Goal: Task Accomplishment & Management: Manage account settings

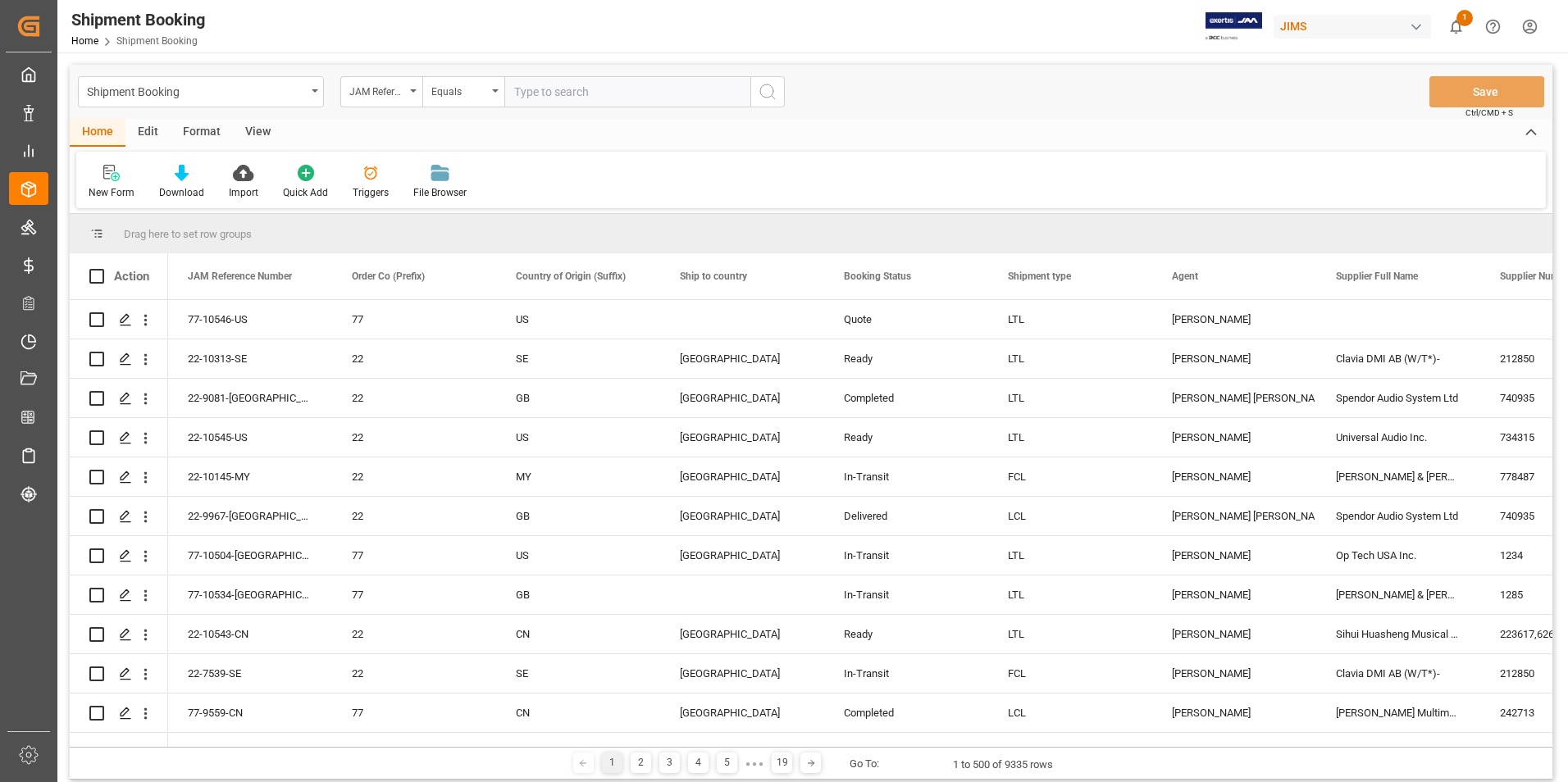
click at [595, 98] on input "text" at bounding box center [627, 92] width 246 height 31
type input "77-10282-BE"
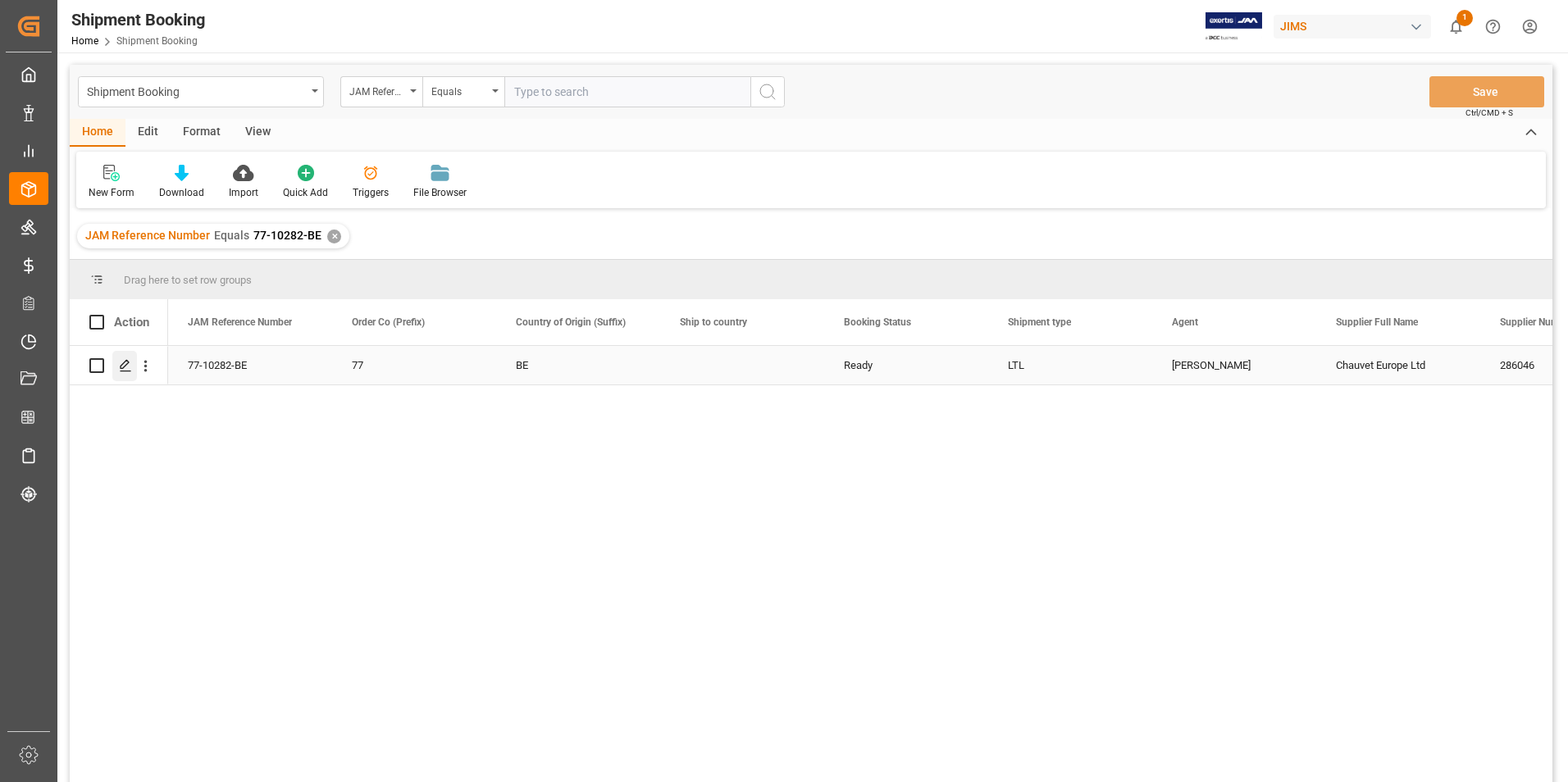
click at [126, 360] on icon "Press SPACE to select this row." at bounding box center [126, 366] width 14 height 14
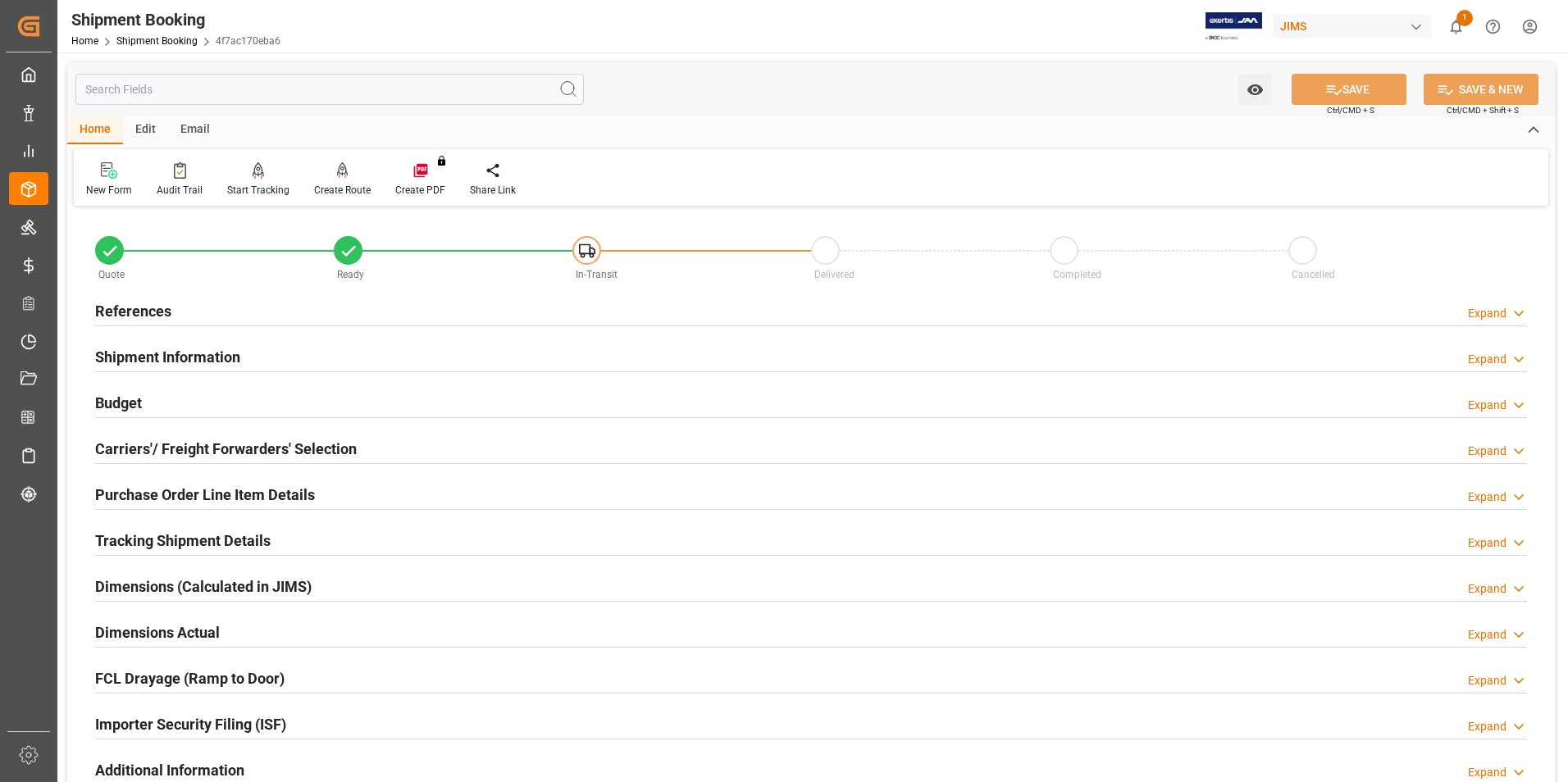
click at [201, 357] on h2 "Shipment Information" at bounding box center [167, 357] width 145 height 22
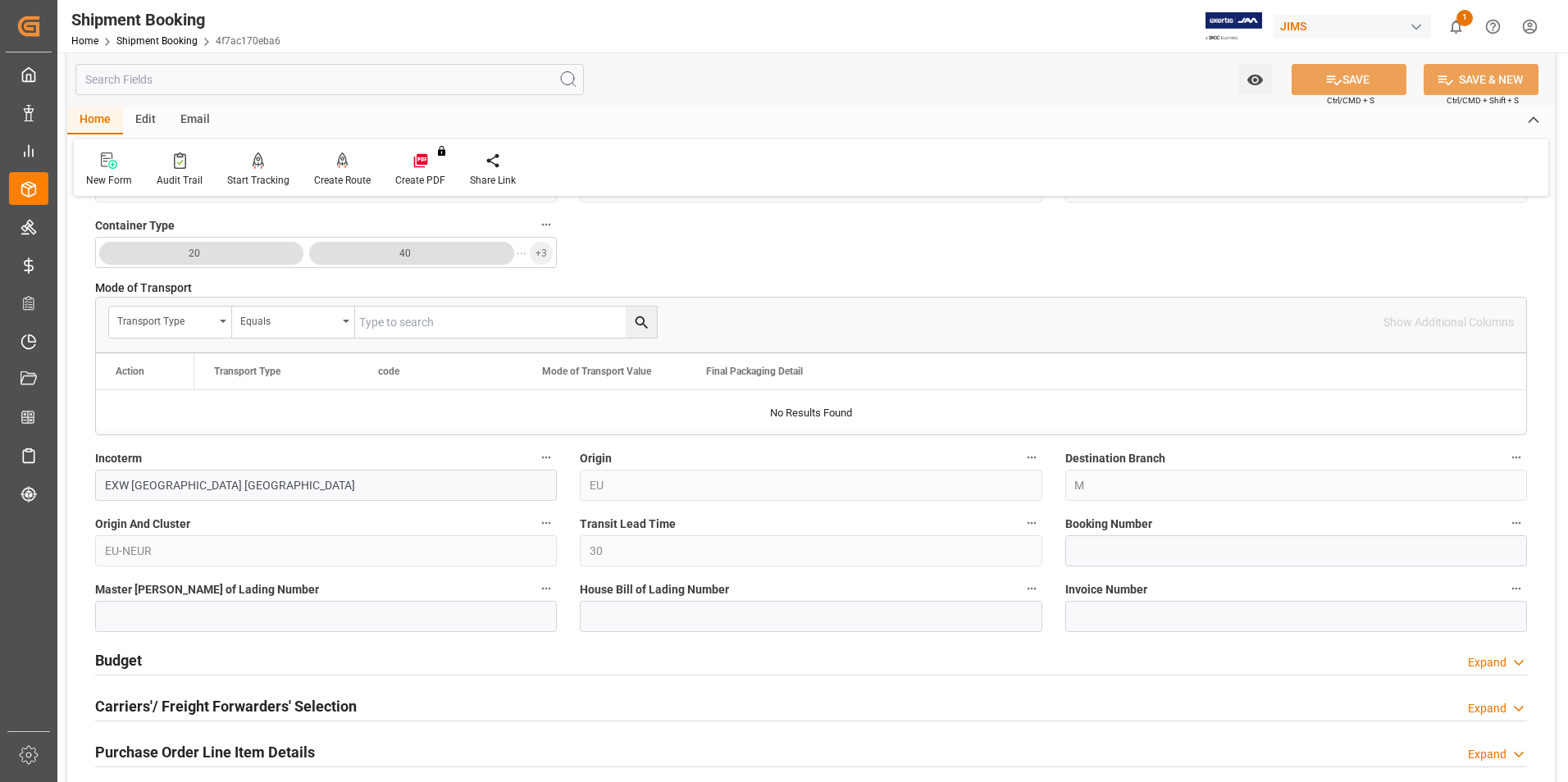
scroll to position [492, 0]
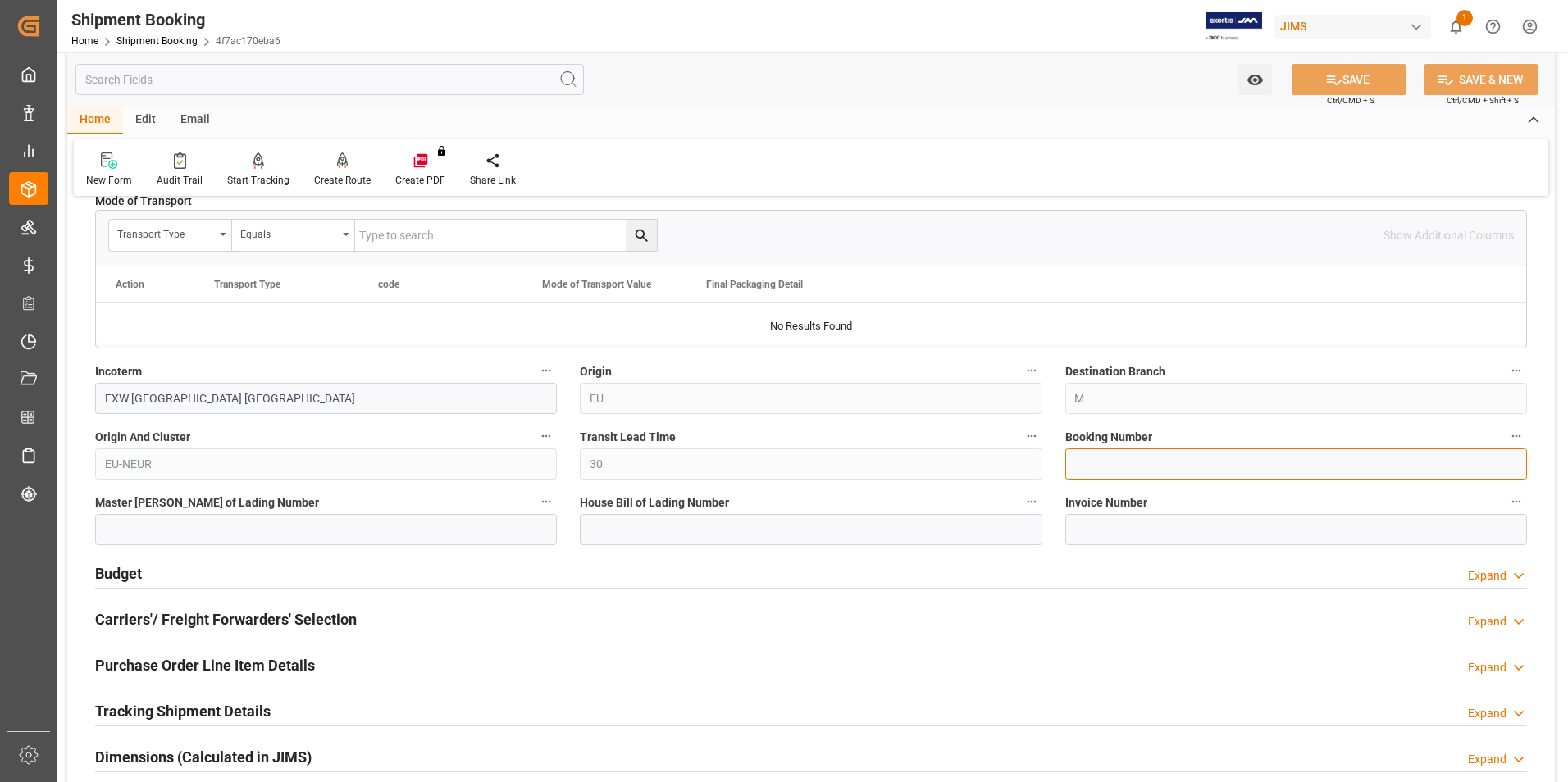
click at [1130, 458] on input at bounding box center [1295, 464] width 462 height 31
paste input "883103673090"
type input "883103673090"
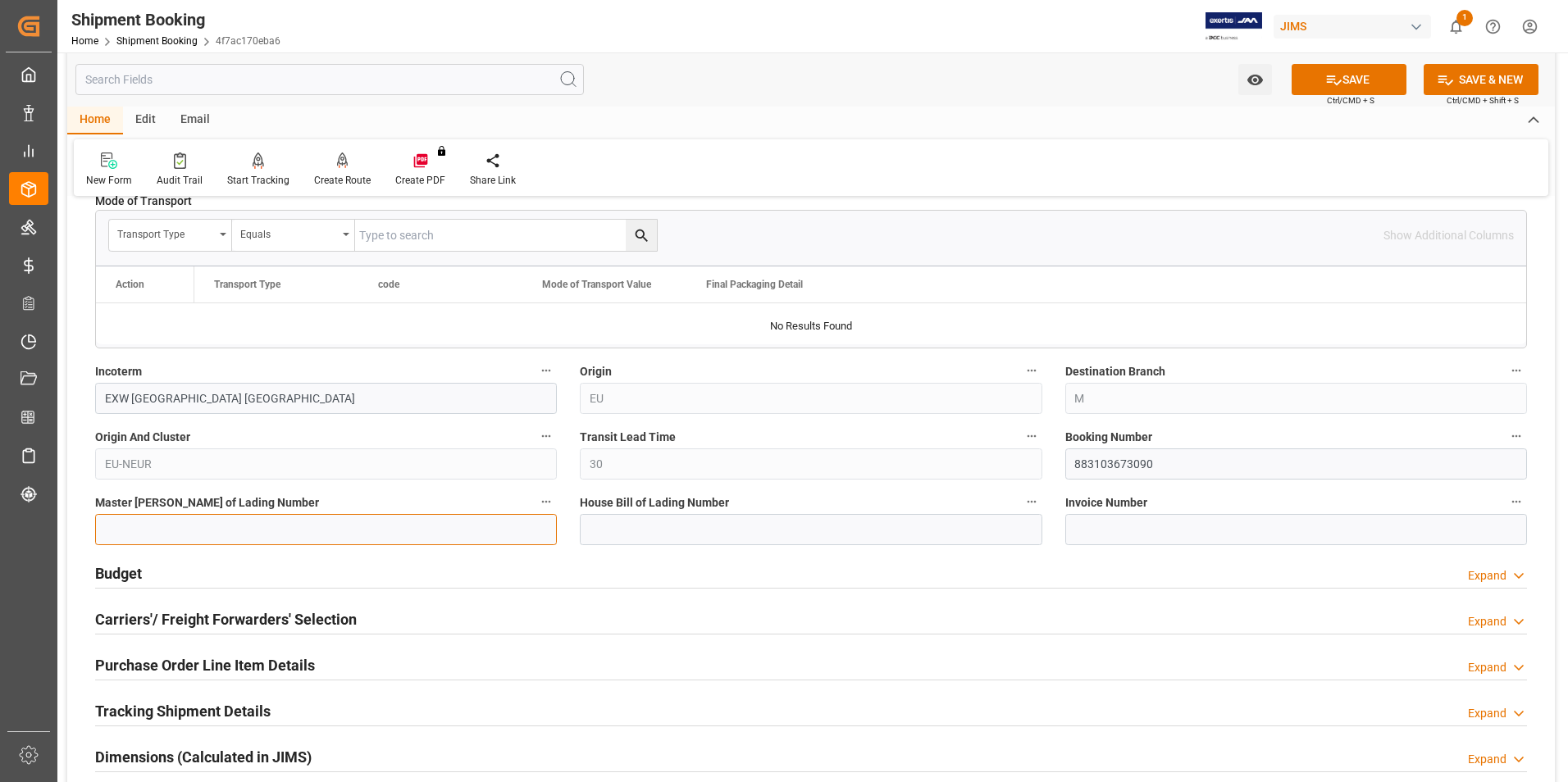
click at [301, 529] on input at bounding box center [325, 529] width 462 height 31
paste input "883103673090"
type input "883103673090"
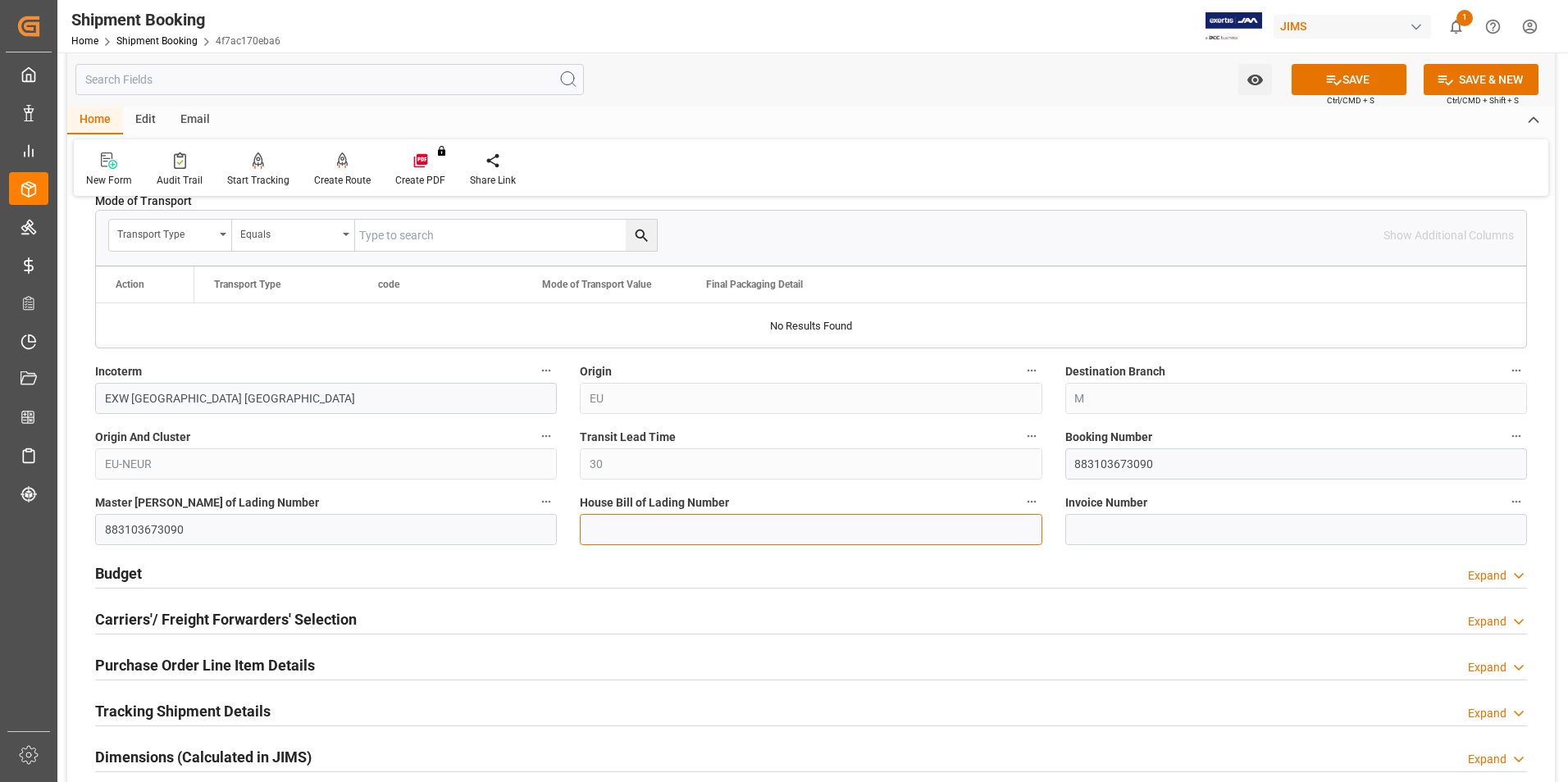
click at [625, 515] on input at bounding box center [810, 529] width 462 height 31
paste input "883103673090"
type input "883103673090"
click at [1351, 82] on button "SAVE" at bounding box center [1348, 79] width 115 height 31
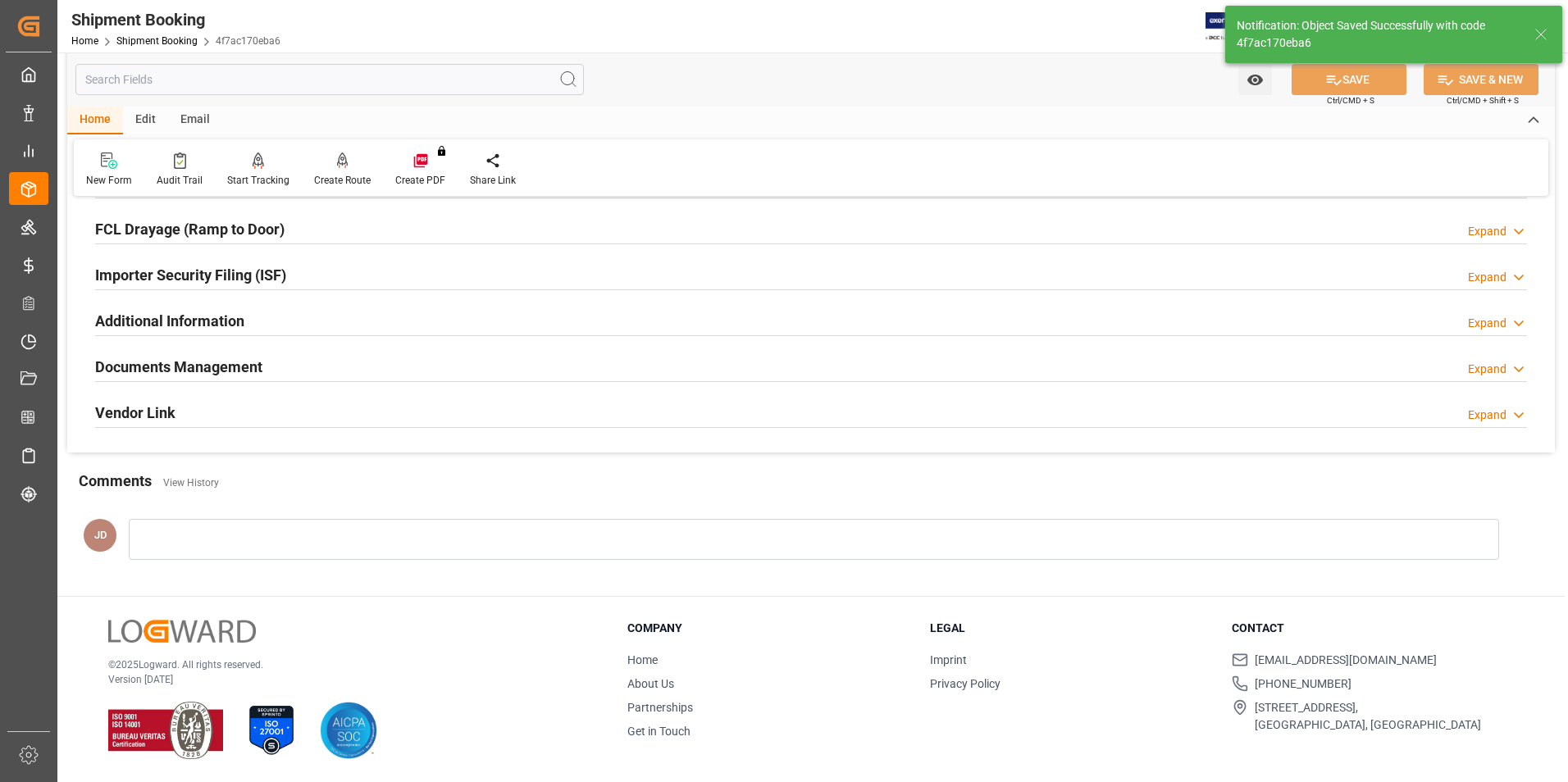
scroll to position [0, 0]
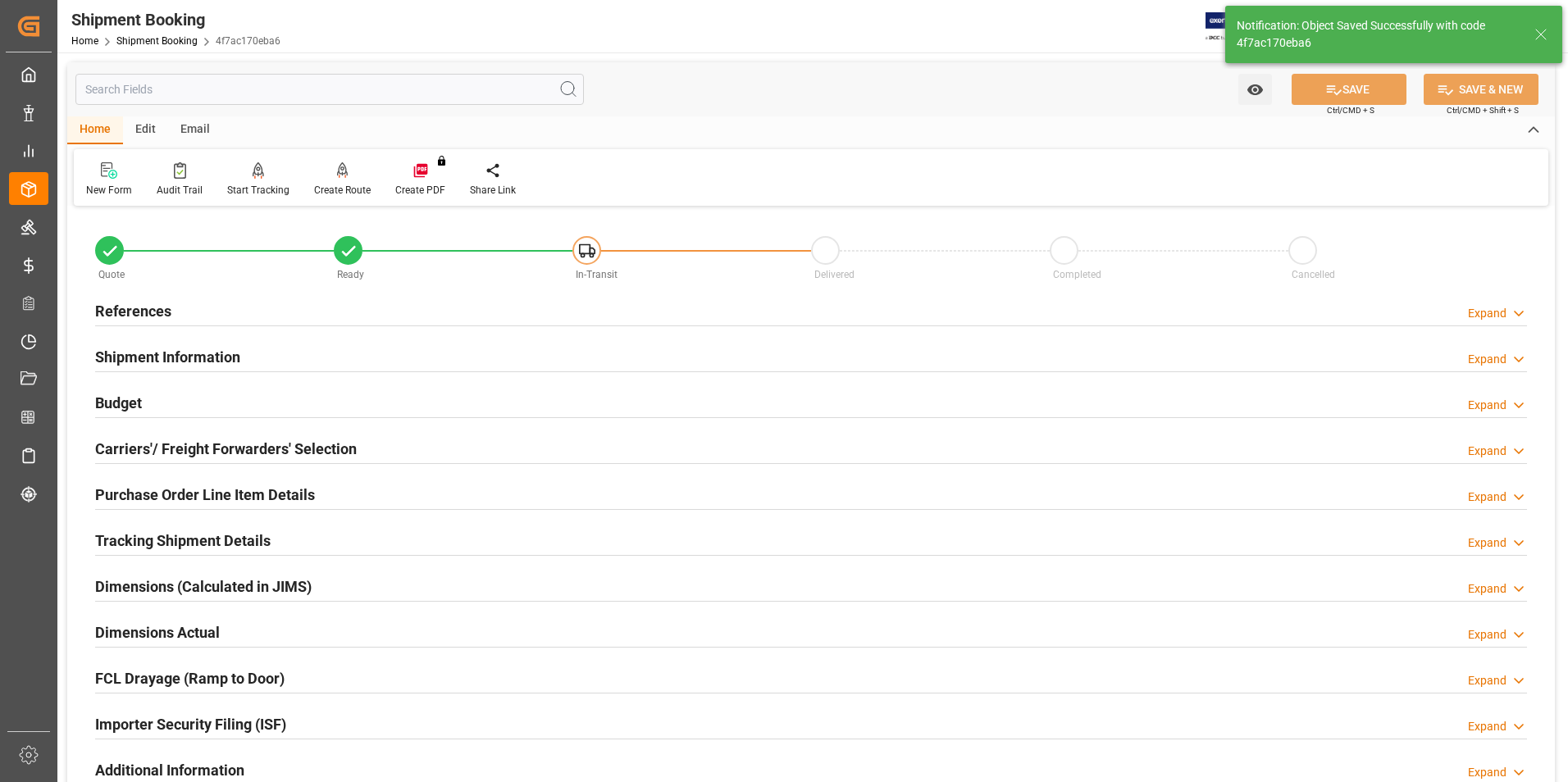
click at [116, 570] on div "Dimensions (Calculated in JIMS)" at bounding box center [203, 586] width 217 height 31
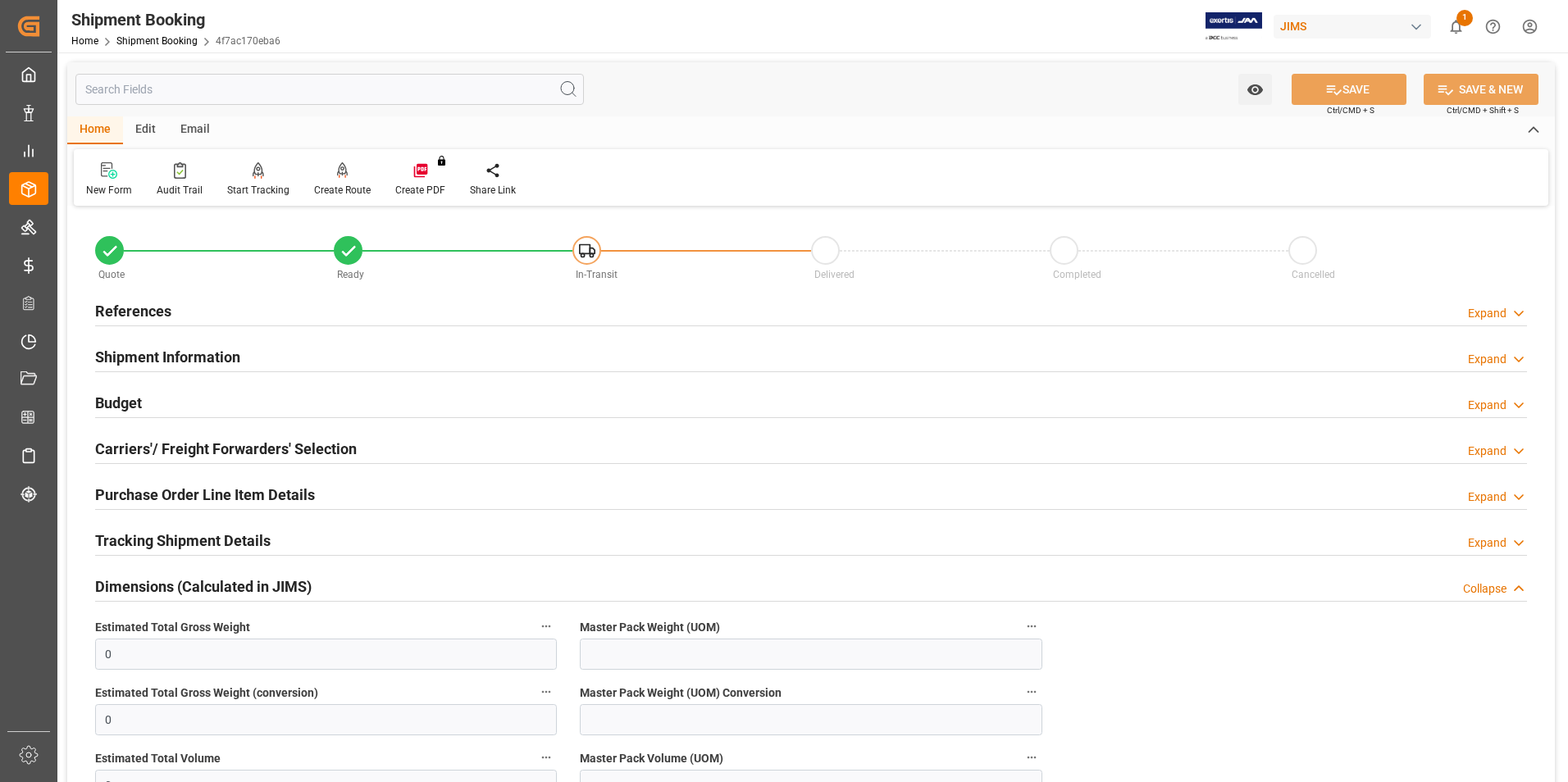
click at [120, 399] on h2 "Budget" at bounding box center [118, 403] width 46 height 22
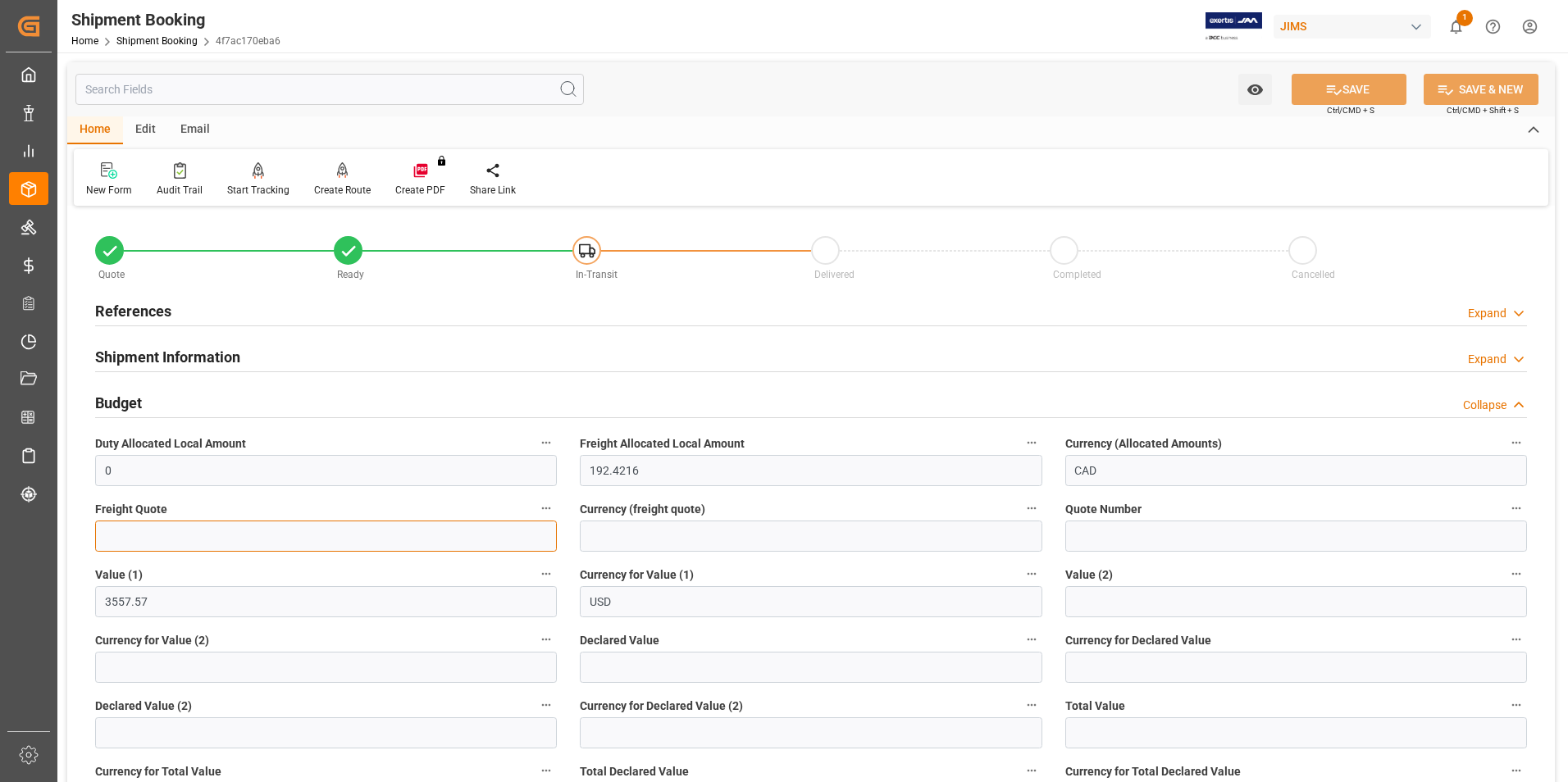
click at [185, 540] on input "text" at bounding box center [325, 536] width 462 height 31
type input "0"
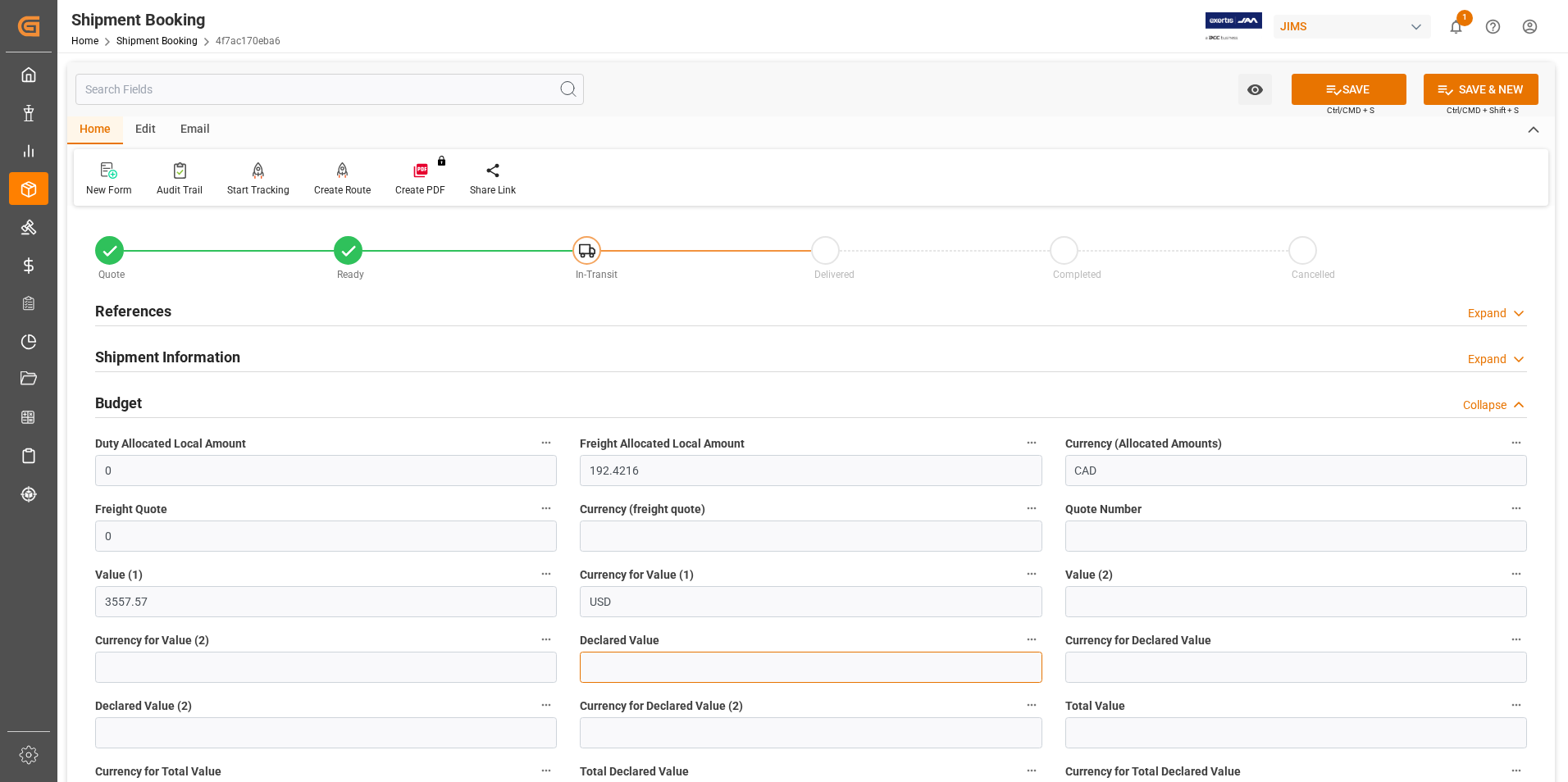
click at [638, 674] on input "text" at bounding box center [810, 668] width 462 height 31
click at [649, 672] on input "text" at bounding box center [810, 668] width 462 height 31
type input "3562.53"
click at [1125, 662] on input at bounding box center [1295, 668] width 462 height 31
type input "USD"
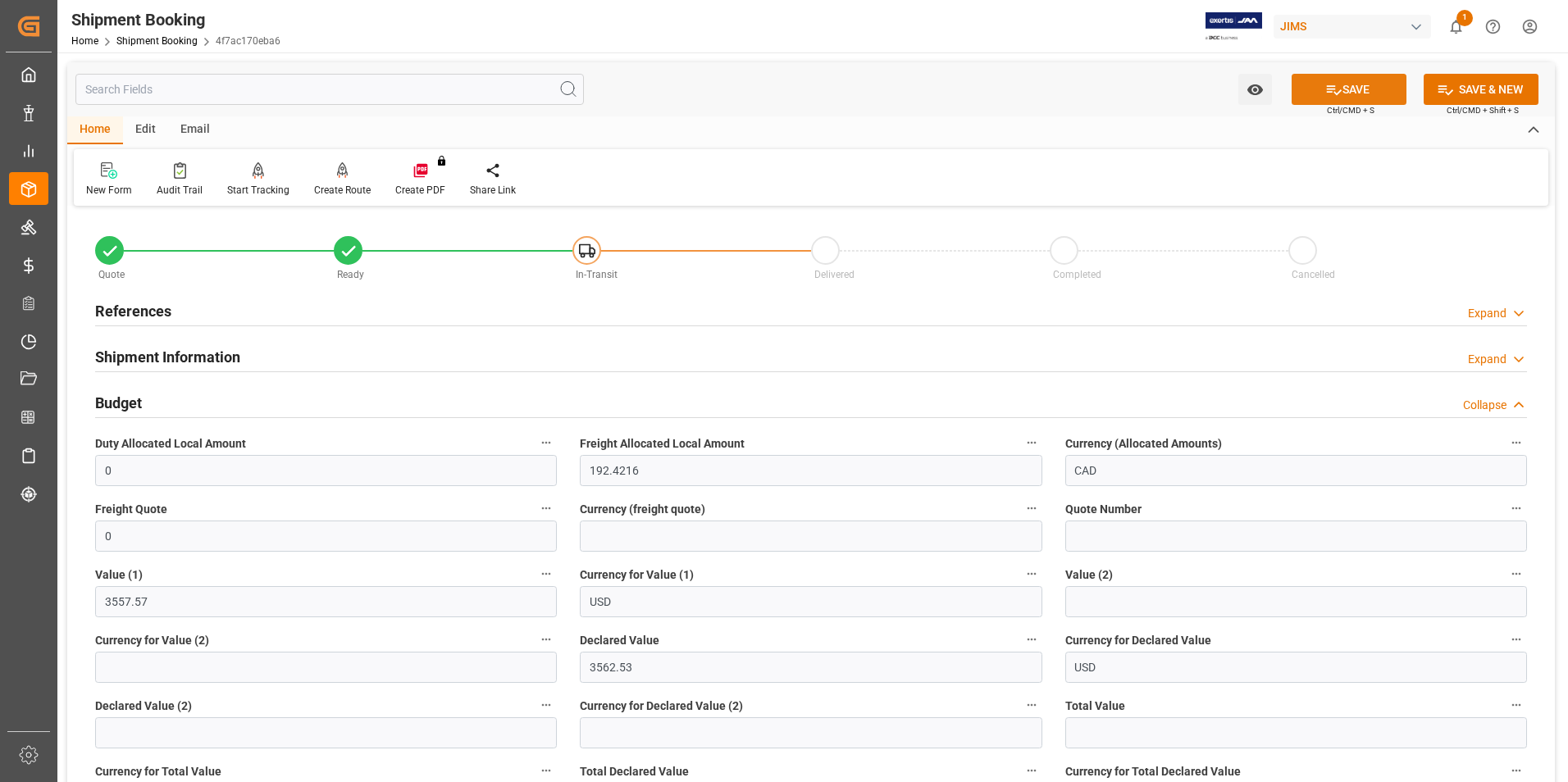
click at [1350, 102] on button "SAVE" at bounding box center [1348, 89] width 115 height 31
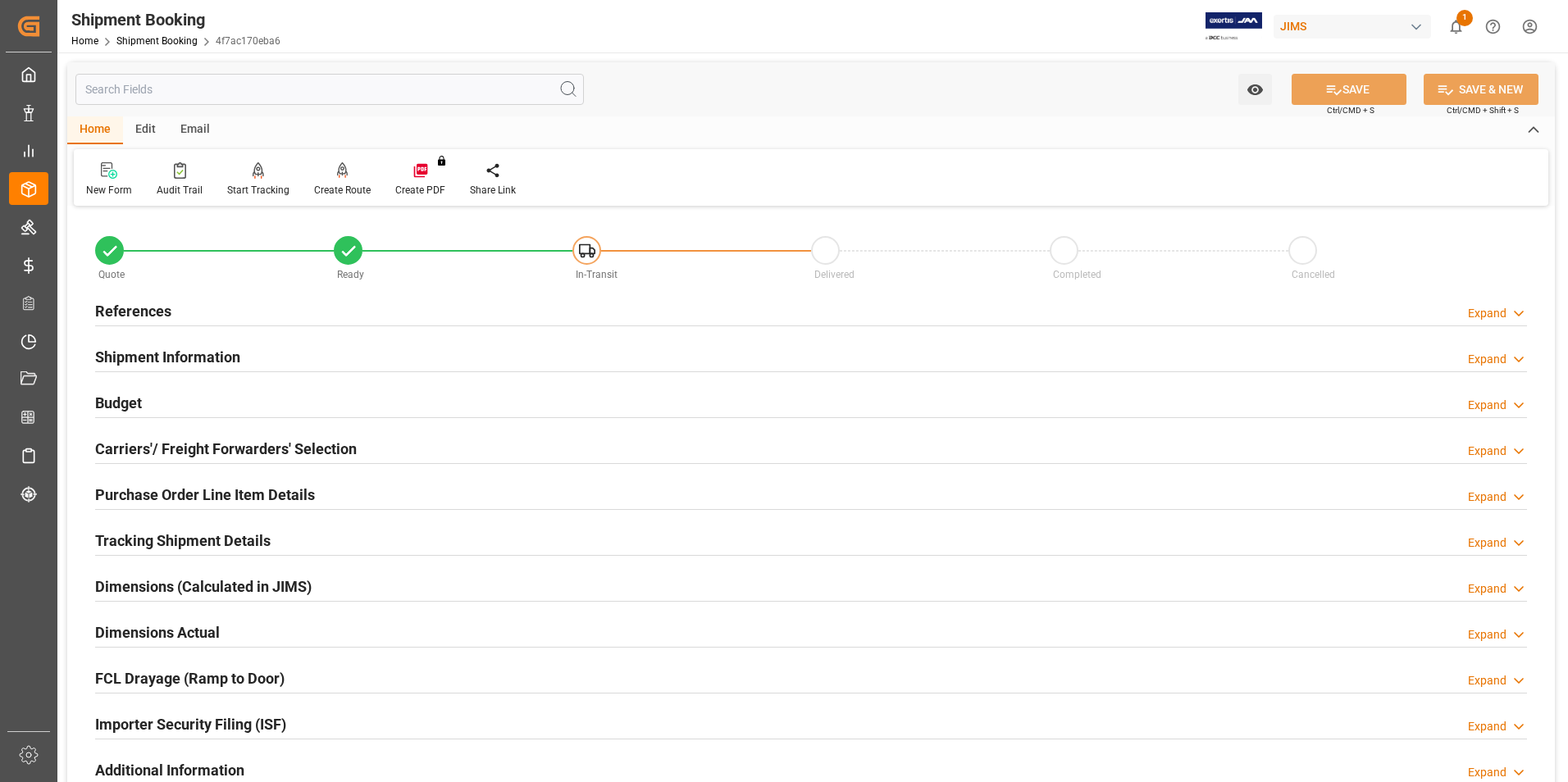
click at [146, 444] on h2 "Carriers'/ Freight Forwarders' Selection" at bounding box center [226, 448] width 261 height 22
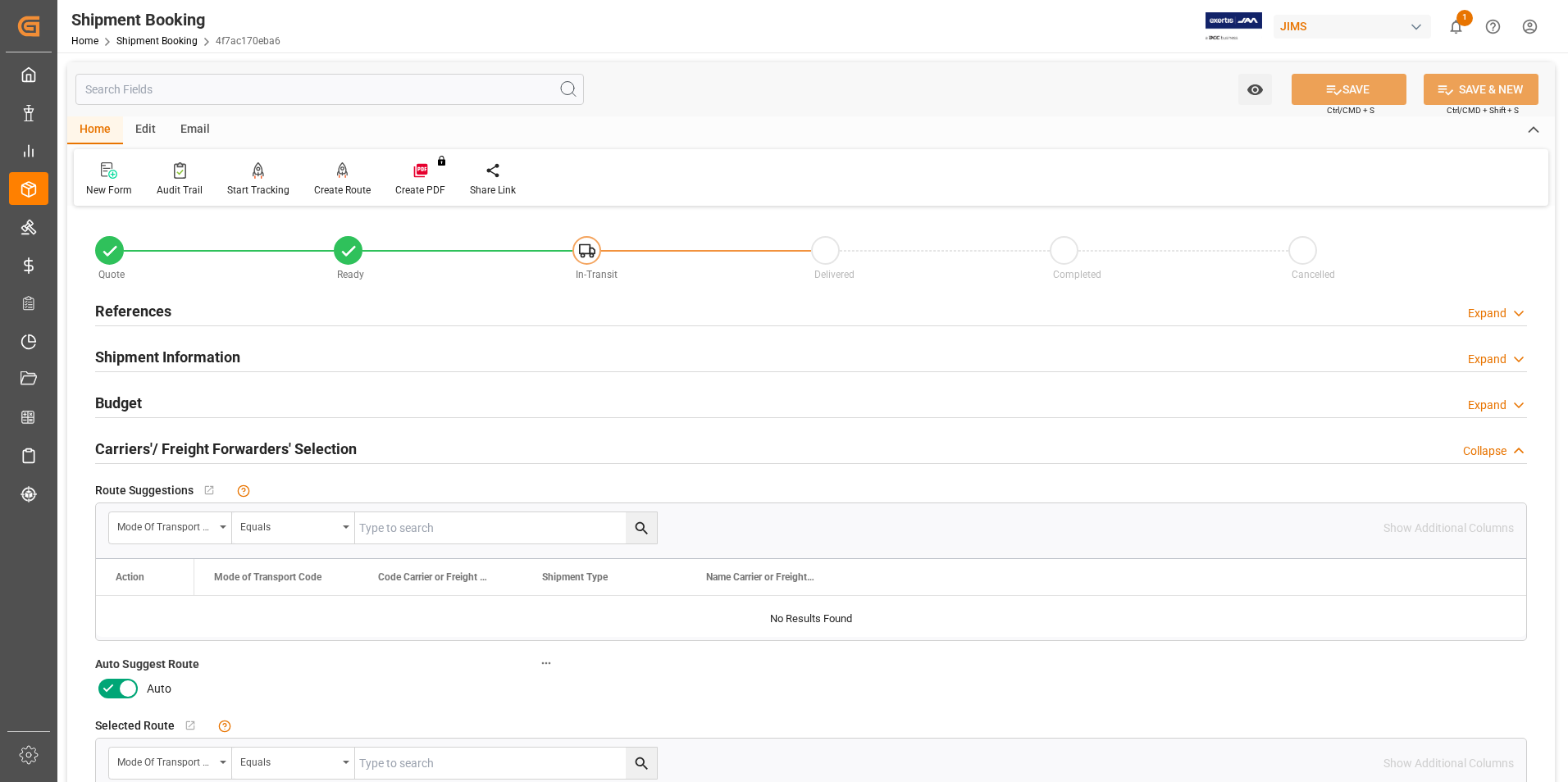
click at [121, 691] on icon at bounding box center [128, 688] width 19 height 19
click at [0, 0] on input "checkbox" at bounding box center [0, 0] width 0 height 0
click at [1334, 94] on icon at bounding box center [1334, 90] width 15 height 10
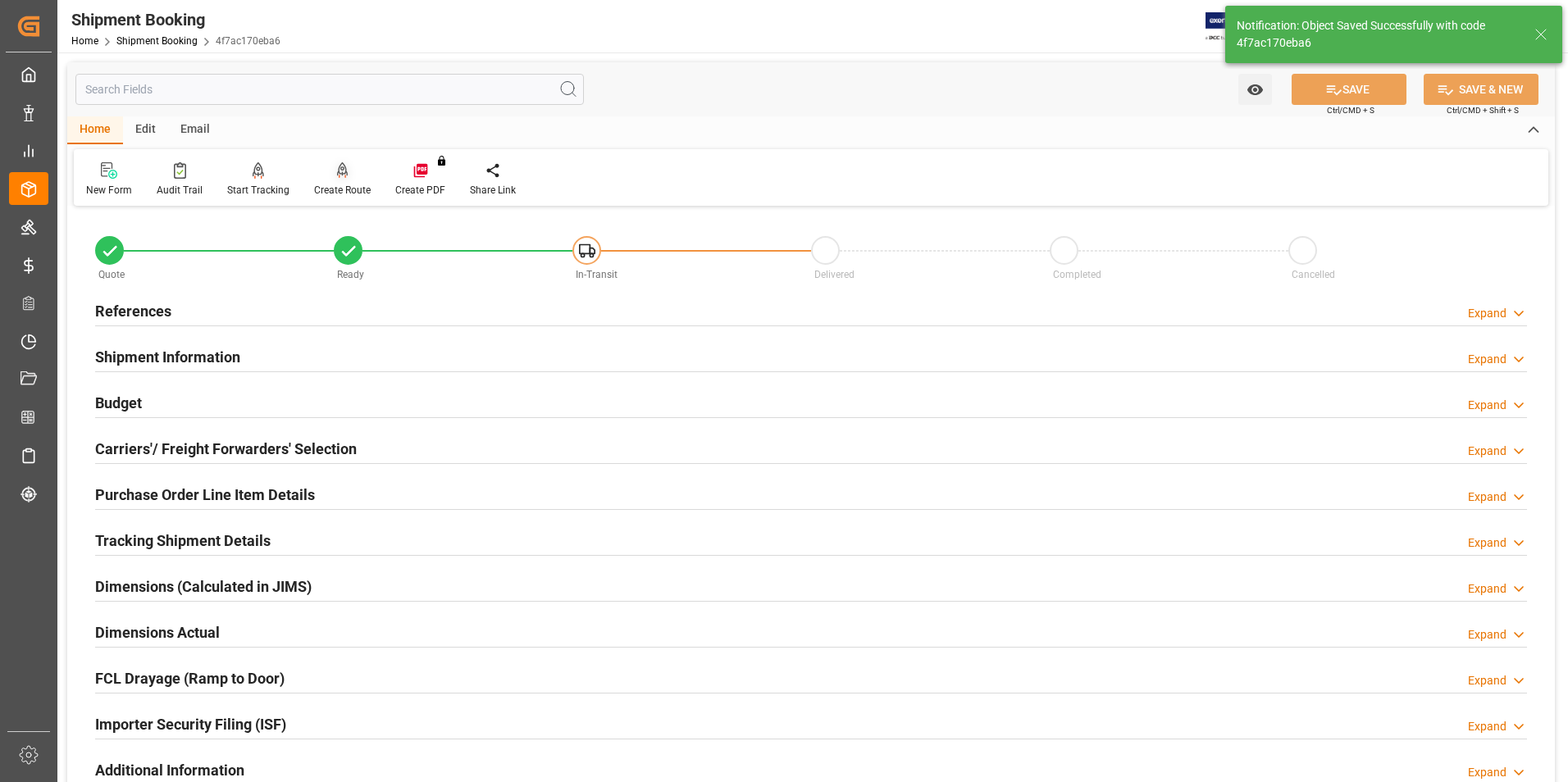
click at [330, 184] on div "Create Route" at bounding box center [342, 190] width 56 height 15
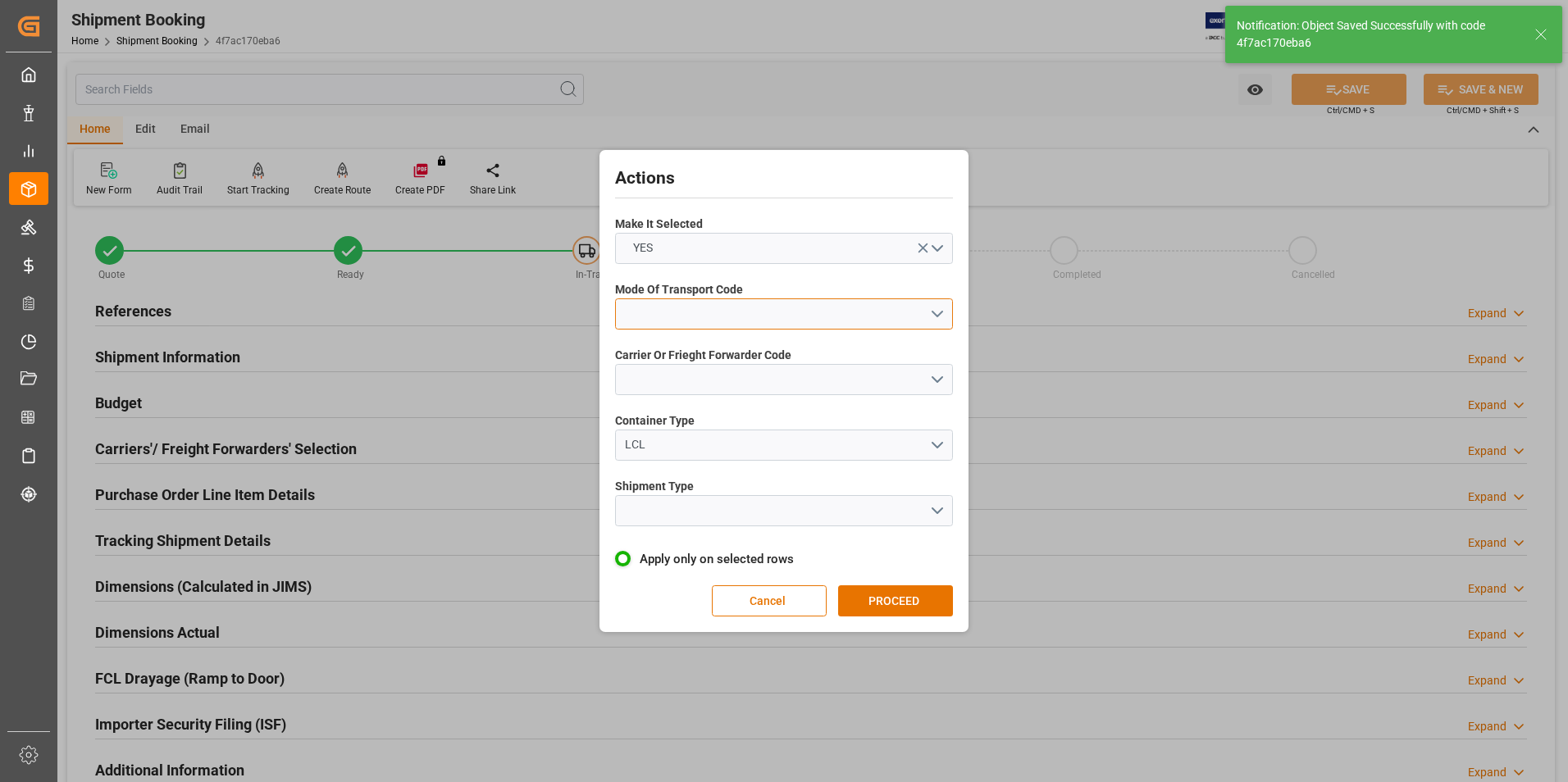
click at [677, 304] on button "open menu" at bounding box center [783, 314] width 338 height 31
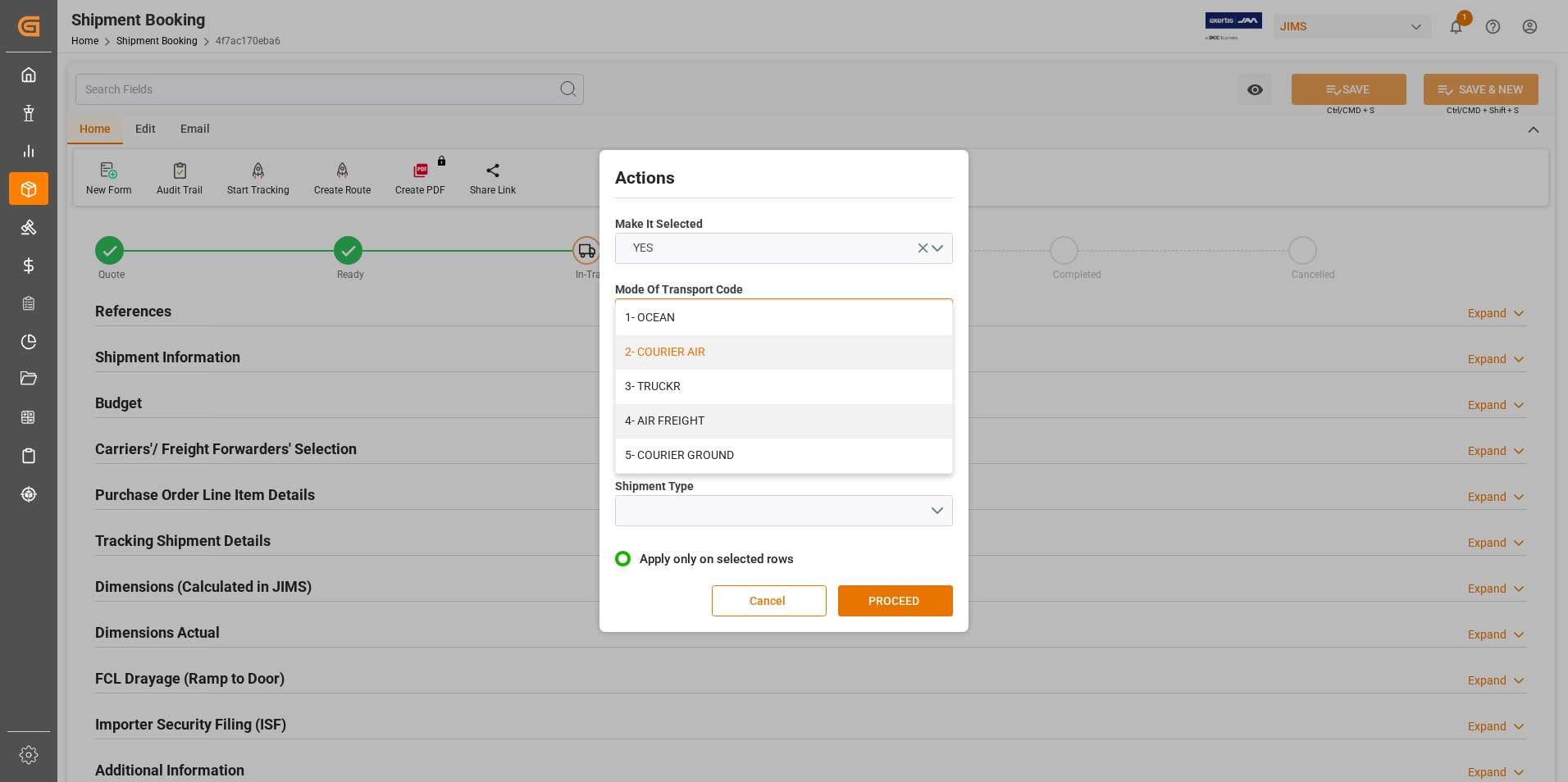
click at [699, 352] on div "2- COURIER AIR" at bounding box center [783, 352] width 336 height 35
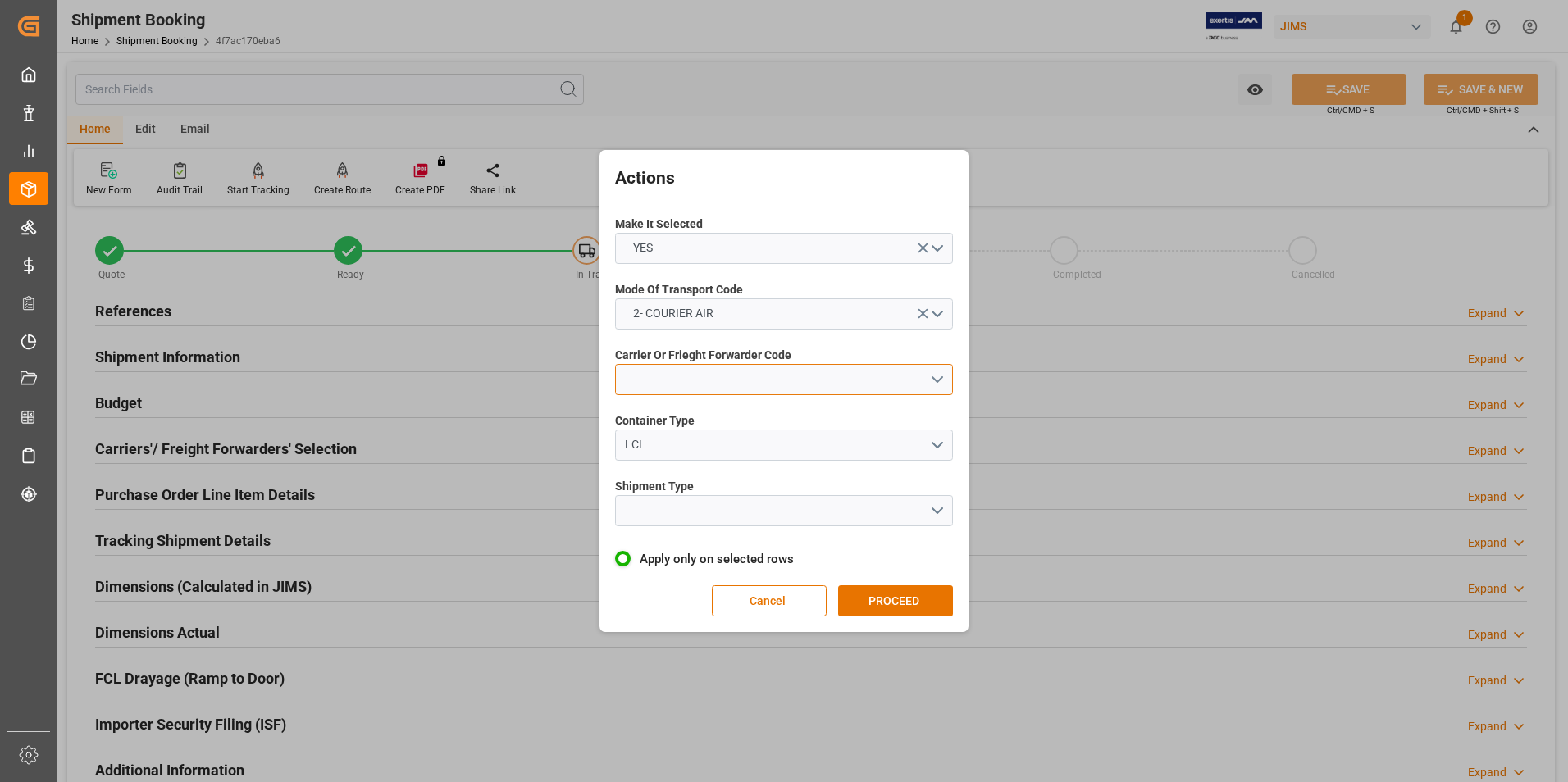
click at [759, 391] on button "open menu" at bounding box center [783, 379] width 338 height 31
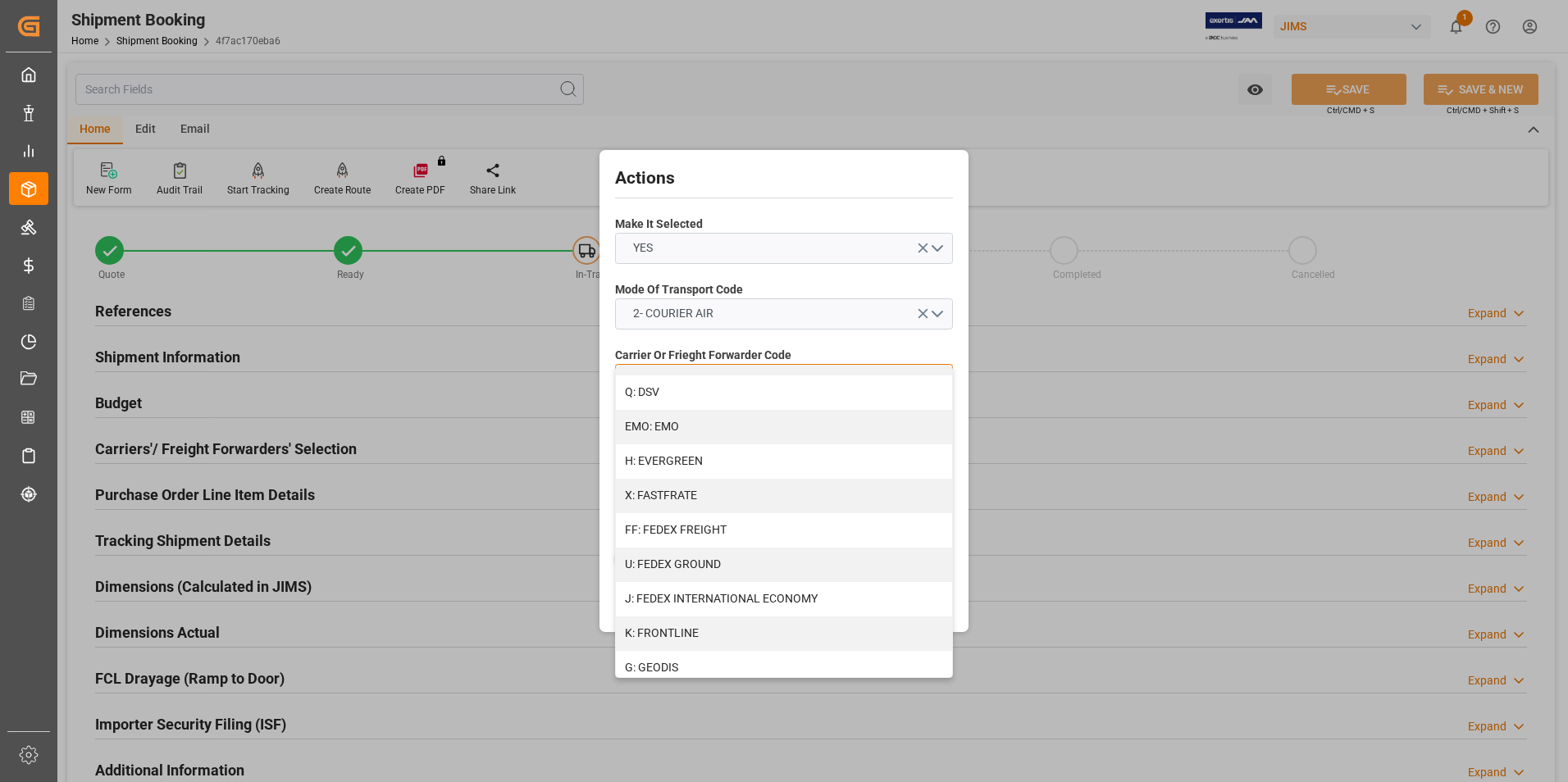
scroll to position [410, 0]
click at [716, 457] on div "FF: FEDEX FREIGHT" at bounding box center [783, 456] width 336 height 35
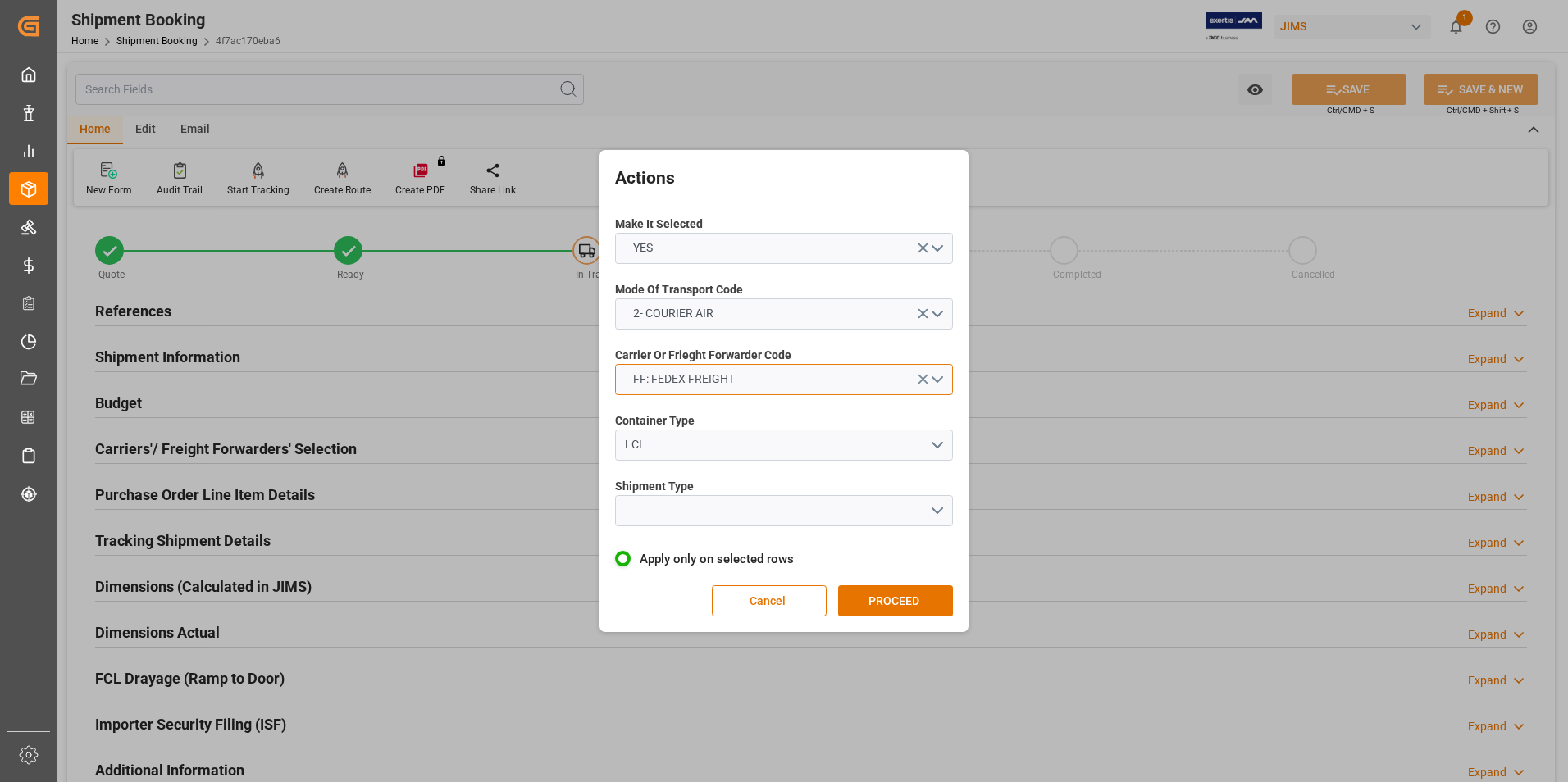
click at [750, 374] on button "FF: FEDEX FREIGHT" at bounding box center [783, 379] width 338 height 31
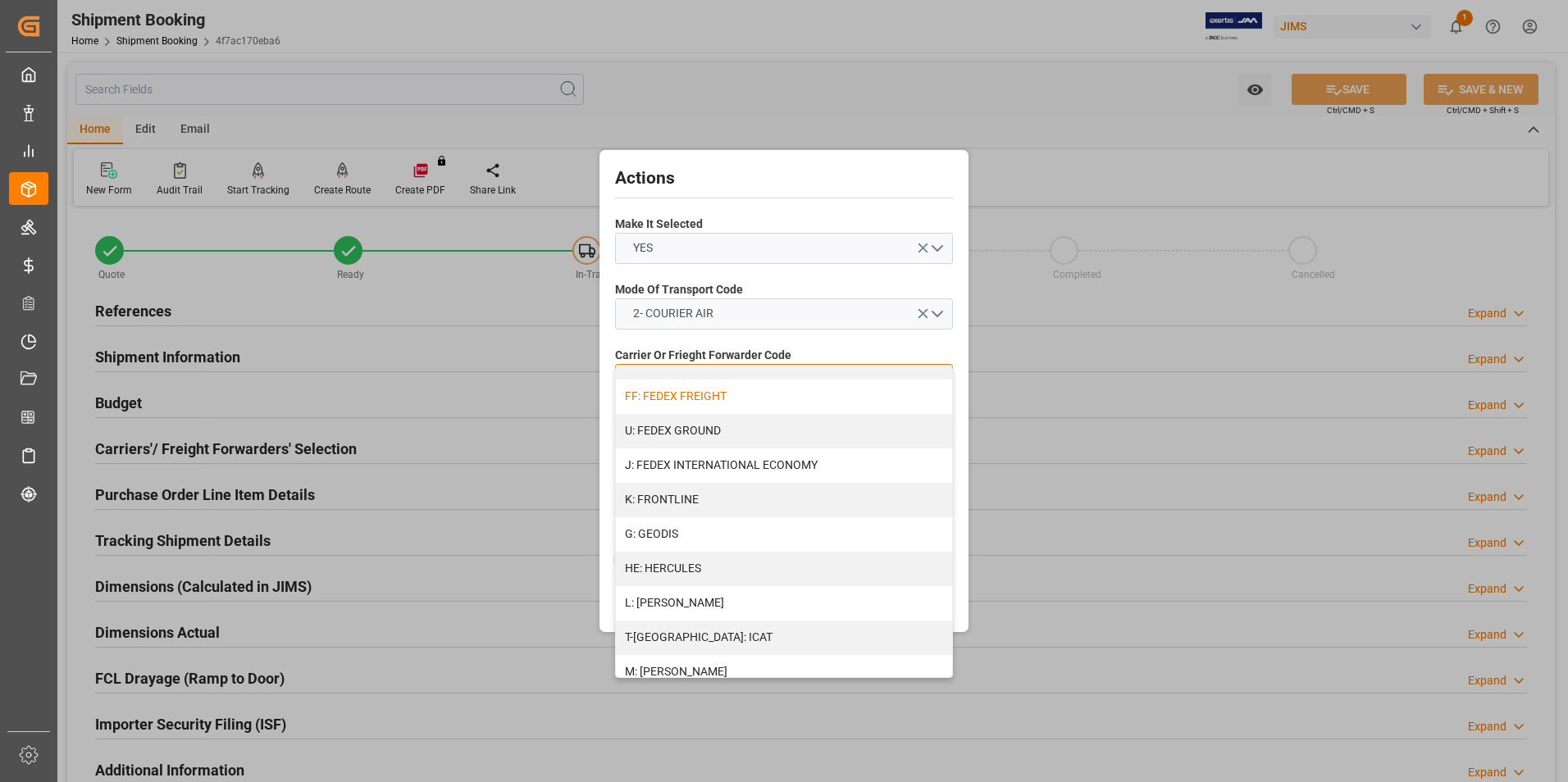
scroll to position [492, 0]
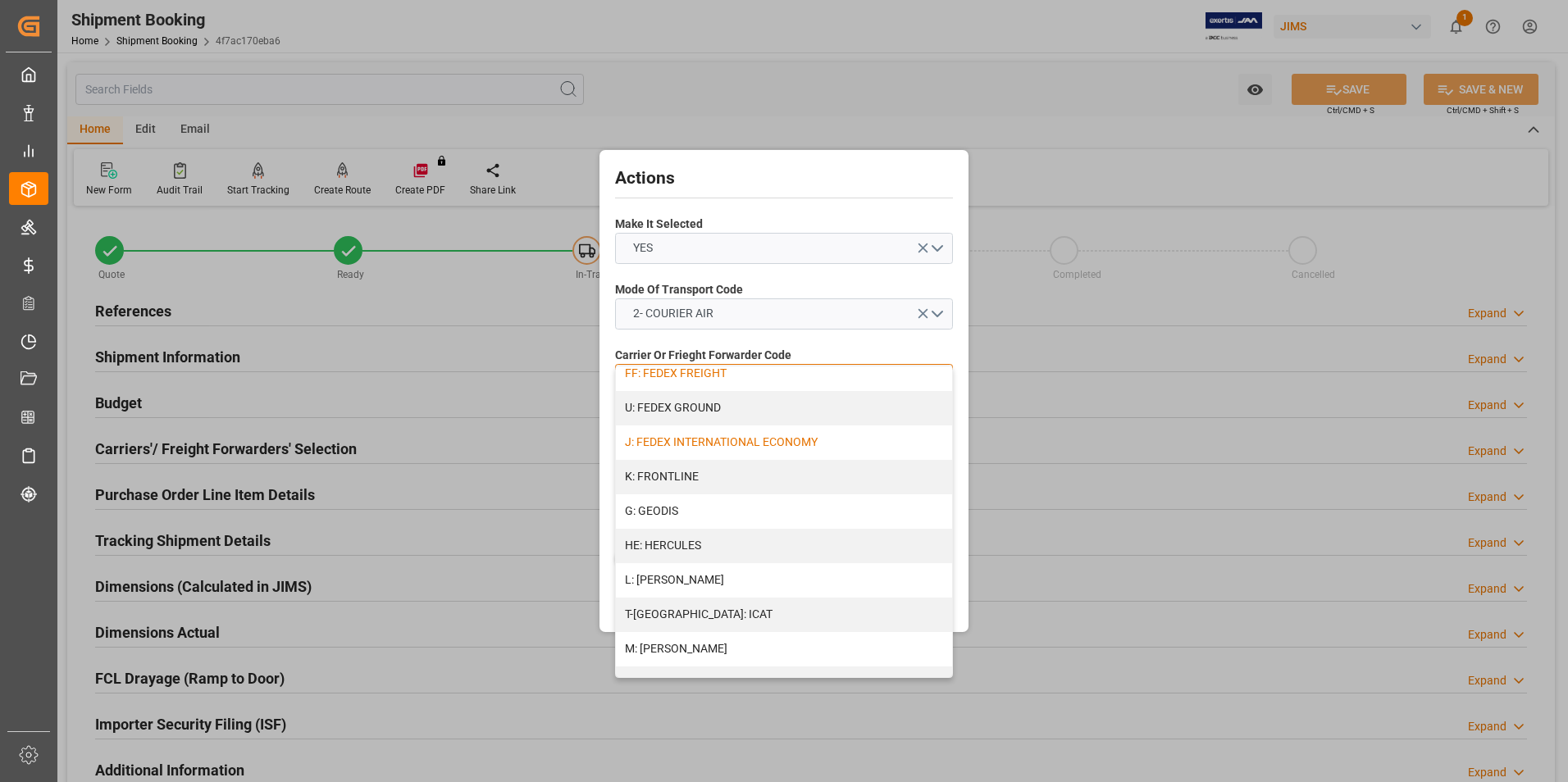
click at [739, 441] on div "J: FEDEX INTERNATIONAL ECONOMY" at bounding box center [783, 443] width 336 height 35
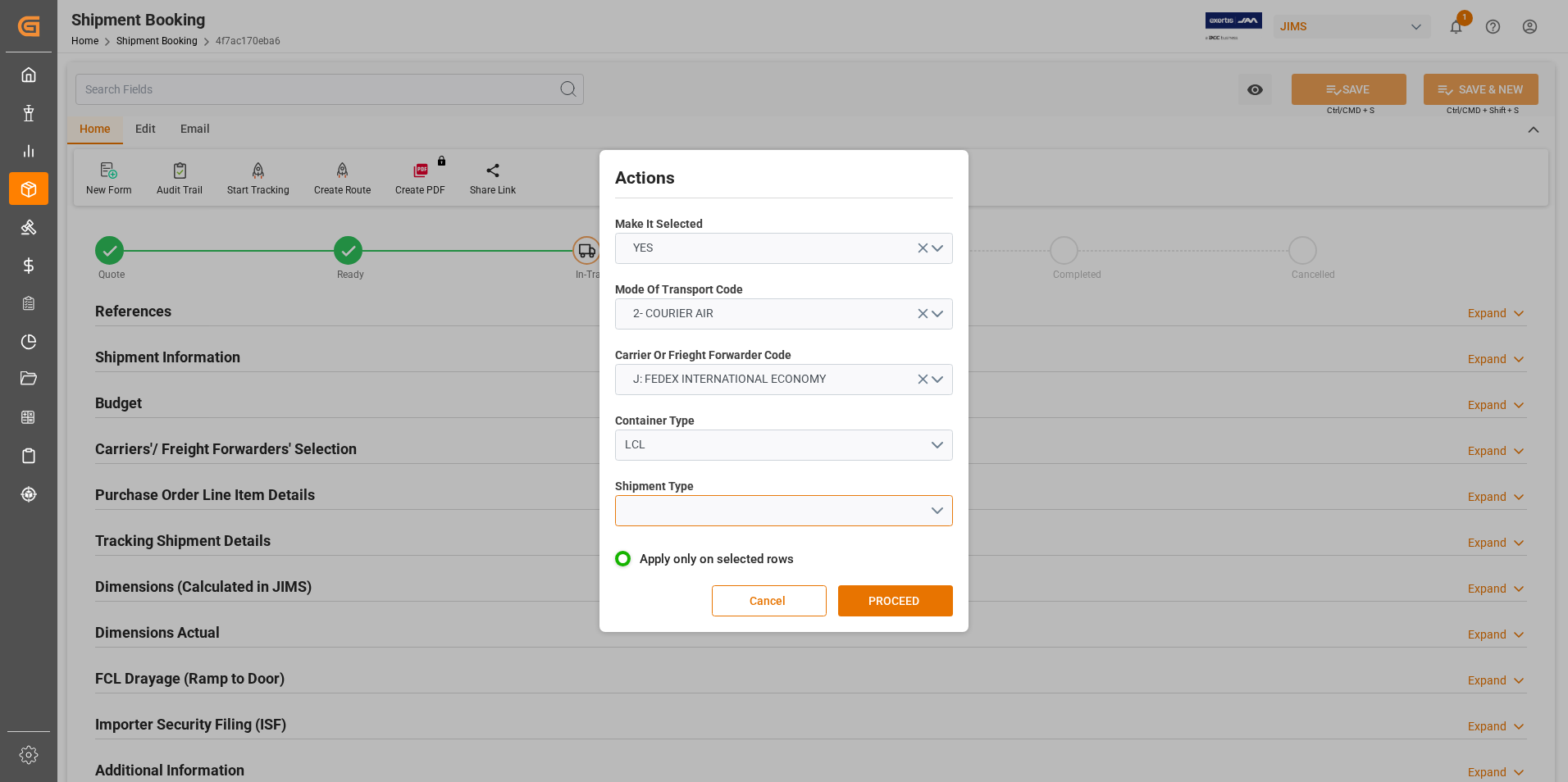
click at [737, 511] on button "open menu" at bounding box center [783, 511] width 338 height 31
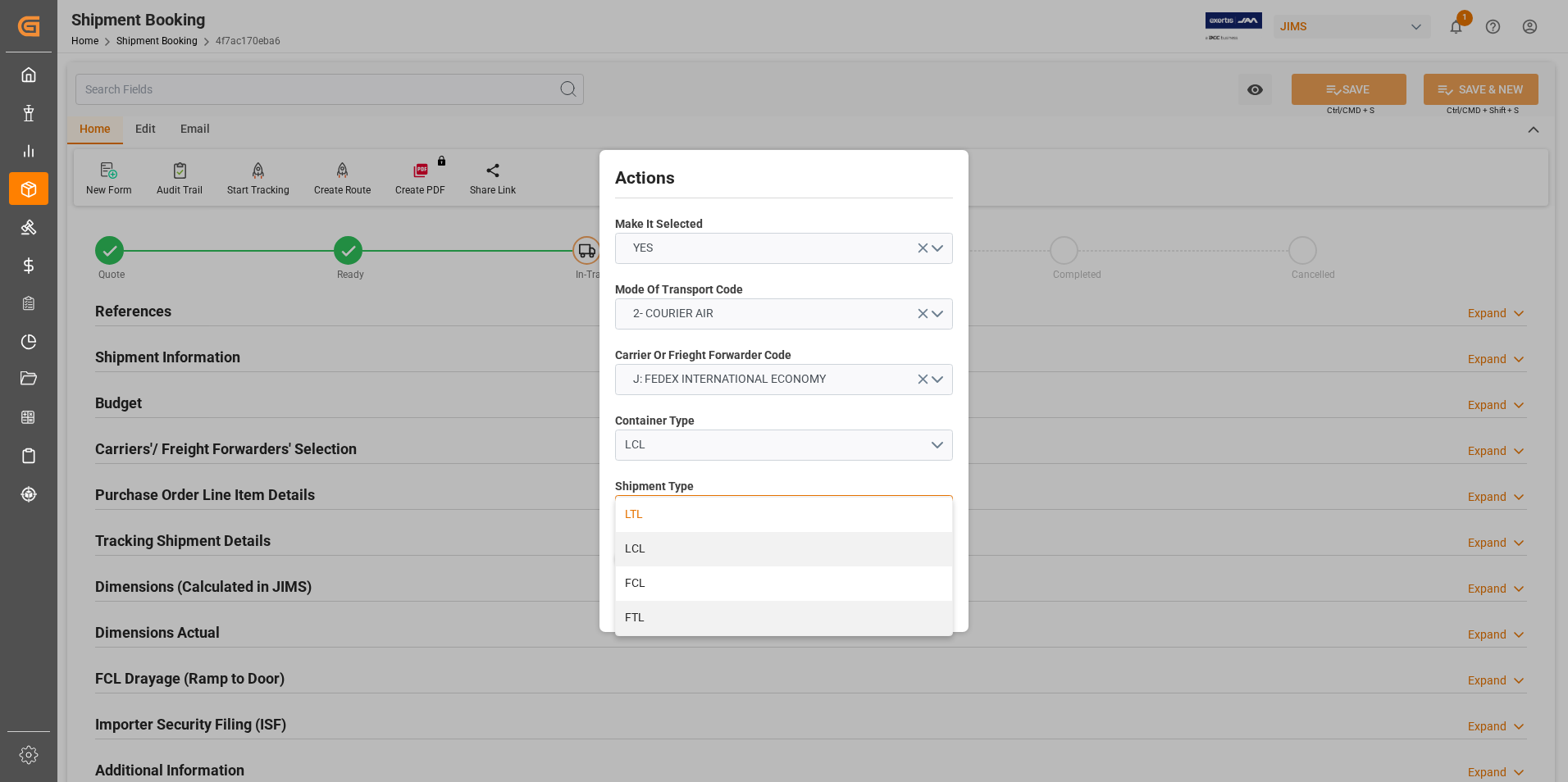
click at [717, 518] on div "LTL" at bounding box center [783, 515] width 336 height 35
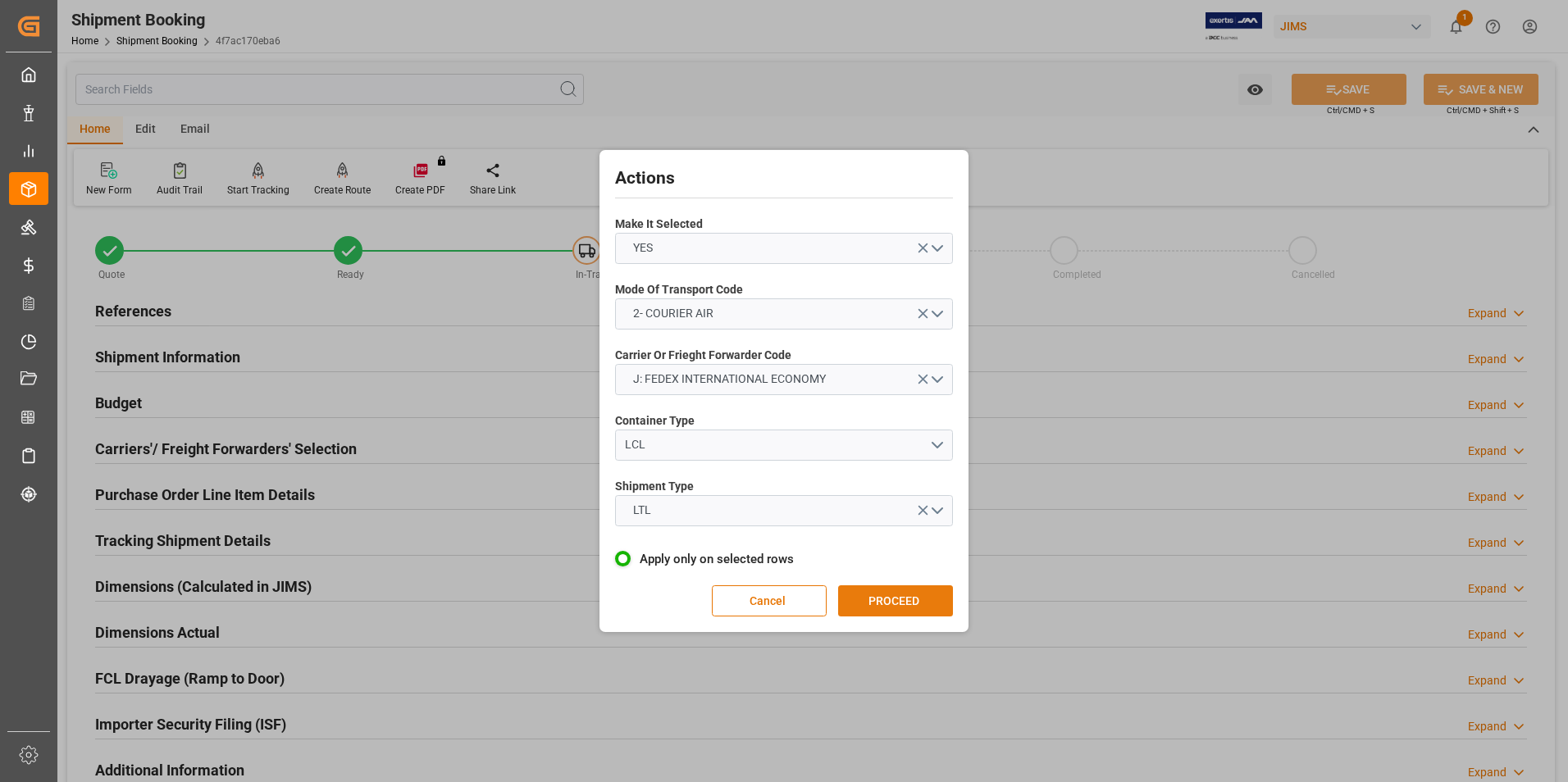
click at [873, 595] on button "PROCEED" at bounding box center [895, 601] width 115 height 31
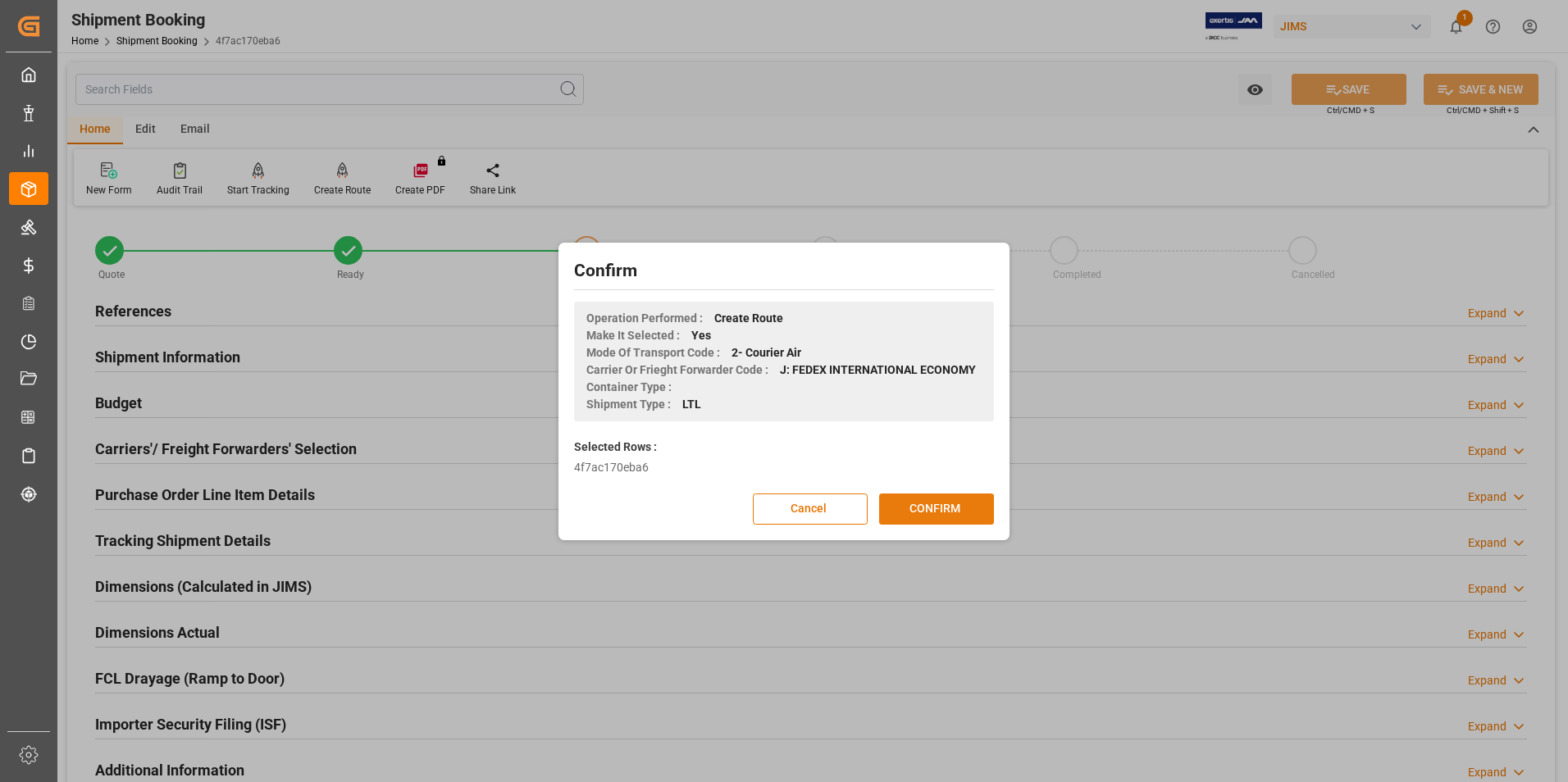
click at [913, 506] on button "CONFIRM" at bounding box center [936, 509] width 115 height 31
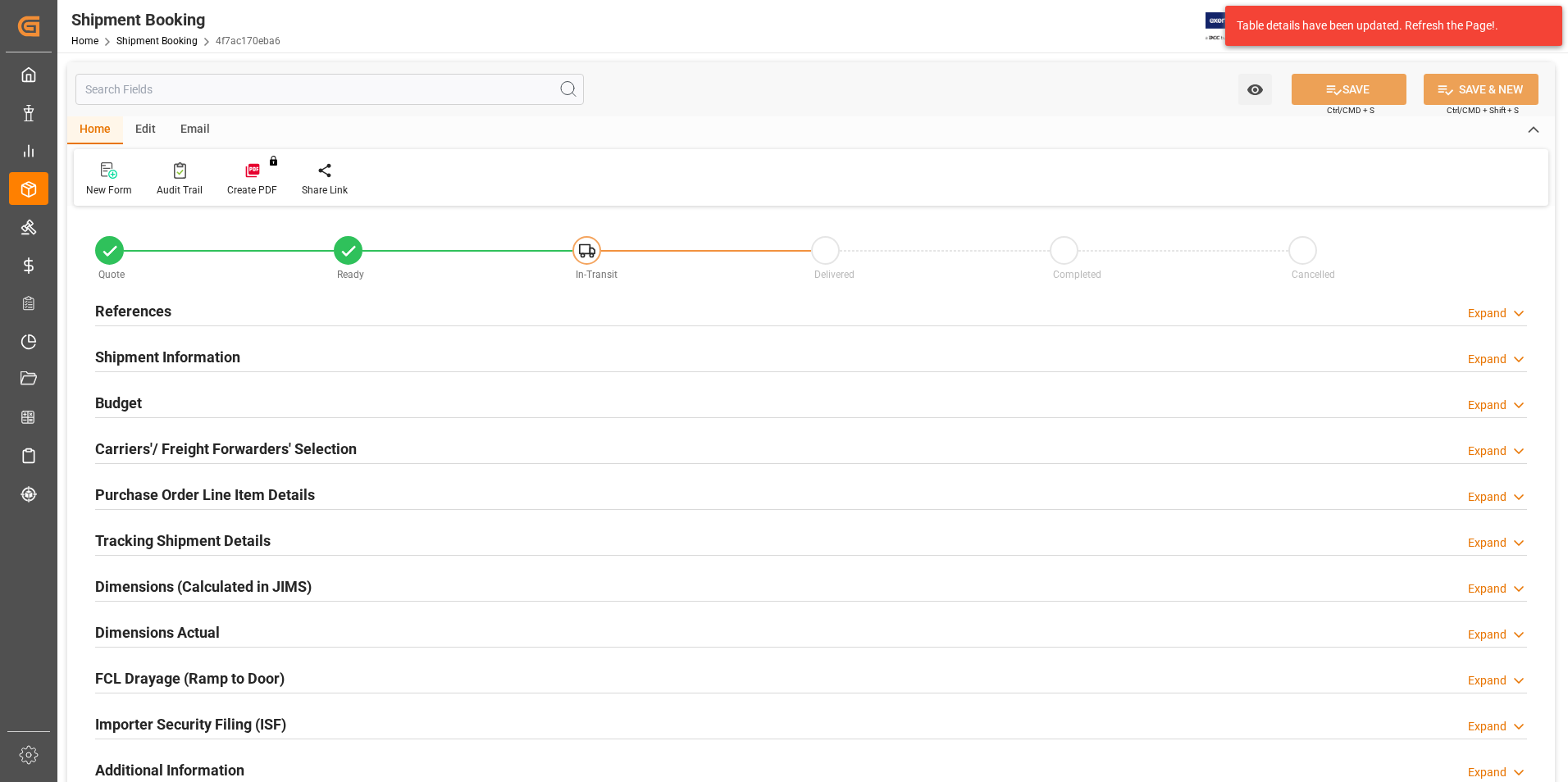
type input "0"
click at [137, 626] on h2 "Dimensions Actual" at bounding box center [157, 632] width 125 height 22
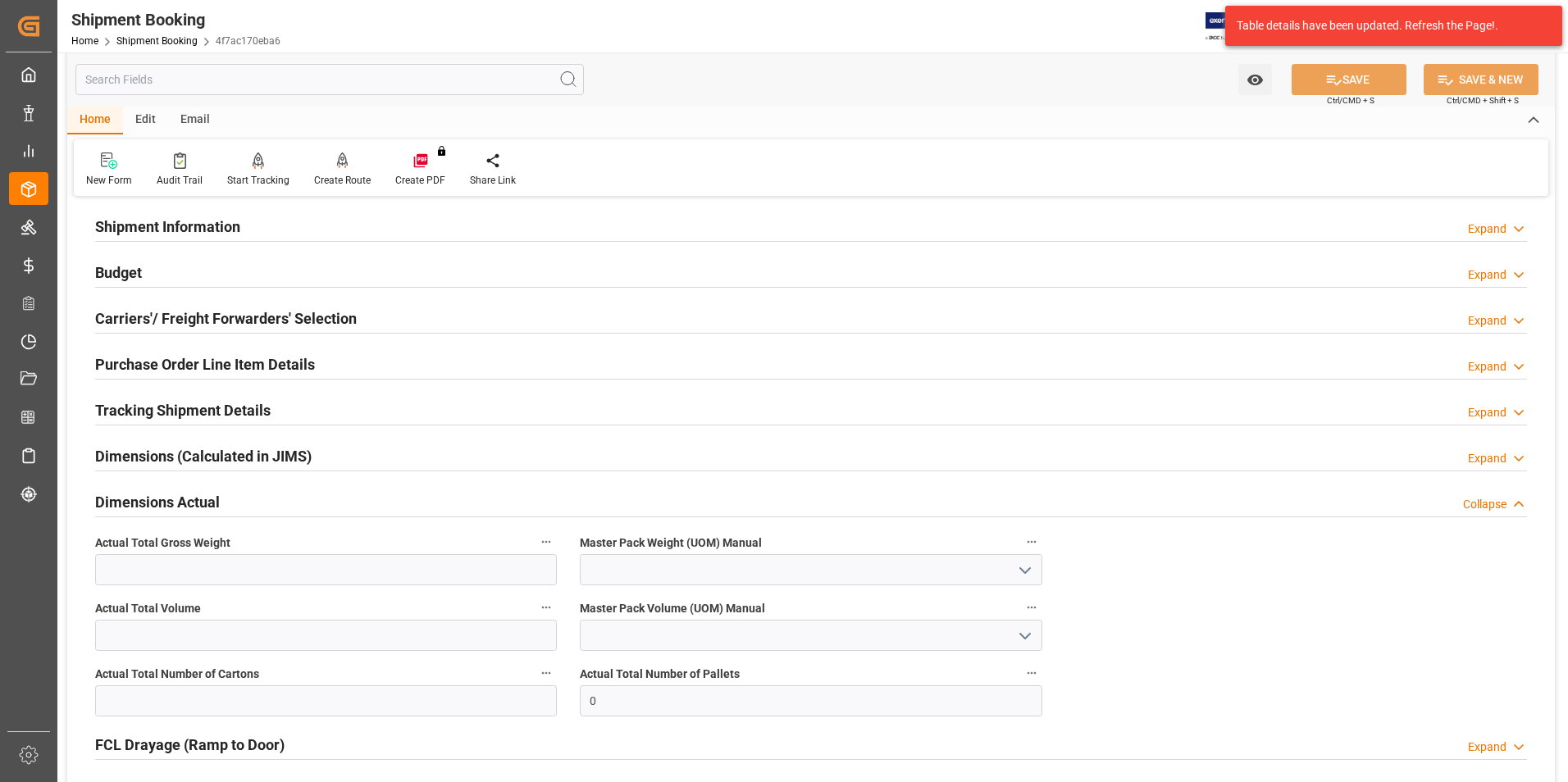
scroll to position [164, 0]
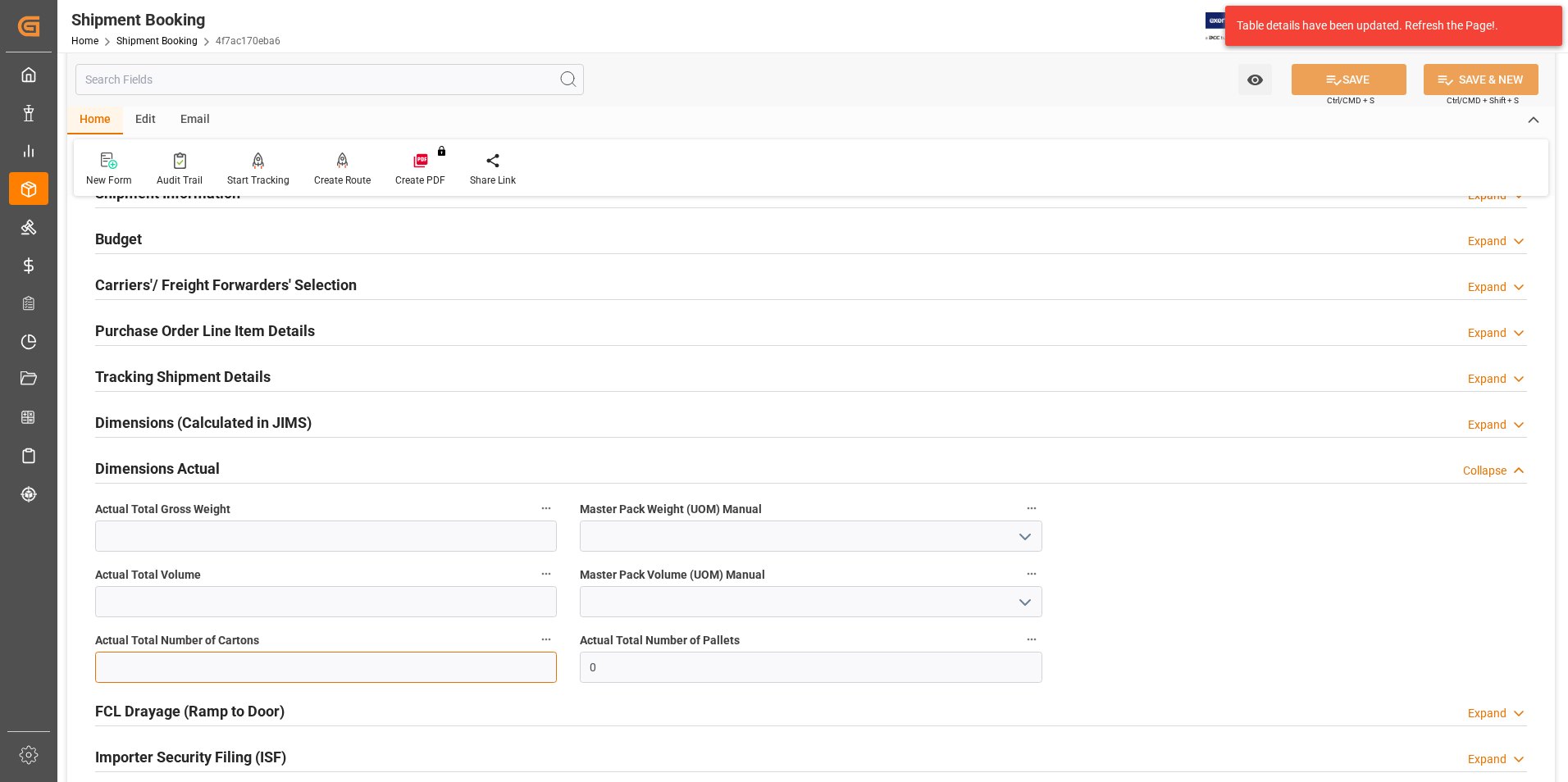
click at [176, 674] on input "text" at bounding box center [325, 668] width 462 height 31
click at [110, 533] on input "text" at bounding box center [325, 536] width 462 height 31
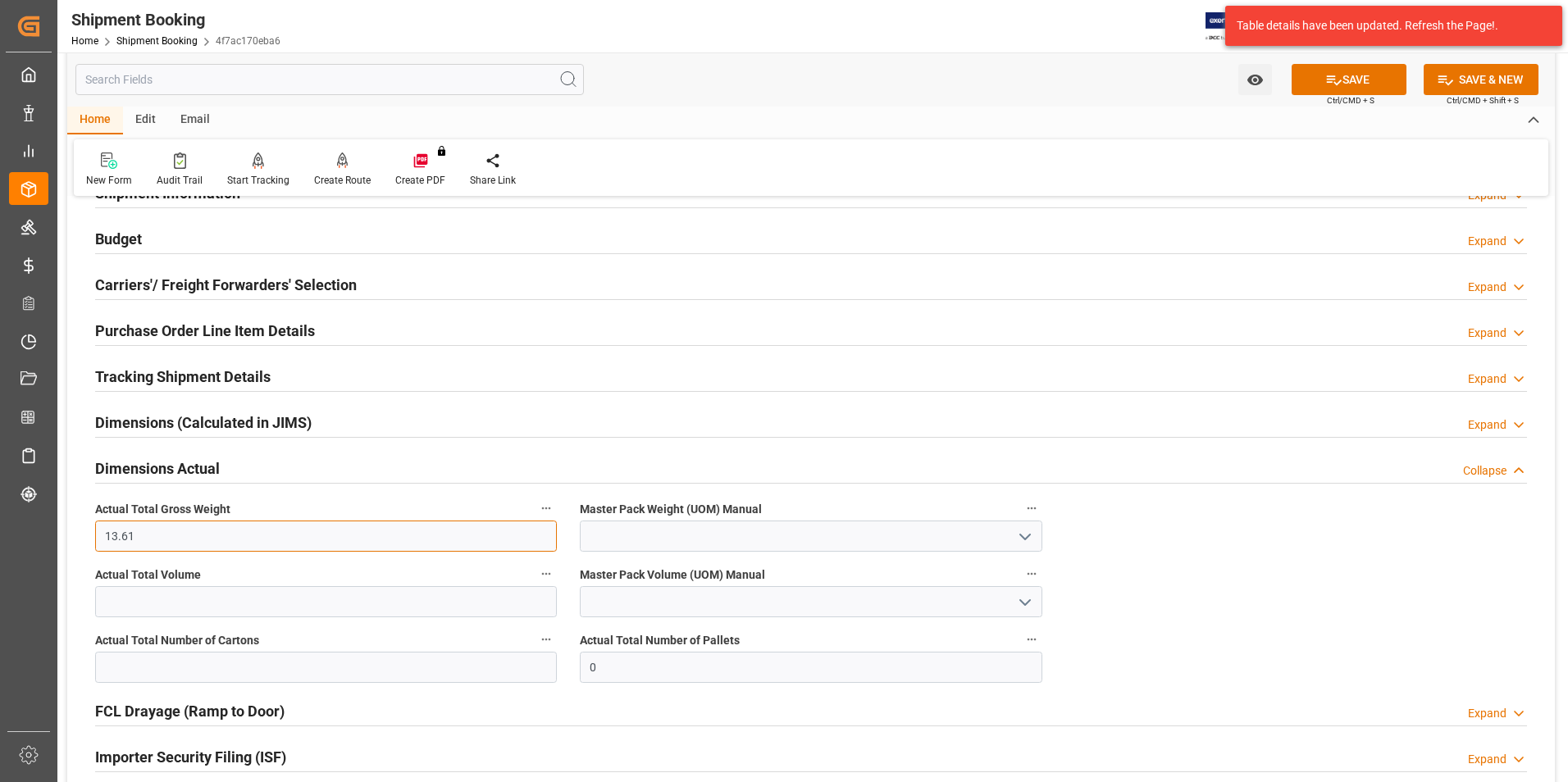
type input "13.61"
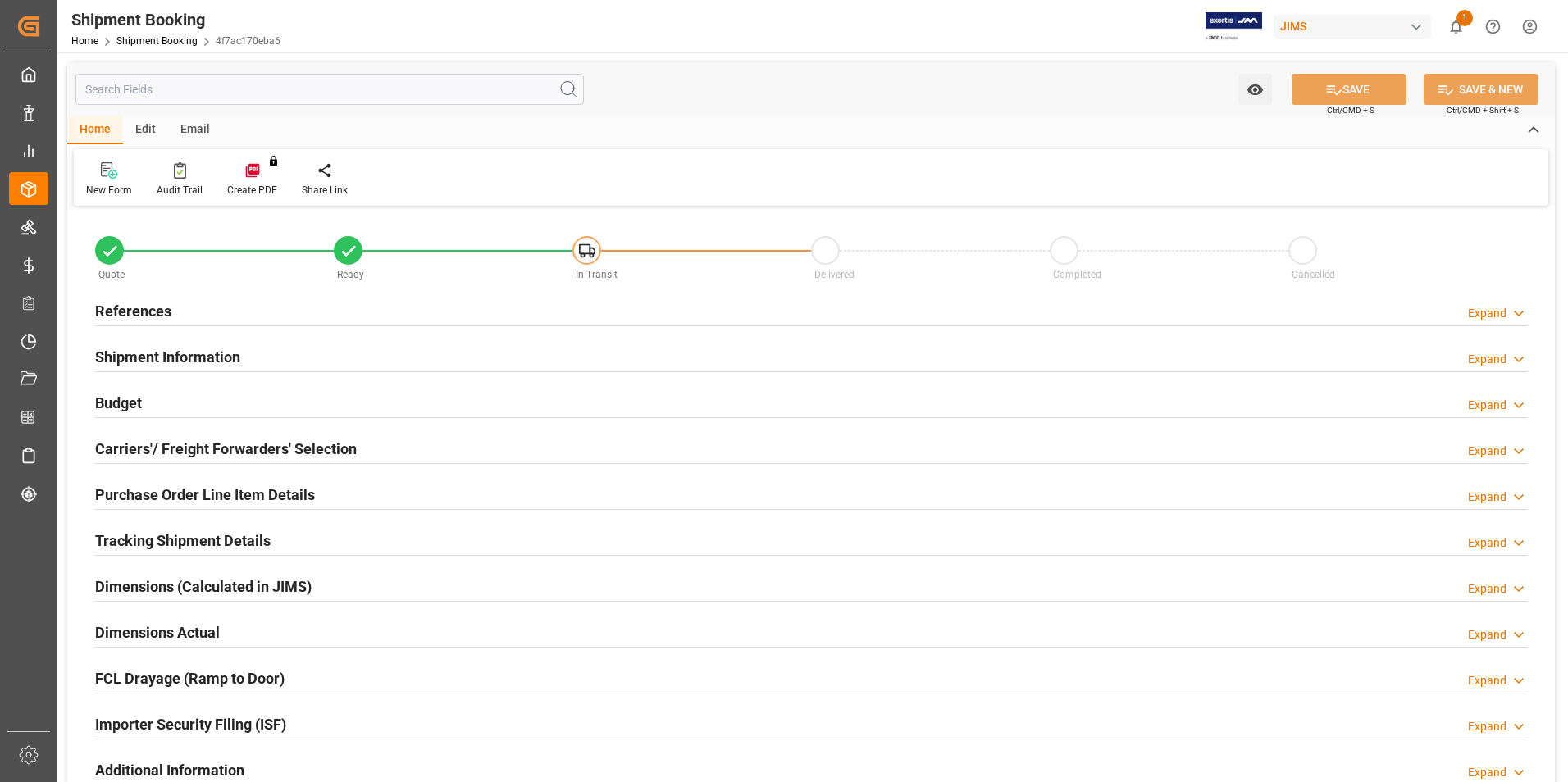
type input "0"
click at [134, 631] on h2 "Dimensions Actual" at bounding box center [157, 632] width 125 height 22
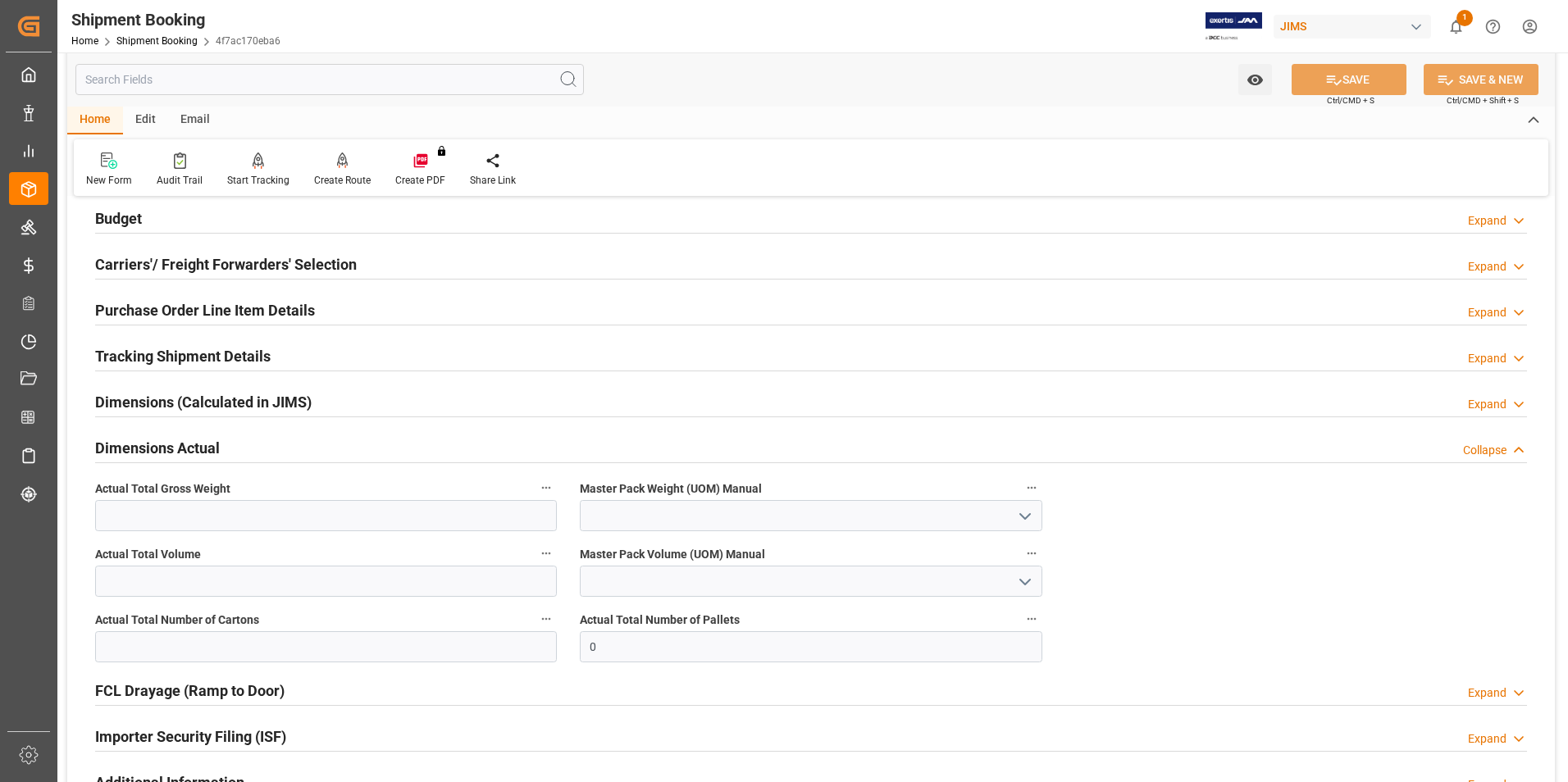
scroll to position [246, 0]
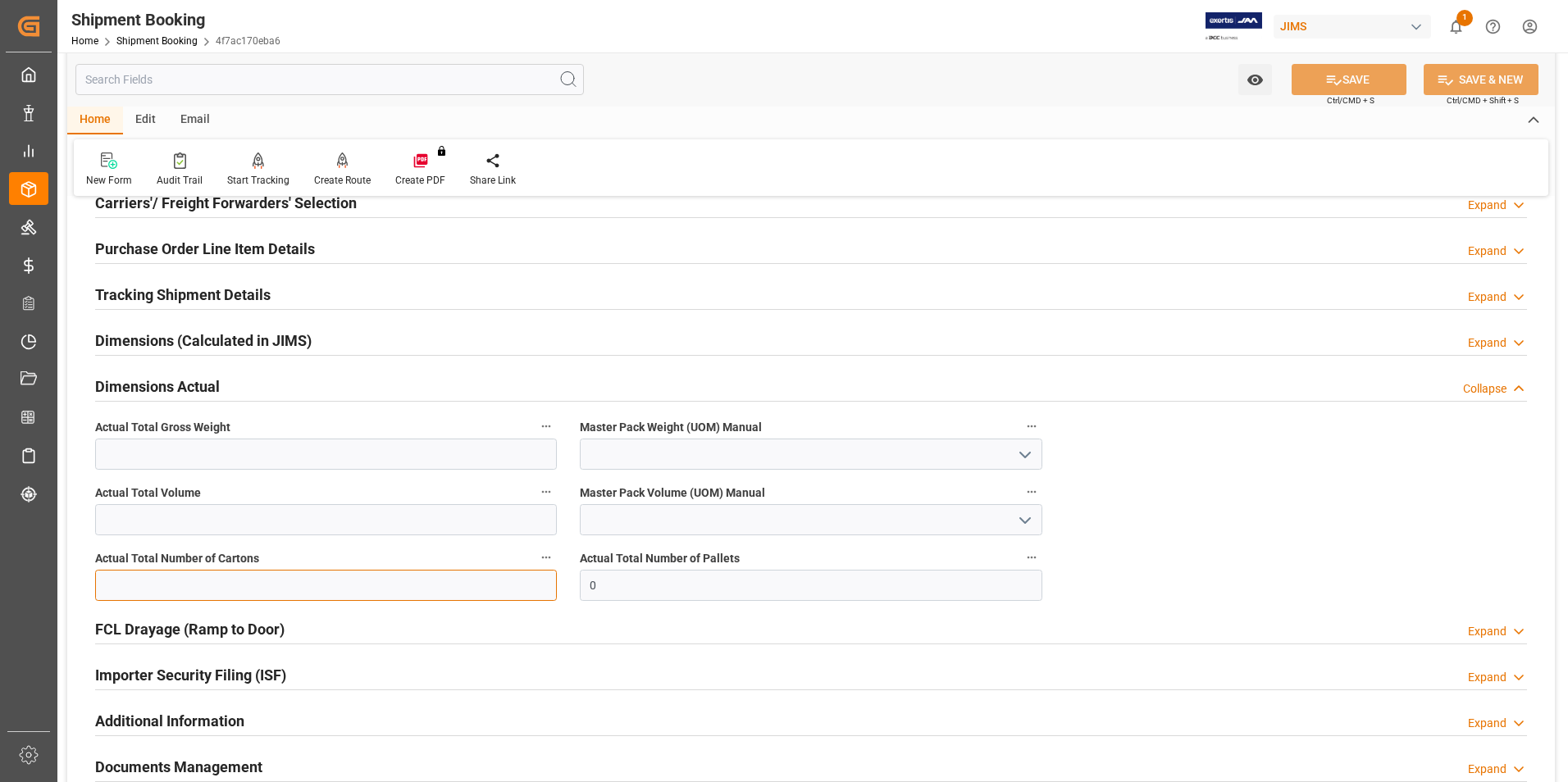
click at [213, 581] on input "text" at bounding box center [325, 586] width 462 height 31
type input "1"
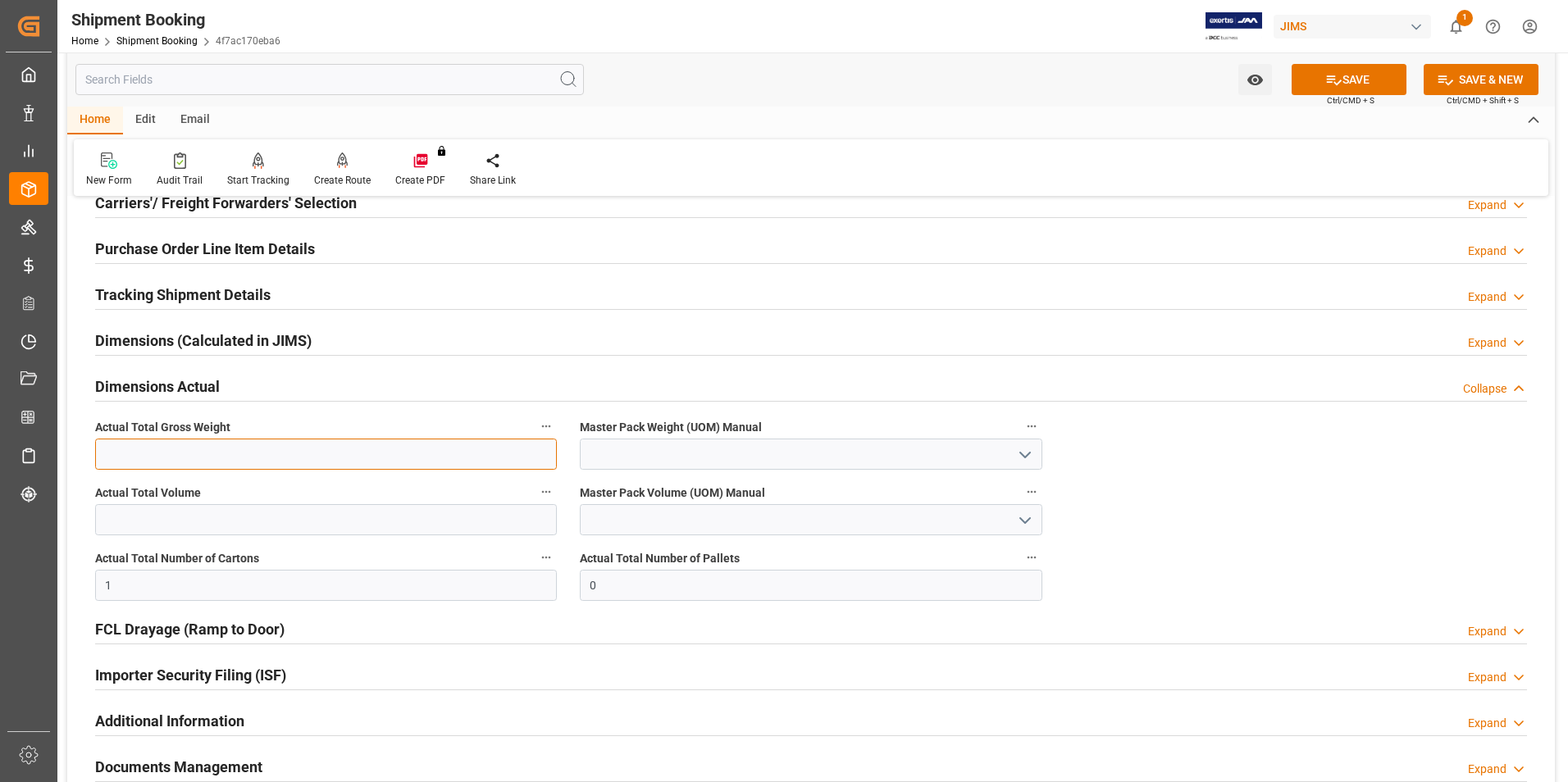
click at [125, 452] on input "text" at bounding box center [325, 454] width 462 height 31
type input "13.61"
click at [648, 459] on input at bounding box center [810, 454] width 462 height 31
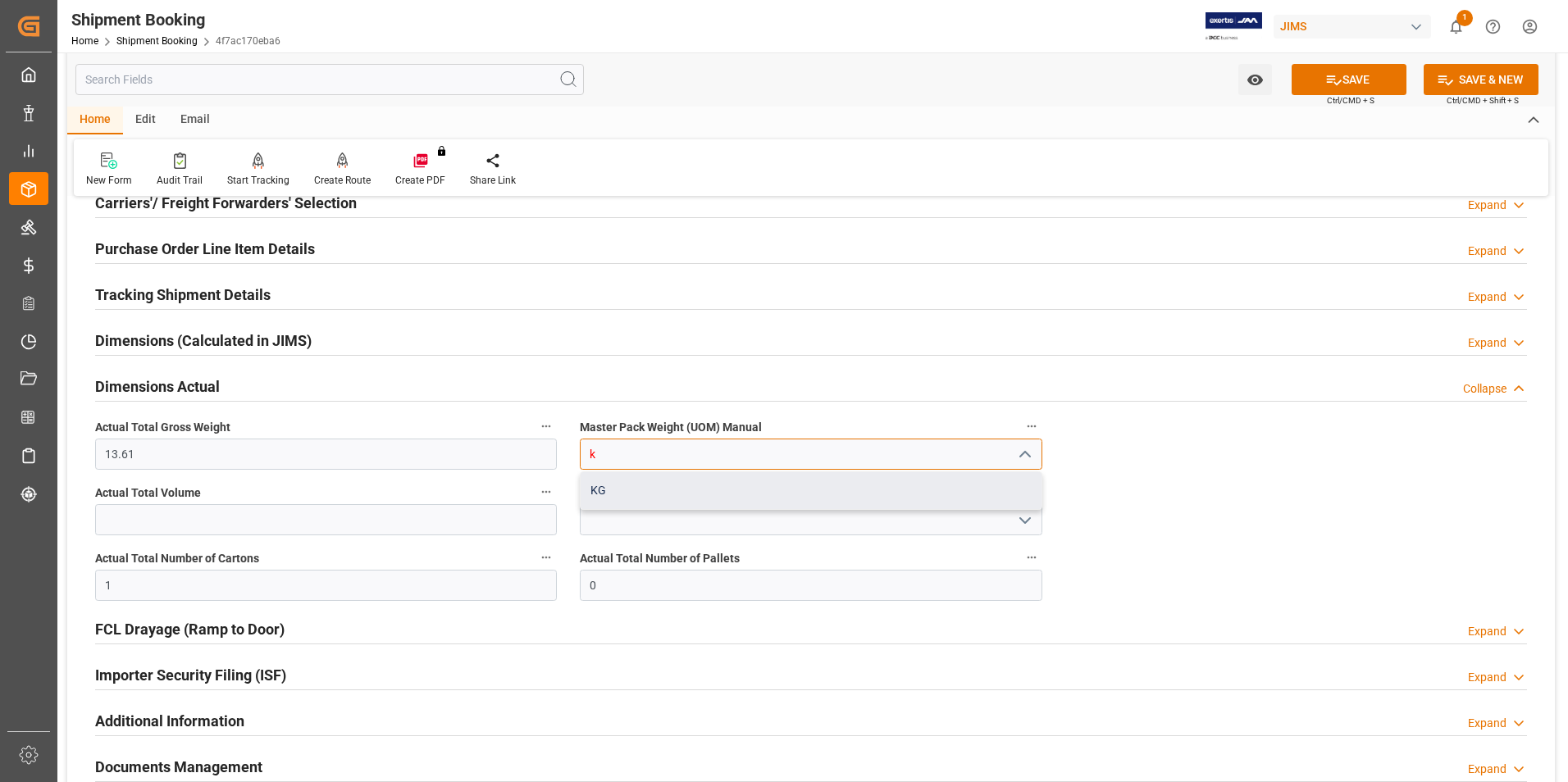
drag, startPoint x: 765, startPoint y: 492, endPoint x: 863, endPoint y: 416, distance: 124.0
click at [766, 491] on div "KG" at bounding box center [810, 491] width 460 height 37
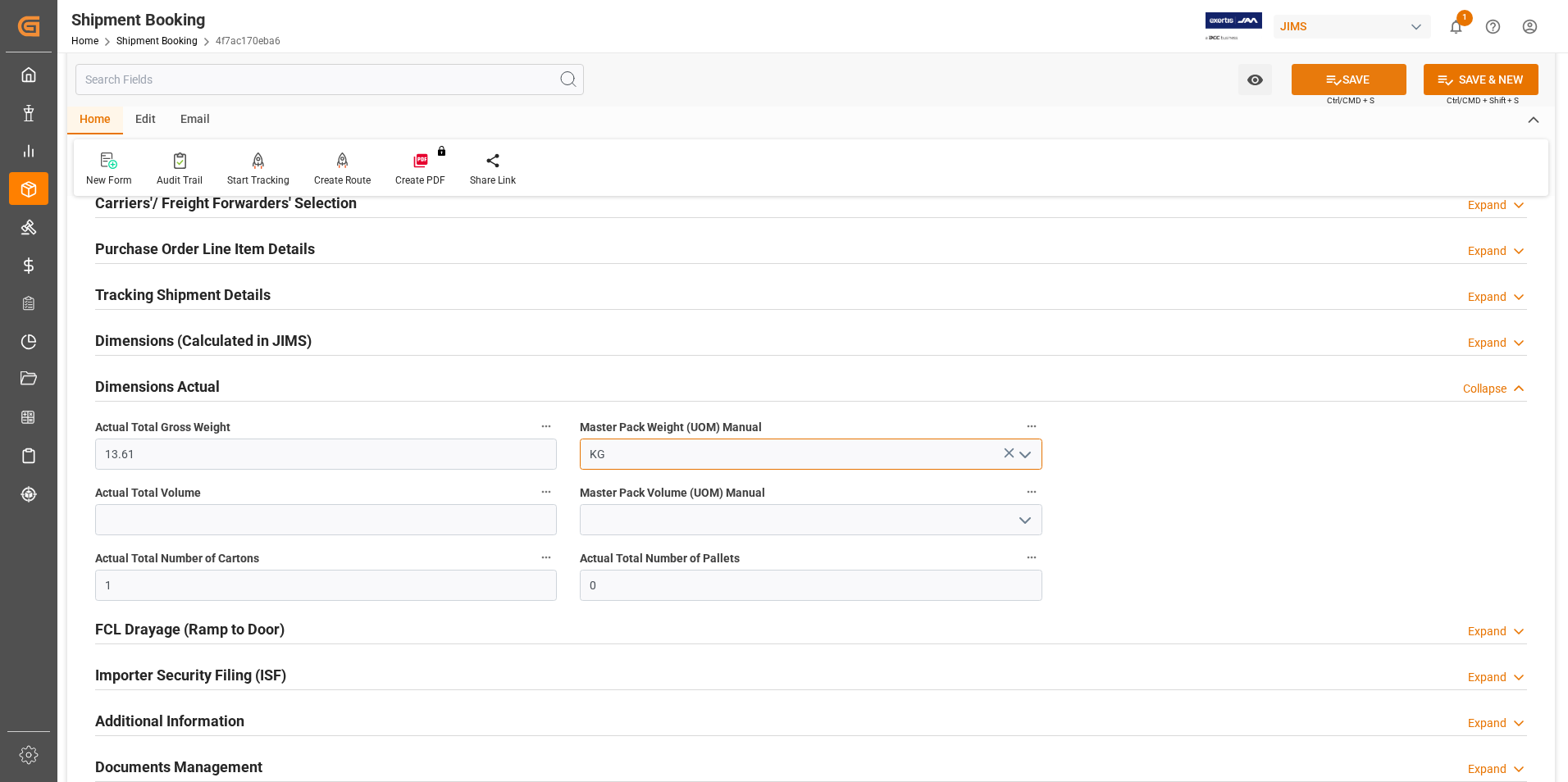
type input "KG"
click at [1331, 83] on icon at bounding box center [1334, 80] width 17 height 17
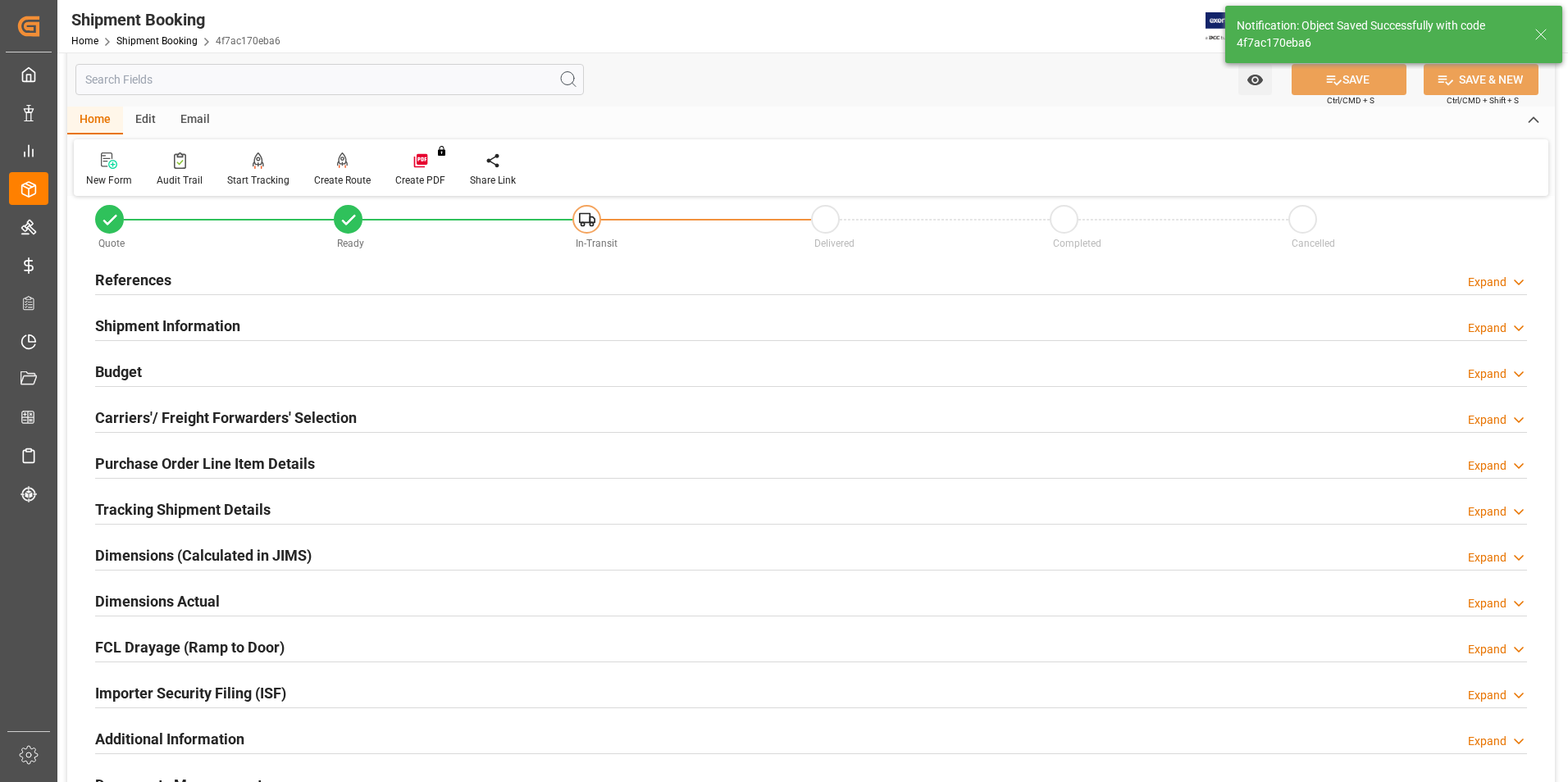
scroll to position [0, 0]
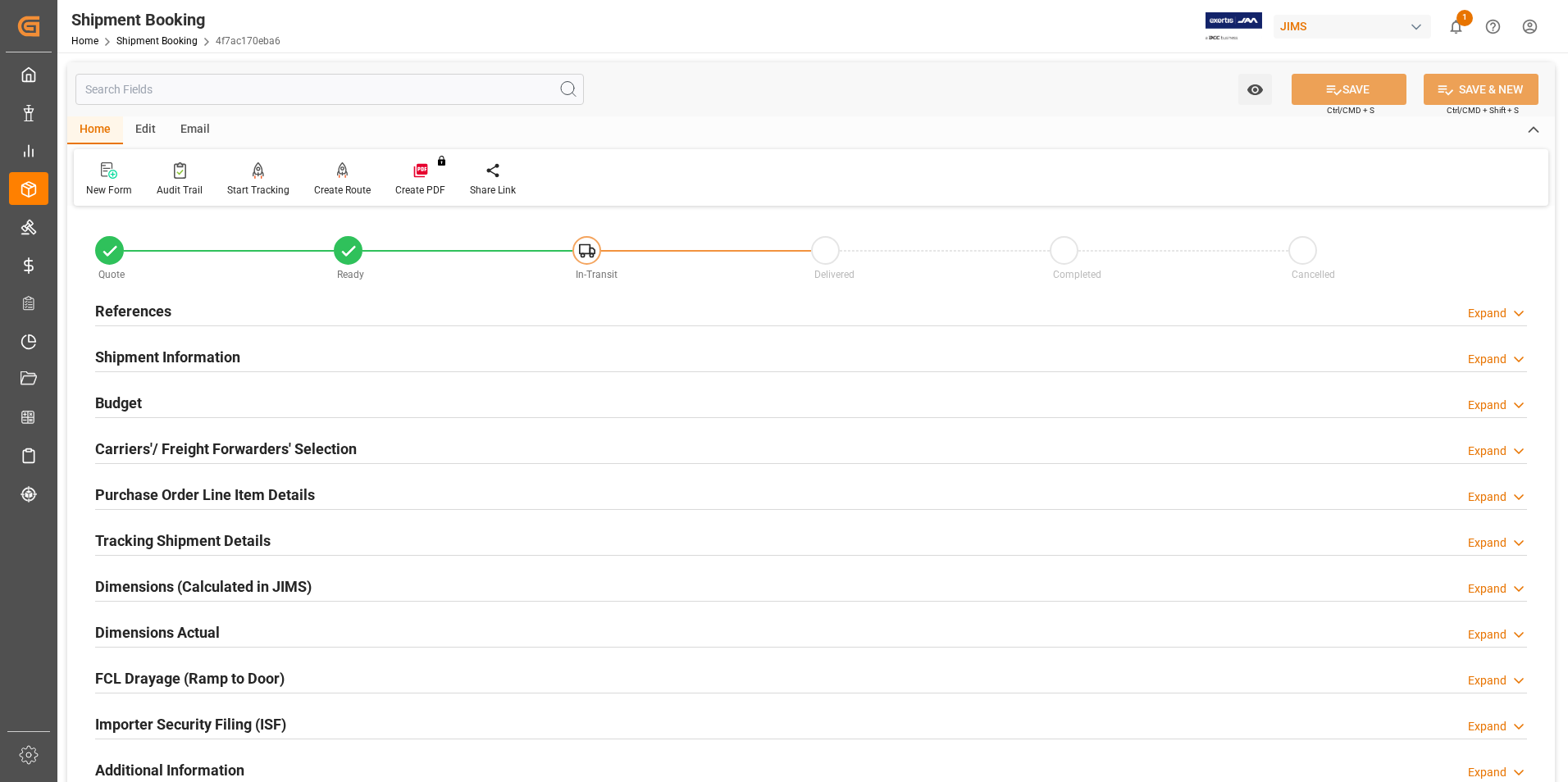
click at [122, 443] on h2 "Carriers'/ Freight Forwarders' Selection" at bounding box center [226, 448] width 261 height 22
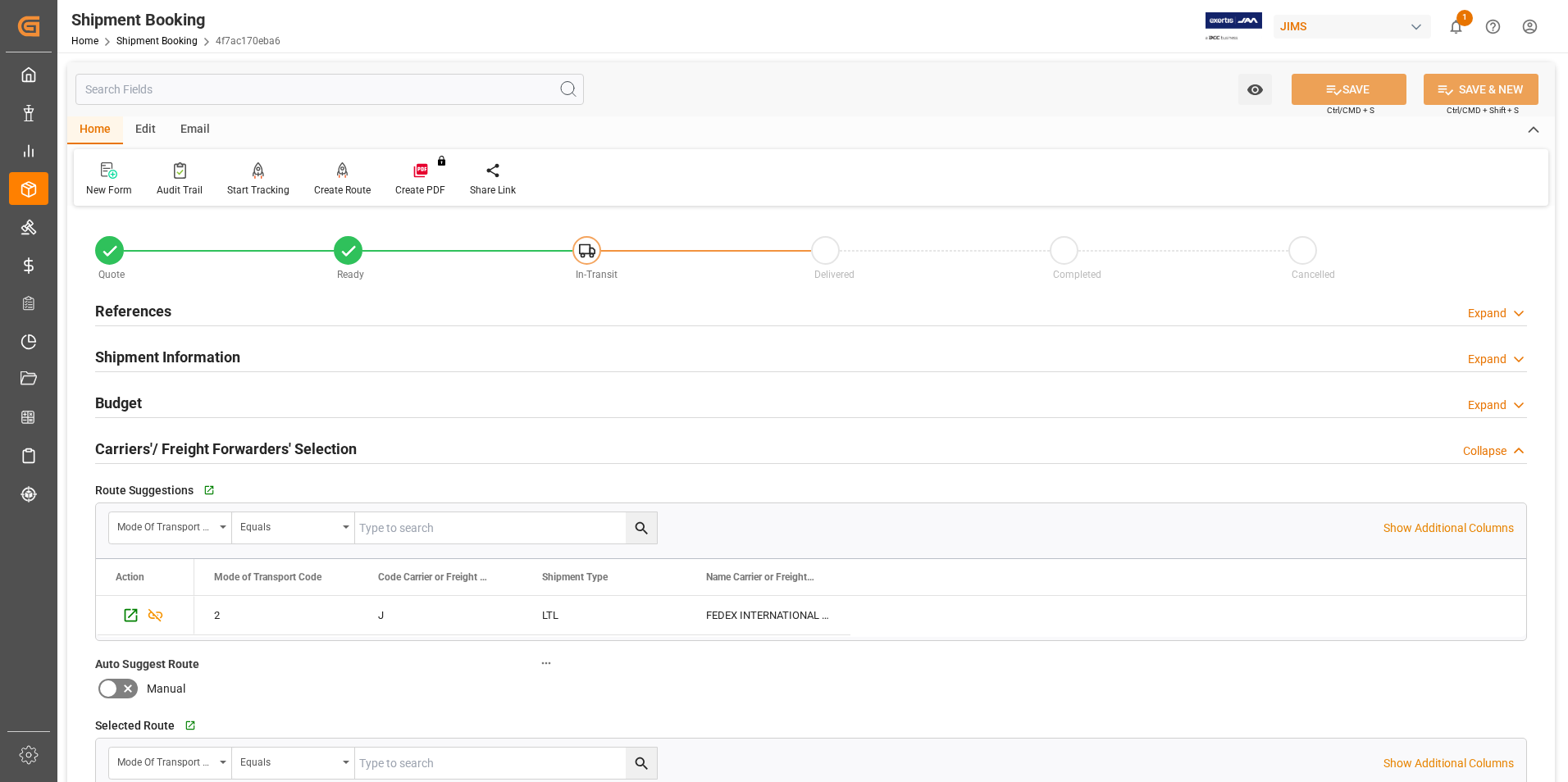
click at [122, 443] on h2 "Carriers'/ Freight Forwarders' Selection" at bounding box center [226, 448] width 261 height 22
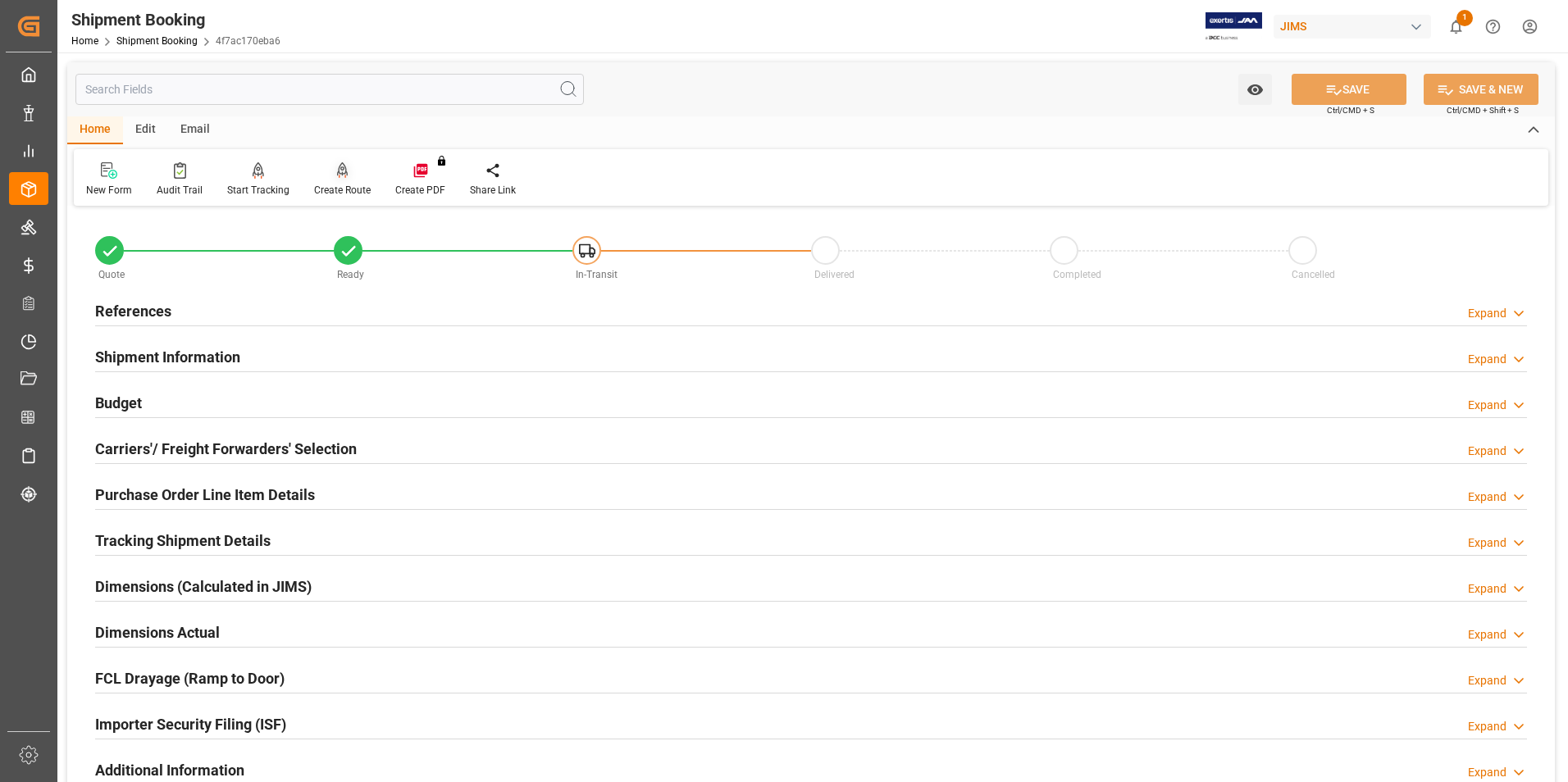
click at [349, 180] on div "Create Route" at bounding box center [343, 179] width 81 height 36
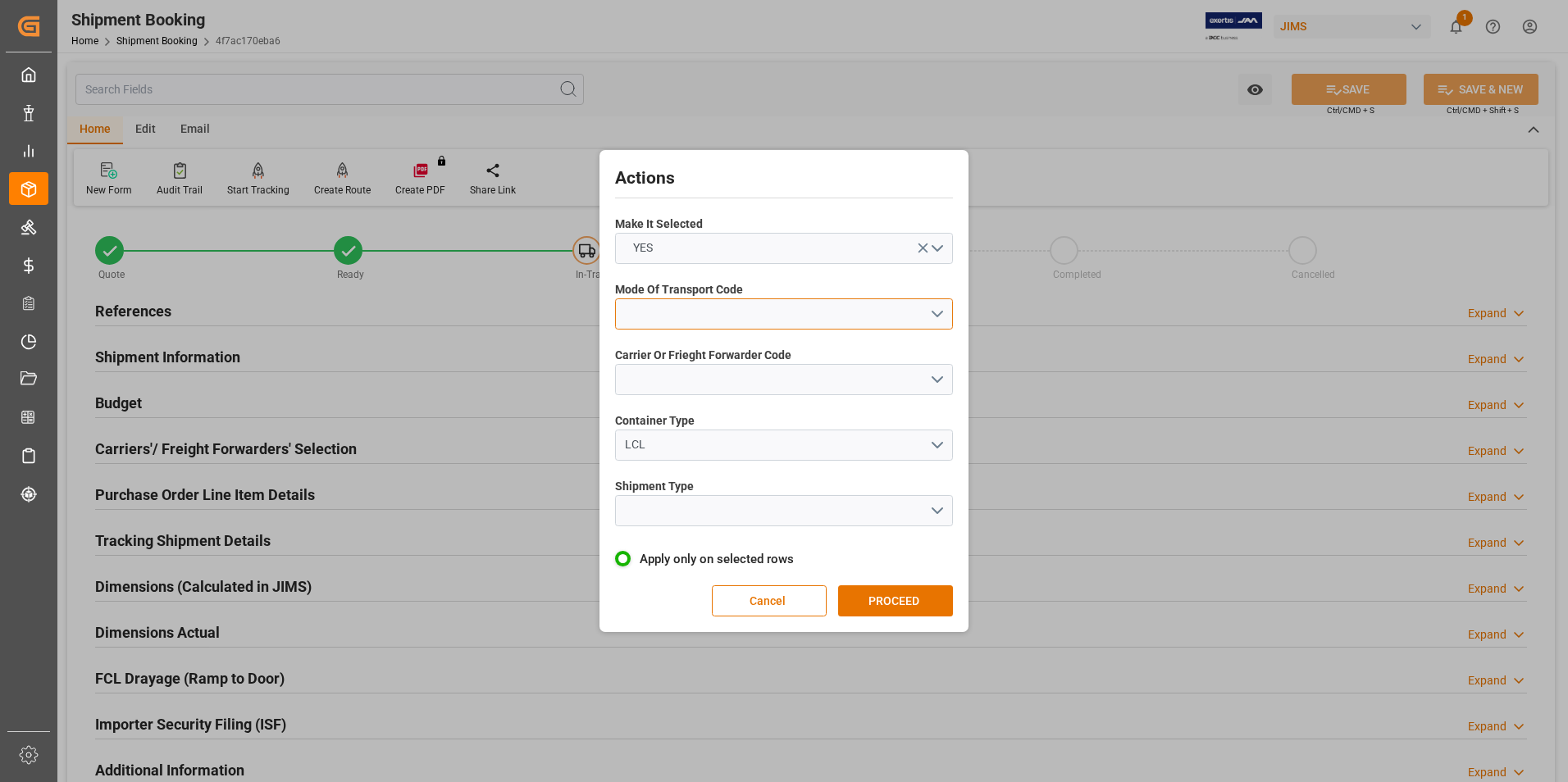
click at [701, 319] on button "open menu" at bounding box center [783, 314] width 338 height 31
click at [710, 357] on div "2- COURIER AIR" at bounding box center [783, 352] width 336 height 35
click at [719, 376] on button "open menu" at bounding box center [783, 379] width 338 height 31
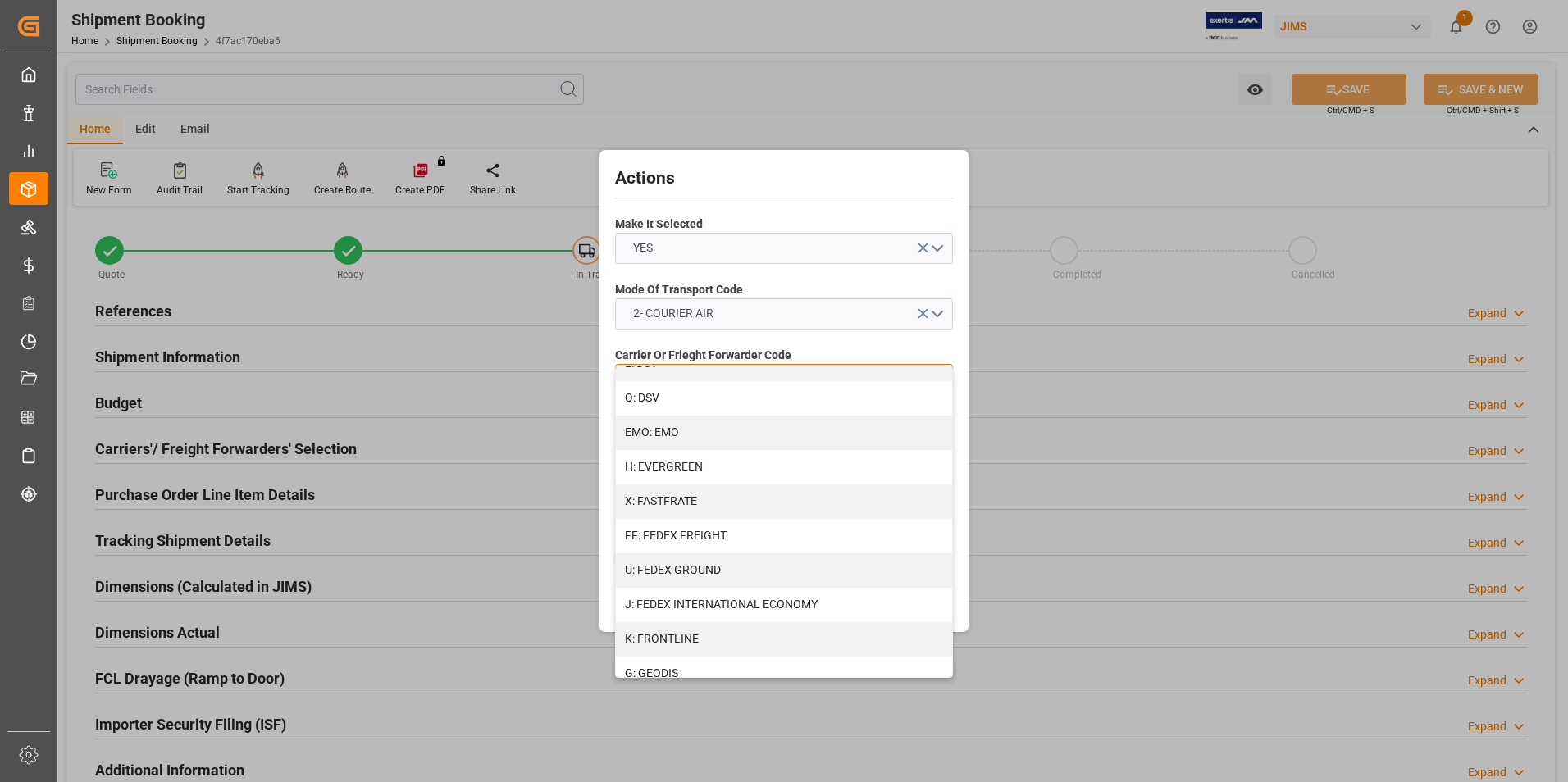
scroll to position [410, 0]
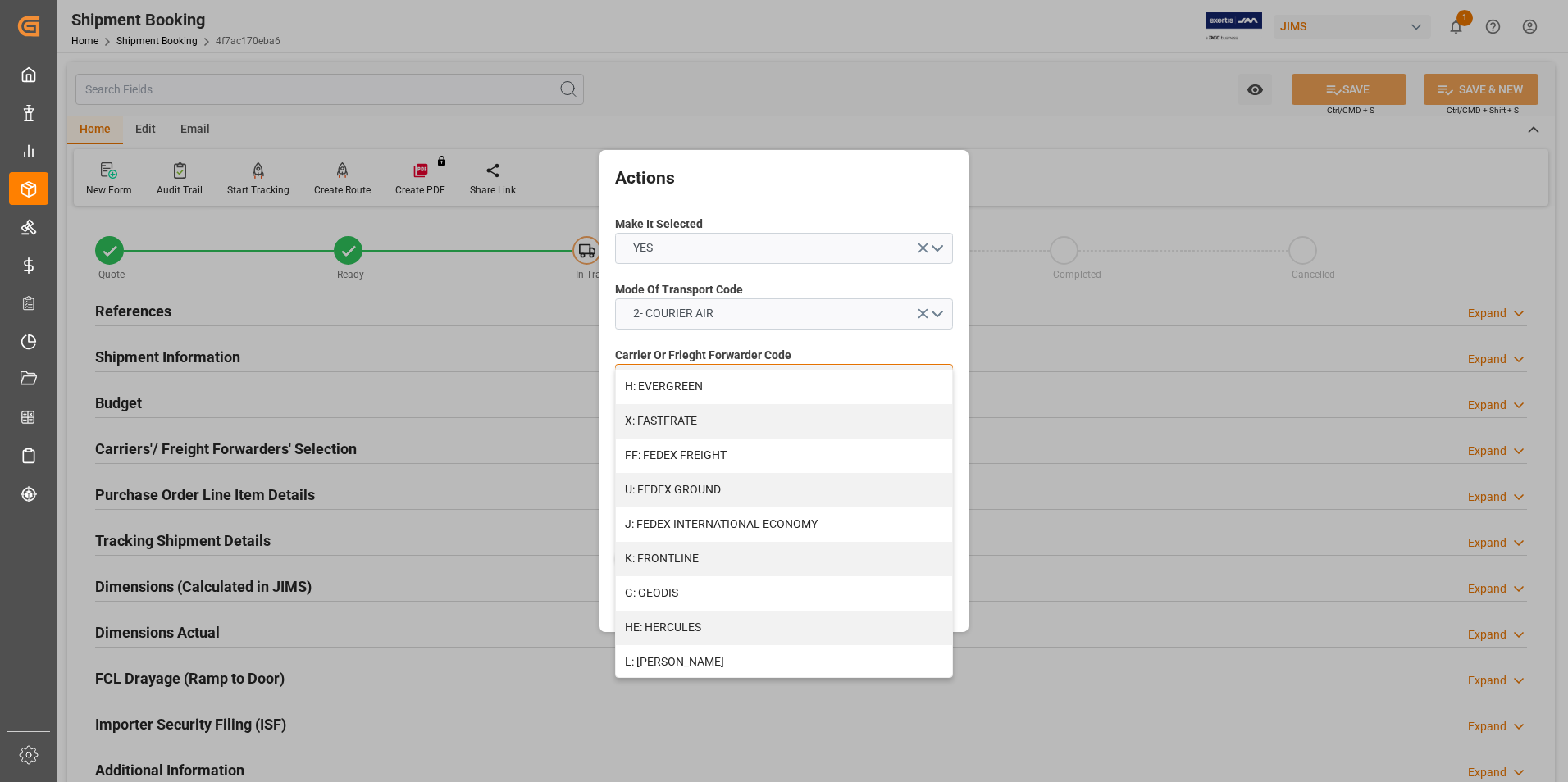
click at [731, 520] on div "J: FEDEX INTERNATIONAL ECONOMY" at bounding box center [783, 525] width 336 height 35
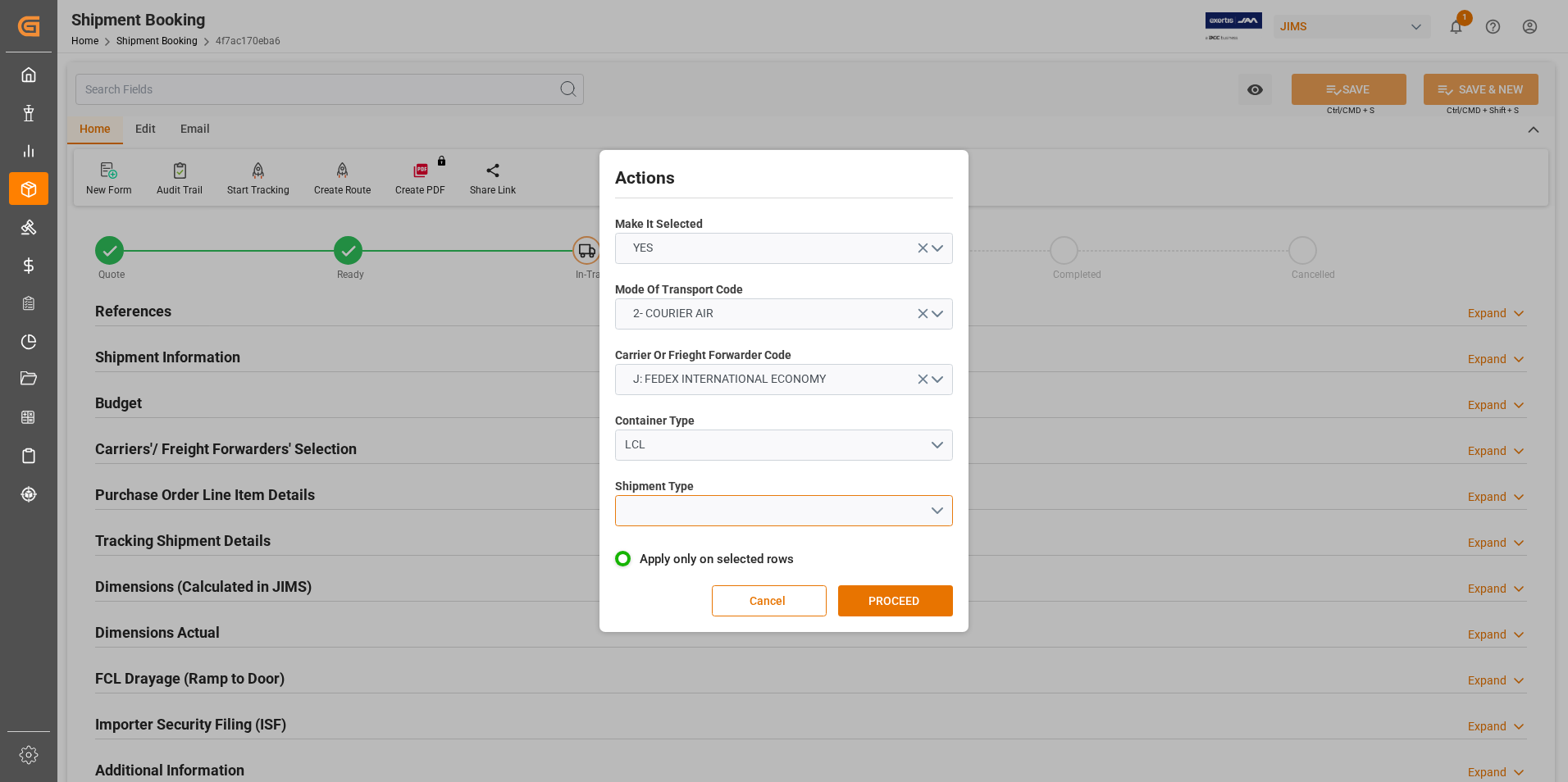
click at [716, 511] on button "open menu" at bounding box center [783, 511] width 338 height 31
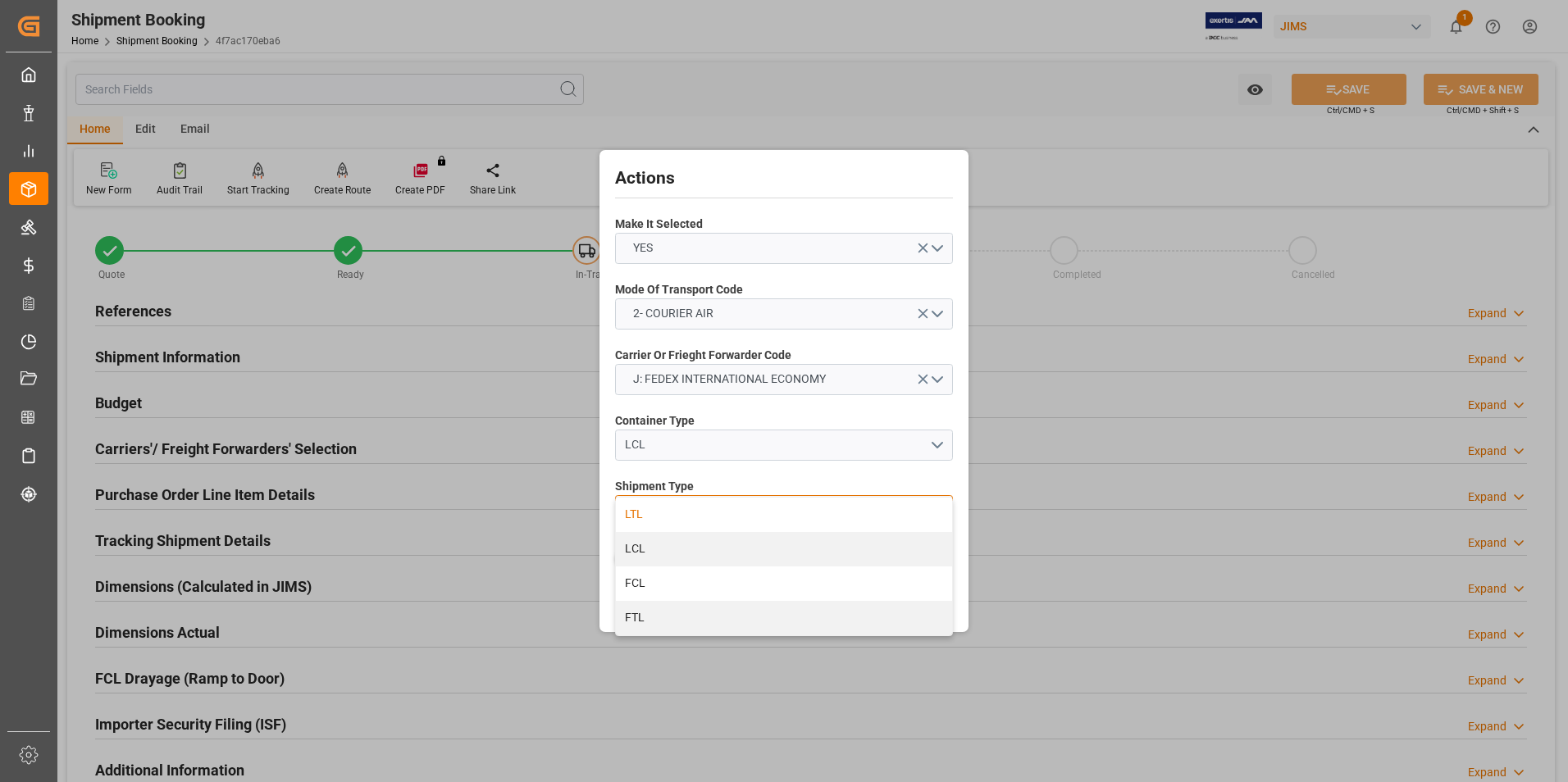
click at [719, 515] on div "LTL" at bounding box center [783, 515] width 336 height 35
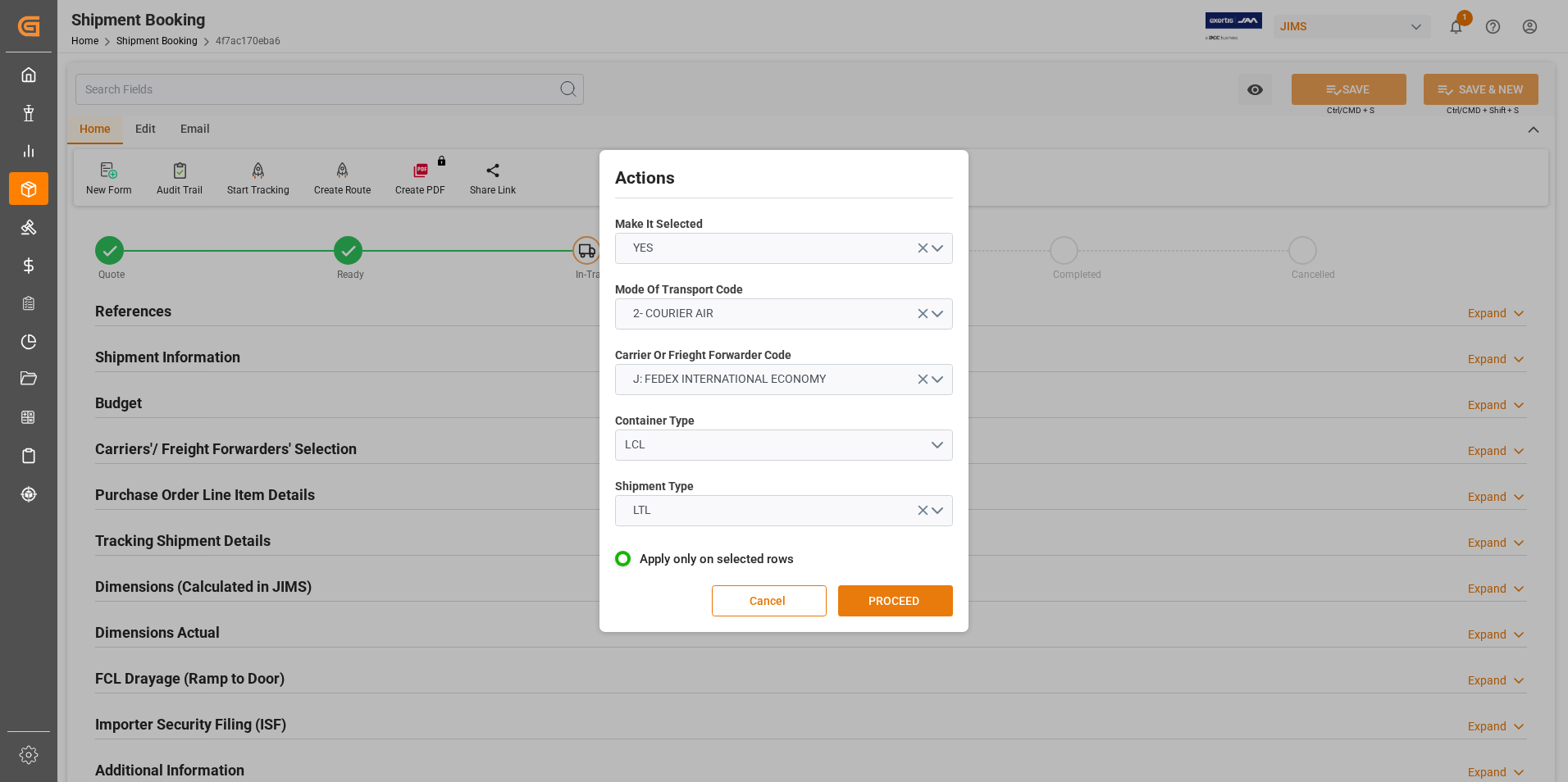
click at [865, 595] on button "PROCEED" at bounding box center [895, 601] width 115 height 31
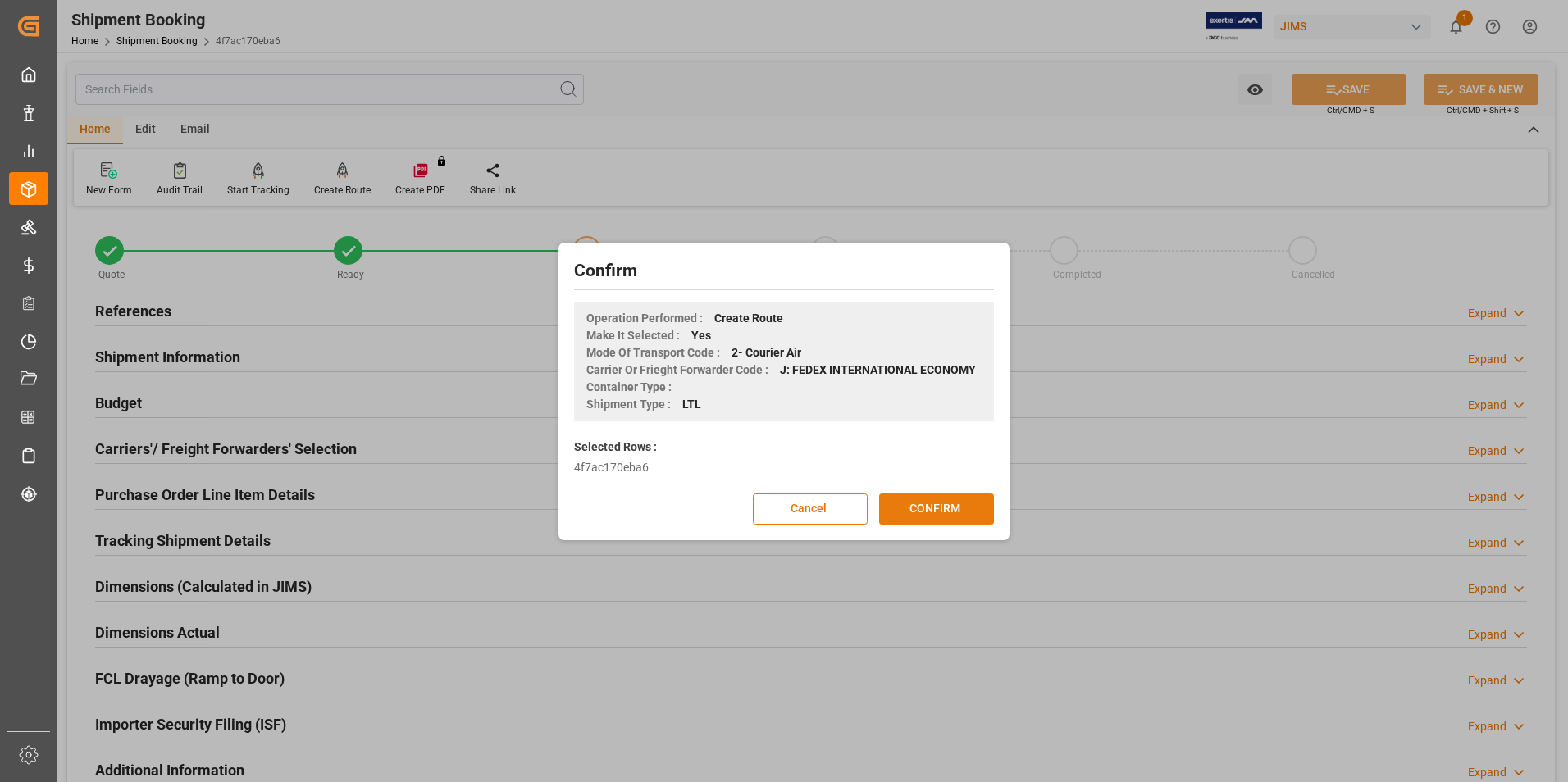
click at [920, 507] on button "CONFIRM" at bounding box center [936, 509] width 115 height 31
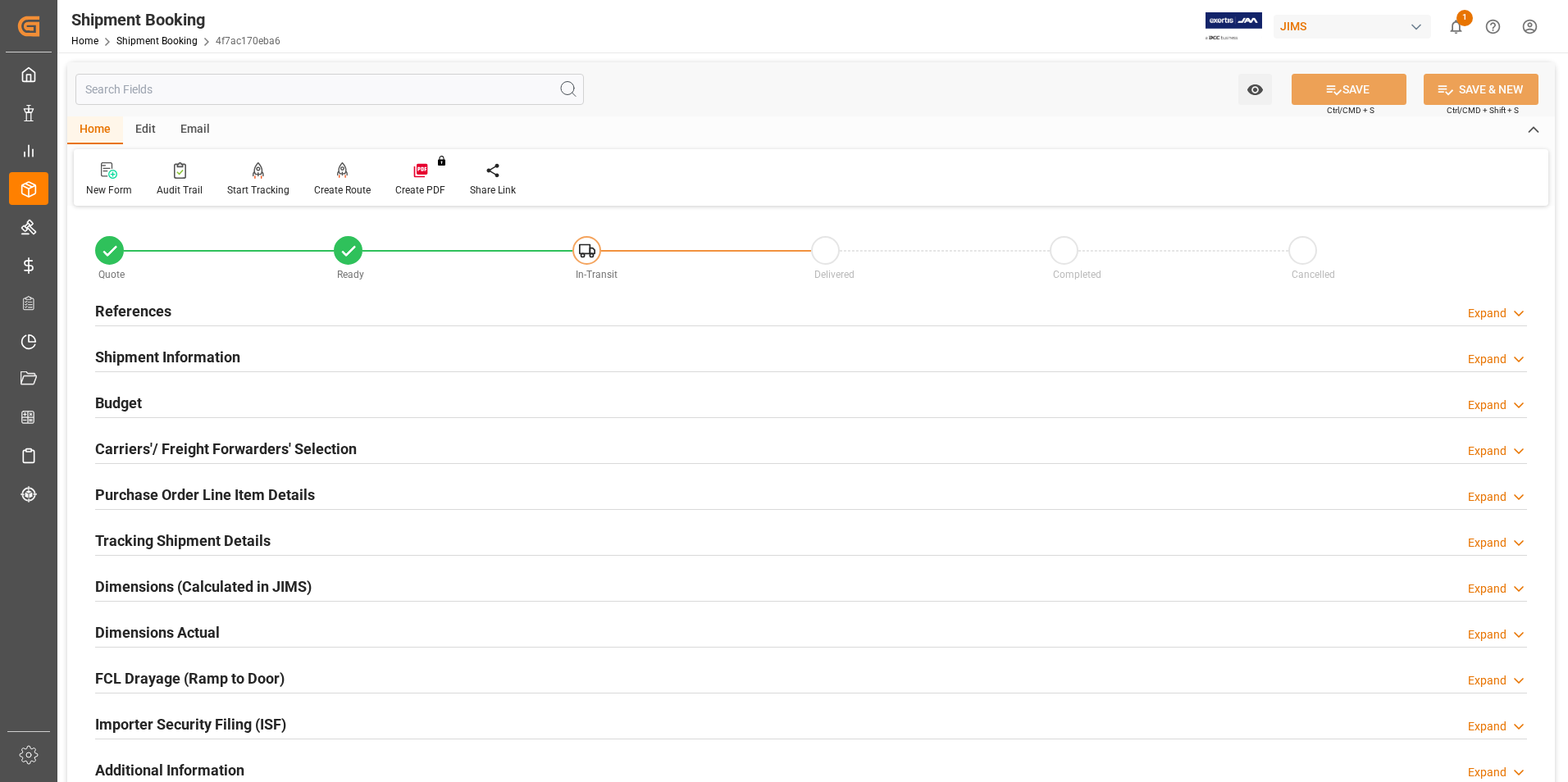
click at [129, 539] on h2 "Tracking Shipment Details" at bounding box center [182, 540] width 175 height 22
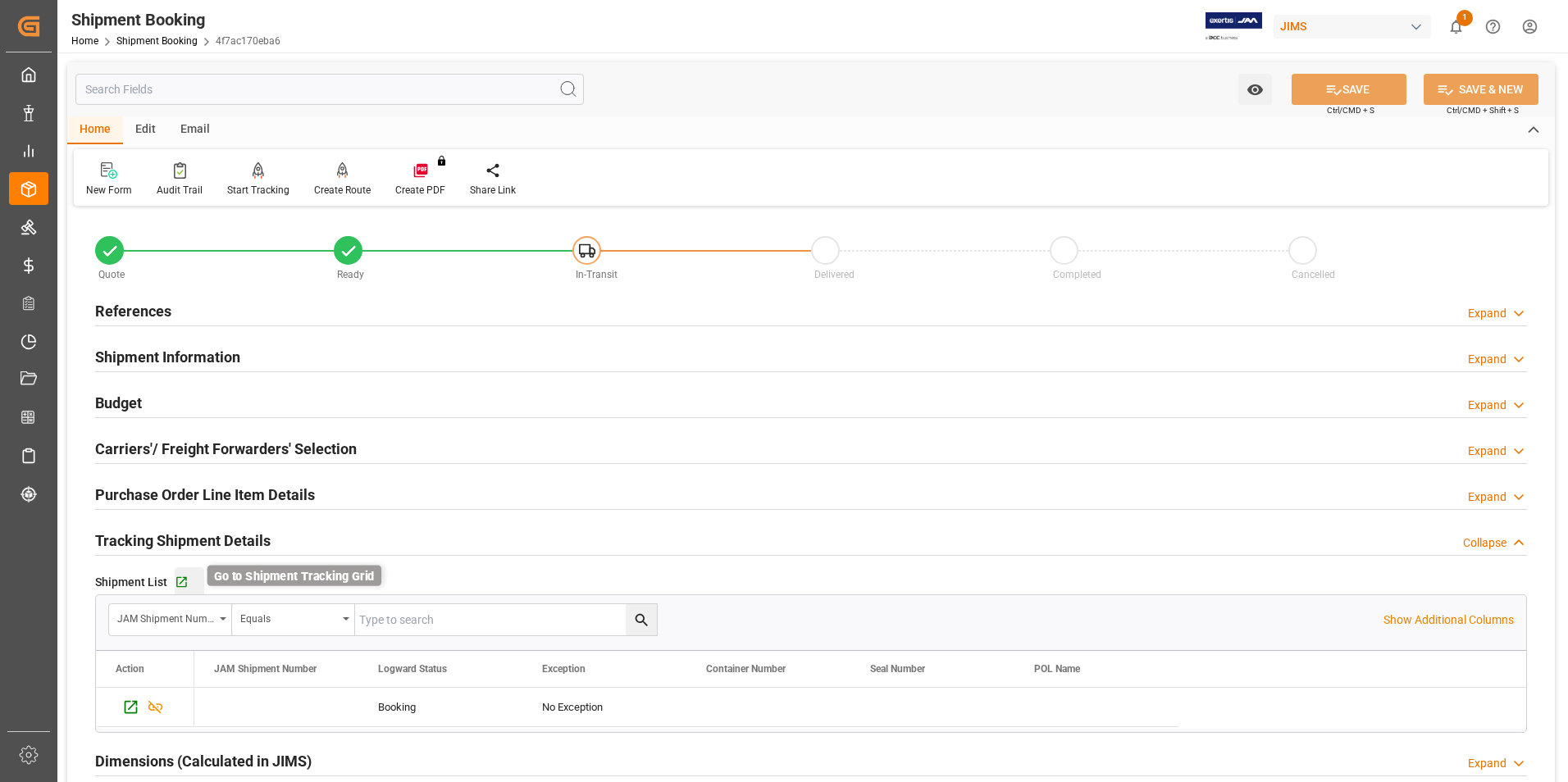
click at [180, 582] on icon "button" at bounding box center [181, 583] width 14 height 14
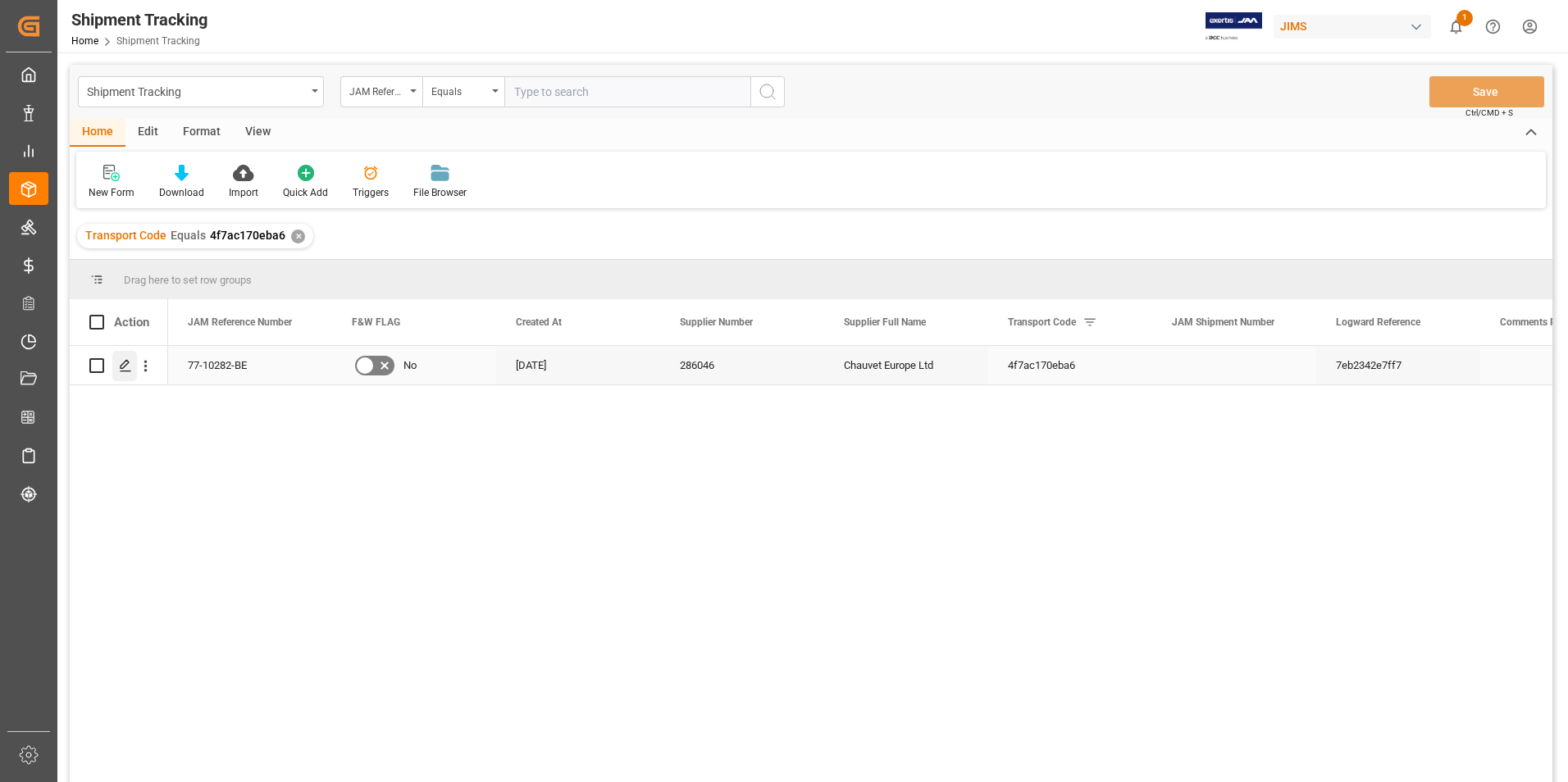
click at [126, 364] on icon "Press SPACE to select this row." at bounding box center [126, 366] width 14 height 14
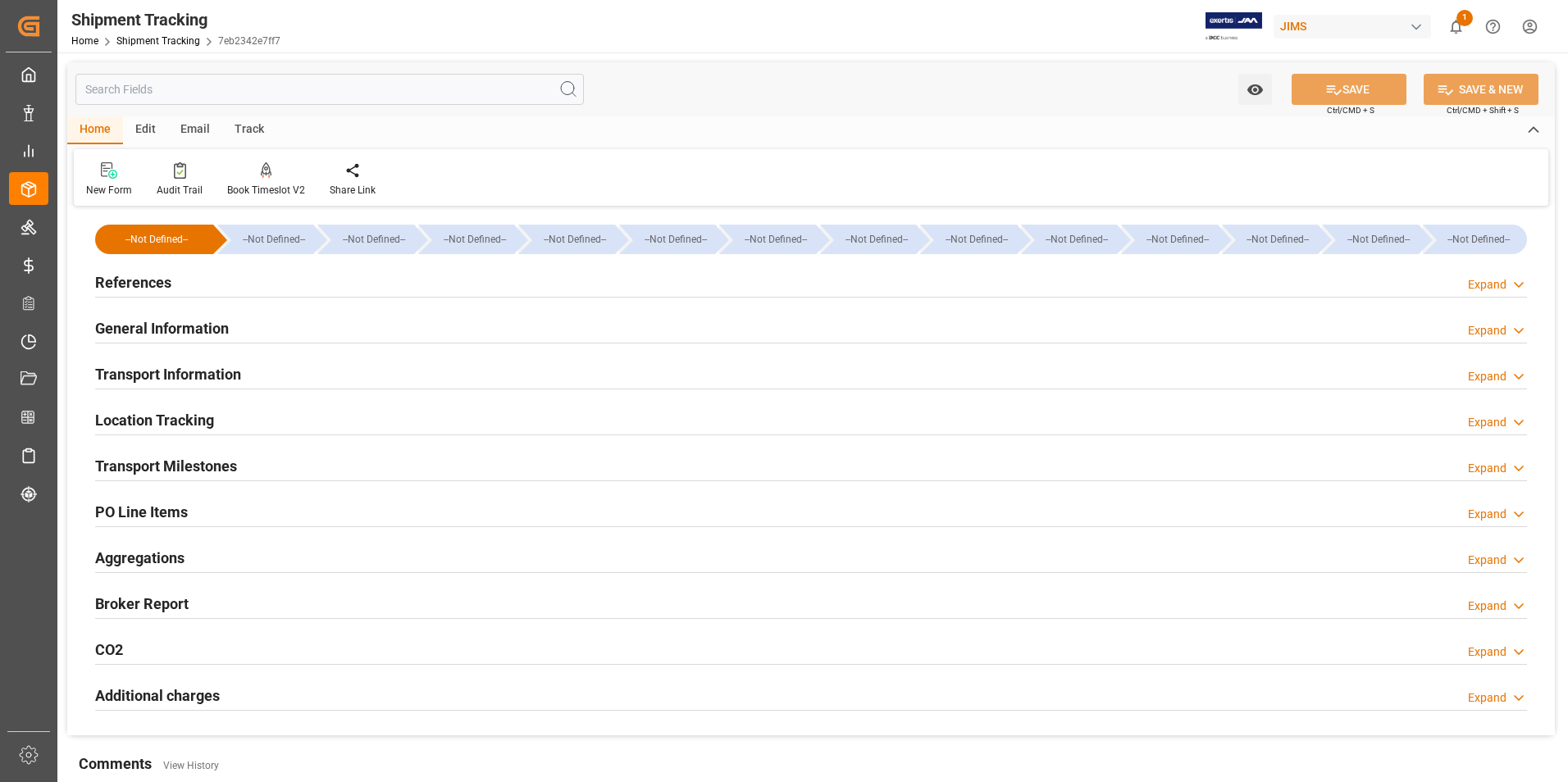
type input "[DATE]"
click at [139, 276] on h2 "References" at bounding box center [133, 282] width 76 height 22
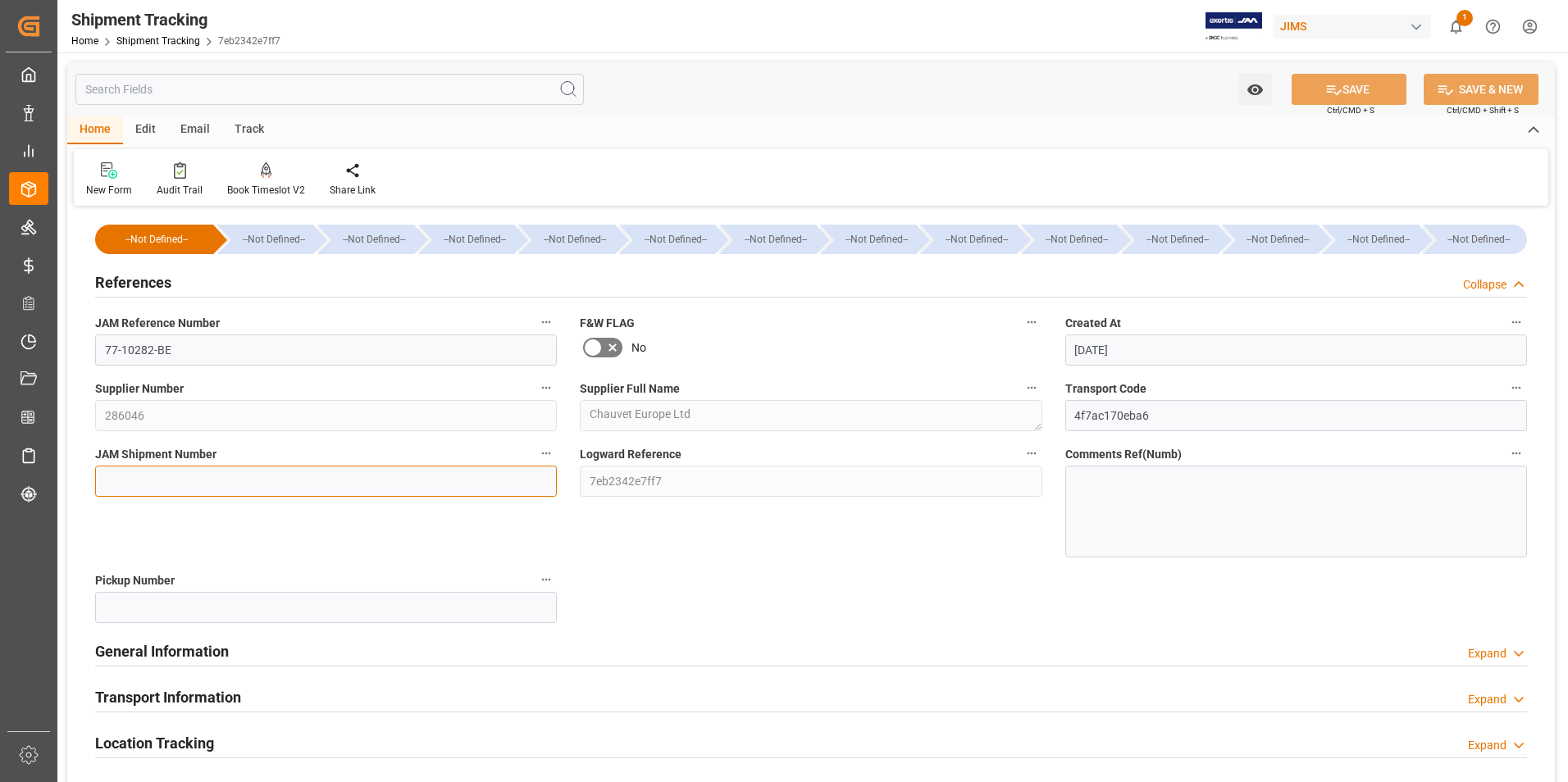
click at [263, 473] on input at bounding box center [325, 481] width 462 height 31
type input "72550"
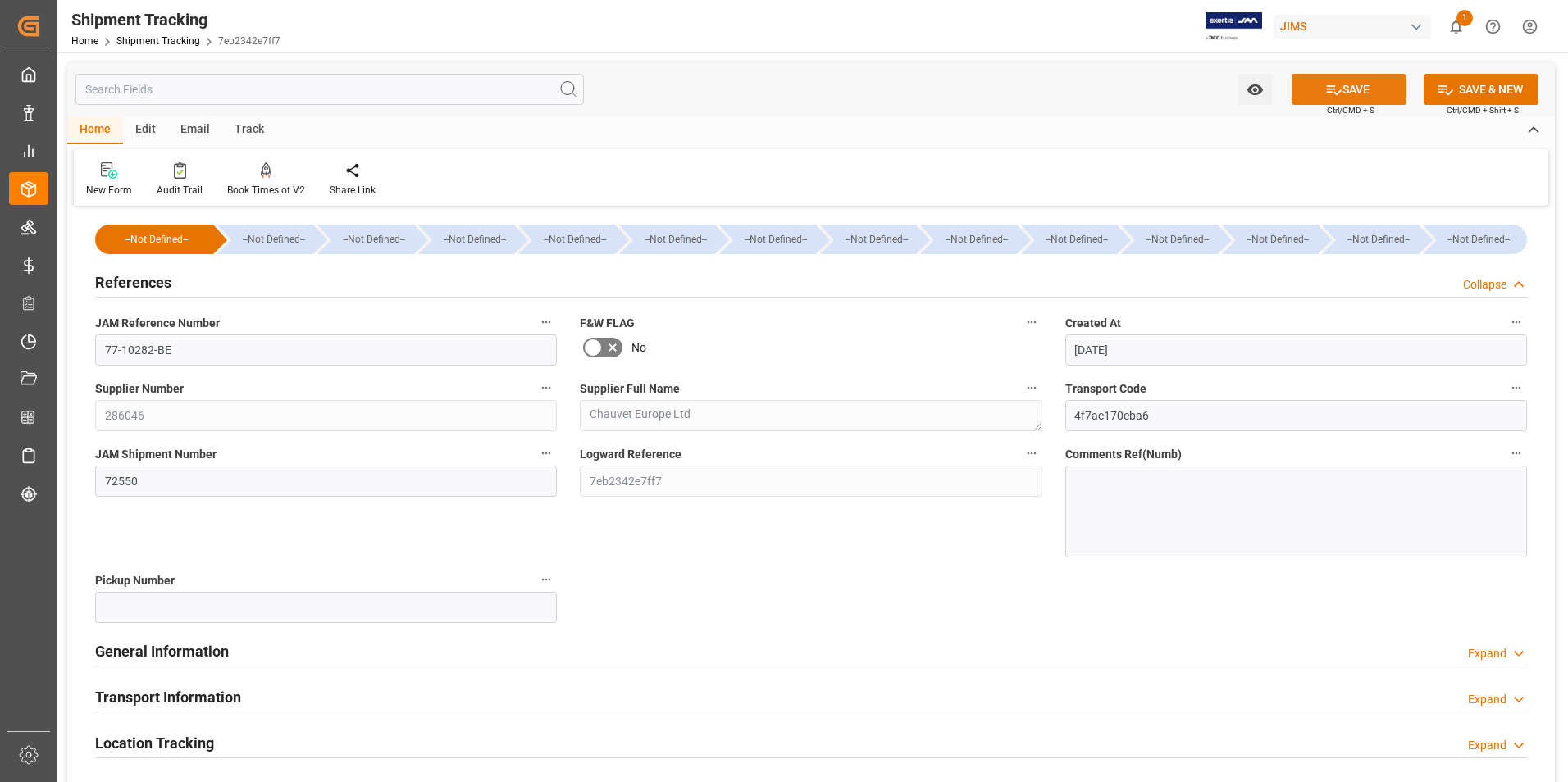
click at [1337, 88] on icon at bounding box center [1334, 90] width 17 height 17
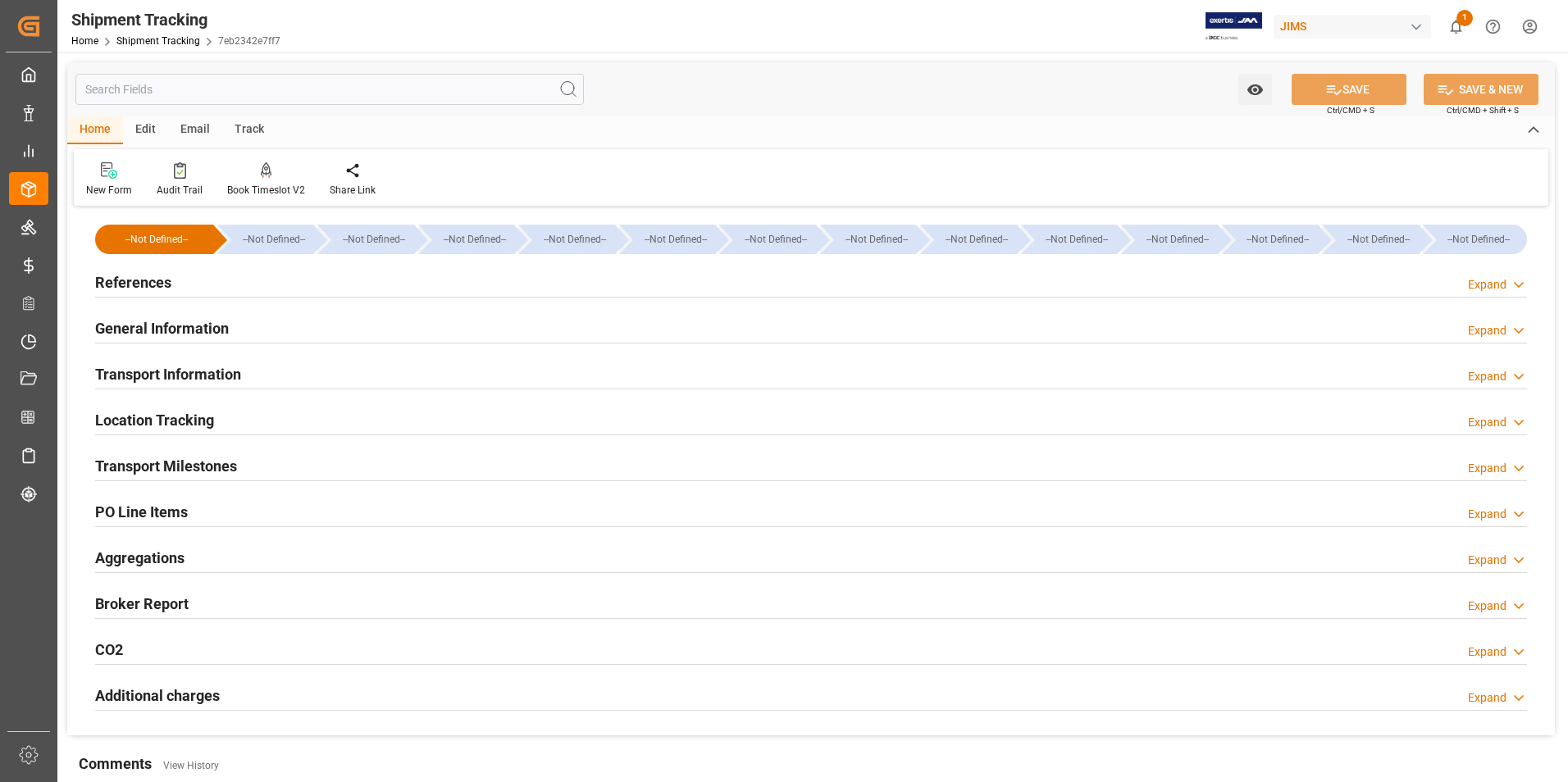
click at [203, 374] on h2 "Transport Information" at bounding box center [167, 374] width 146 height 22
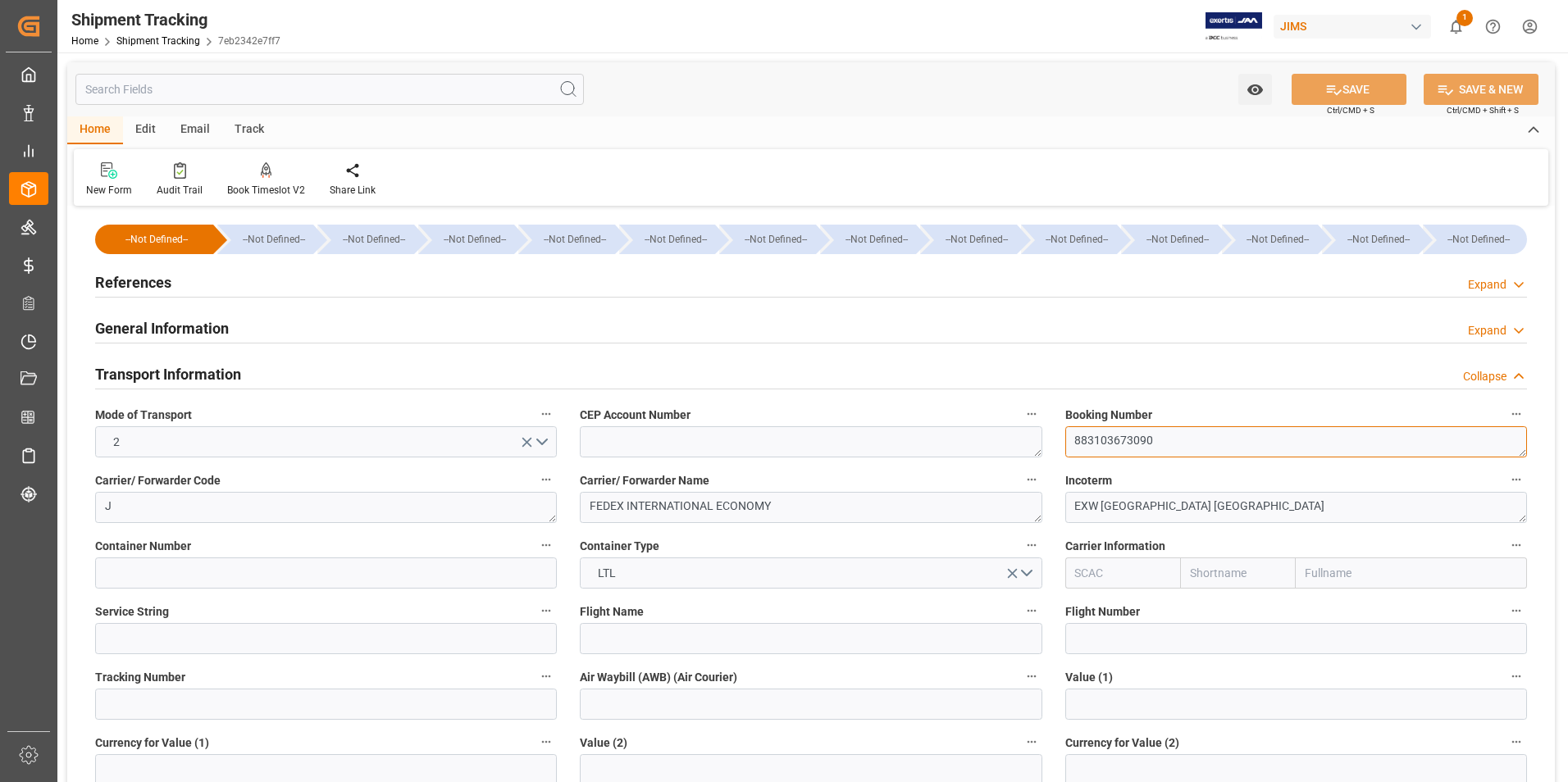
drag, startPoint x: 1161, startPoint y: 437, endPoint x: 1040, endPoint y: 434, distance: 121.0
click at [1040, 434] on div "--Not Defined-- --Not Defined-- --Not Defined-- --Not Defined-- --Not Defined--…" at bounding box center [810, 768] width 1488 height 1115
click at [268, 700] on input at bounding box center [325, 705] width 462 height 31
paste input "883103673090"
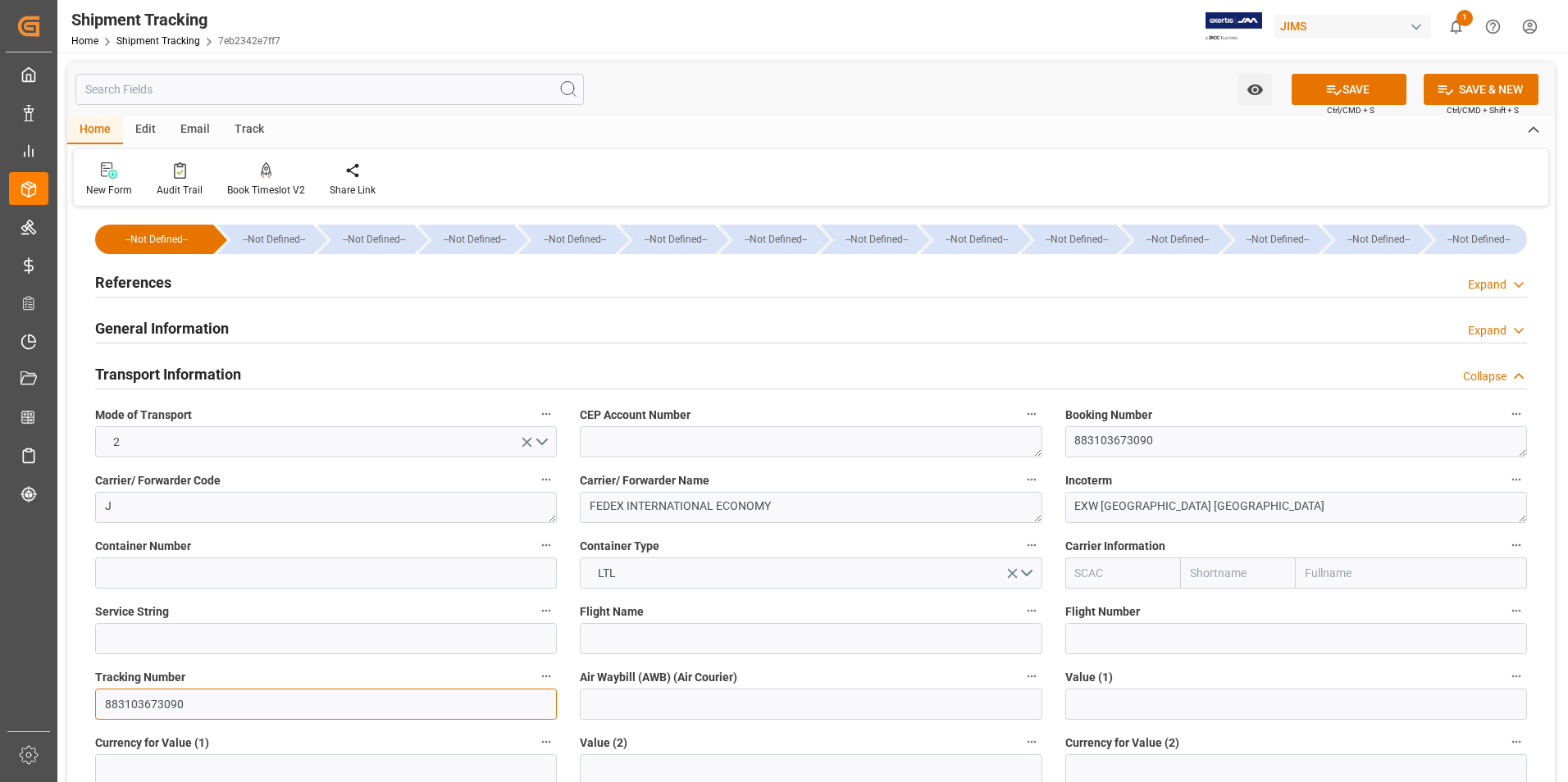
type input "883103673090"
click at [628, 700] on input at bounding box center [810, 705] width 462 height 31
paste input "883103673090"
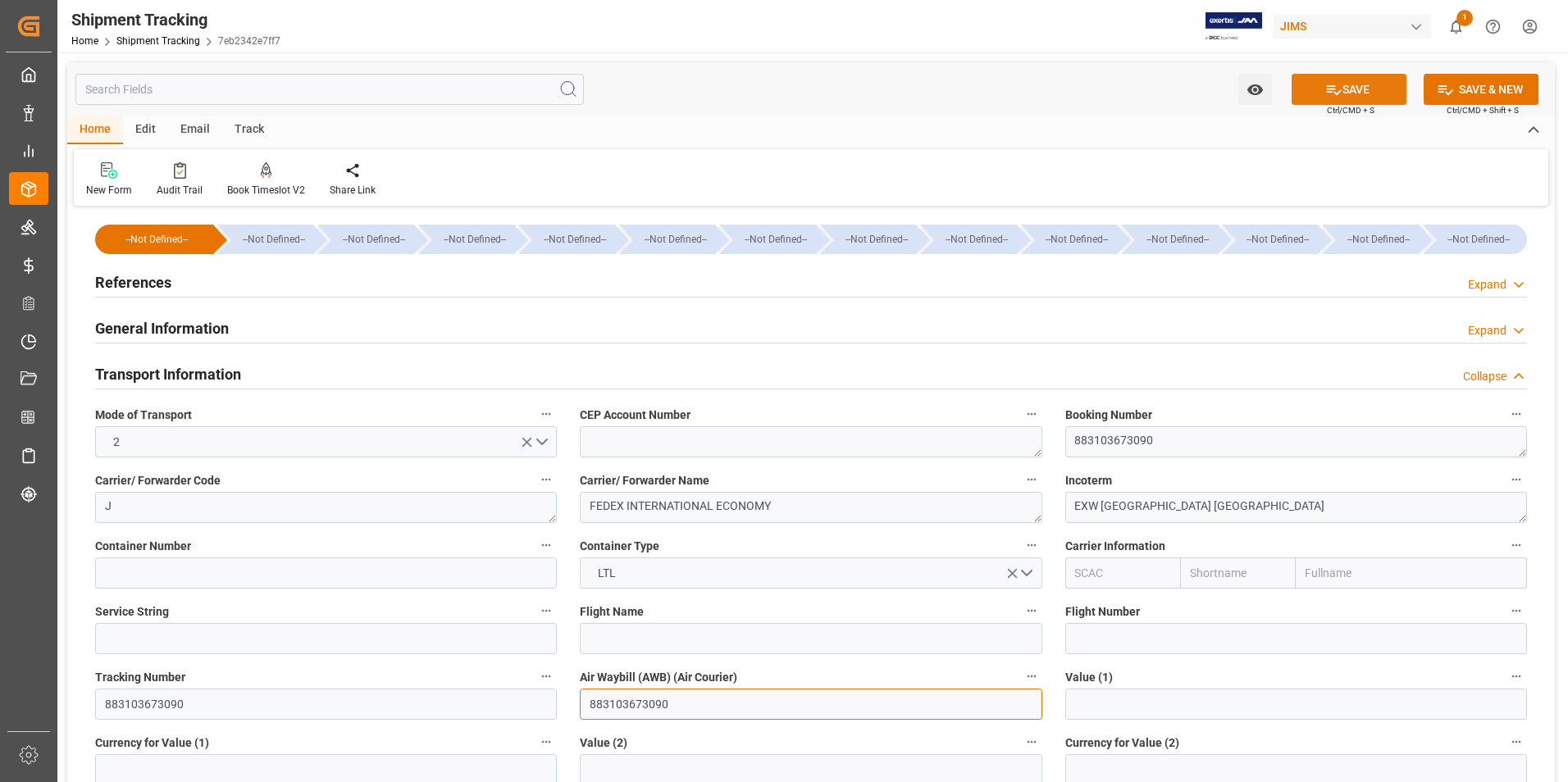
type input "883103673090"
click at [1342, 94] on button "SAVE" at bounding box center [1348, 89] width 115 height 31
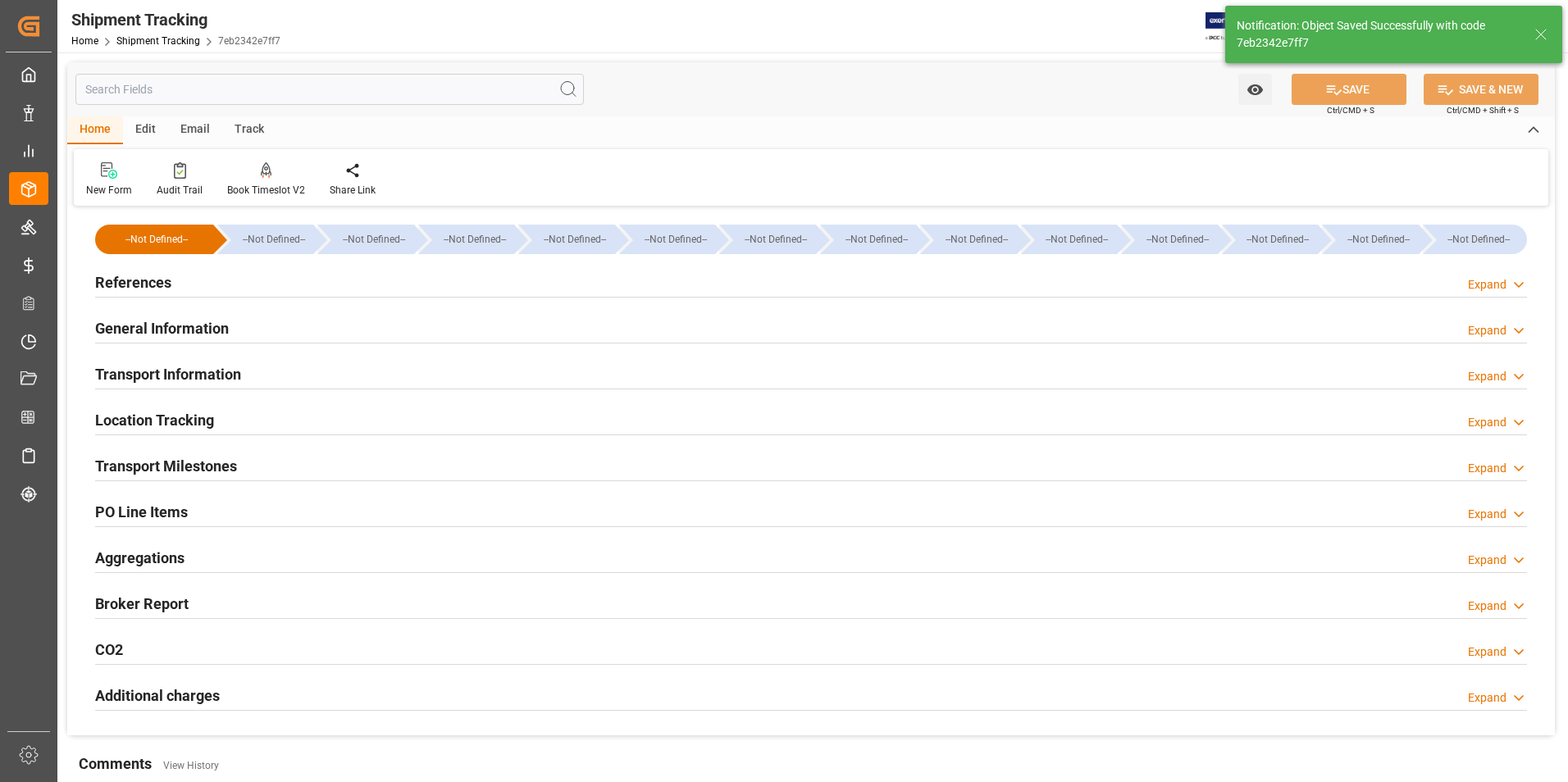
click at [181, 460] on h2 "Transport Milestones" at bounding box center [166, 466] width 142 height 22
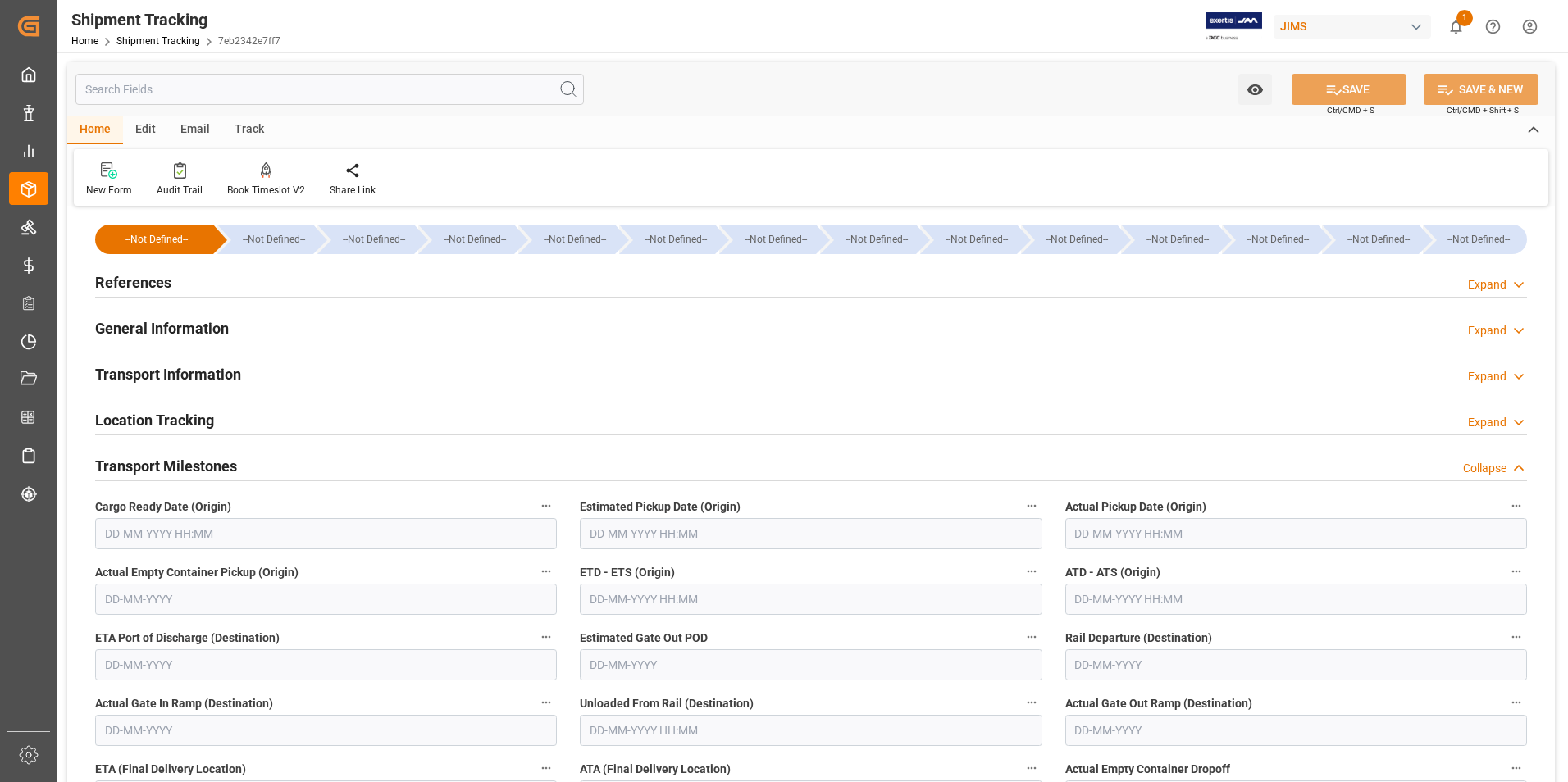
click at [1096, 528] on input "text" at bounding box center [1295, 533] width 462 height 31
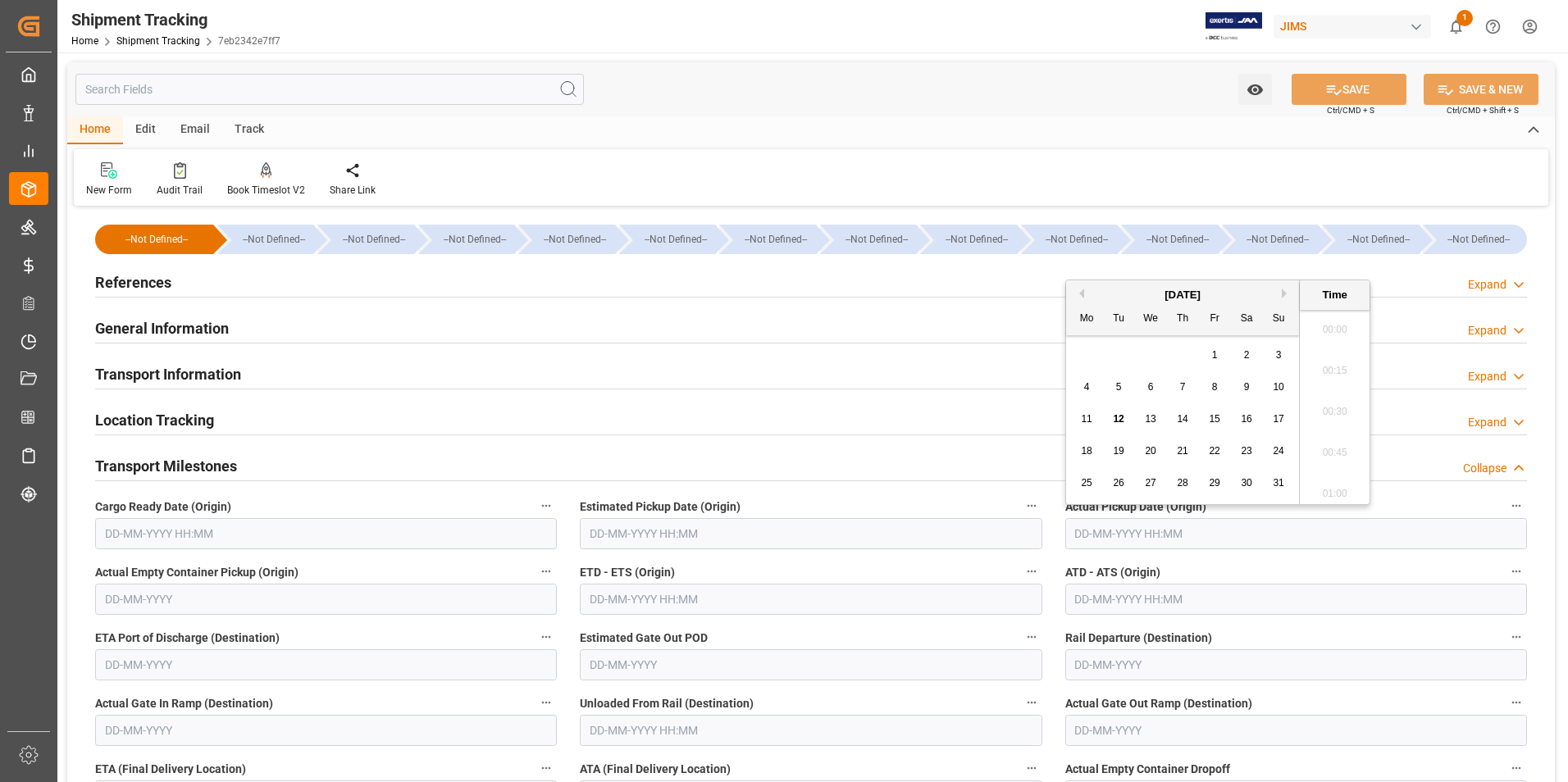
scroll to position [2589, 0]
click at [1083, 295] on button "Previous Month" at bounding box center [1079, 293] width 10 height 10
click at [1088, 483] on span "28" at bounding box center [1086, 483] width 11 height 12
type input "28-07-2025 00:00"
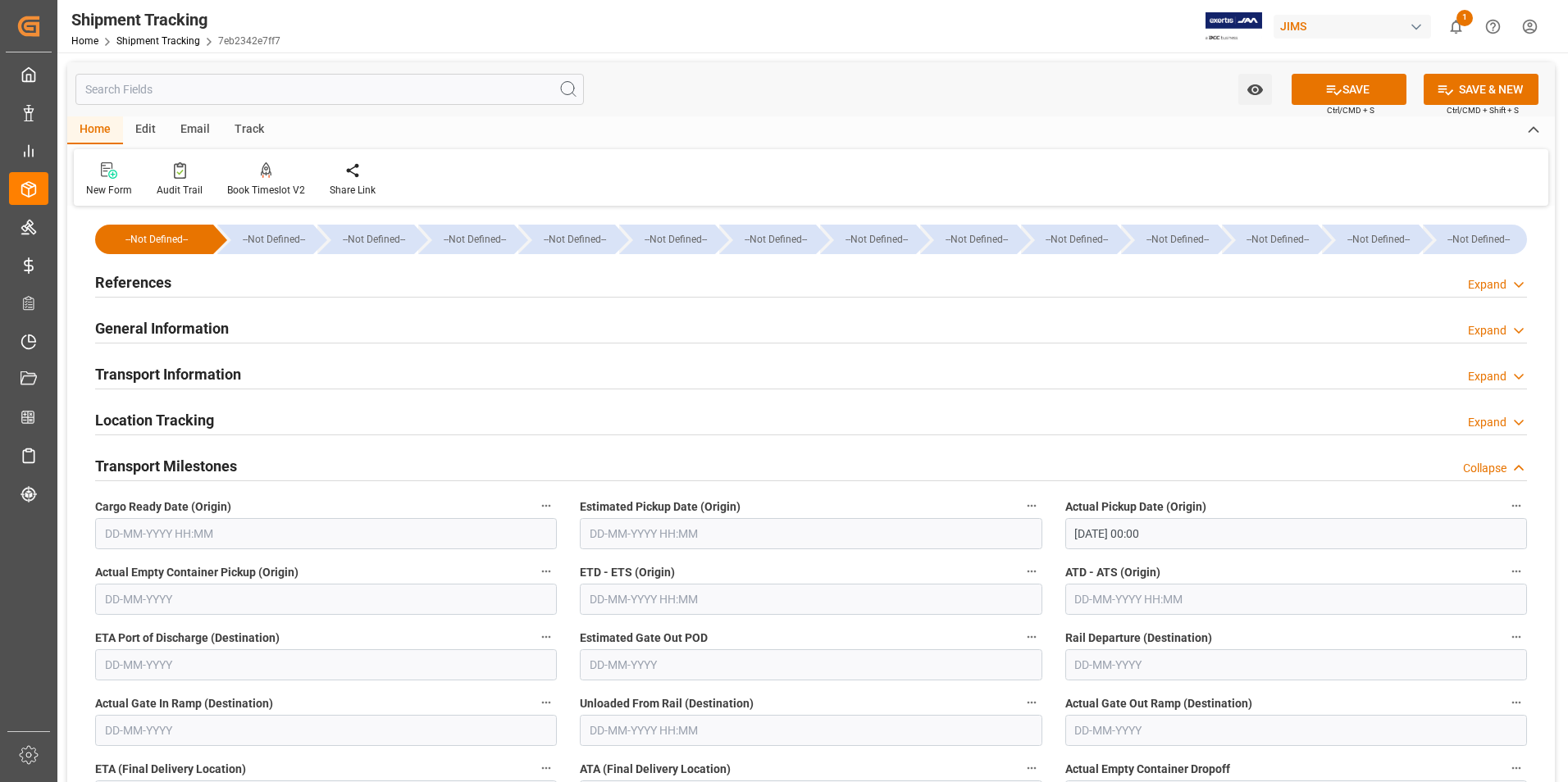
click at [1001, 429] on div "Location Tracking Expand" at bounding box center [810, 419] width 1432 height 31
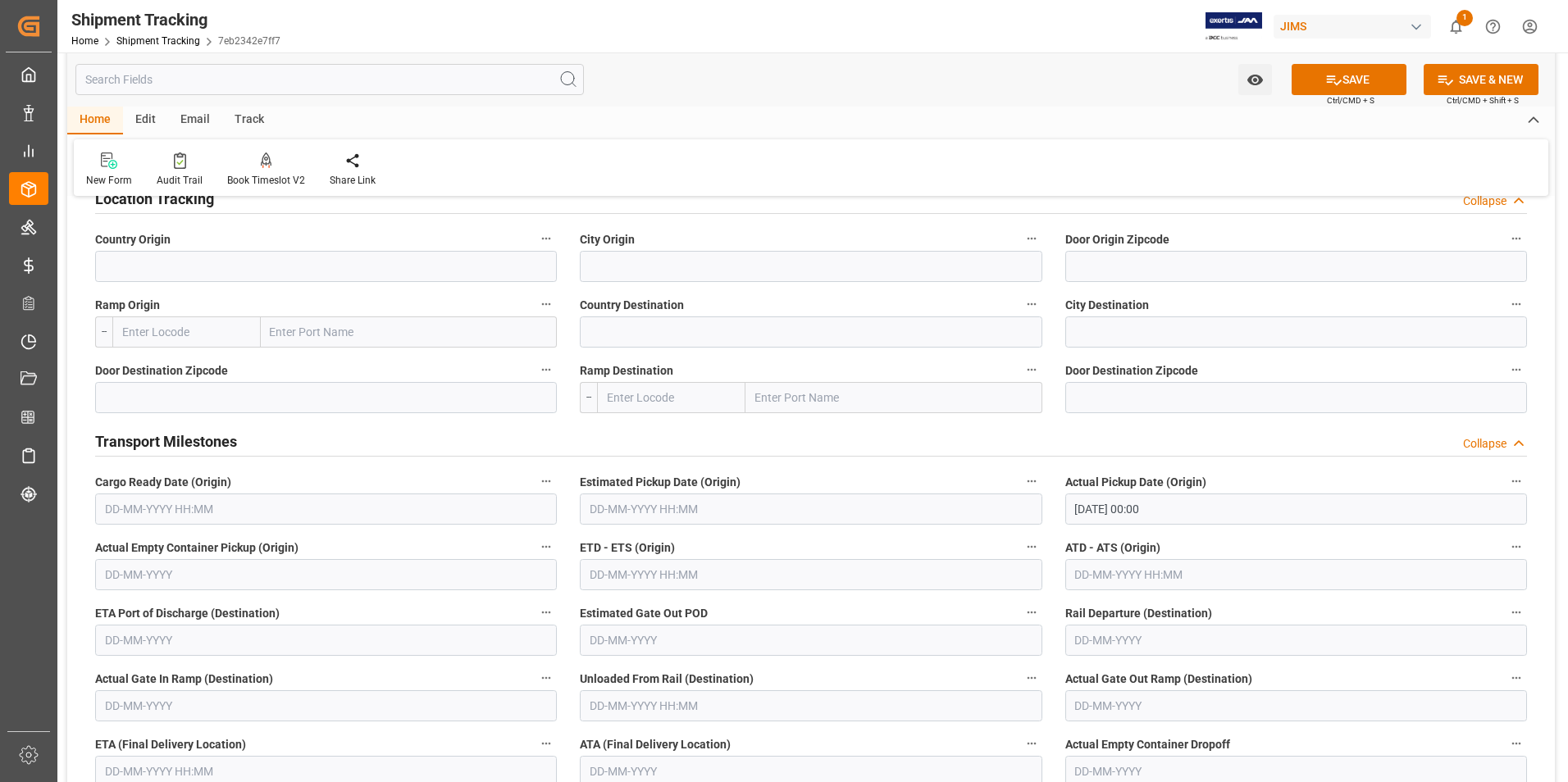
scroll to position [246, 0]
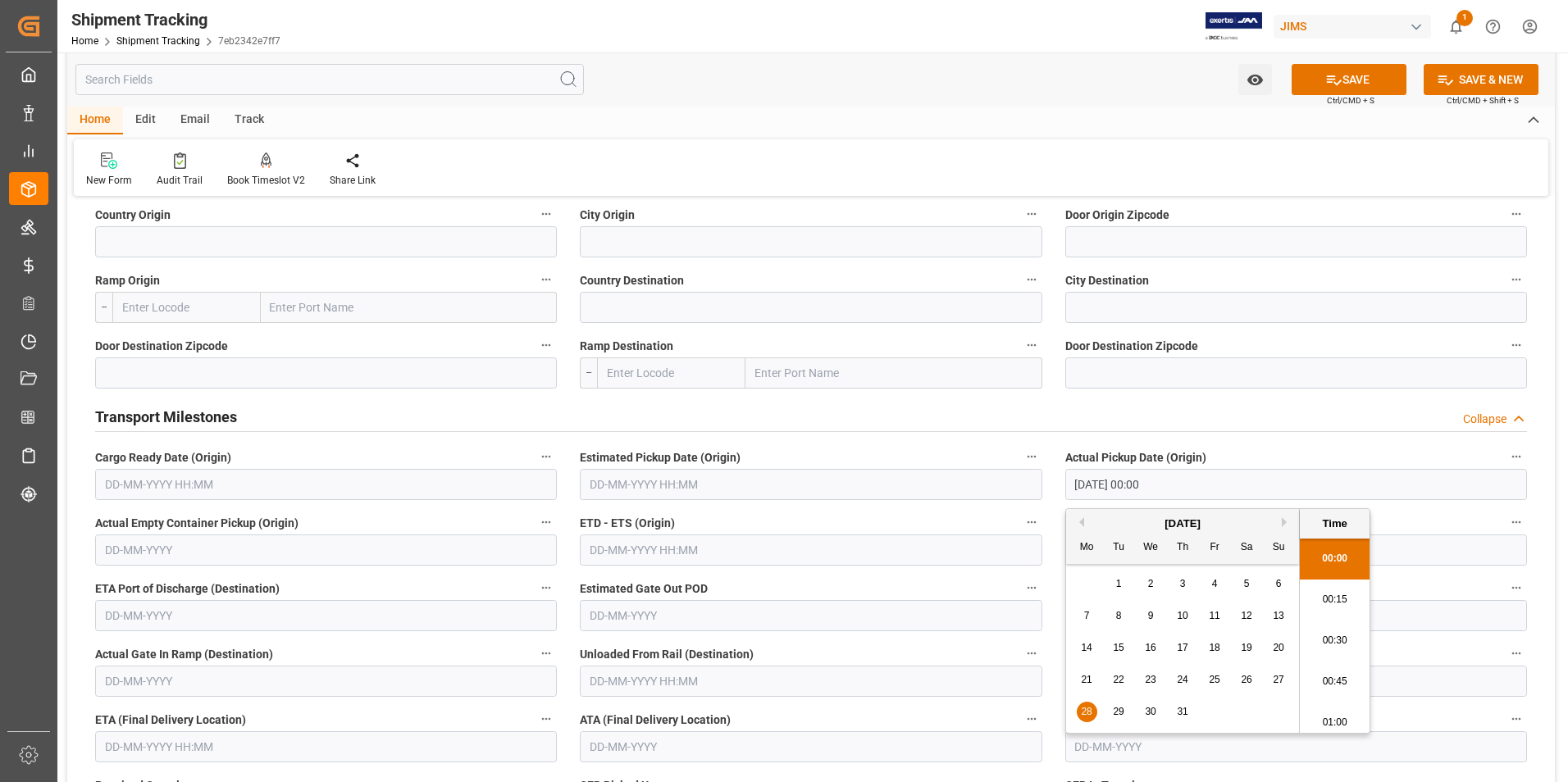
drag, startPoint x: 1184, startPoint y: 486, endPoint x: 1054, endPoint y: 473, distance: 130.6
click at [1054, 473] on div "Actual Pickup Date (Origin) 28-07-2025 00:00" at bounding box center [1296, 473] width 485 height 66
click at [709, 554] on input "text" at bounding box center [810, 550] width 462 height 31
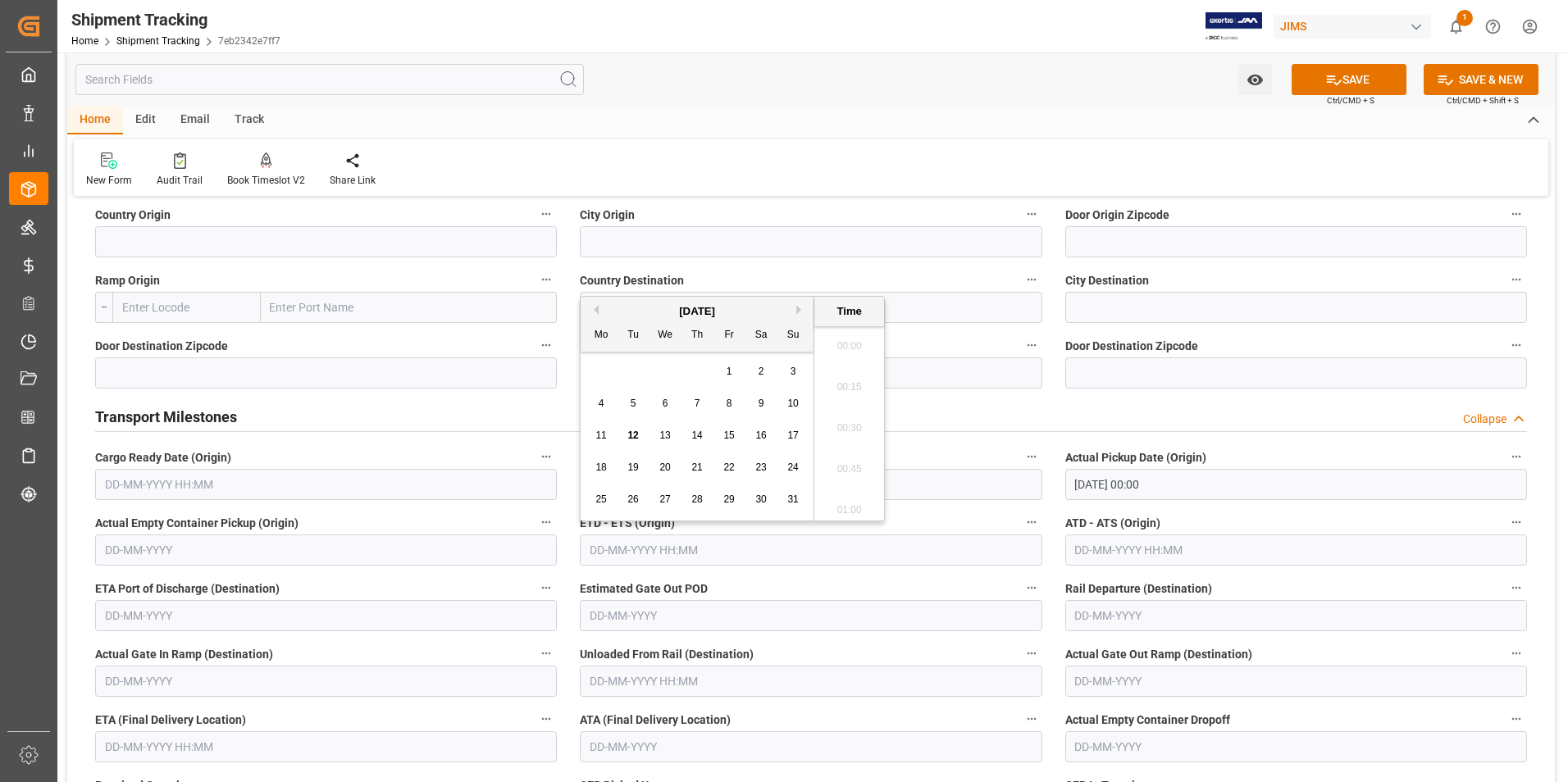
scroll to position [2589, 0]
paste input "[DATE] 00:00"
type input "[DATE] 00:00"
click at [1139, 550] on input "text" at bounding box center [1295, 550] width 462 height 31
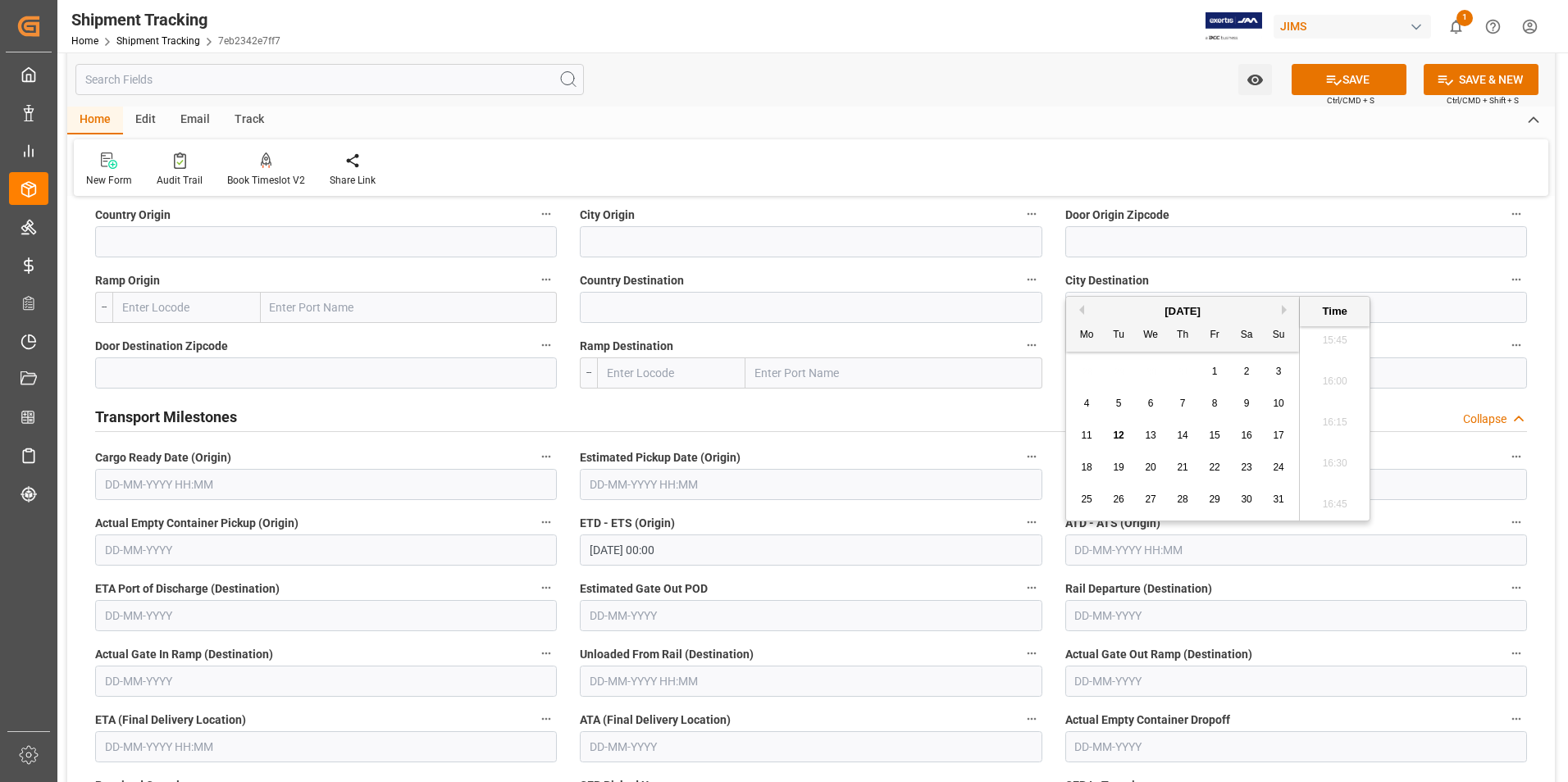
paste input "[DATE] 00:00"
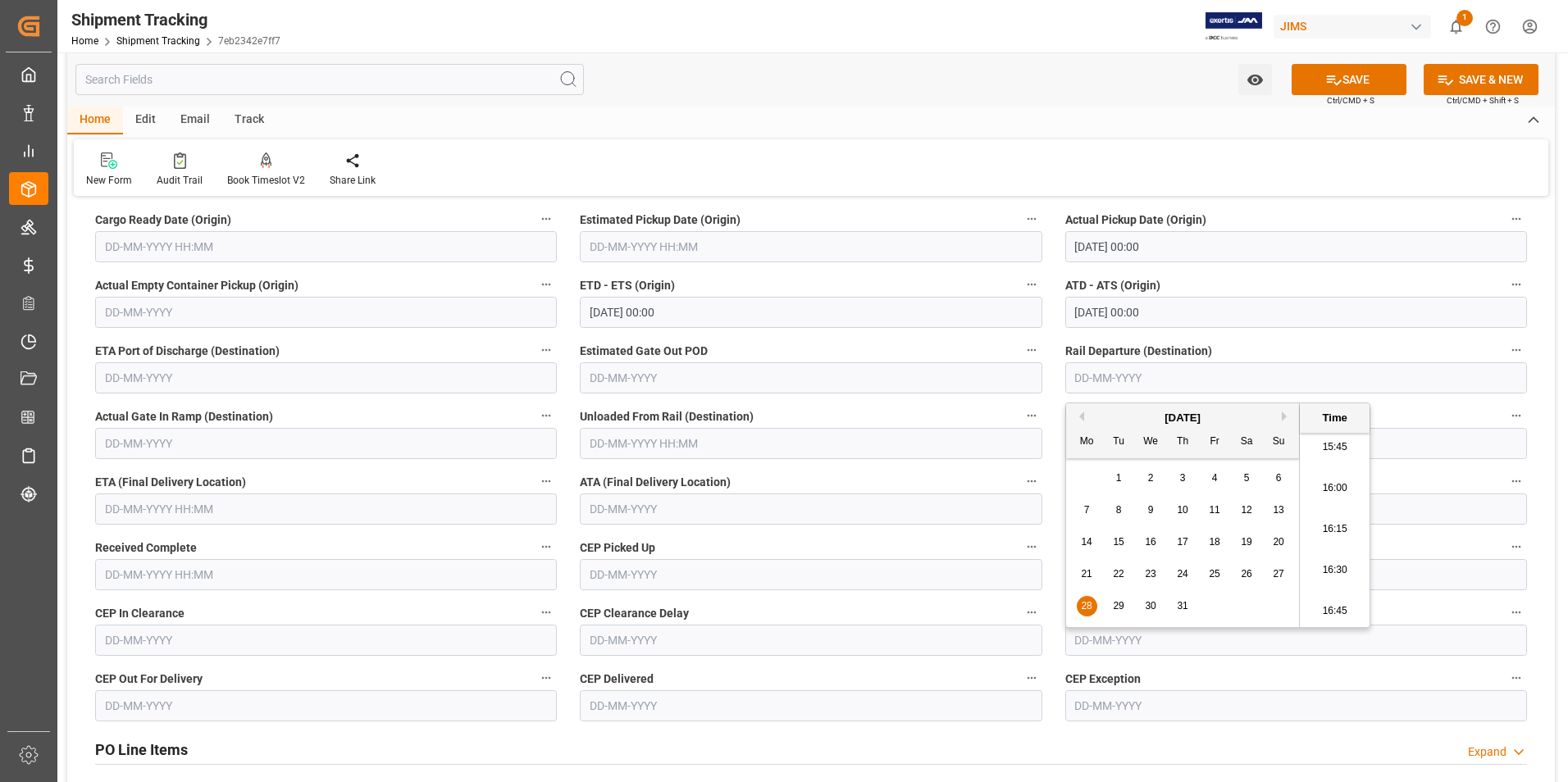
scroll to position [492, 0]
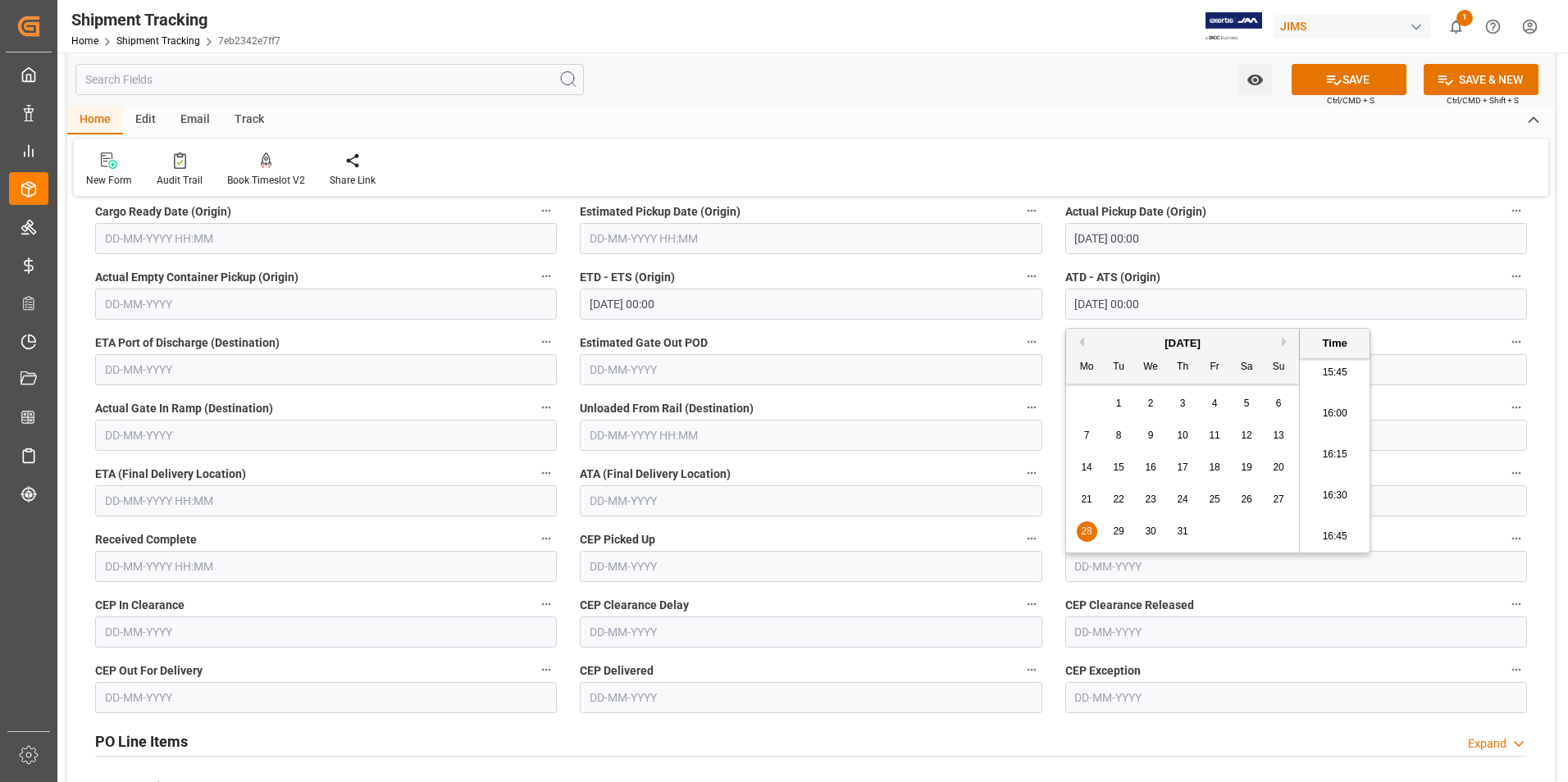
type input "[DATE] 00:00"
click at [154, 501] on input "text" at bounding box center [325, 501] width 462 height 31
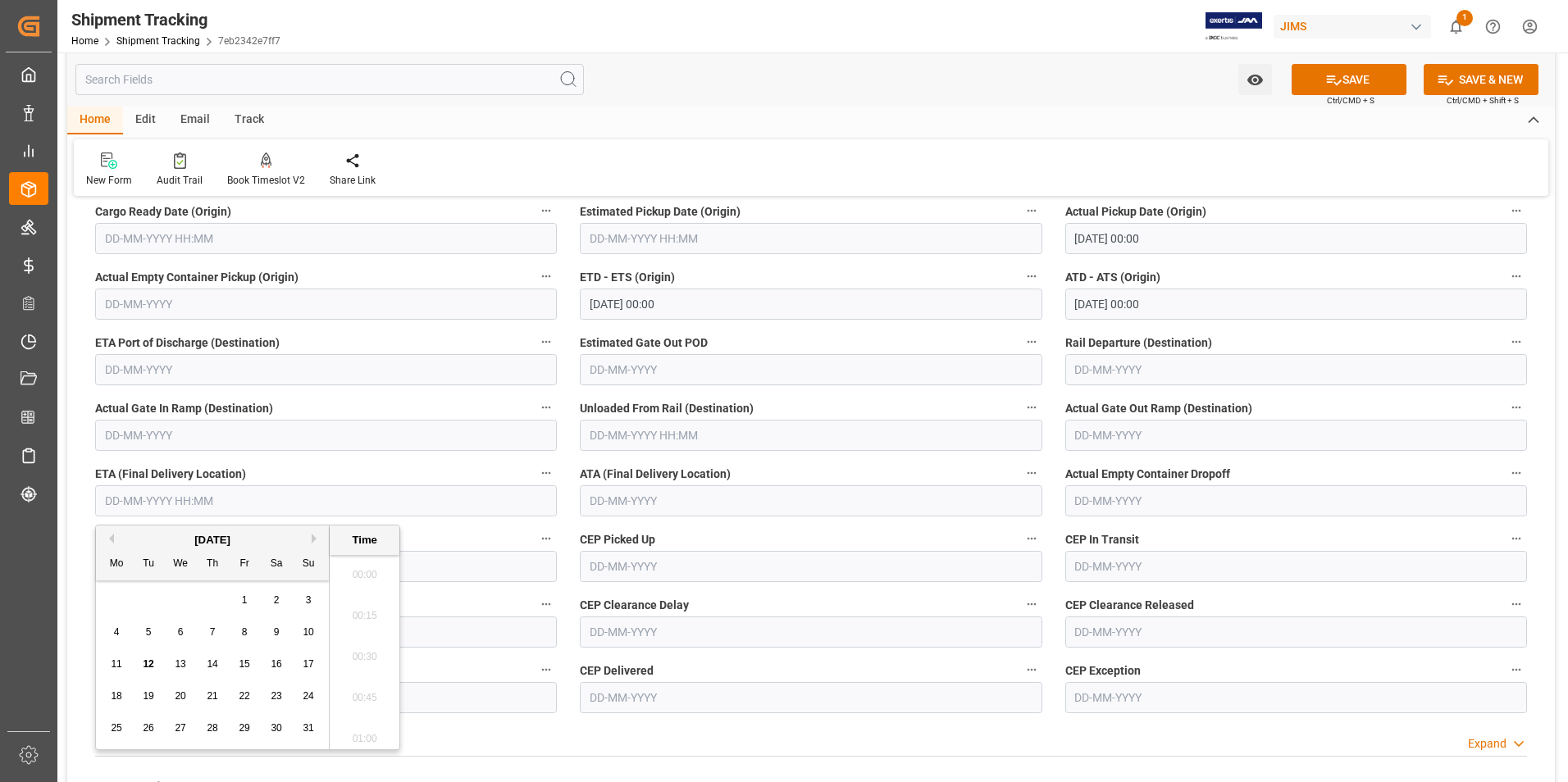
scroll to position [2589, 0]
click at [121, 632] on div "4" at bounding box center [116, 633] width 20 height 19
type input "[DATE] 00:00"
click at [1365, 84] on button "SAVE" at bounding box center [1348, 79] width 115 height 31
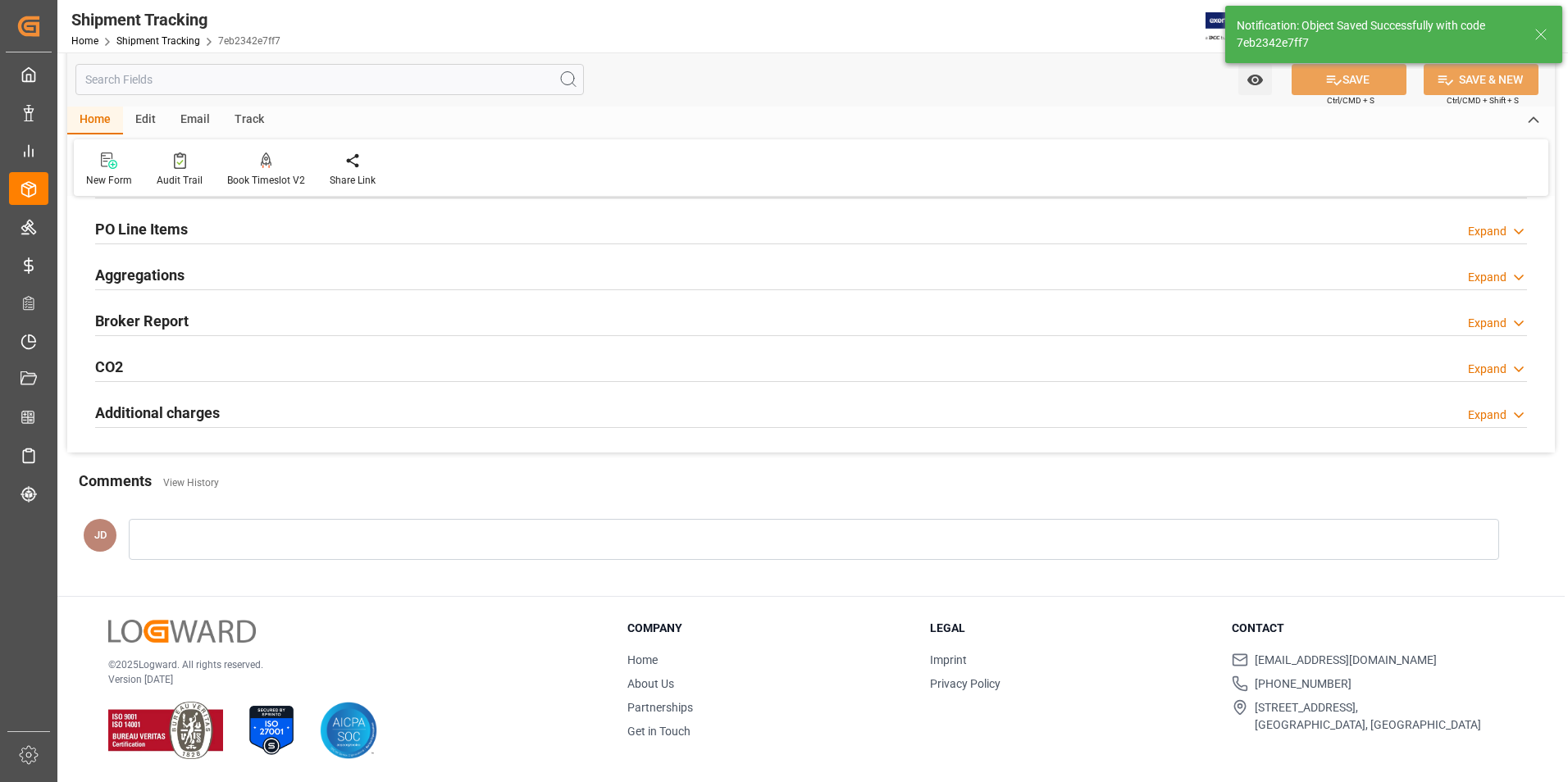
scroll to position [283, 0]
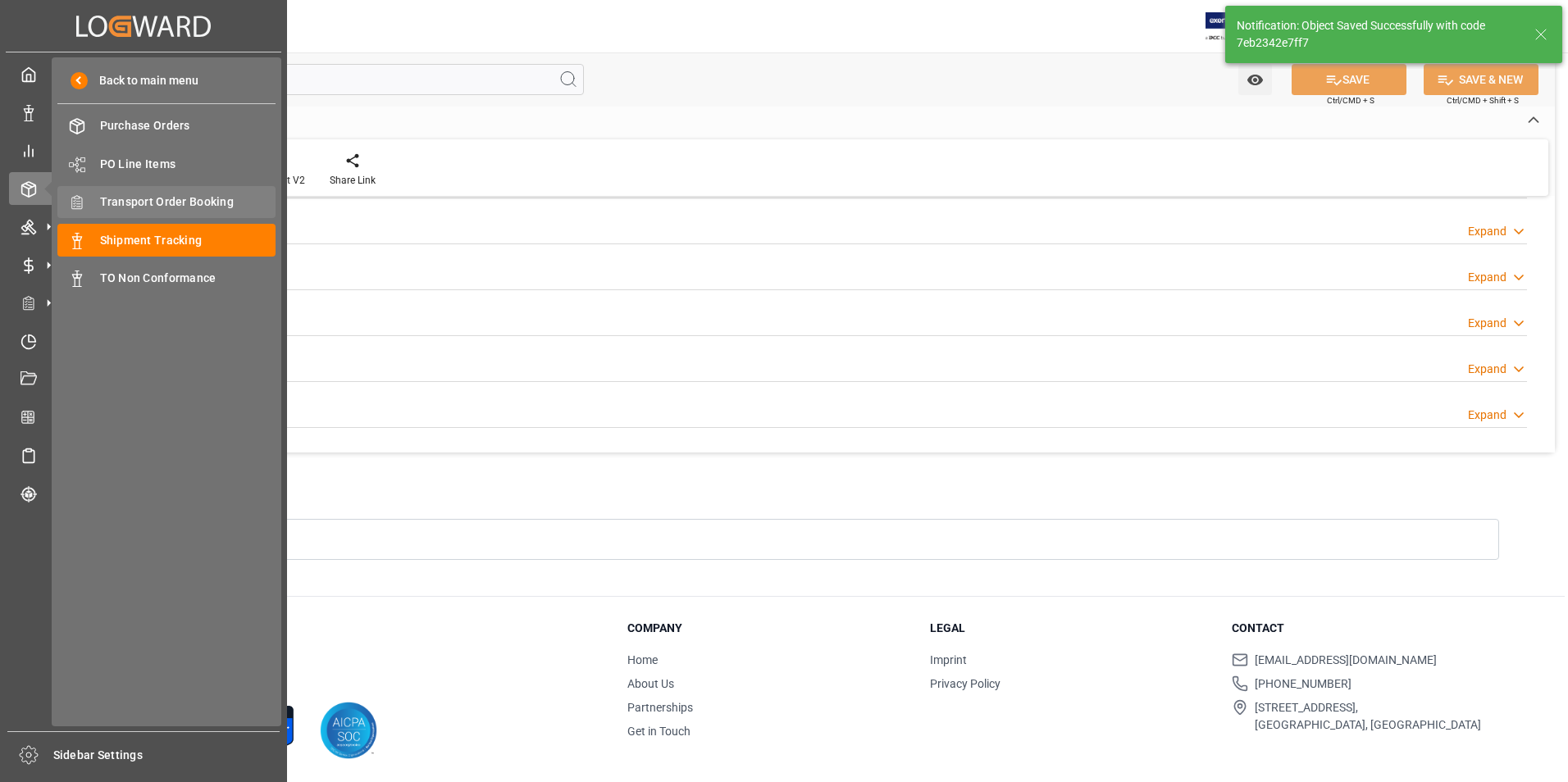
click at [198, 206] on span "Transport Order Booking" at bounding box center [188, 202] width 176 height 17
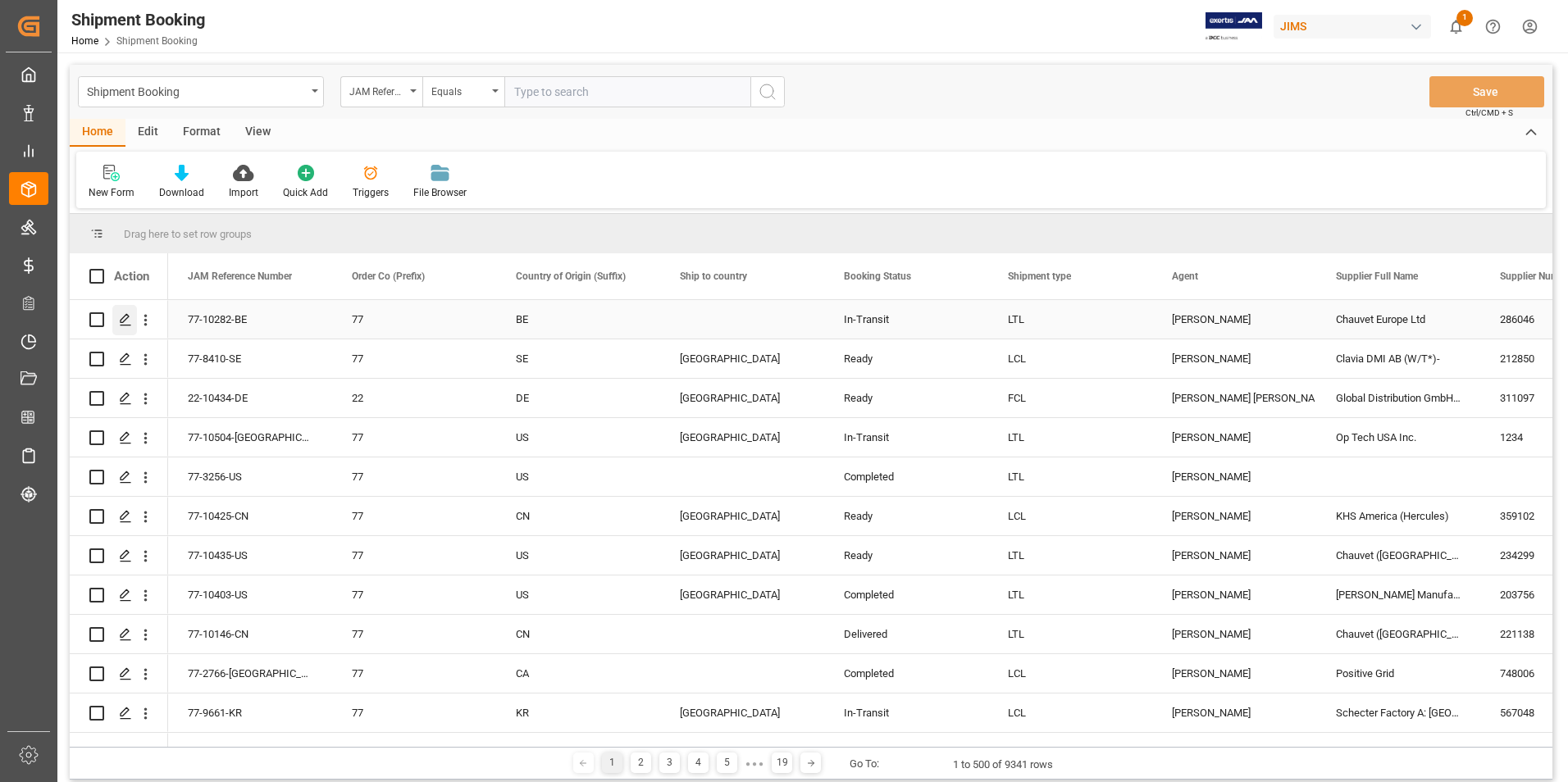
click at [132, 319] on div "Press SPACE to select this row." at bounding box center [124, 319] width 24 height 30
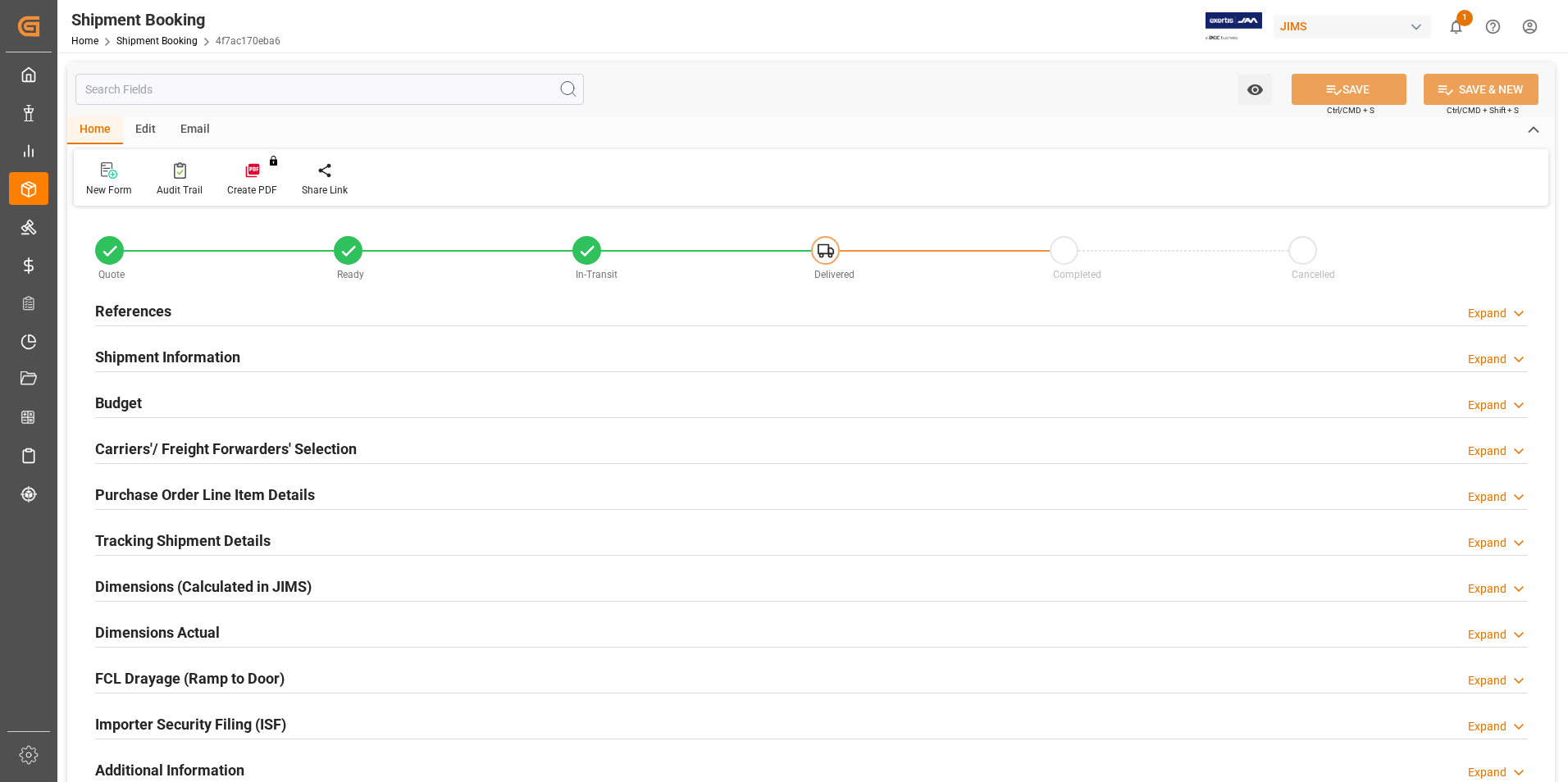
type input "32"
click at [163, 493] on h2 "Purchase Order Line Item Details" at bounding box center [204, 495] width 220 height 22
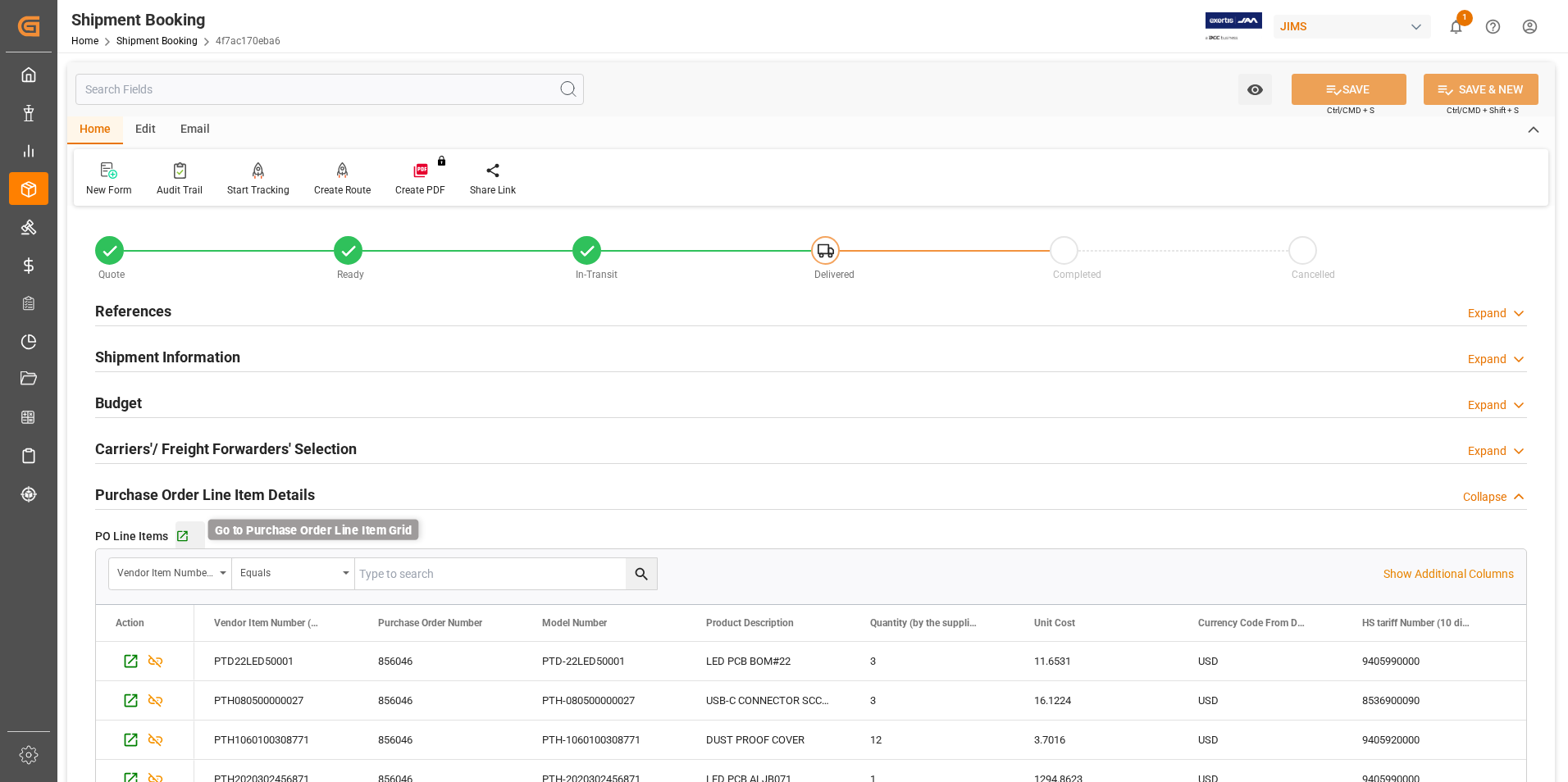
click at [179, 532] on icon "button" at bounding box center [182, 536] width 14 height 14
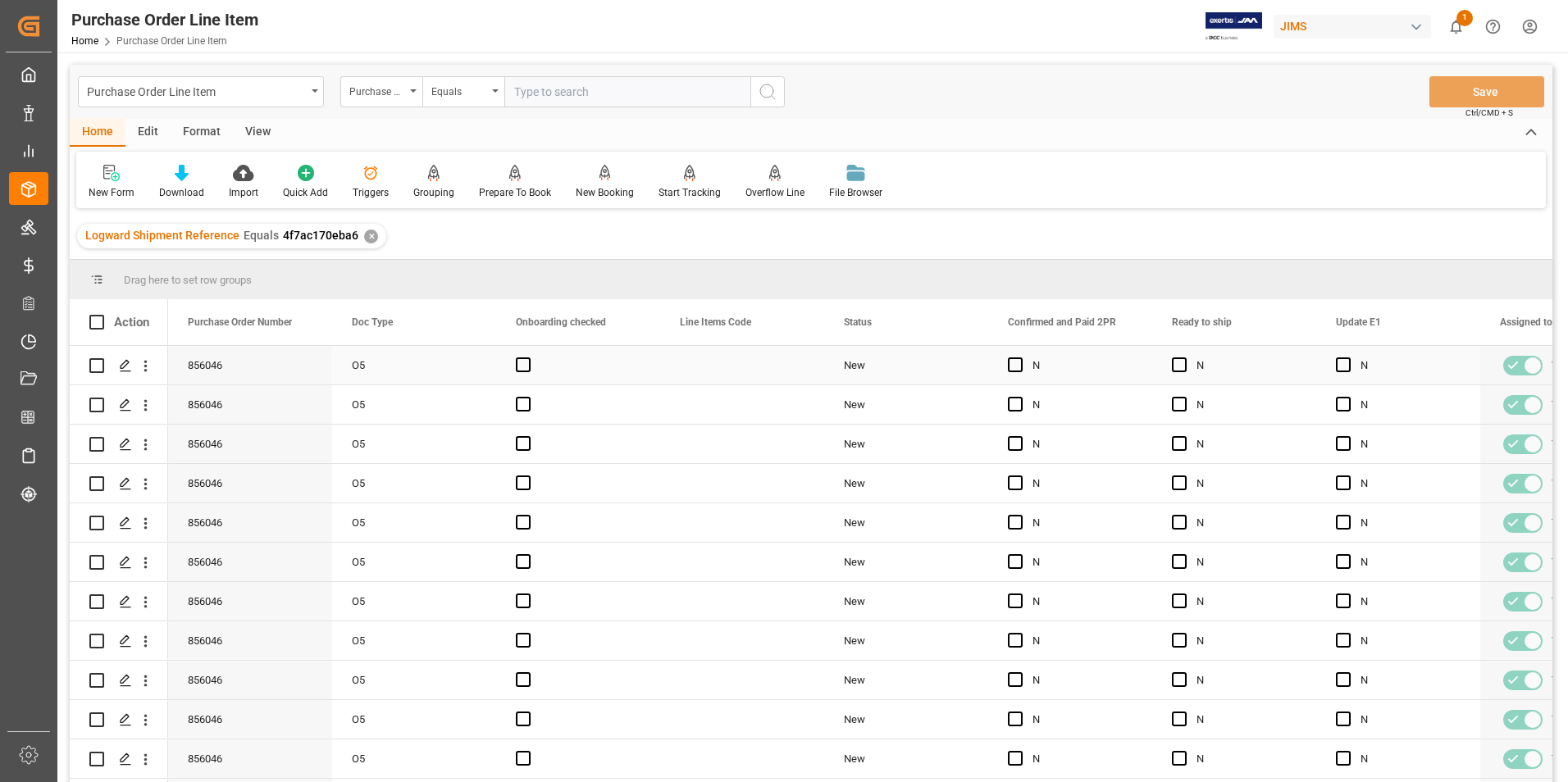
click at [785, 365] on div "Press SPACE to select this row." at bounding box center [741, 366] width 164 height 39
click at [254, 127] on div "View" at bounding box center [258, 133] width 50 height 28
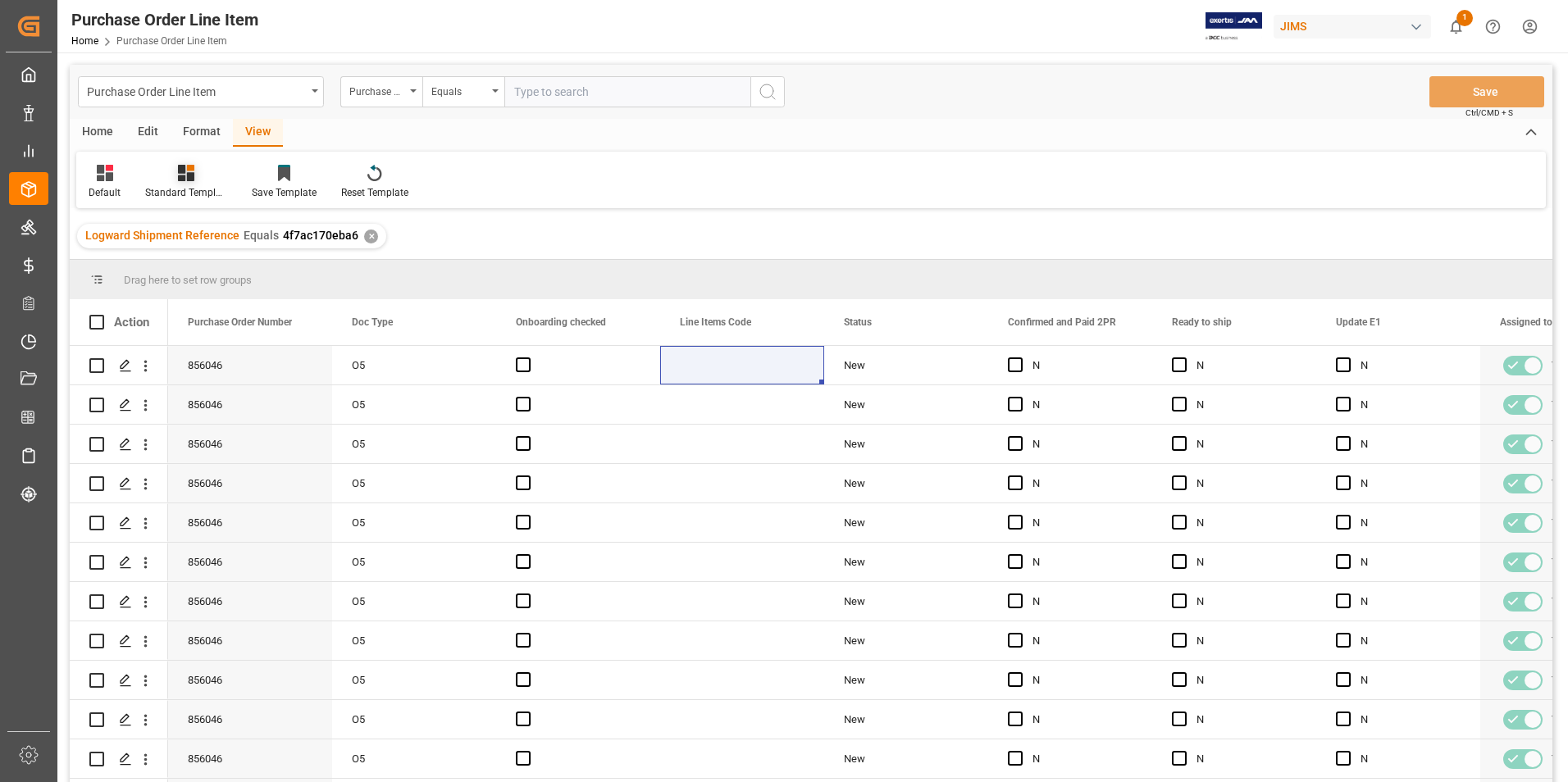
click at [194, 194] on div "Standard Templates" at bounding box center [186, 192] width 82 height 15
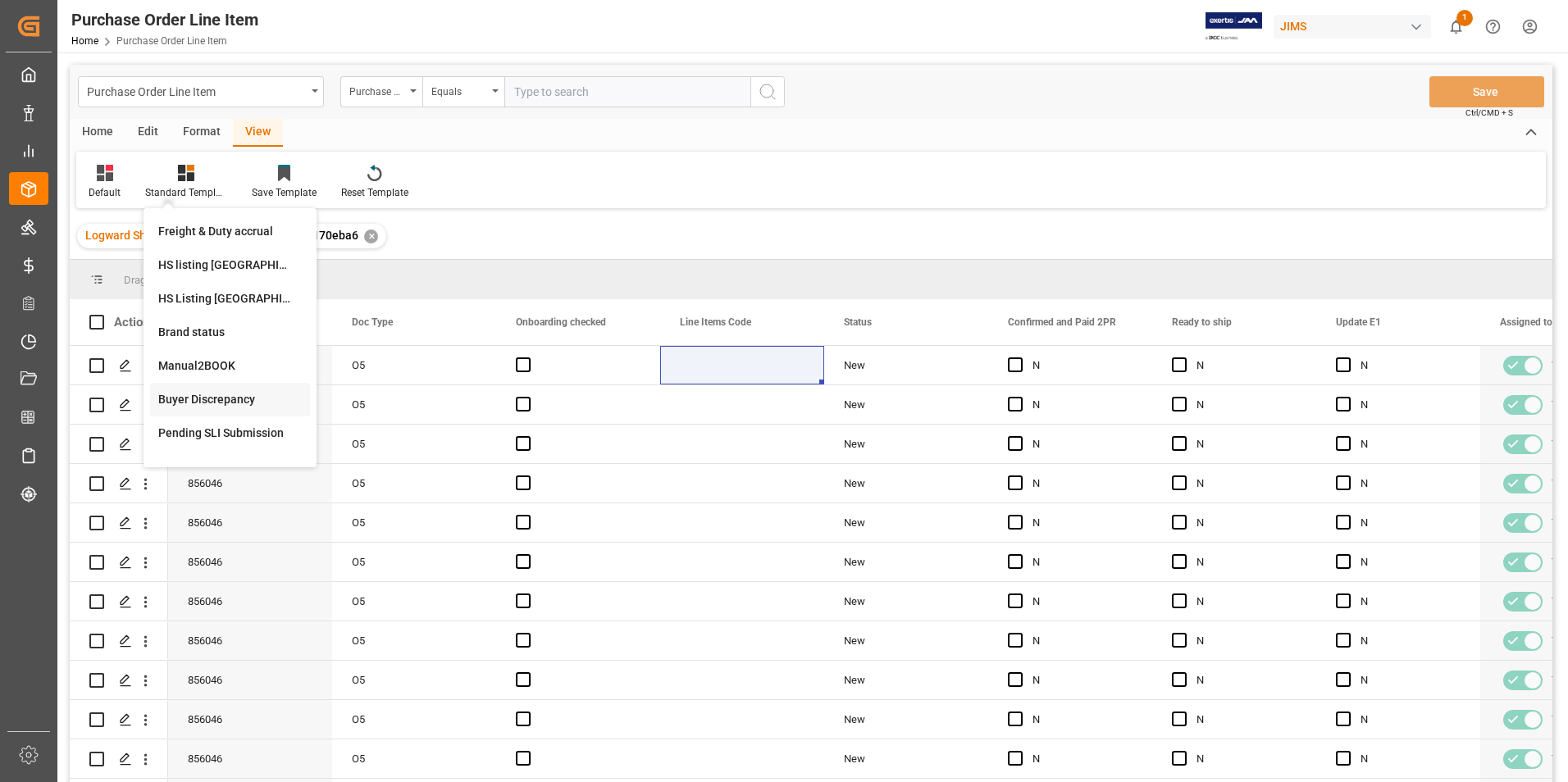
click at [223, 400] on div "Buyer Discrepancy" at bounding box center [230, 400] width 143 height 17
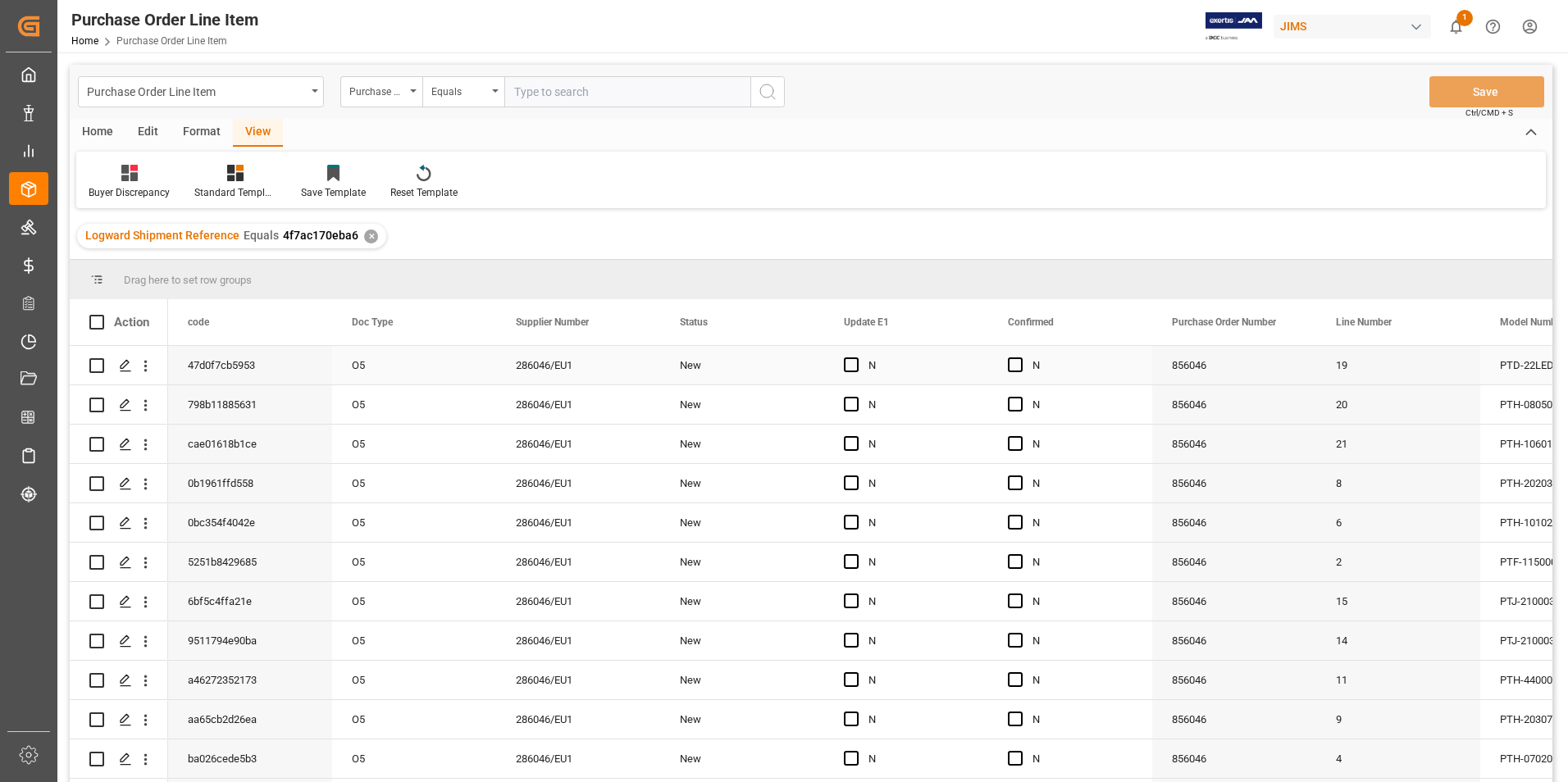
click at [481, 369] on div "O5" at bounding box center [413, 366] width 164 height 39
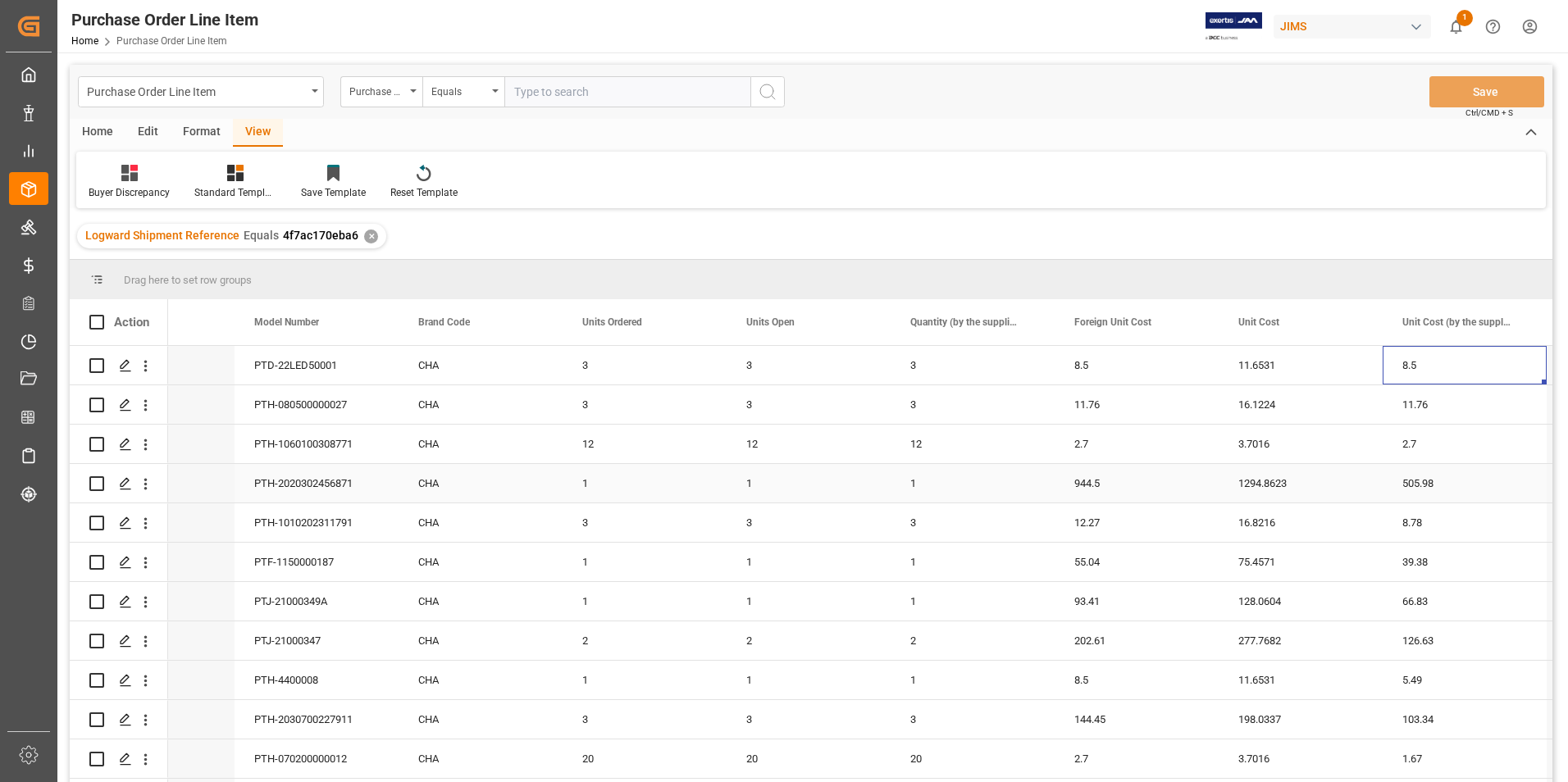
click at [1156, 486] on div "944.5" at bounding box center [1135, 483] width 164 height 39
click at [1156, 486] on input "944.5" at bounding box center [1136, 493] width 137 height 31
click at [1444, 485] on div "505.98" at bounding box center [1463, 483] width 164 height 39
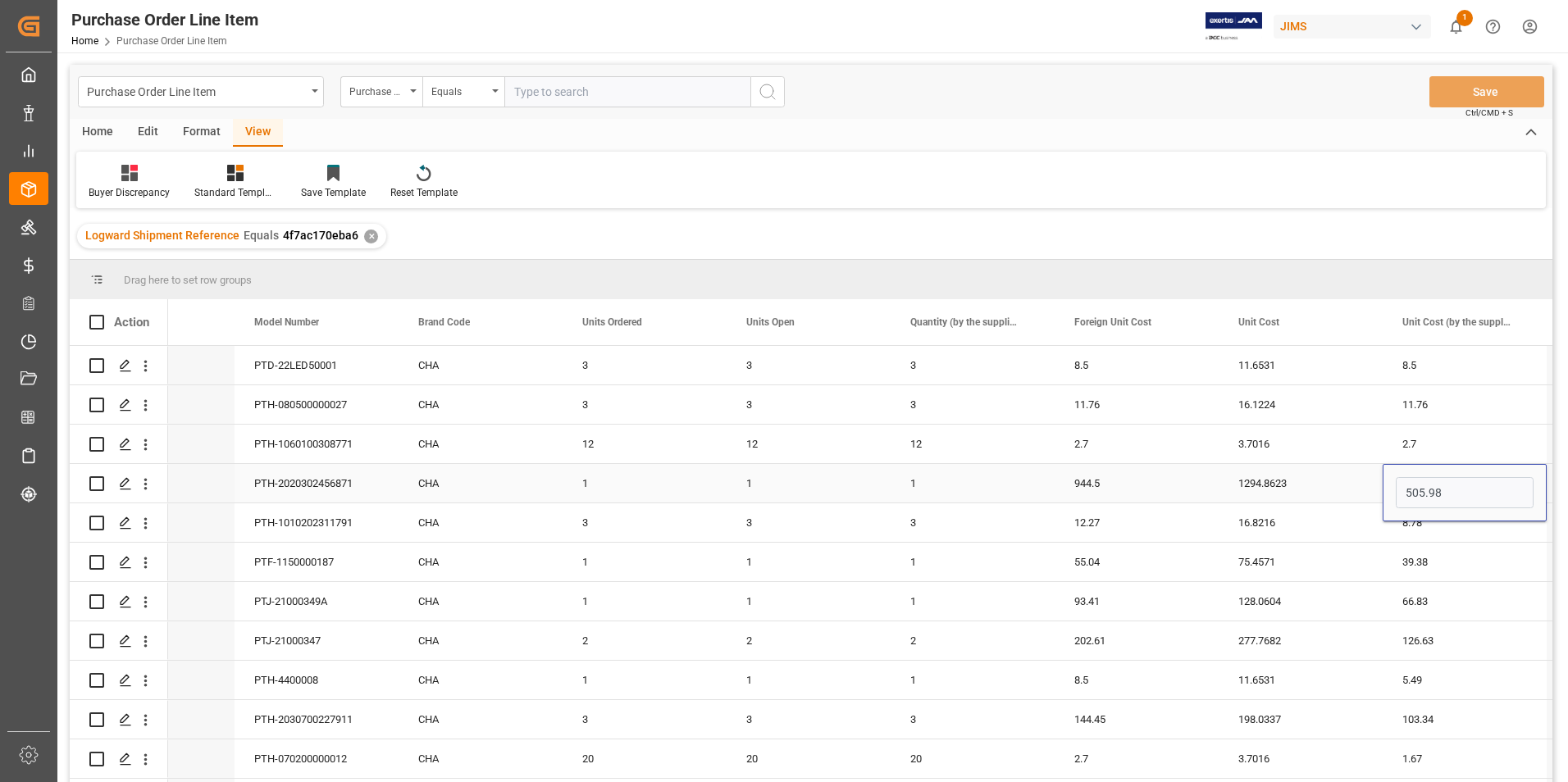
click at [1444, 485] on input "505.98" at bounding box center [1464, 493] width 137 height 31
type input "944.5"
click at [1129, 520] on div "12.27" at bounding box center [1135, 523] width 164 height 39
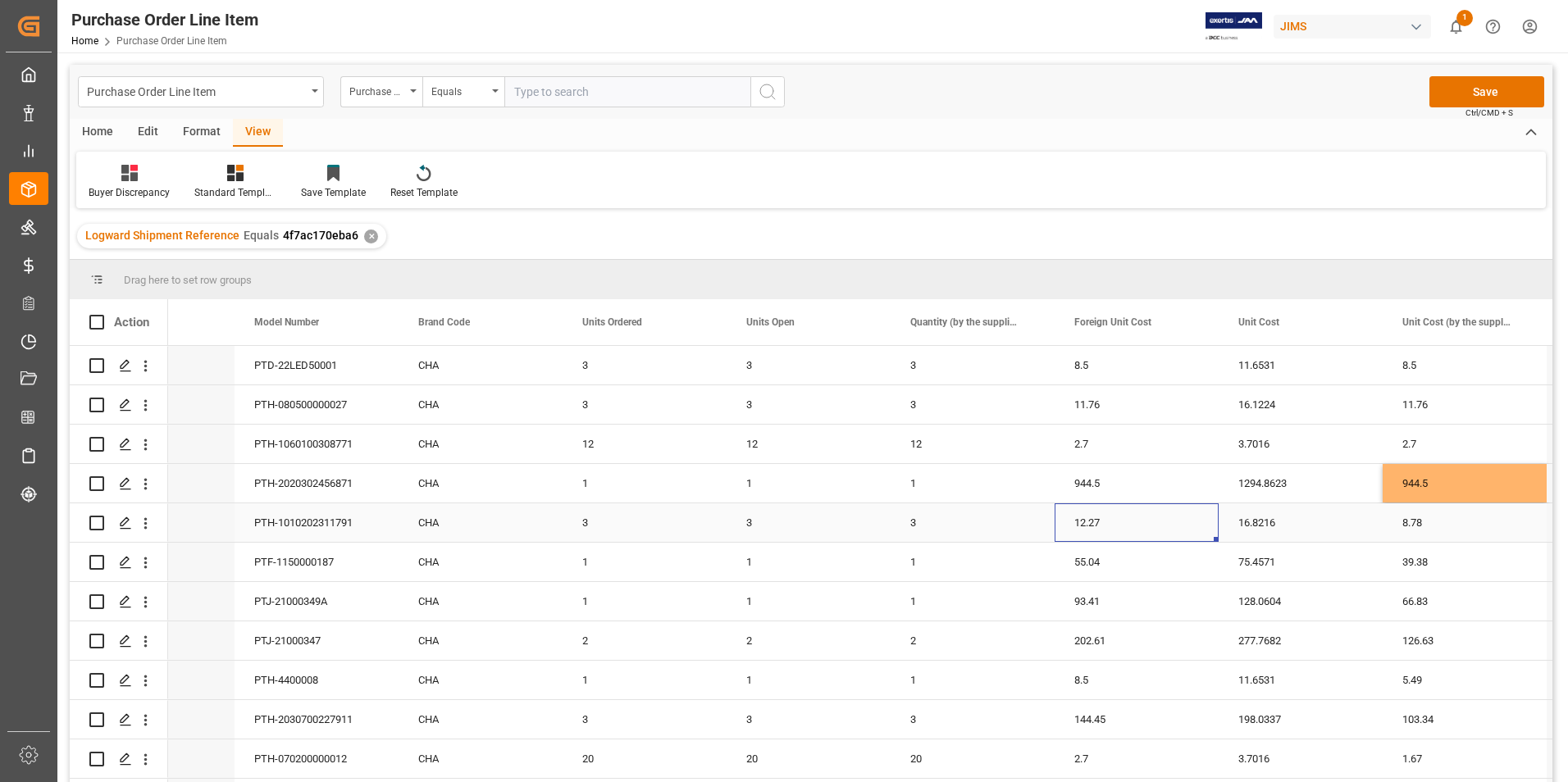
click at [1129, 520] on div "12.27" at bounding box center [1135, 523] width 164 height 39
click at [1130, 539] on input "12.27" at bounding box center [1136, 532] width 137 height 31
click at [1459, 519] on div "8.78" at bounding box center [1463, 523] width 164 height 39
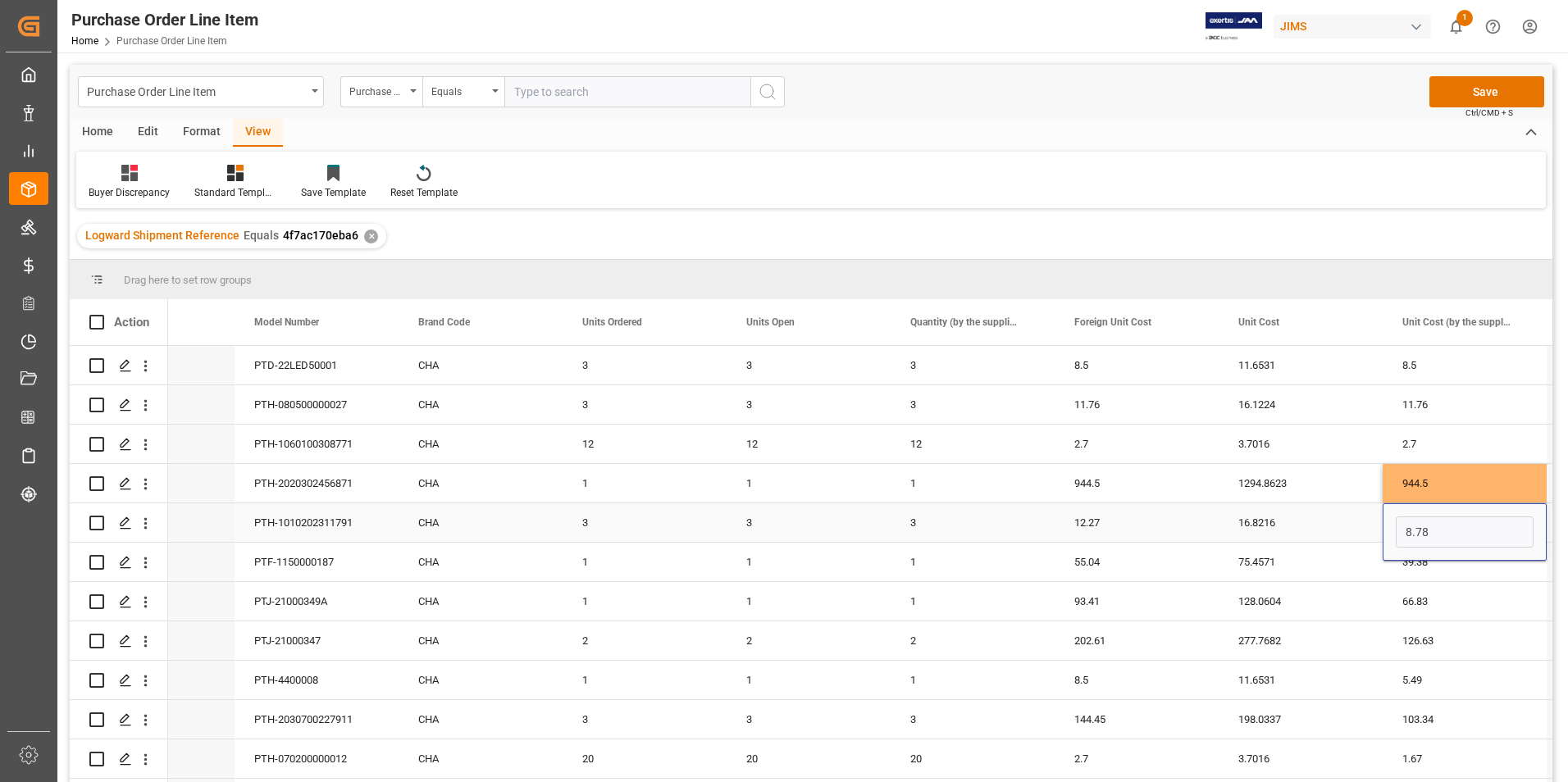
click at [1459, 519] on input "8.78" at bounding box center [1464, 532] width 137 height 31
type input "12.27"
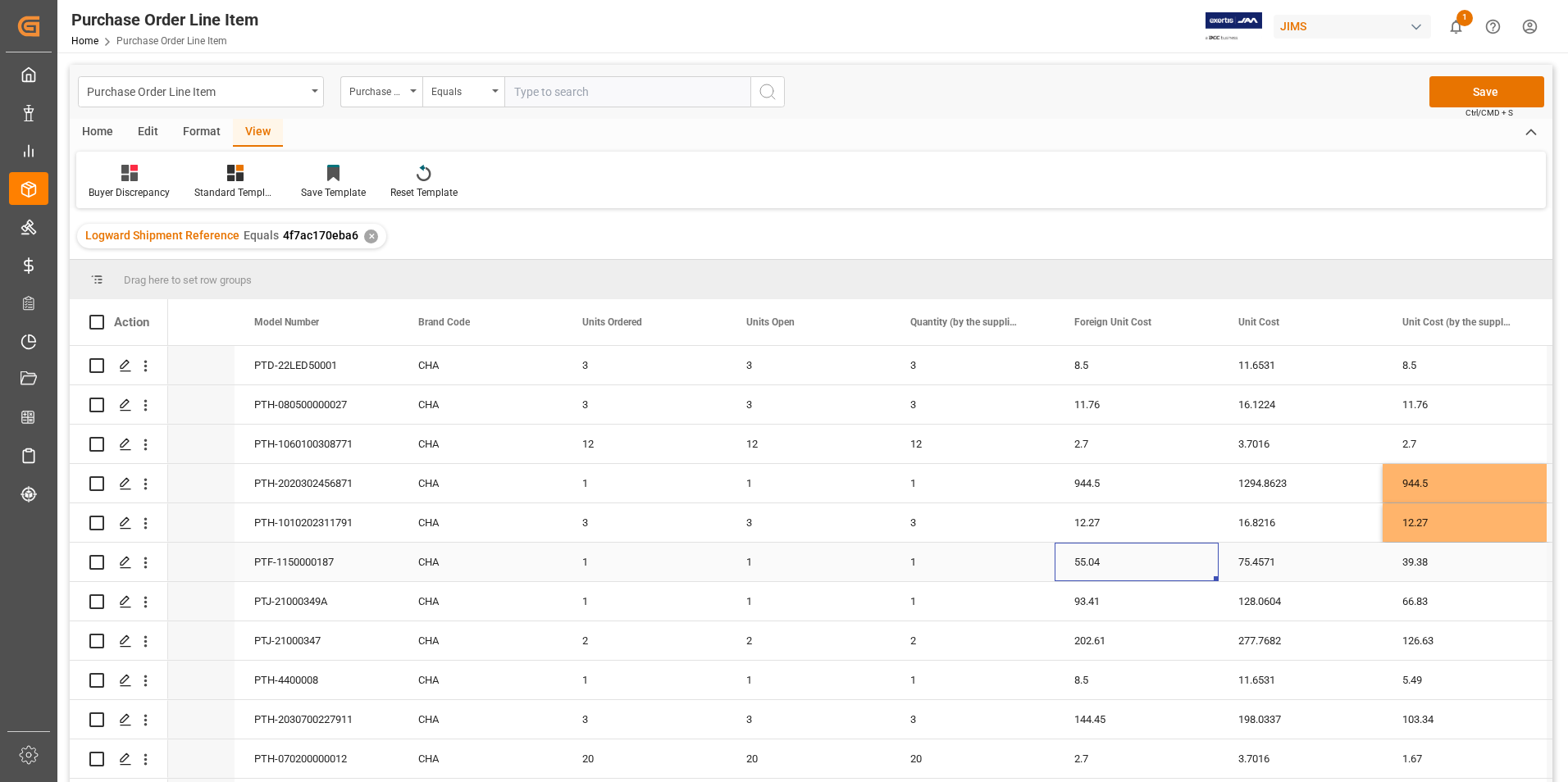
click at [1133, 559] on div "55.04" at bounding box center [1135, 562] width 164 height 39
click at [1459, 566] on div "39.38" at bounding box center [1463, 562] width 164 height 39
click at [1459, 566] on input "39.38" at bounding box center [1464, 571] width 137 height 31
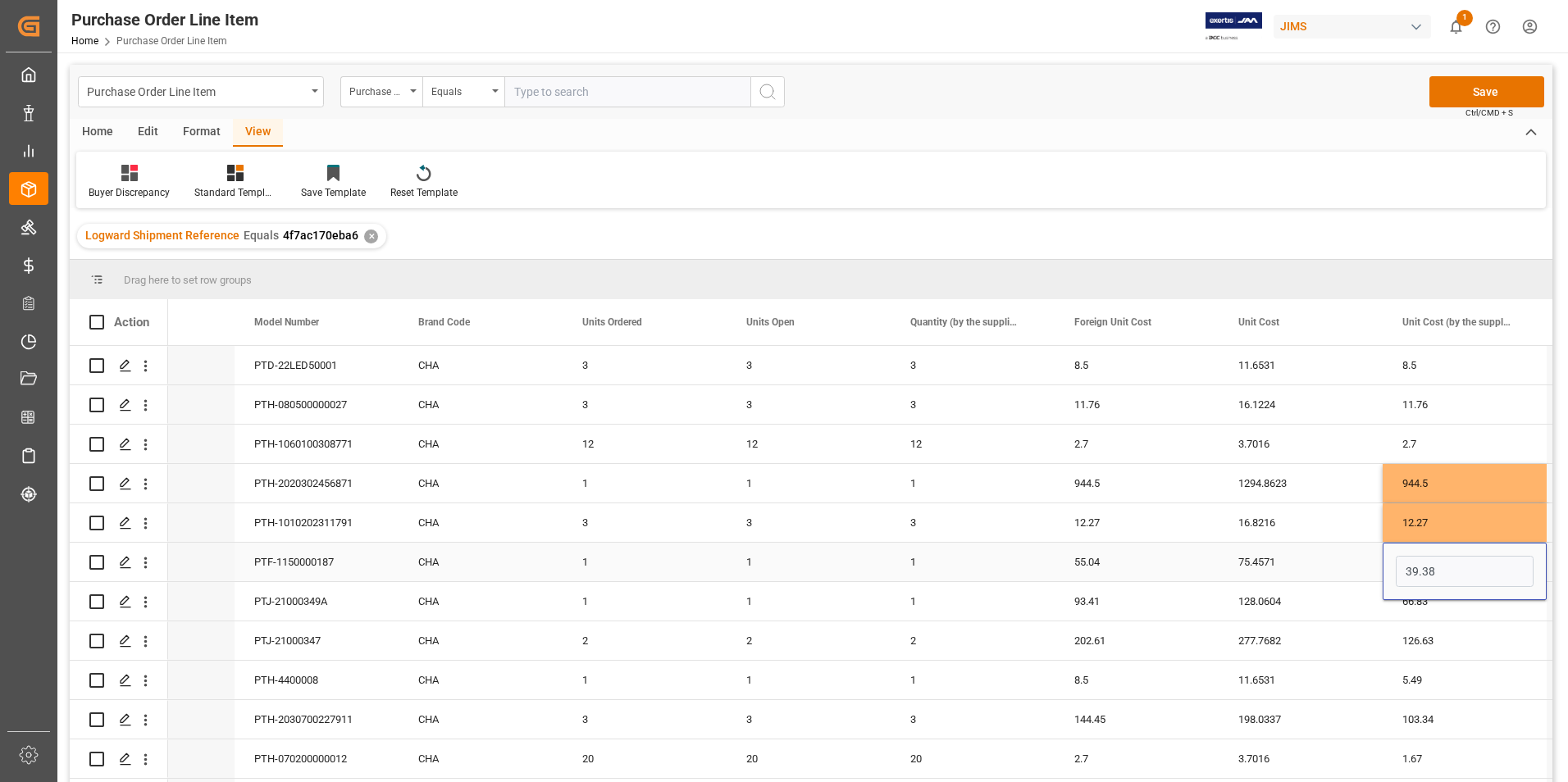
type input "55.04"
click at [1151, 607] on div "93.41" at bounding box center [1135, 601] width 164 height 39
click at [1151, 607] on input "93.41" at bounding box center [1136, 611] width 137 height 31
click at [1454, 600] on div "66.83" at bounding box center [1463, 601] width 164 height 39
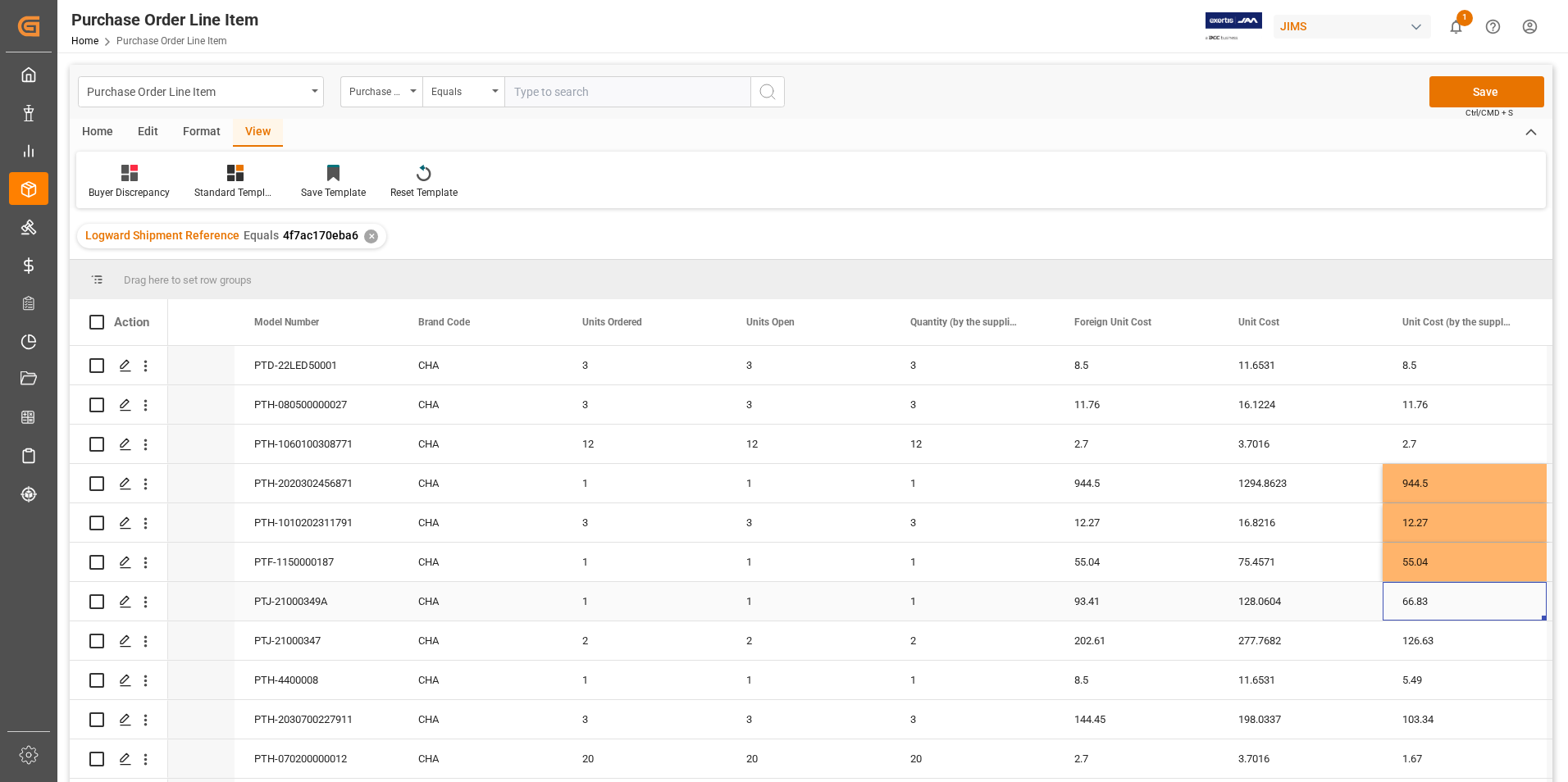
click at [1454, 600] on div "66.83" at bounding box center [1463, 601] width 164 height 39
click at [1456, 600] on input "66.83" at bounding box center [1464, 611] width 137 height 31
type input "93.41"
click at [1145, 641] on div "202.61" at bounding box center [1135, 641] width 164 height 39
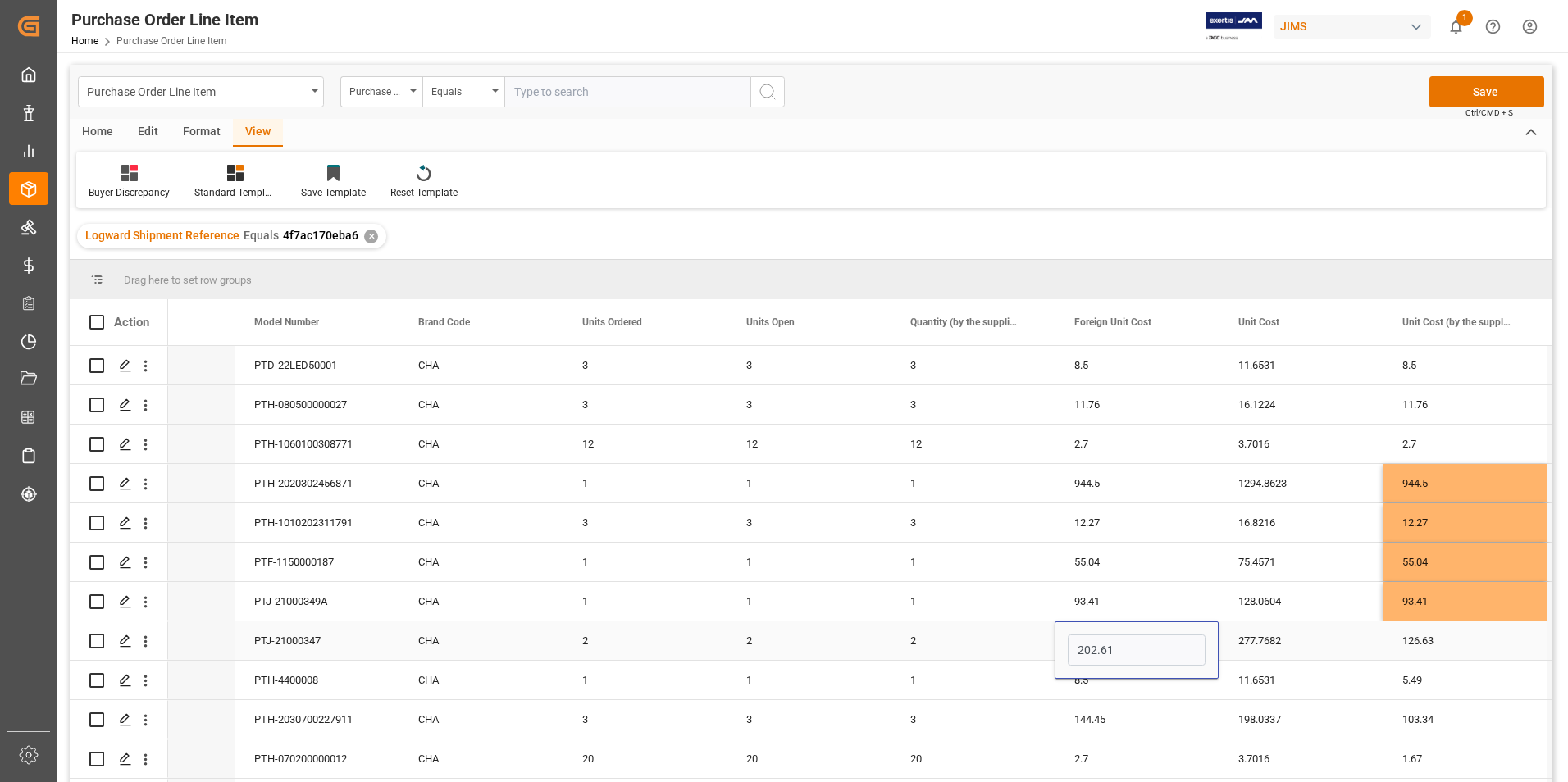
click at [1145, 641] on input "202.61" at bounding box center [1136, 650] width 137 height 31
click at [1447, 642] on div "126.63" at bounding box center [1463, 641] width 164 height 39
click at [1447, 642] on input "126.63" at bounding box center [1464, 650] width 137 height 31
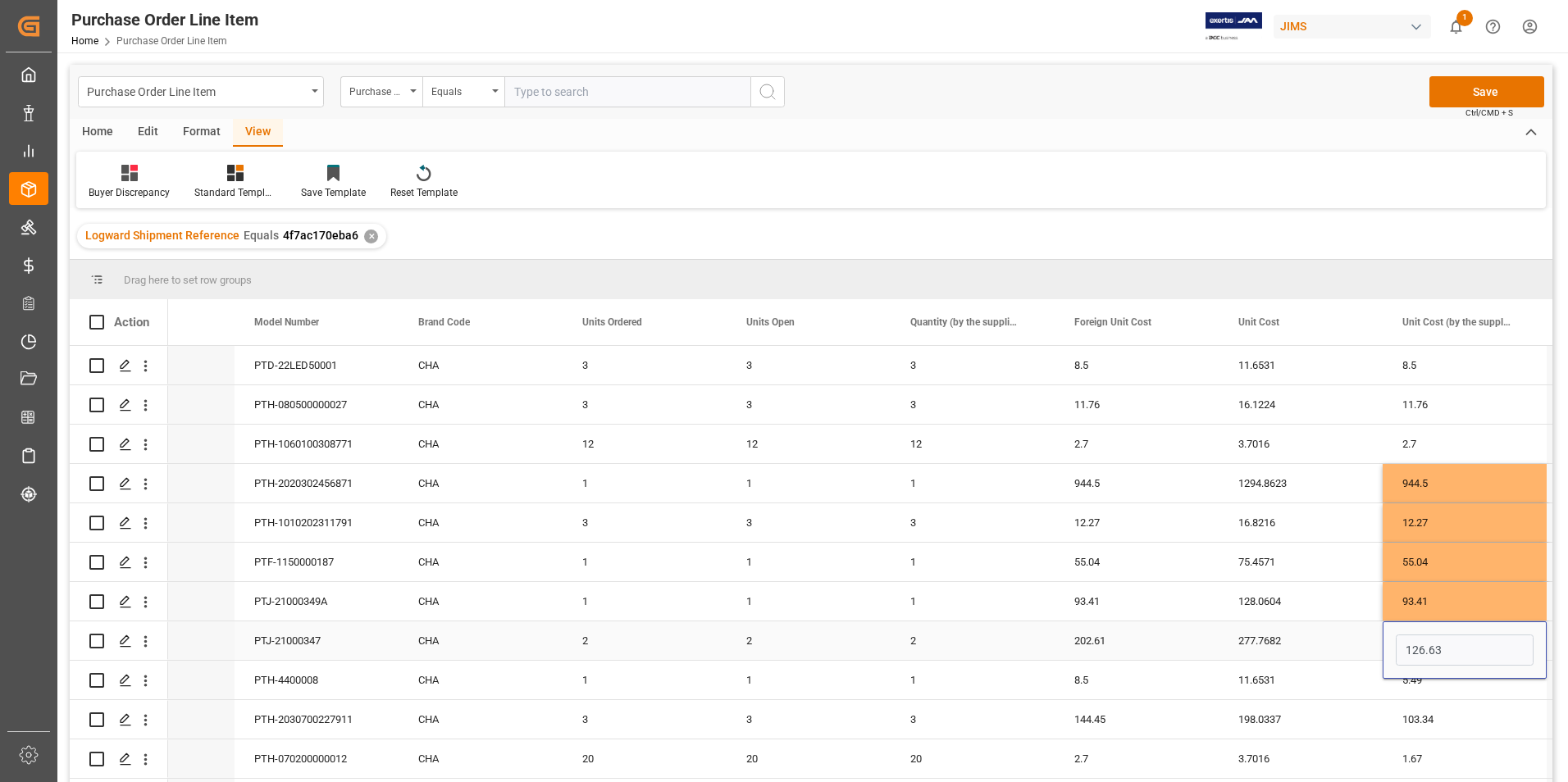
type input "202.61"
click at [1126, 681] on div "8.5" at bounding box center [1135, 680] width 164 height 39
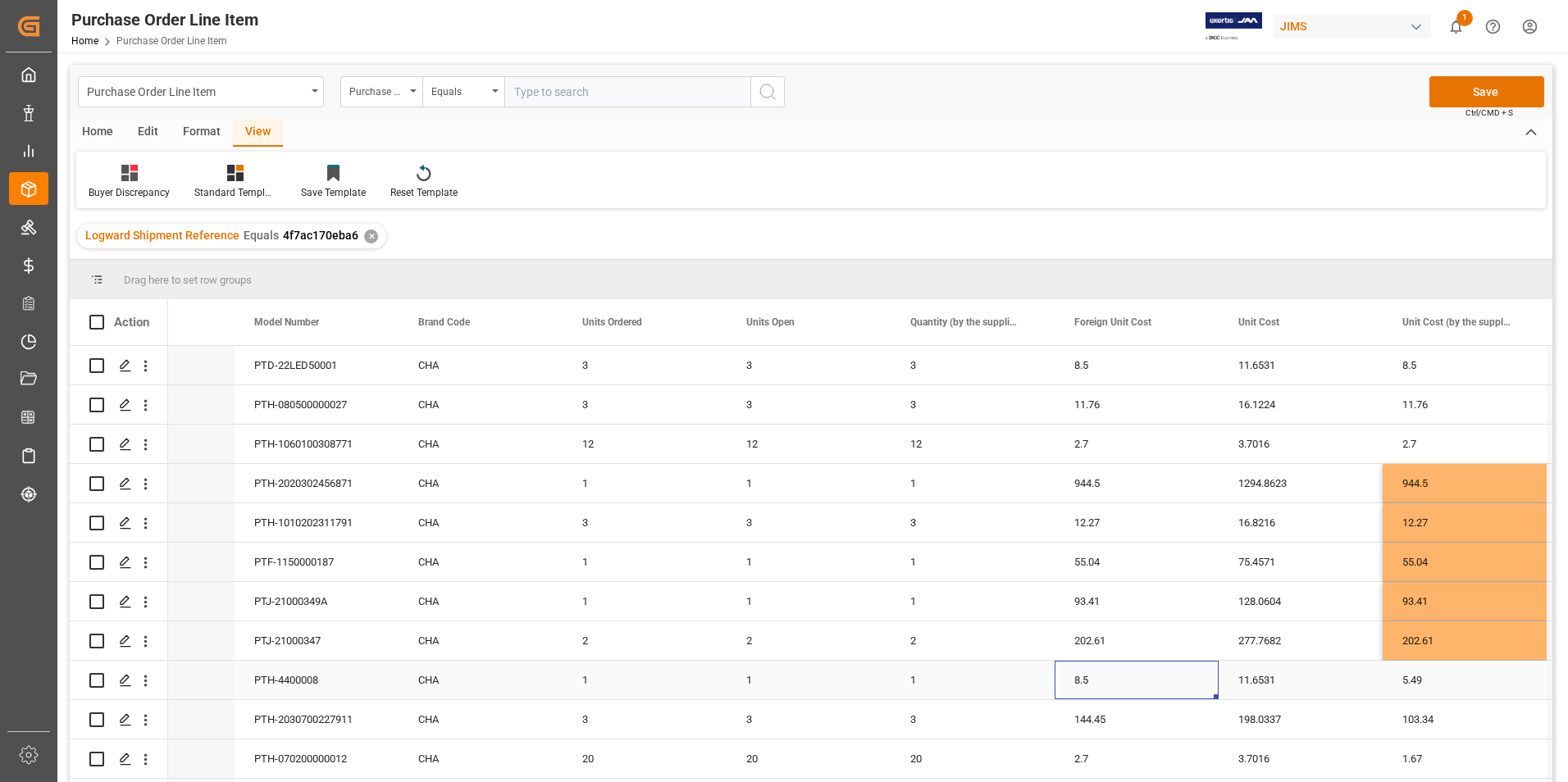
click at [1126, 681] on div "8.5" at bounding box center [1135, 680] width 164 height 39
click at [1126, 681] on input "8.5" at bounding box center [1136, 689] width 137 height 31
click at [1459, 674] on div "5.49" at bounding box center [1463, 680] width 164 height 39
click at [1468, 678] on input "5.49" at bounding box center [1464, 689] width 137 height 31
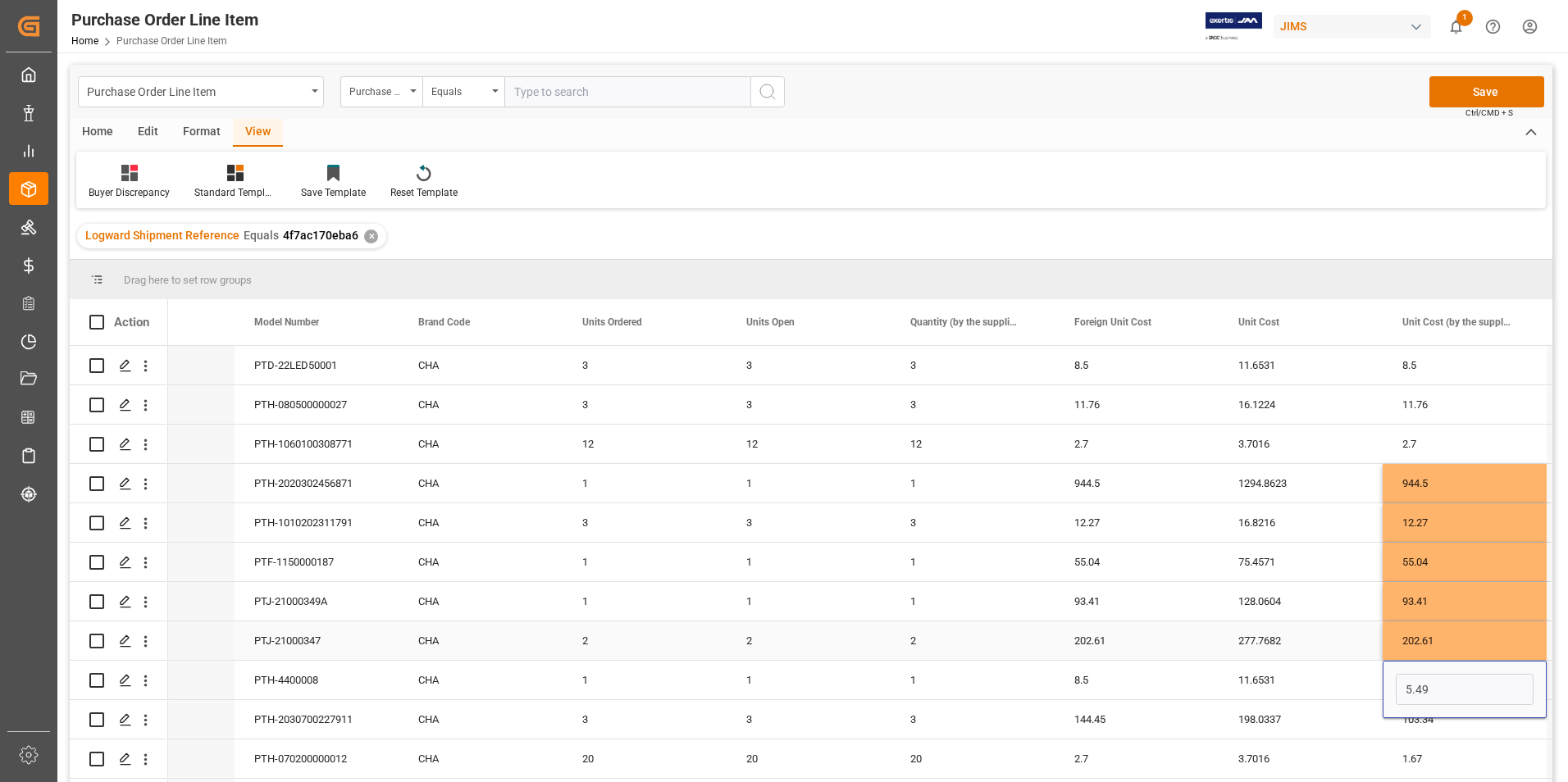
type input "8.5"
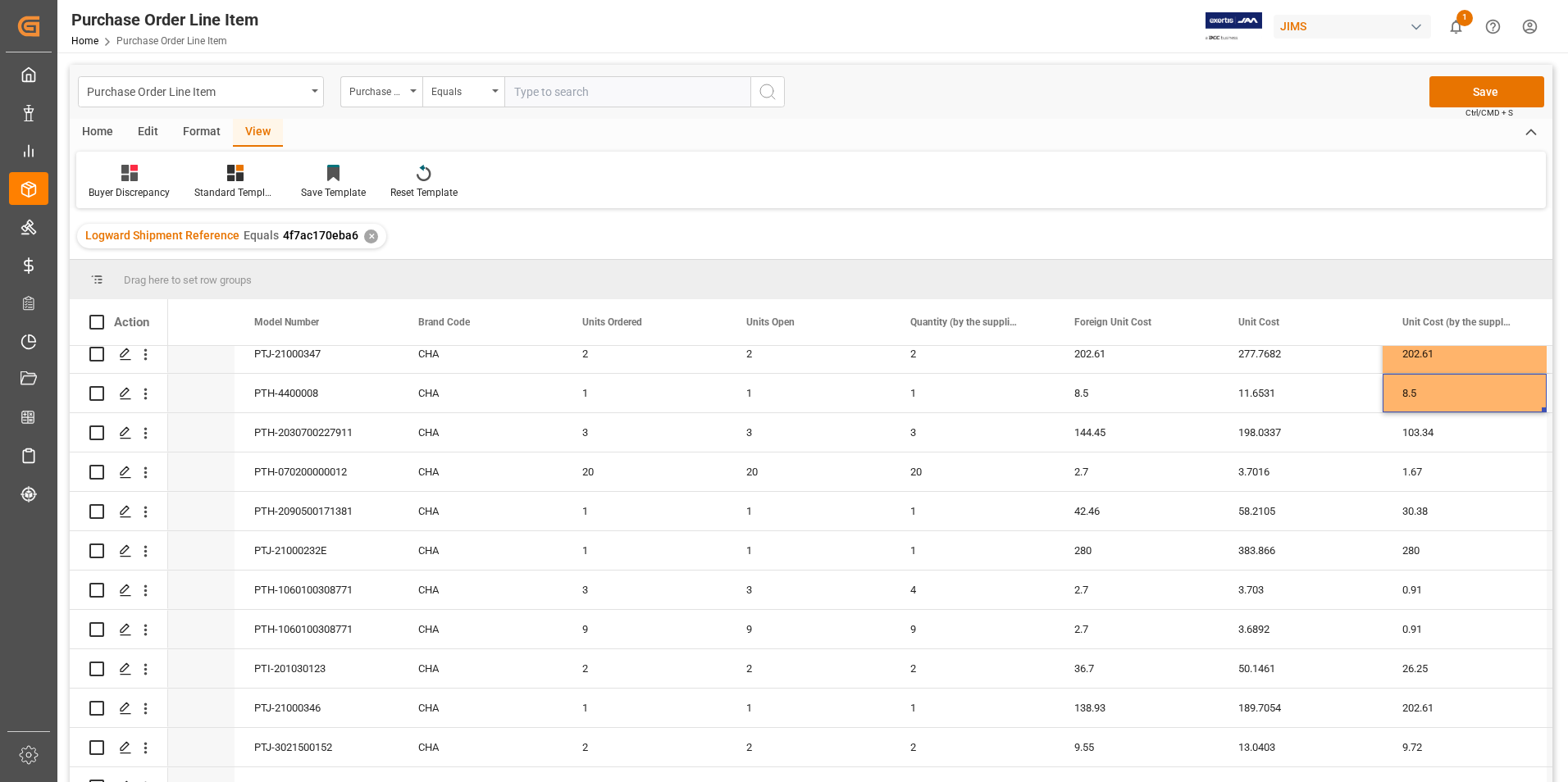
scroll to position [328, 0]
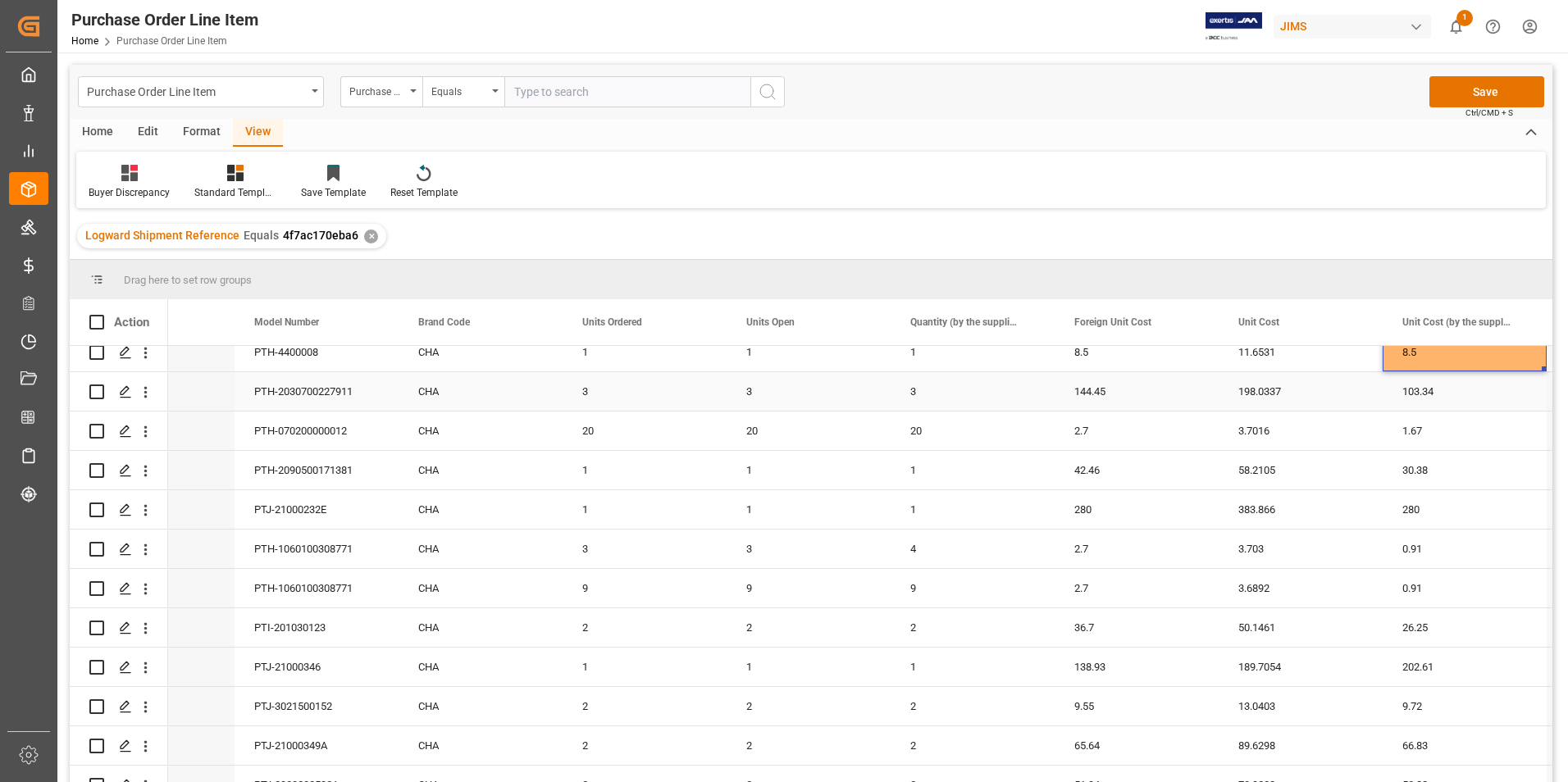
click at [1130, 389] on div "144.45" at bounding box center [1135, 392] width 164 height 39
click at [1130, 389] on input "144.45" at bounding box center [1136, 401] width 137 height 31
click at [1459, 402] on div "103.34" at bounding box center [1463, 392] width 164 height 39
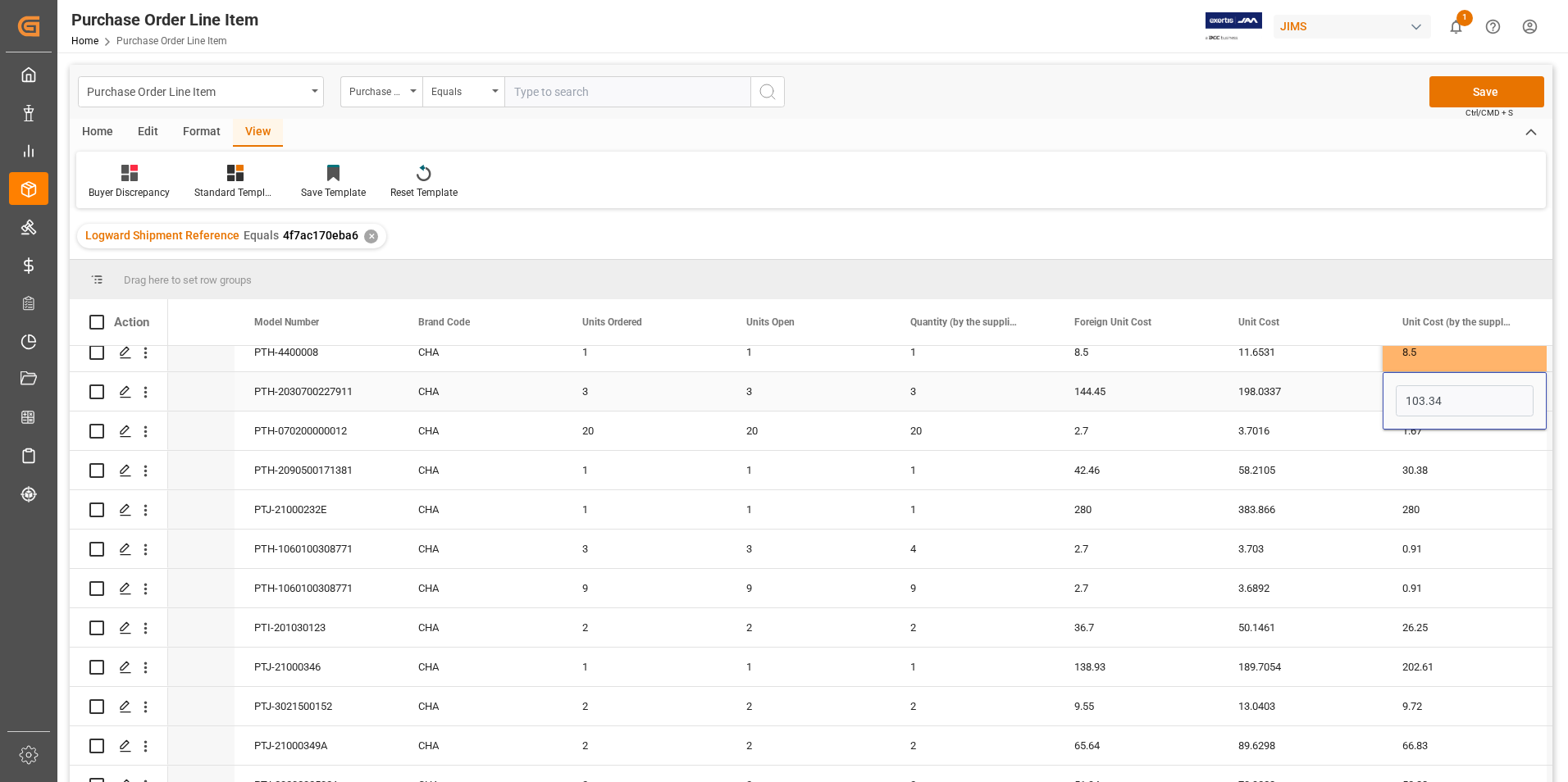
click at [1459, 402] on input "103.34" at bounding box center [1464, 401] width 137 height 31
type input "144.45"
click at [1161, 425] on div "2.7" at bounding box center [1135, 431] width 164 height 39
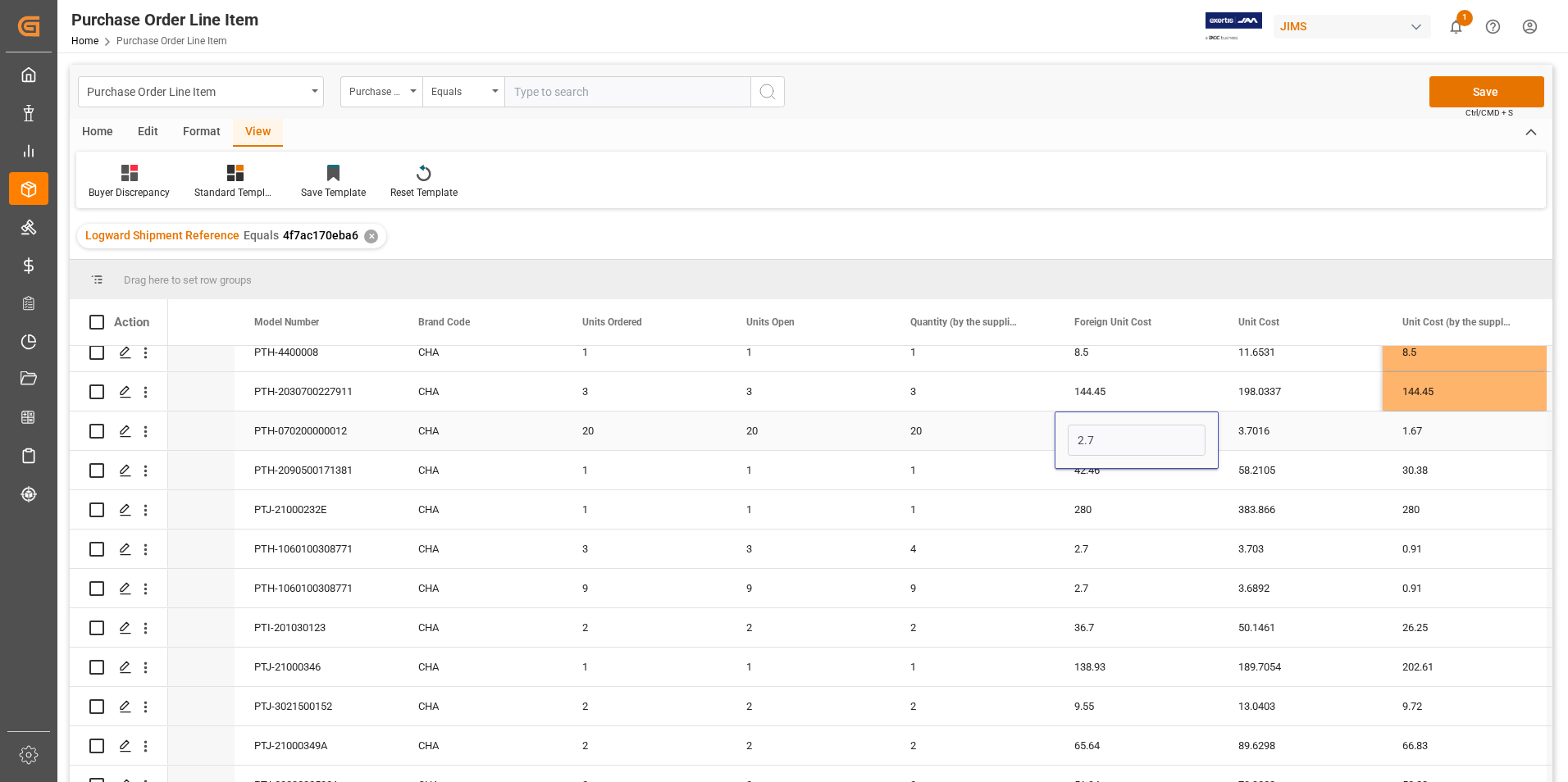
click at [1161, 425] on input "2.7" at bounding box center [1136, 440] width 137 height 31
click at [1468, 437] on div "1.67" at bounding box center [1463, 431] width 164 height 39
click at [1468, 437] on input "1.67" at bounding box center [1464, 440] width 137 height 31
type input "2.7"
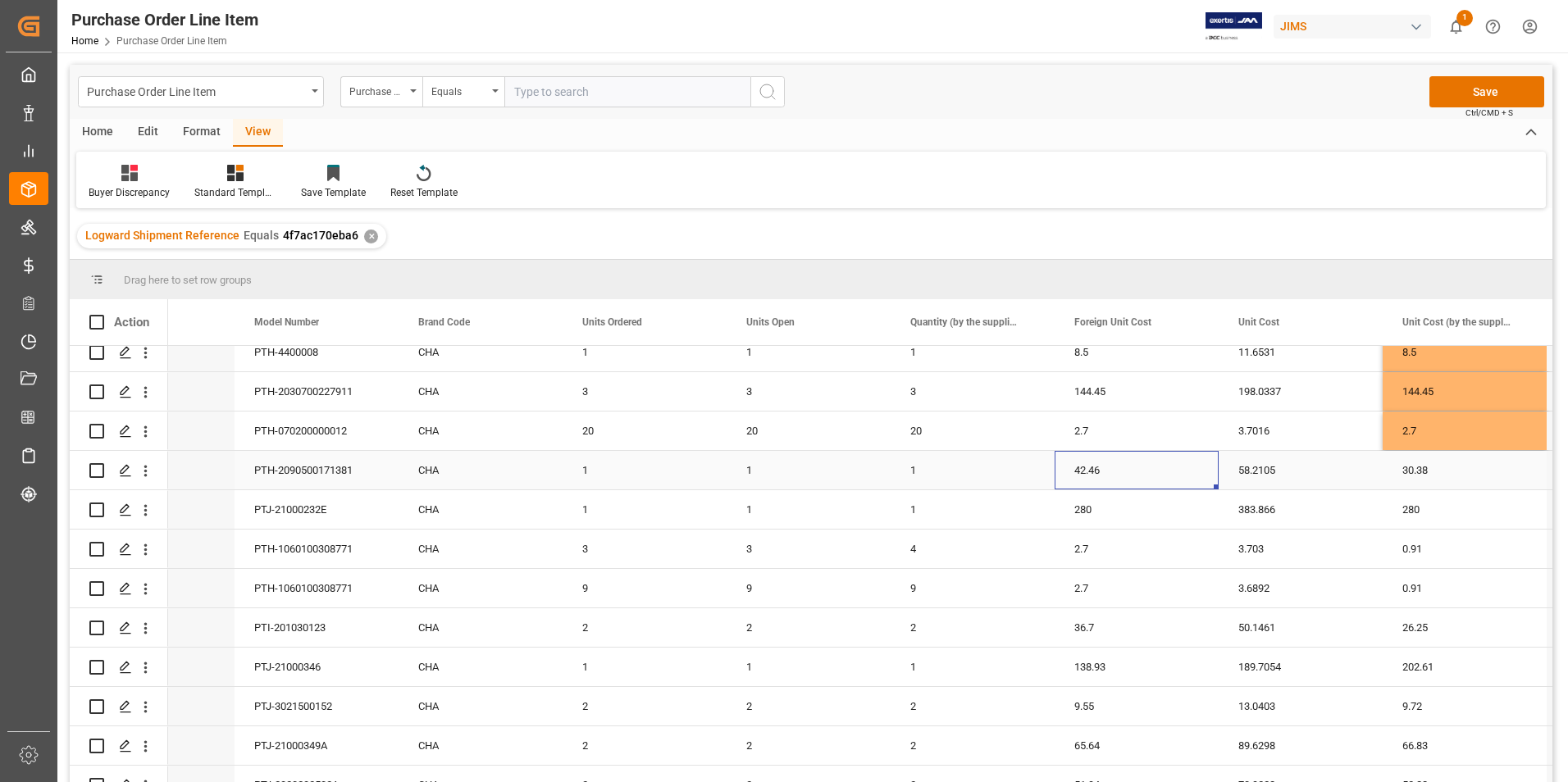
click at [1139, 475] on div "42.46" at bounding box center [1135, 470] width 164 height 39
click at [1139, 475] on input "42.46" at bounding box center [1136, 479] width 137 height 31
click at [1463, 468] on div "30.38" at bounding box center [1463, 470] width 164 height 39
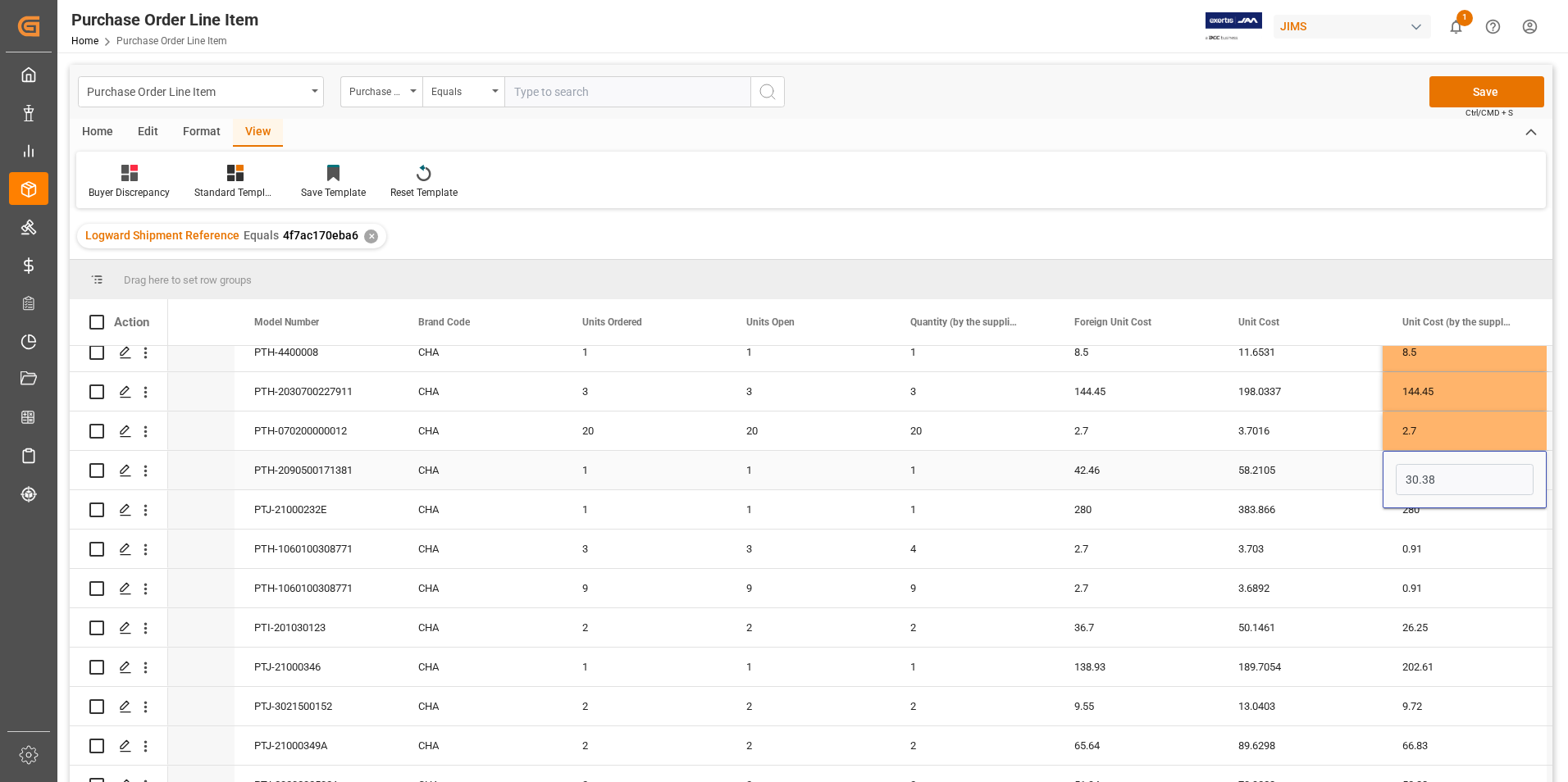
click at [1463, 468] on input "30.38" at bounding box center [1464, 479] width 137 height 31
type input "42.46"
click at [1140, 553] on div "2.7" at bounding box center [1135, 549] width 164 height 39
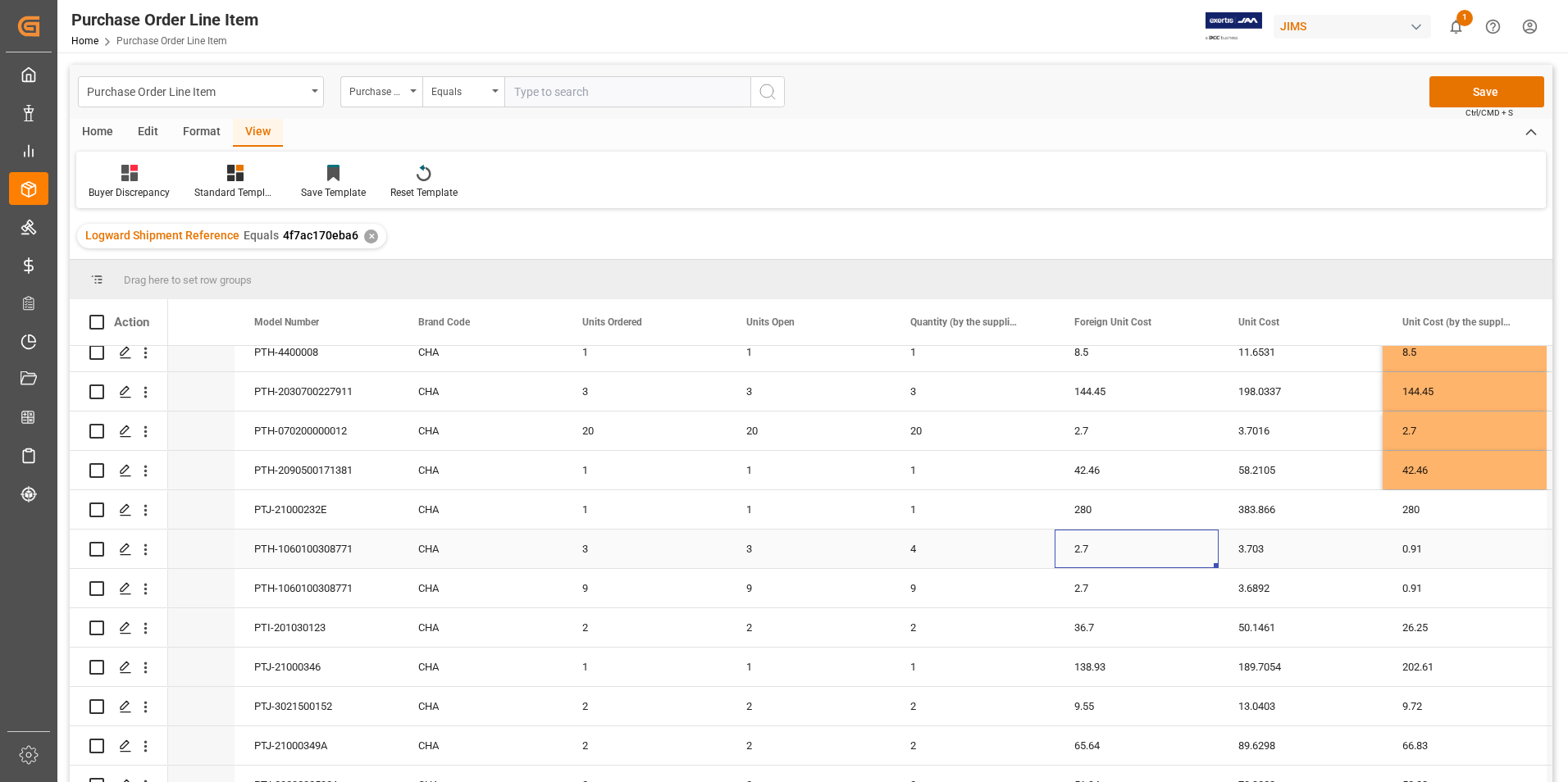
click at [1140, 553] on div "2.7" at bounding box center [1135, 549] width 164 height 39
click at [1140, 553] on input "2.7" at bounding box center [1136, 558] width 137 height 31
click at [1437, 546] on div "0.91" at bounding box center [1463, 549] width 164 height 39
click at [1437, 546] on input "0.91" at bounding box center [1464, 558] width 137 height 31
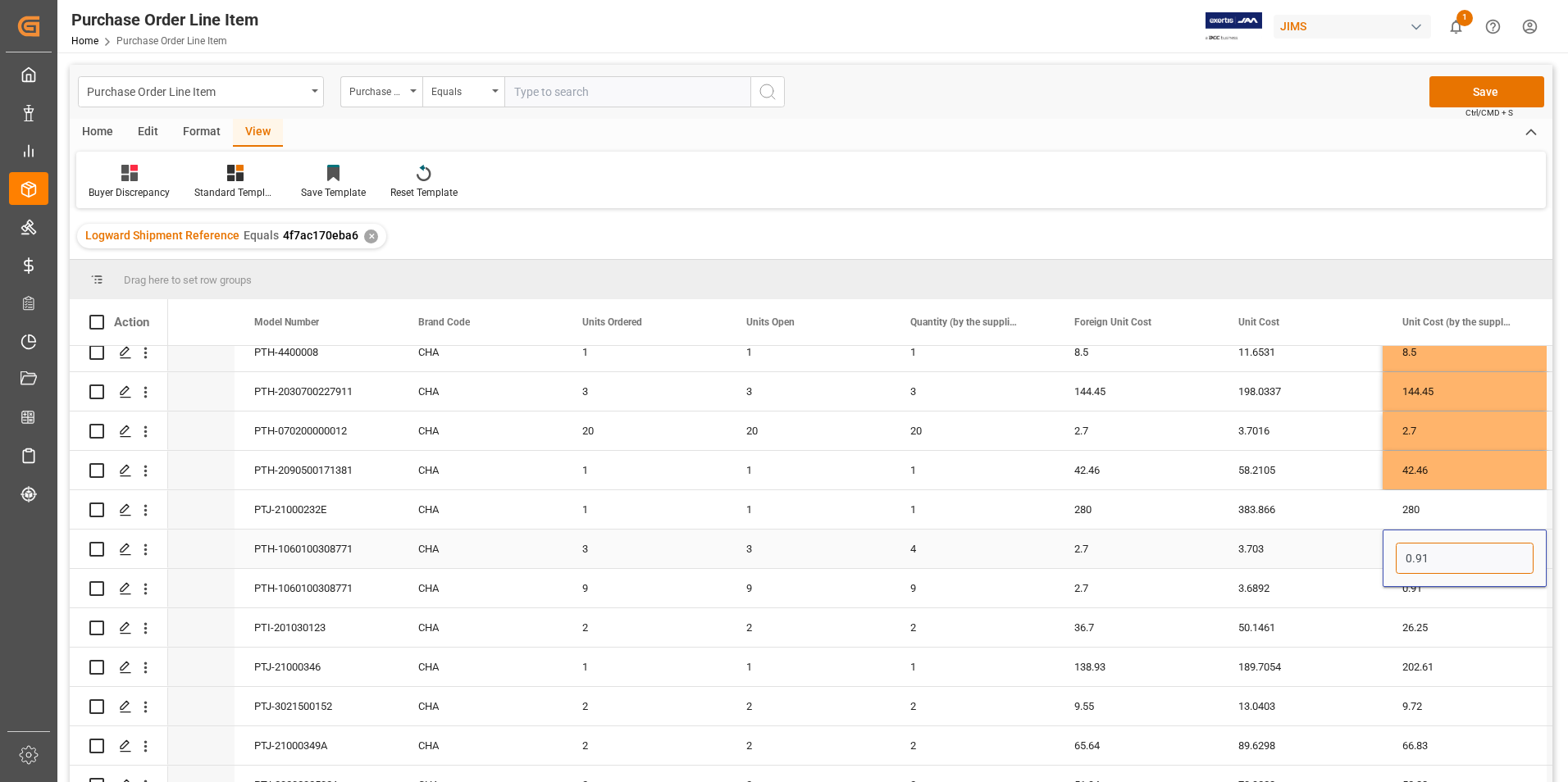
paste input "2.7"
type input "2.7"
click at [1431, 585] on div "0.91" at bounding box center [1463, 588] width 164 height 39
click at [1412, 575] on div "0.91" at bounding box center [1463, 597] width 164 height 57
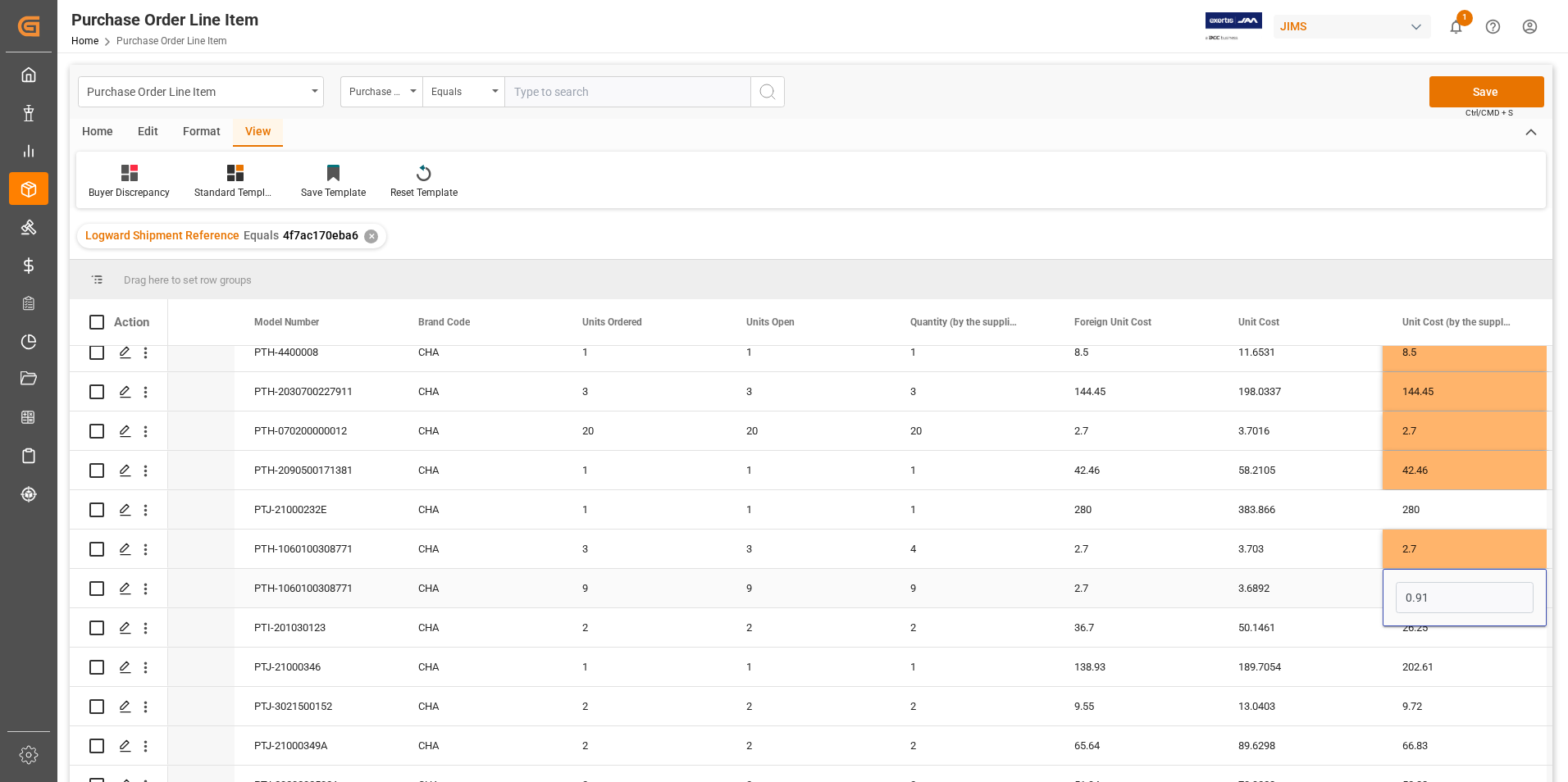
click at [1446, 619] on div "0.91" at bounding box center [1463, 597] width 164 height 57
click at [1449, 594] on input "0.91" at bounding box center [1464, 597] width 137 height 31
paste input "2.7"
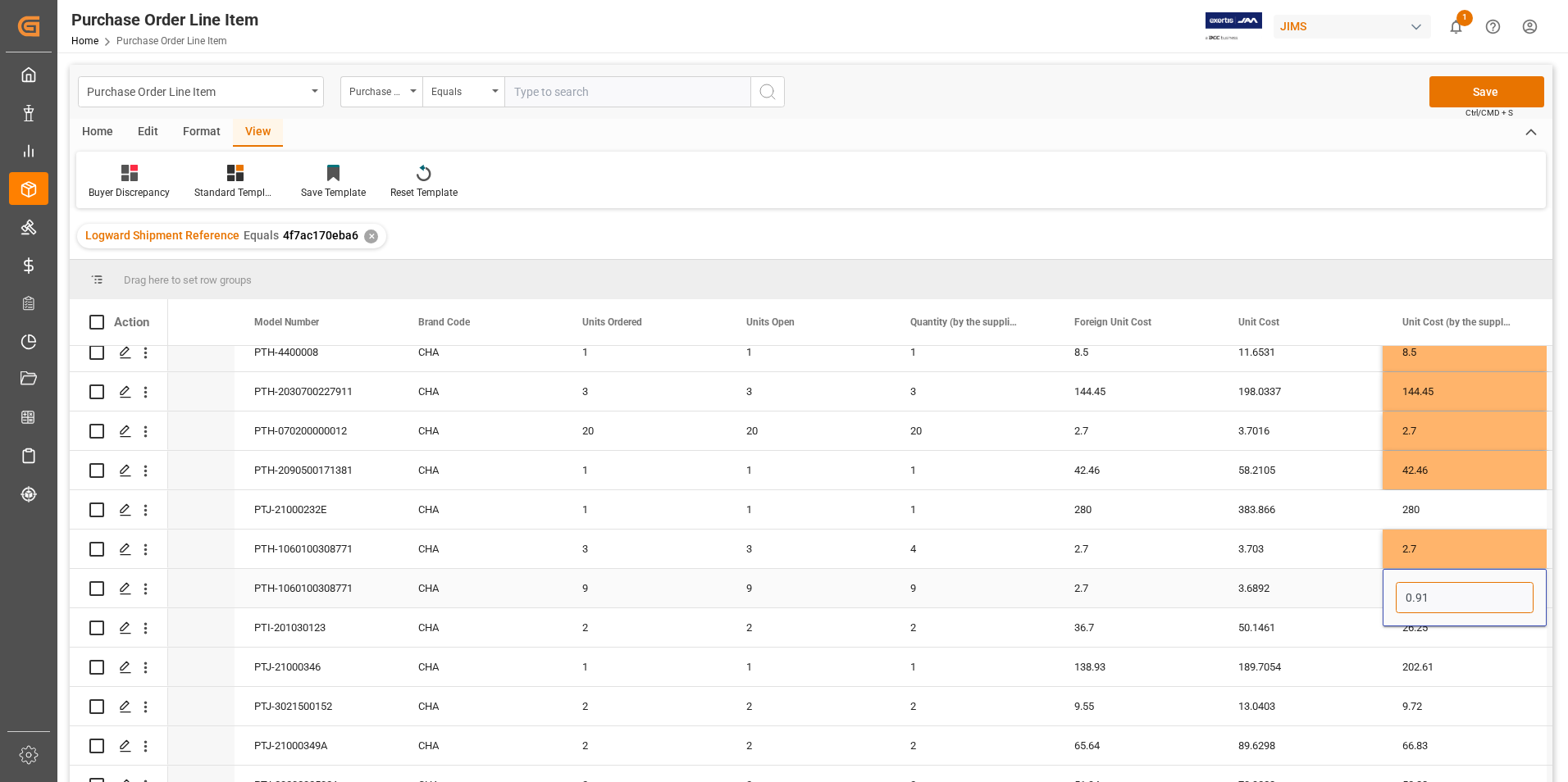
type input "2.7"
click at [1352, 595] on div "3.6892" at bounding box center [1300, 588] width 164 height 39
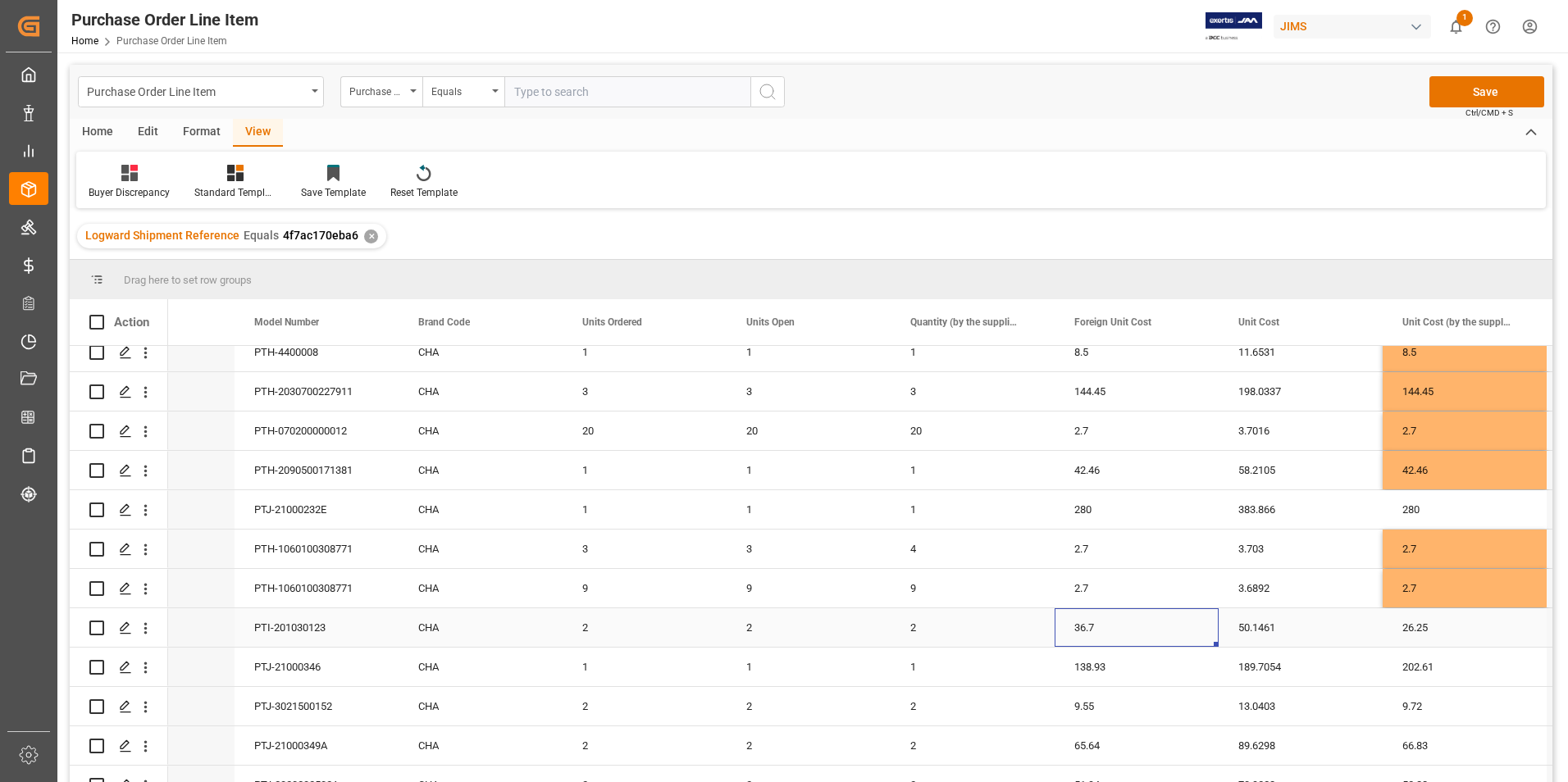
click at [1158, 629] on div "36.7" at bounding box center [1135, 628] width 164 height 39
click at [1134, 633] on input "36.7" at bounding box center [1136, 637] width 137 height 31
click at [1461, 638] on div "26.25" at bounding box center [1463, 628] width 164 height 39
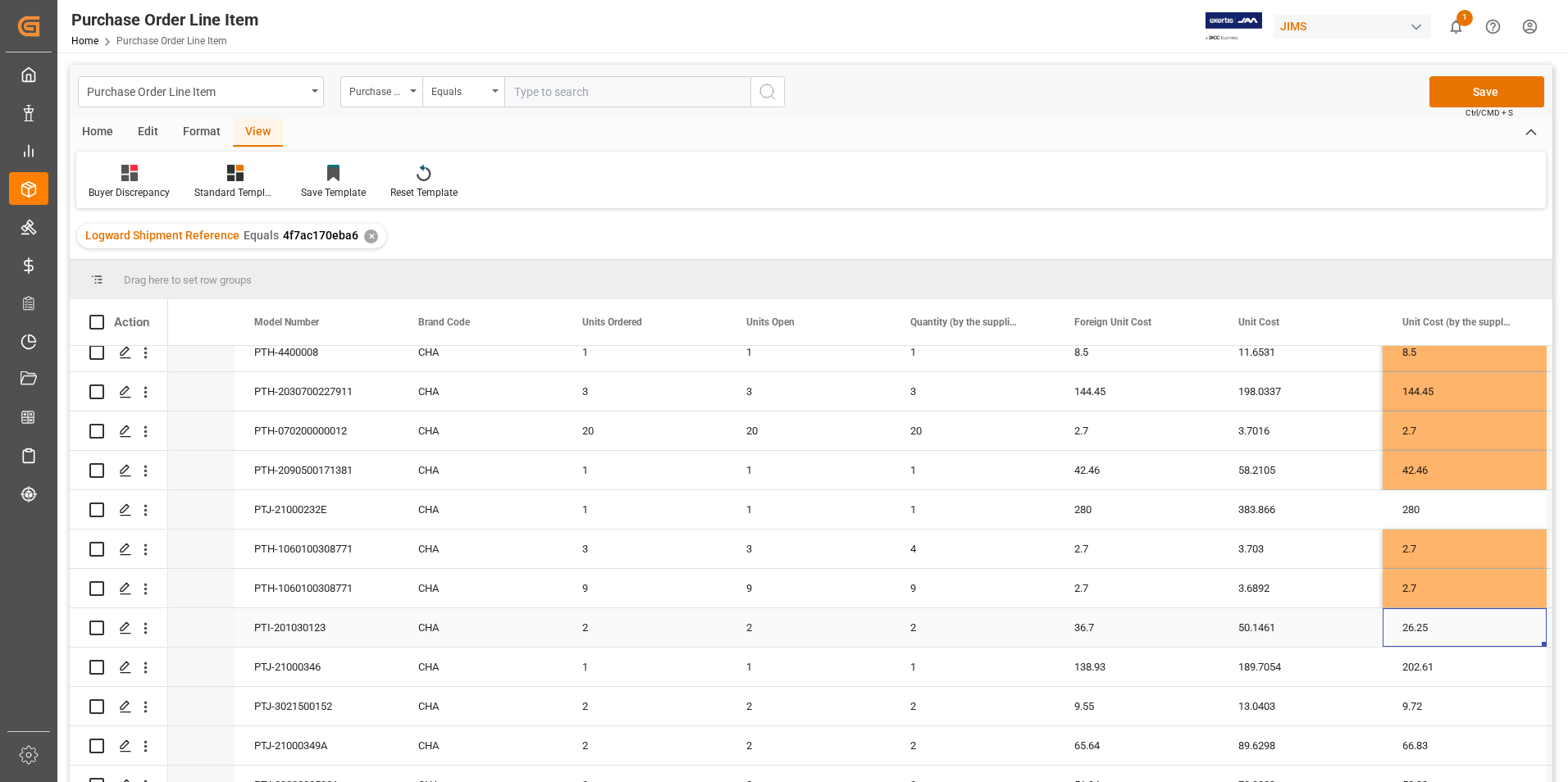
click at [1461, 638] on div "26.25" at bounding box center [1463, 628] width 164 height 39
click at [1461, 638] on input "26.25" at bounding box center [1464, 637] width 137 height 31
type input "36.7"
click at [1166, 666] on div "138.93" at bounding box center [1135, 667] width 164 height 39
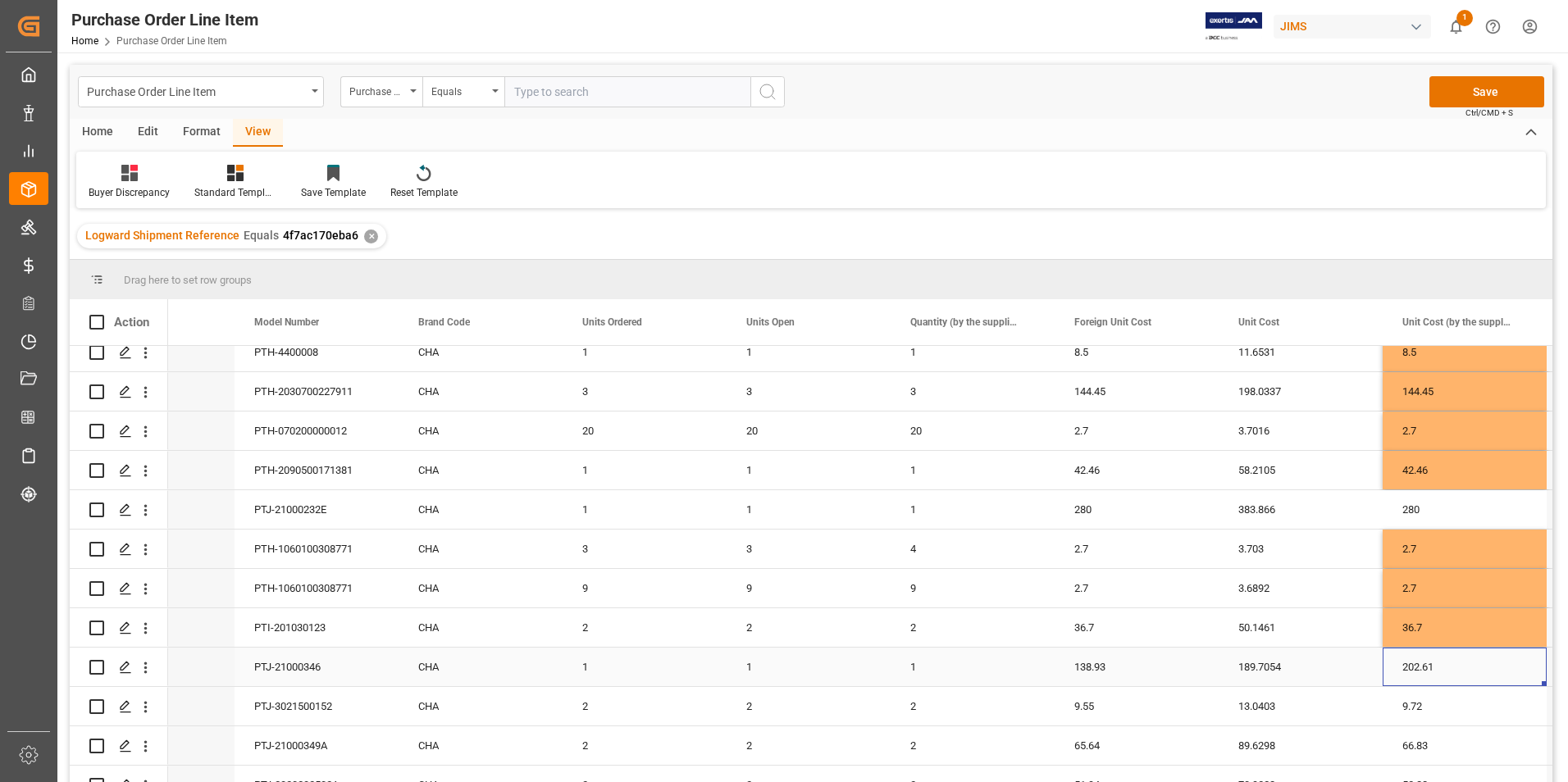
click at [1472, 677] on div "202.61" at bounding box center [1463, 667] width 164 height 39
type input "138.93"
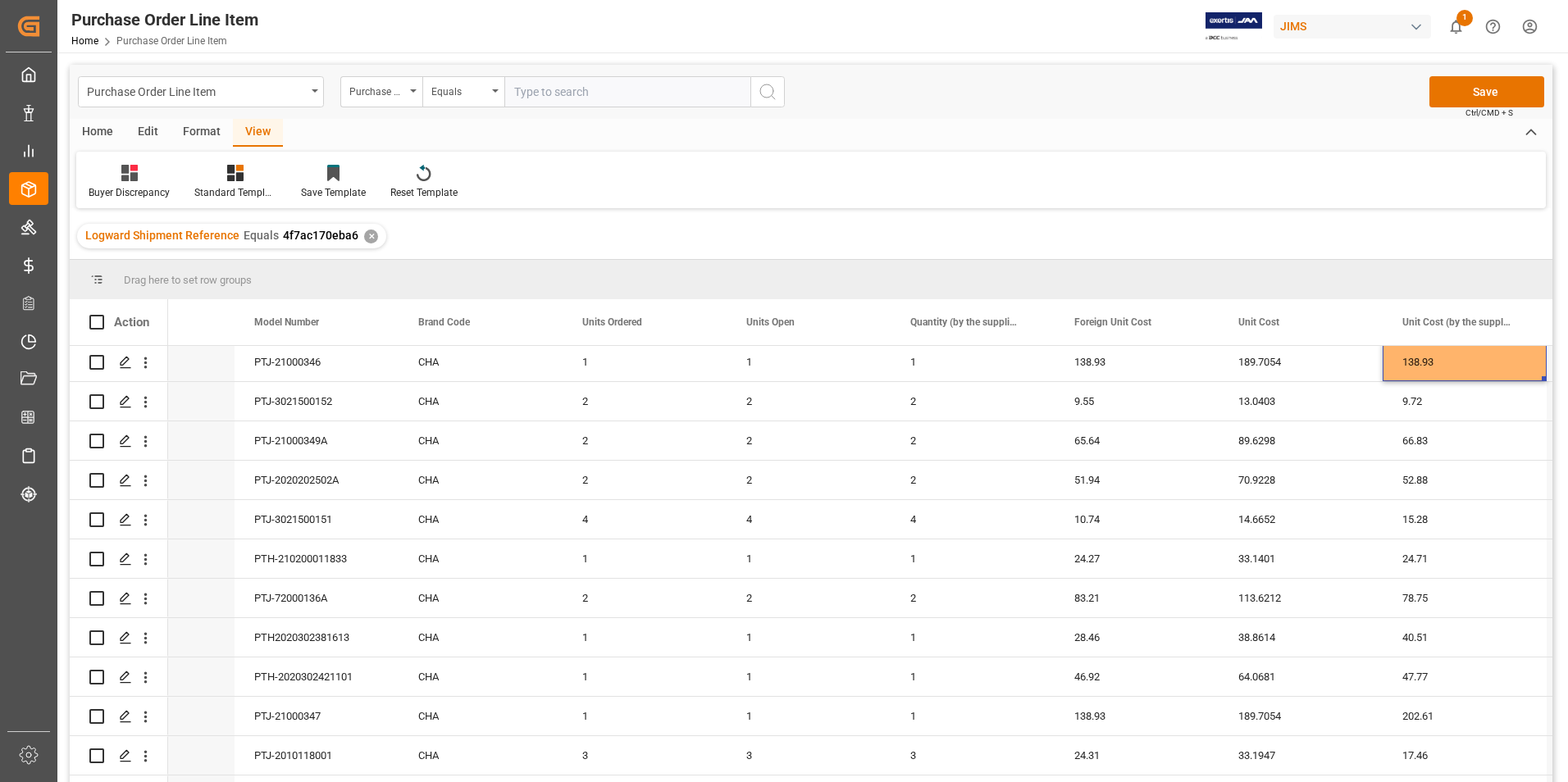
scroll to position [656, 0]
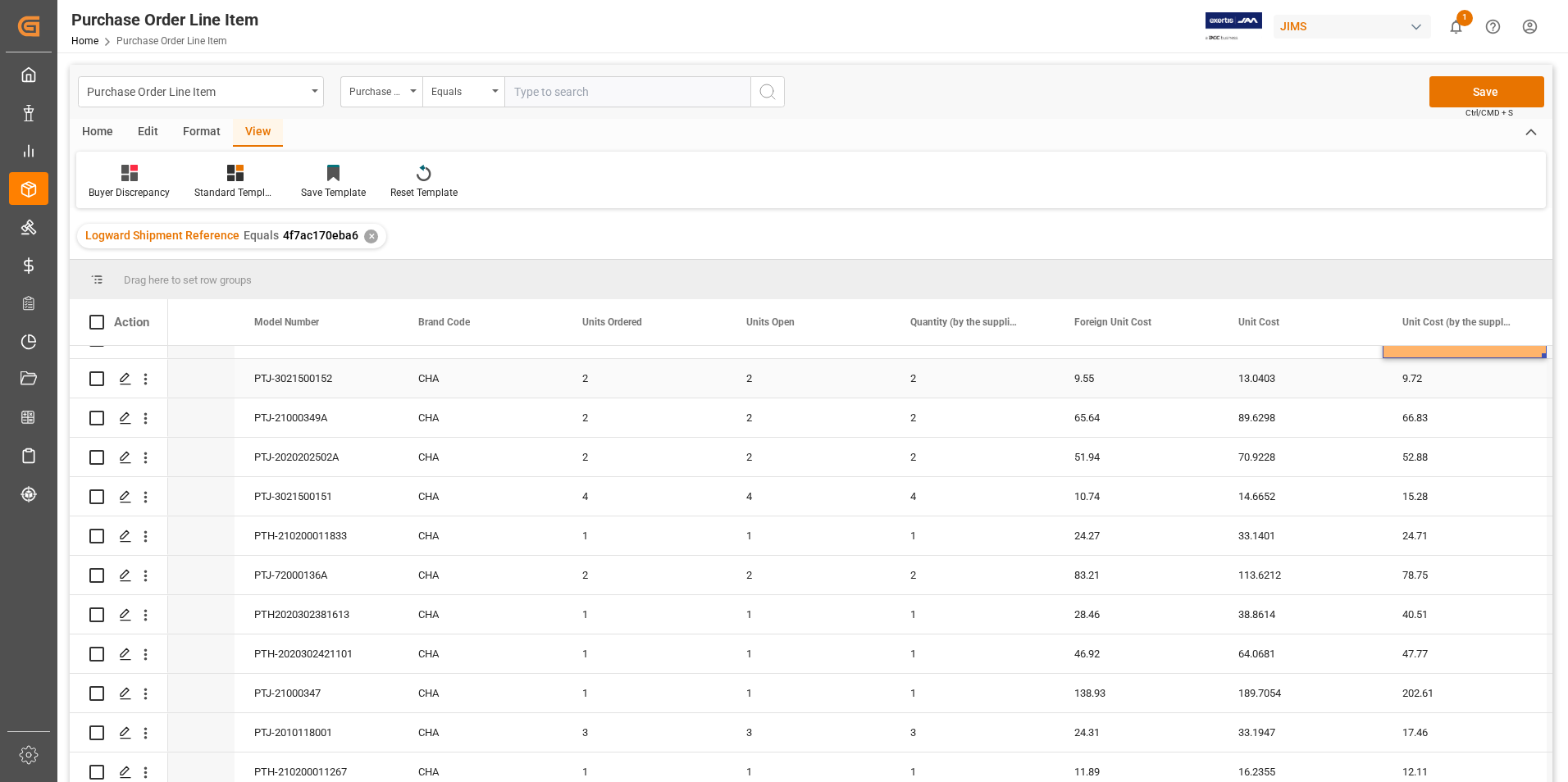
click at [1140, 381] on div "9.55" at bounding box center [1135, 378] width 164 height 39
click at [1462, 378] on div "9.72" at bounding box center [1463, 378] width 164 height 39
click at [1462, 378] on input "9.72" at bounding box center [1464, 388] width 137 height 31
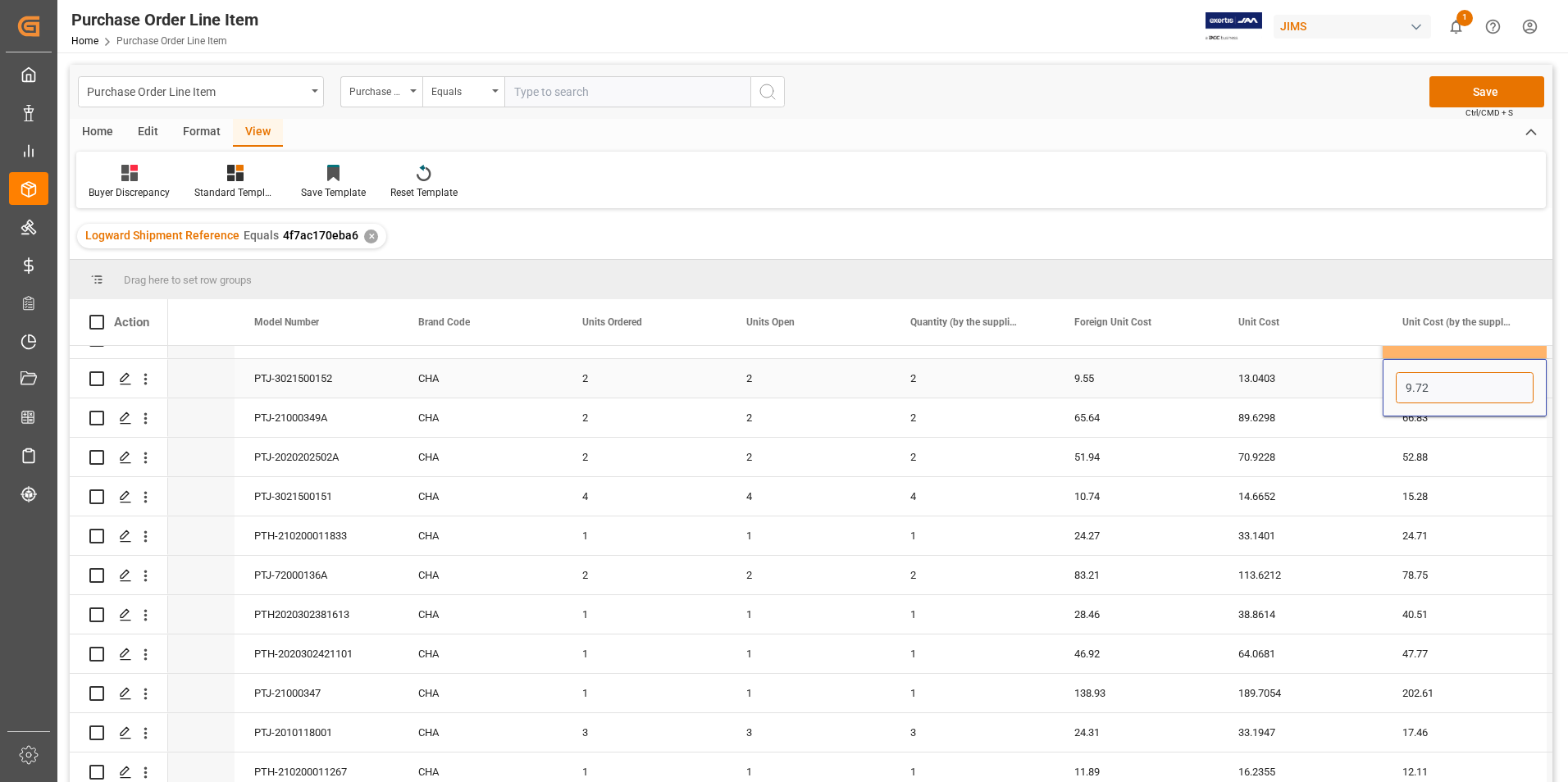
paste input "55"
type input "9.55"
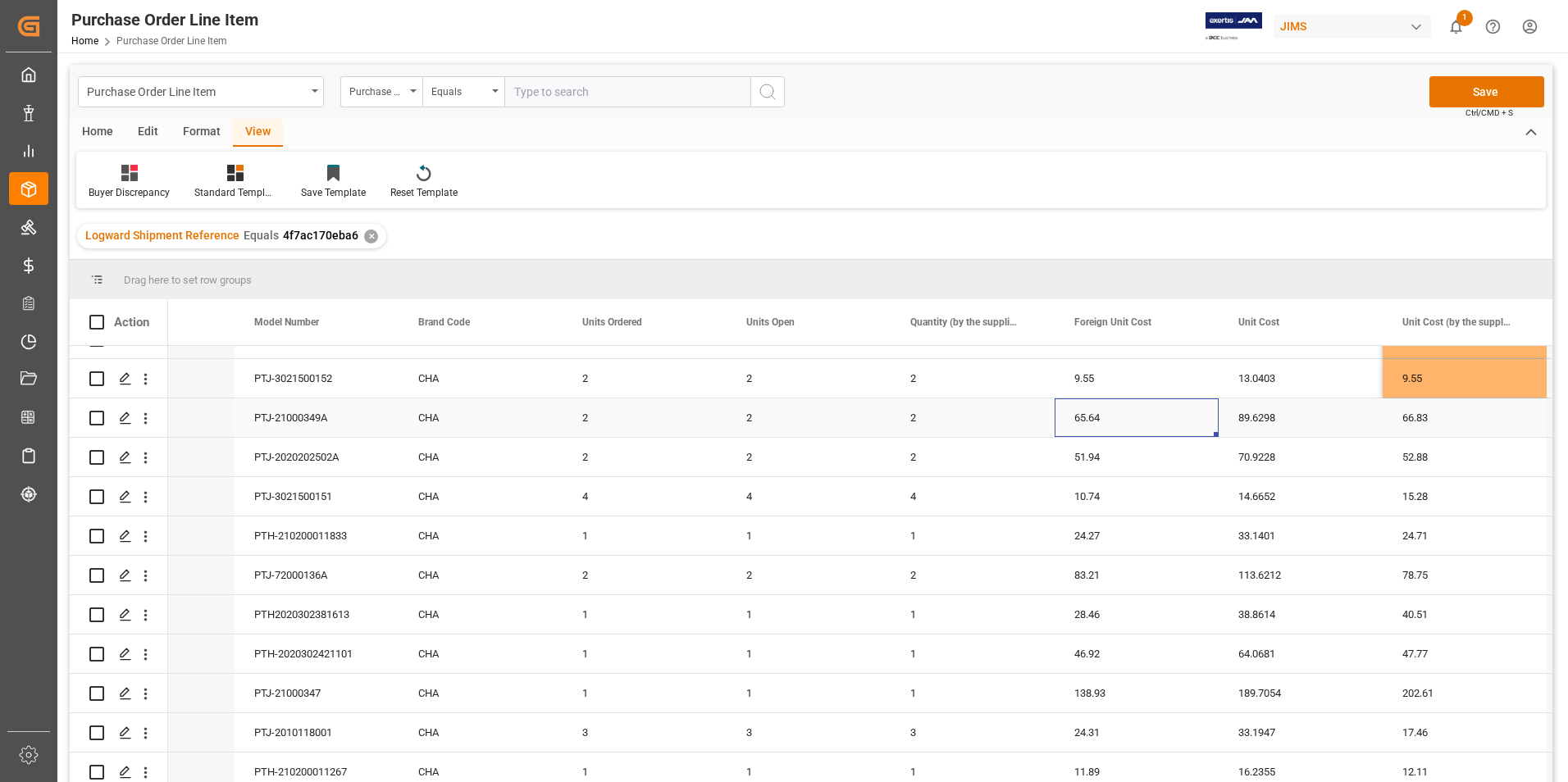
click at [1145, 418] on div "65.64" at bounding box center [1135, 418] width 164 height 39
click at [1451, 419] on div "66.83" at bounding box center [1463, 418] width 164 height 39
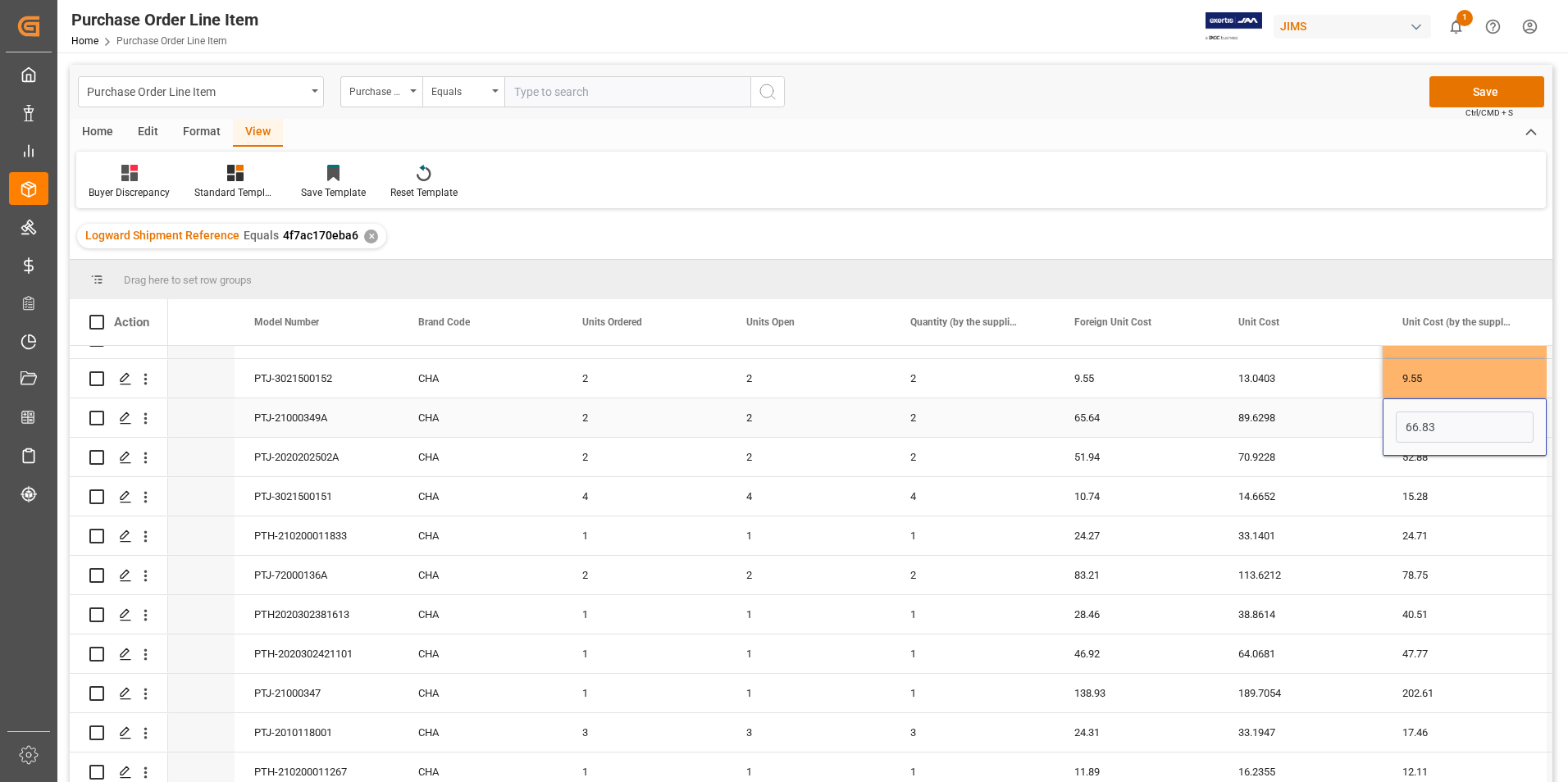
click at [1451, 419] on input "66.83" at bounding box center [1464, 427] width 137 height 31
type input "65.64"
click at [1167, 467] on div "51.94" at bounding box center [1135, 457] width 164 height 39
click at [1482, 453] on div "52.88" at bounding box center [1463, 457] width 164 height 39
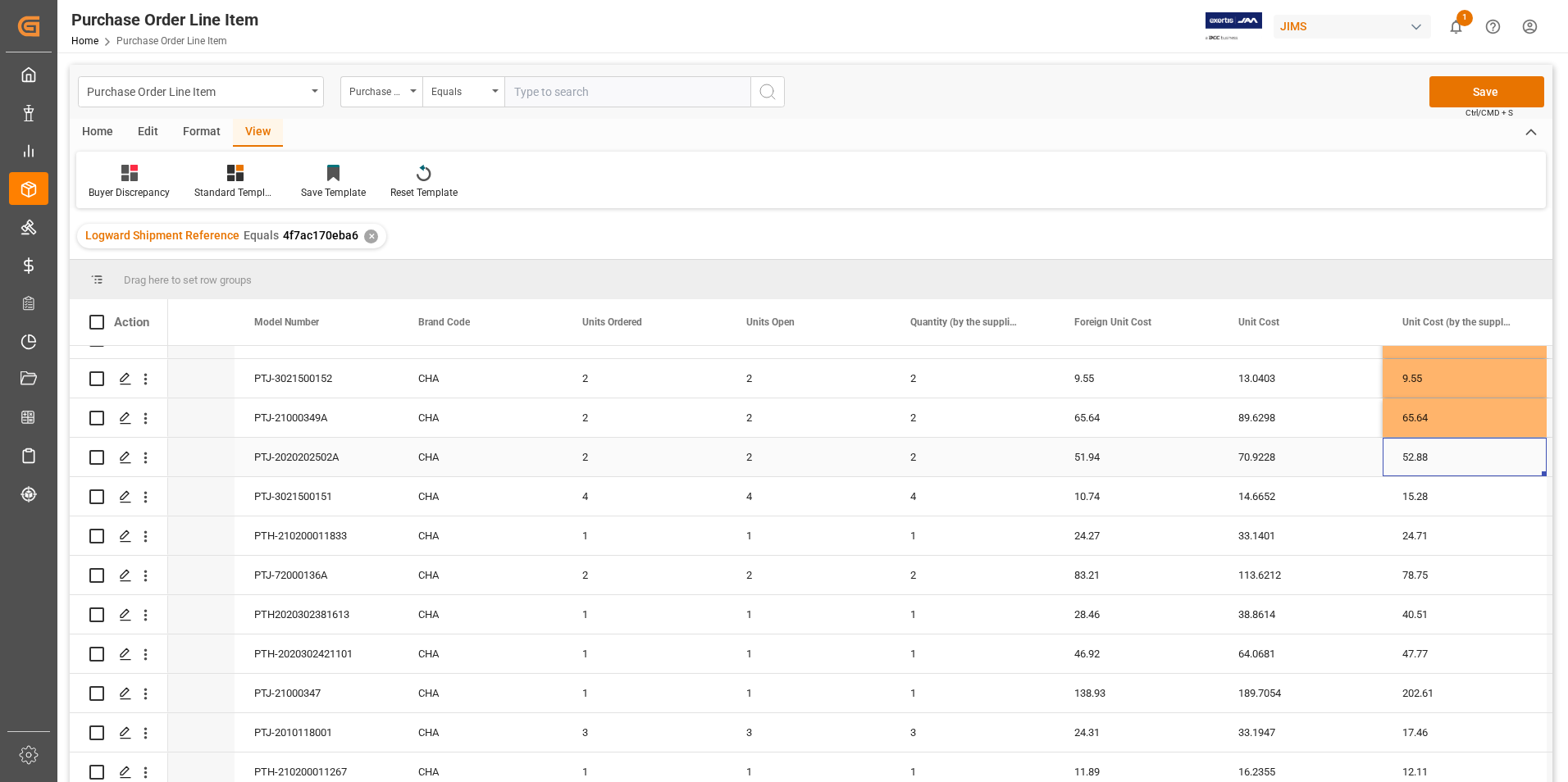
click at [1482, 453] on div "52.88" at bounding box center [1463, 457] width 164 height 39
click at [1482, 453] on input "52.88" at bounding box center [1464, 466] width 137 height 31
paste input "1.94"
type input "51.94"
click at [1160, 496] on div "10.74" at bounding box center [1135, 496] width 164 height 39
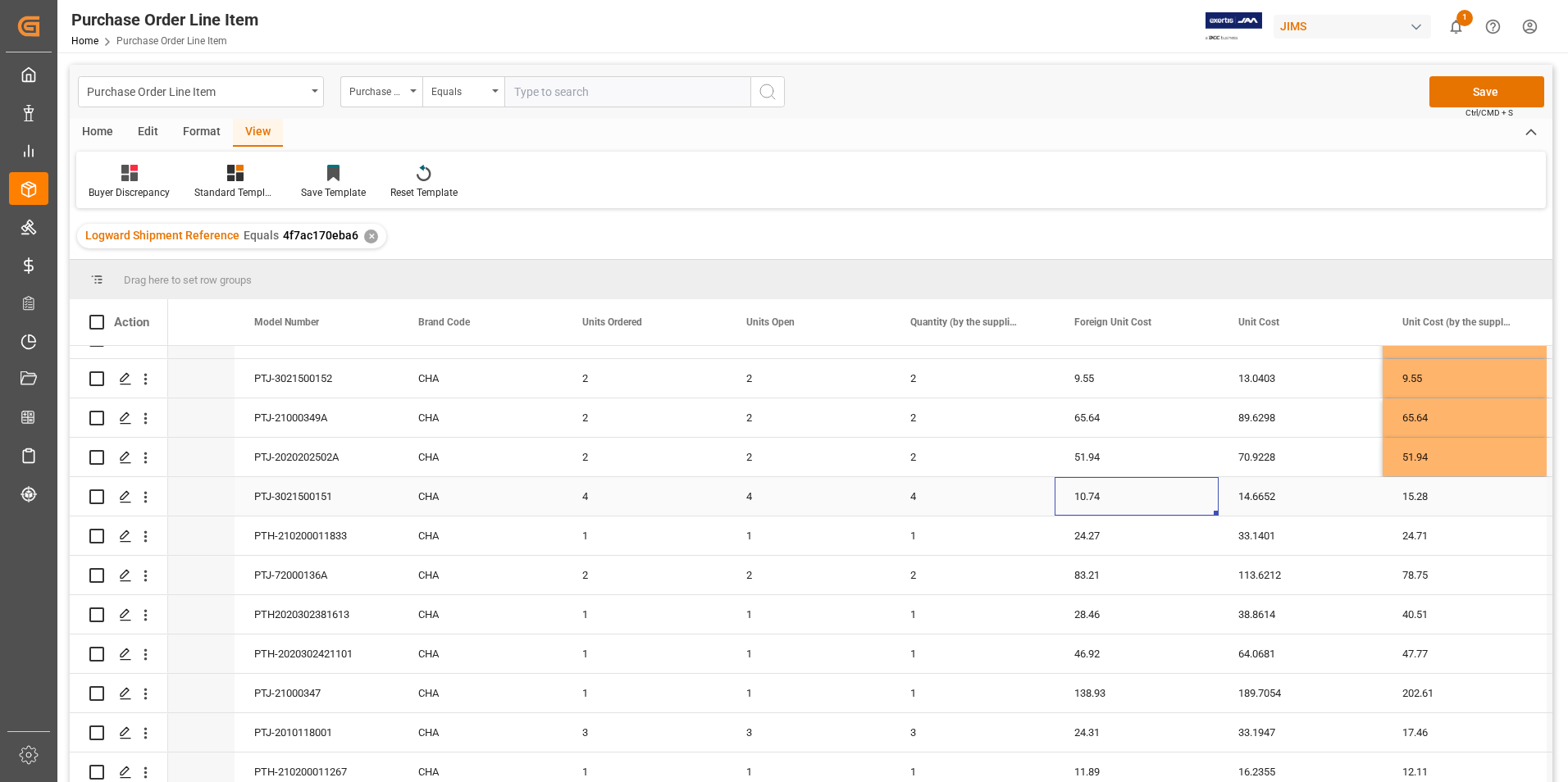
click at [1160, 496] on div "10.74" at bounding box center [1135, 496] width 164 height 39
click at [1161, 496] on input "10.74" at bounding box center [1136, 506] width 137 height 31
click at [1489, 491] on div "15.28" at bounding box center [1463, 496] width 164 height 39
click at [1489, 491] on input "15.28" at bounding box center [1464, 506] width 137 height 31
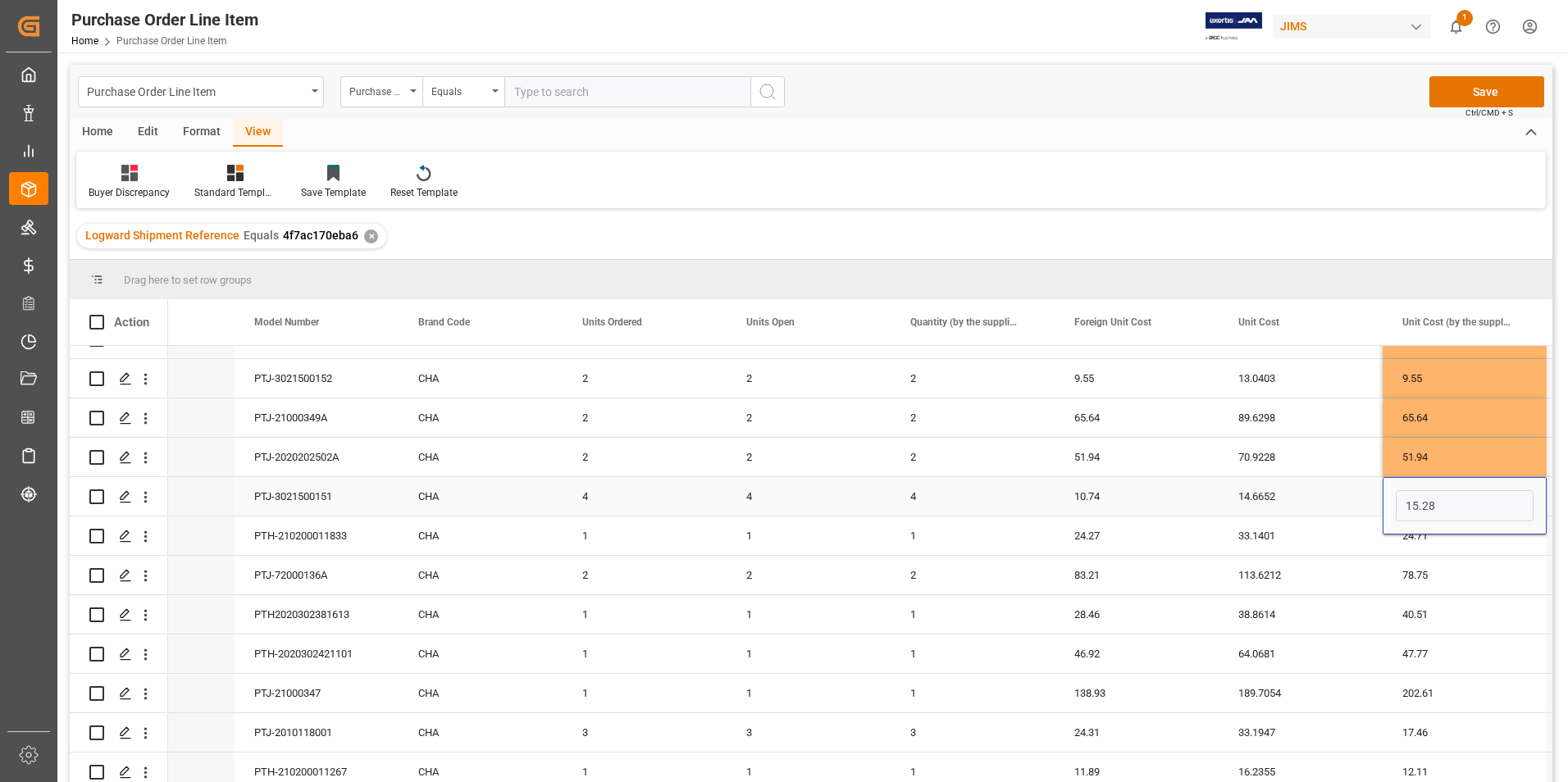
click at [1489, 491] on input "15.28" at bounding box center [1464, 506] width 137 height 31
type input "10.74"
click at [1143, 574] on div "83.21" at bounding box center [1135, 575] width 164 height 39
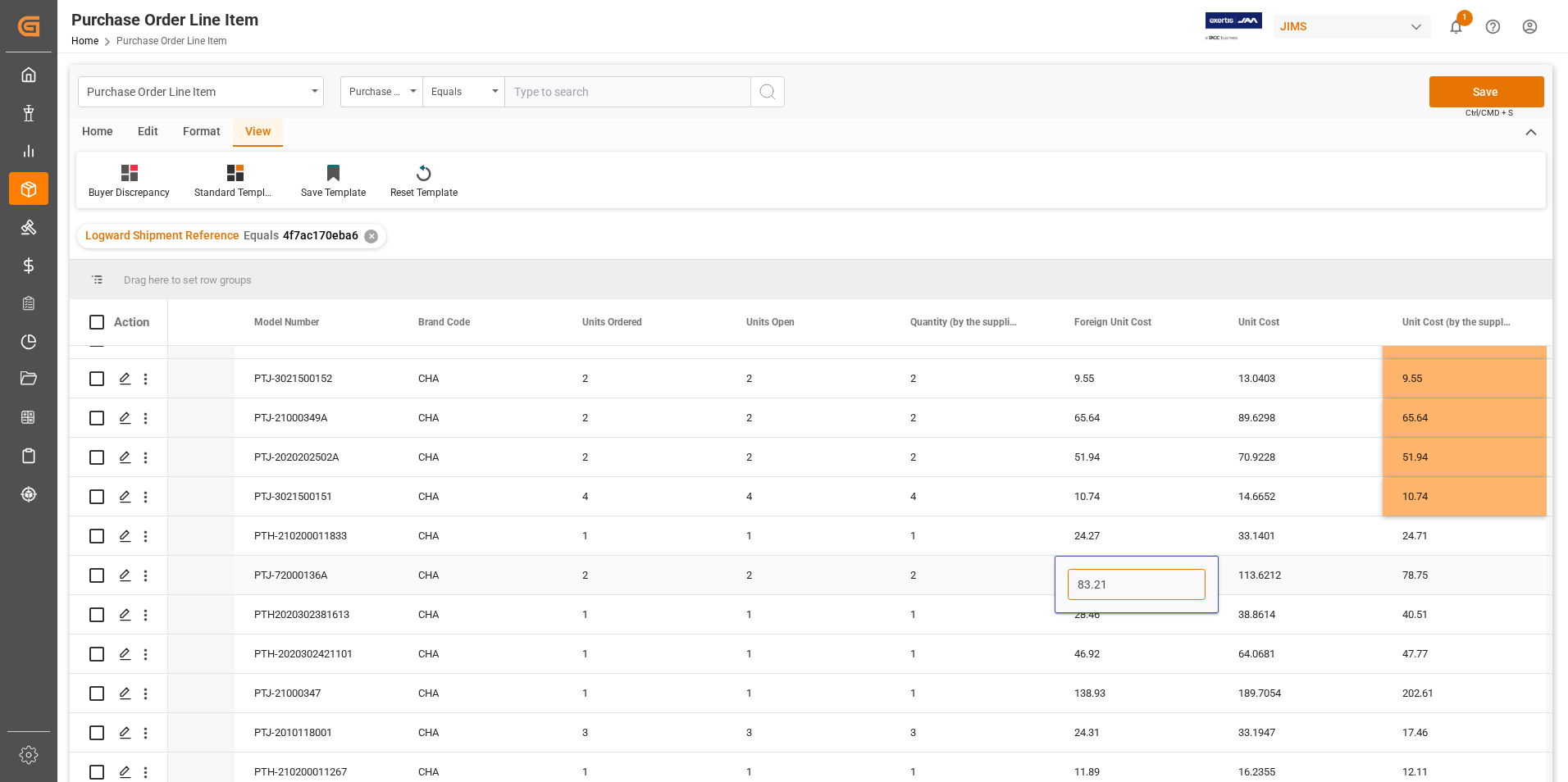
click at [1141, 573] on input "83.21" at bounding box center [1136, 585] width 137 height 31
click at [1446, 575] on div "78.75" at bounding box center [1463, 575] width 164 height 39
click at [1446, 575] on input "78.75" at bounding box center [1464, 585] width 137 height 31
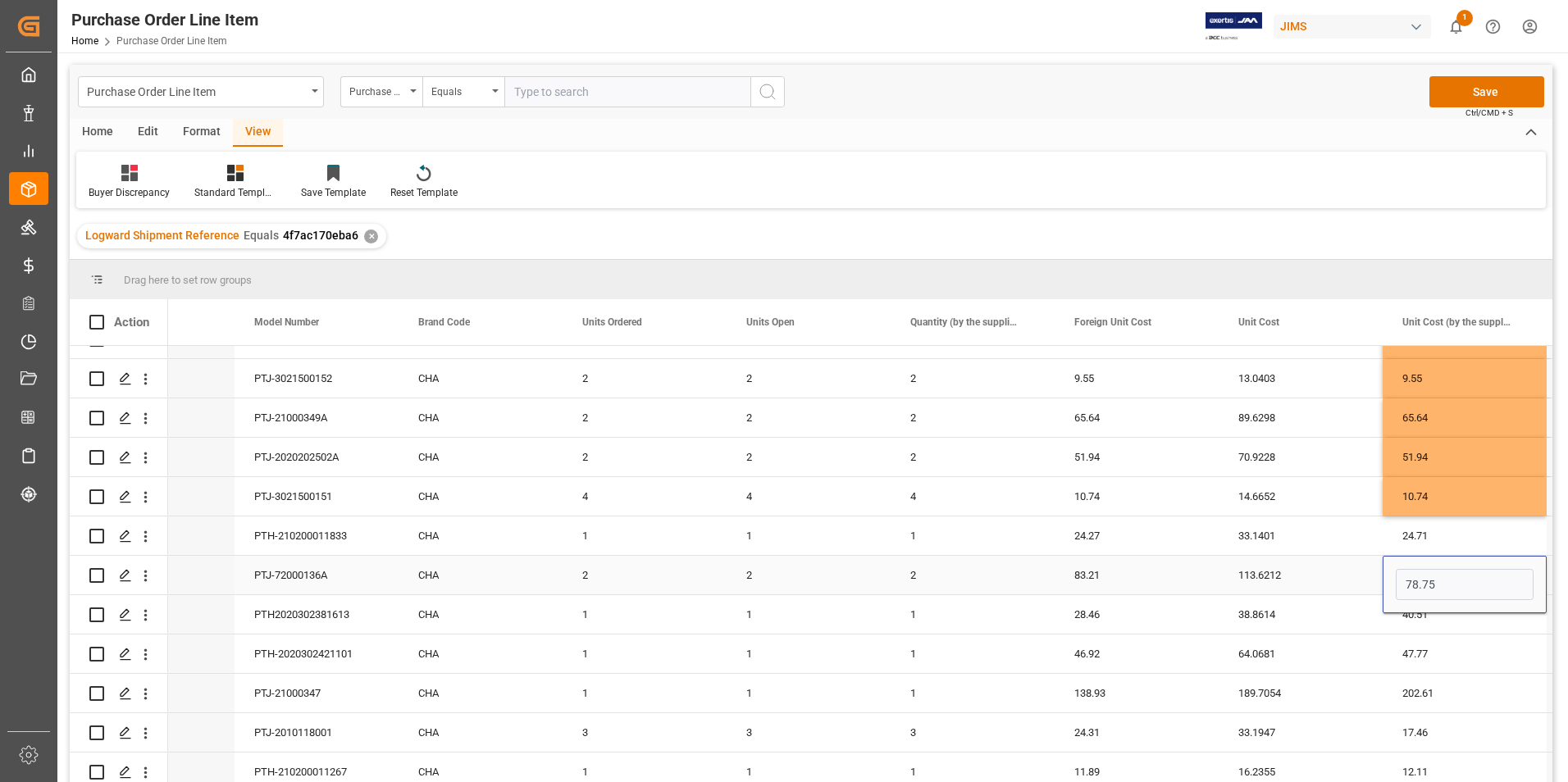
type input "83.21"
click at [1132, 617] on div "28.46" at bounding box center [1135, 615] width 164 height 39
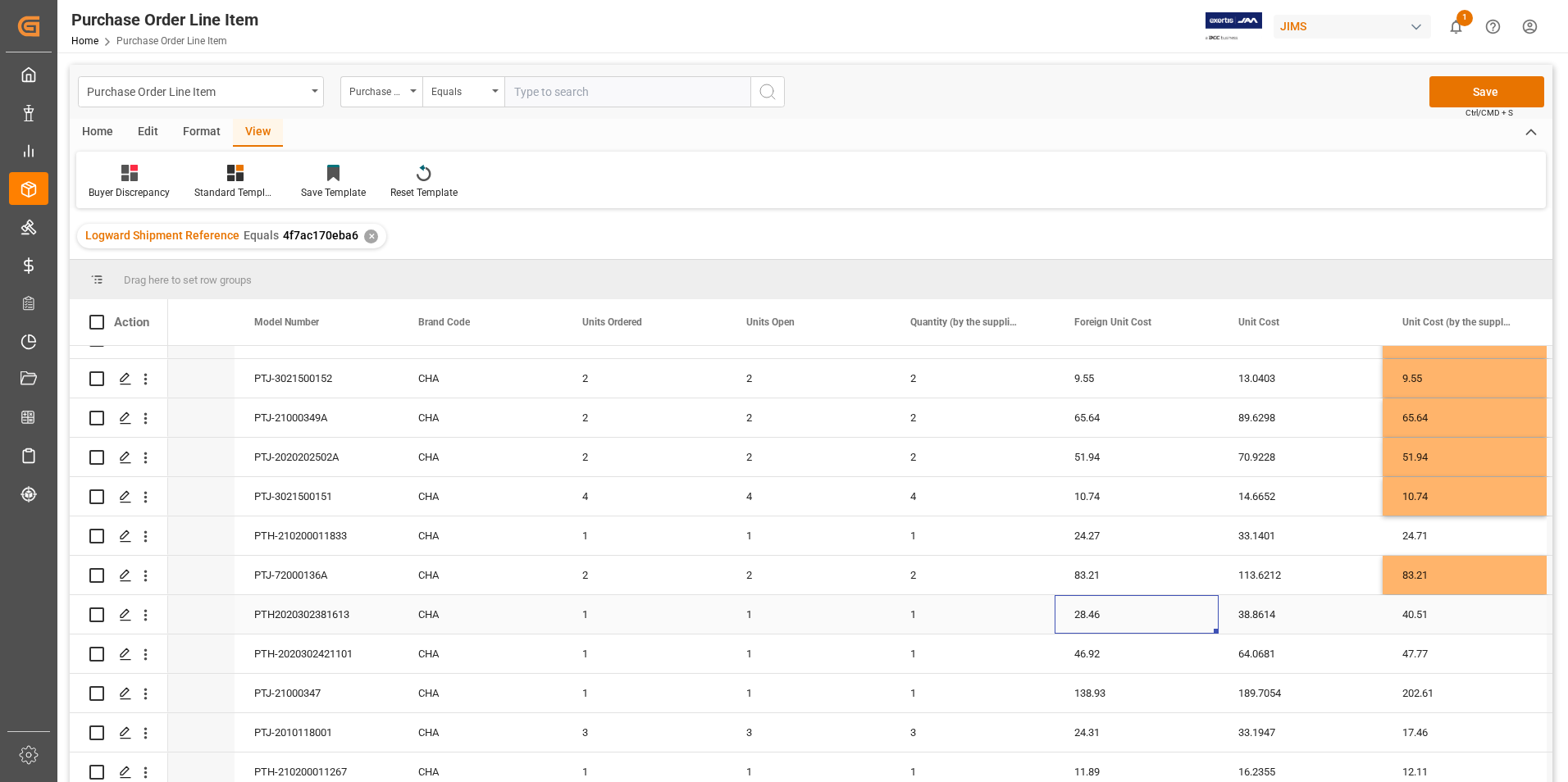
click at [1133, 617] on div "28.46" at bounding box center [1135, 615] width 164 height 39
click at [1133, 617] on input "28.46" at bounding box center [1136, 624] width 137 height 31
click at [1453, 618] on div "40.51" at bounding box center [1463, 615] width 164 height 39
click at [1453, 618] on input "40.51" at bounding box center [1464, 624] width 137 height 31
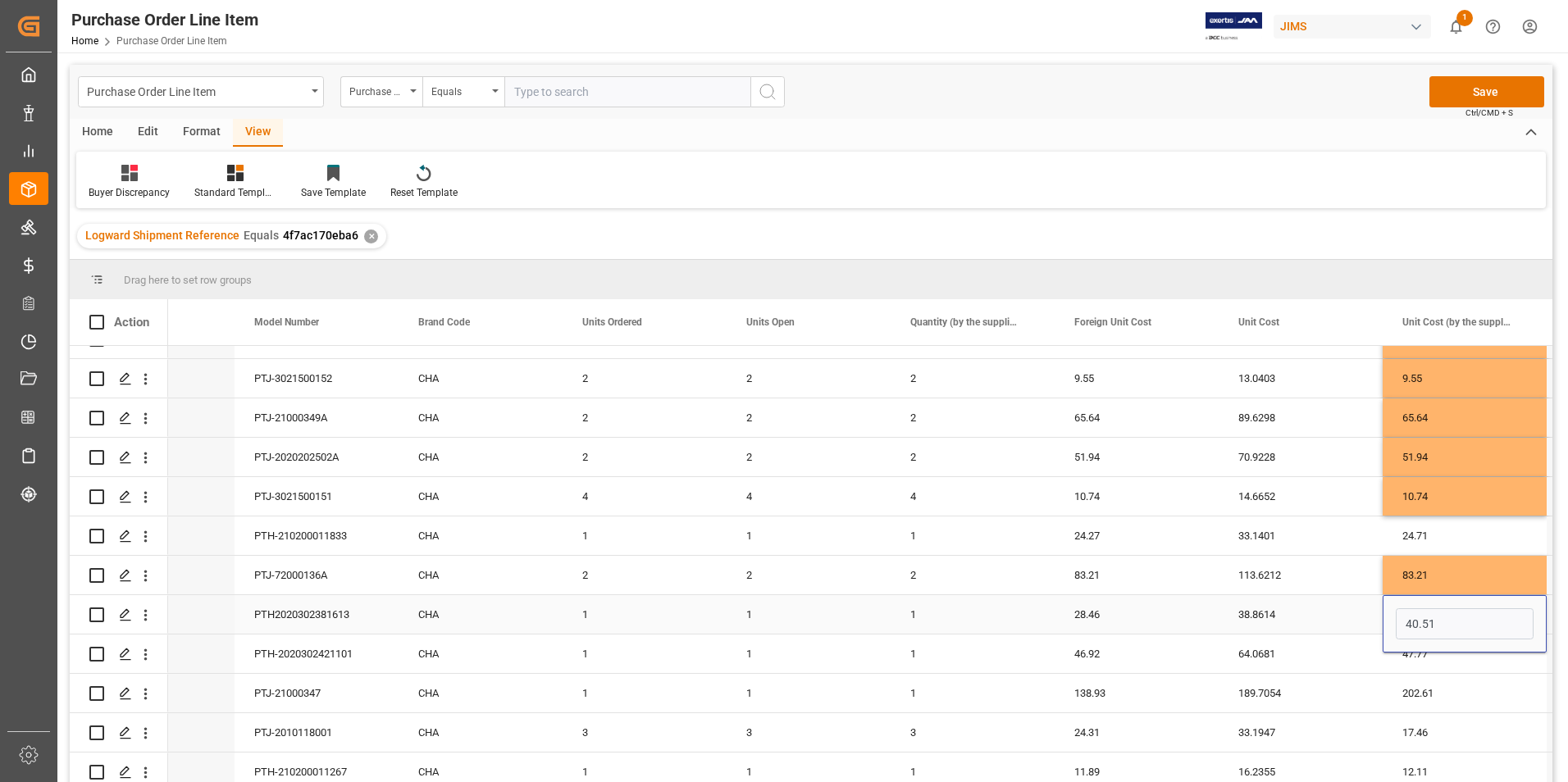
click at [1453, 618] on input "40.51" at bounding box center [1464, 624] width 137 height 31
type input "28.46"
click at [1167, 655] on div "46.92" at bounding box center [1135, 654] width 164 height 39
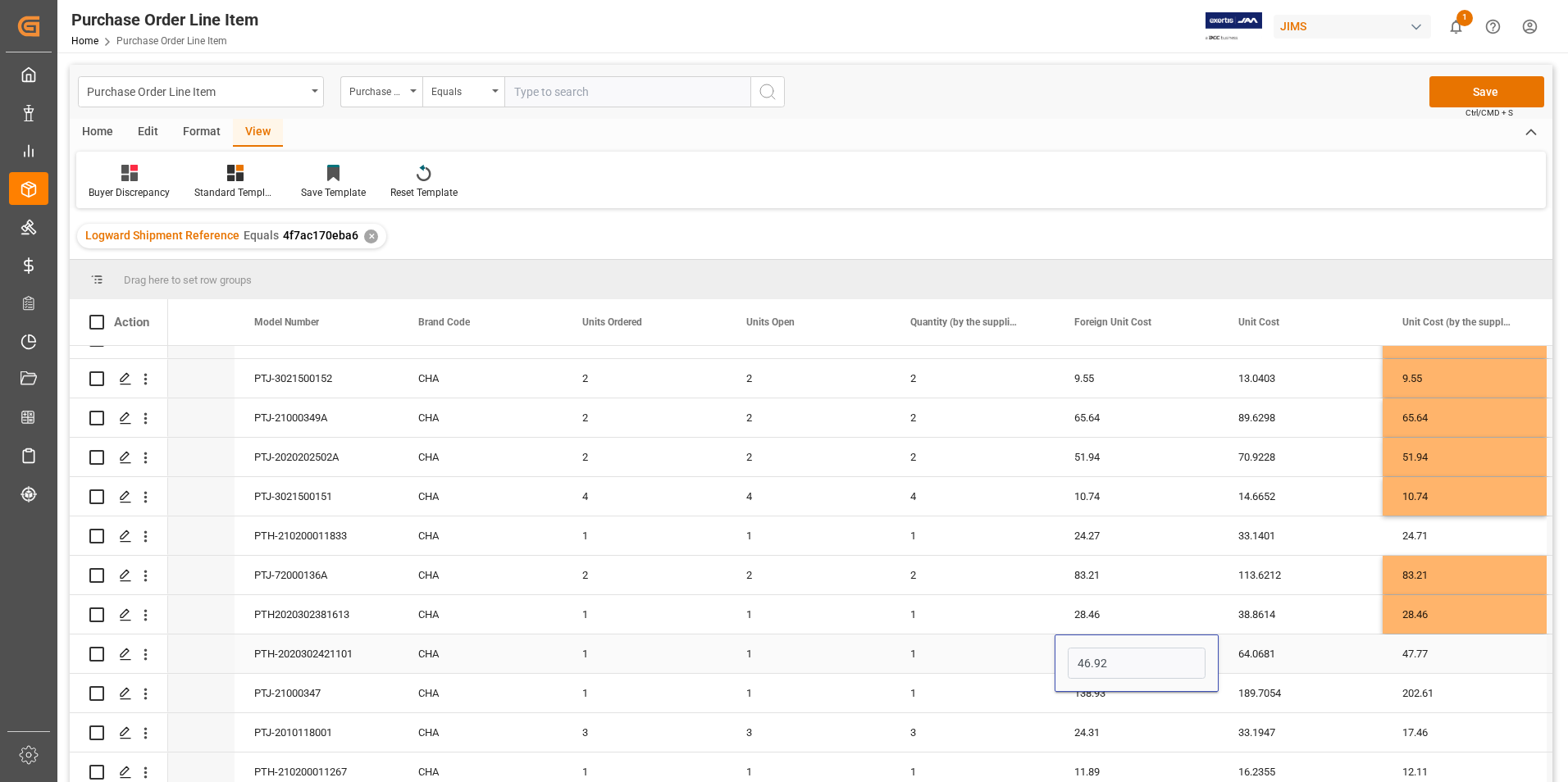
click at [1167, 655] on input "46.92" at bounding box center [1136, 663] width 137 height 31
click at [1489, 665] on div "47.77" at bounding box center [1463, 654] width 164 height 39
click at [1489, 665] on input "47.77" at bounding box center [1464, 663] width 137 height 31
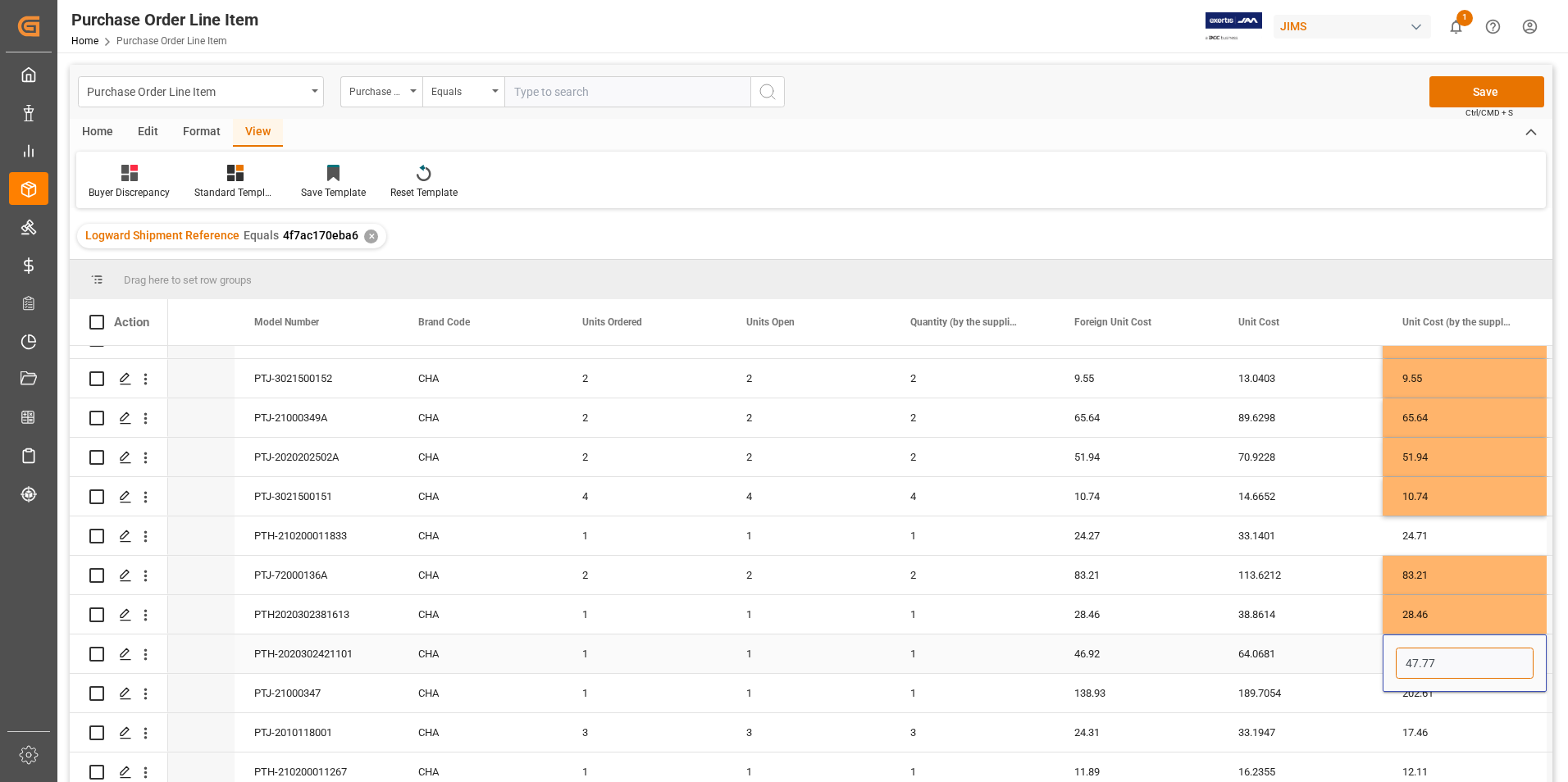
paste input "6.92"
type input "46.92"
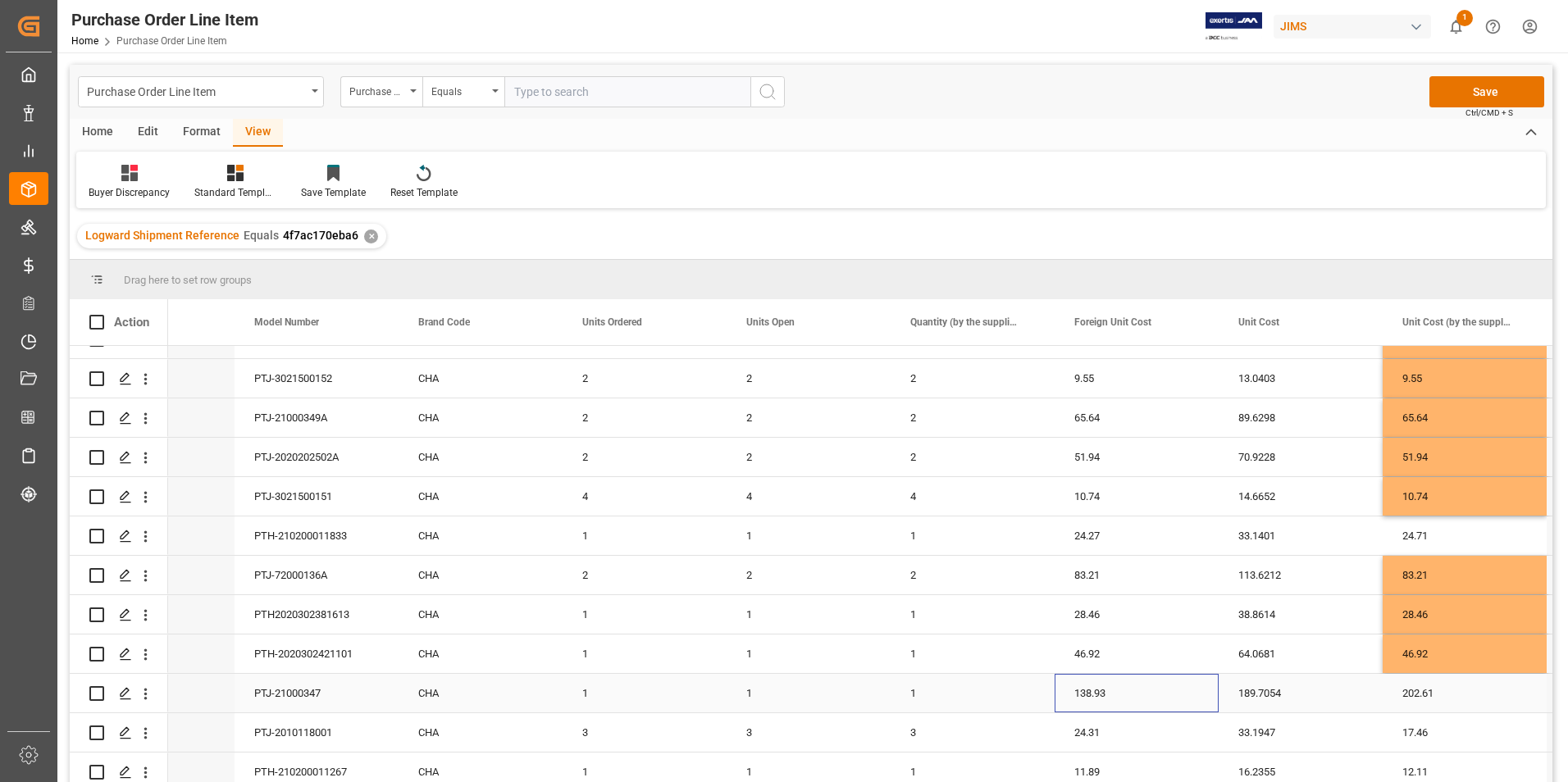
click at [1140, 692] on div "138.93" at bounding box center [1135, 693] width 164 height 39
click at [1432, 693] on div "202.61" at bounding box center [1463, 693] width 164 height 39
type input "138.93"
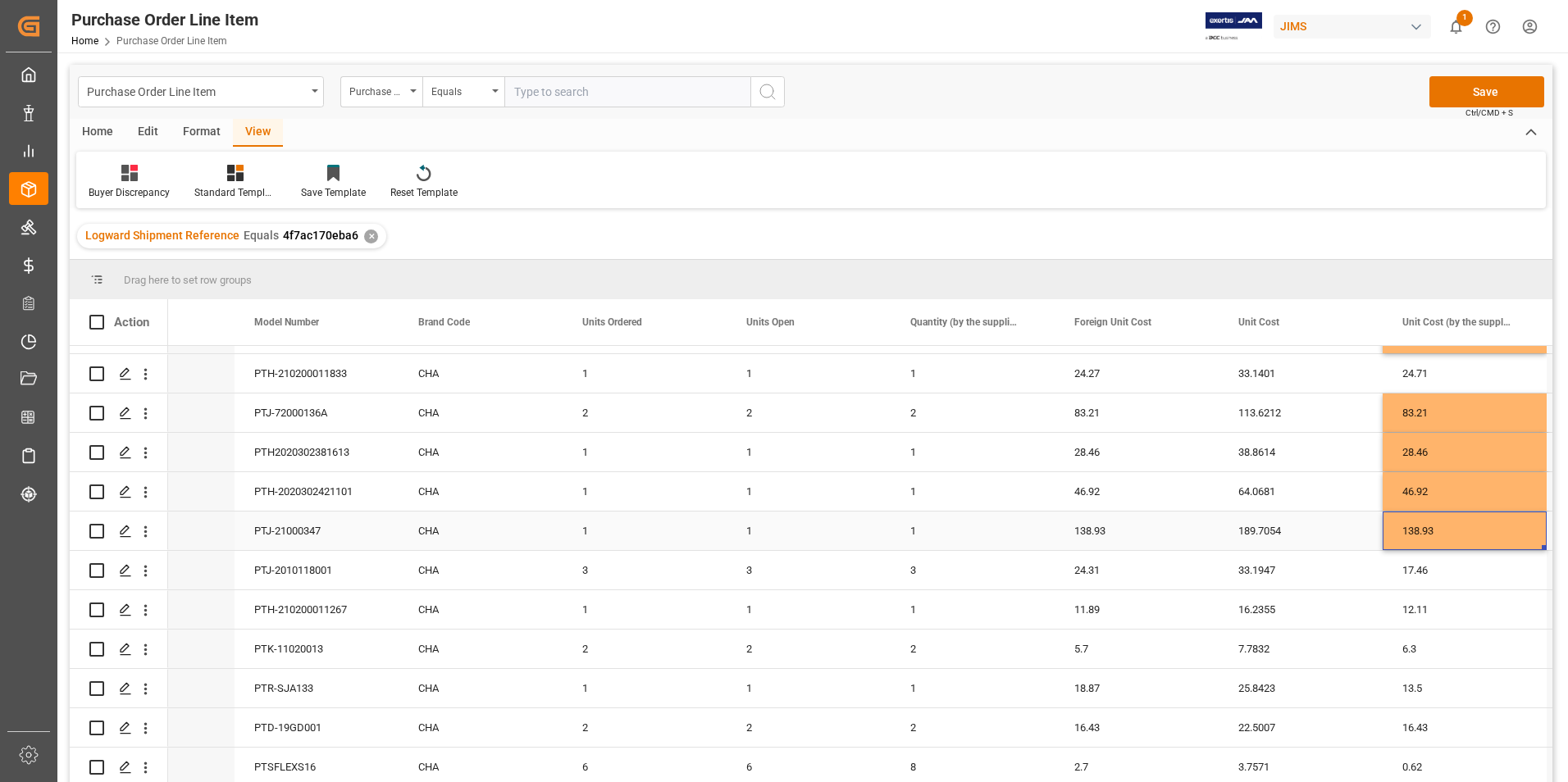
scroll to position [824, 0]
click at [1165, 563] on div "24.31" at bounding box center [1135, 570] width 164 height 39
click at [1165, 564] on input "24.31" at bounding box center [1136, 580] width 137 height 31
click at [1438, 560] on div "17.46" at bounding box center [1463, 570] width 164 height 39
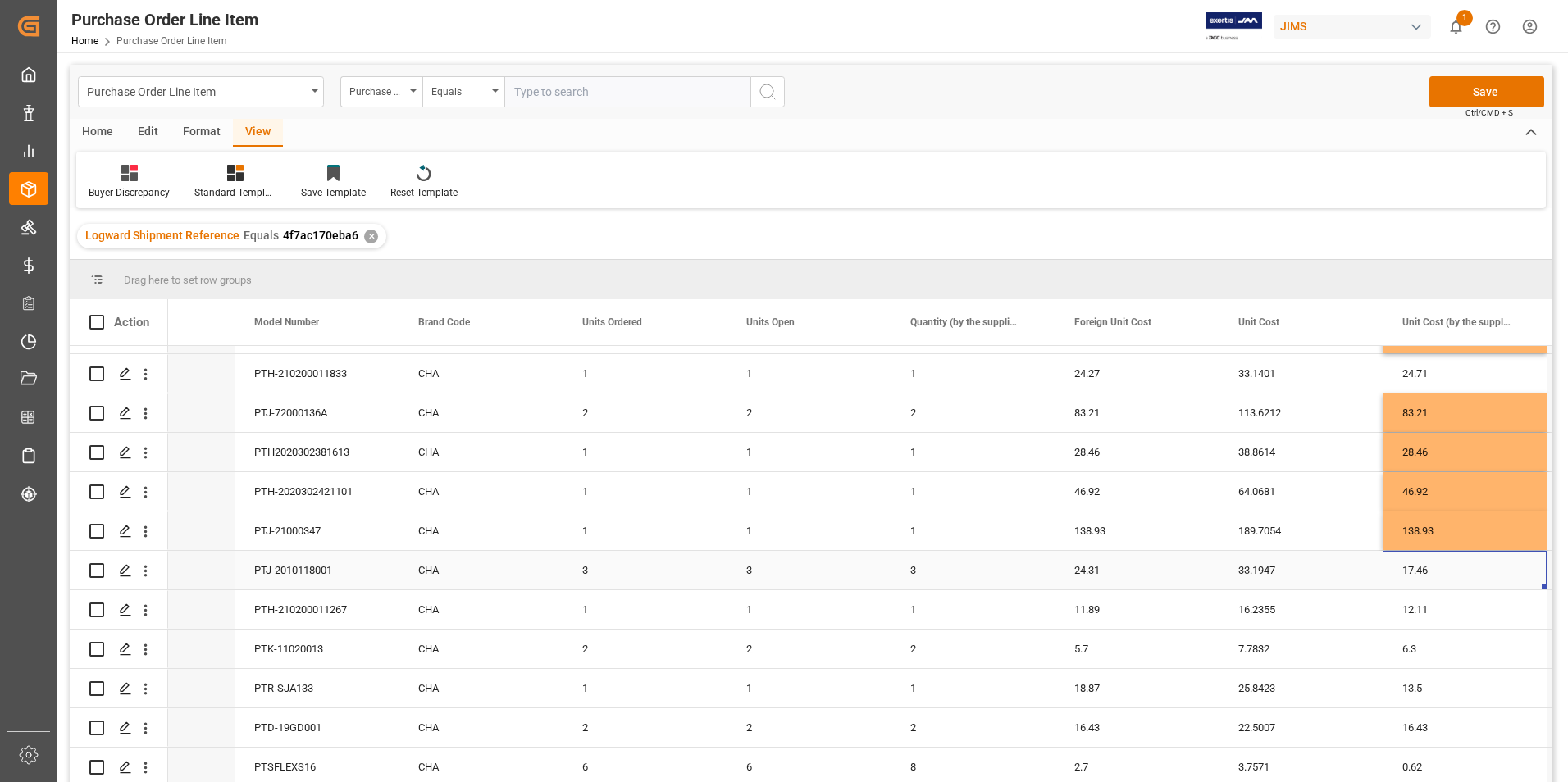
click at [1438, 560] on div "17.46" at bounding box center [1463, 570] width 164 height 39
click at [1442, 564] on input "17.46" at bounding box center [1464, 580] width 137 height 31
type input "24.31"
click at [1134, 603] on div "11.89" at bounding box center [1135, 610] width 164 height 39
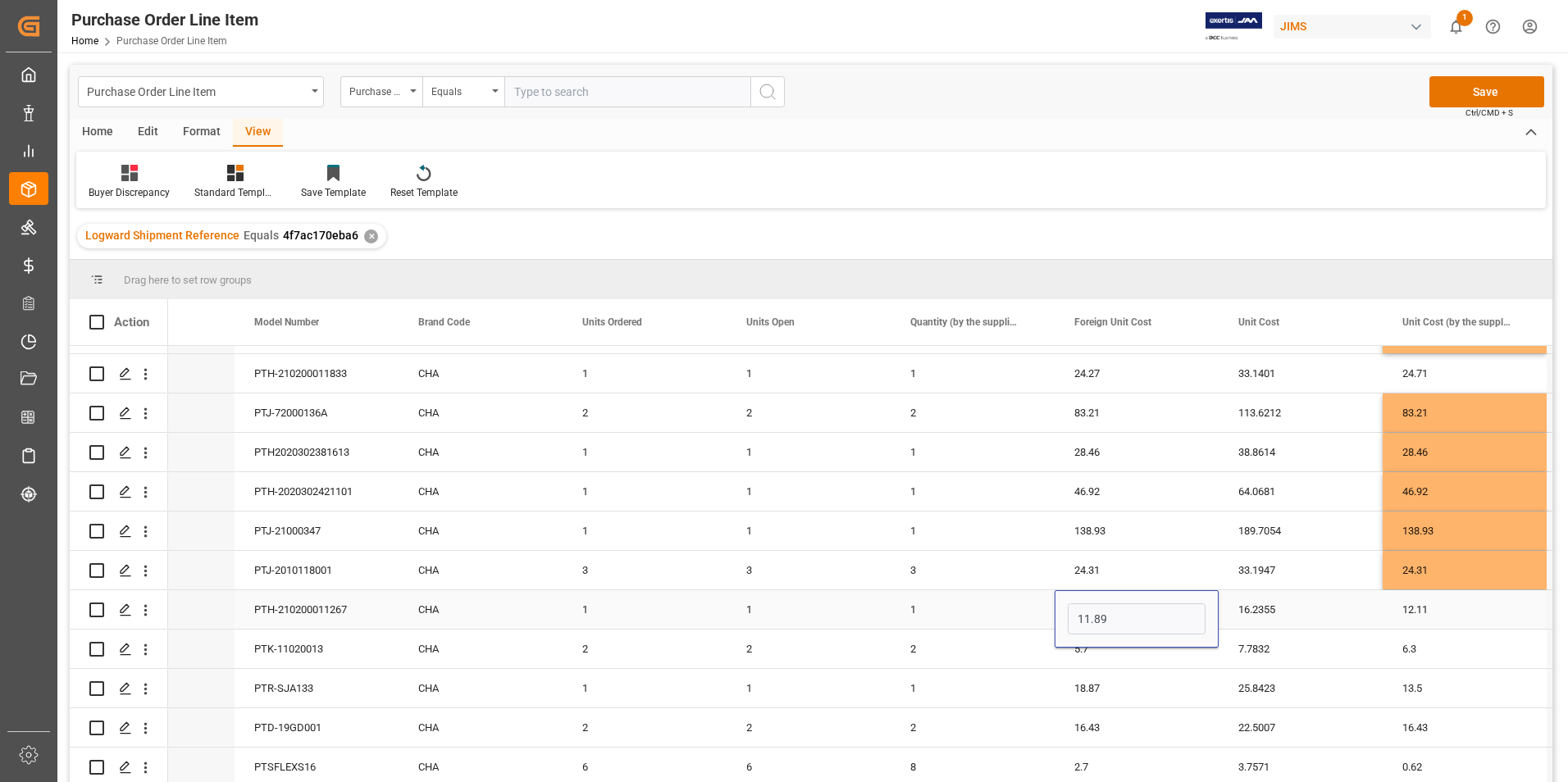
click at [1134, 604] on input "11.89" at bounding box center [1136, 619] width 137 height 31
click at [1451, 609] on div "12.11" at bounding box center [1463, 610] width 164 height 39
type input "11.89"
click at [1136, 641] on div "5.7" at bounding box center [1135, 649] width 164 height 39
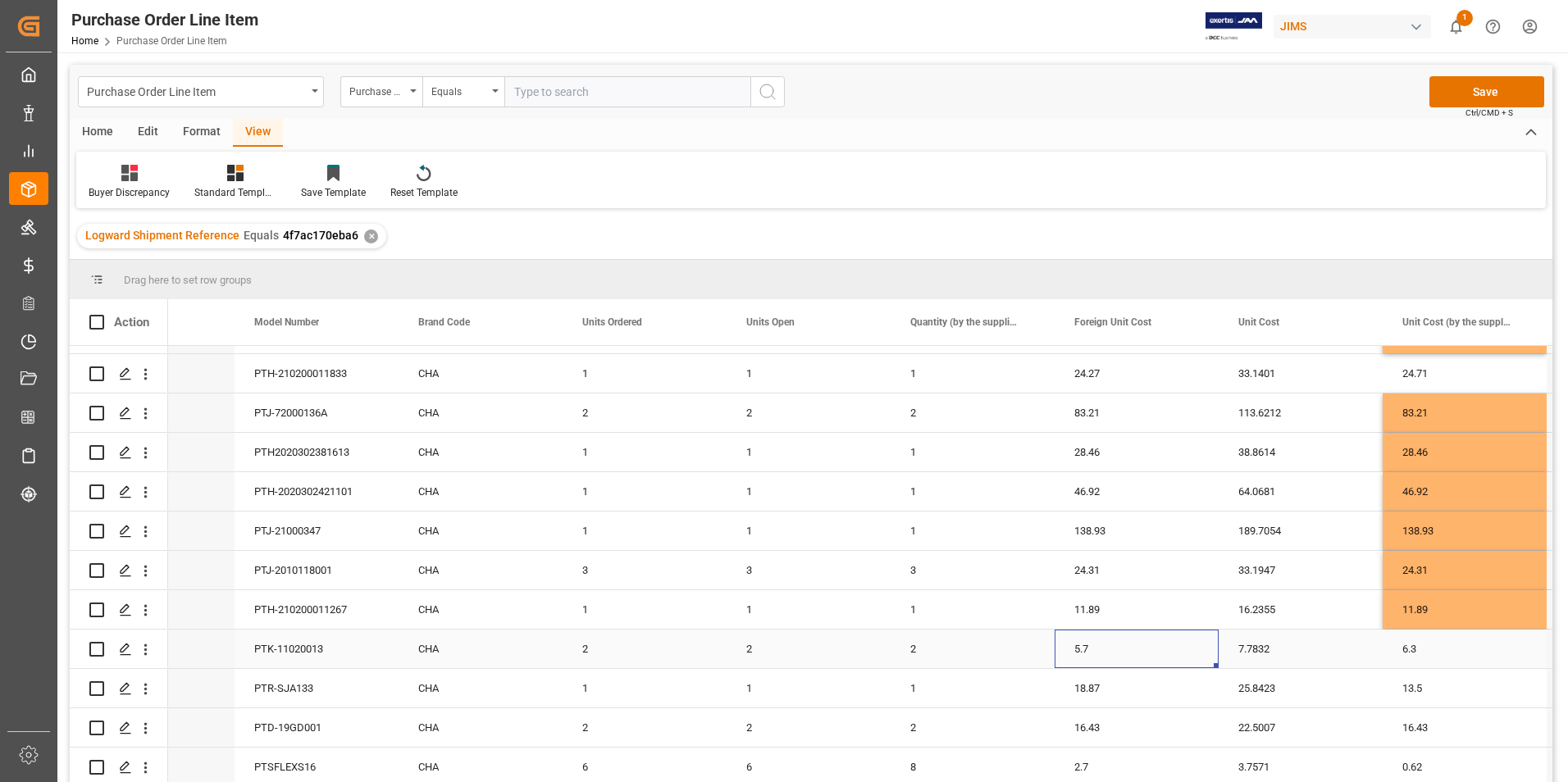
click at [1136, 641] on div "5.7" at bounding box center [1135, 649] width 164 height 39
click at [1473, 641] on div "6.3" at bounding box center [1463, 649] width 164 height 39
click at [1473, 643] on input "6.3" at bounding box center [1464, 658] width 137 height 31
type input "5.7"
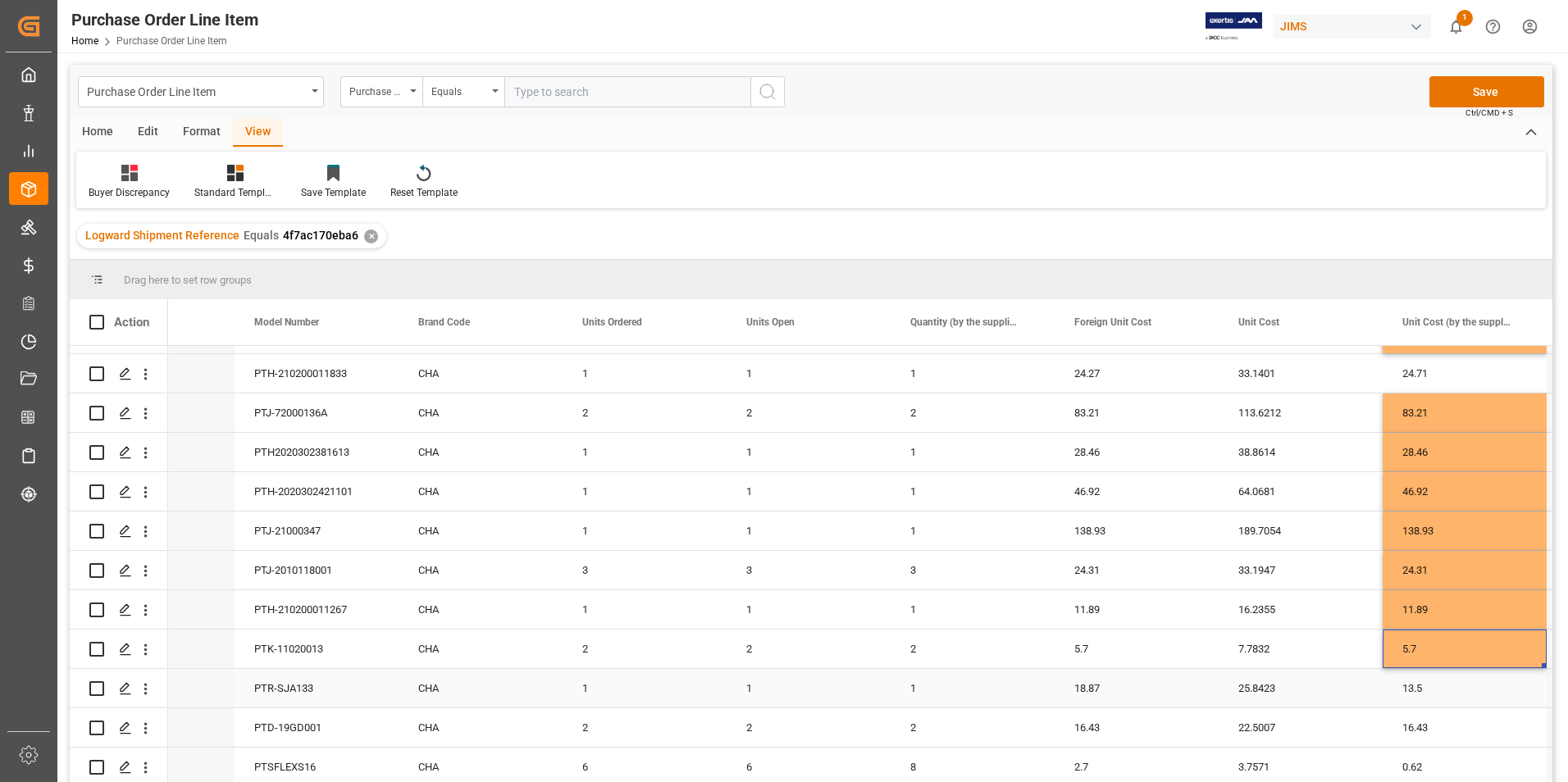
click at [1150, 696] on div "18.87" at bounding box center [1135, 688] width 164 height 39
click at [1150, 696] on input "18.87" at bounding box center [1136, 698] width 137 height 31
click at [1443, 689] on div "13.5" at bounding box center [1463, 688] width 164 height 39
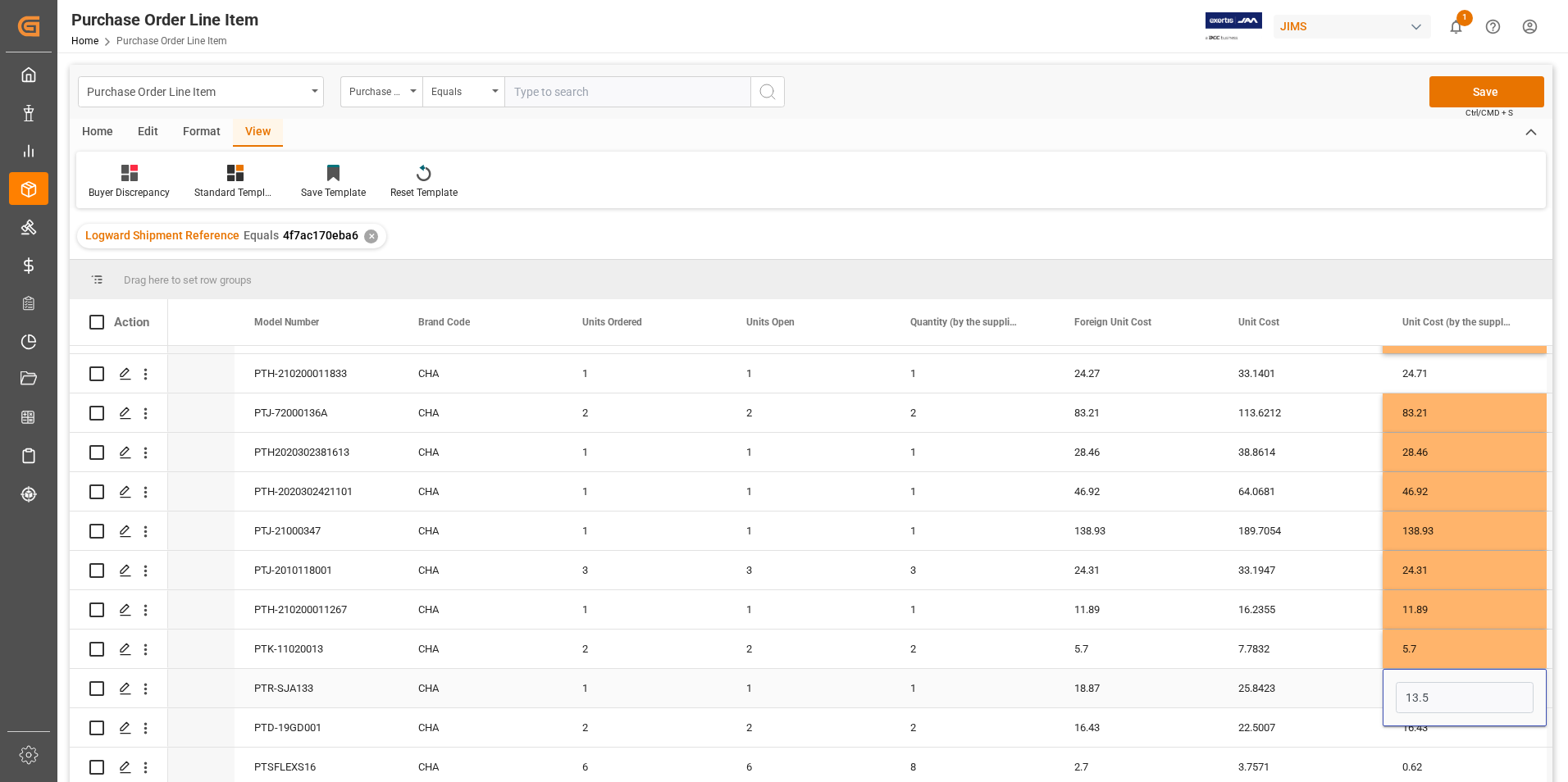
click at [1443, 689] on input "13.5" at bounding box center [1464, 698] width 137 height 31
type input "18.87"
click at [1125, 758] on div "2.7" at bounding box center [1135, 767] width 164 height 39
click at [1125, 758] on input "2.7" at bounding box center [1136, 758] width 137 height 31
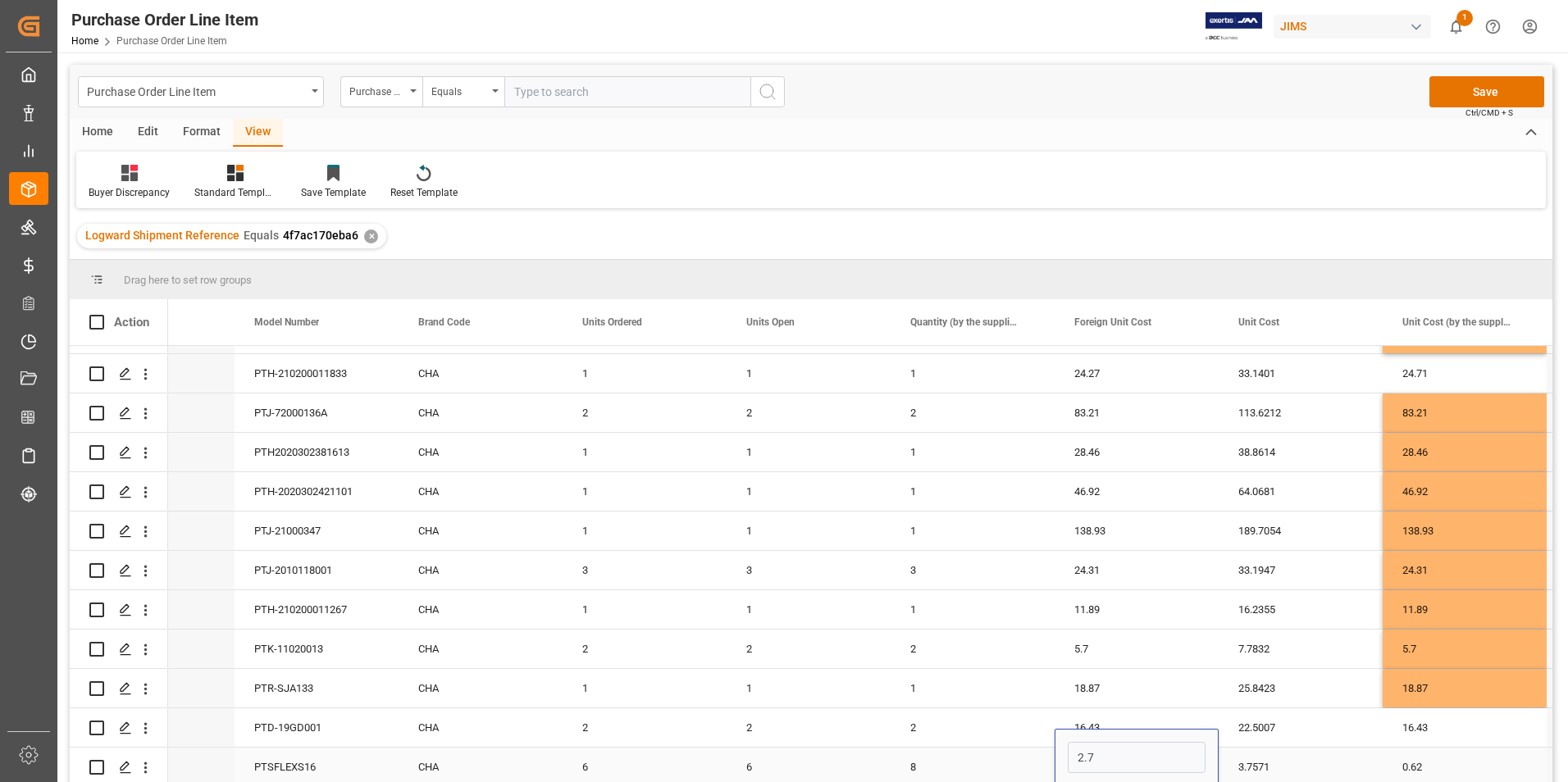
click at [1457, 756] on div "0.62" at bounding box center [1463, 767] width 164 height 39
click at [1457, 756] on input "0.62" at bounding box center [1464, 758] width 137 height 31
type input "2.7"
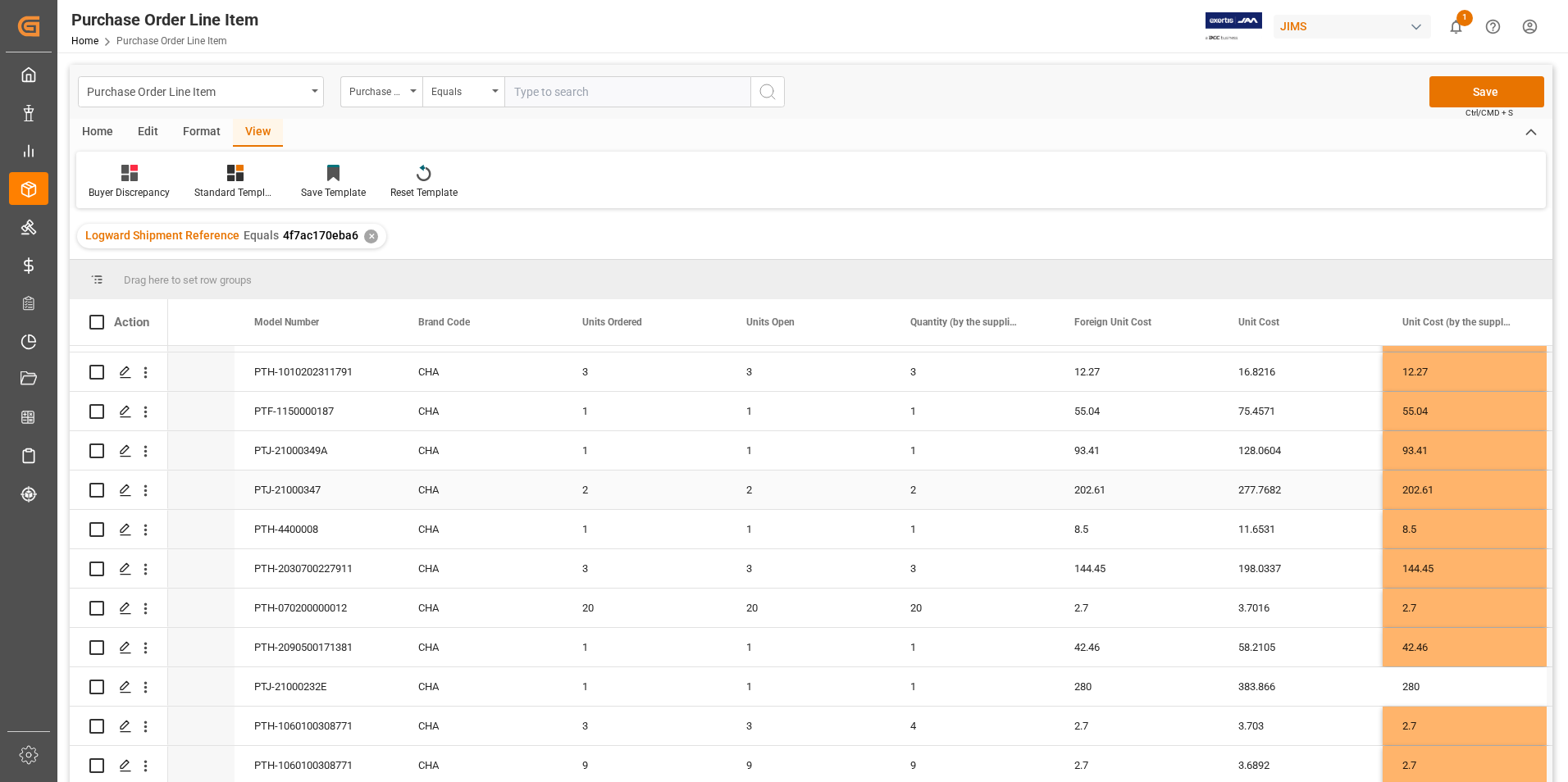
scroll to position [0, 0]
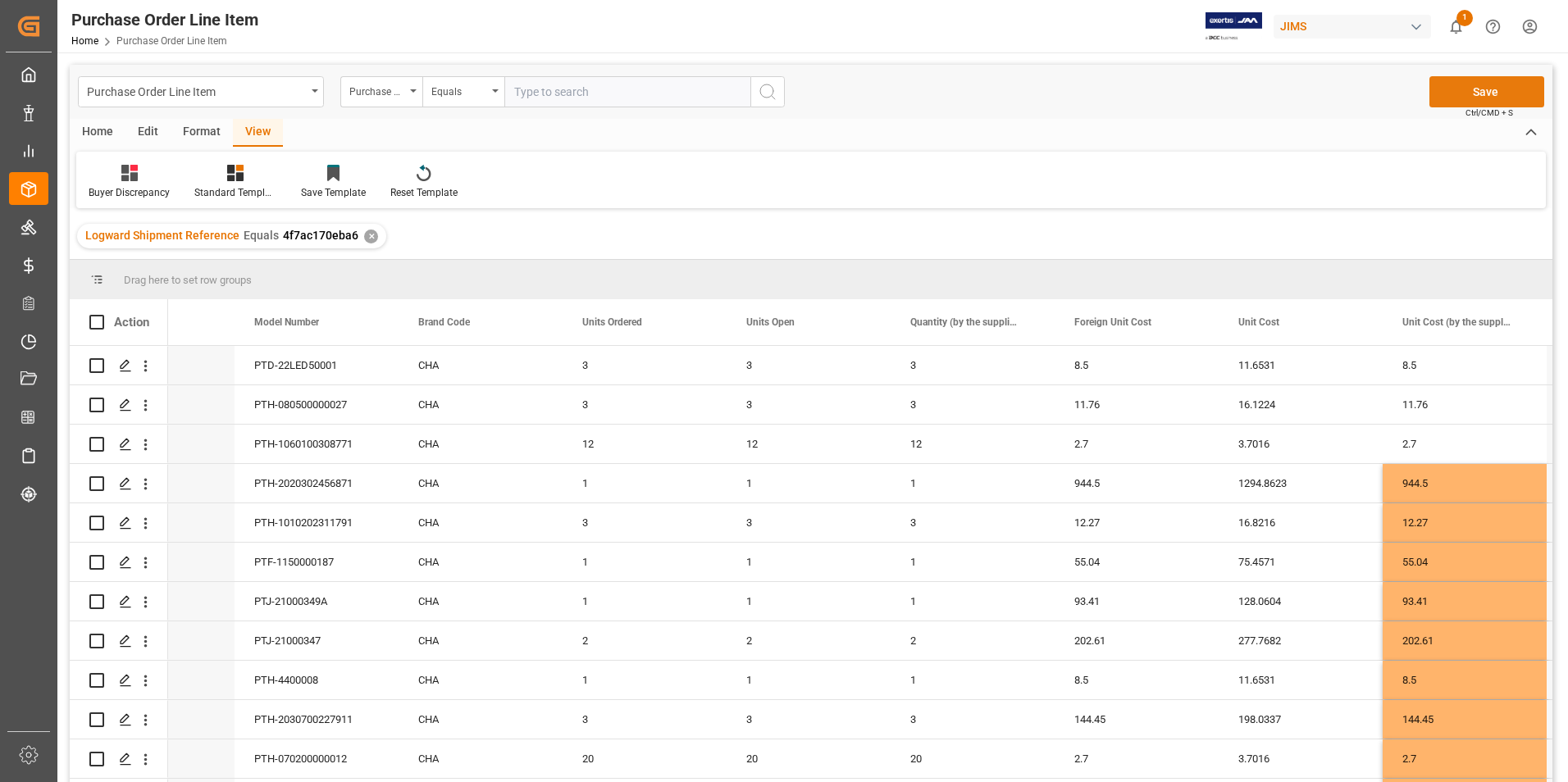
click at [1482, 94] on button "Save" at bounding box center [1487, 92] width 115 height 31
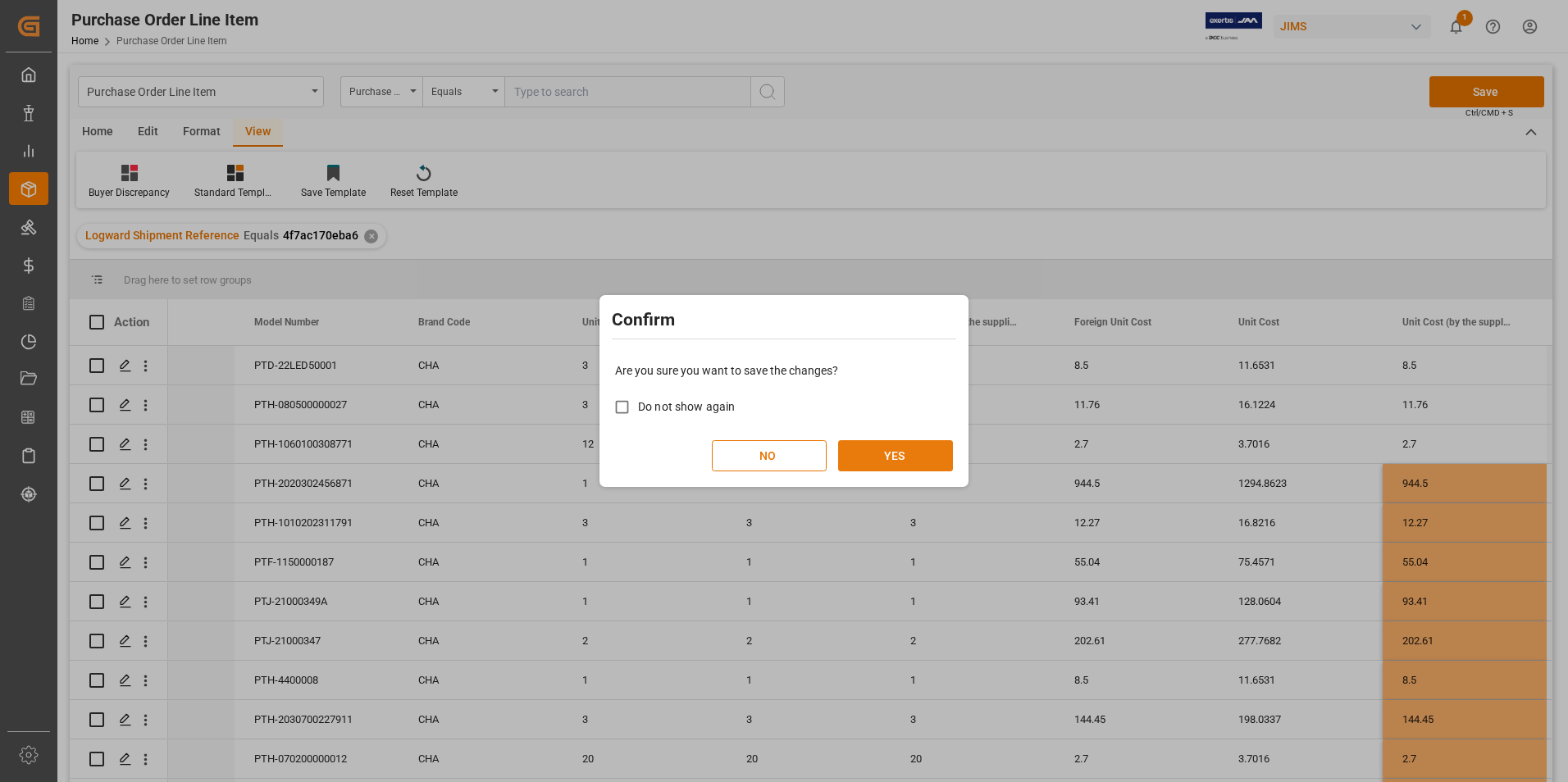
click at [920, 459] on button "YES" at bounding box center [895, 456] width 115 height 31
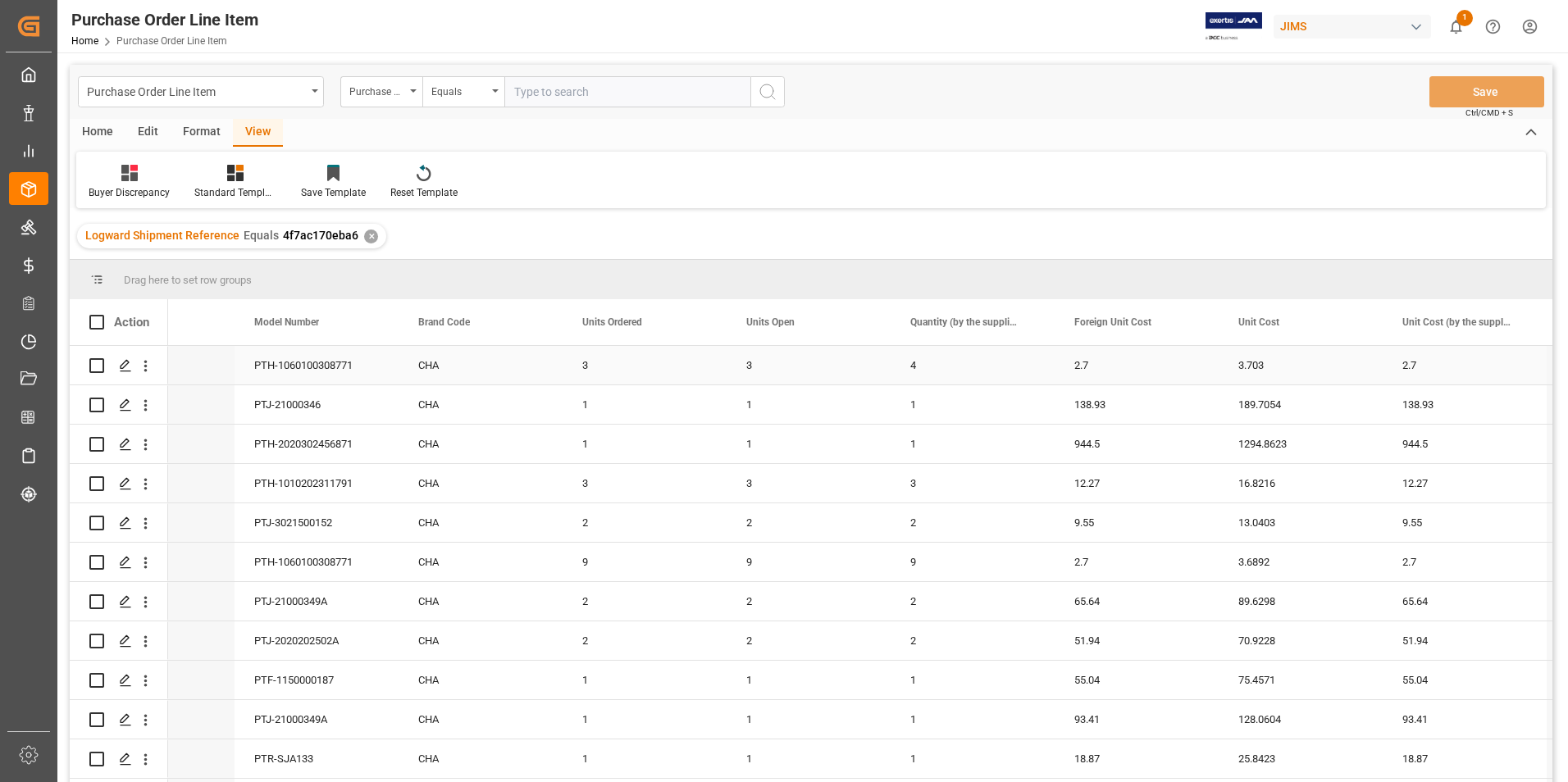
click at [680, 365] on div "3" at bounding box center [644, 366] width 164 height 39
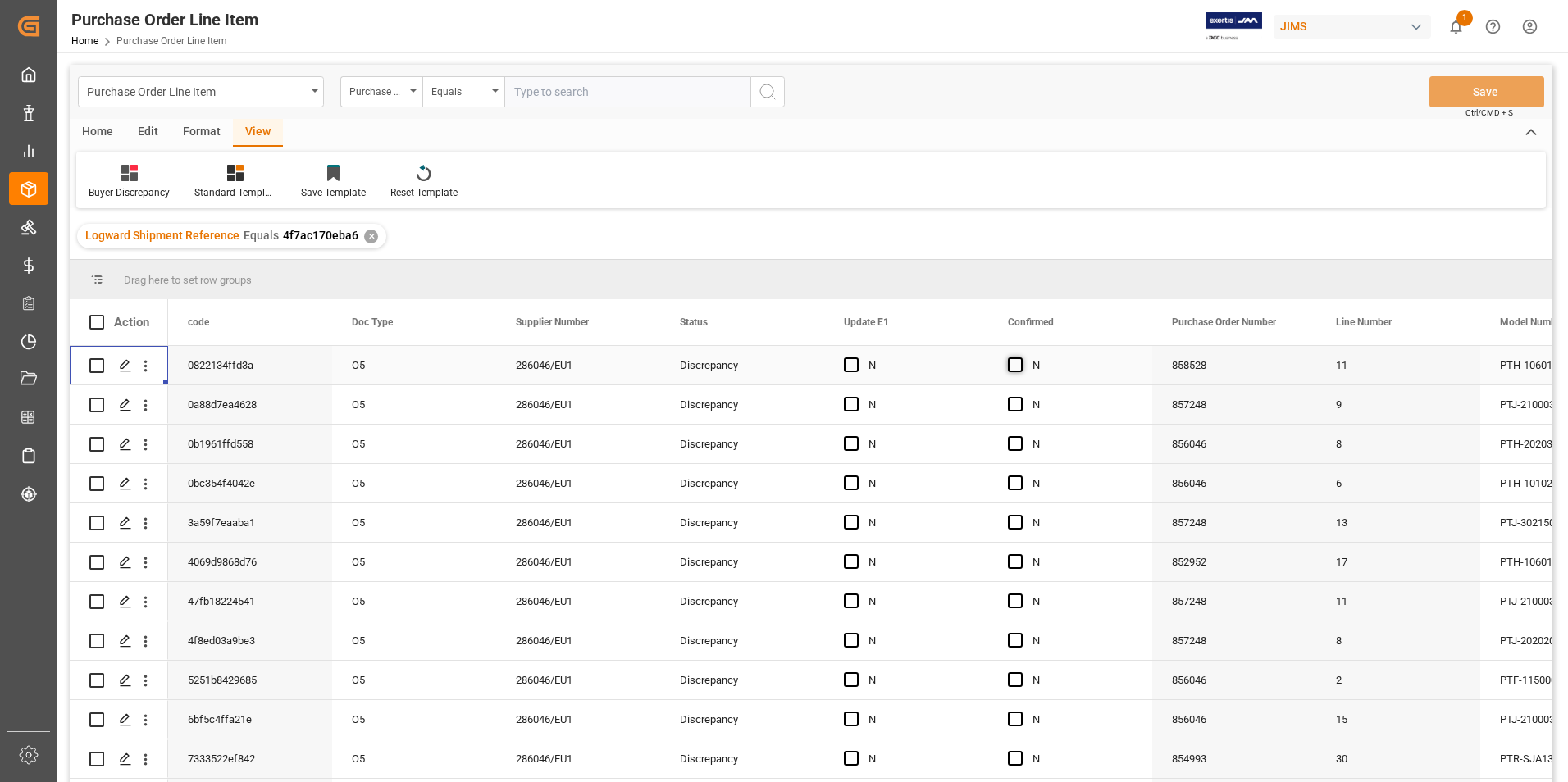
click at [1017, 365] on span "Press SPACE to select this row." at bounding box center [1014, 364] width 15 height 15
click at [1020, 357] on input "Press SPACE to select this row." at bounding box center [1020, 357] width 0 height 0
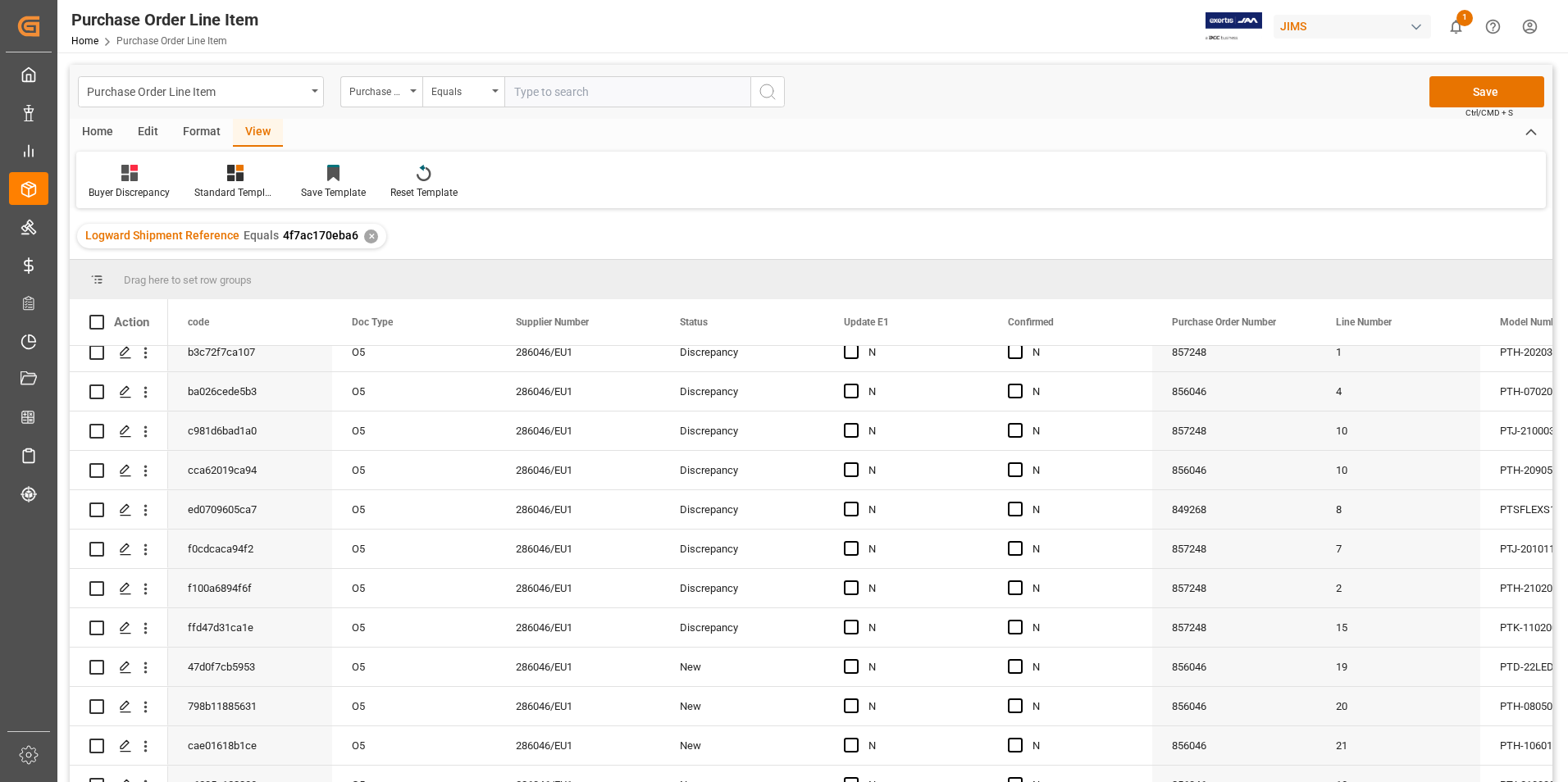
scroll to position [824, 0]
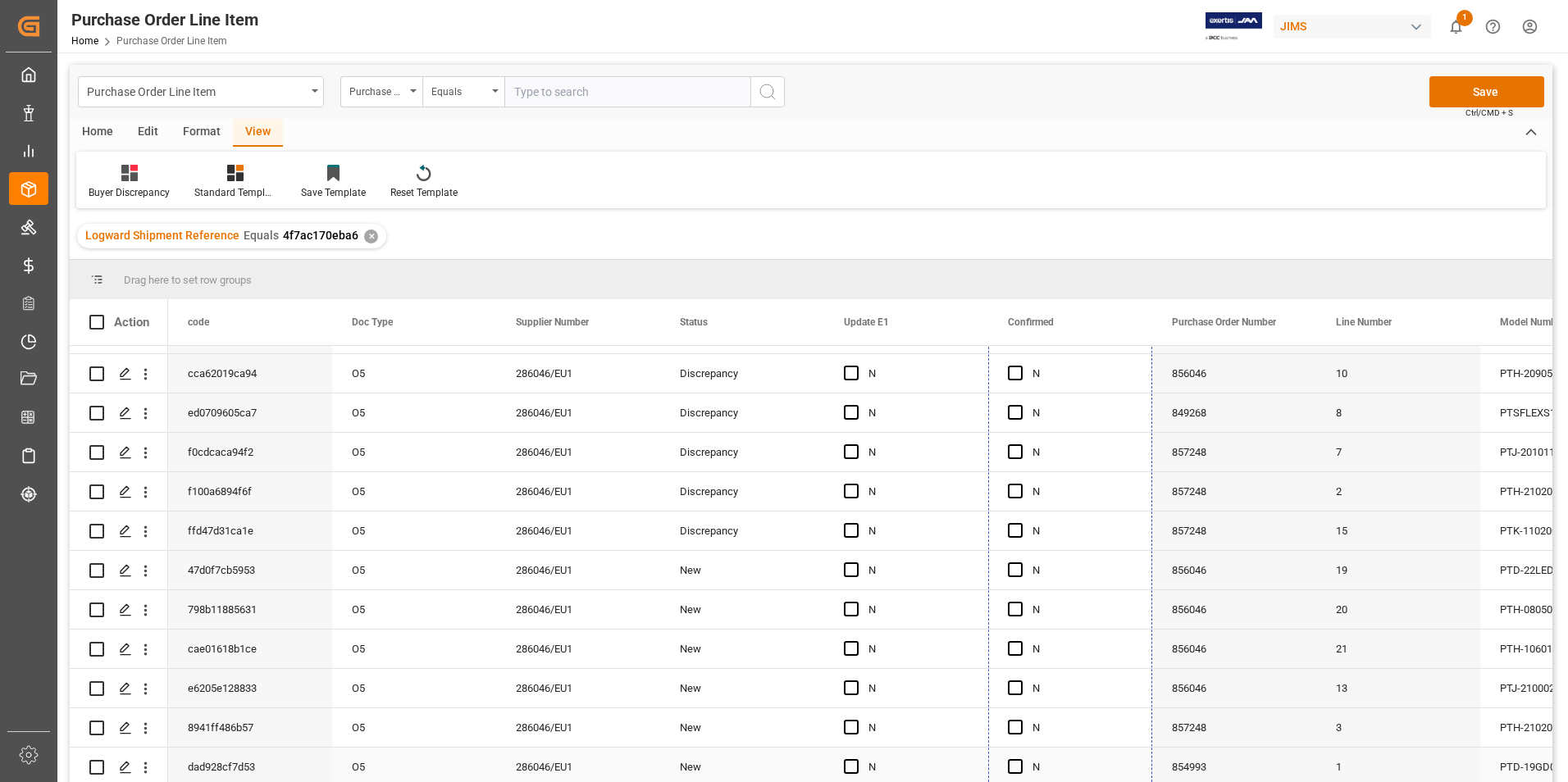
drag, startPoint x: 1150, startPoint y: 382, endPoint x: 1108, endPoint y: 755, distance: 375.4
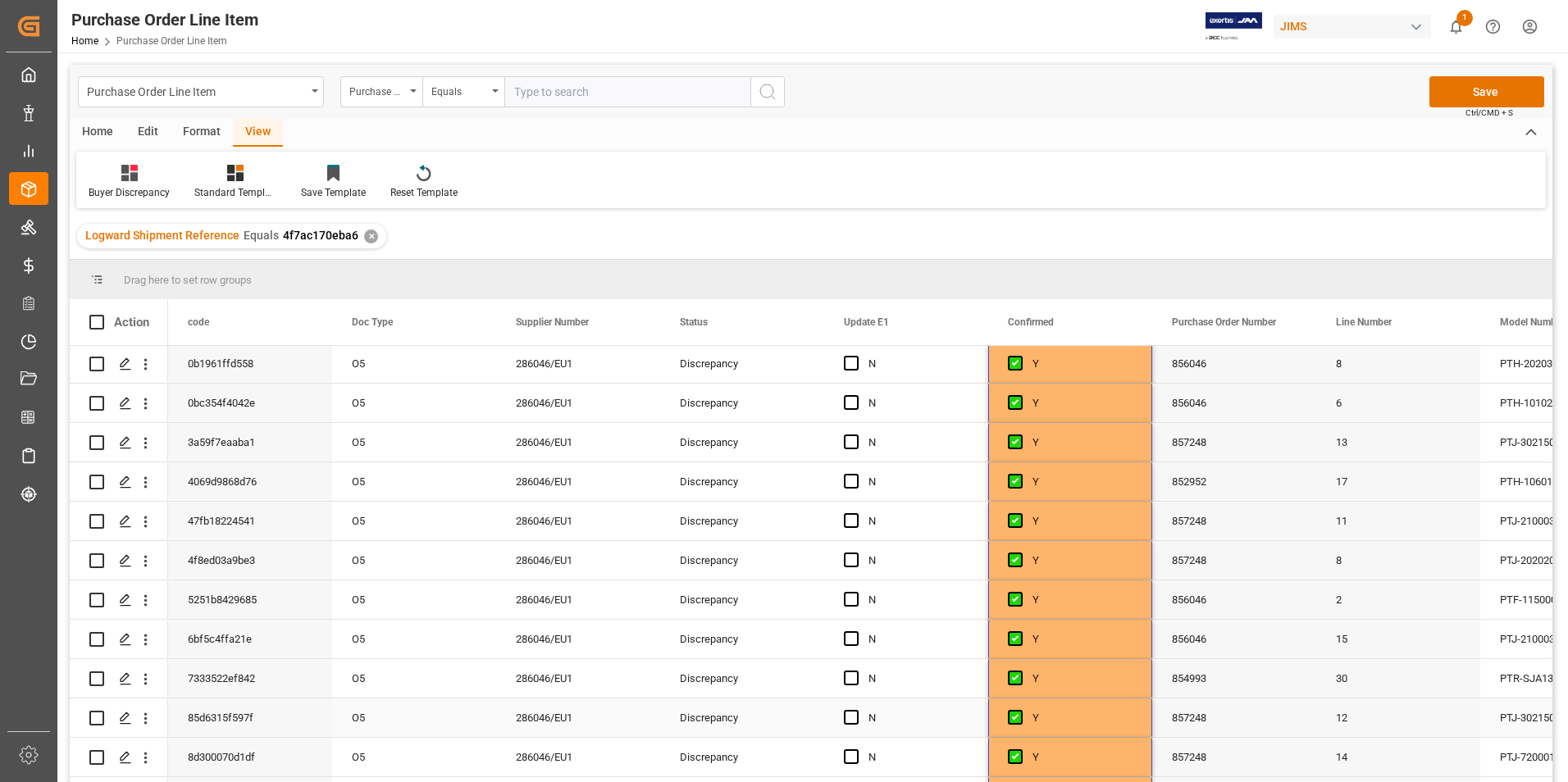
scroll to position [0, 0]
click at [855, 367] on span "Press SPACE to select this row." at bounding box center [851, 364] width 15 height 15
click at [856, 357] on input "Press SPACE to select this row." at bounding box center [856, 357] width 0 height 0
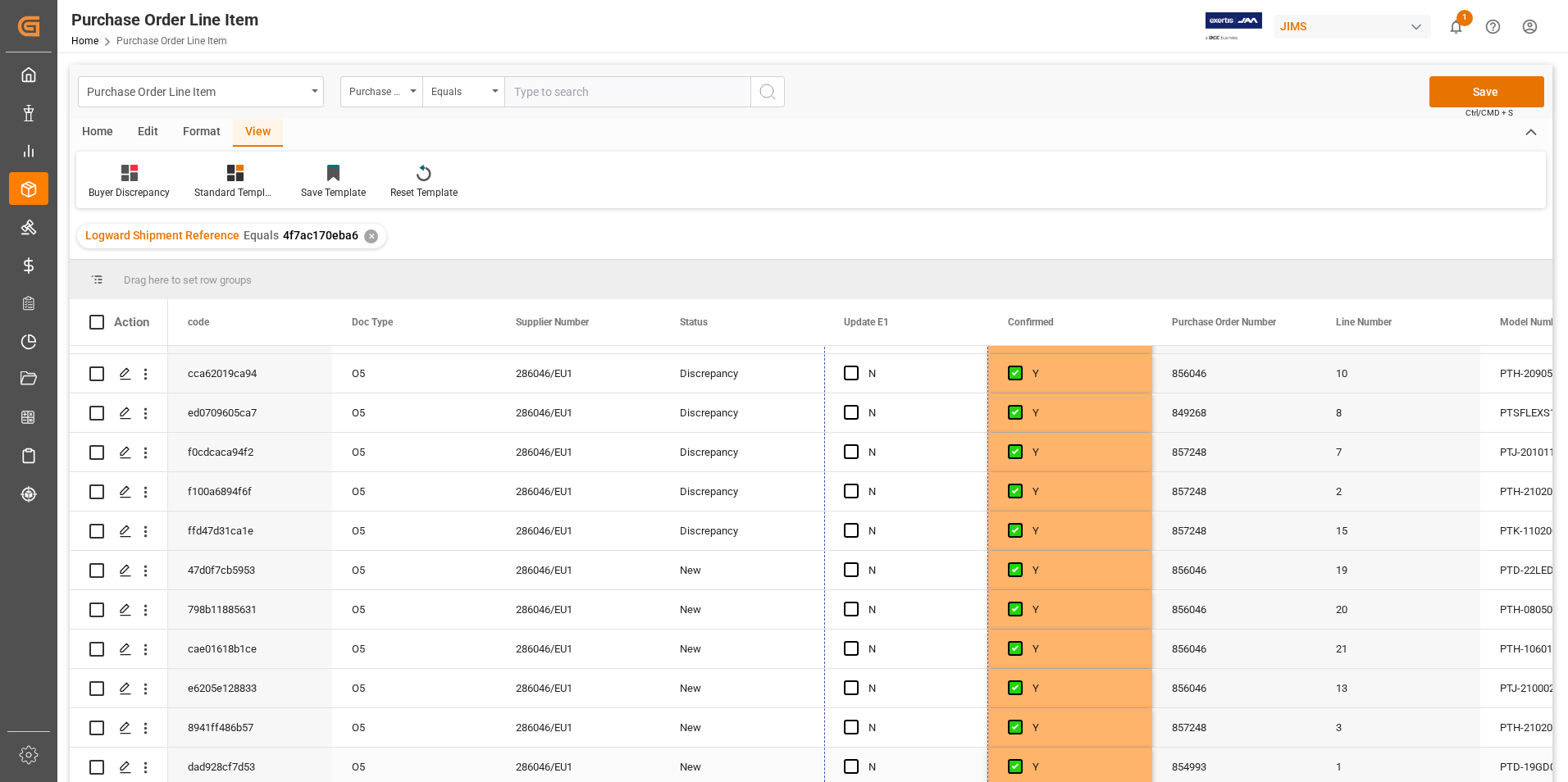
drag, startPoint x: 983, startPoint y: 383, endPoint x: 955, endPoint y: 756, distance: 374.0
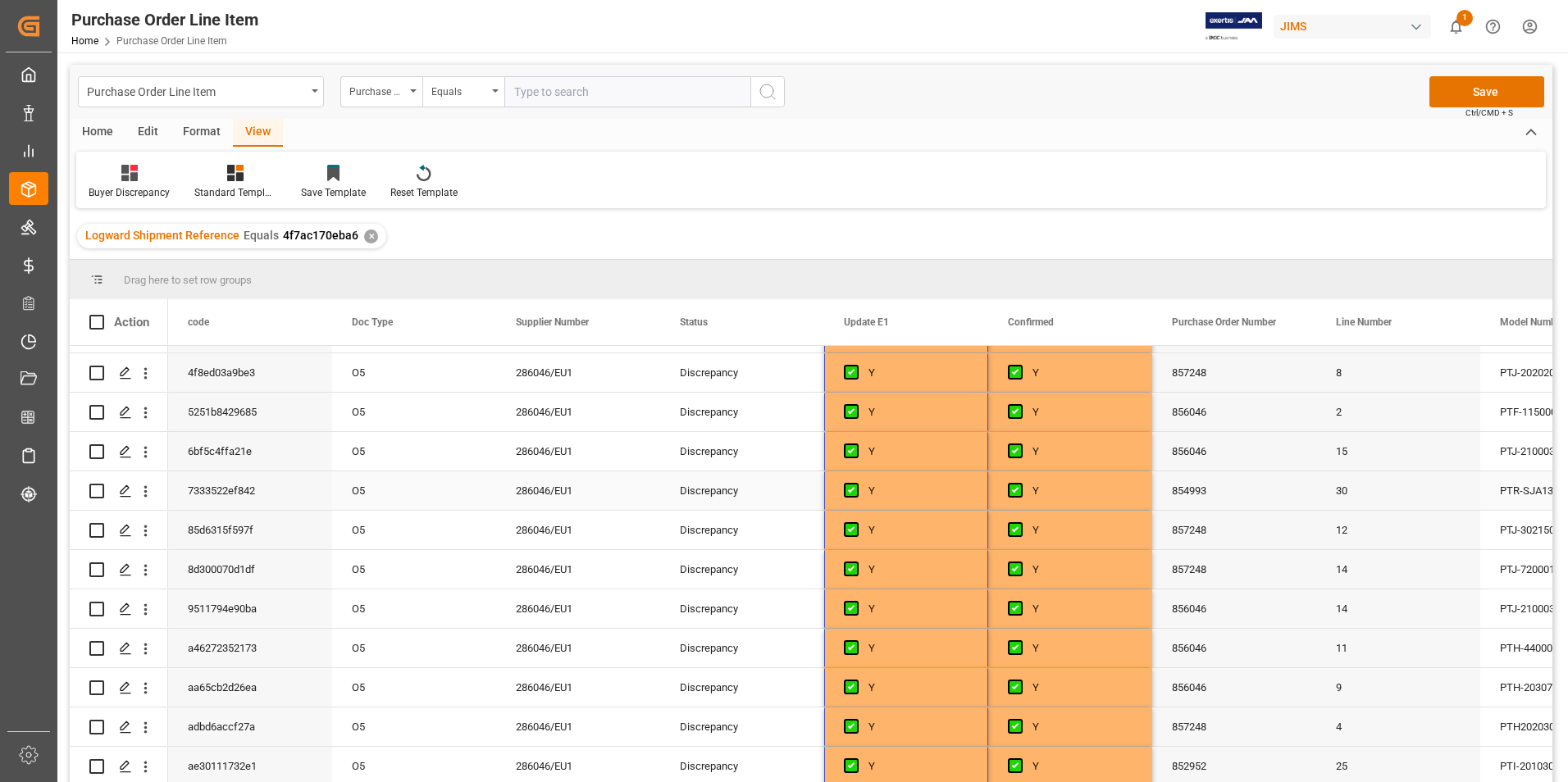
scroll to position [0, 0]
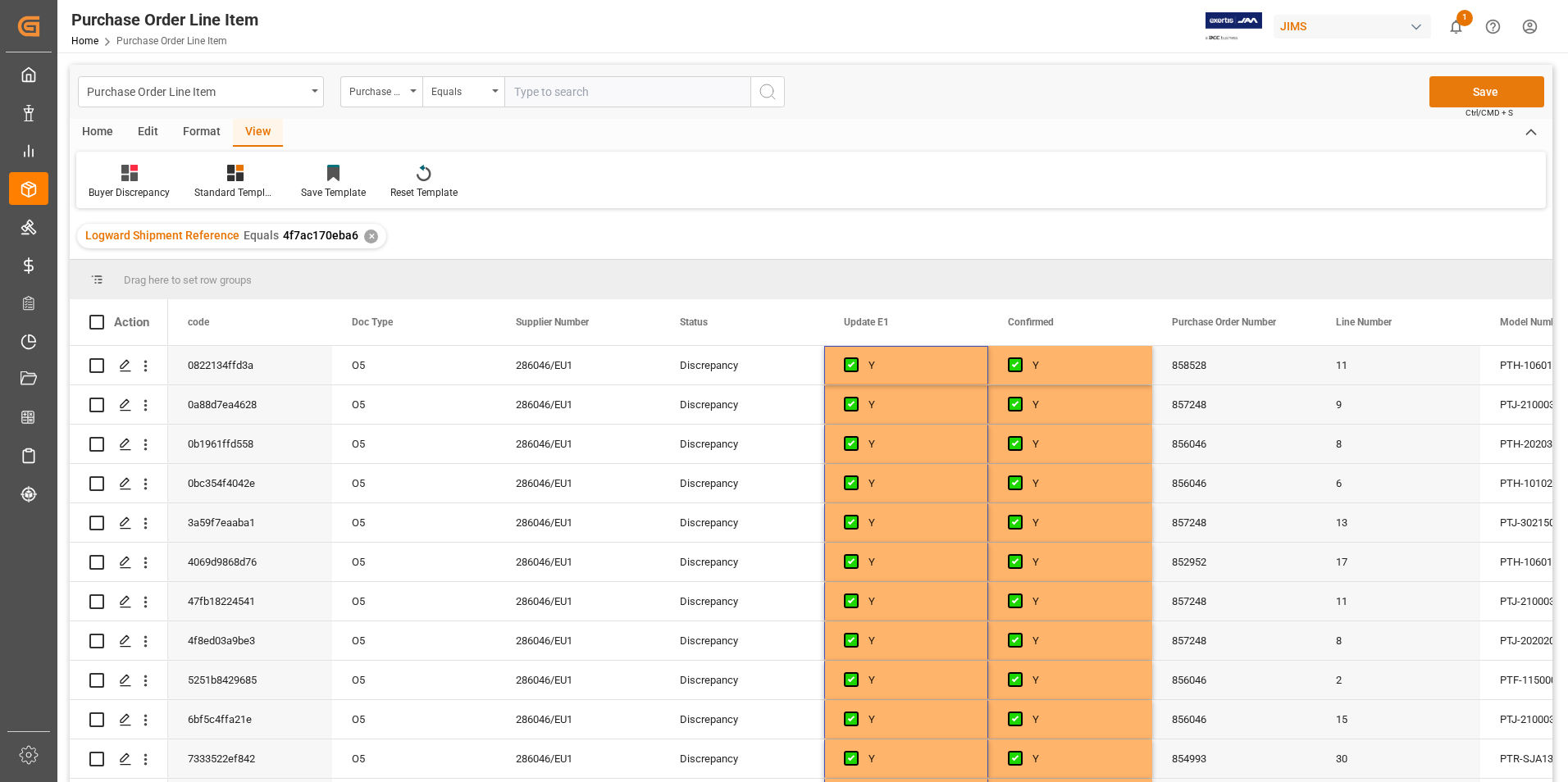
click at [1490, 93] on button "Save" at bounding box center [1487, 92] width 115 height 31
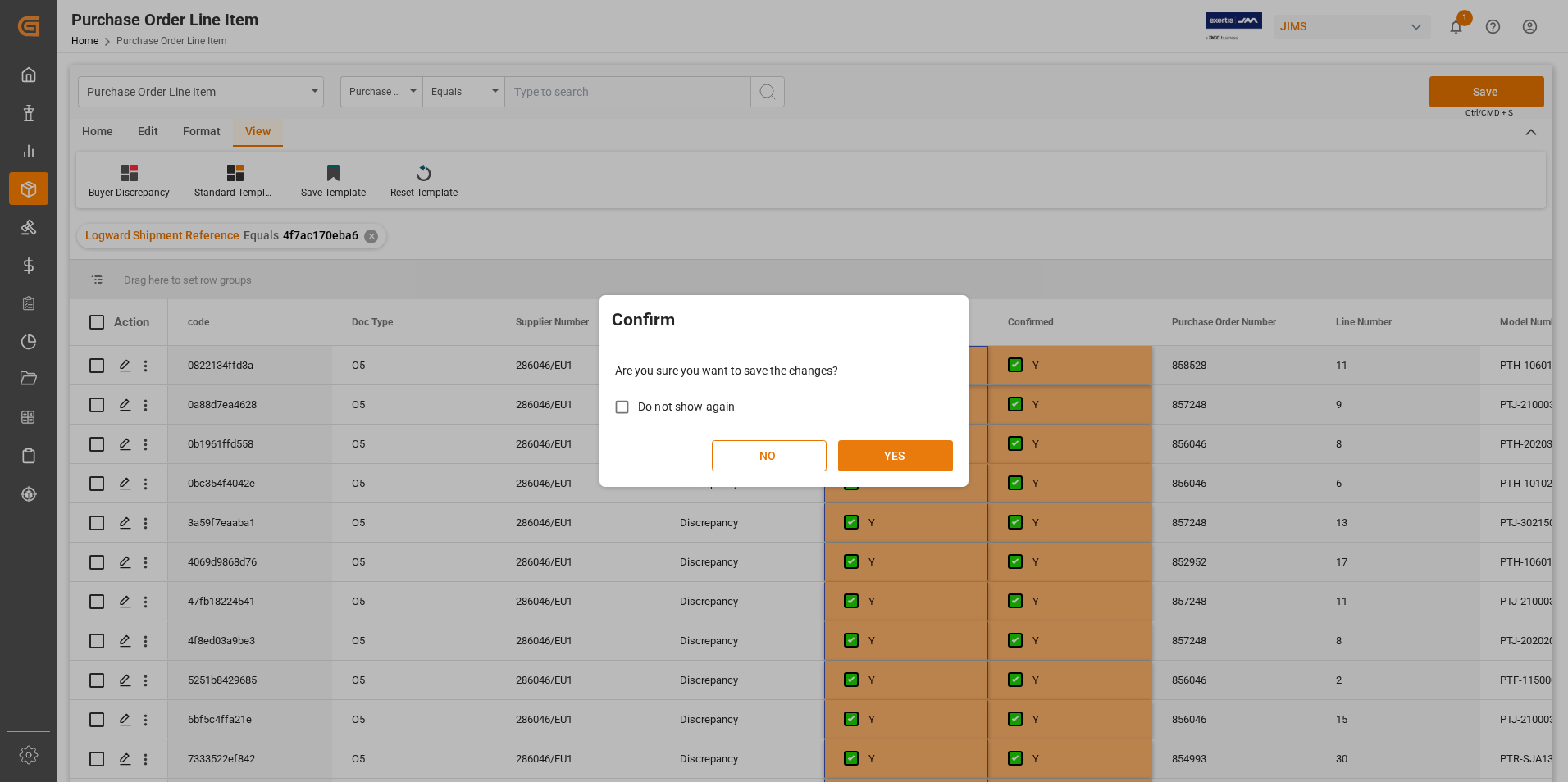
click at [925, 463] on button "YES" at bounding box center [895, 456] width 115 height 31
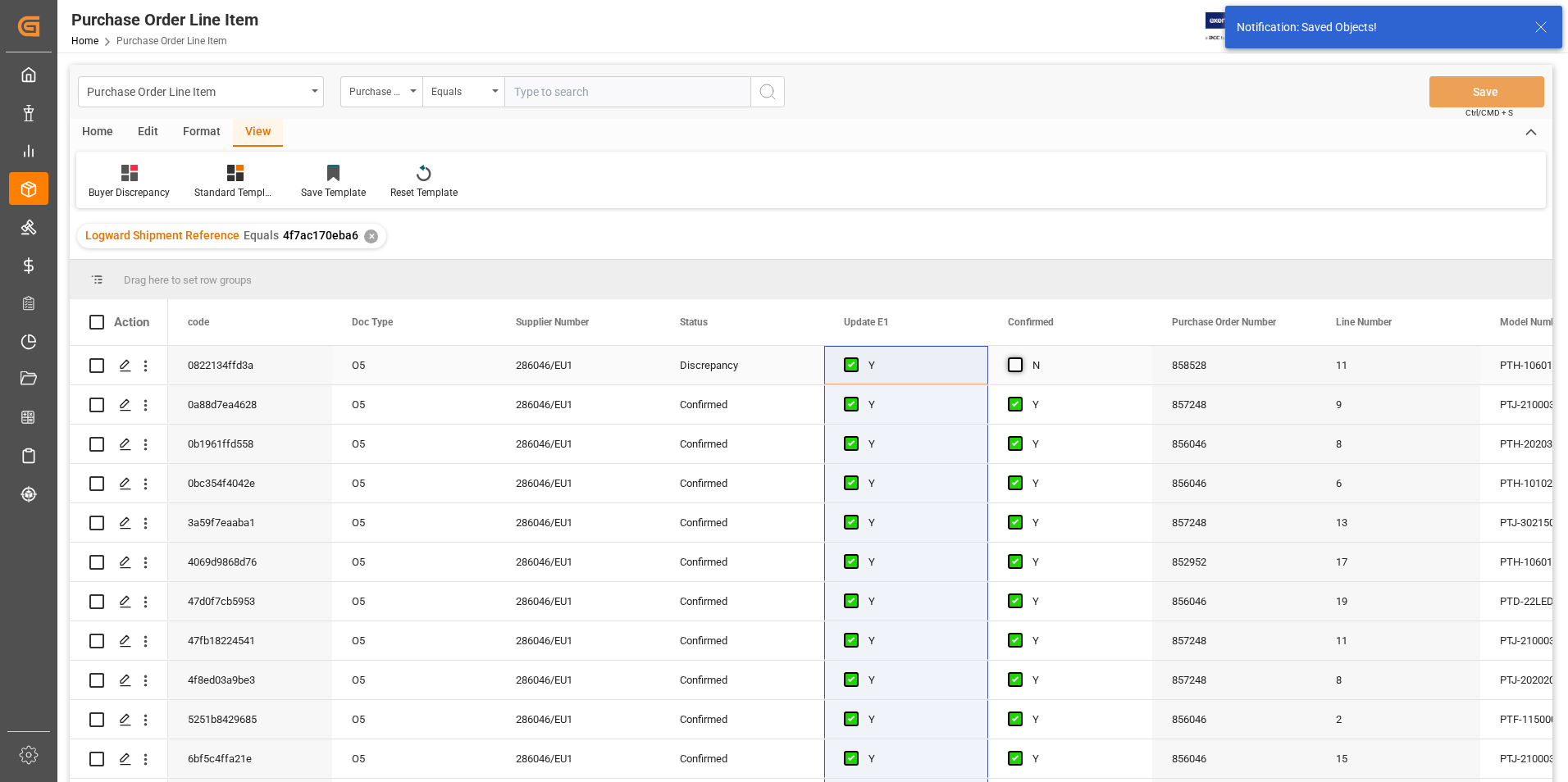
click at [1017, 369] on span "Press SPACE to select this row." at bounding box center [1014, 364] width 15 height 15
click at [1020, 357] on input "Press SPACE to select this row." at bounding box center [1020, 357] width 0 height 0
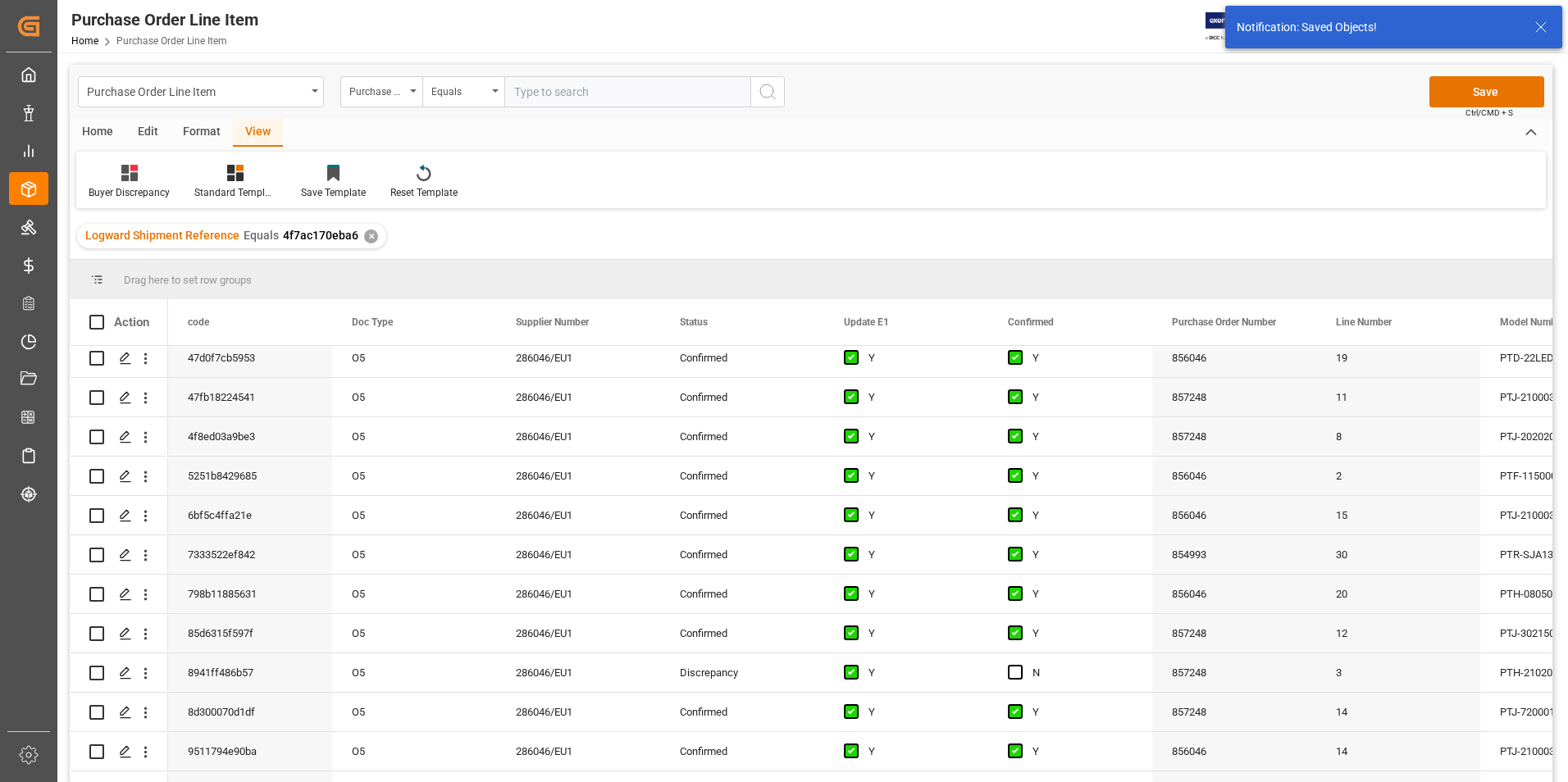
scroll to position [246, 0]
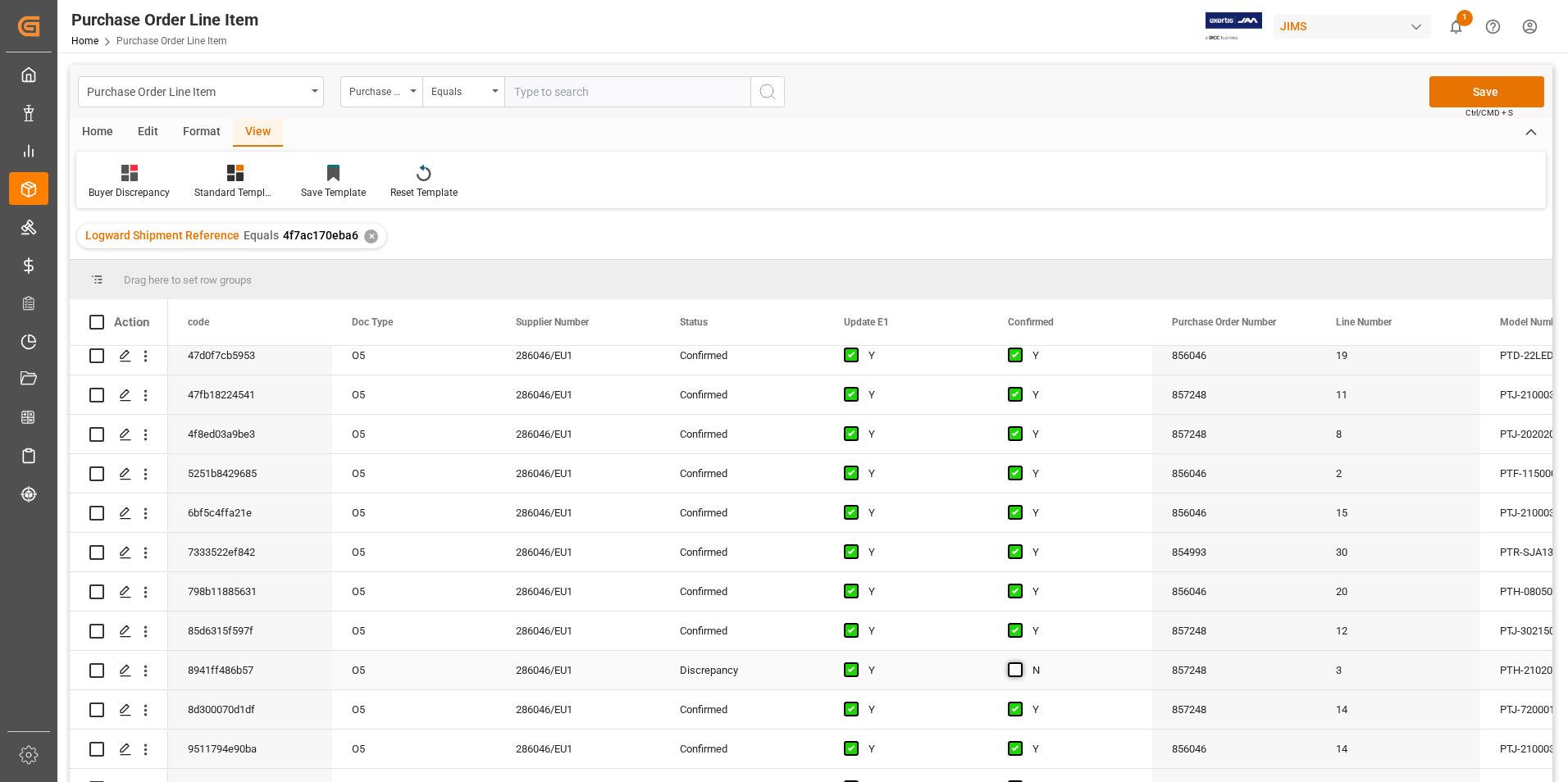
click at [1016, 674] on span "Press SPACE to select this row." at bounding box center [1014, 670] width 15 height 15
click at [1020, 663] on input "Press SPACE to select this row." at bounding box center [1020, 663] width 0 height 0
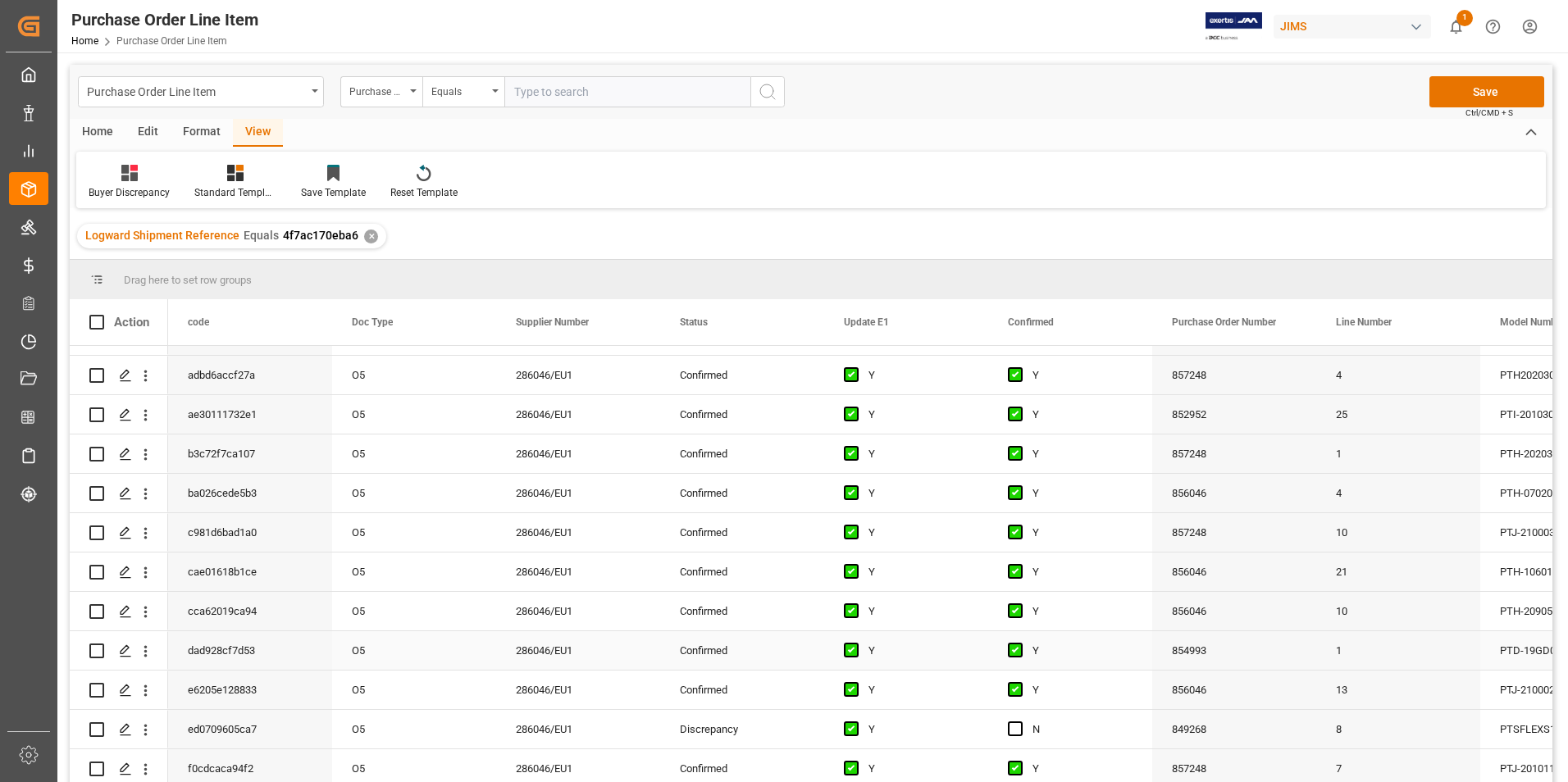
scroll to position [824, 0]
click at [1016, 642] on span "Press SPACE to select this row." at bounding box center [1014, 647] width 15 height 15
click at [1020, 641] on input "Press SPACE to select this row." at bounding box center [1020, 641] width 0 height 0
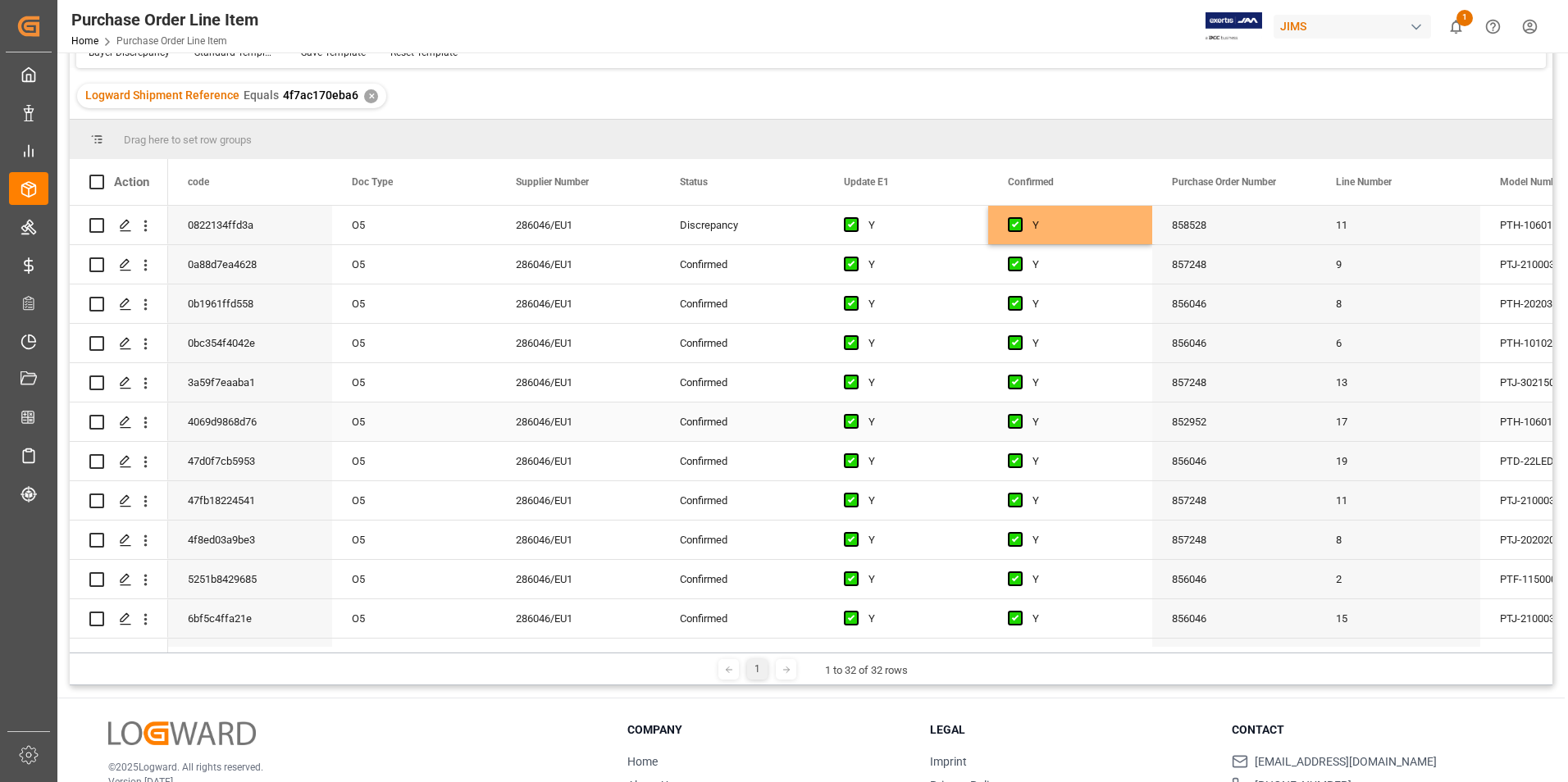
scroll to position [0, 0]
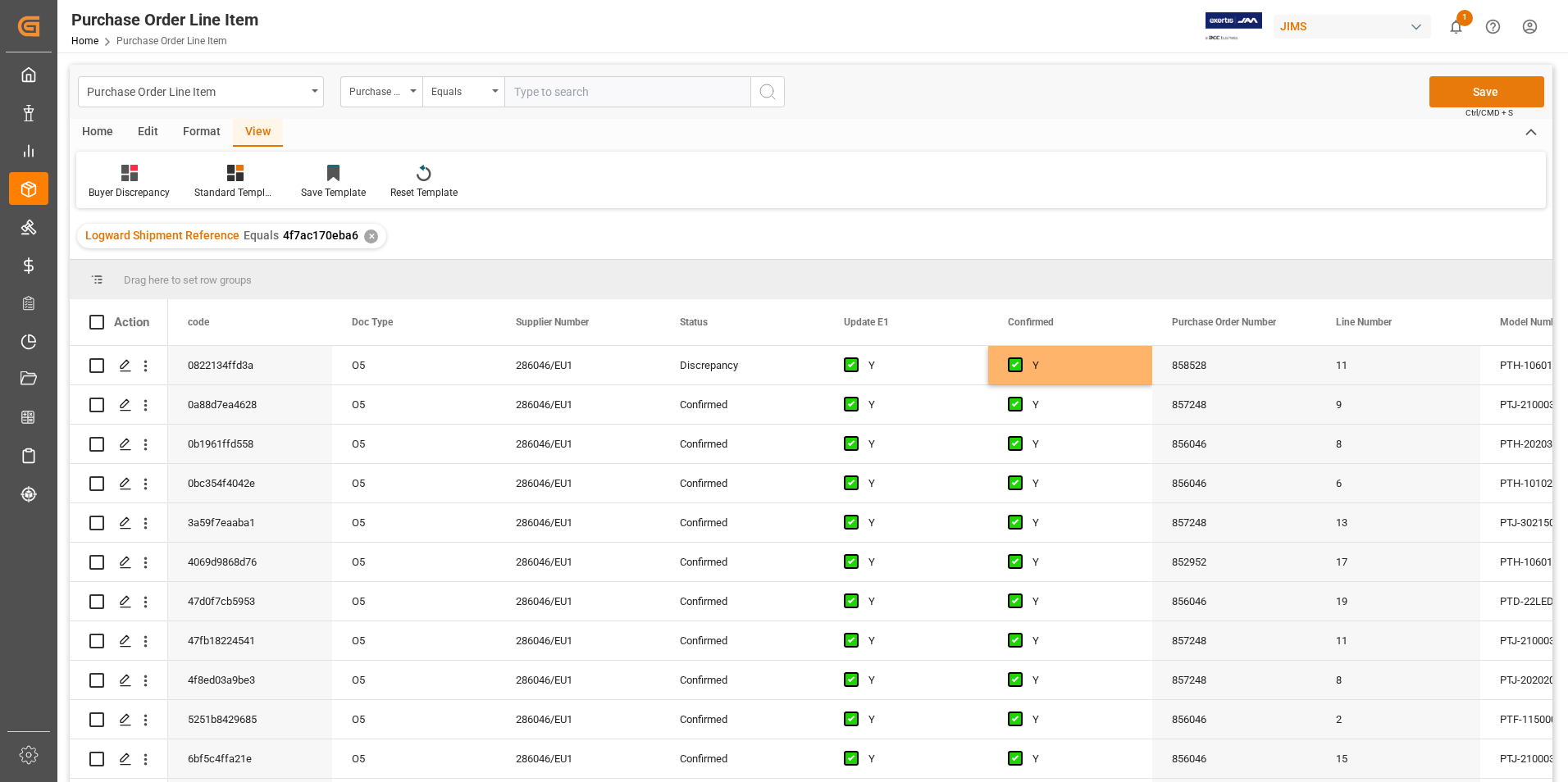
click at [1453, 76] on button "Save" at bounding box center [1487, 92] width 115 height 31
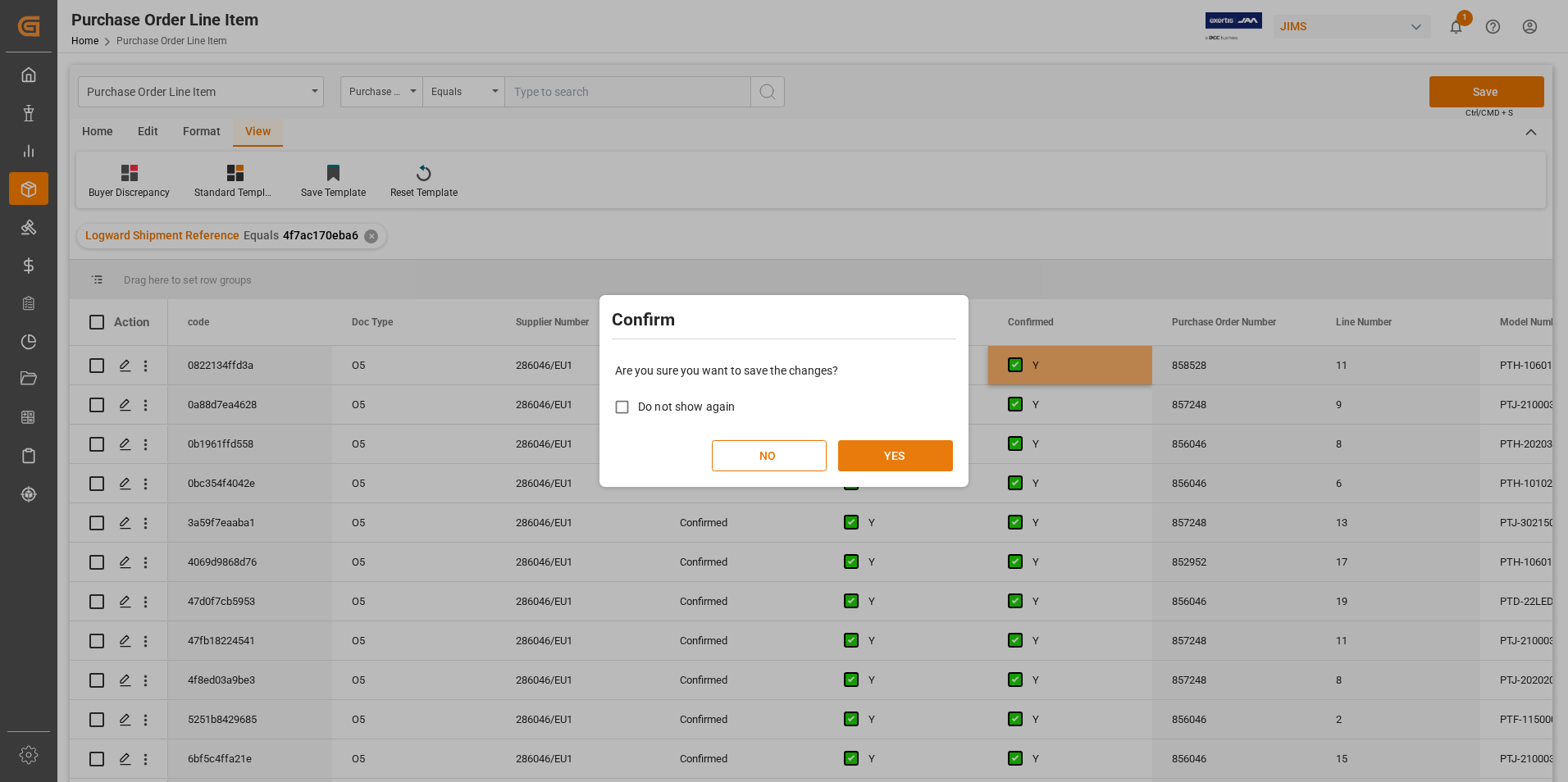
click at [934, 442] on button "YES" at bounding box center [895, 456] width 115 height 31
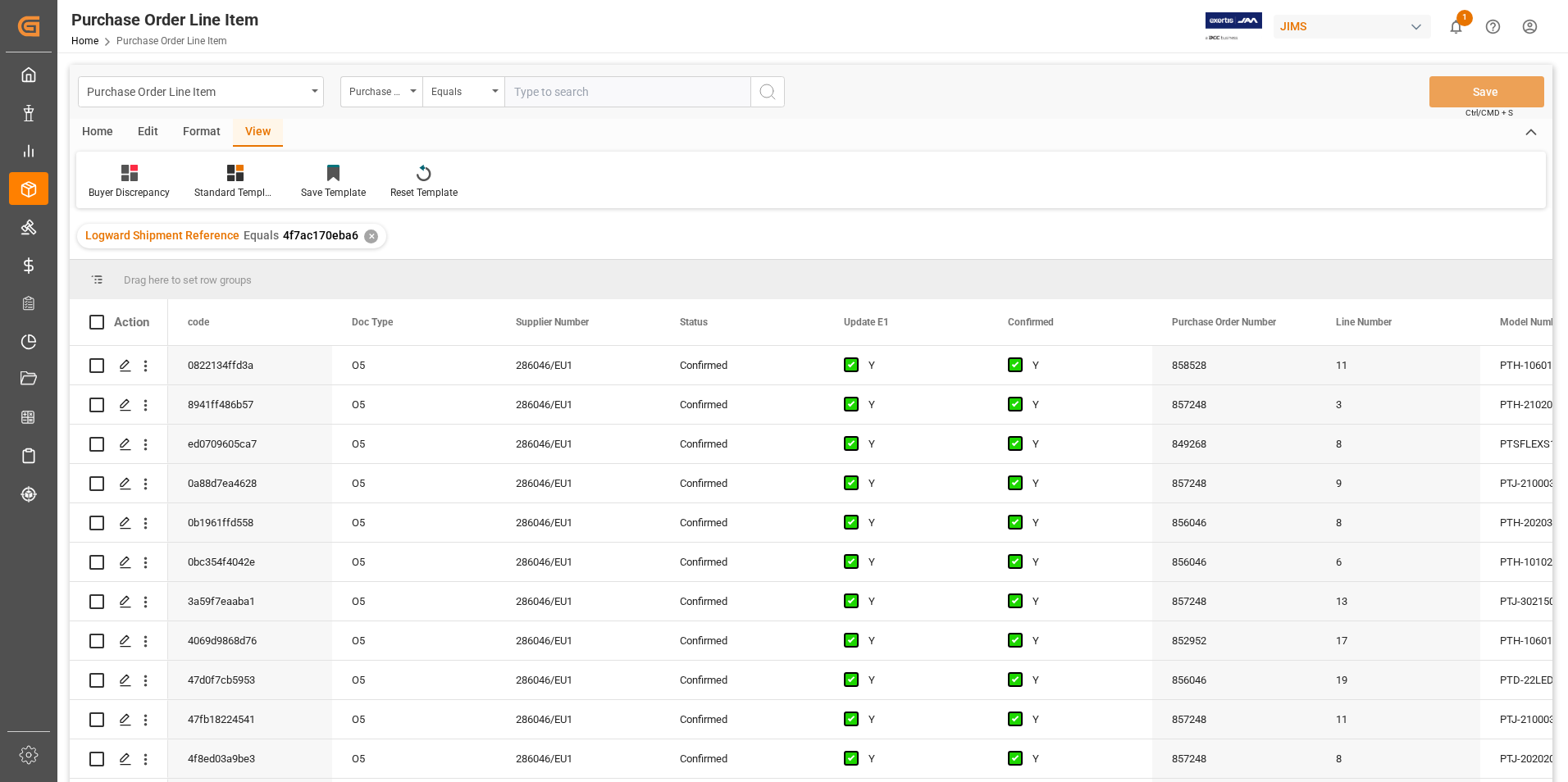
drag, startPoint x: 100, startPoint y: 319, endPoint x: 95, endPoint y: 288, distance: 31.4
click at [99, 319] on span at bounding box center [96, 321] width 15 height 15
click at [102, 315] on input "checkbox" at bounding box center [102, 315] width 0 height 0
checkbox input "true"
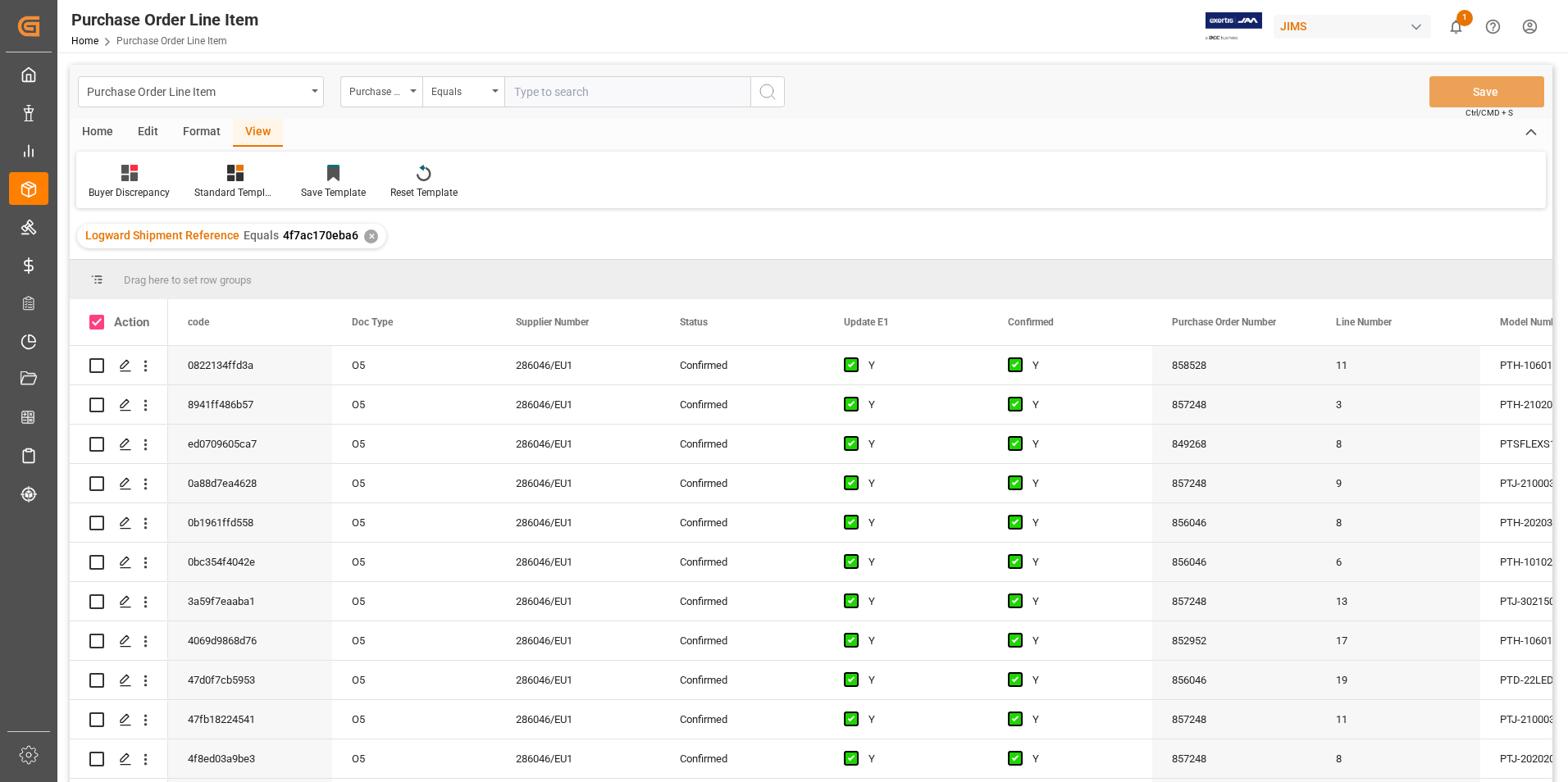
checkbox input "true"
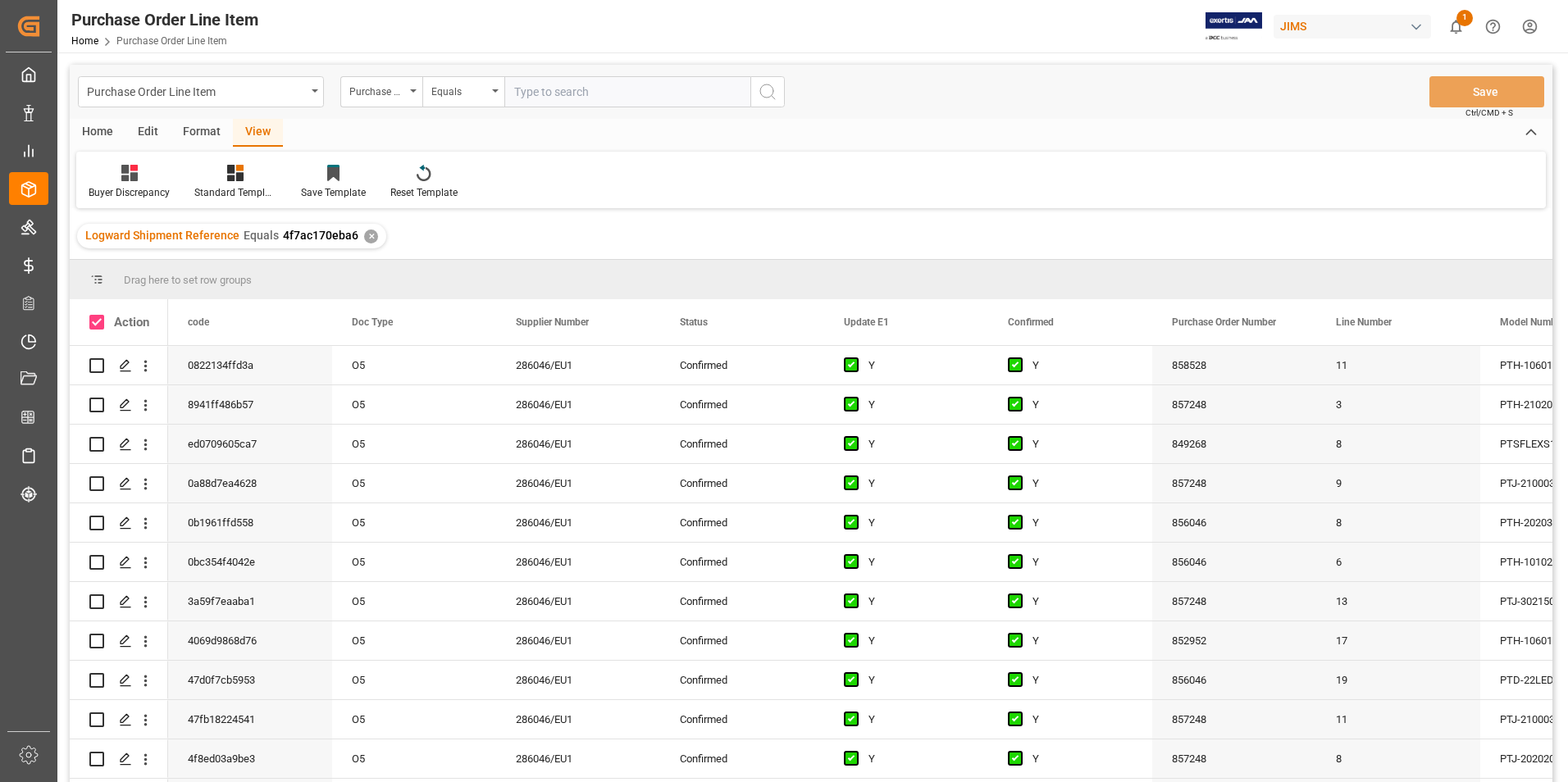
checkbox input "true"
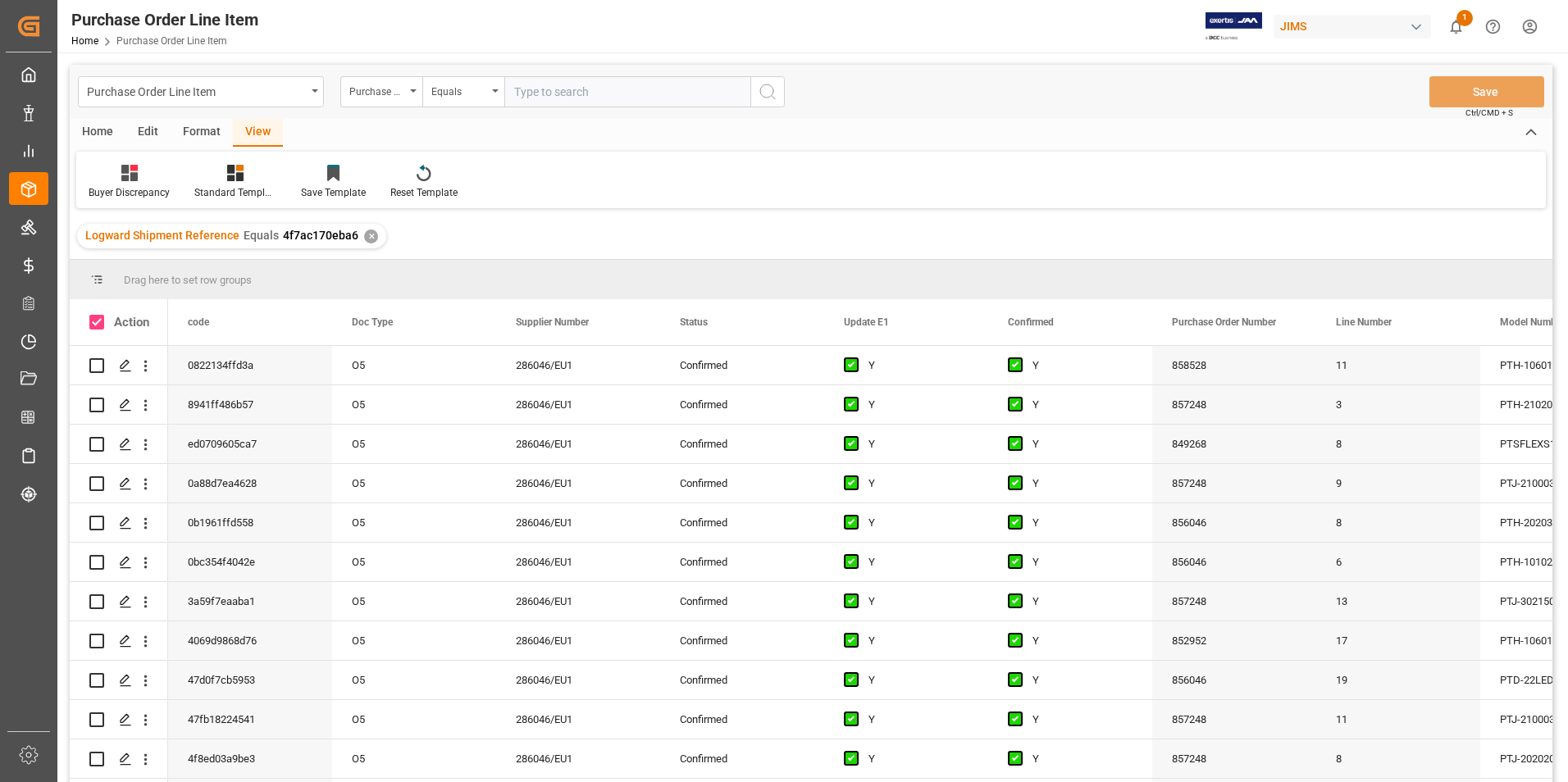
checkbox input "true"
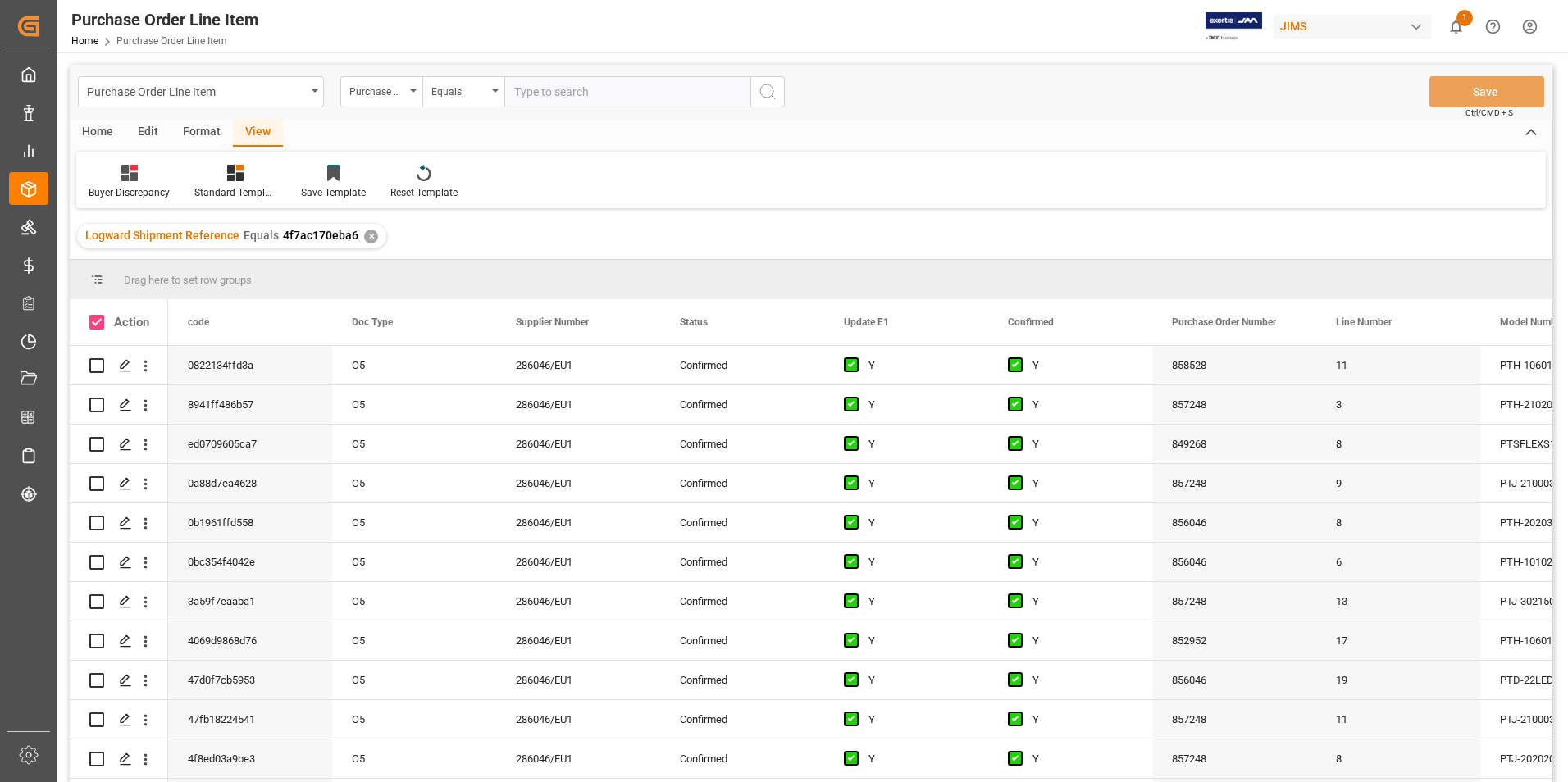
checkbox input "true"
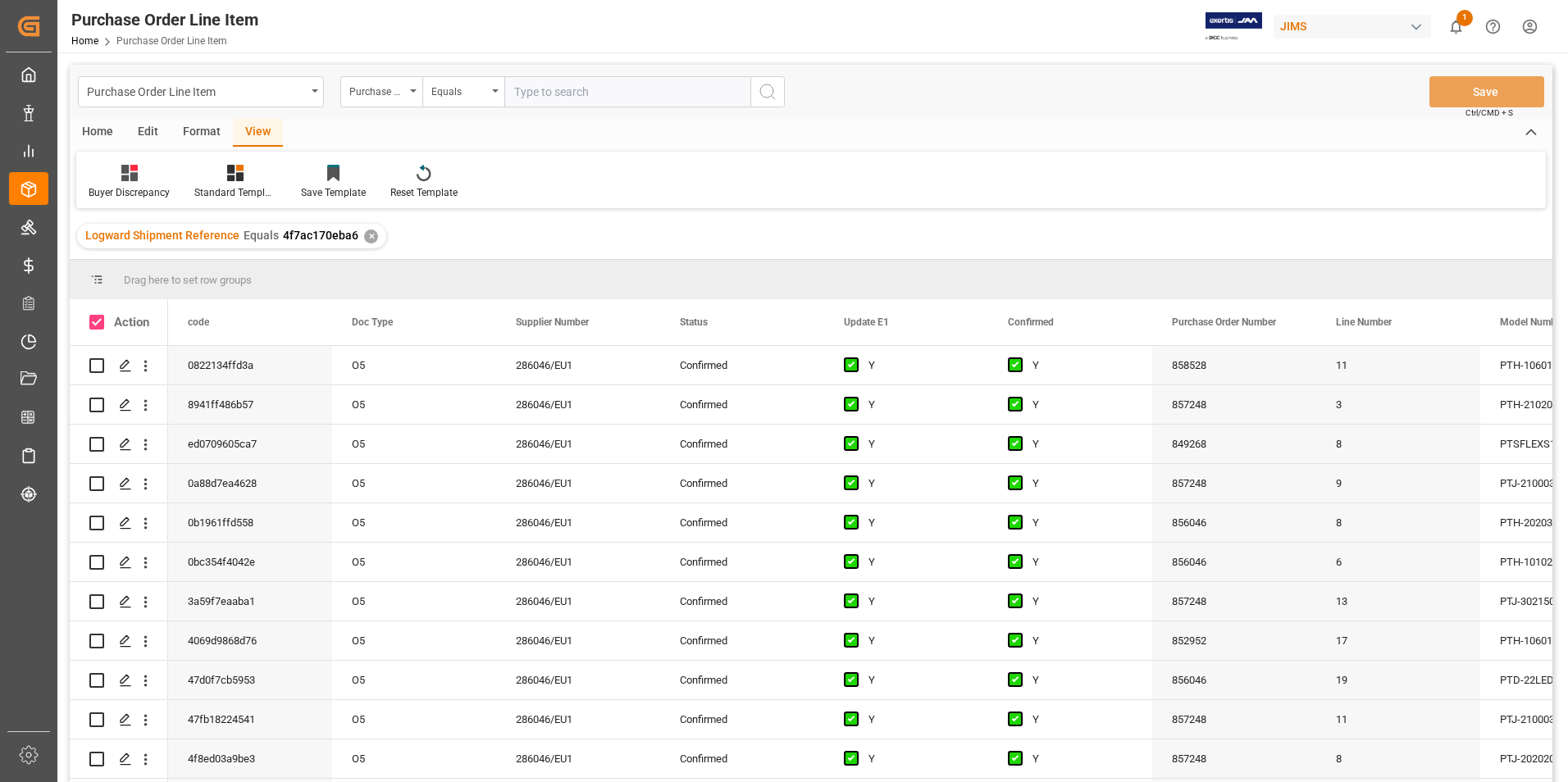
checkbox input "true"
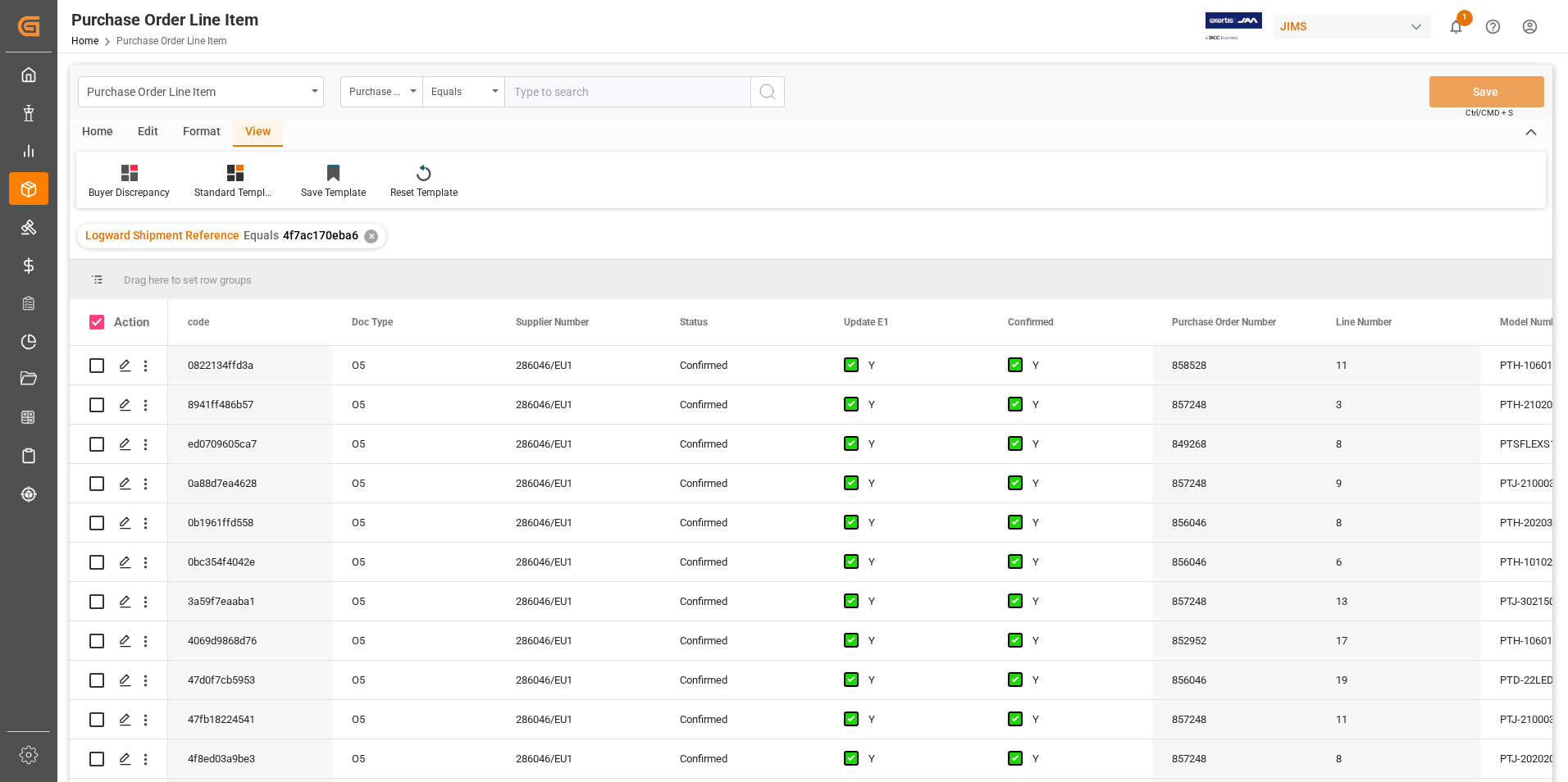
checkbox input "true"
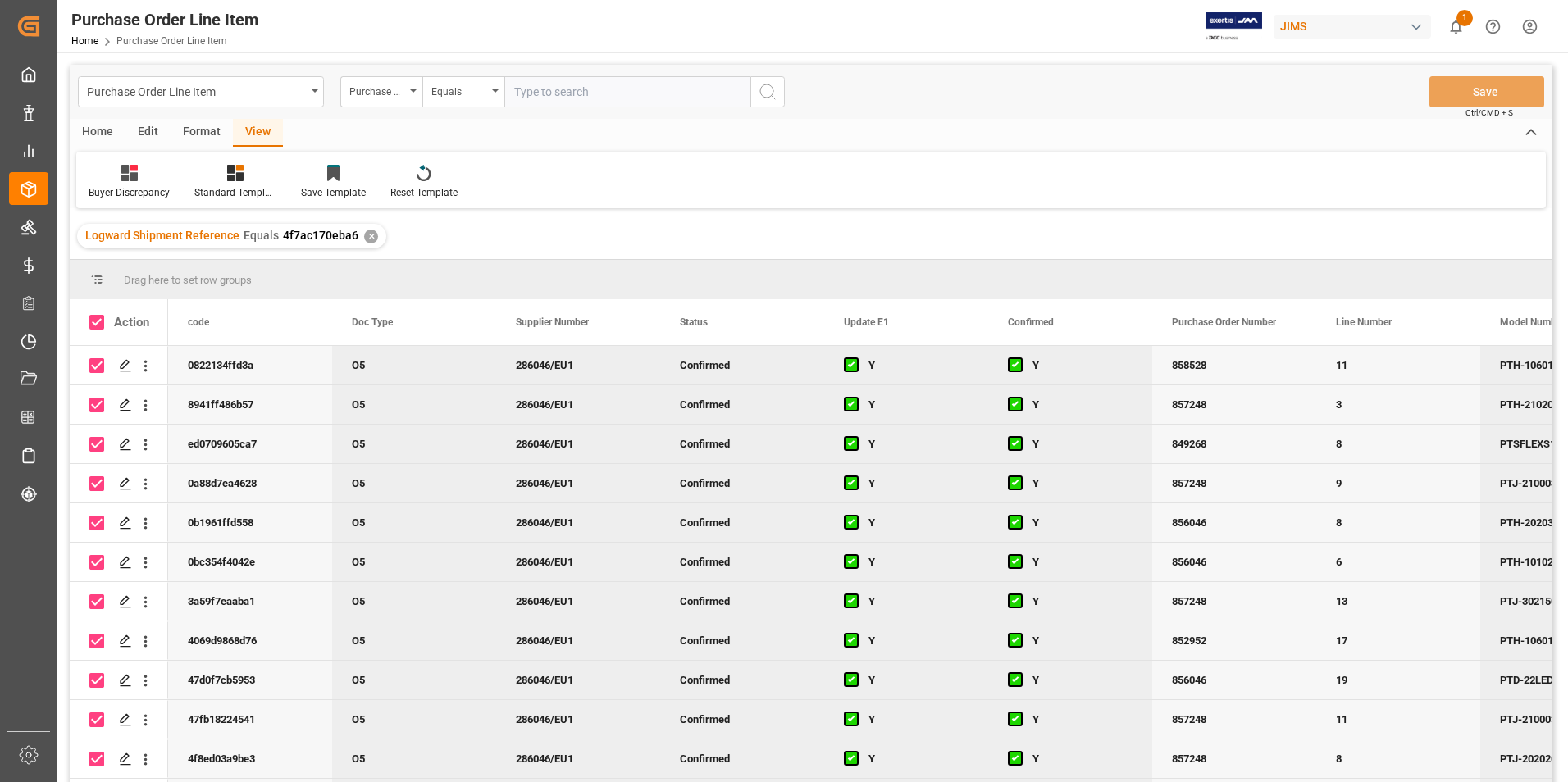
click at [89, 130] on div "Home" at bounding box center [98, 133] width 56 height 28
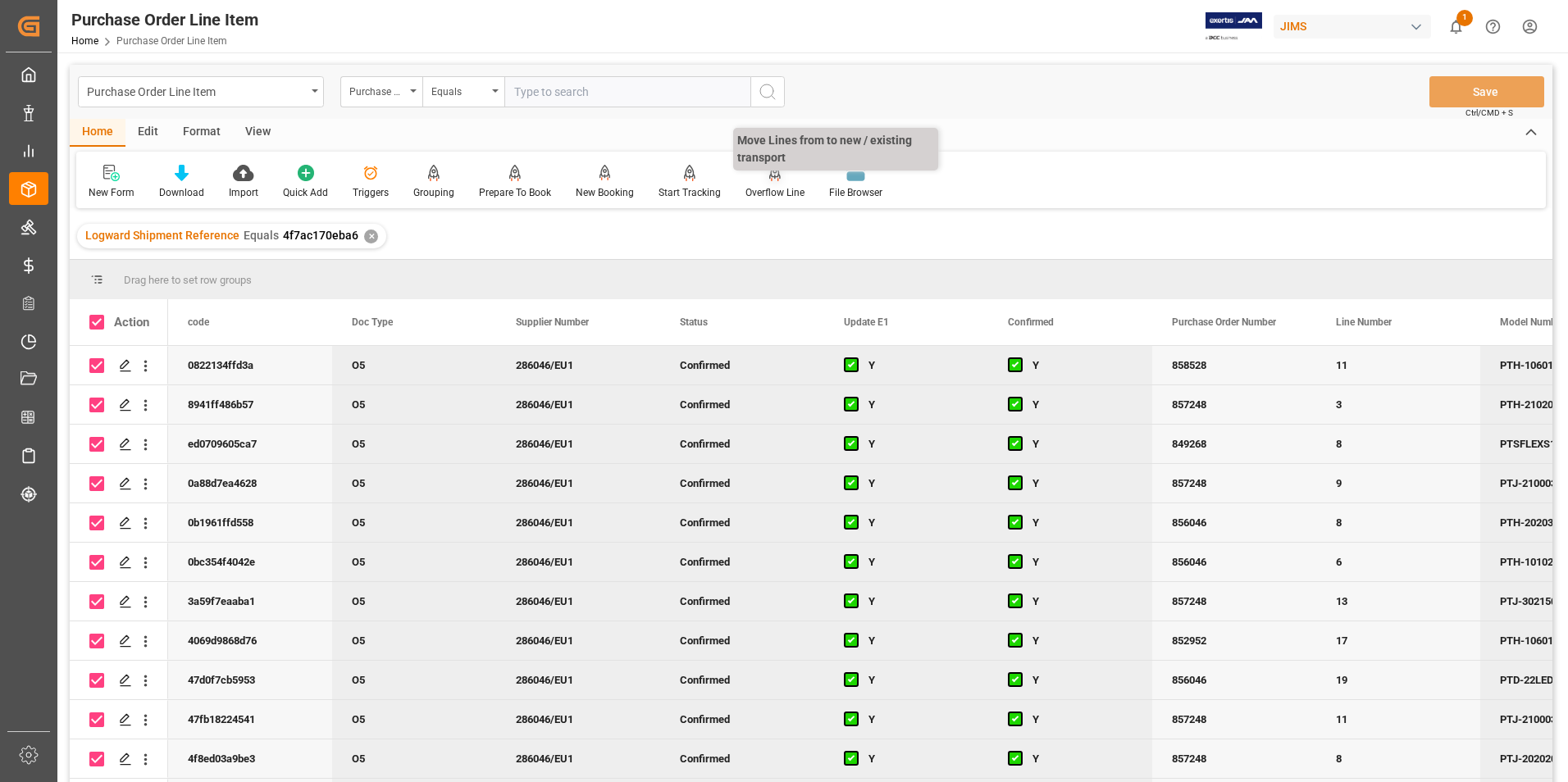
click at [787, 189] on div "Overflow Line" at bounding box center [774, 192] width 59 height 15
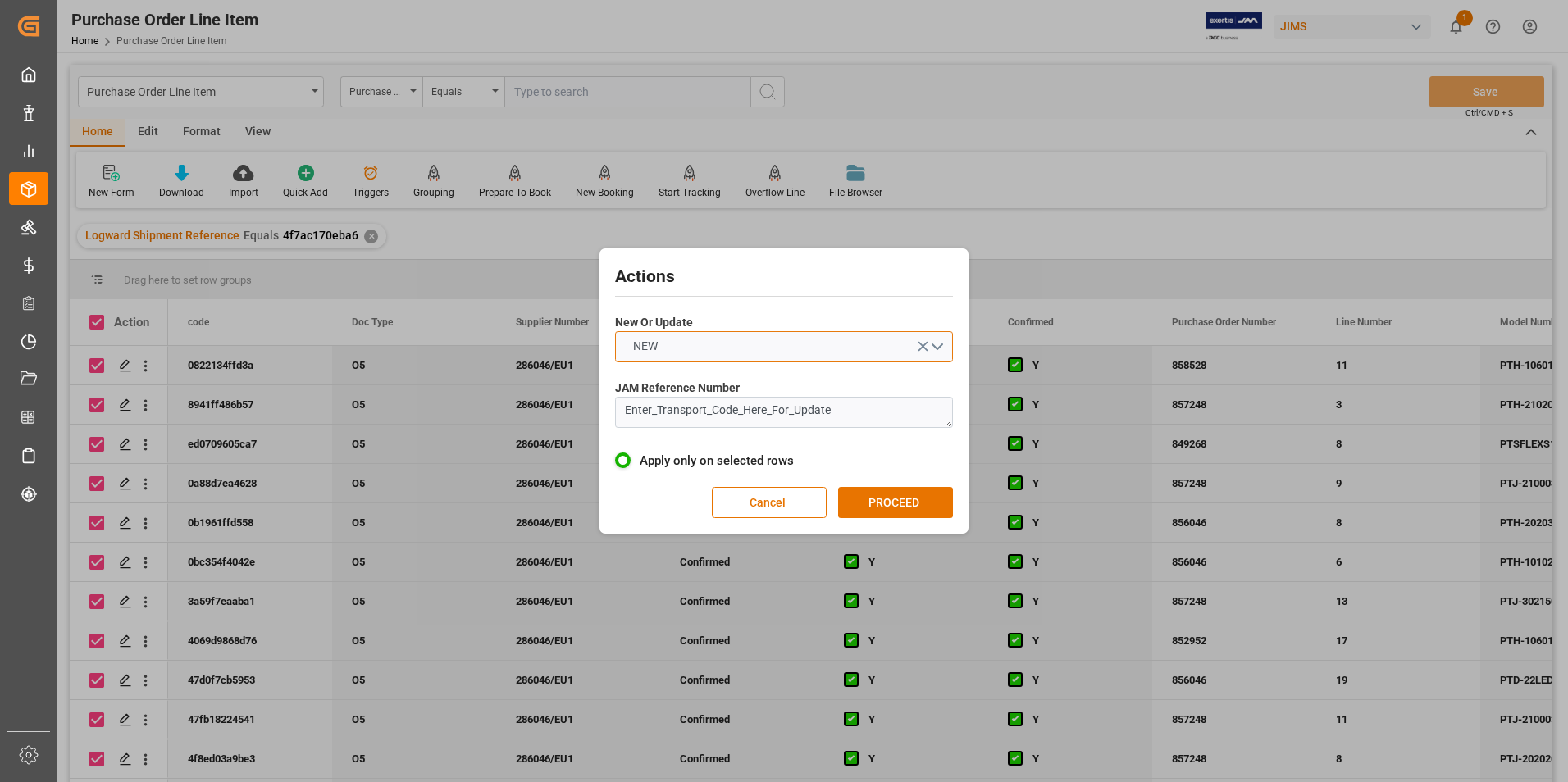
click at [729, 332] on button "NEW" at bounding box center [783, 346] width 338 height 31
click at [733, 380] on div "UPDATE" at bounding box center [783, 385] width 336 height 35
drag, startPoint x: 840, startPoint y: 419, endPoint x: 588, endPoint y: 400, distance: 252.7
click at [591, 402] on div "Actions New Or Update UPDATE JAM Reference Number Enter_Transport_Code_Here_For…" at bounding box center [784, 391] width 1568 height 782
type textarea "77-10282-BE"
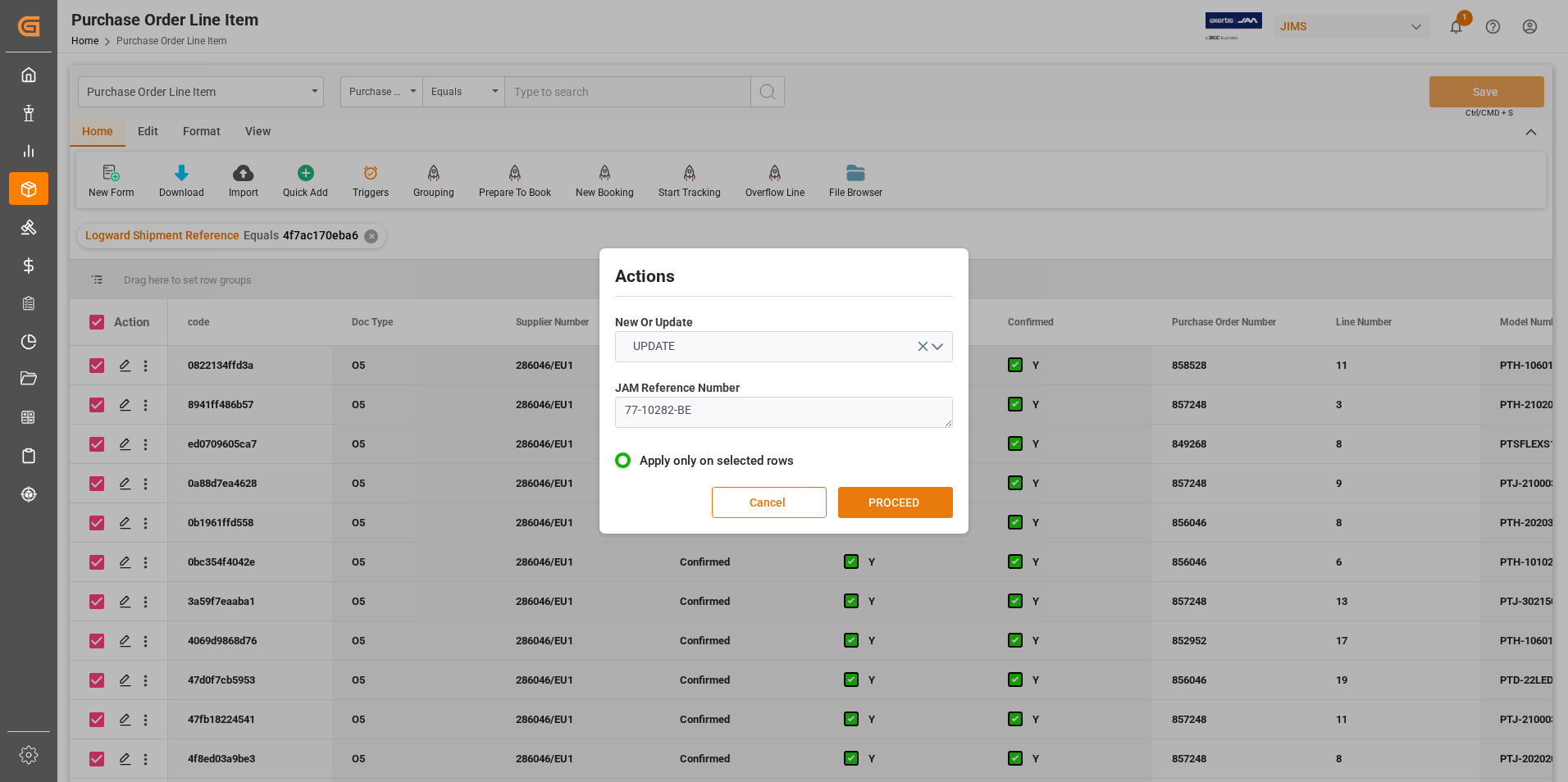
click at [888, 507] on button "PROCEED" at bounding box center [895, 502] width 115 height 31
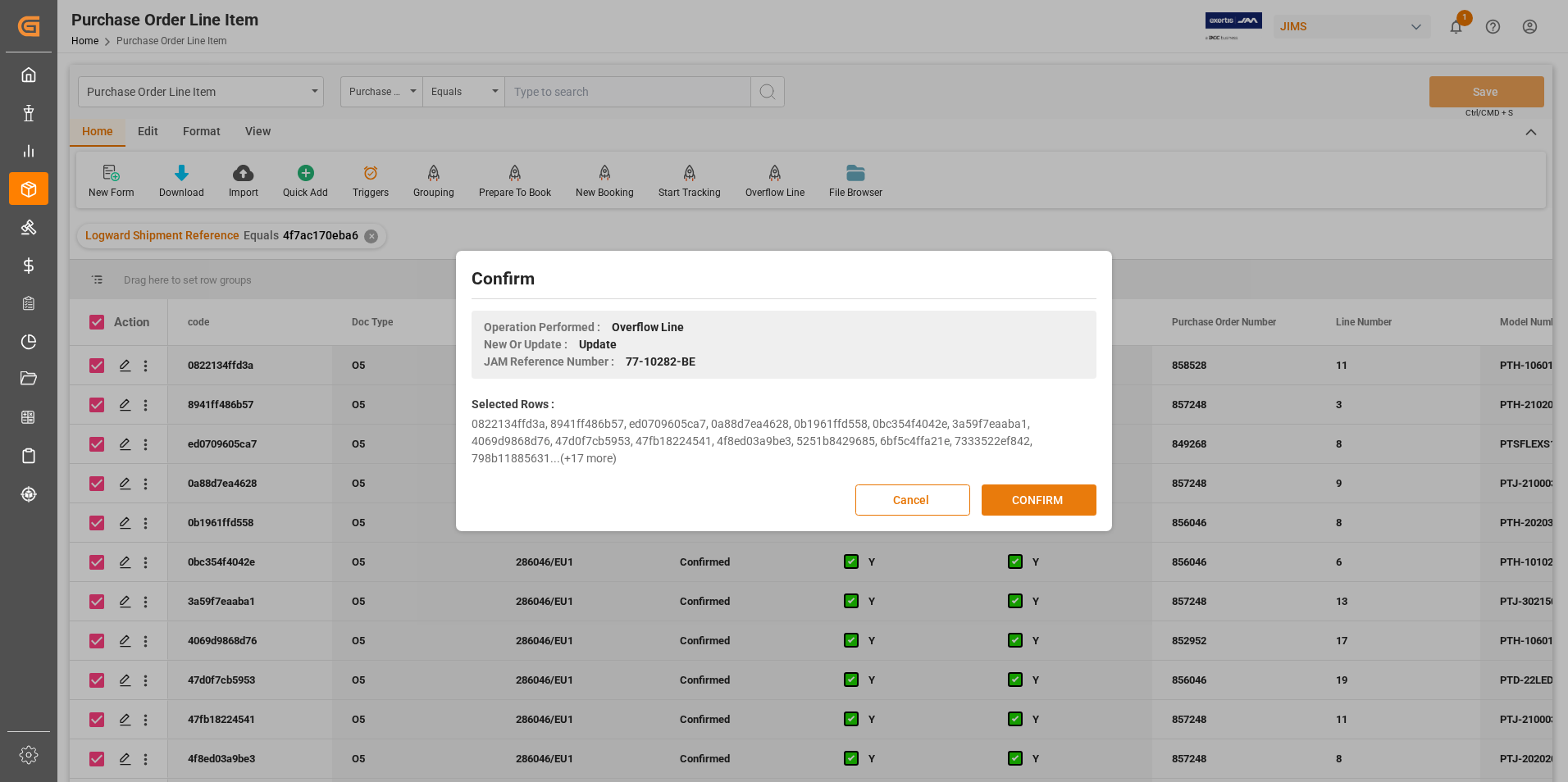
click at [1010, 488] on button "CONFIRM" at bounding box center [1039, 500] width 115 height 31
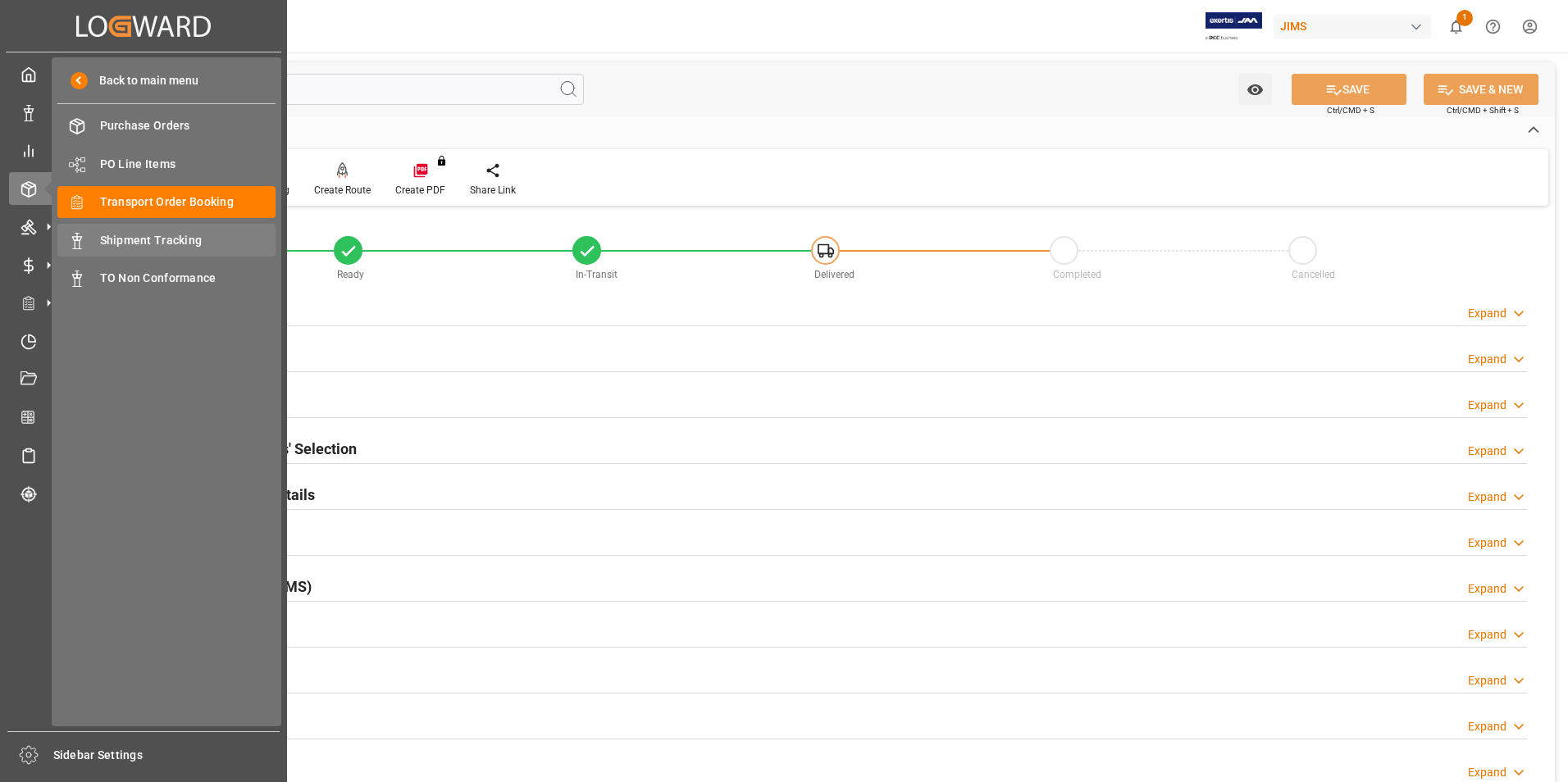
click at [176, 235] on span "Shipment Tracking" at bounding box center [188, 241] width 176 height 17
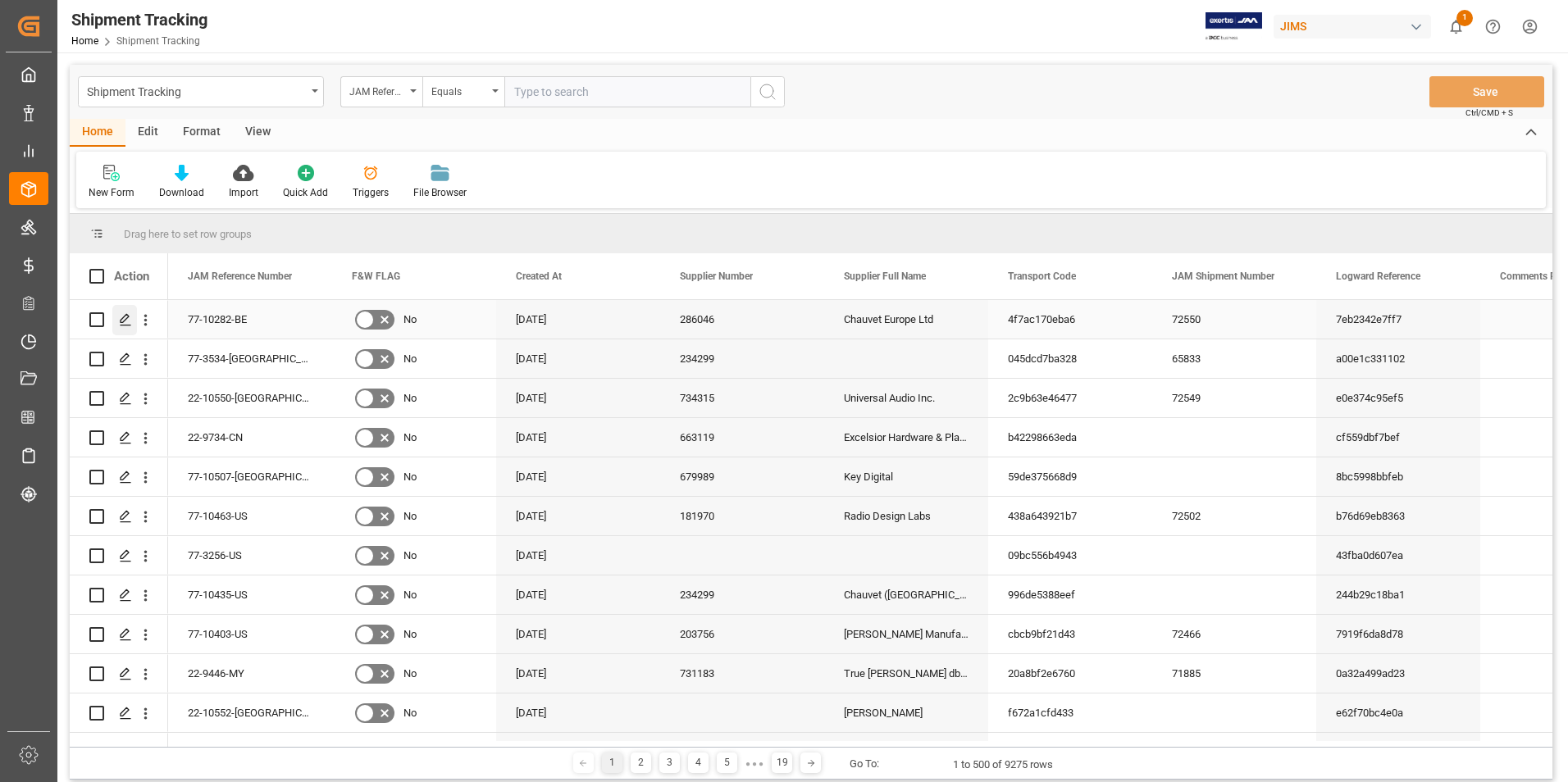
click at [125, 317] on icon "Press SPACE to select this row." at bounding box center [126, 320] width 14 height 14
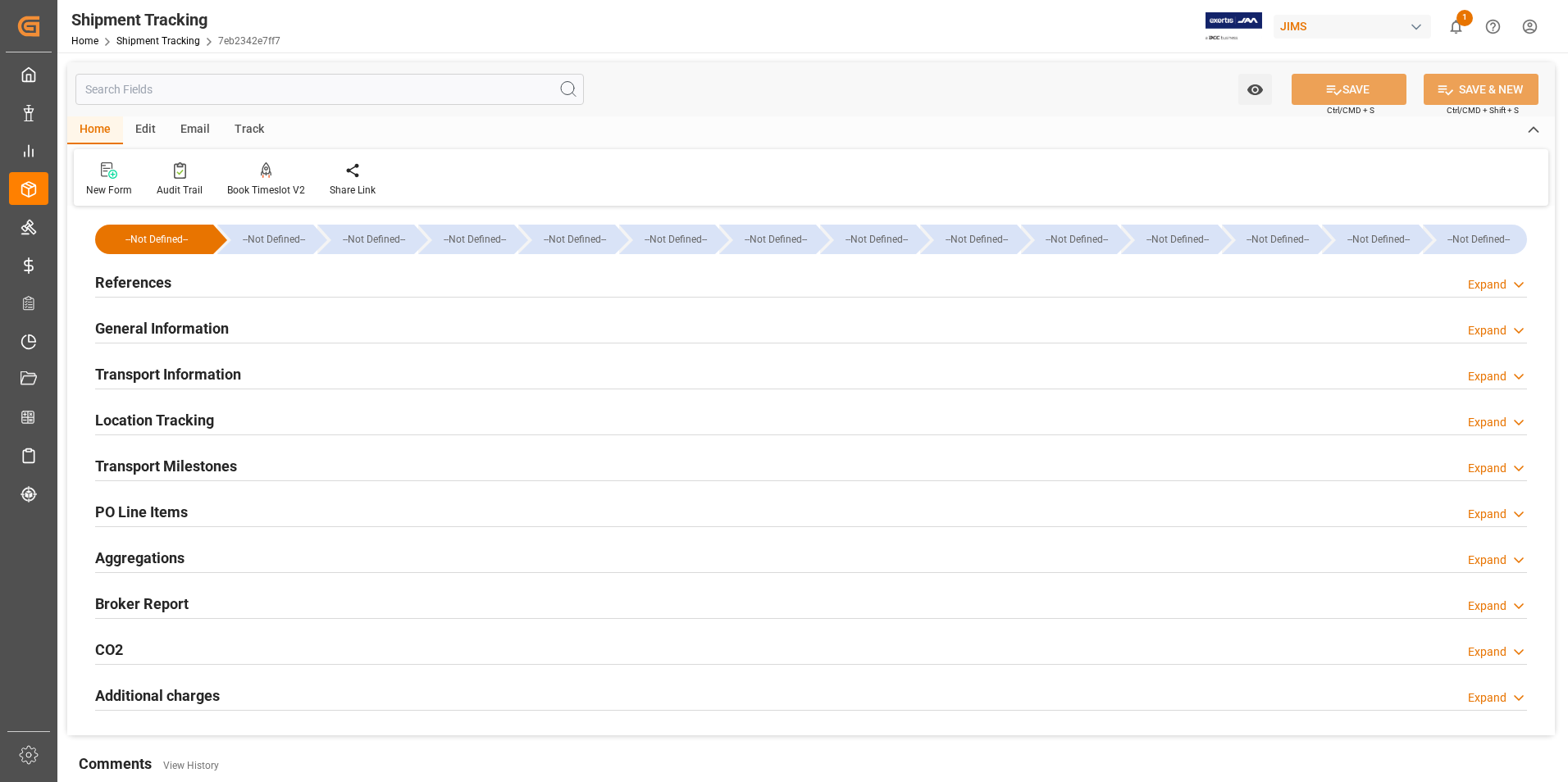
click at [152, 278] on h2 "References" at bounding box center [133, 282] width 76 height 22
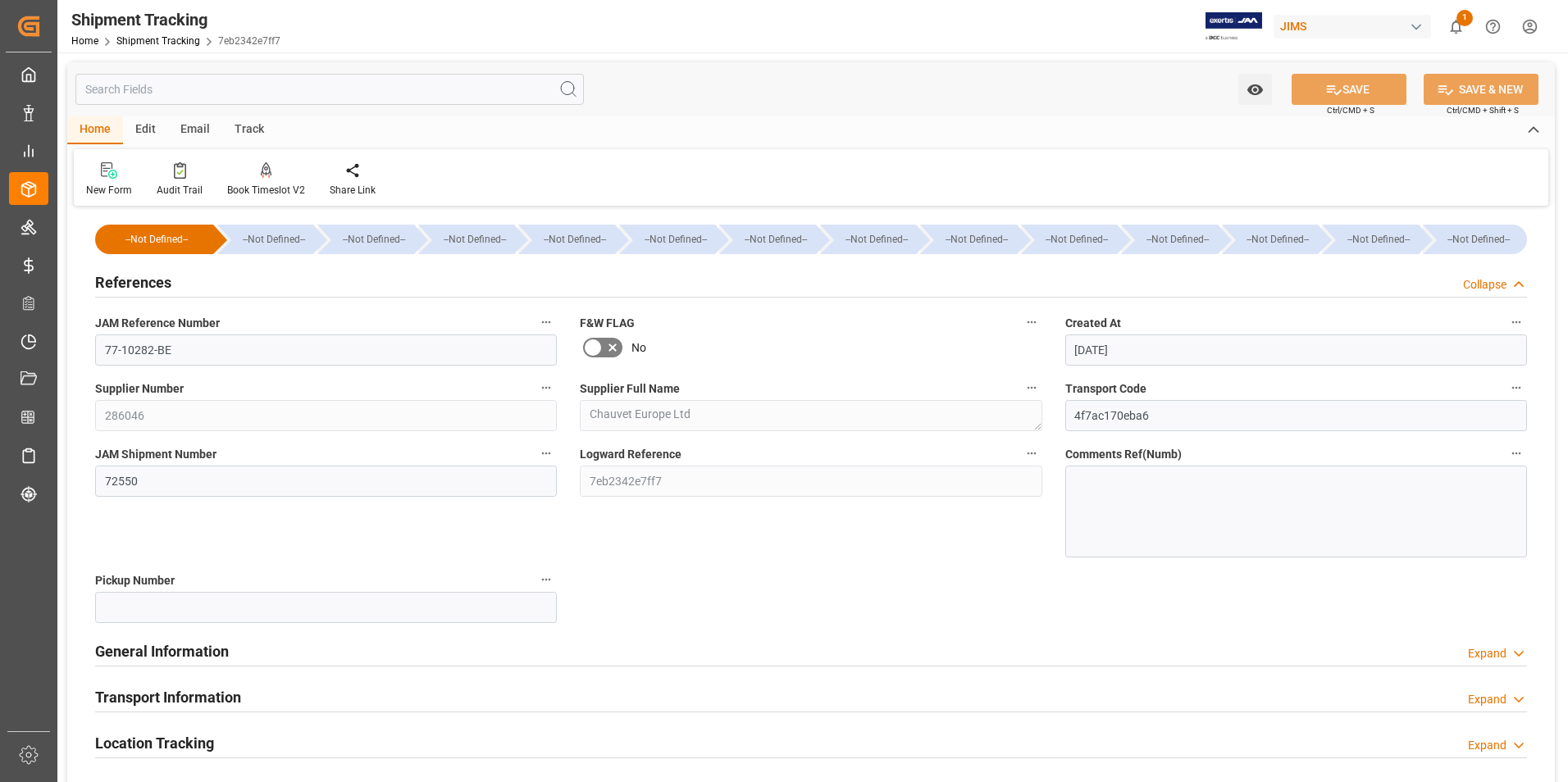
click at [191, 648] on h2 "General Information" at bounding box center [162, 651] width 134 height 22
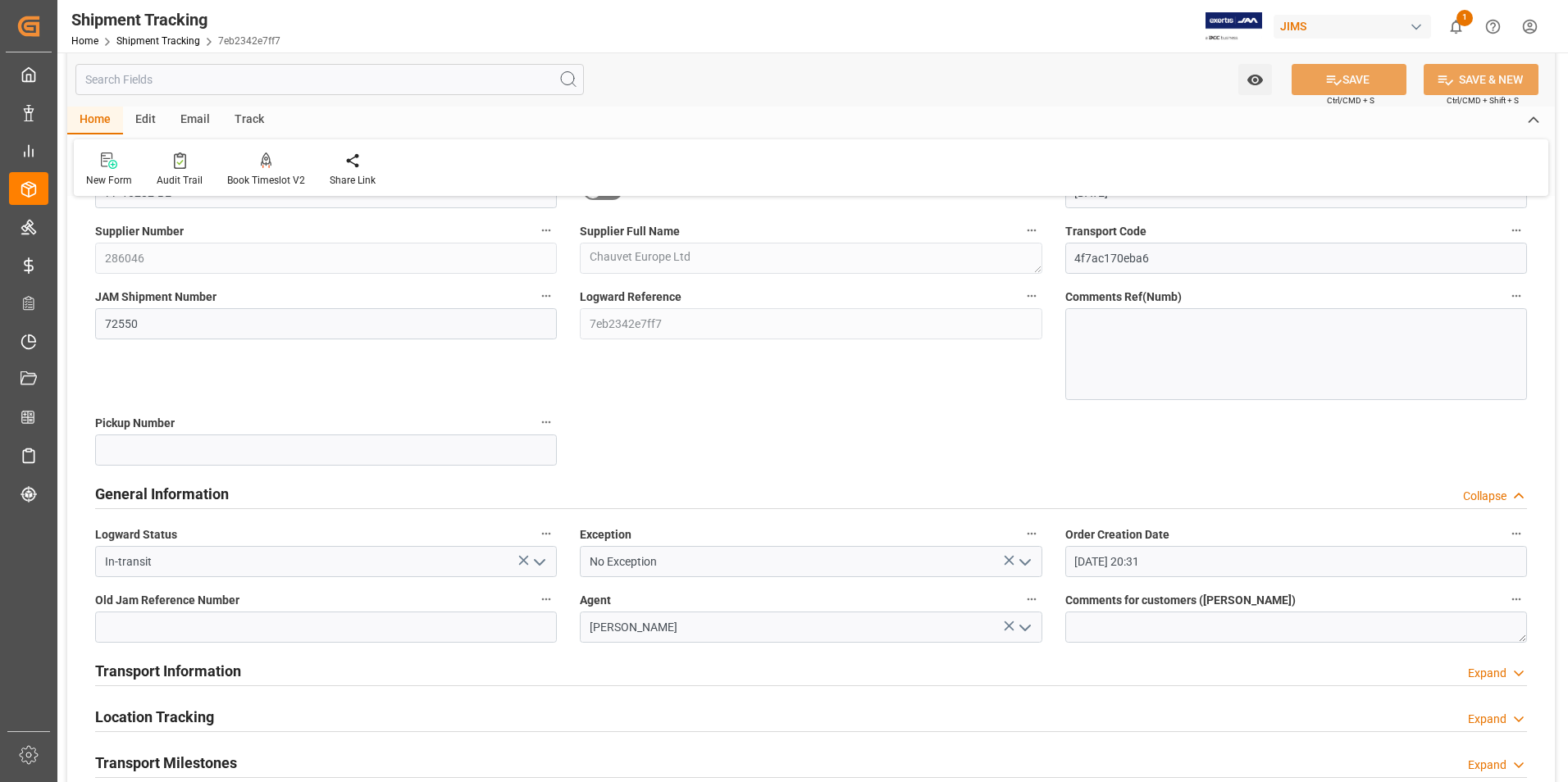
scroll to position [164, 0]
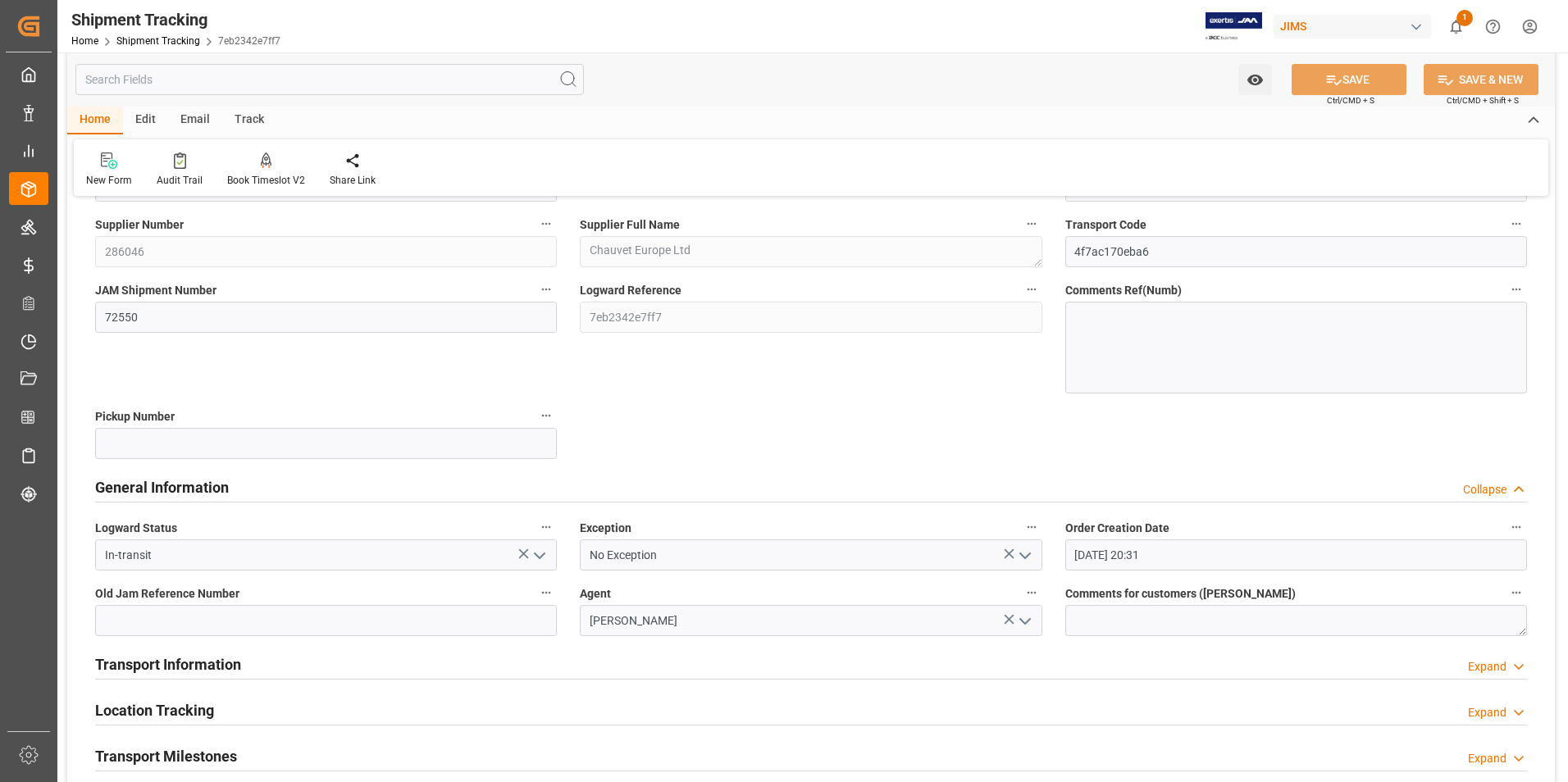
click at [543, 553] on icon "open menu" at bounding box center [539, 556] width 19 height 19
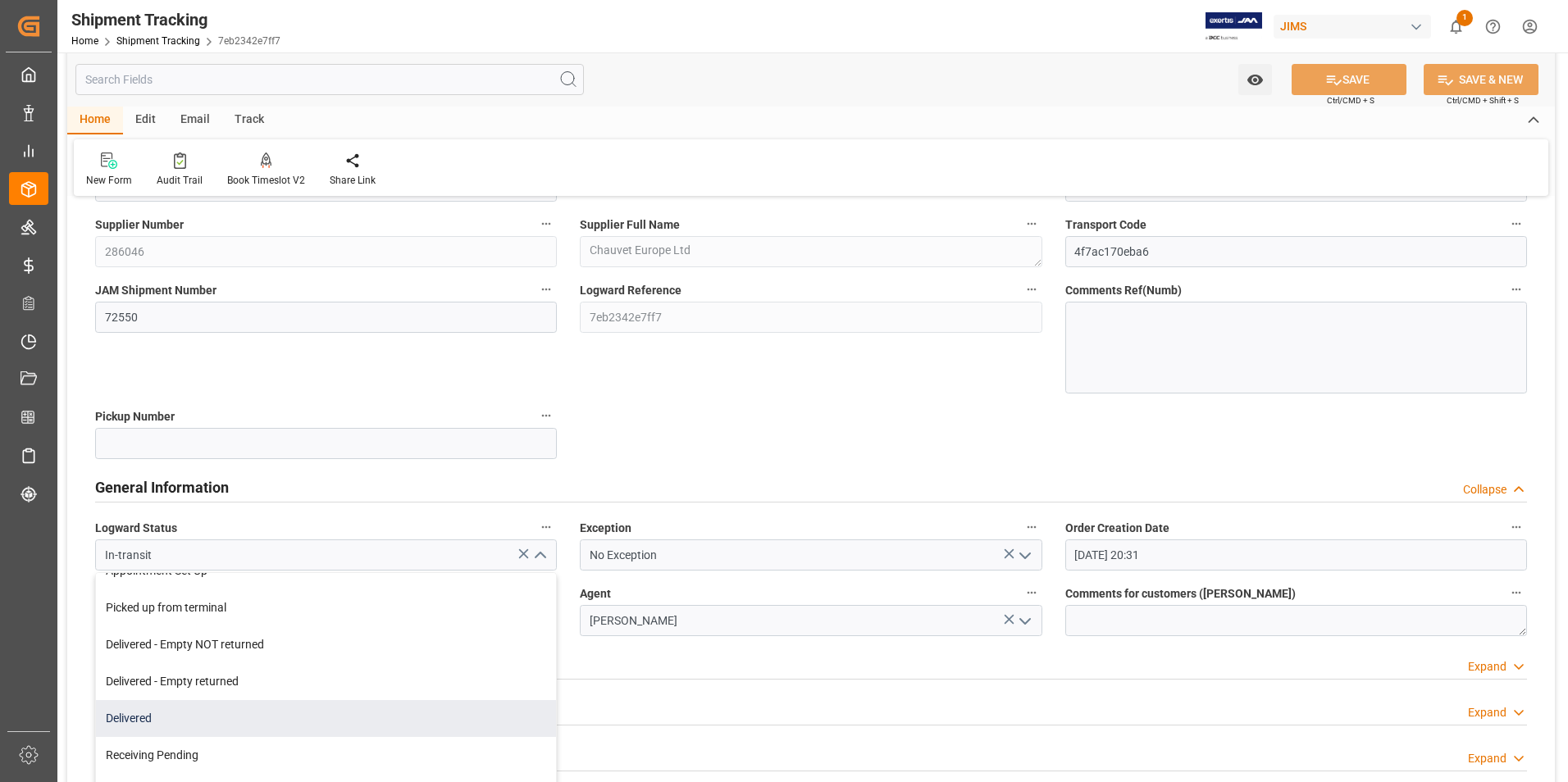
click at [275, 719] on div "Delivered" at bounding box center [325, 718] width 460 height 37
type input "Delivered"
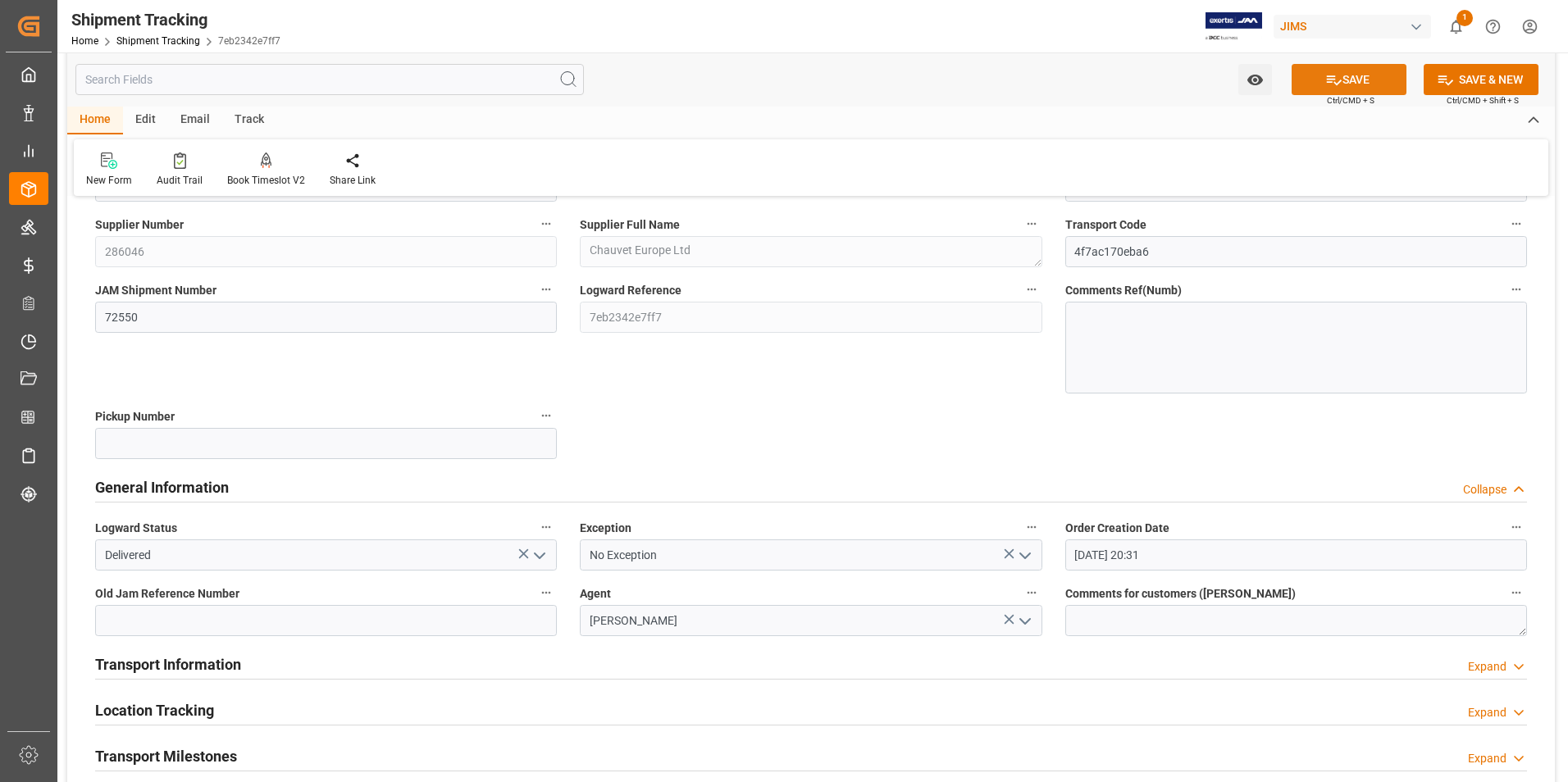
click at [1356, 78] on button "SAVE" at bounding box center [1348, 79] width 115 height 31
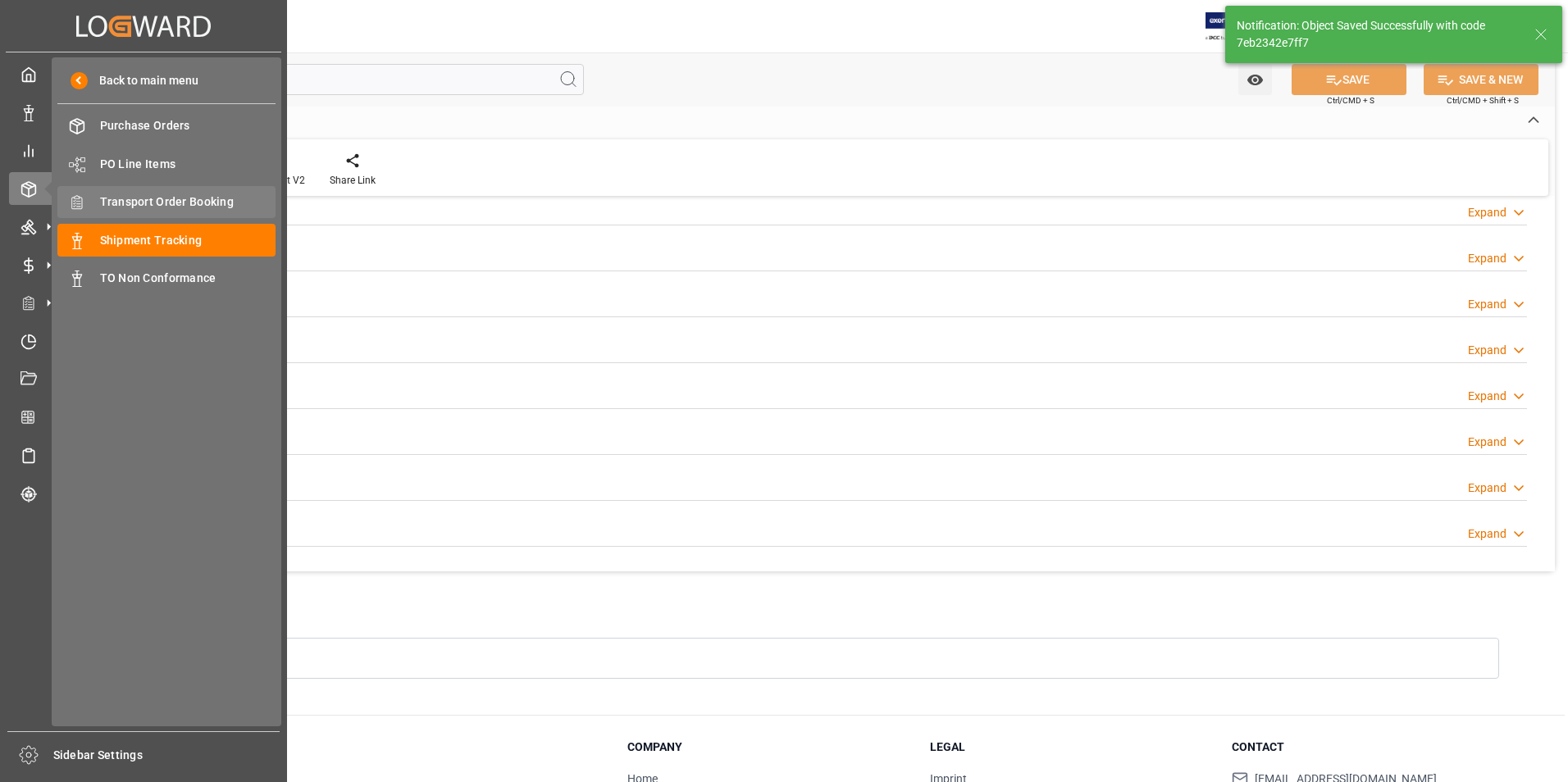
click at [164, 206] on span "Transport Order Booking" at bounding box center [188, 202] width 176 height 17
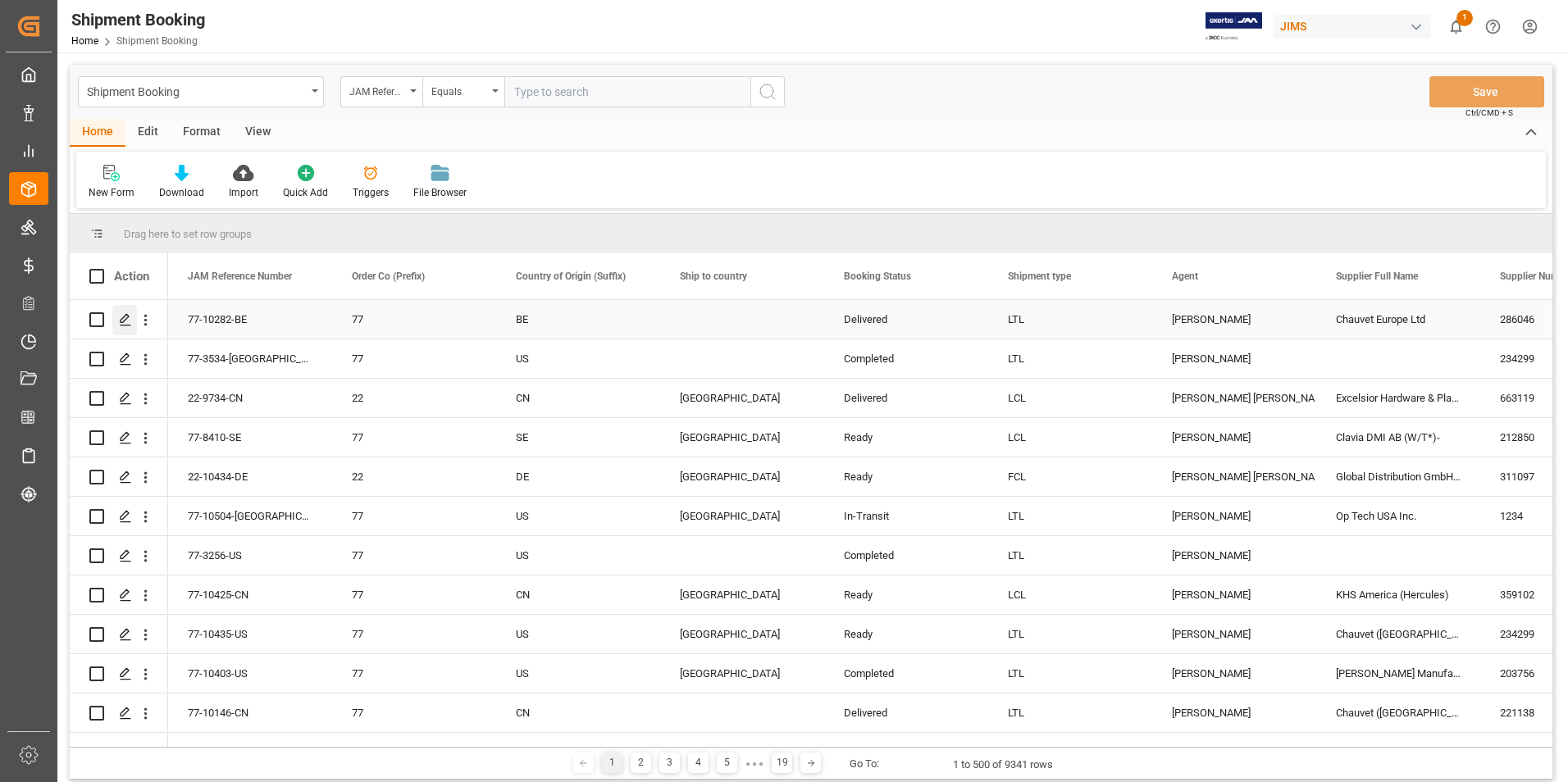
click at [123, 314] on icon "Press SPACE to select this row." at bounding box center [126, 320] width 14 height 14
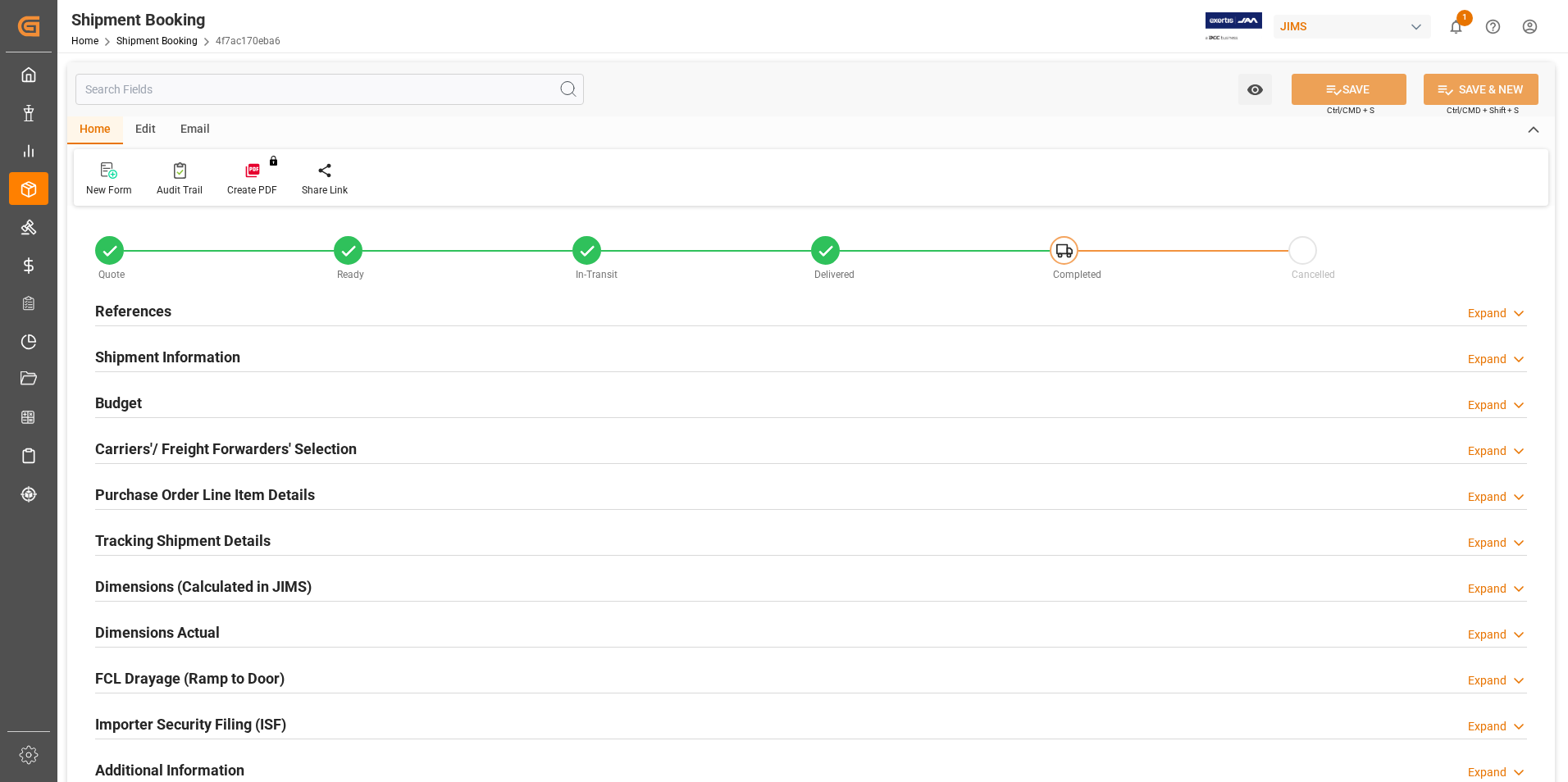
type input "32"
click at [129, 535] on h2 "Tracking Shipment Details" at bounding box center [182, 540] width 175 height 22
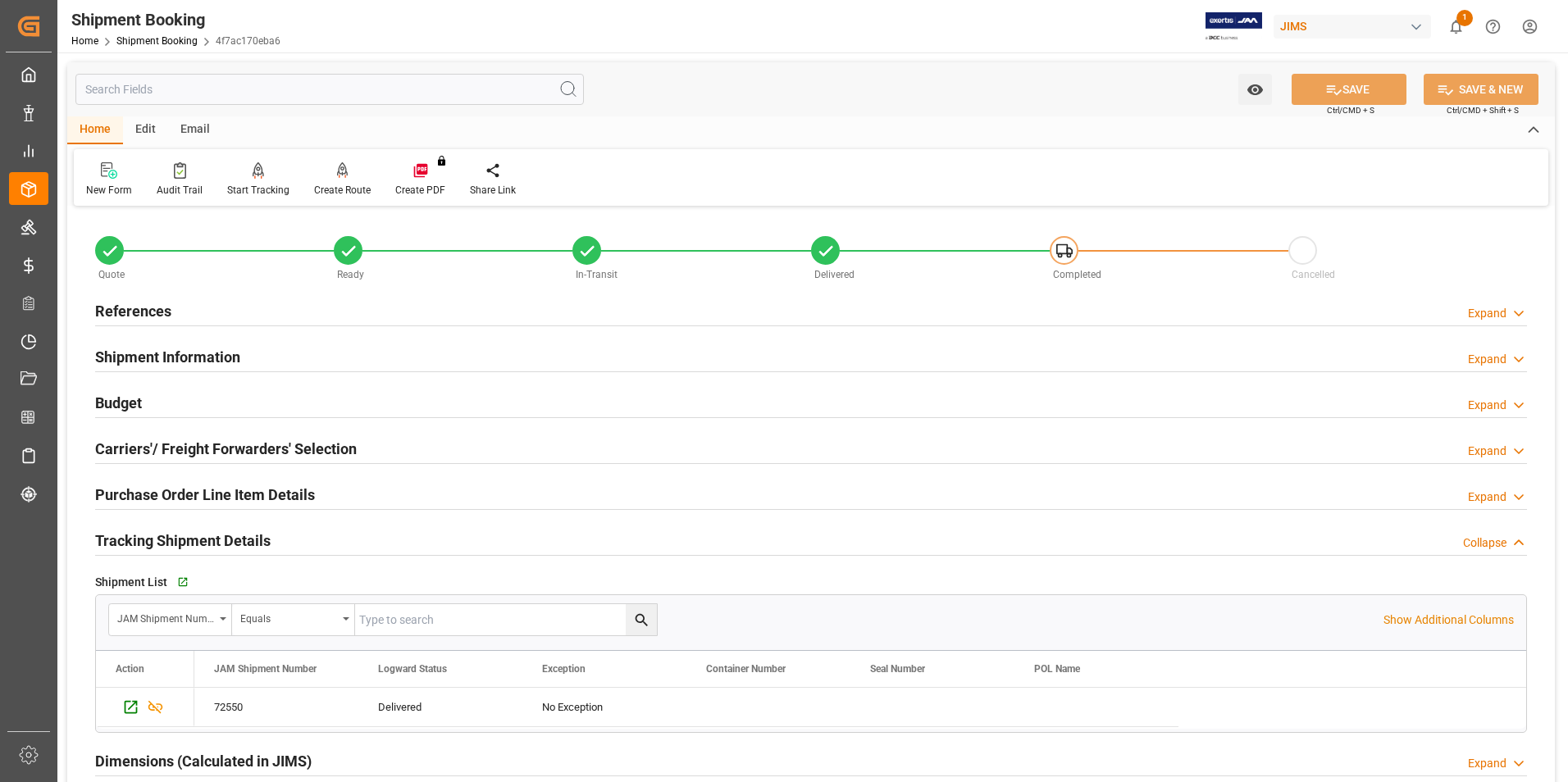
click at [151, 491] on h2 "Purchase Order Line Item Details" at bounding box center [204, 495] width 220 height 22
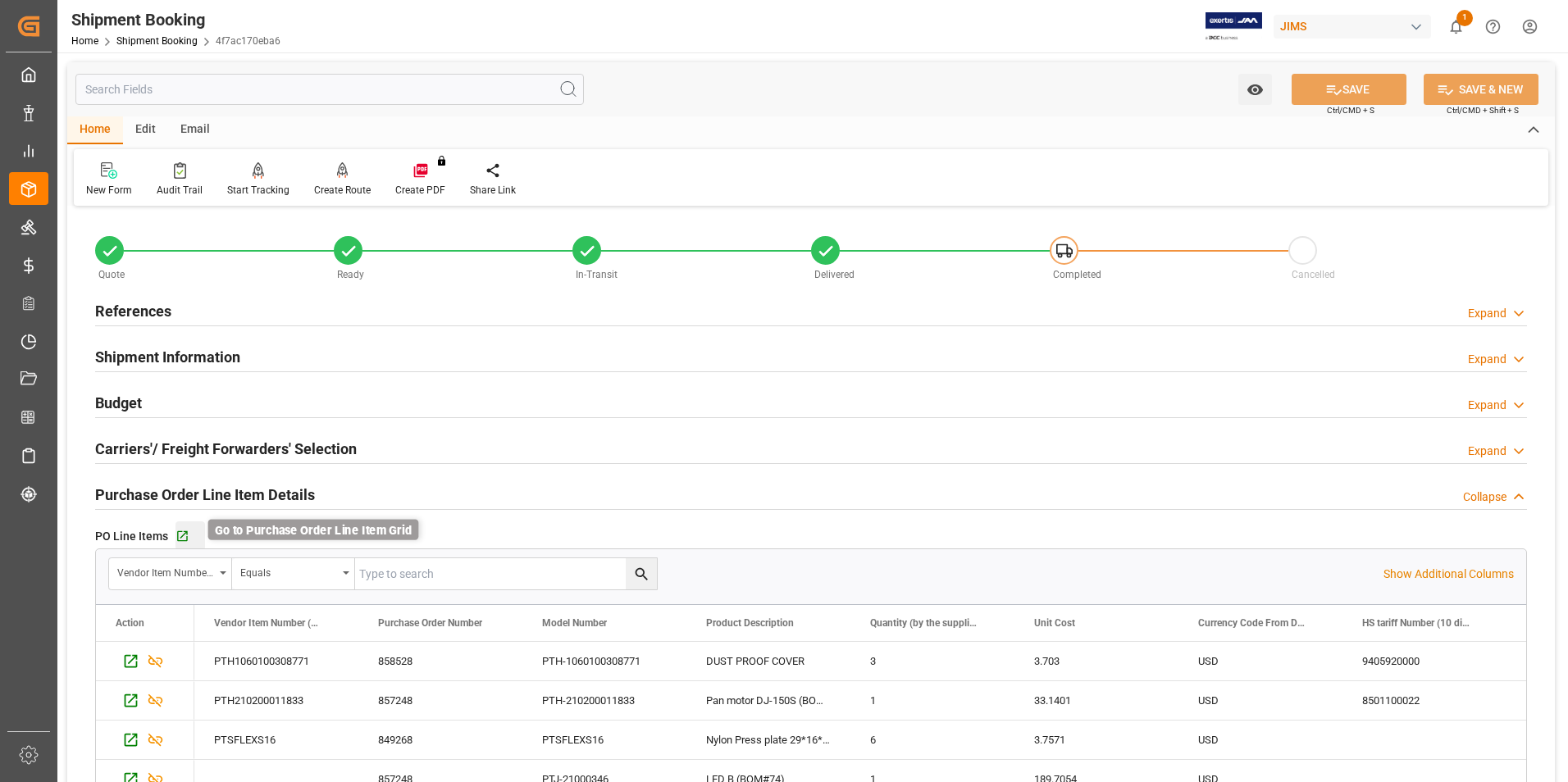
click at [185, 534] on icon "button" at bounding box center [182, 536] width 14 height 14
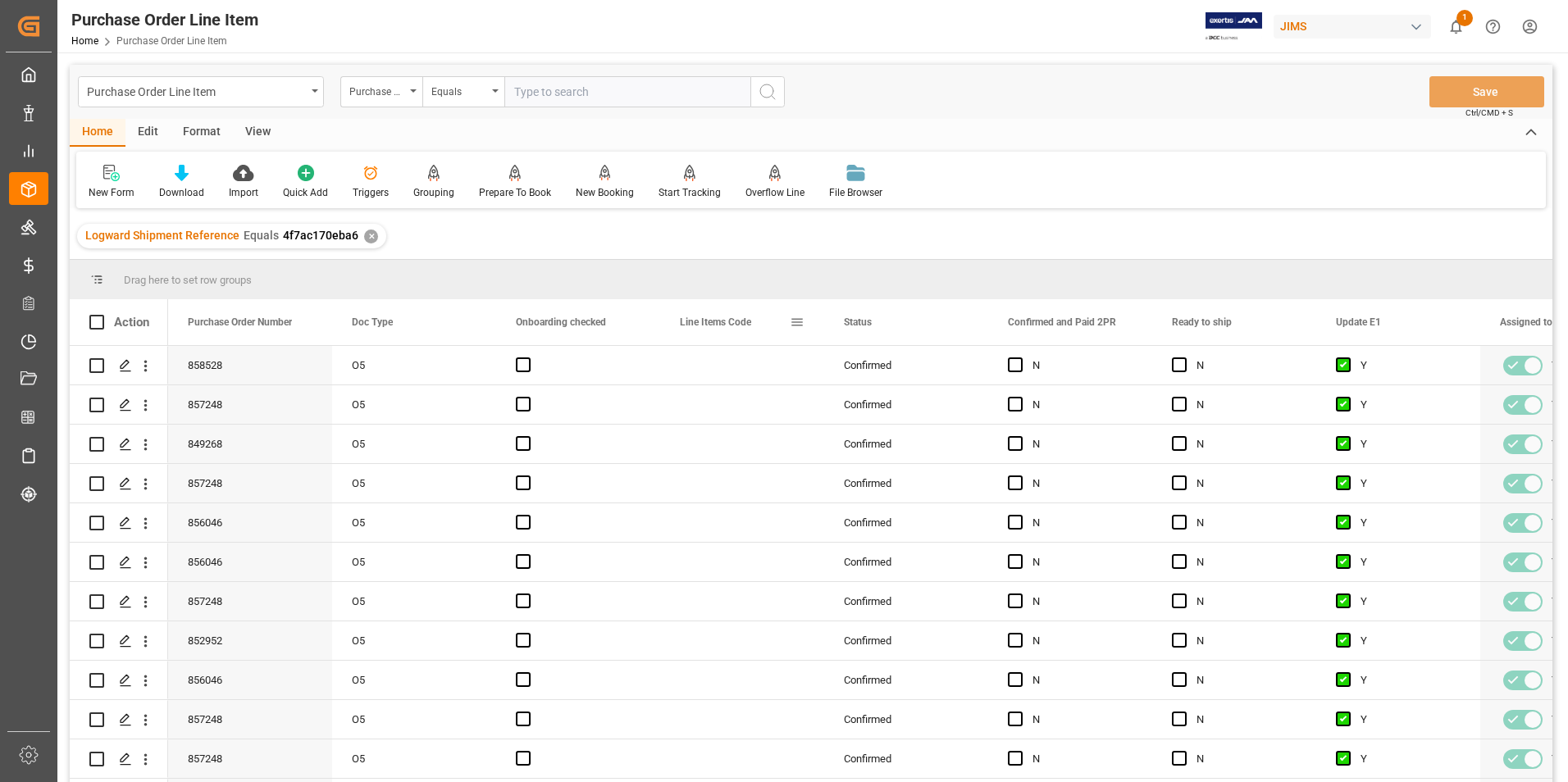
click at [797, 321] on span at bounding box center [797, 321] width 15 height 15
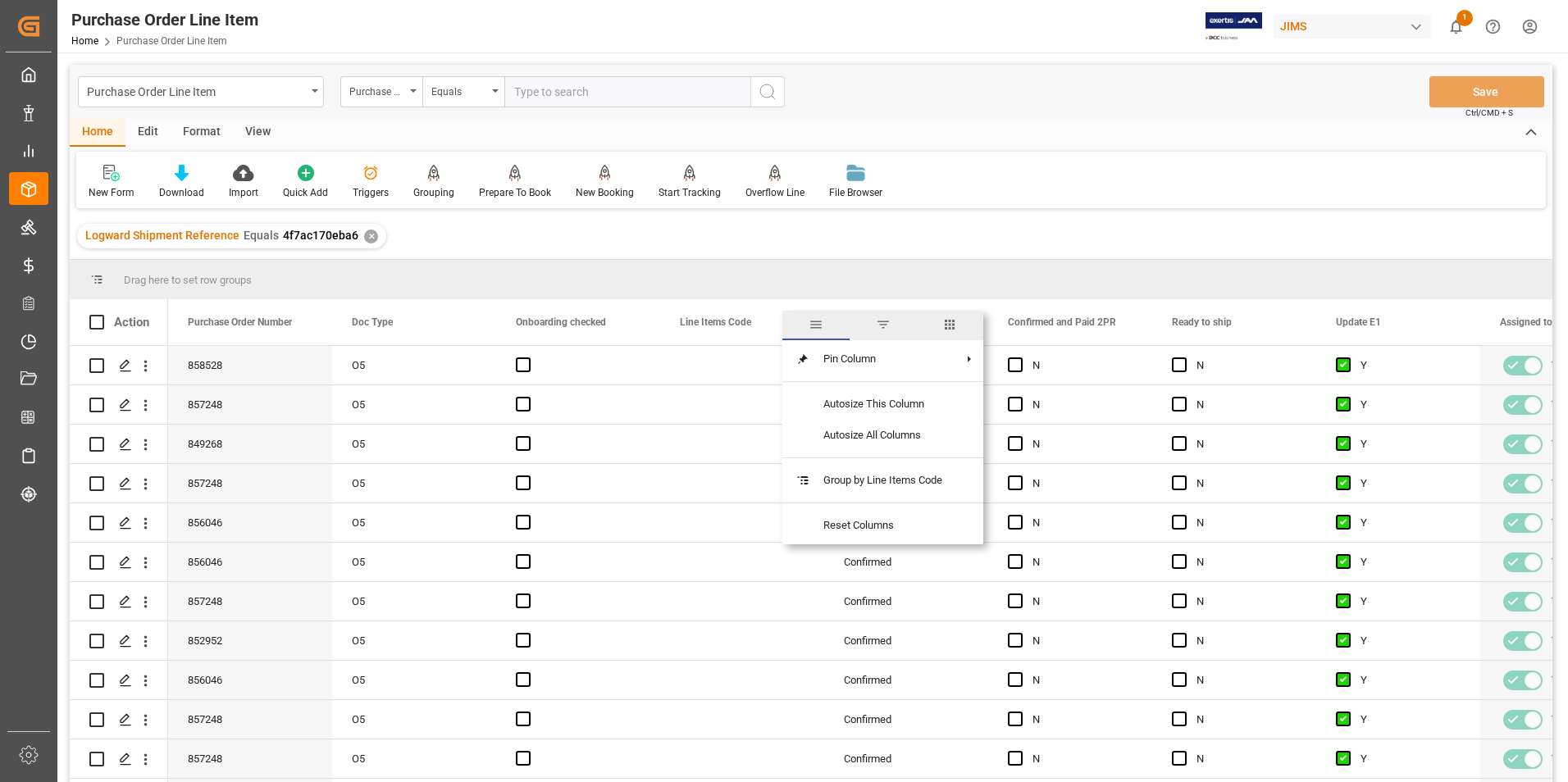
click at [952, 323] on span "columns" at bounding box center [949, 324] width 15 height 15
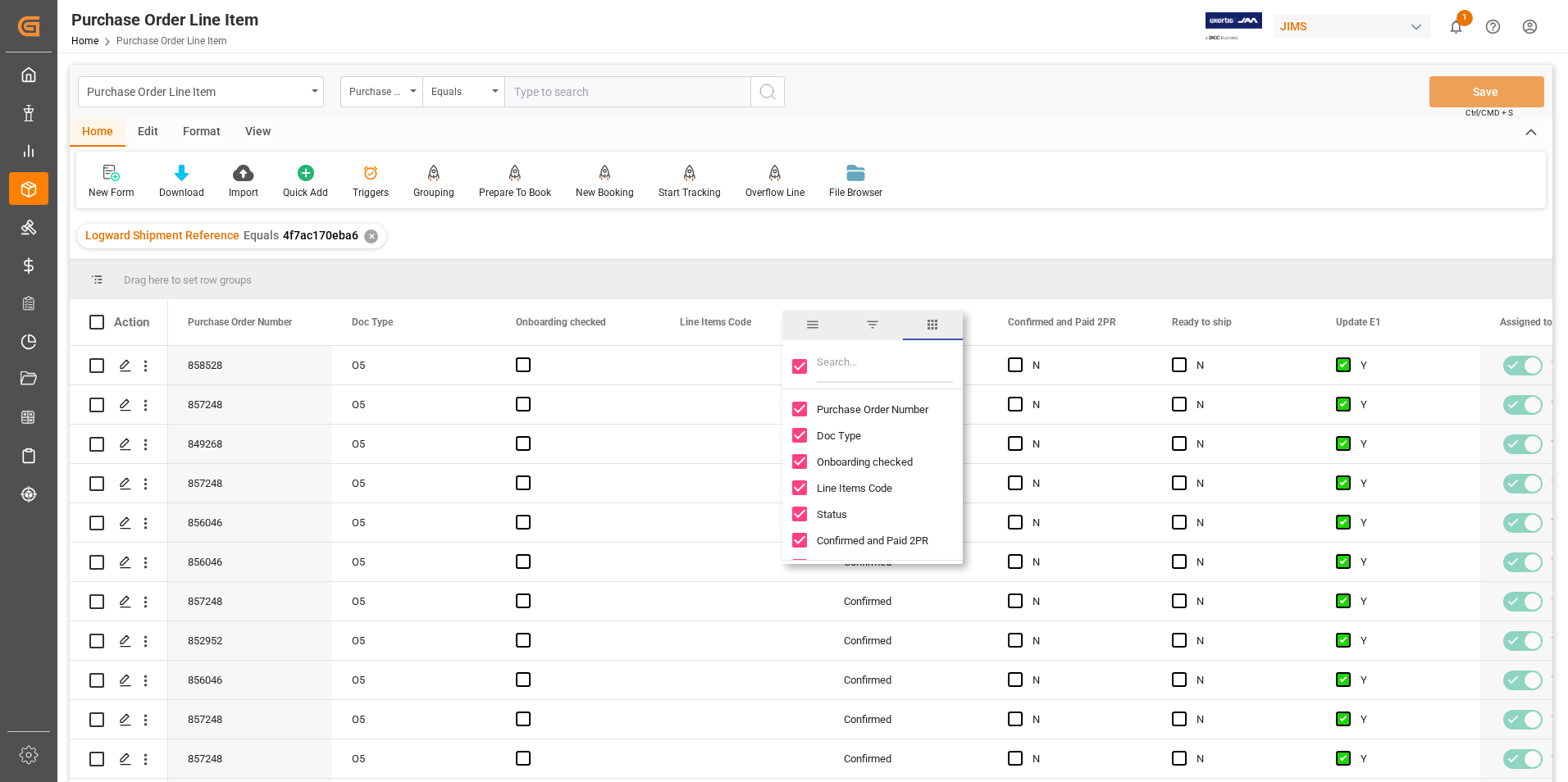
click at [798, 366] on input "Toggle Select All Columns" at bounding box center [799, 366] width 15 height 15
checkbox input "false"
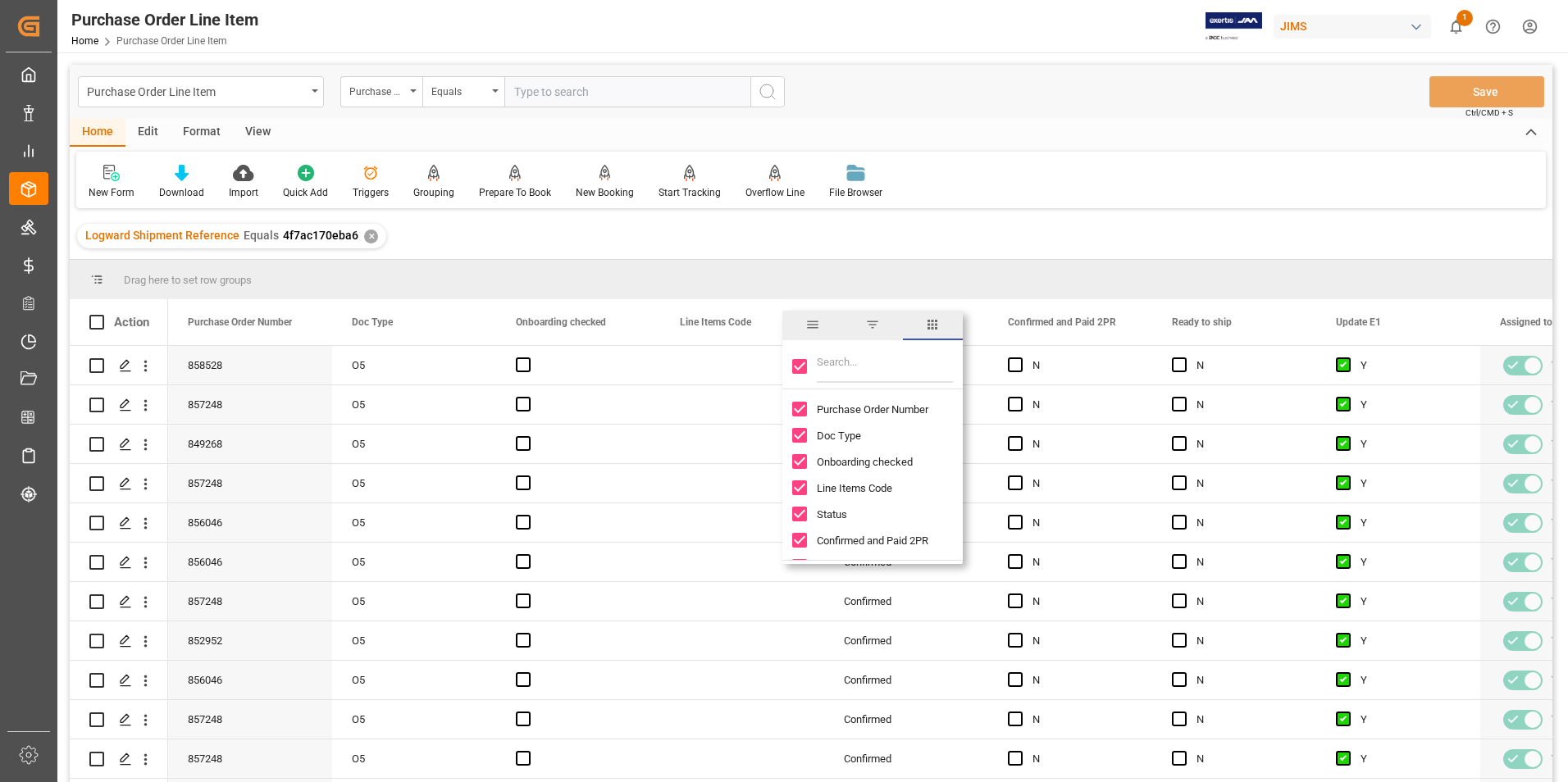
checkbox input "false"
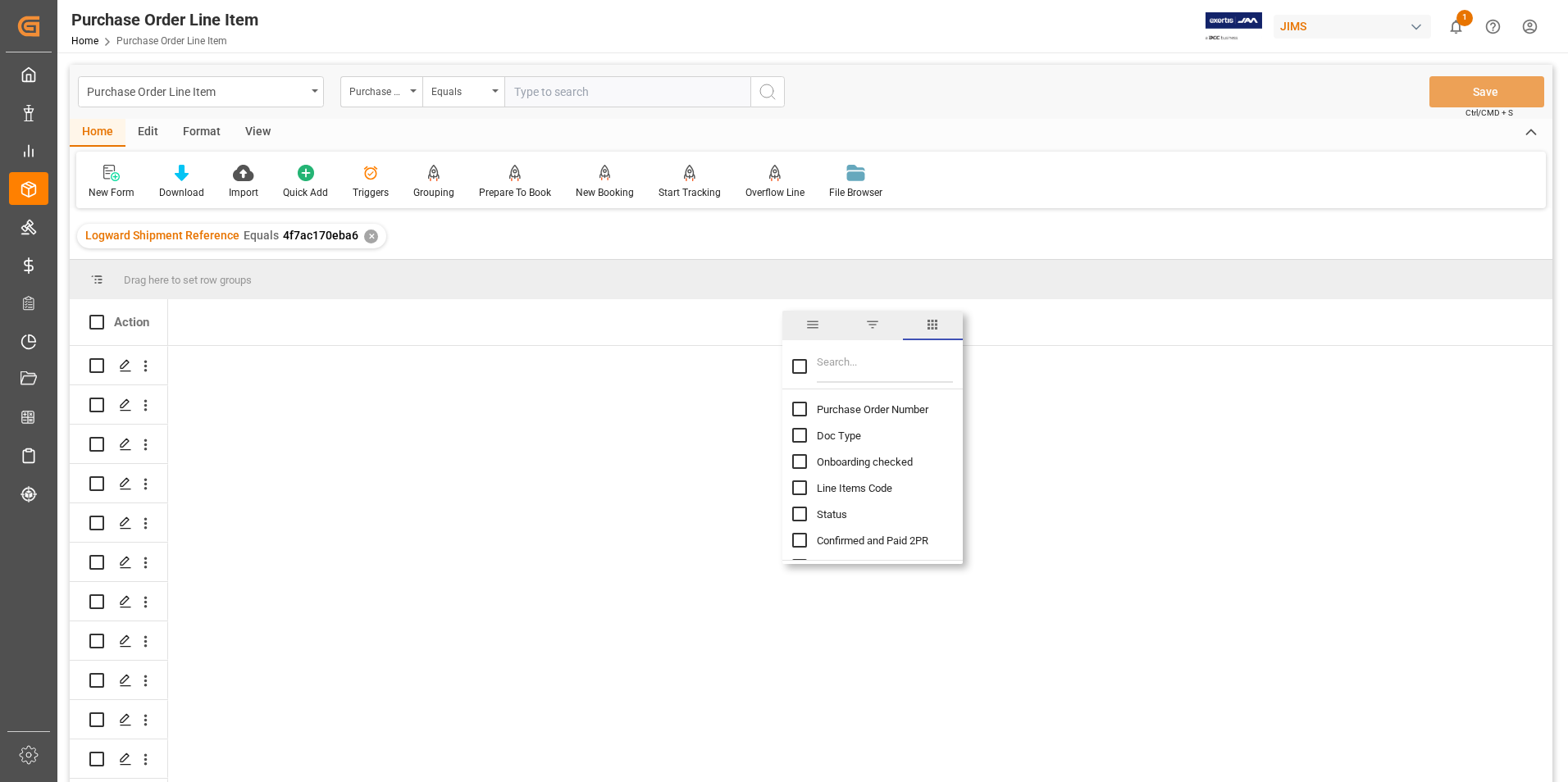
click at [800, 410] on input "Purchase Order Number column toggle visibility (hidden)" at bounding box center [799, 408] width 15 height 15
checkbox input "true"
checkbox input "false"
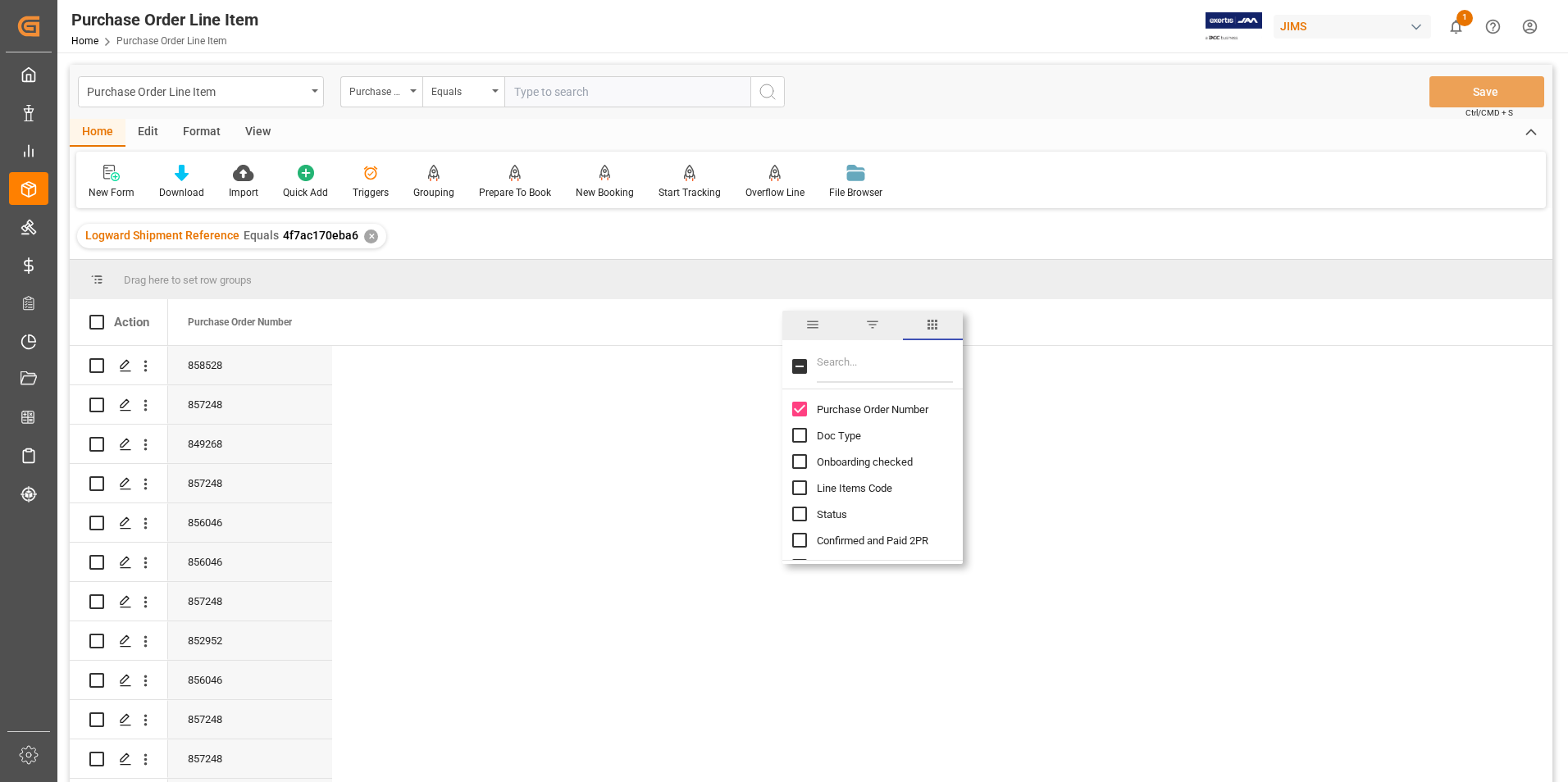
click at [842, 373] on input "Filter Columns Input" at bounding box center [885, 367] width 136 height 33
type input "incoterm"
checkbox input "true"
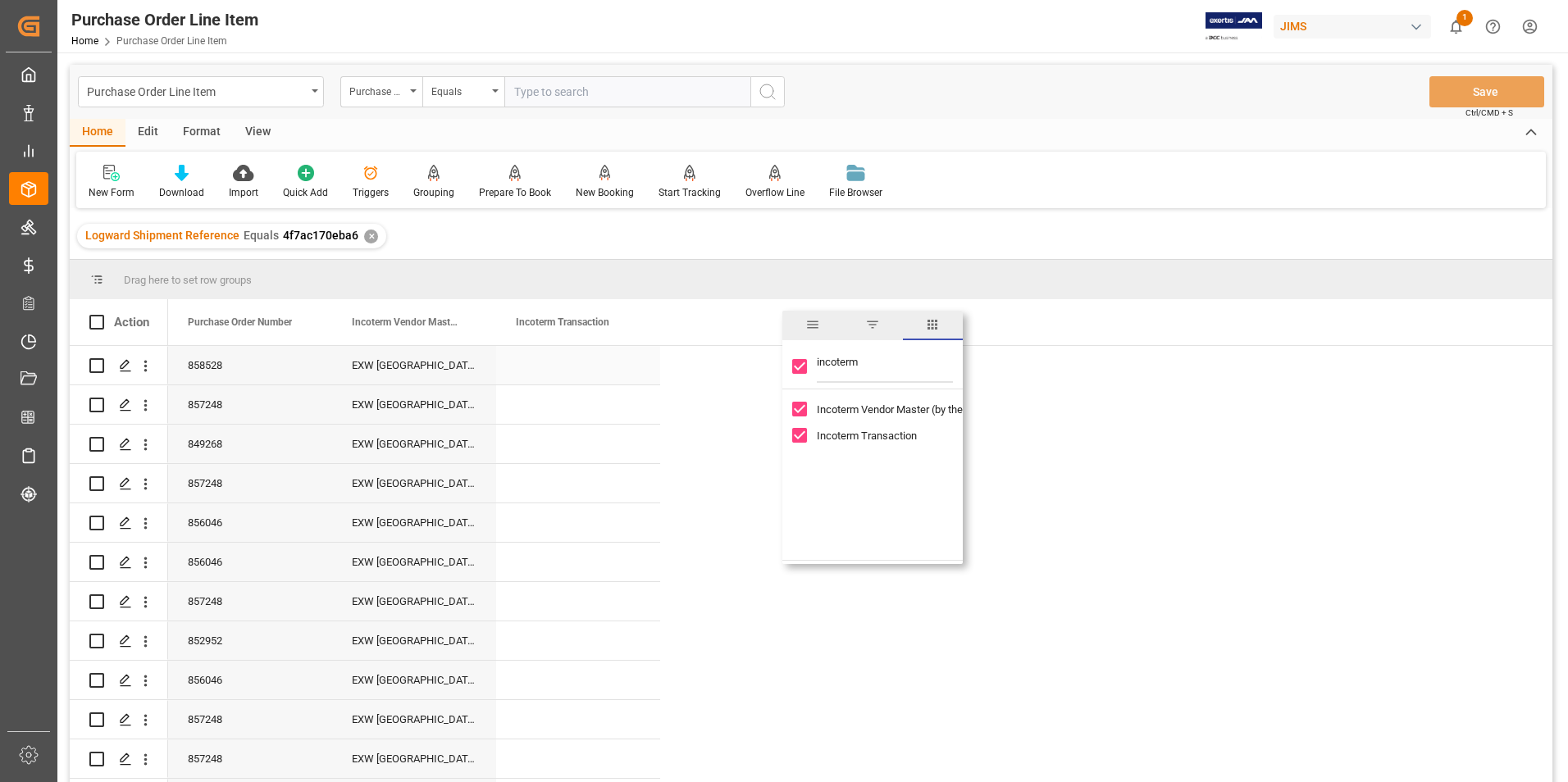
click at [559, 363] on div "Press SPACE to select this row." at bounding box center [578, 366] width 164 height 39
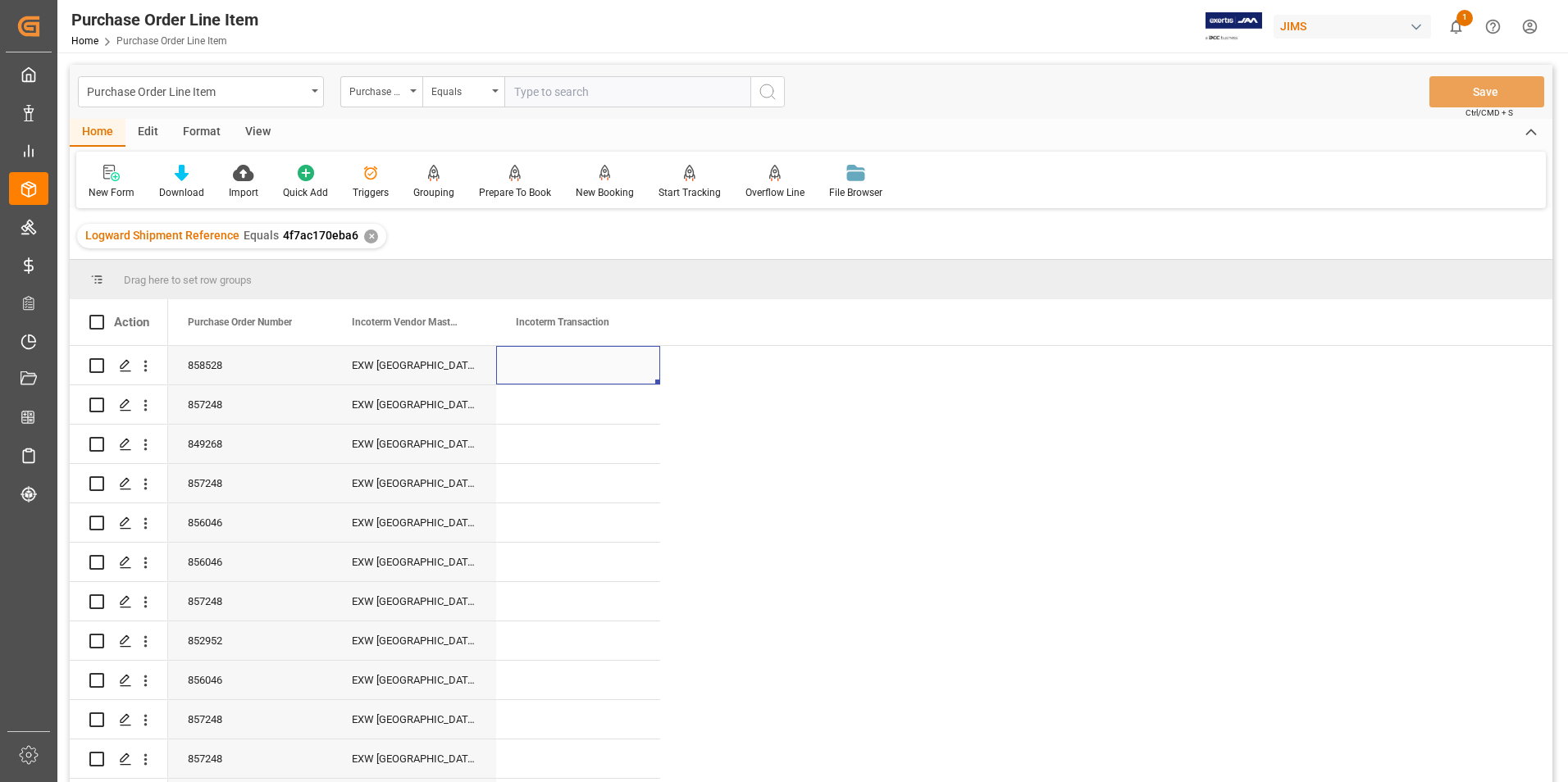
click at [559, 363] on div "Press SPACE to select this row." at bounding box center [578, 366] width 164 height 39
click at [559, 363] on input "Press SPACE to select this row." at bounding box center [578, 375] width 137 height 31
type input "DAP Jam Mtl"
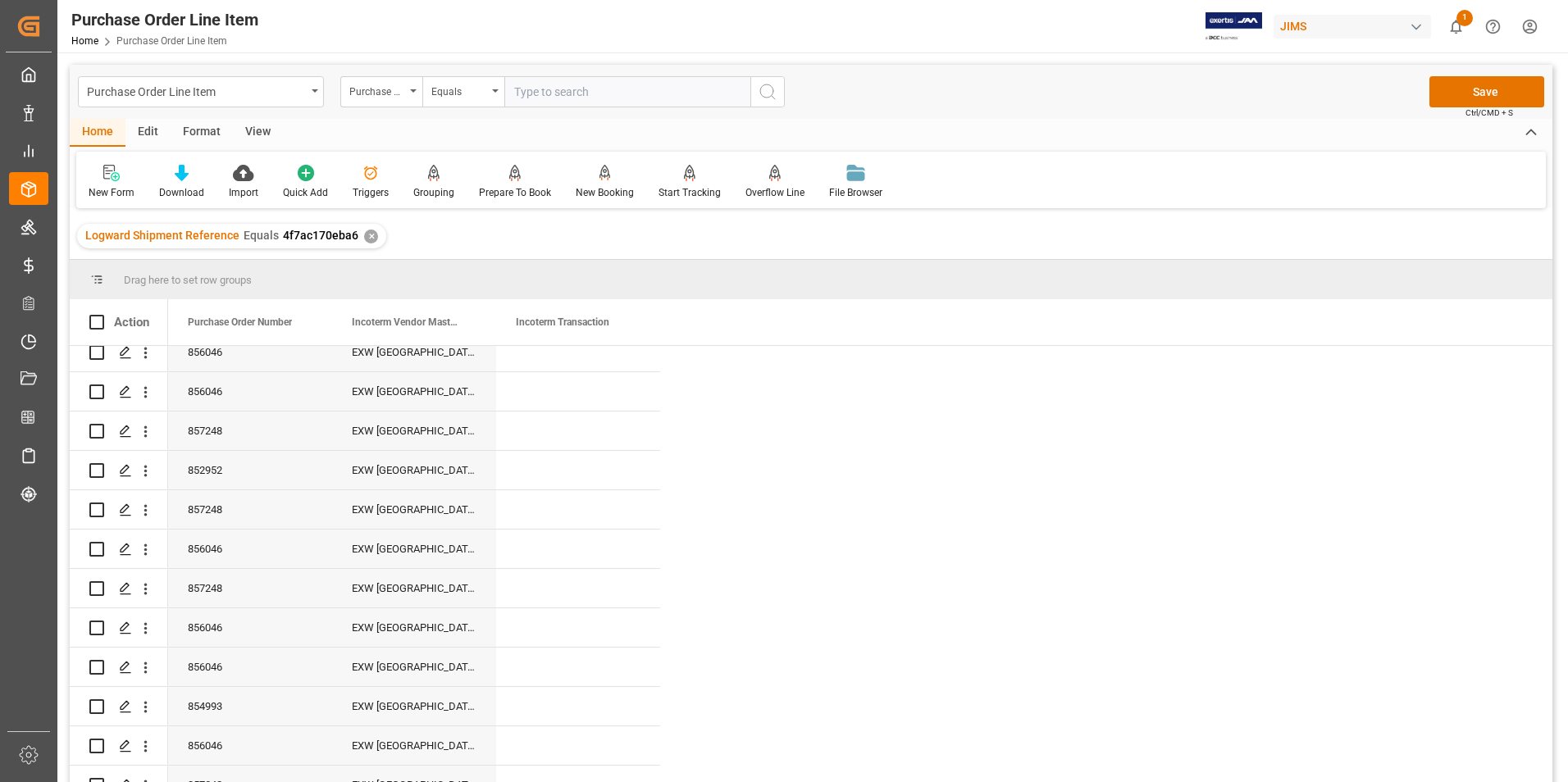
scroll to position [818, 0]
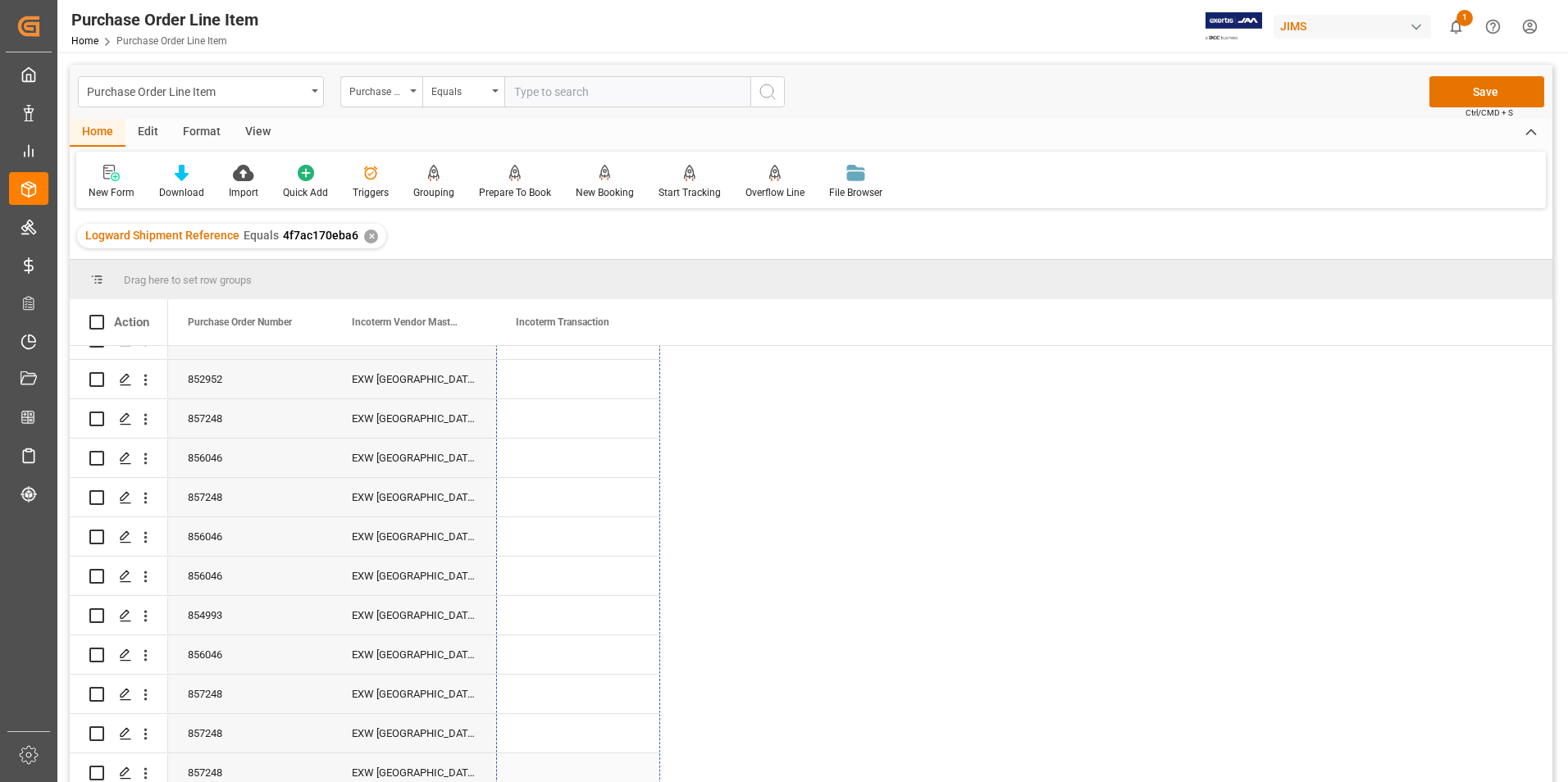
drag, startPoint x: 656, startPoint y: 382, endPoint x: 652, endPoint y: 761, distance: 379.0
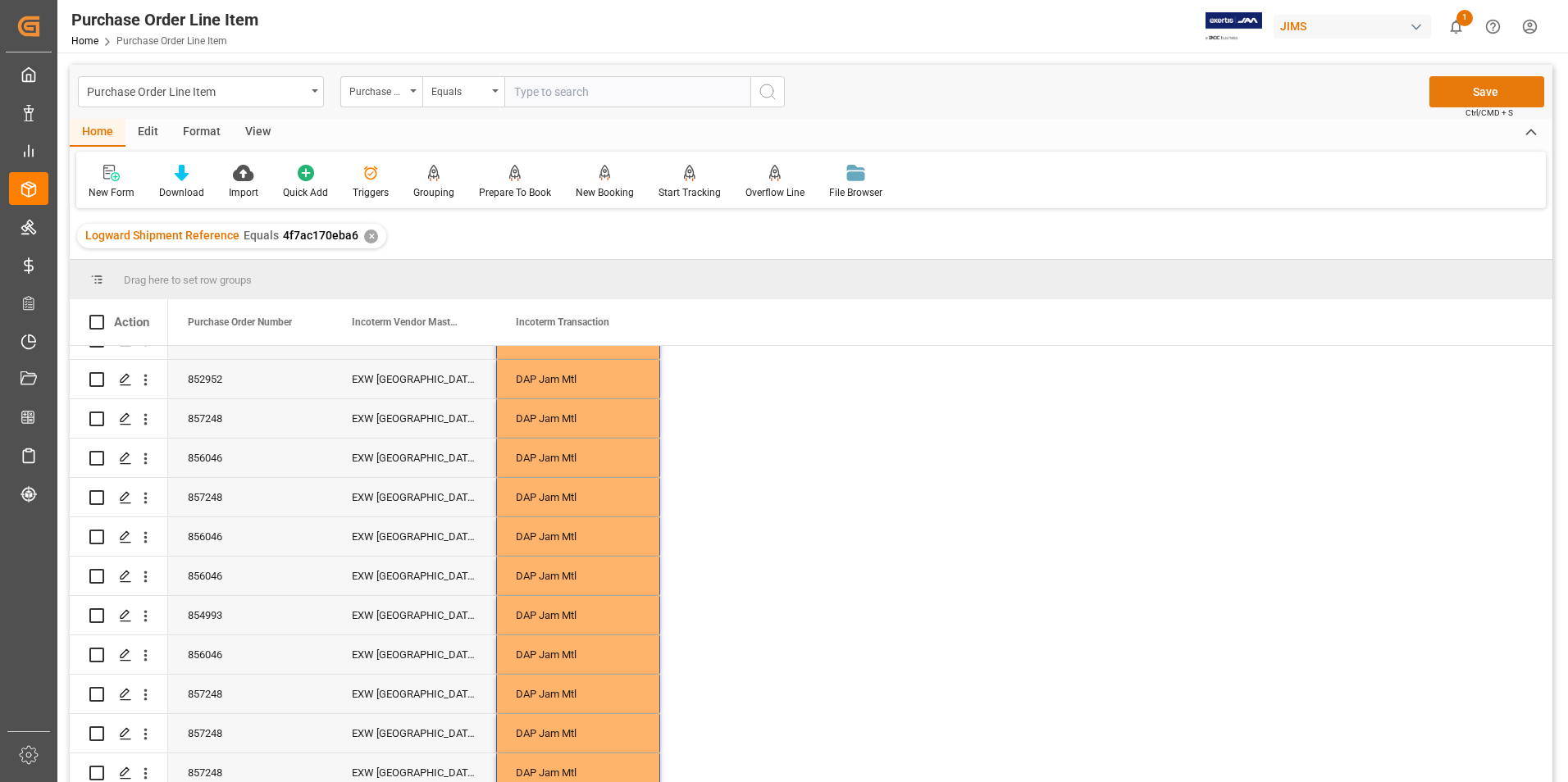
click at [1469, 91] on button "Save" at bounding box center [1487, 92] width 115 height 31
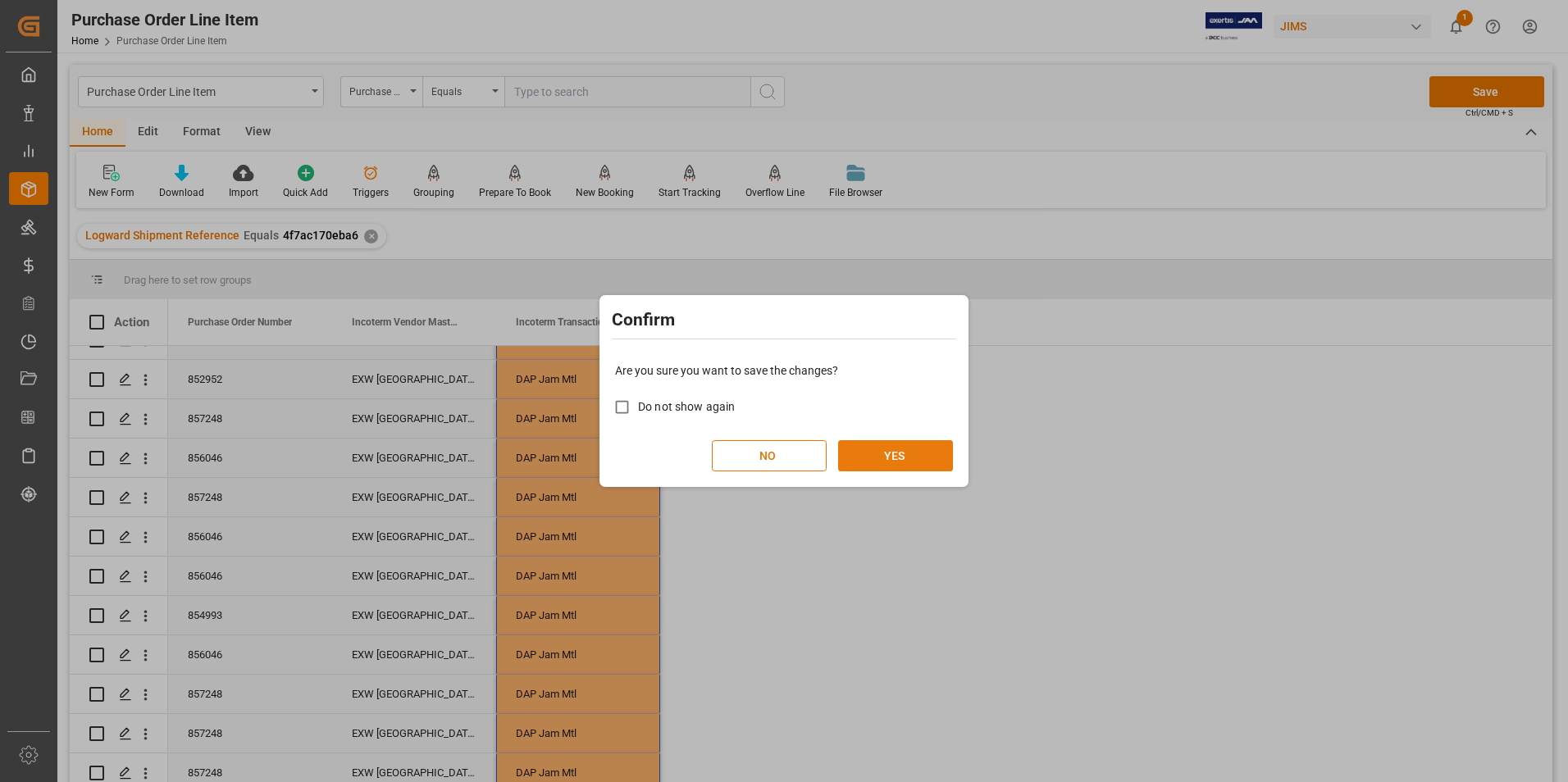
click at [870, 459] on button "YES" at bounding box center [895, 456] width 115 height 31
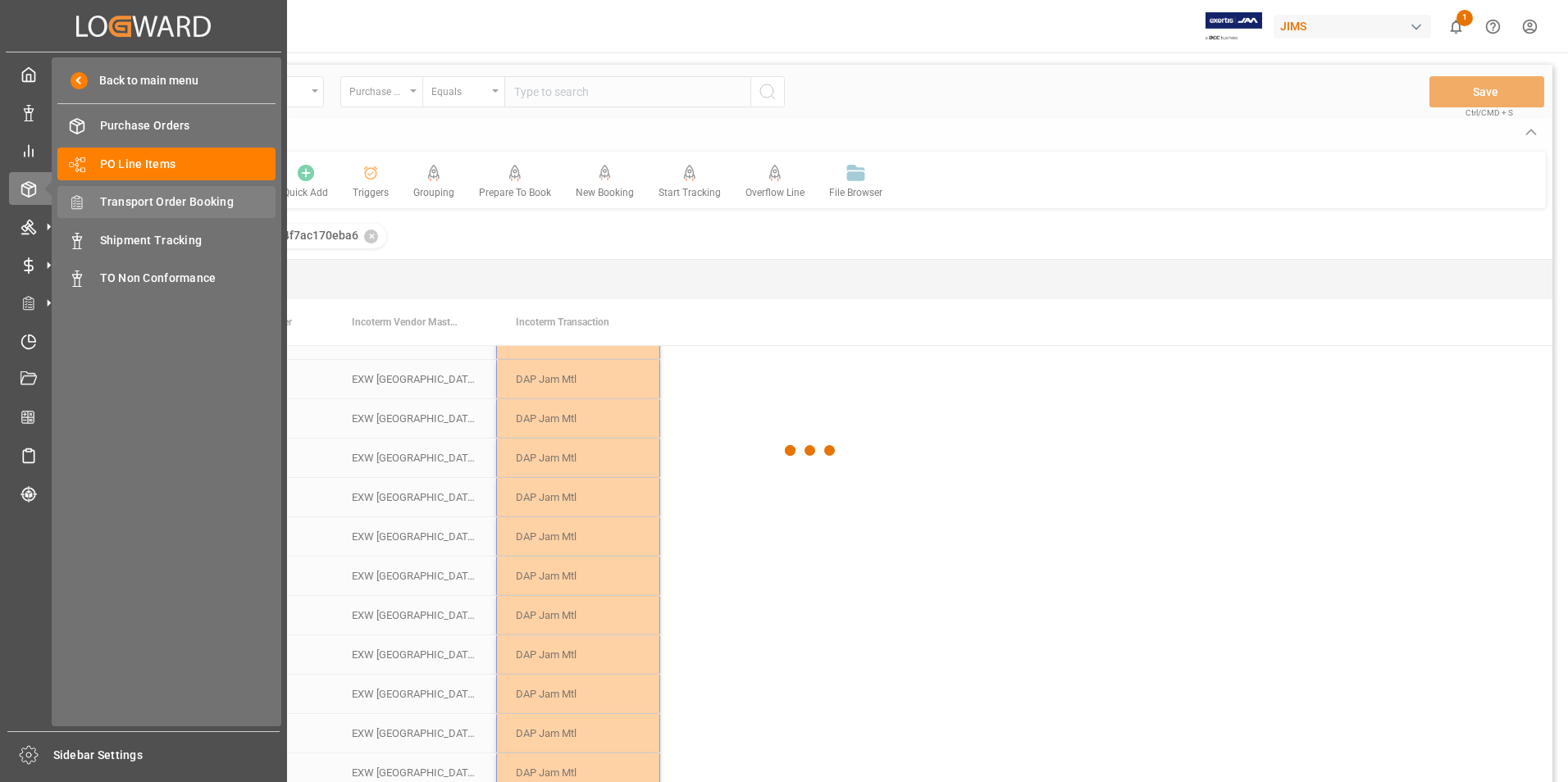
click at [160, 199] on span "Transport Order Booking" at bounding box center [188, 202] width 176 height 17
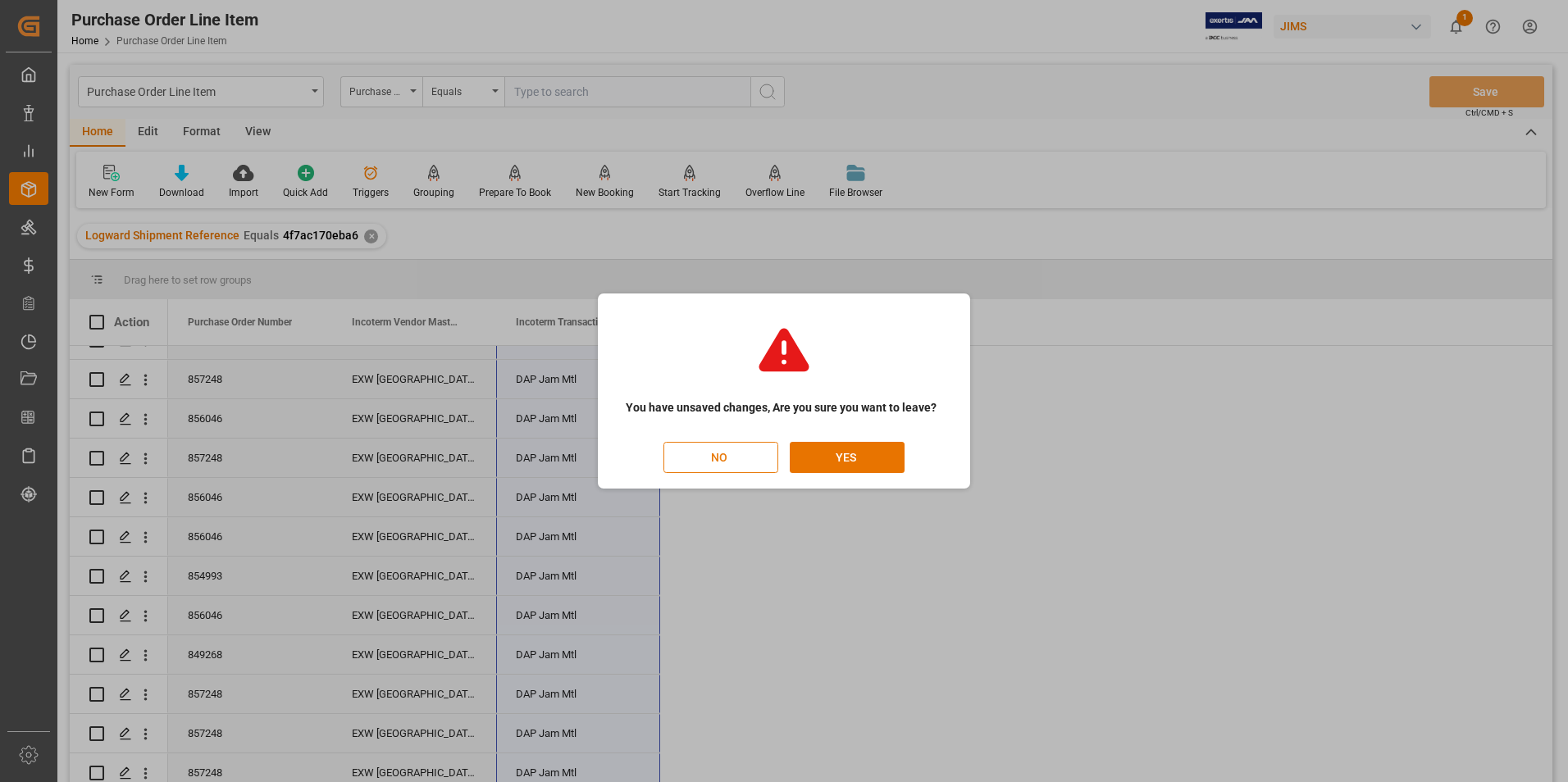
click at [716, 454] on button "NO" at bounding box center [720, 458] width 115 height 31
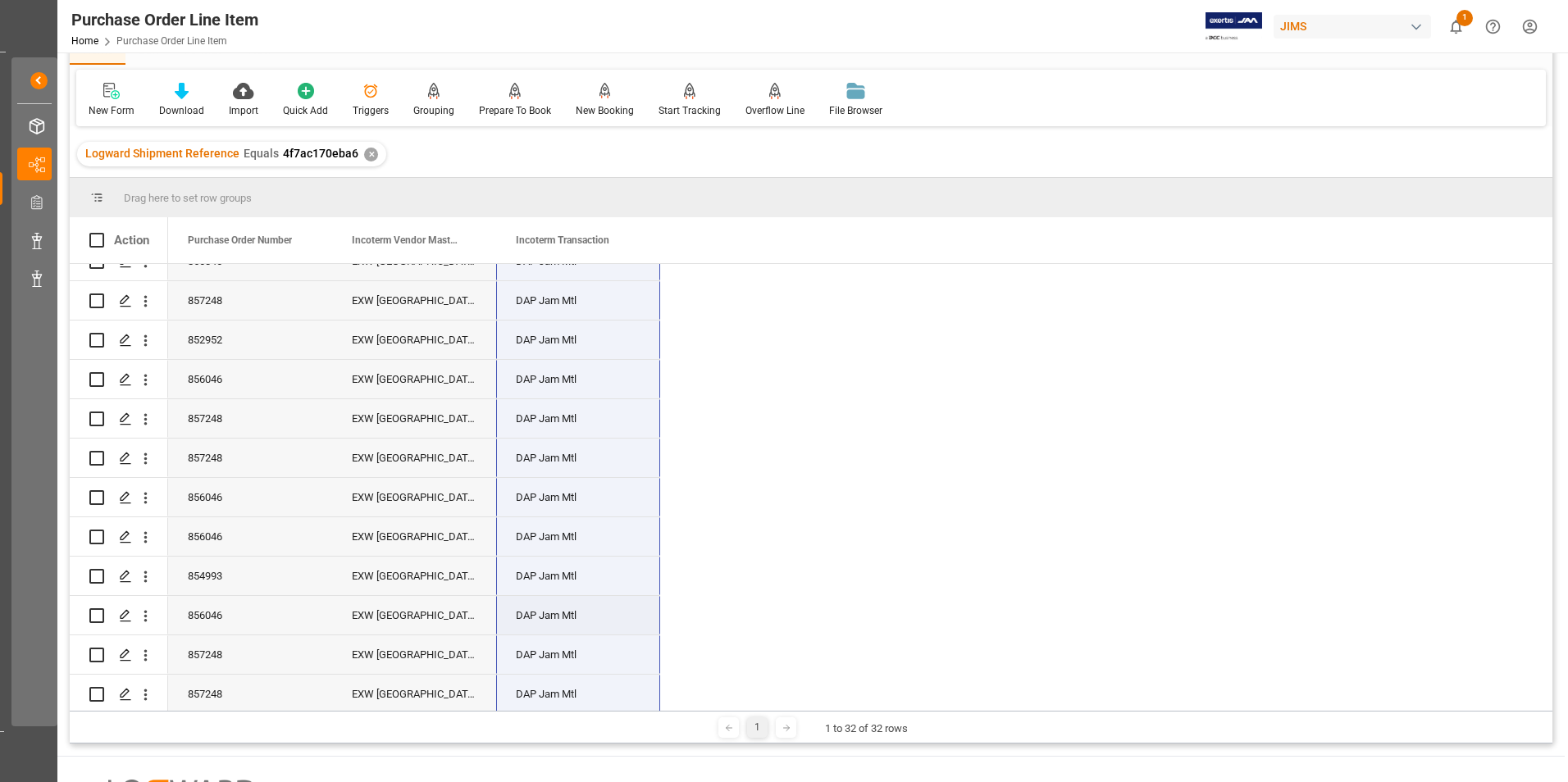
scroll to position [0, 0]
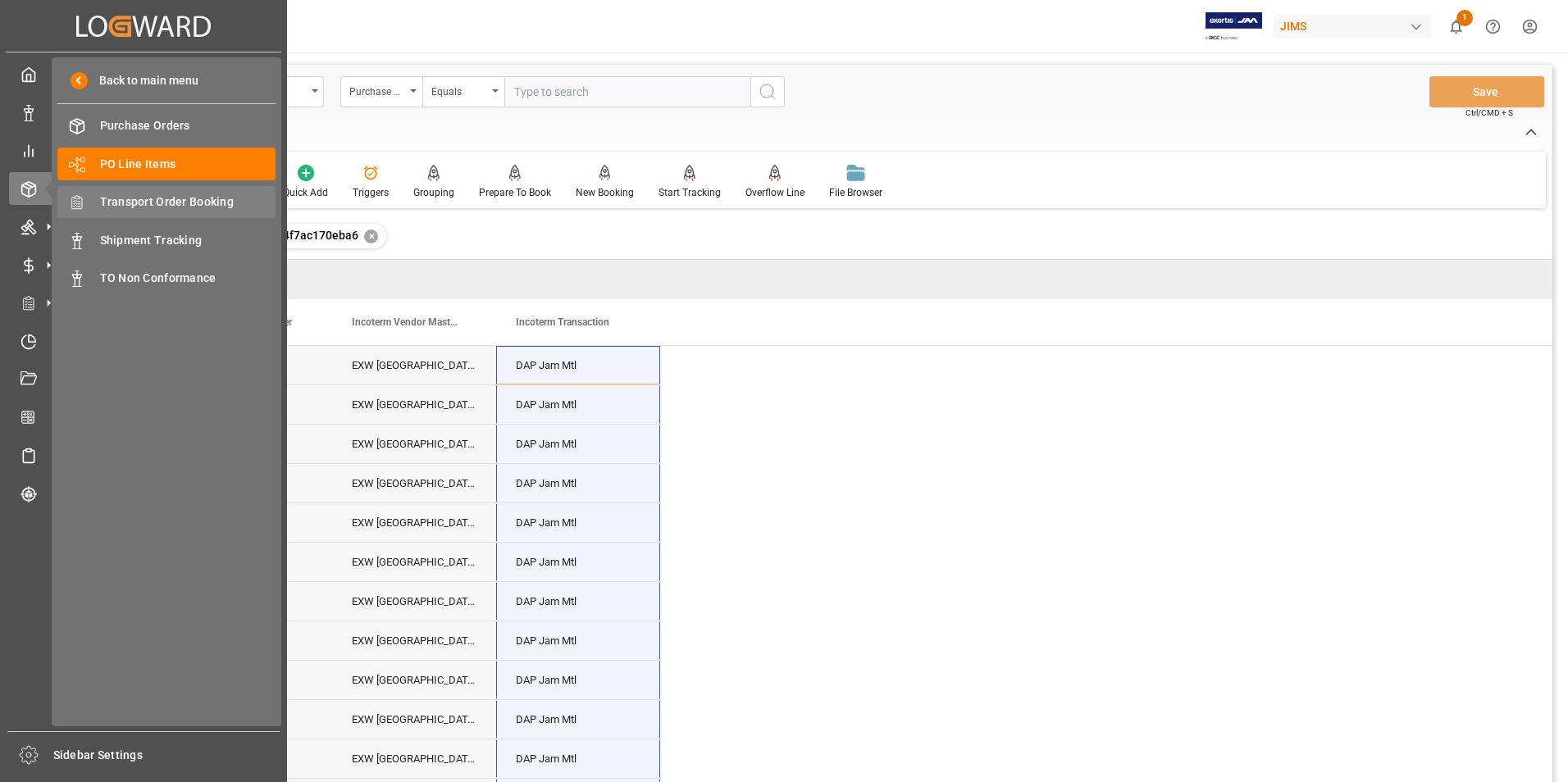
click at [173, 196] on span "Transport Order Booking" at bounding box center [188, 202] width 176 height 17
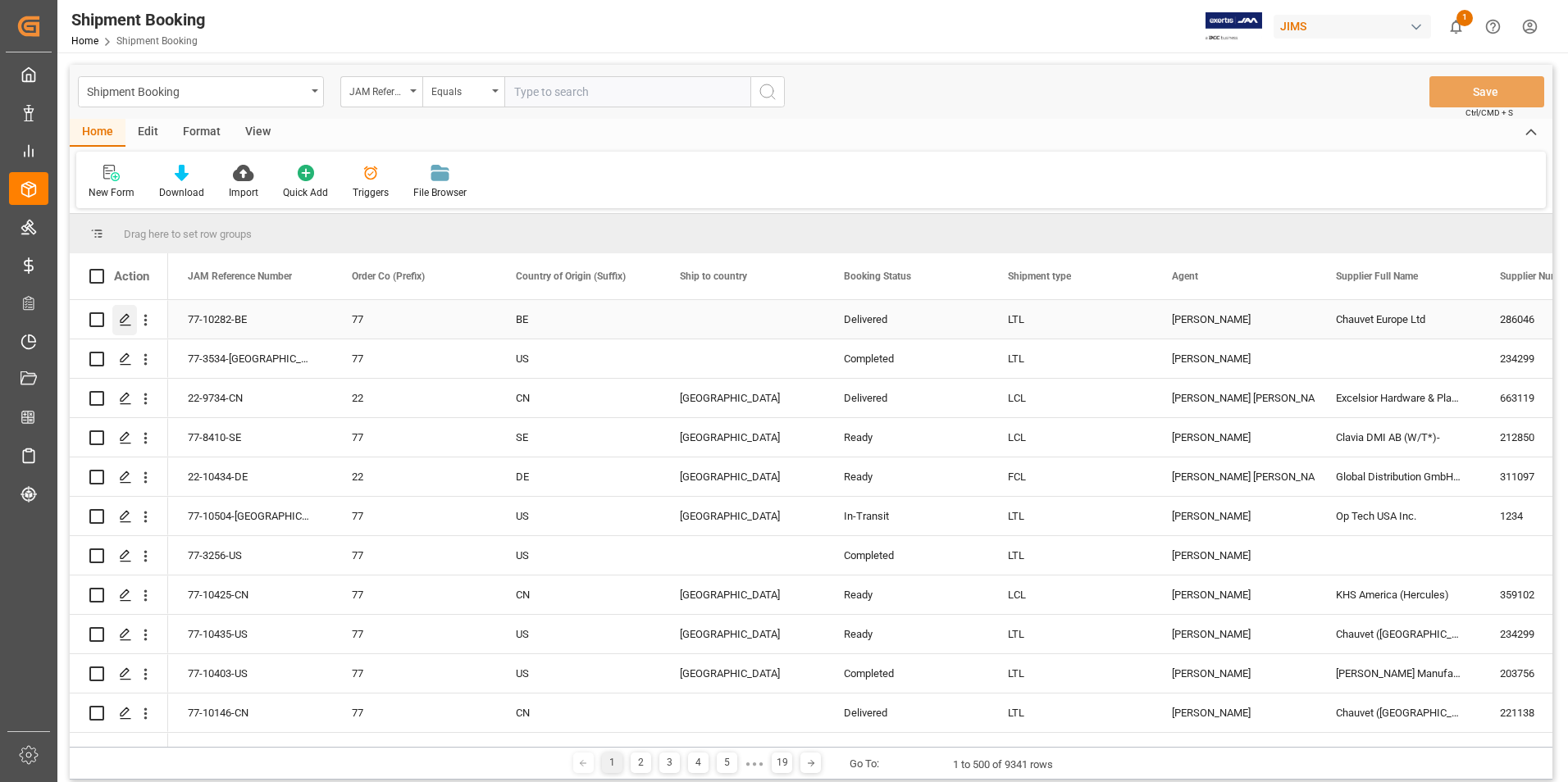
click at [126, 314] on icon "Press SPACE to select this row." at bounding box center [126, 320] width 14 height 14
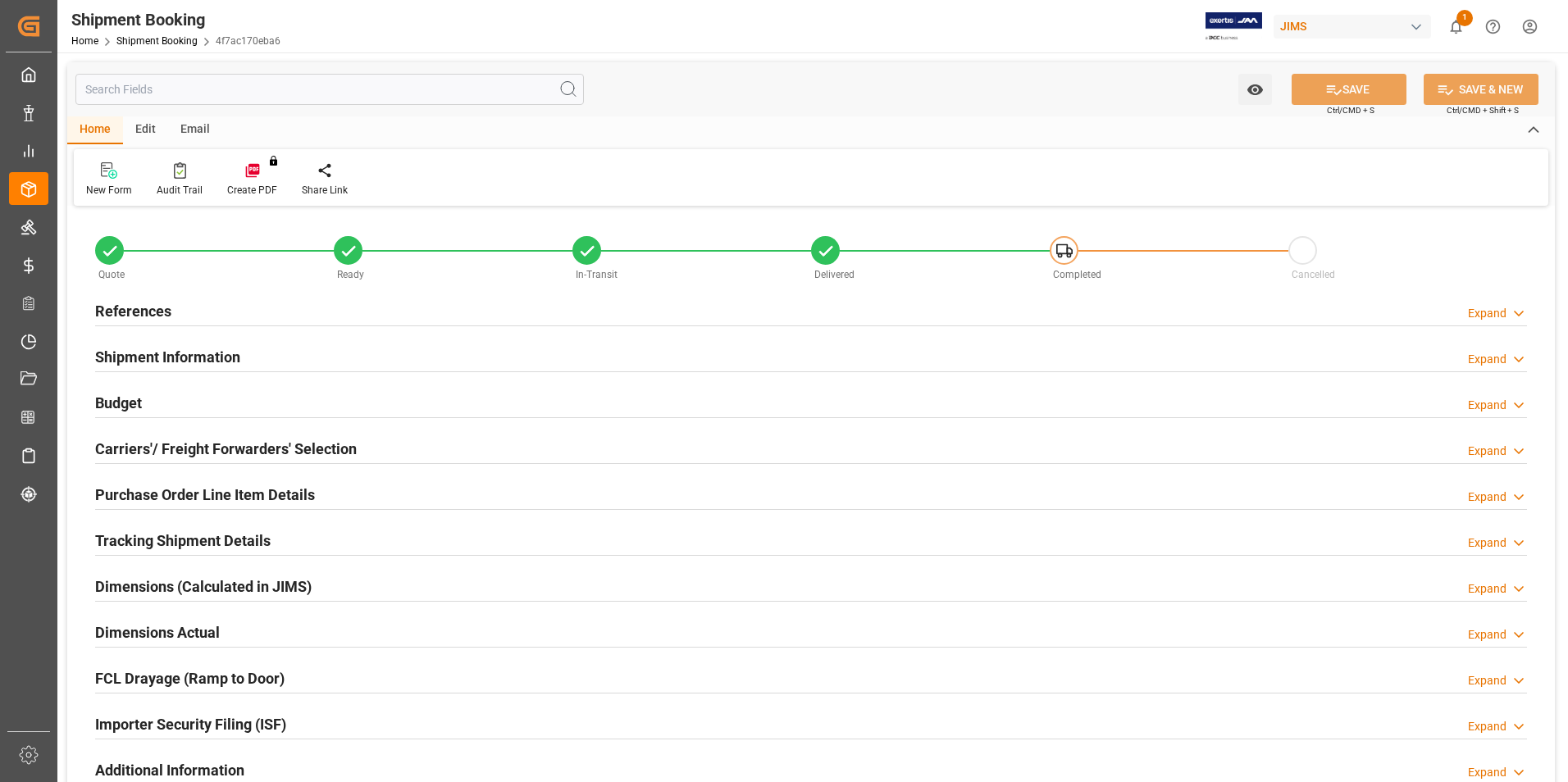
type input "32"
click at [180, 485] on h2 "Purchase Order Line Item Details" at bounding box center [204, 495] width 220 height 22
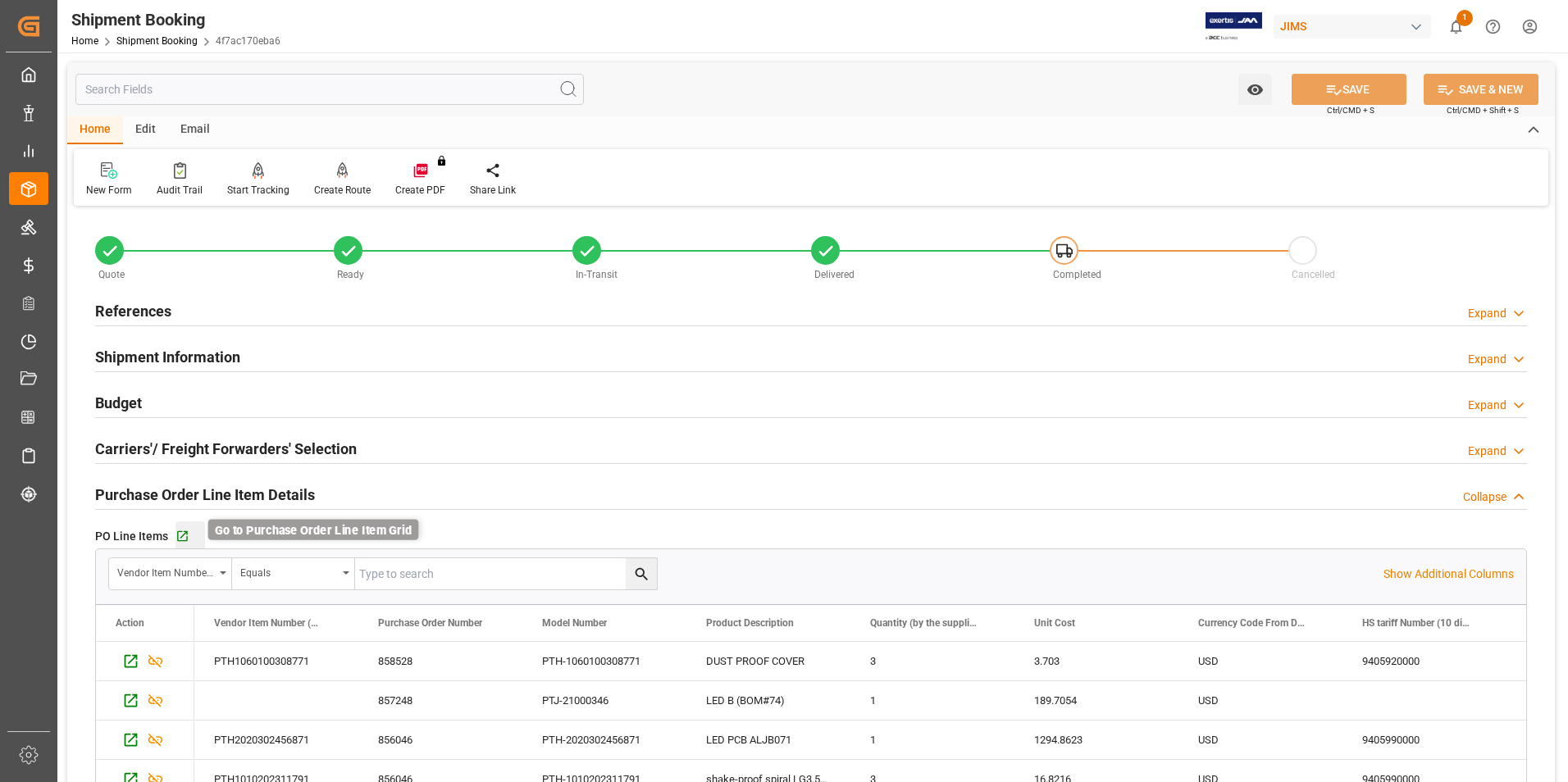
click at [185, 532] on icon "button" at bounding box center [182, 536] width 11 height 11
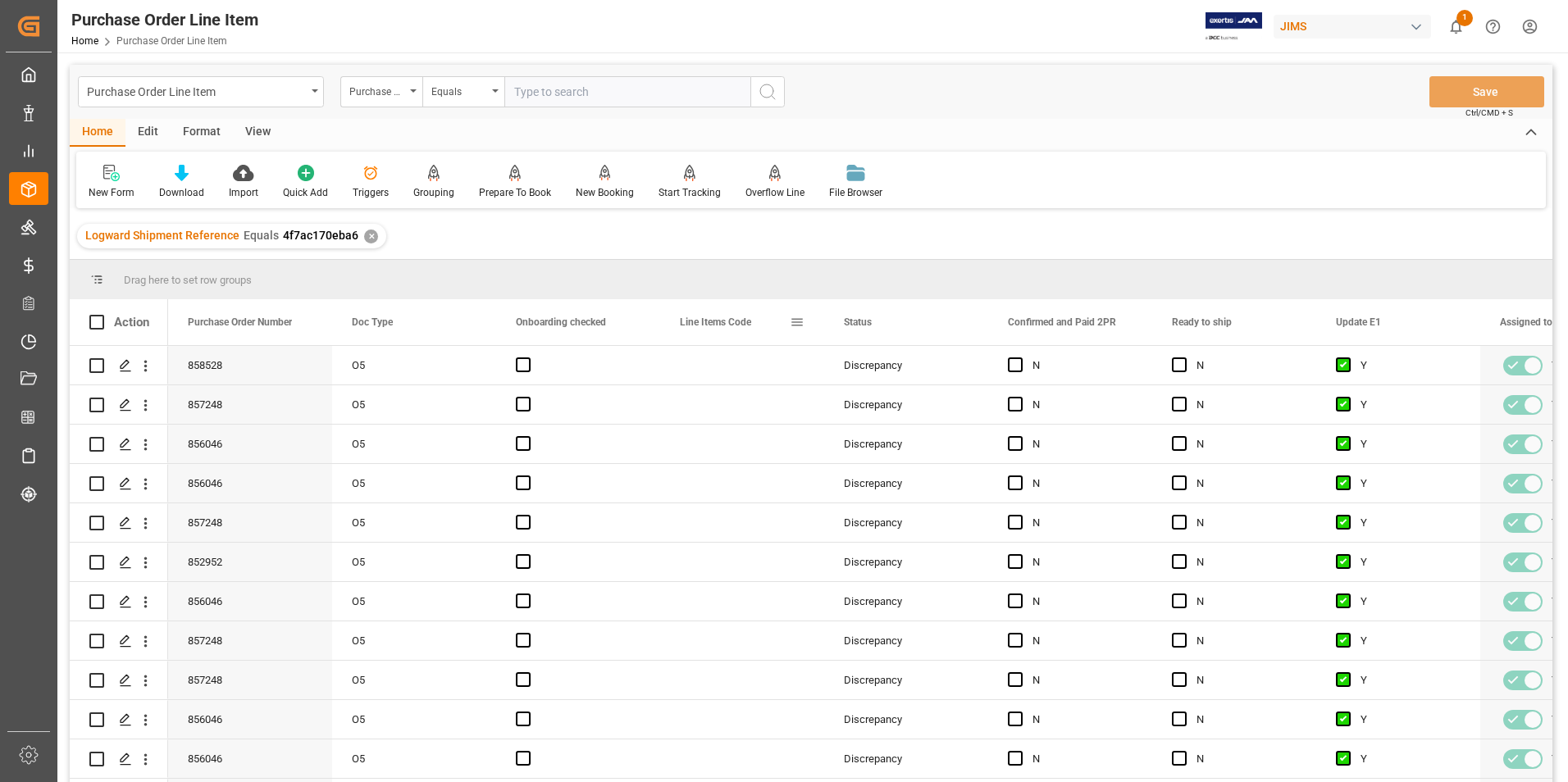
click at [796, 324] on span at bounding box center [797, 321] width 15 height 15
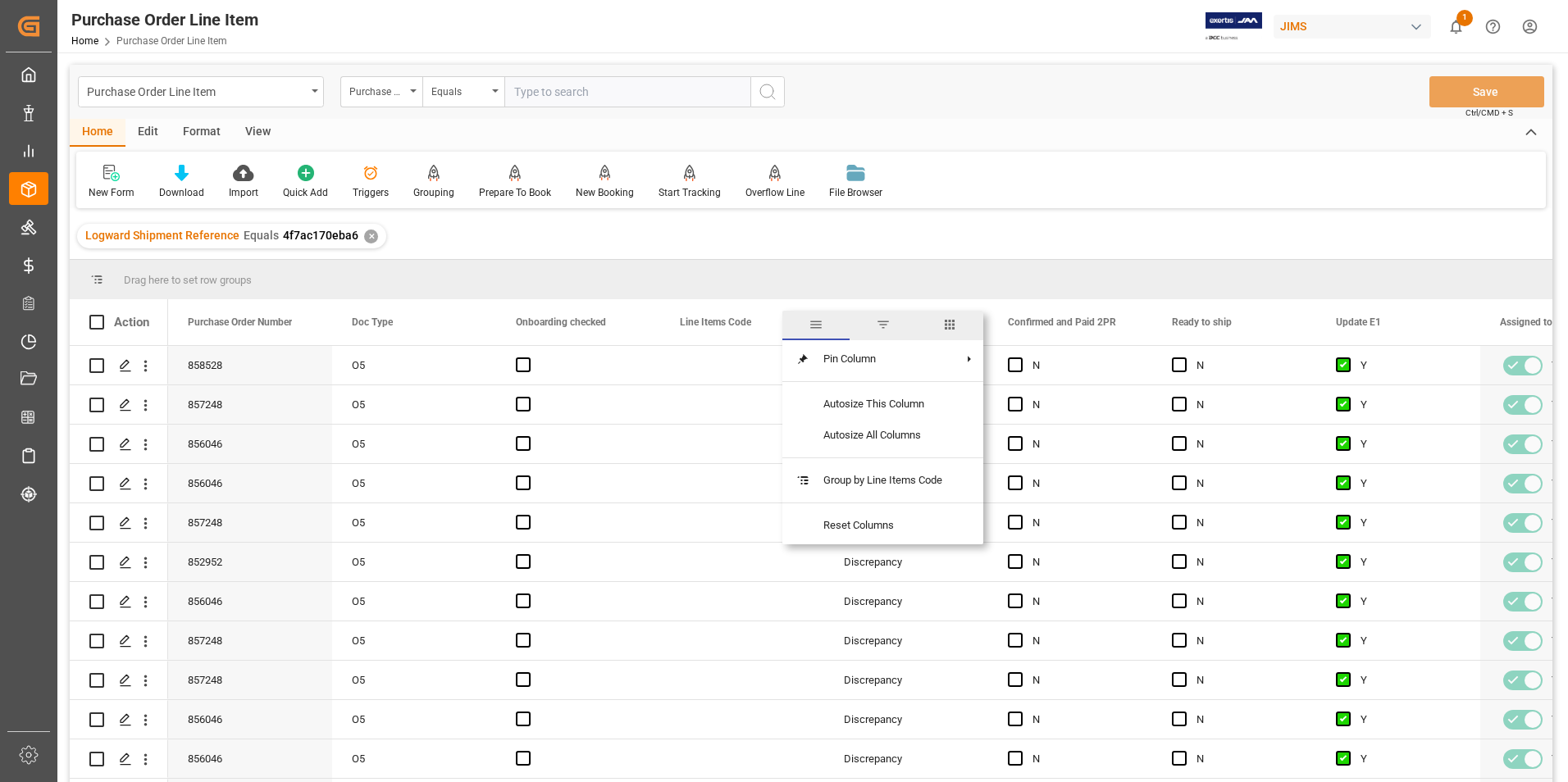
click at [952, 324] on span "columns" at bounding box center [949, 324] width 15 height 15
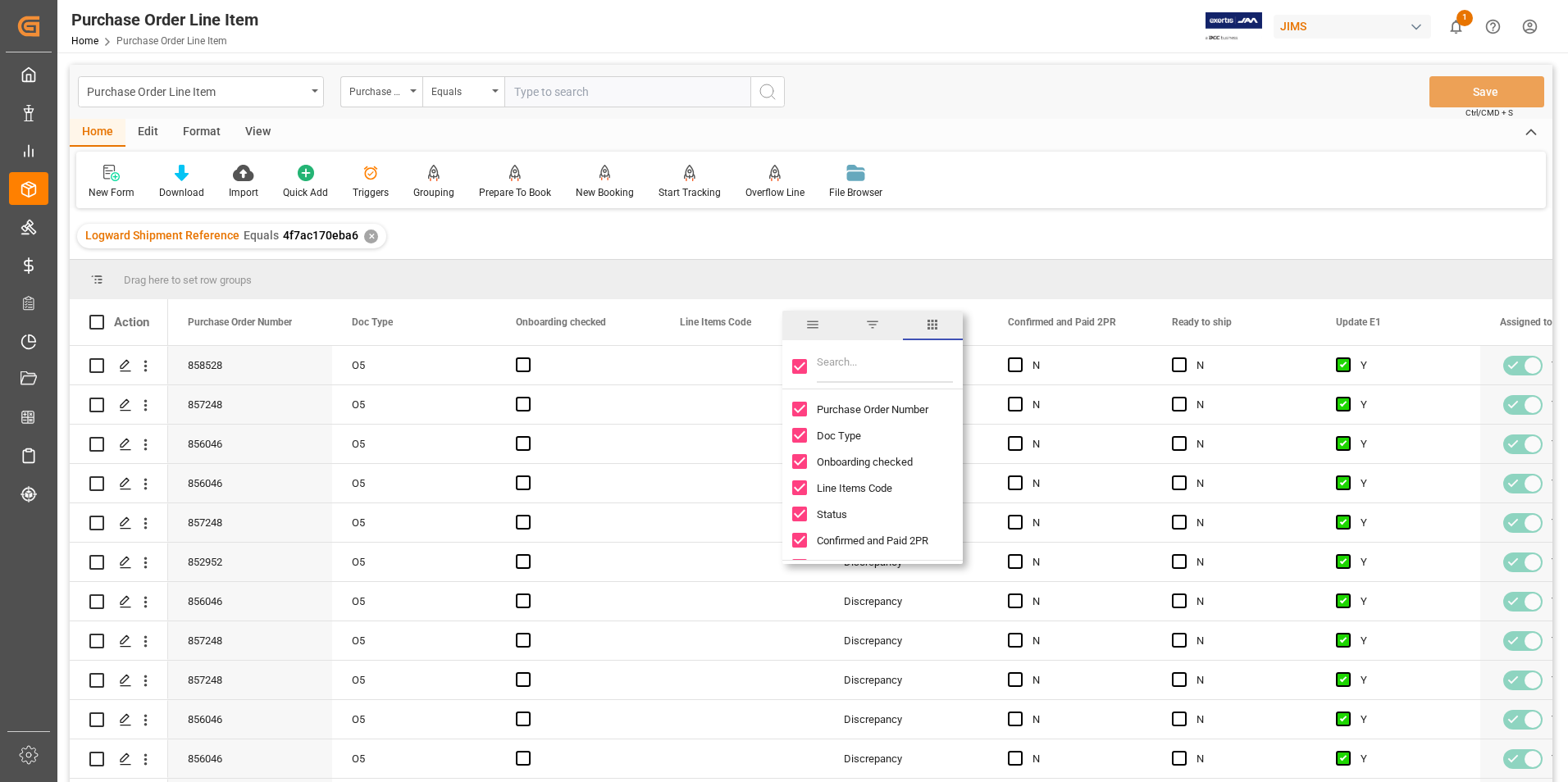
click at [798, 364] on input "Toggle Select All Columns" at bounding box center [799, 366] width 15 height 15
checkbox input "false"
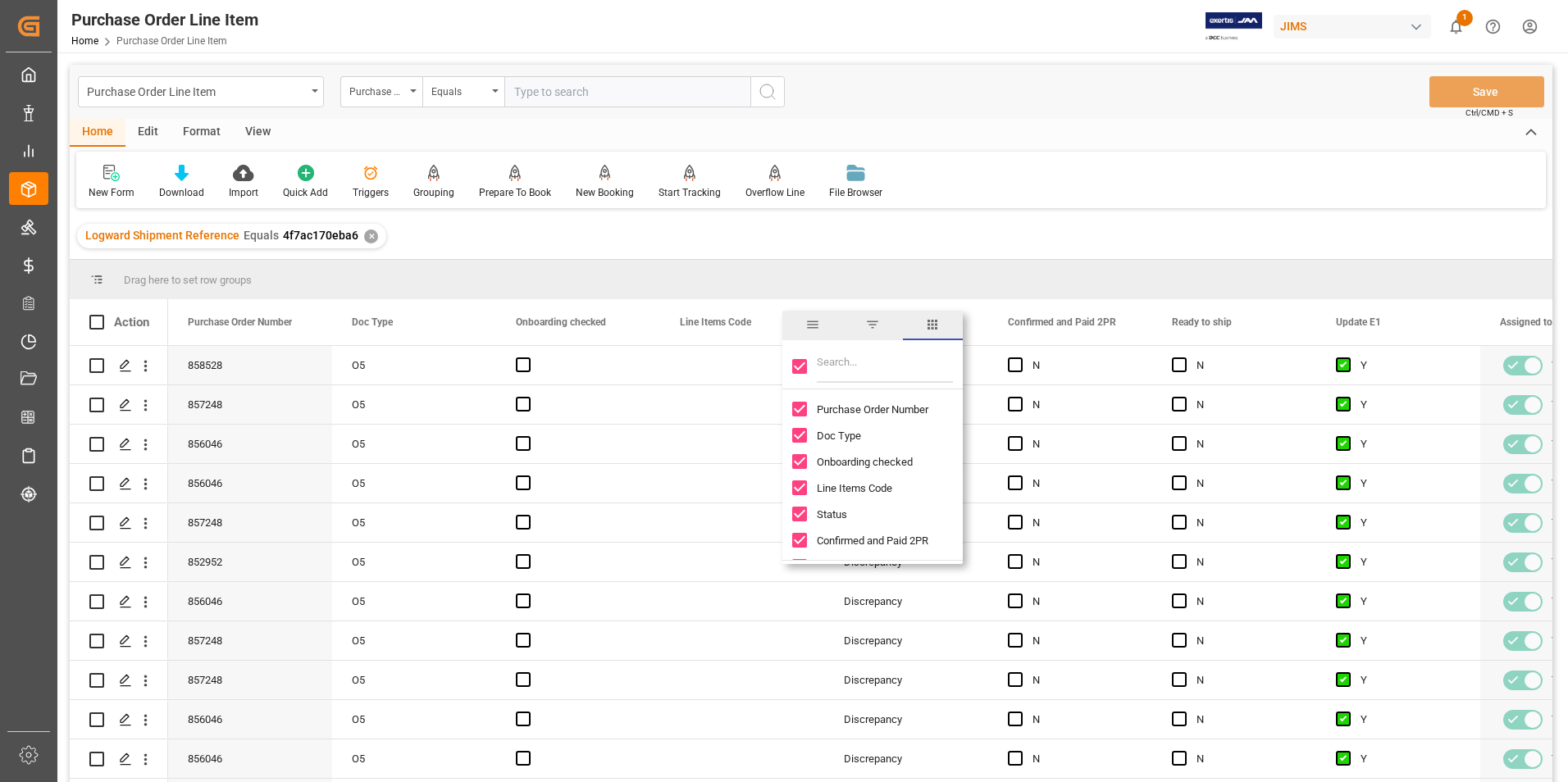
checkbox input "false"
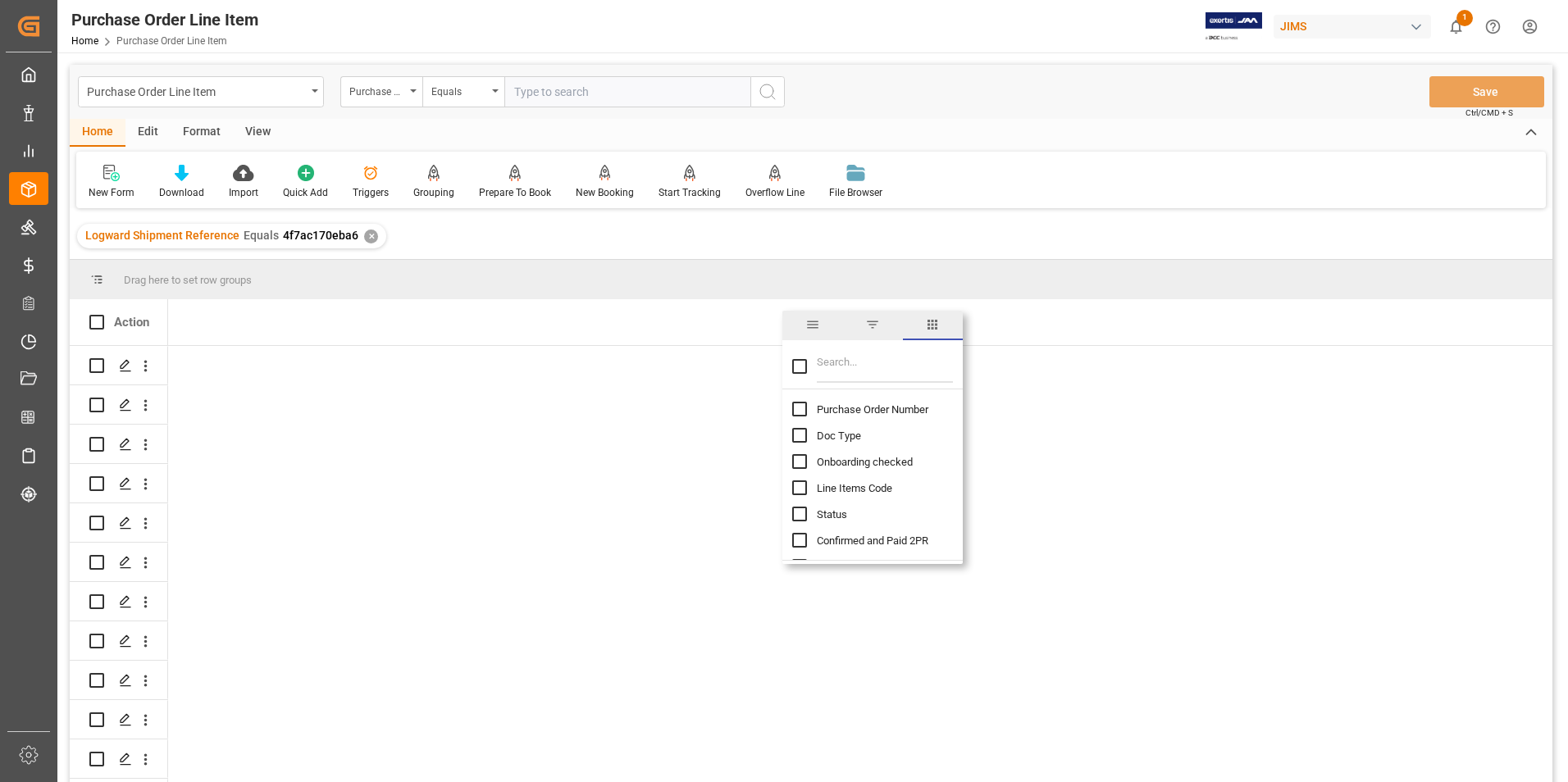
click at [800, 411] on input "Purchase Order Number column toggle visibility (hidden)" at bounding box center [799, 408] width 15 height 15
checkbox input "true"
checkbox input "false"
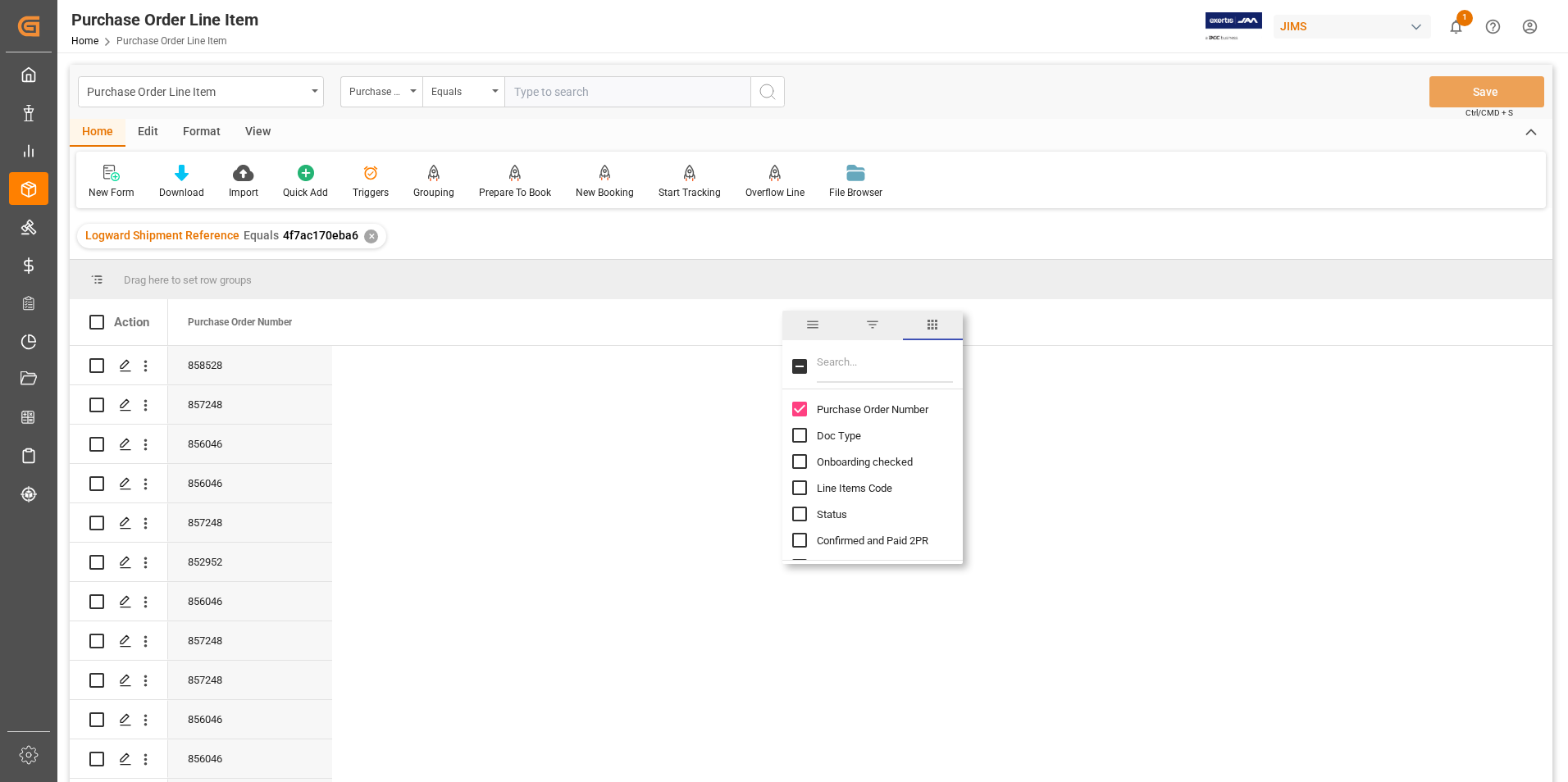
click at [857, 375] on input "Filter Columns Input" at bounding box center [885, 367] width 136 height 33
type input "incoterm"
checkbox input "true"
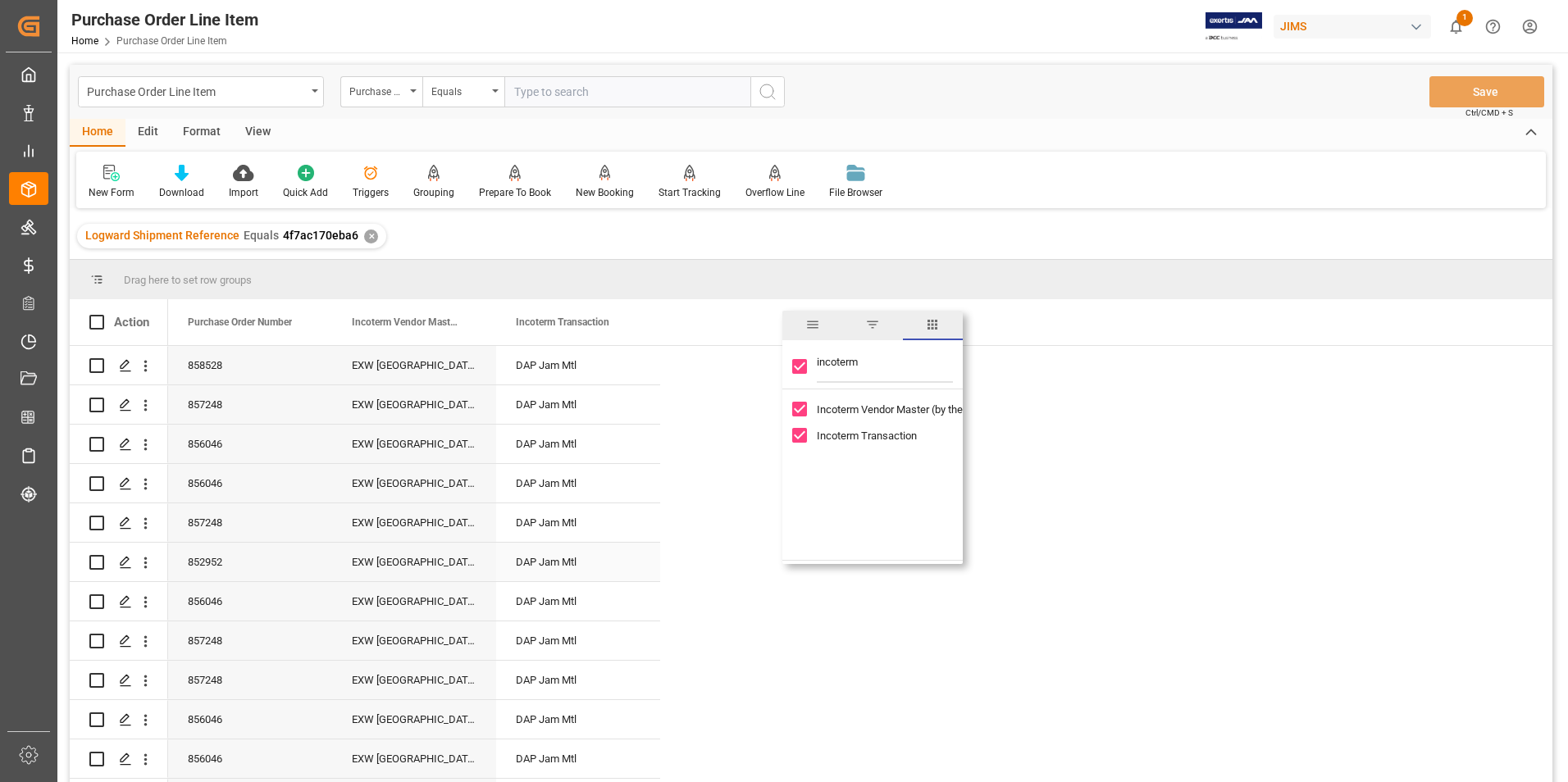
scroll to position [6, 0]
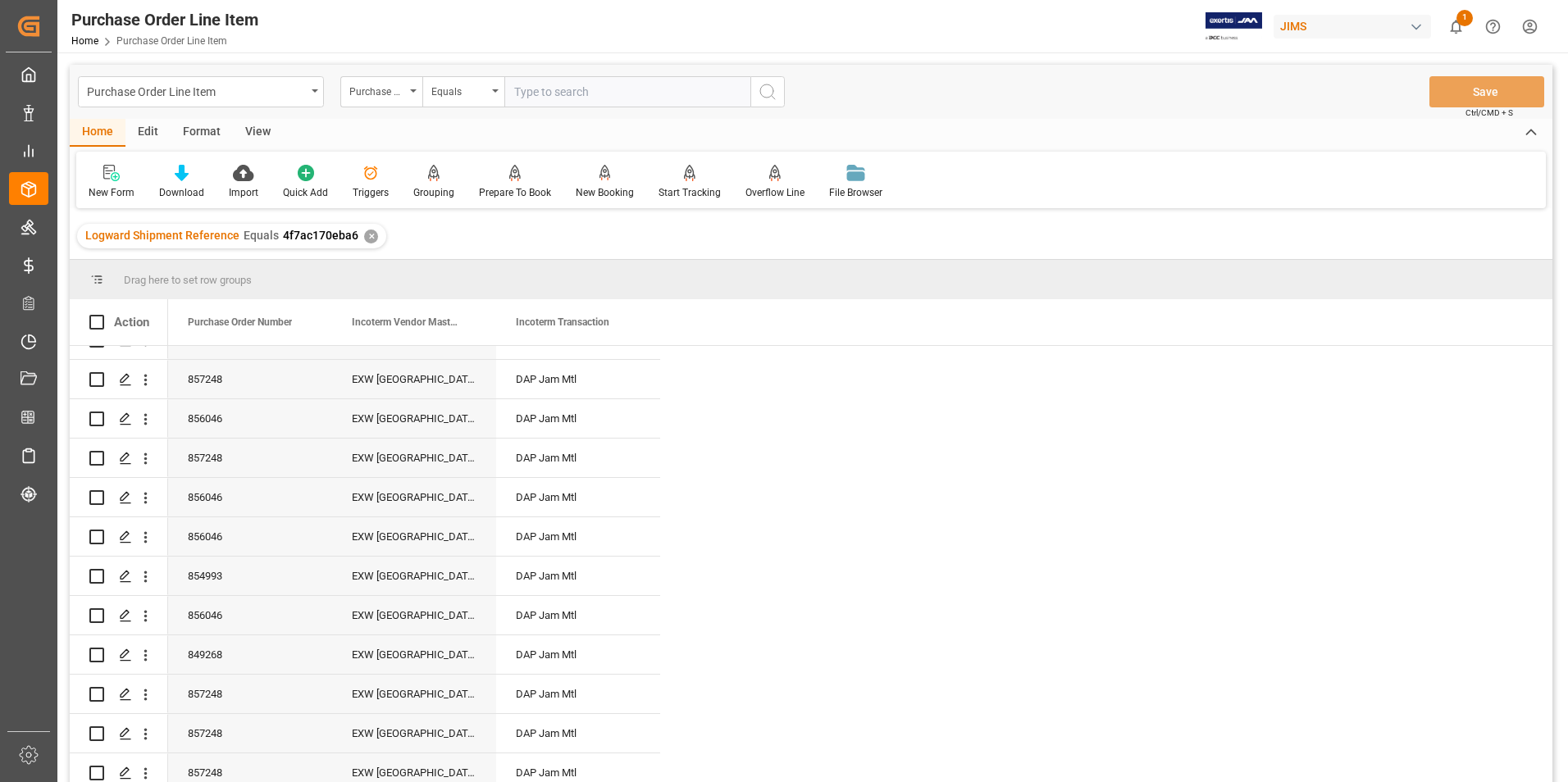
scroll to position [818, 0]
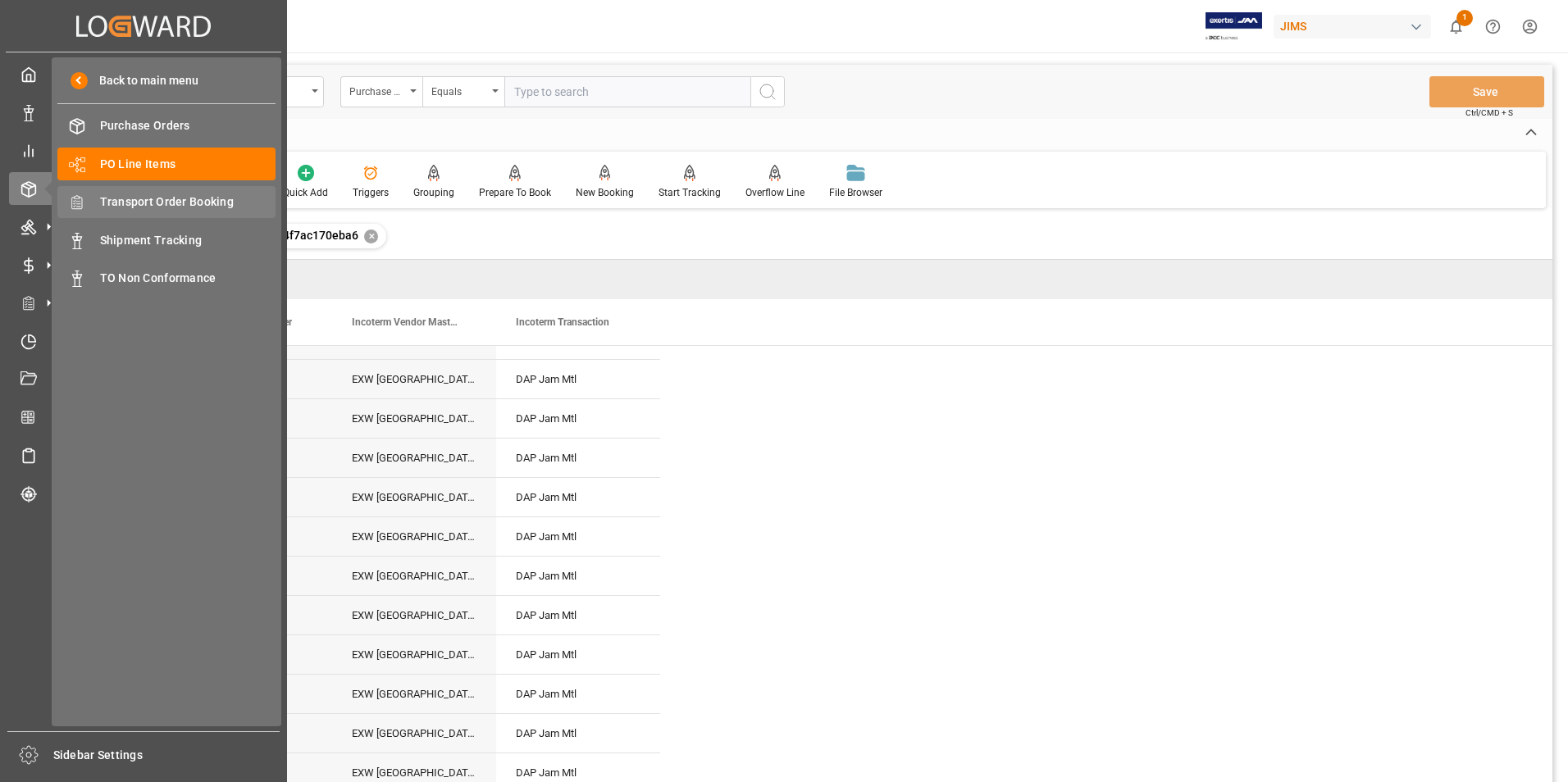
click at [132, 196] on span "Transport Order Booking" at bounding box center [188, 202] width 176 height 17
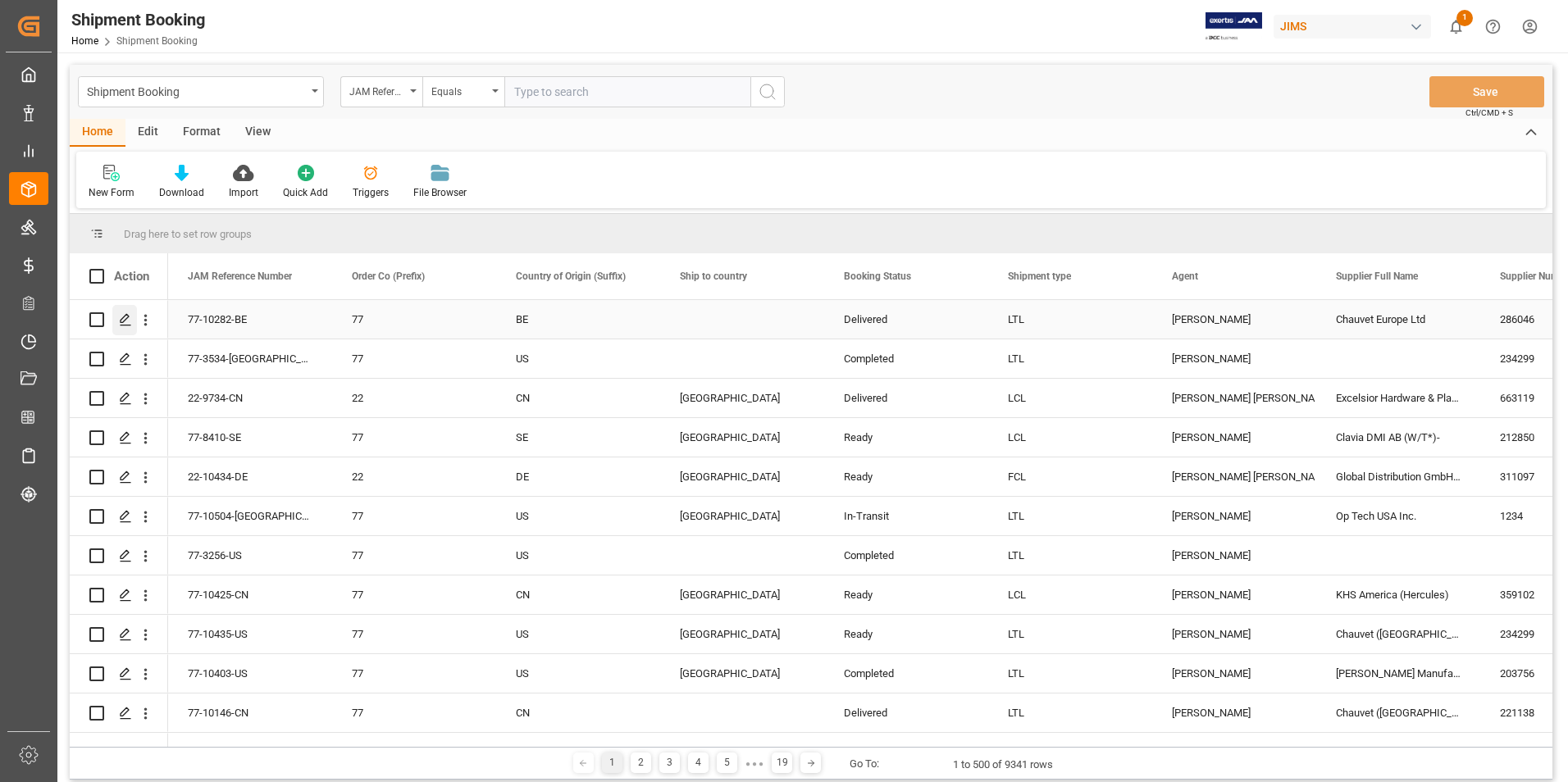
click at [123, 319] on icon "Press SPACE to select this row." at bounding box center [126, 320] width 14 height 14
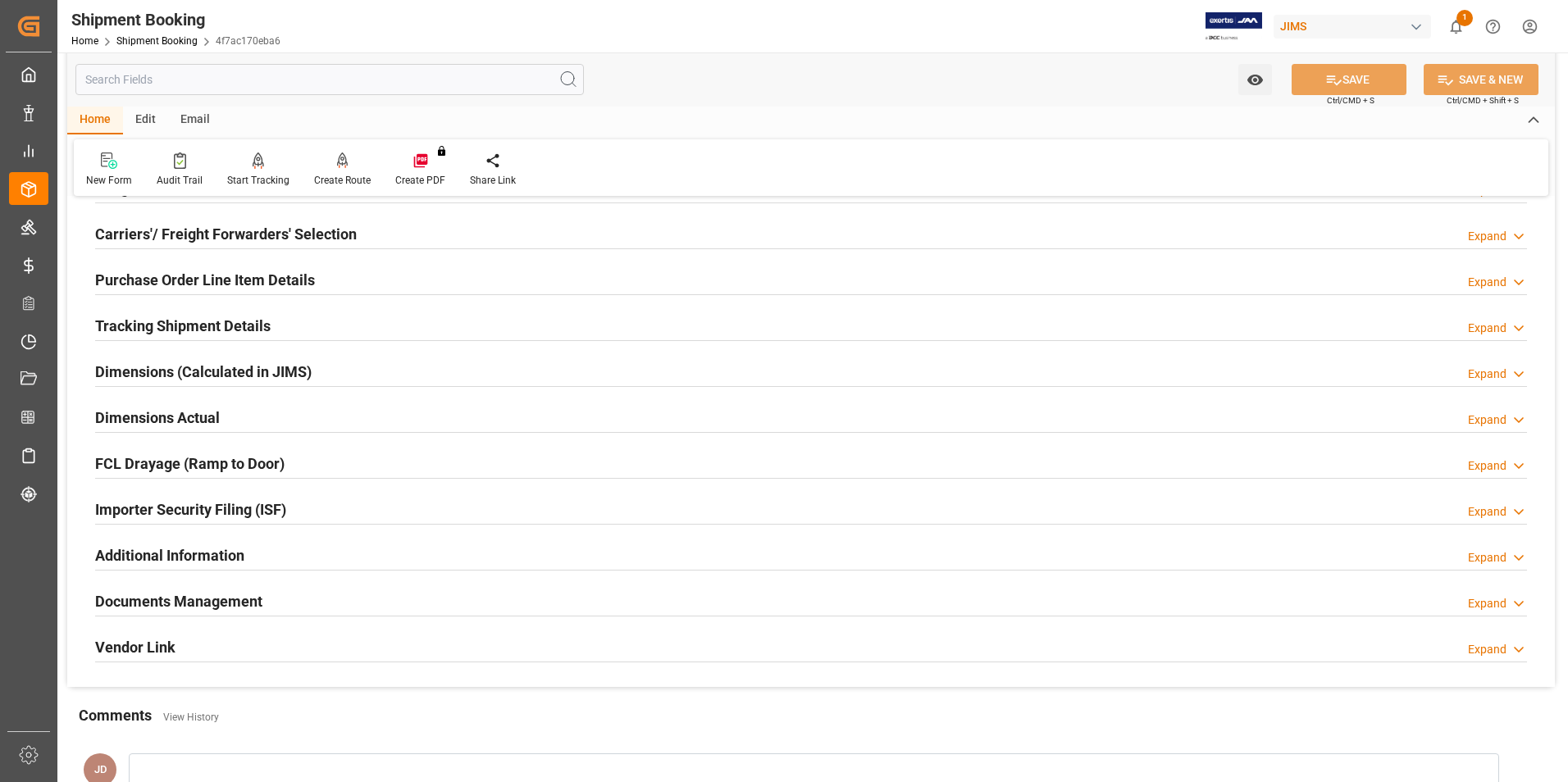
scroll to position [246, 0]
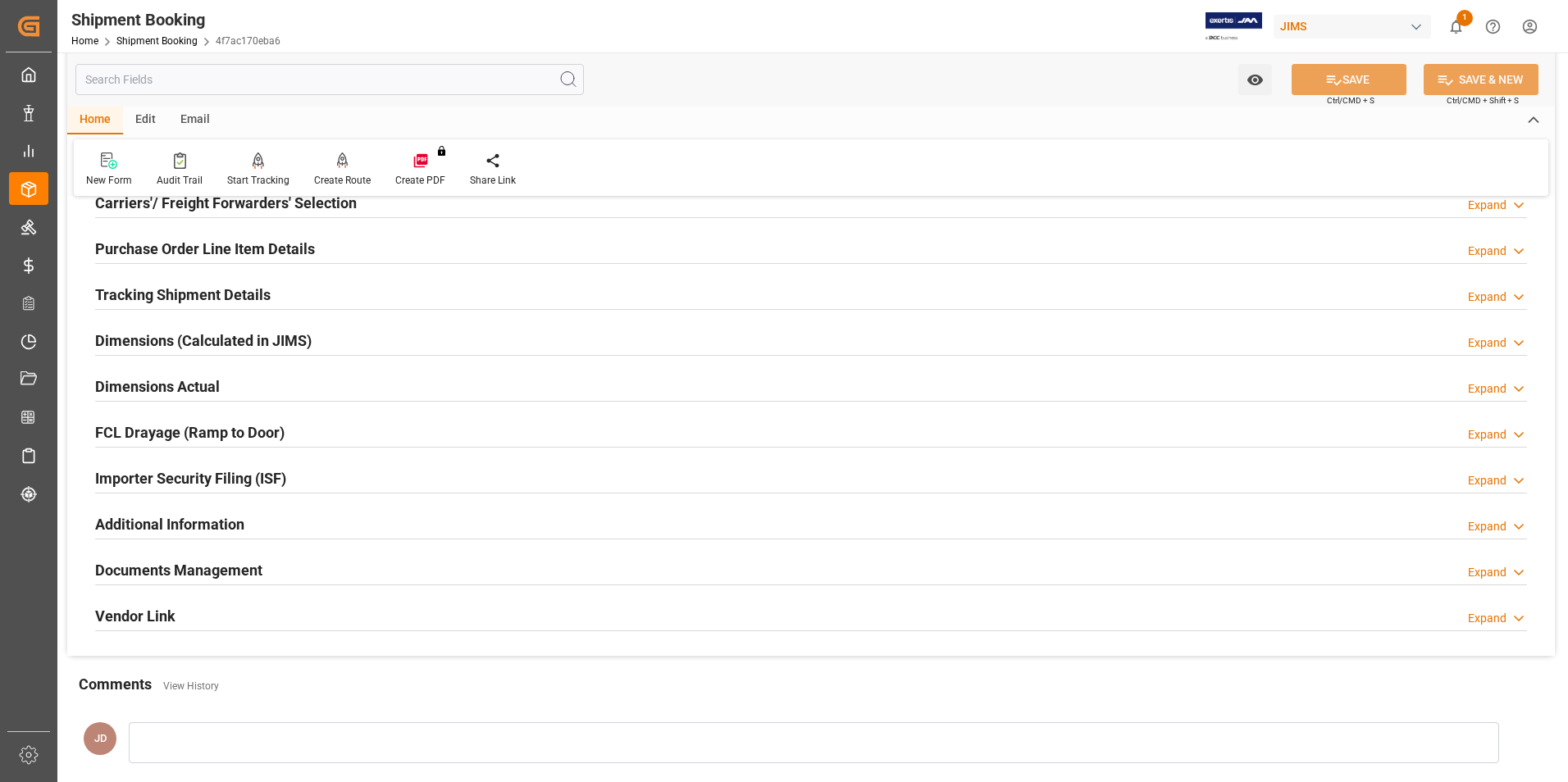
click at [196, 572] on h2 "Documents Management" at bounding box center [178, 570] width 167 height 22
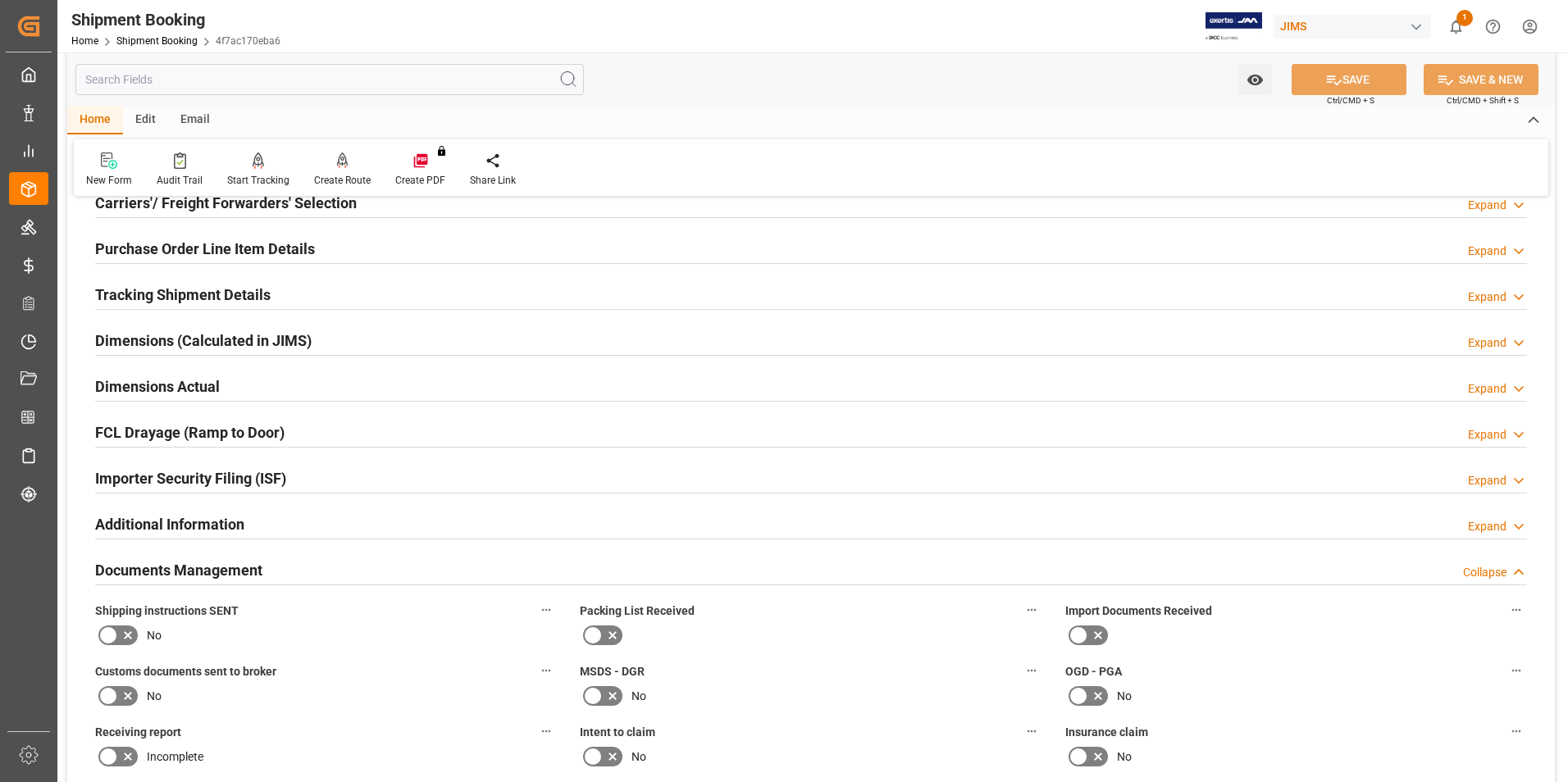
click at [1085, 636] on icon at bounding box center [1078, 635] width 19 height 19
click at [0, 0] on input "checkbox" at bounding box center [0, 0] width 0 height 0
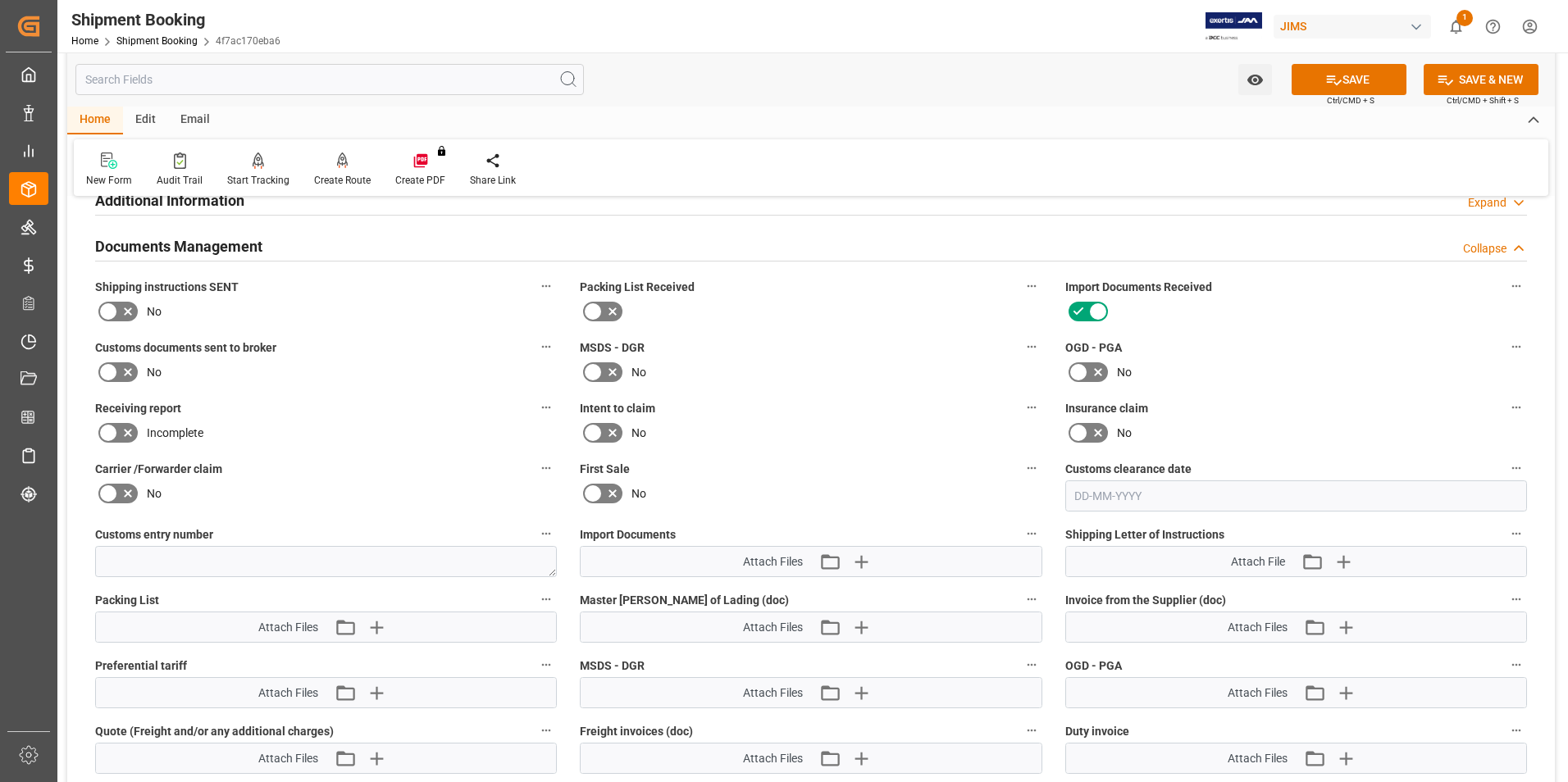
scroll to position [574, 0]
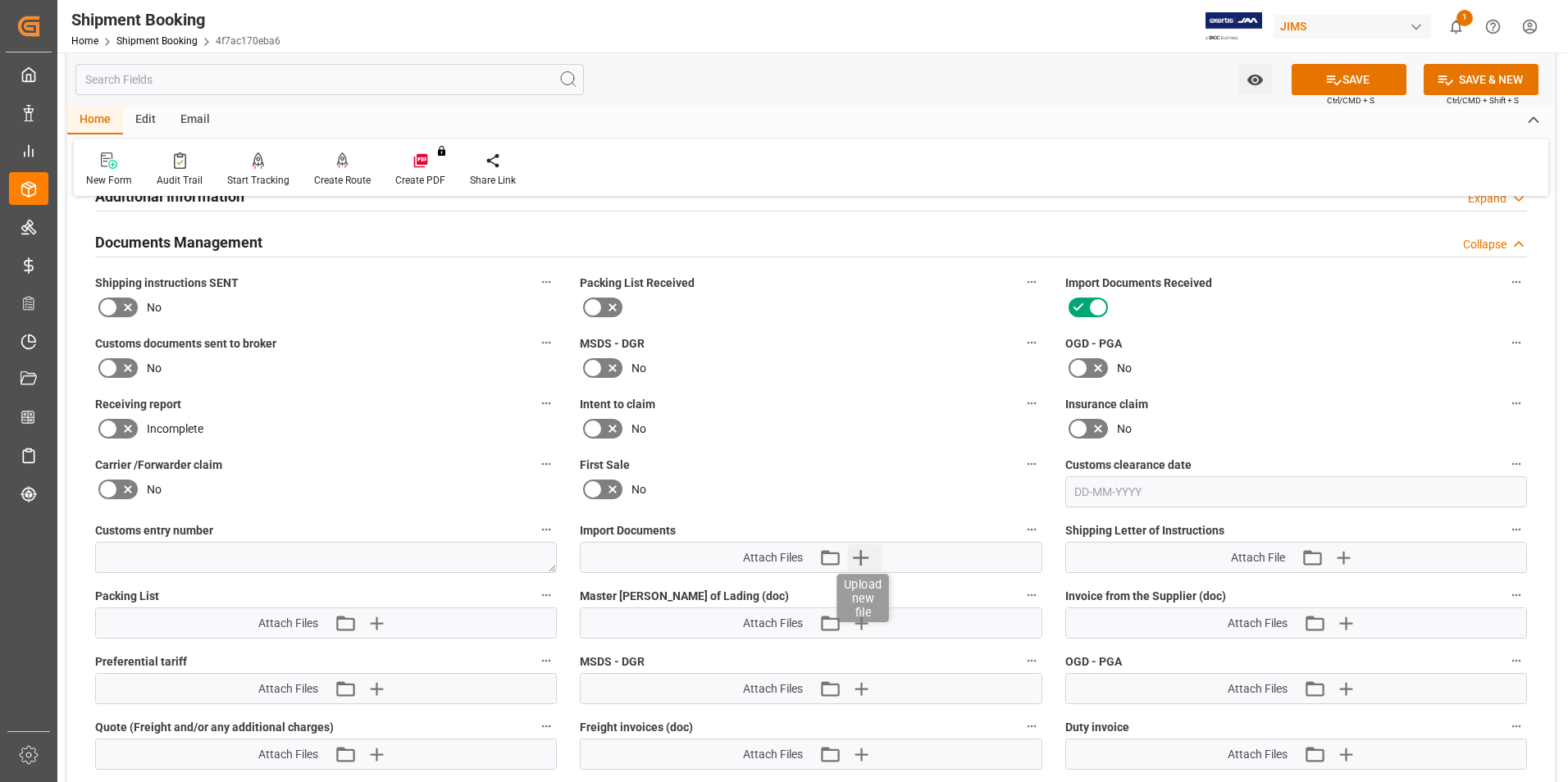
click at [862, 556] on icon "button" at bounding box center [860, 557] width 15 height 15
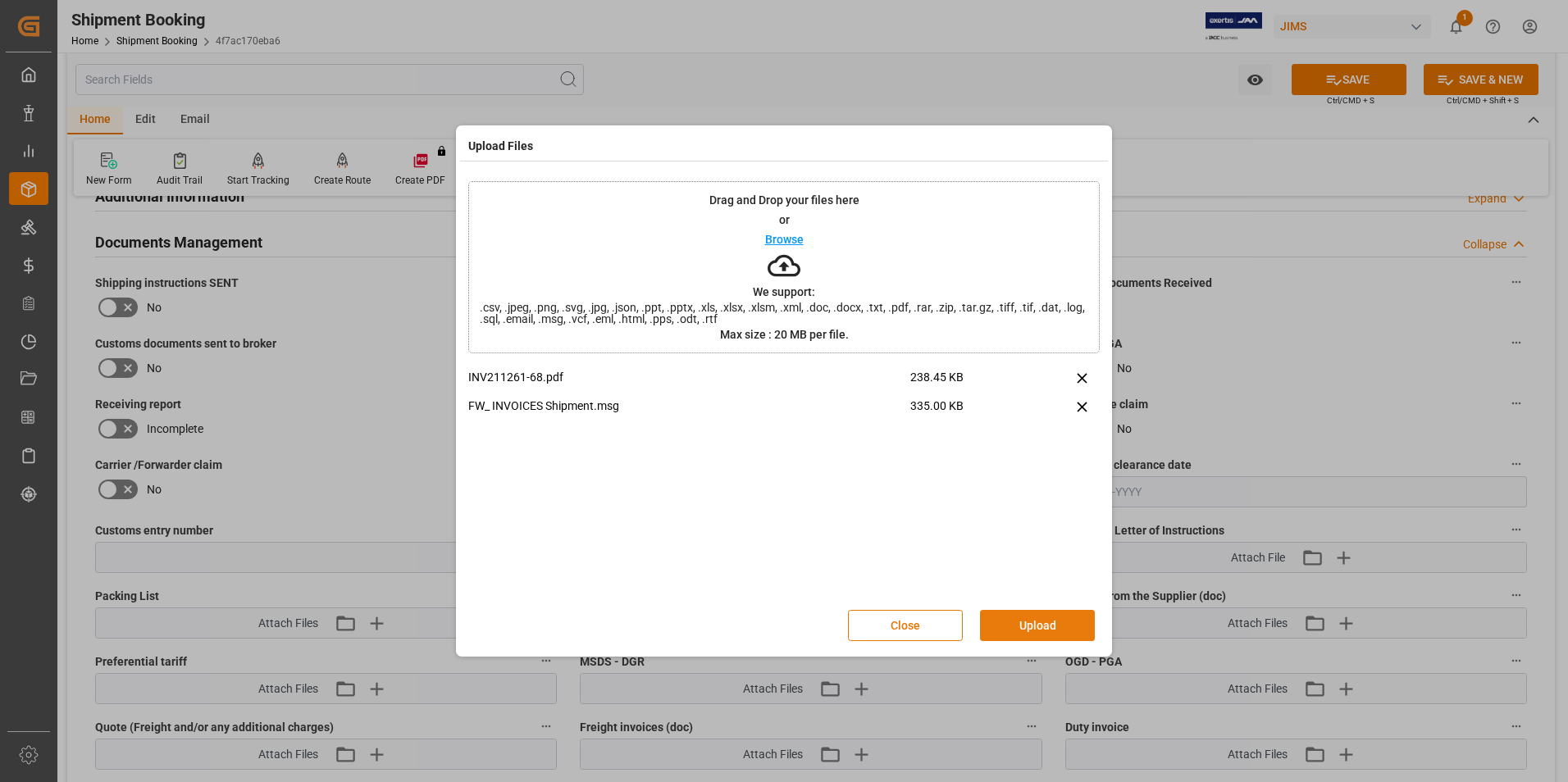
click at [1044, 627] on button "Upload" at bounding box center [1037, 625] width 115 height 31
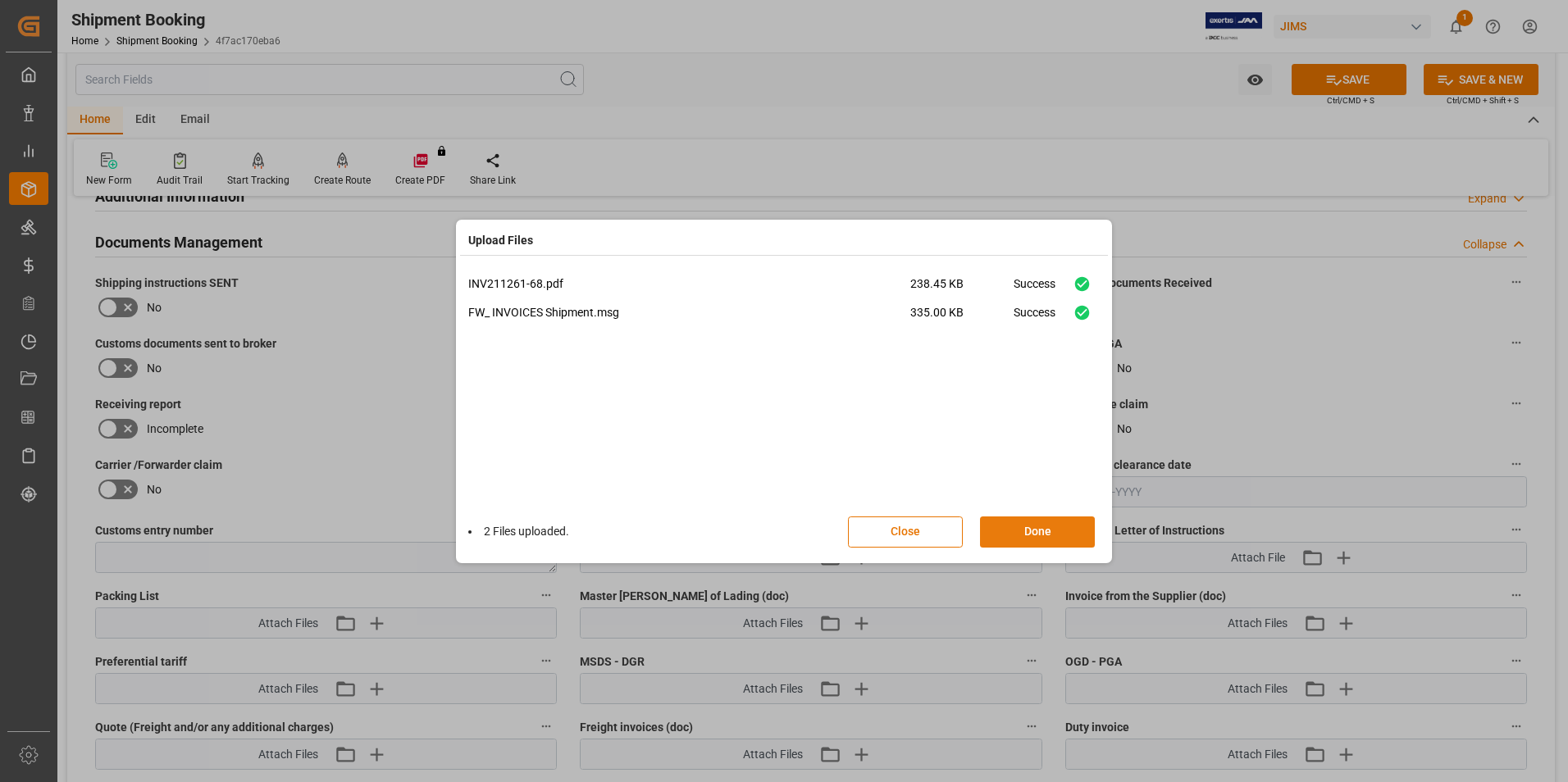
click at [1028, 525] on button "Done" at bounding box center [1037, 532] width 115 height 31
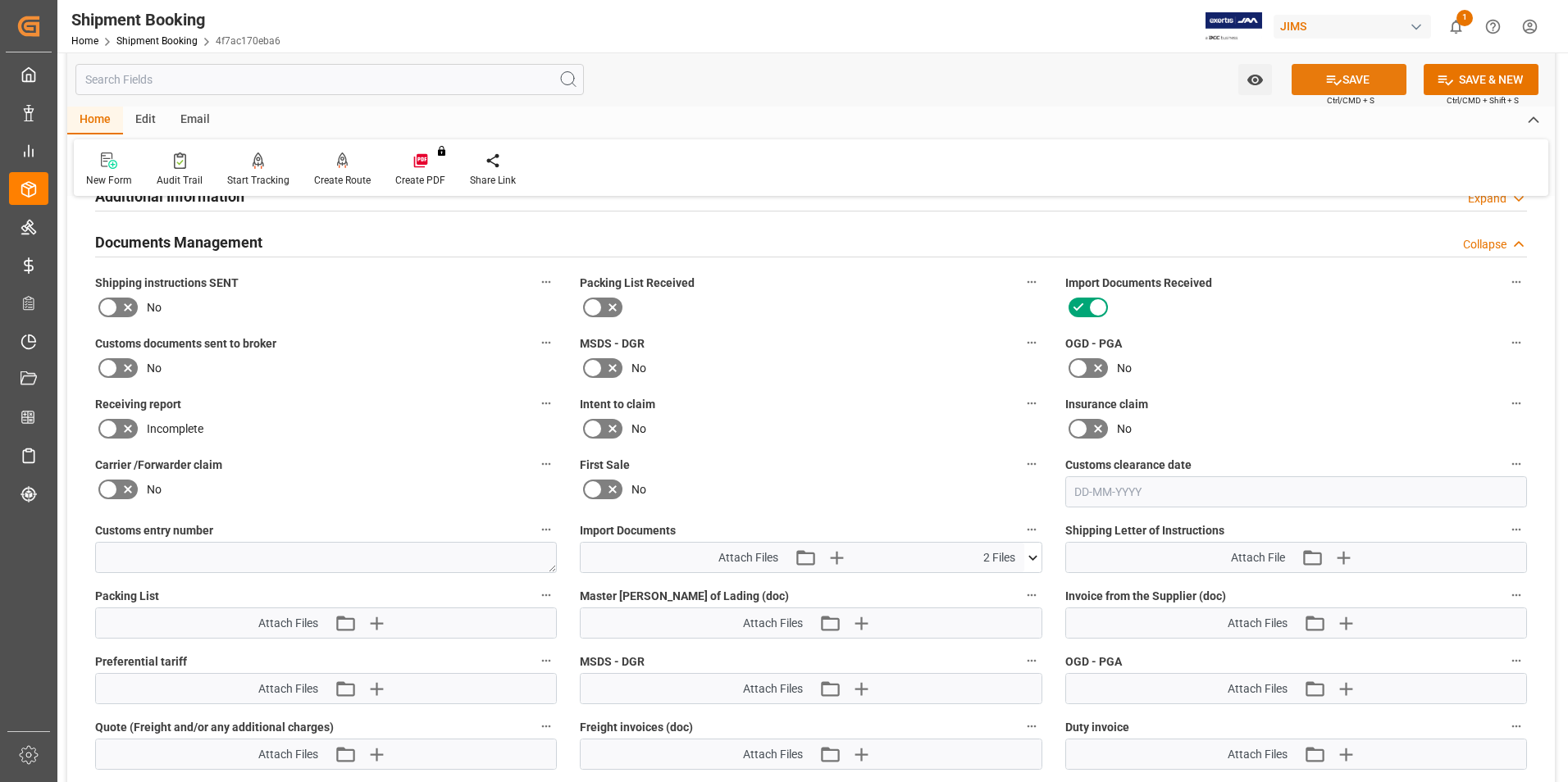
click at [1350, 76] on button "SAVE" at bounding box center [1348, 79] width 115 height 31
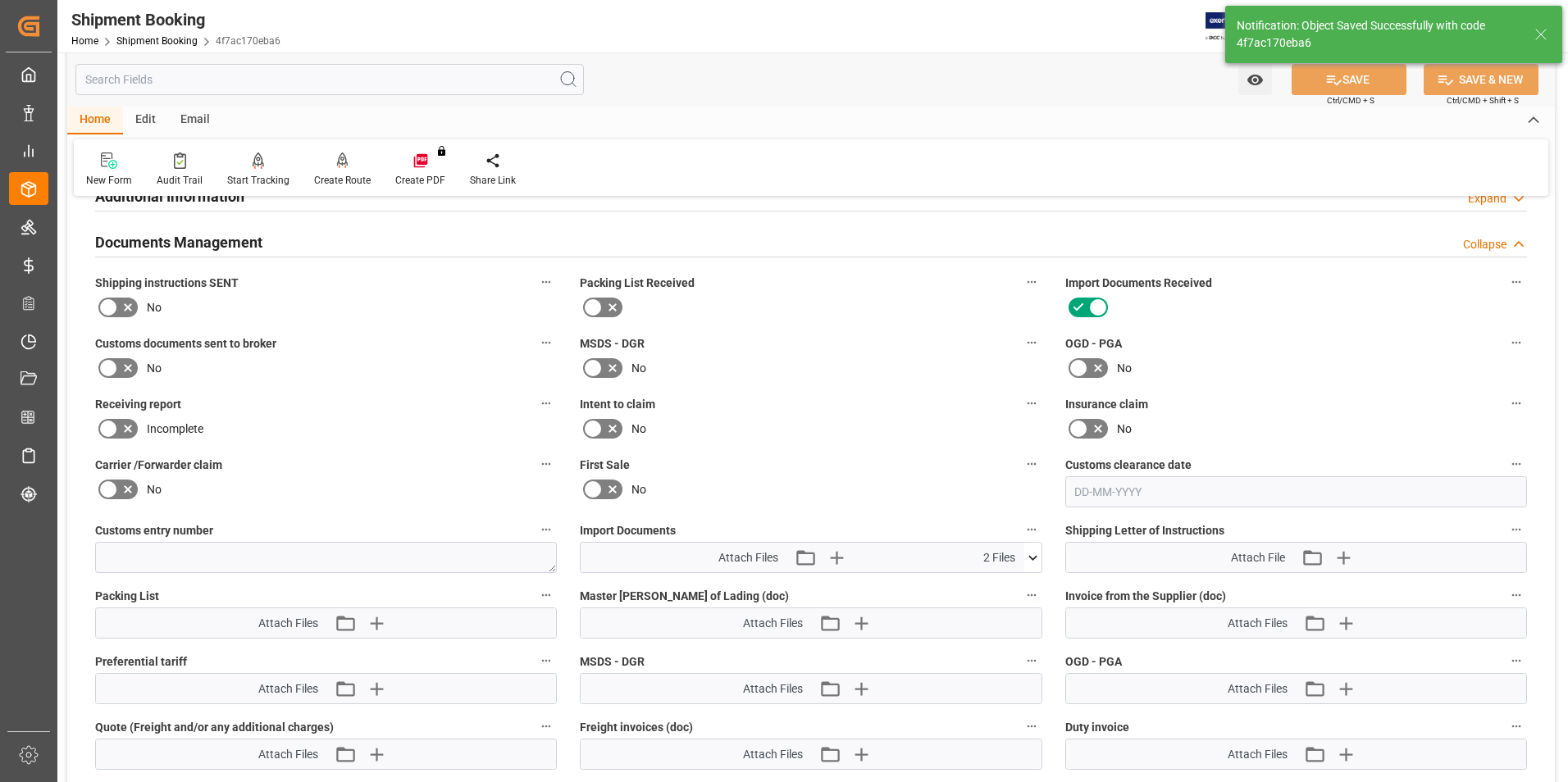
scroll to position [448, 0]
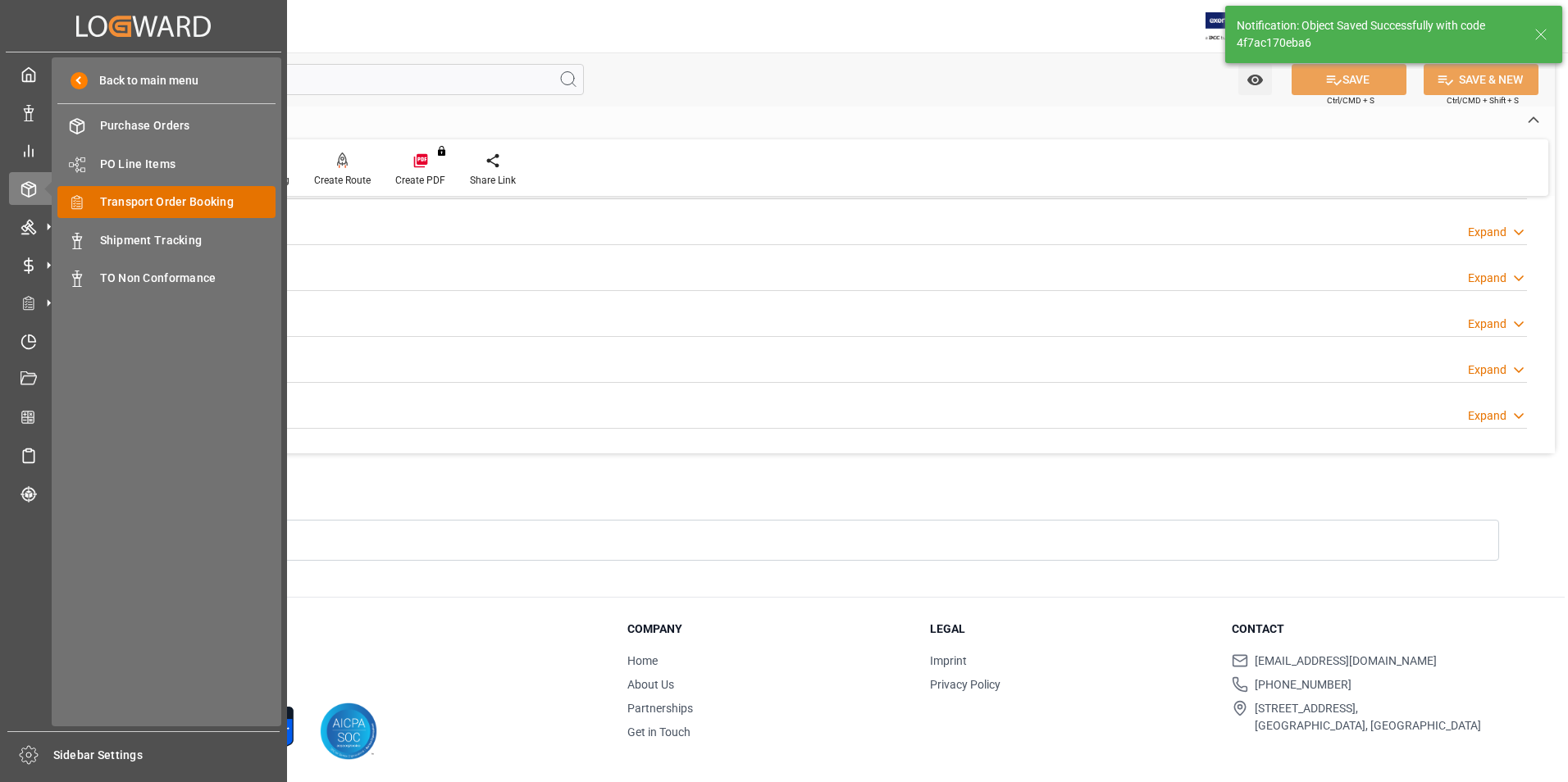
click at [174, 196] on span "Transport Order Booking" at bounding box center [188, 202] width 176 height 17
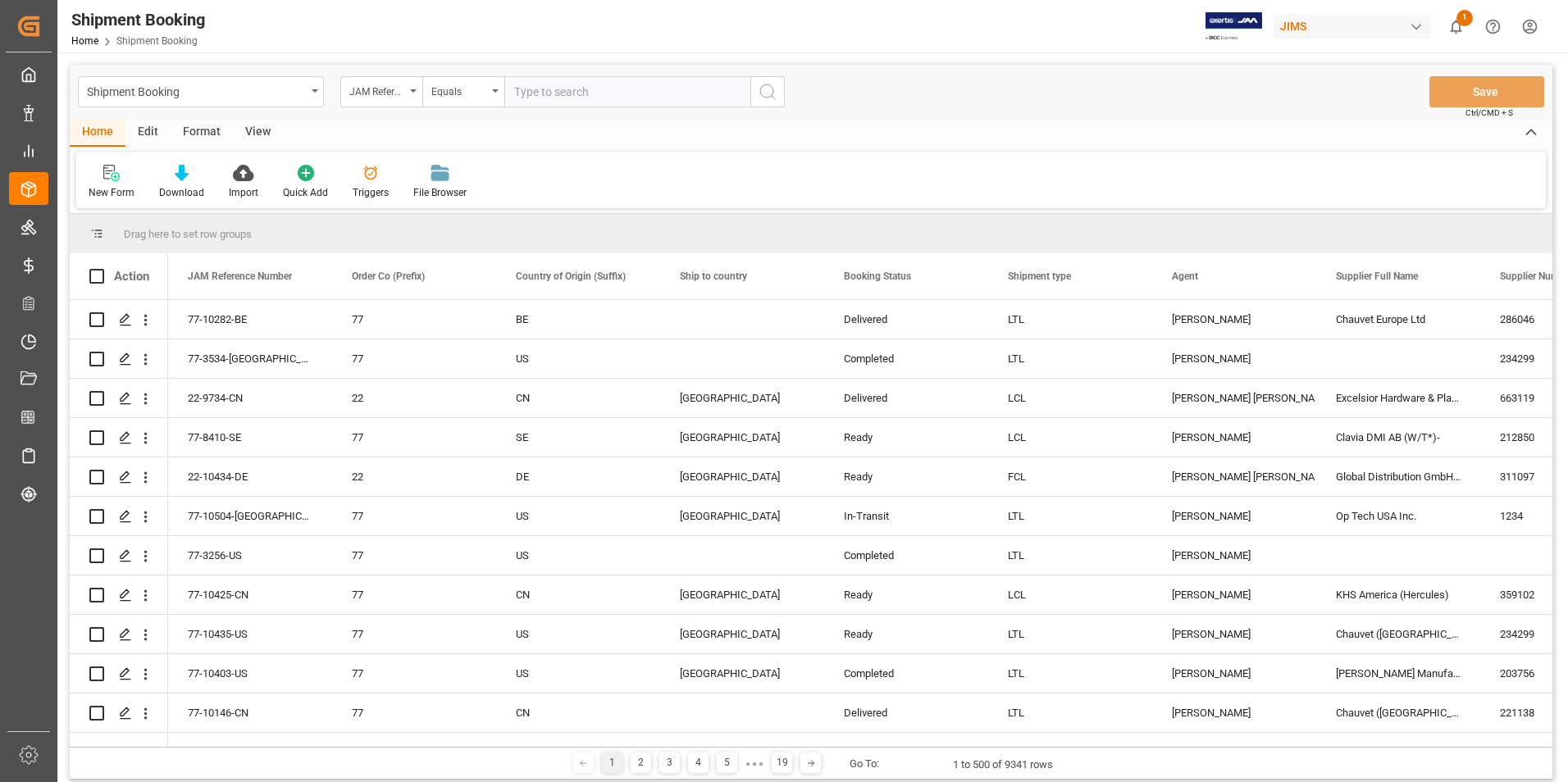
click at [572, 89] on input "text" at bounding box center [627, 92] width 246 height 31
paste input "77-10491-[GEOGRAPHIC_DATA]"
type input "77-10491-[GEOGRAPHIC_DATA]"
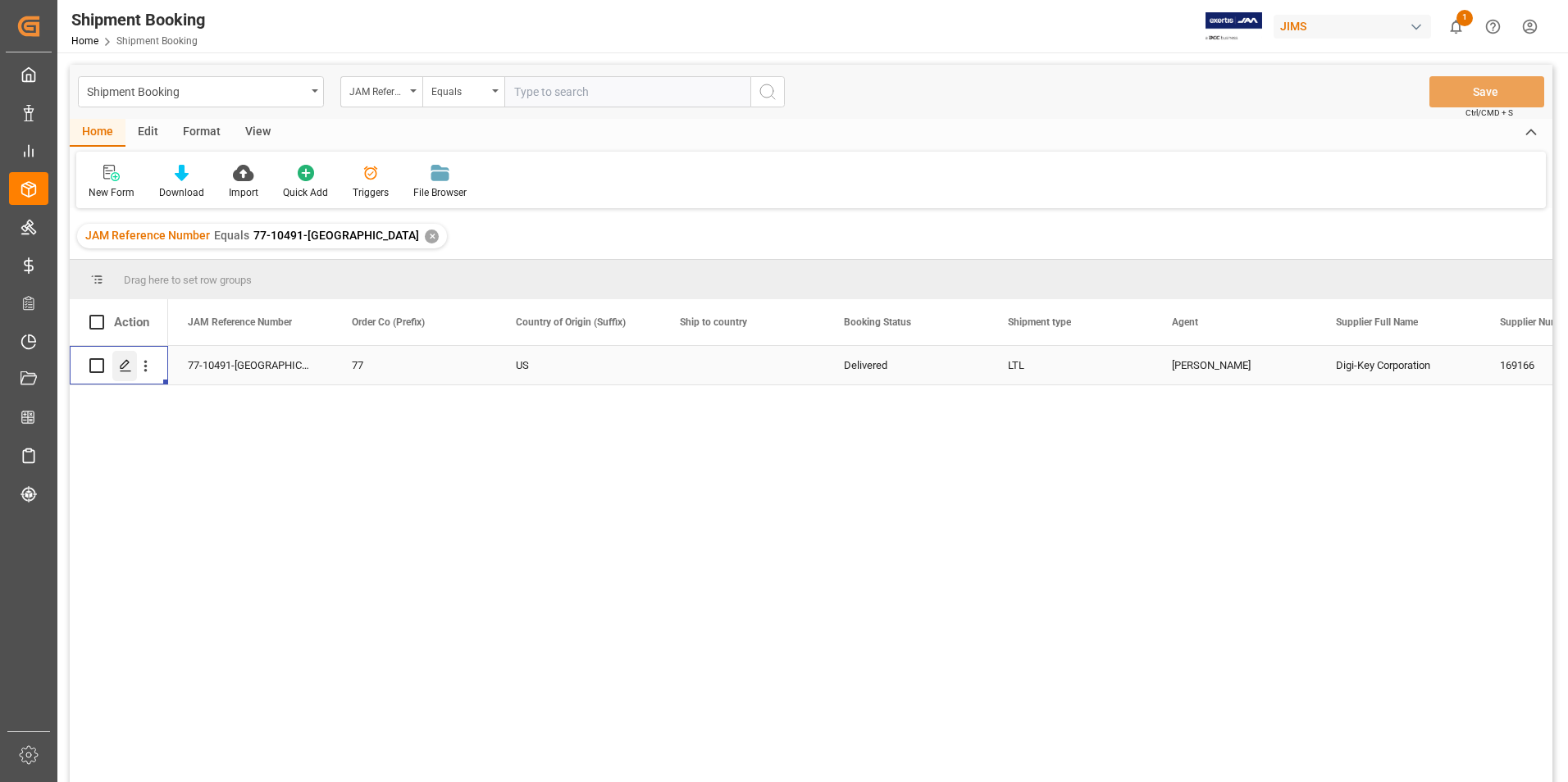
click at [123, 363] on icon "Press SPACE to select this row." at bounding box center [126, 366] width 14 height 14
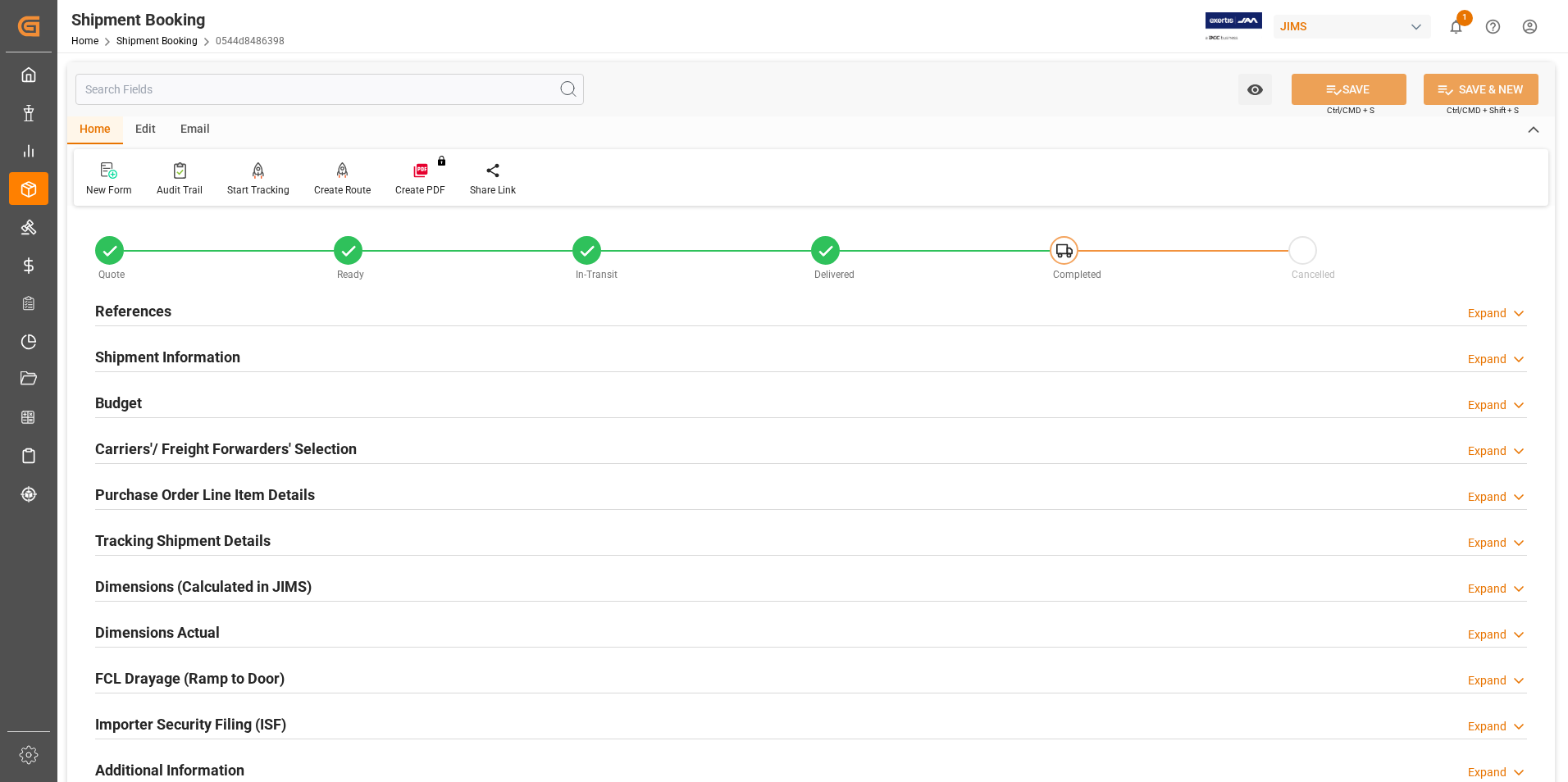
click at [175, 537] on h2 "Tracking Shipment Details" at bounding box center [182, 540] width 175 height 22
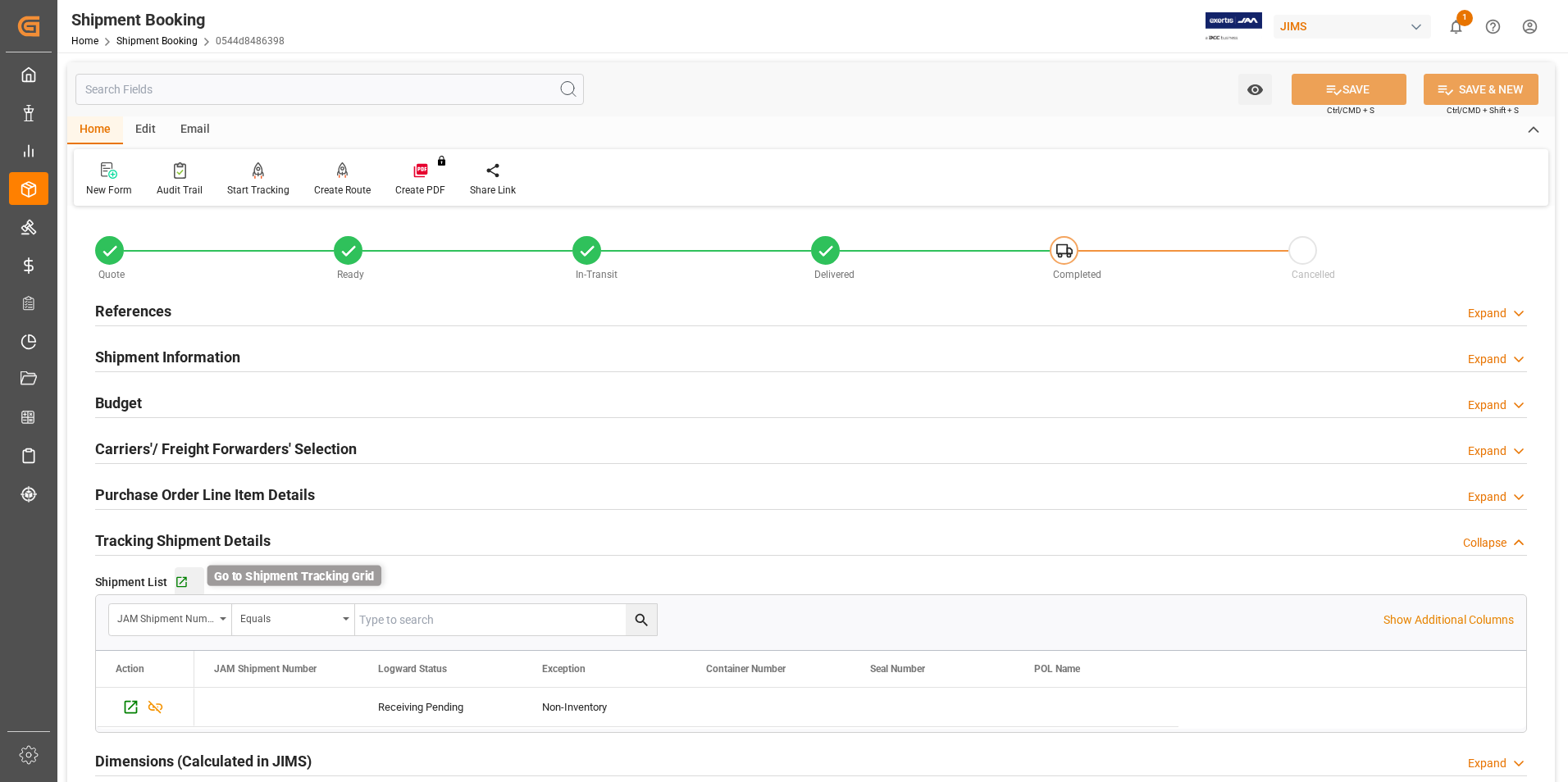
click at [183, 582] on icon "button" at bounding box center [181, 583] width 14 height 14
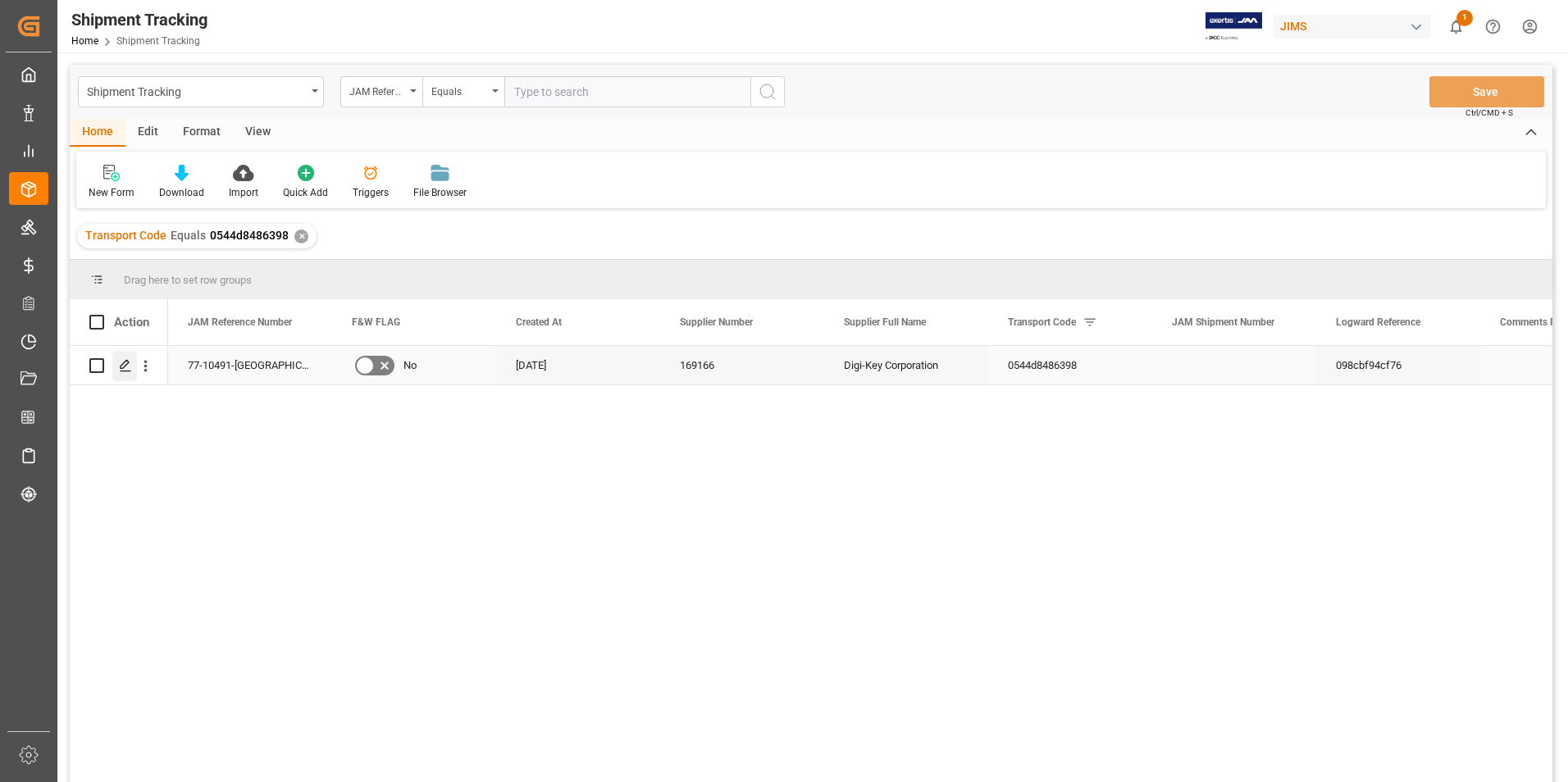
click at [124, 361] on icon "Press SPACE to select this row." at bounding box center [126, 366] width 14 height 14
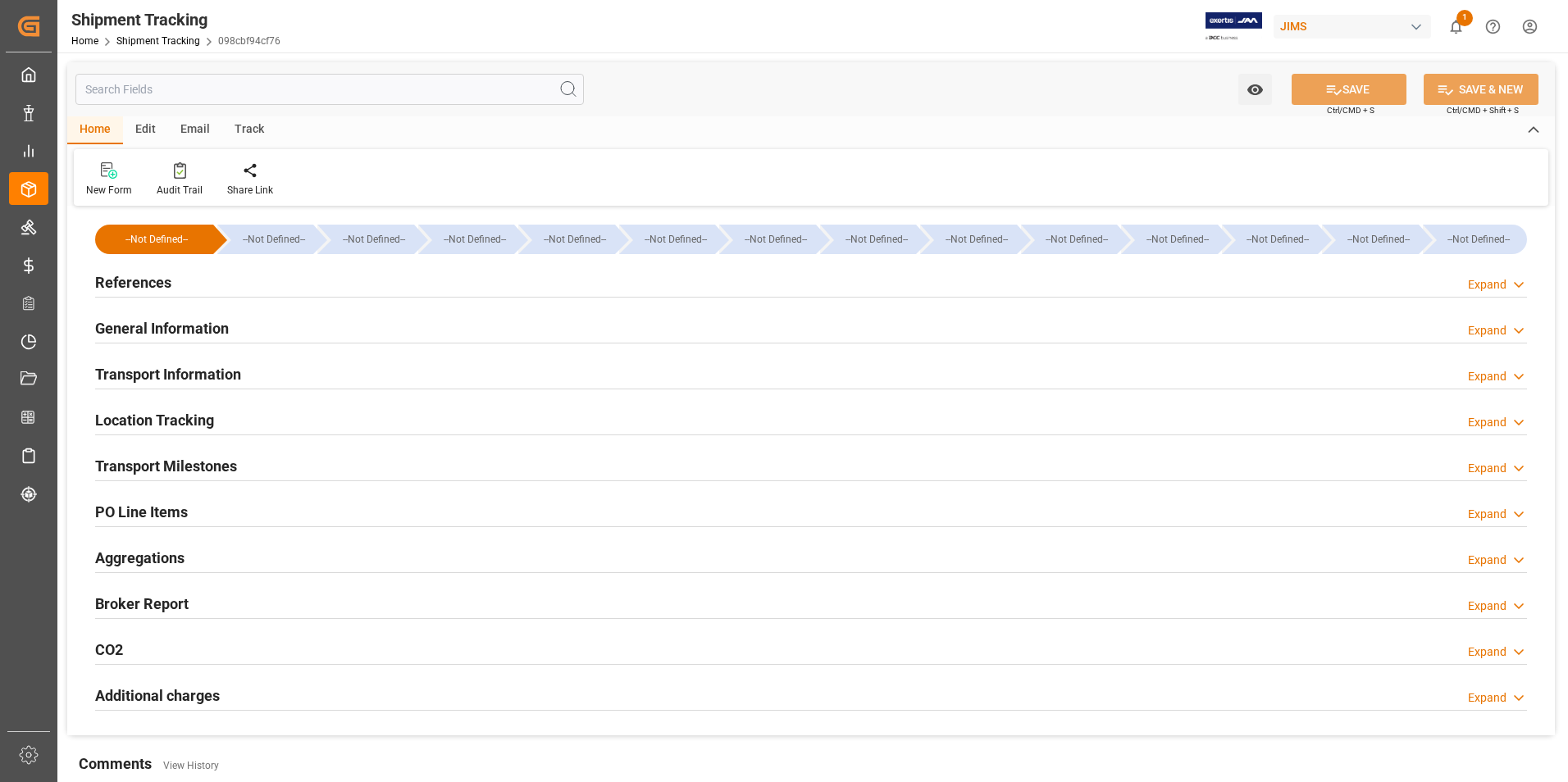
type input "[DATE]"
click at [140, 282] on h2 "References" at bounding box center [133, 282] width 76 height 22
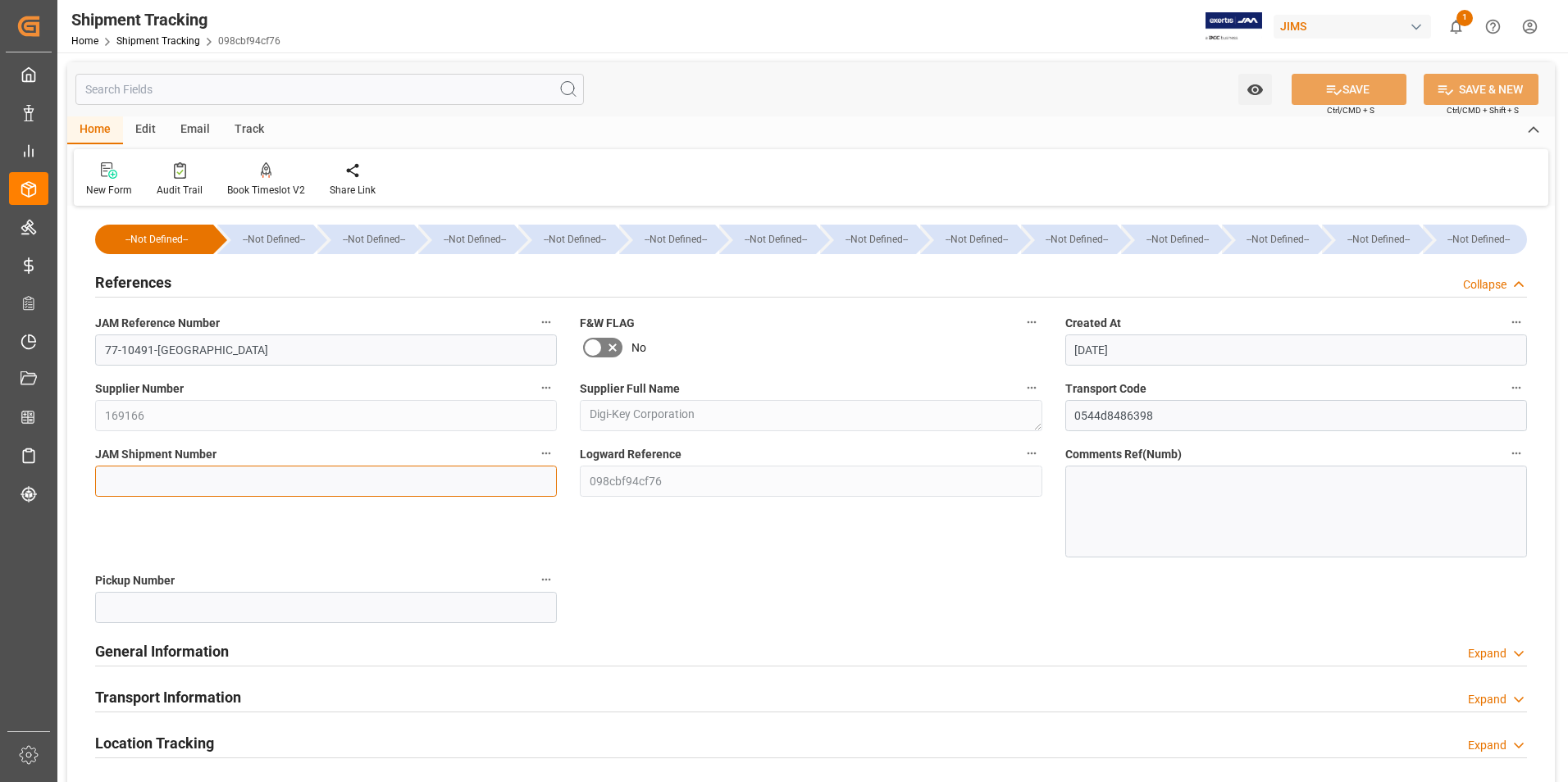
click at [267, 481] on input at bounding box center [325, 481] width 462 height 31
type input "72551"
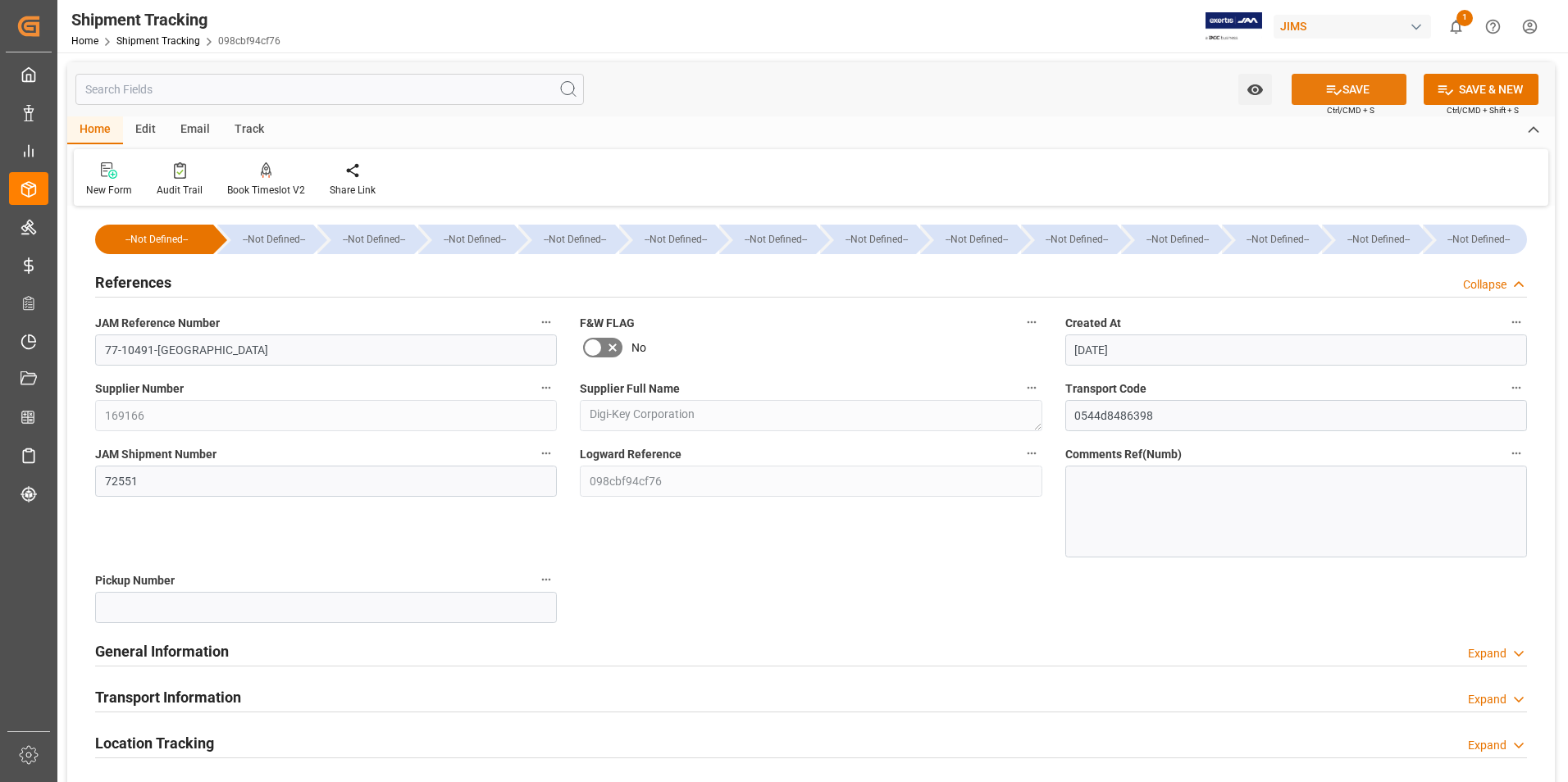
click at [1355, 79] on button "SAVE" at bounding box center [1348, 89] width 115 height 31
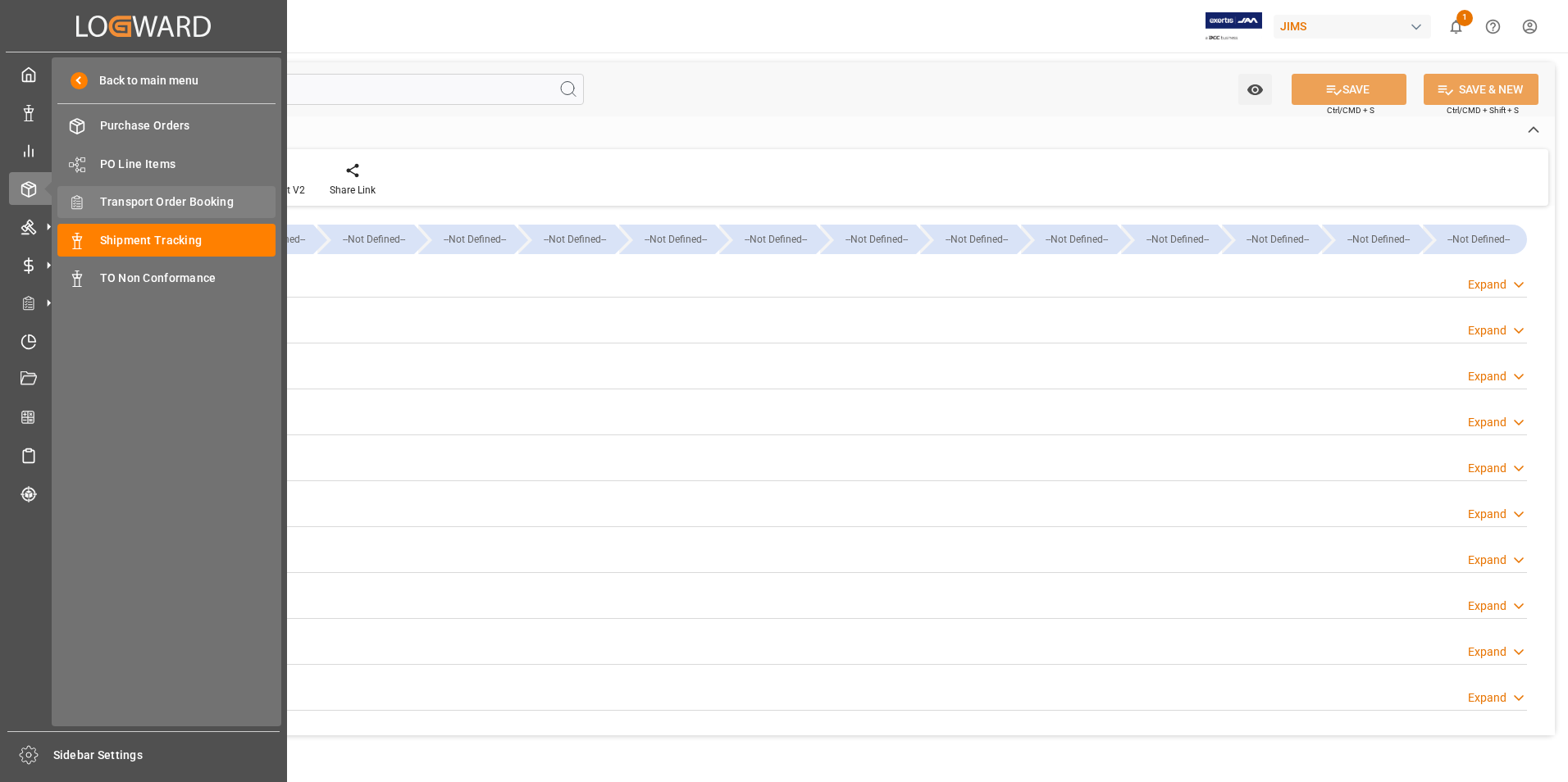
click at [145, 195] on span "Transport Order Booking" at bounding box center [188, 202] width 176 height 17
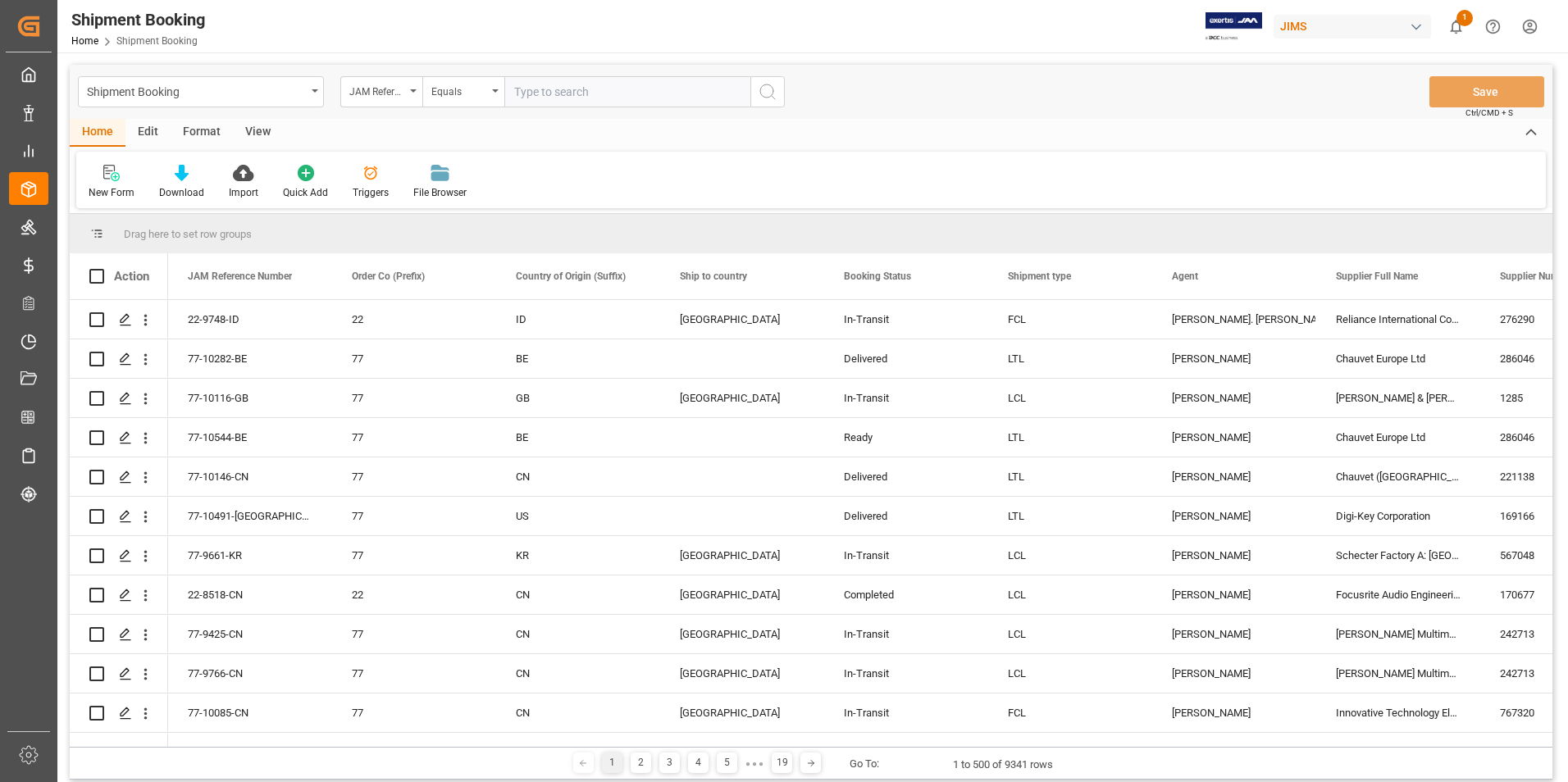
click at [555, 98] on input "text" at bounding box center [627, 92] width 246 height 31
type input "77-10491-[GEOGRAPHIC_DATA]"
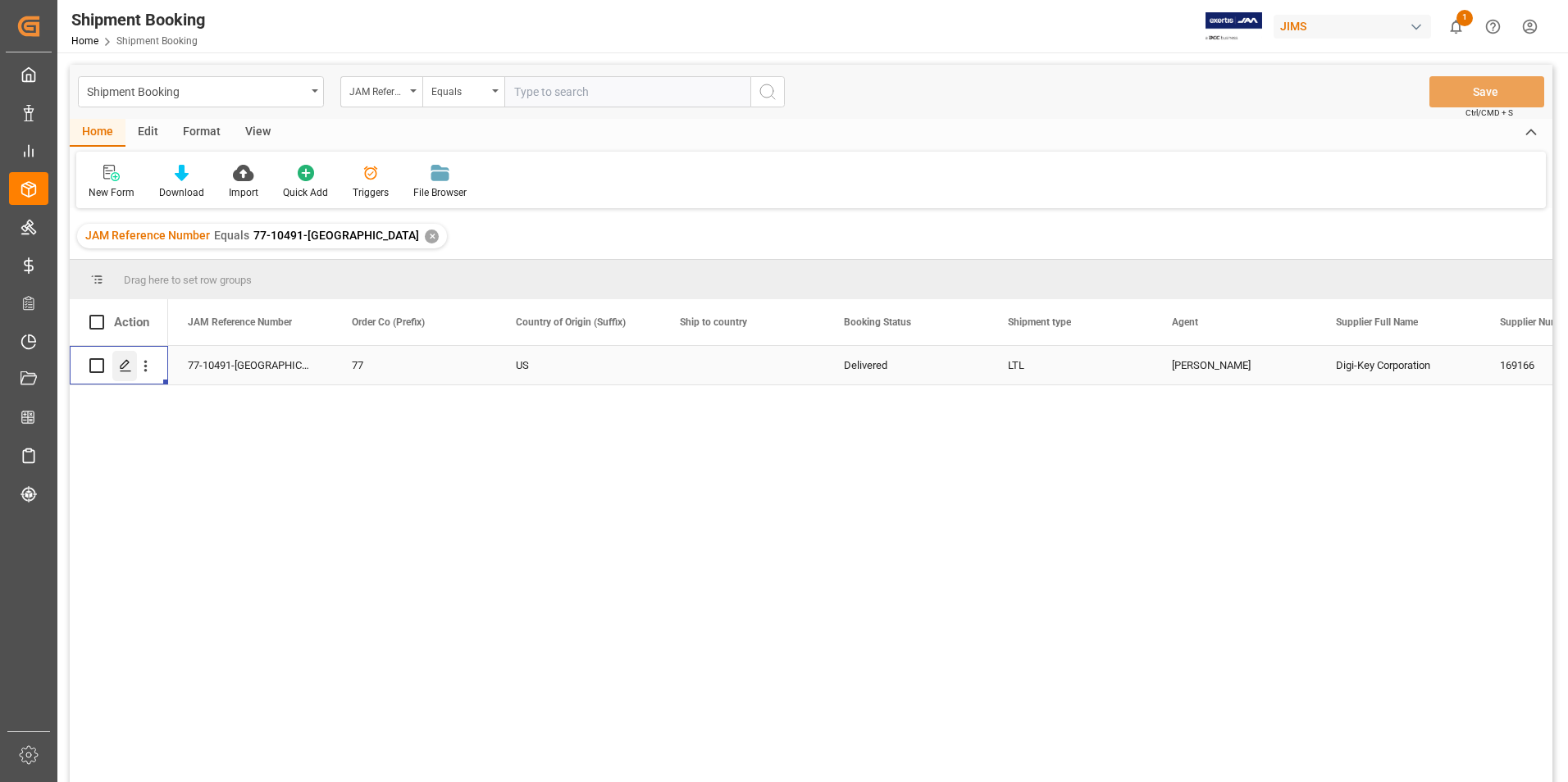
click at [129, 362] on icon "Press SPACE to select this row." at bounding box center [126, 366] width 14 height 14
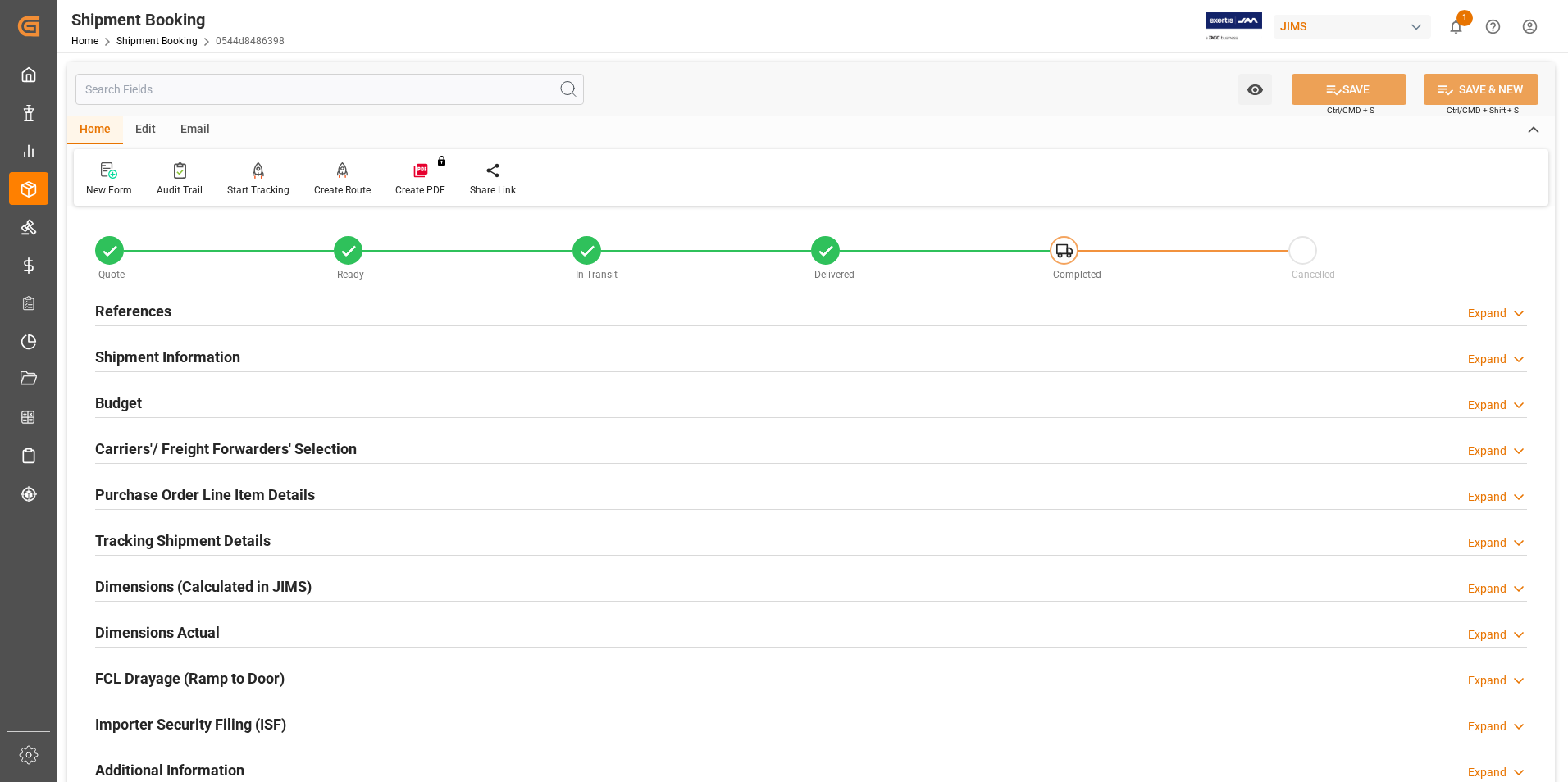
click at [182, 351] on h2 "Shipment Information" at bounding box center [167, 357] width 145 height 22
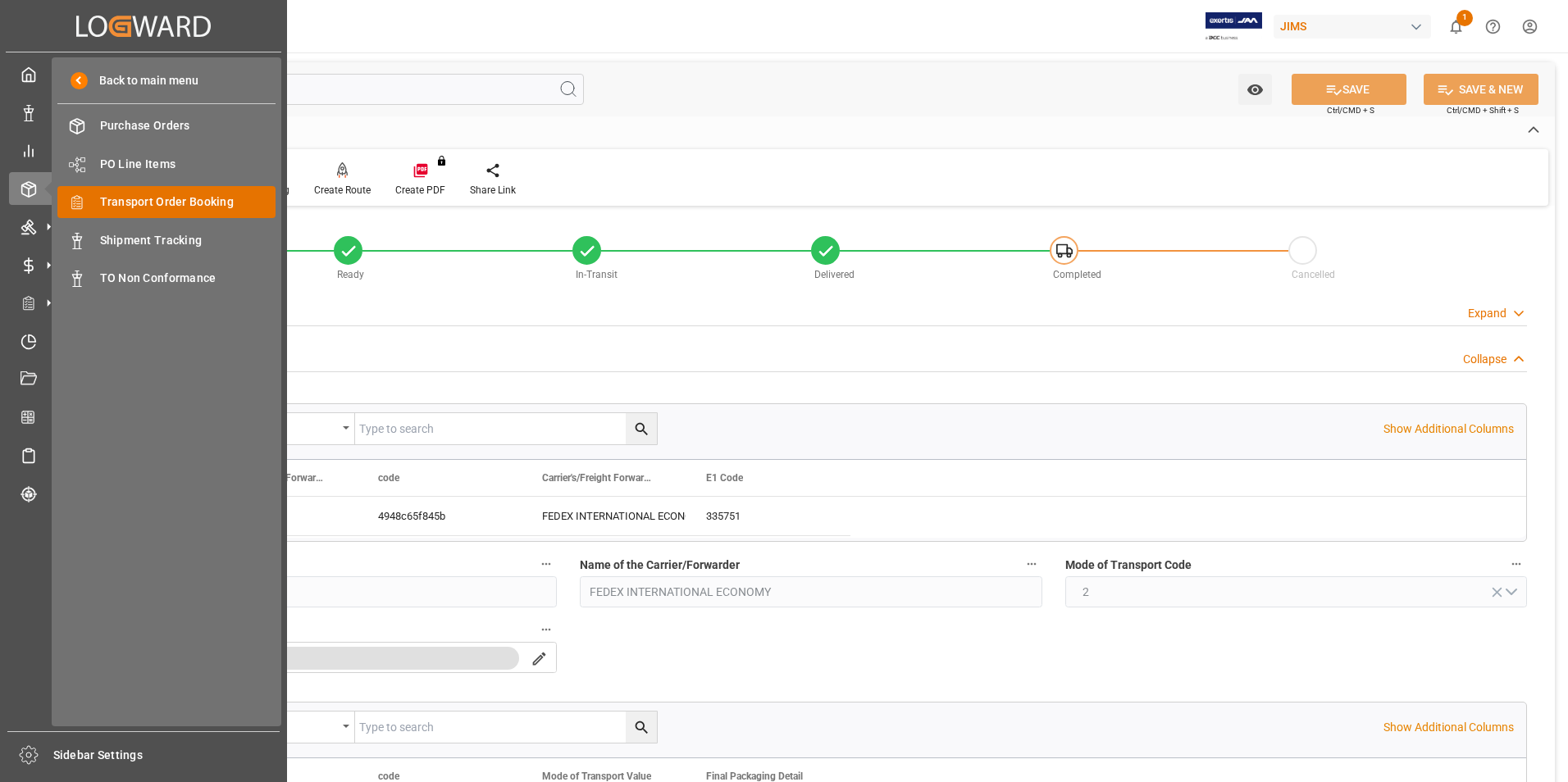
click at [189, 194] on span "Transport Order Booking" at bounding box center [188, 202] width 176 height 17
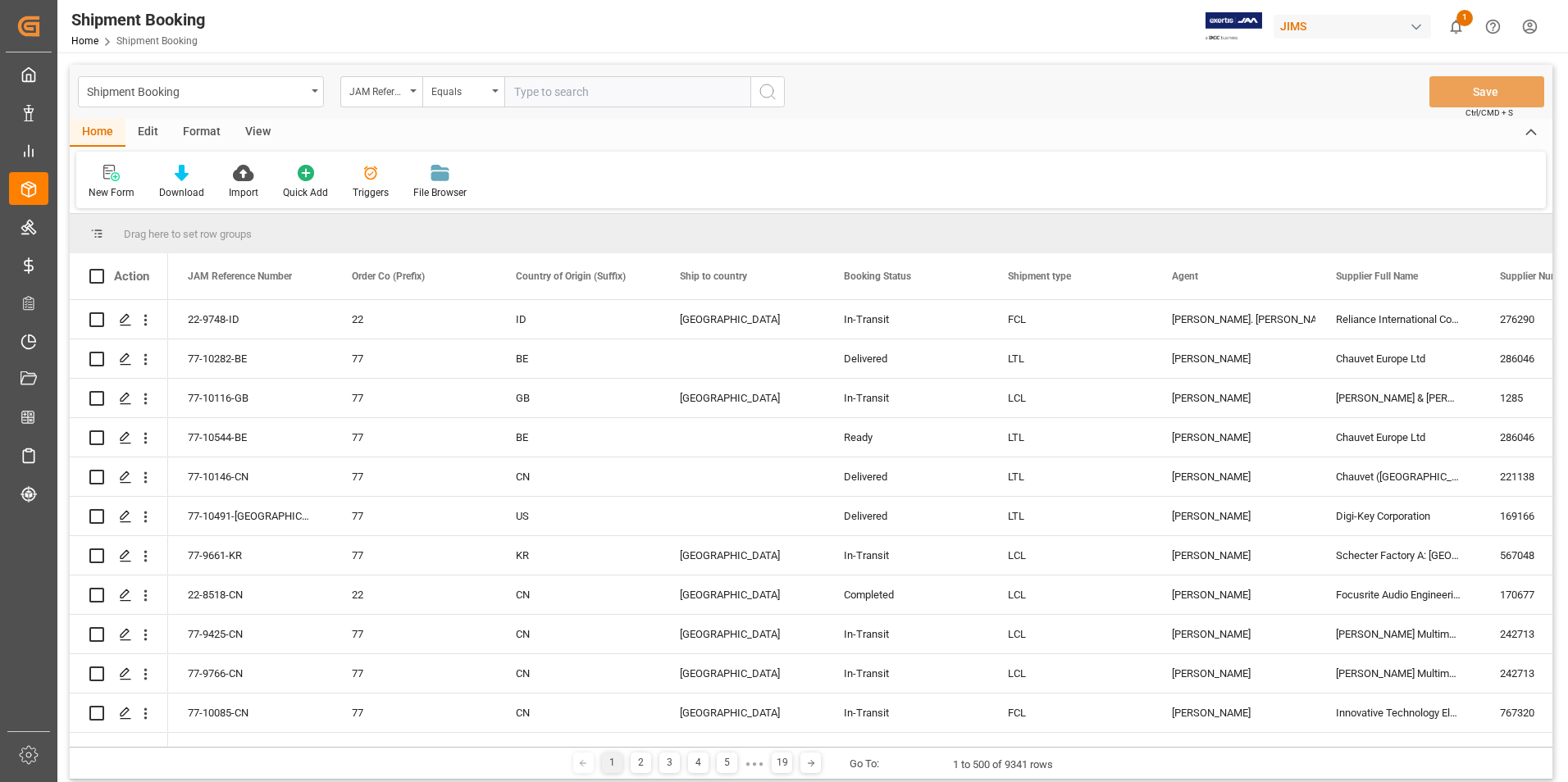
click at [587, 96] on input "text" at bounding box center [627, 92] width 246 height 31
type input "77-10491-[GEOGRAPHIC_DATA]"
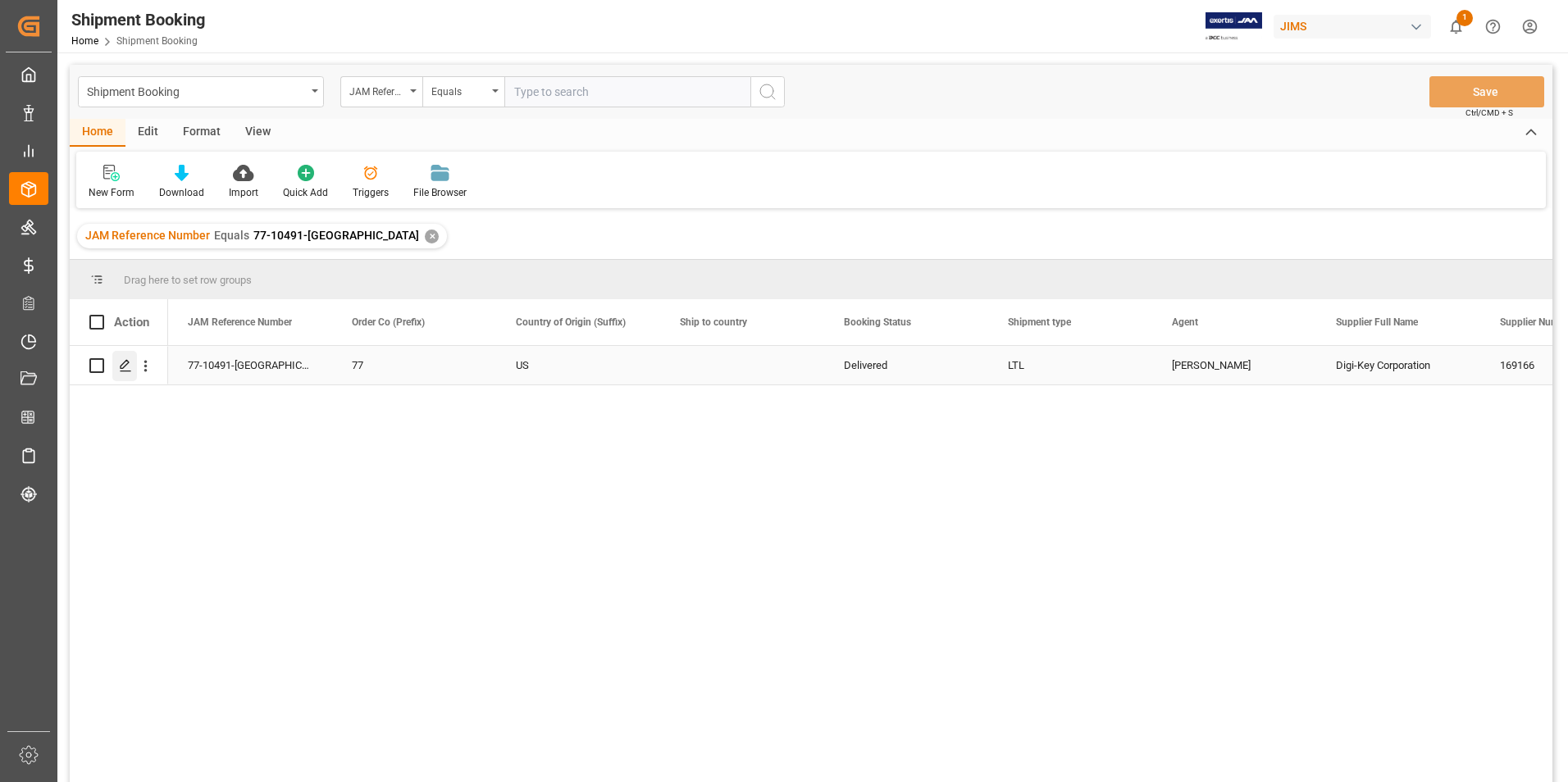
click at [124, 360] on icon "Press SPACE to select this row." at bounding box center [126, 366] width 14 height 14
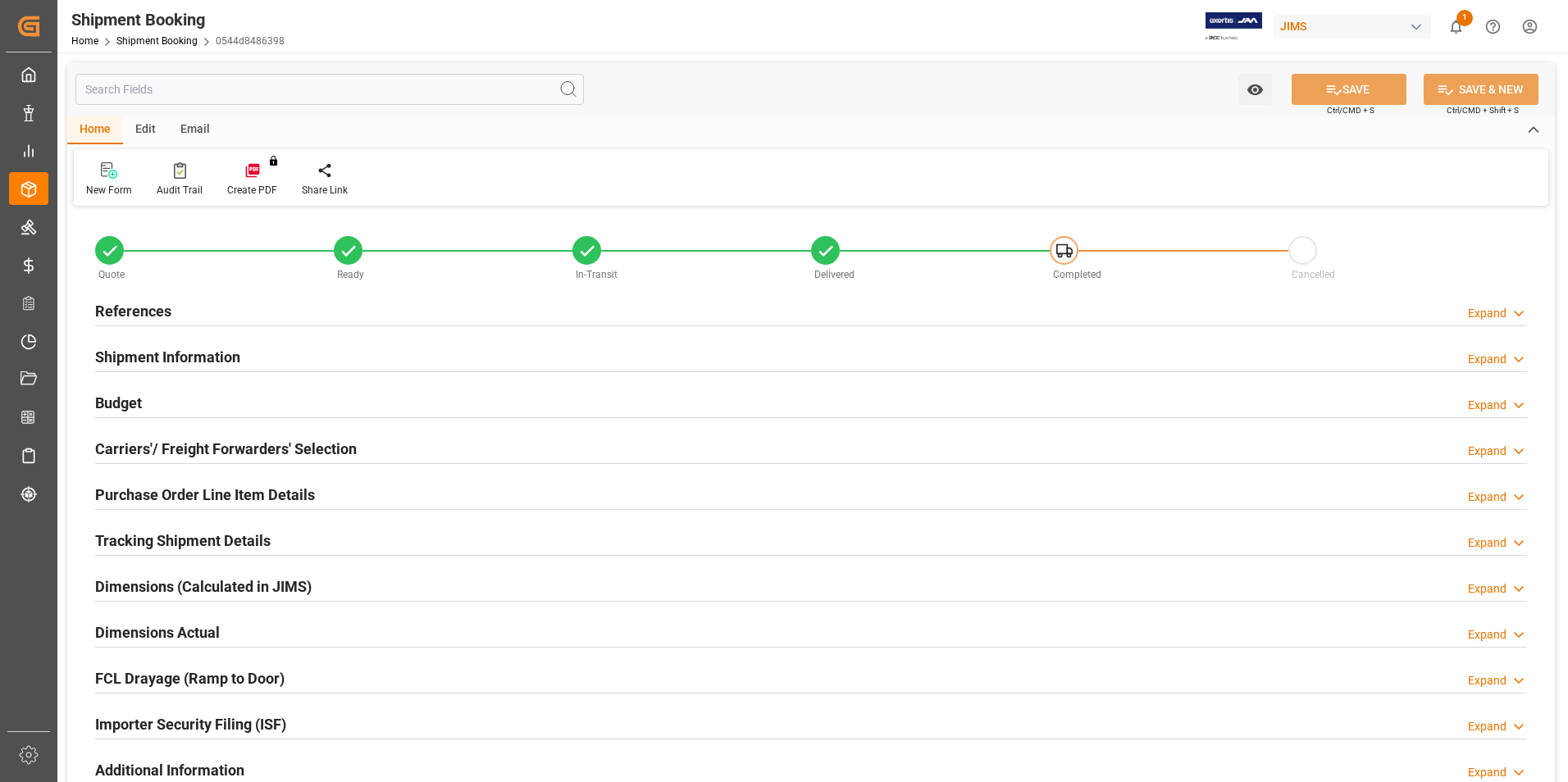
type input "16"
click at [192, 356] on h2 "Shipment Information" at bounding box center [167, 357] width 145 height 22
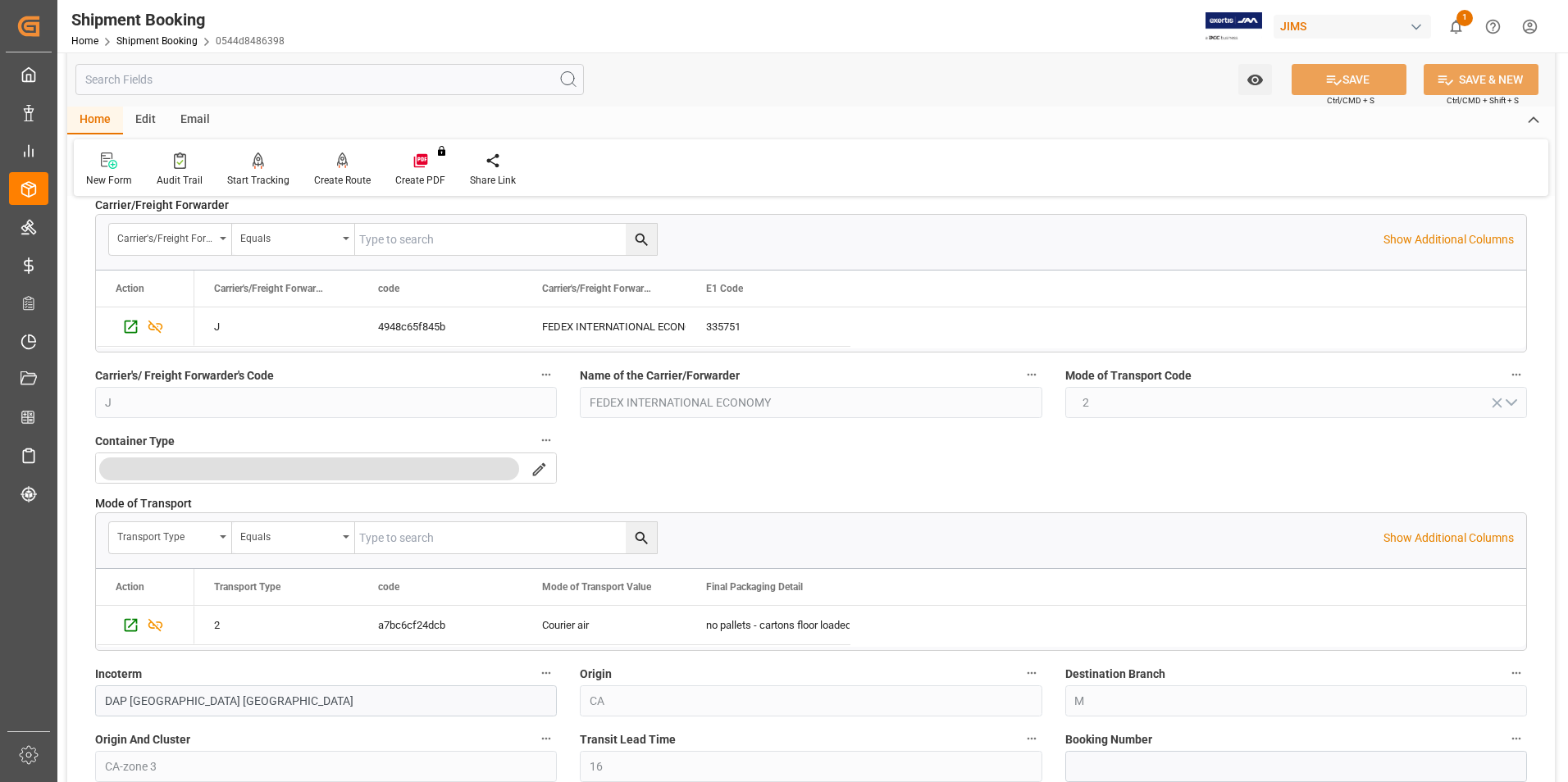
scroll to position [328, 0]
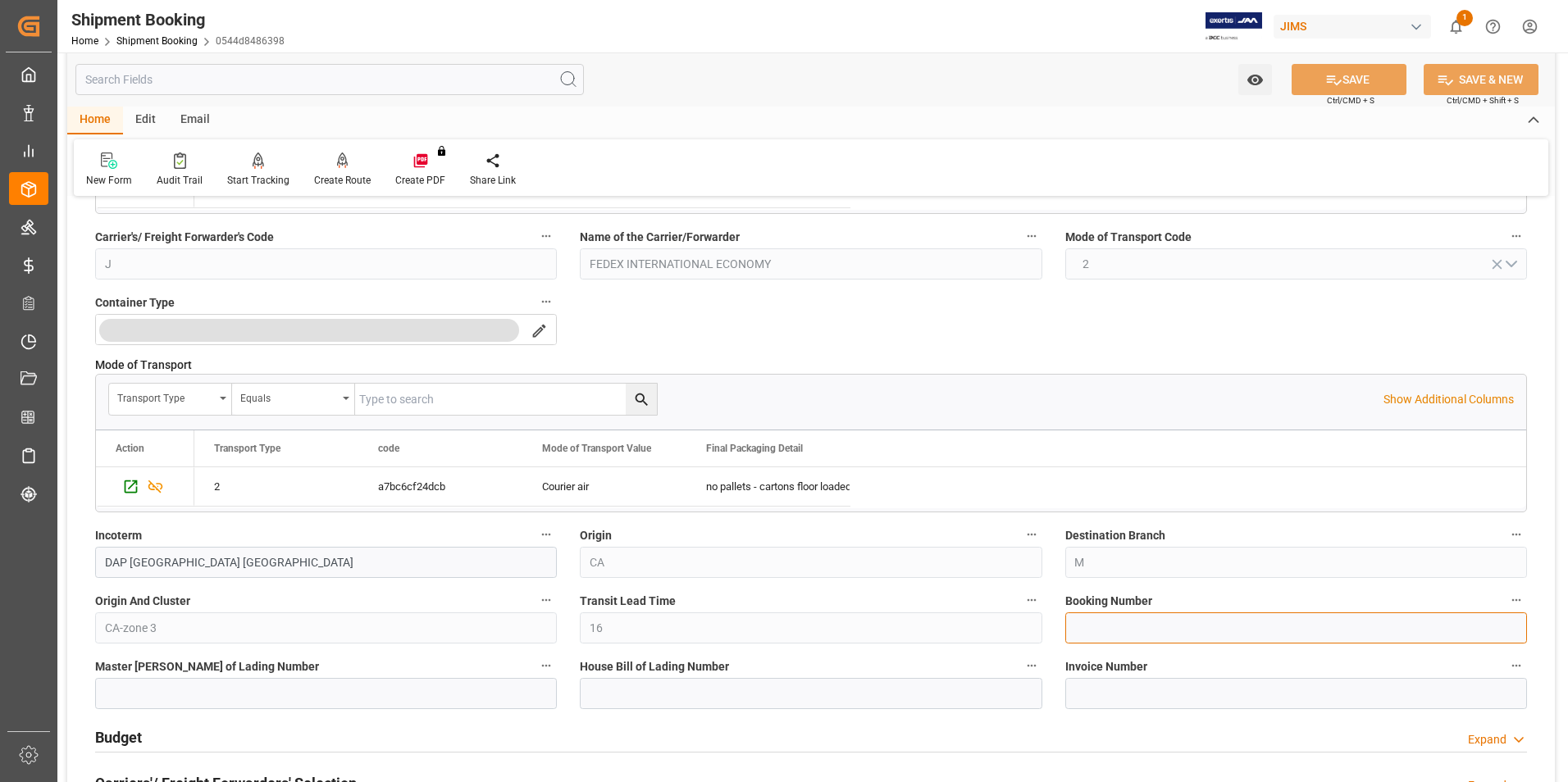
click at [1134, 628] on input at bounding box center [1295, 628] width 462 height 31
paste input "459039989837"
type input "459039989837"
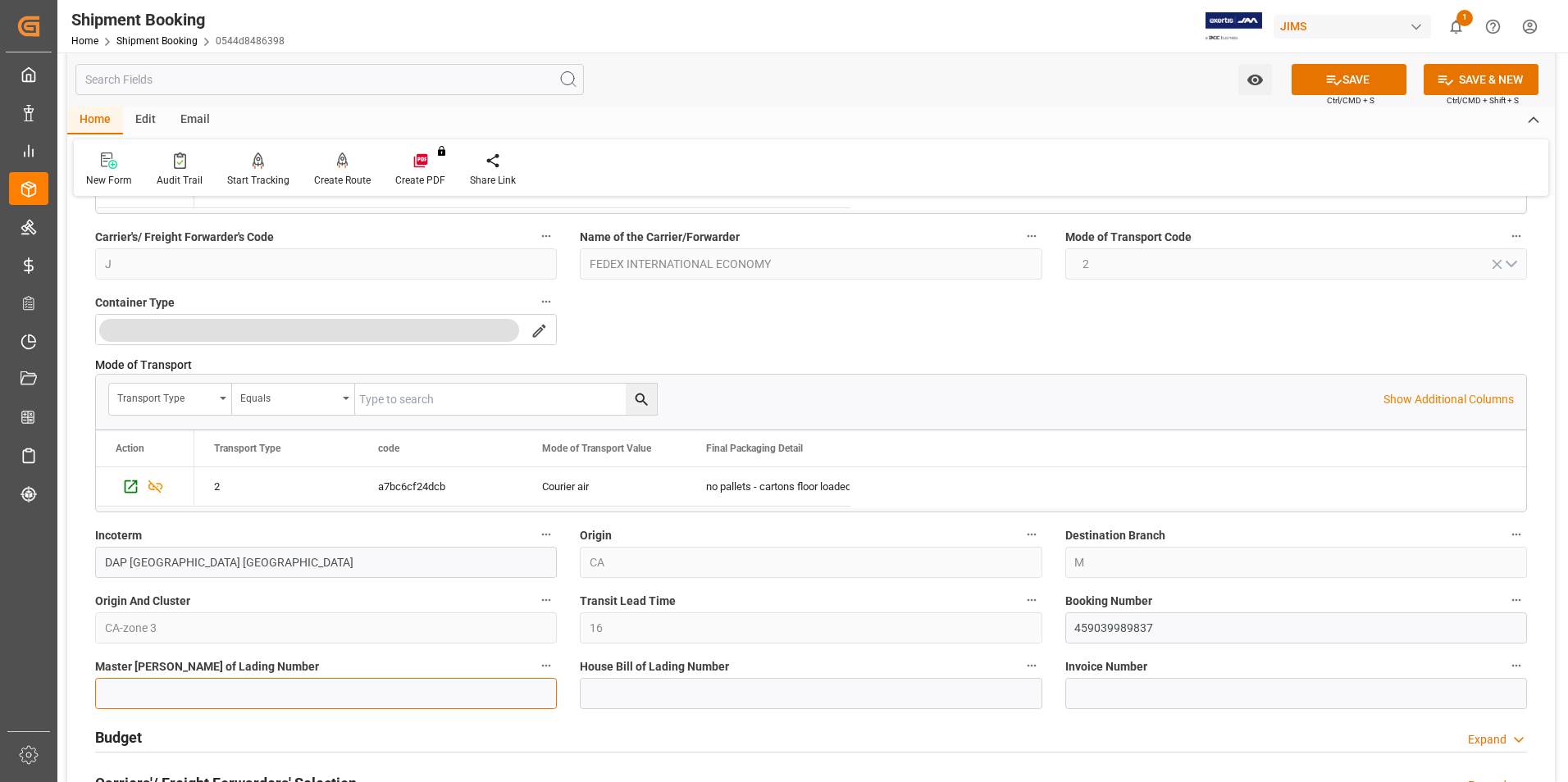
click at [371, 700] on input at bounding box center [325, 694] width 462 height 31
paste input "459039989837"
type input "459039989837"
click at [655, 673] on span "House Bill of Lading Number" at bounding box center [654, 667] width 149 height 17
click at [1021, 673] on button "House Bill of Lading Number" at bounding box center [1032, 666] width 21 height 21
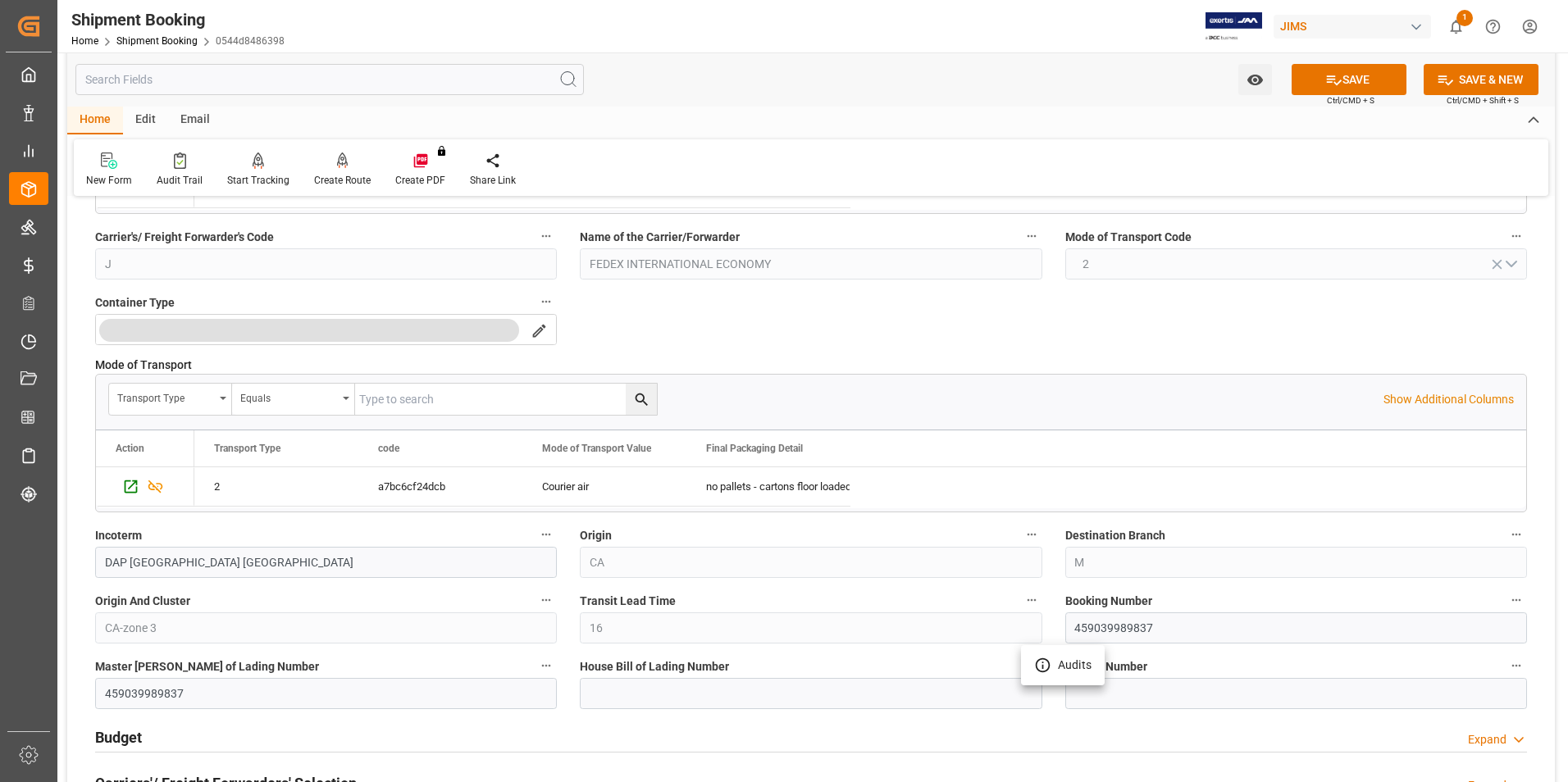
click at [658, 691] on div at bounding box center [784, 391] width 1568 height 782
click at [659, 693] on input at bounding box center [810, 694] width 462 height 31
paste input "459039989837"
type input "459039989837"
click at [1336, 76] on icon at bounding box center [1334, 80] width 17 height 17
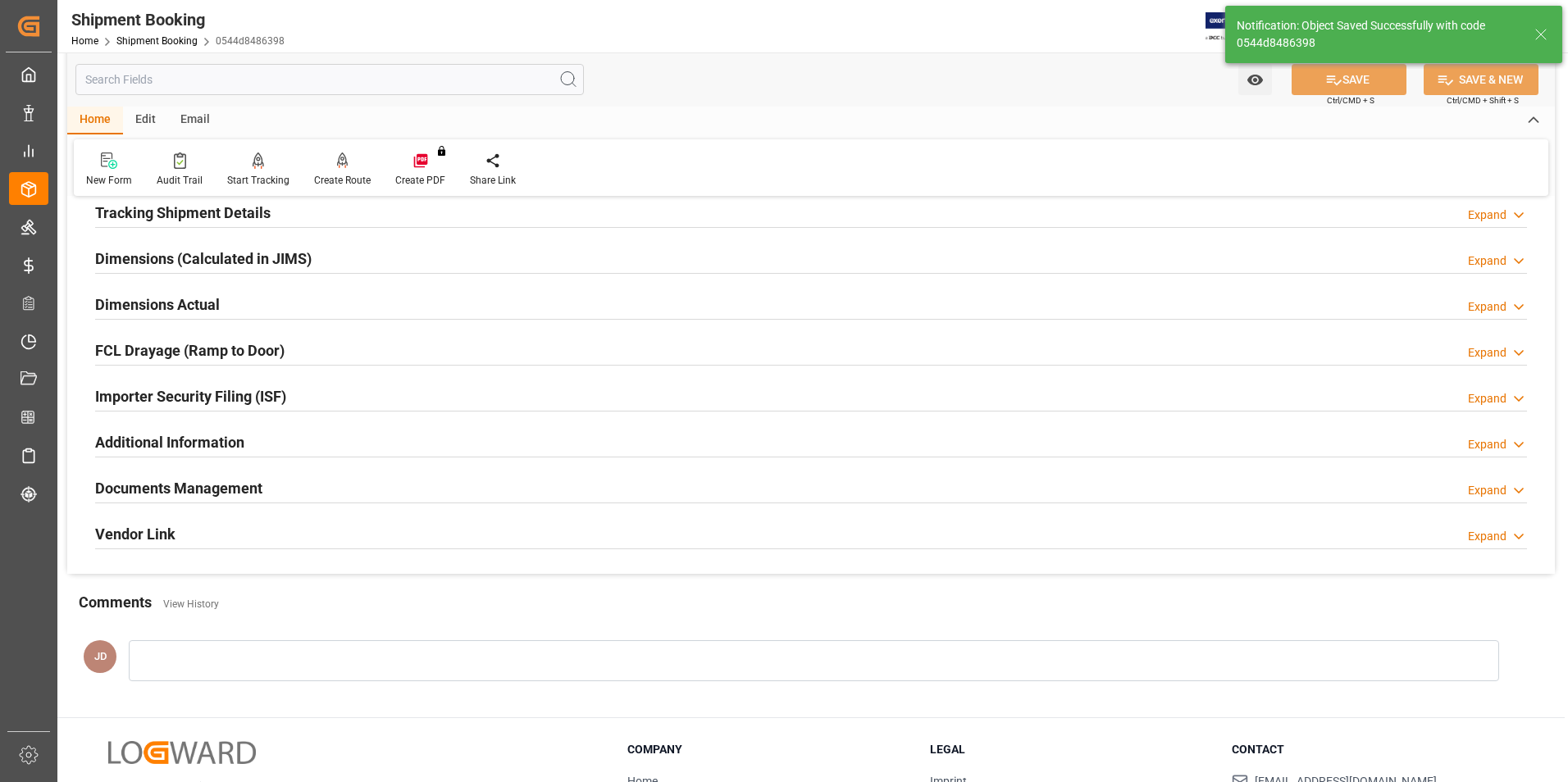
scroll to position [0, 0]
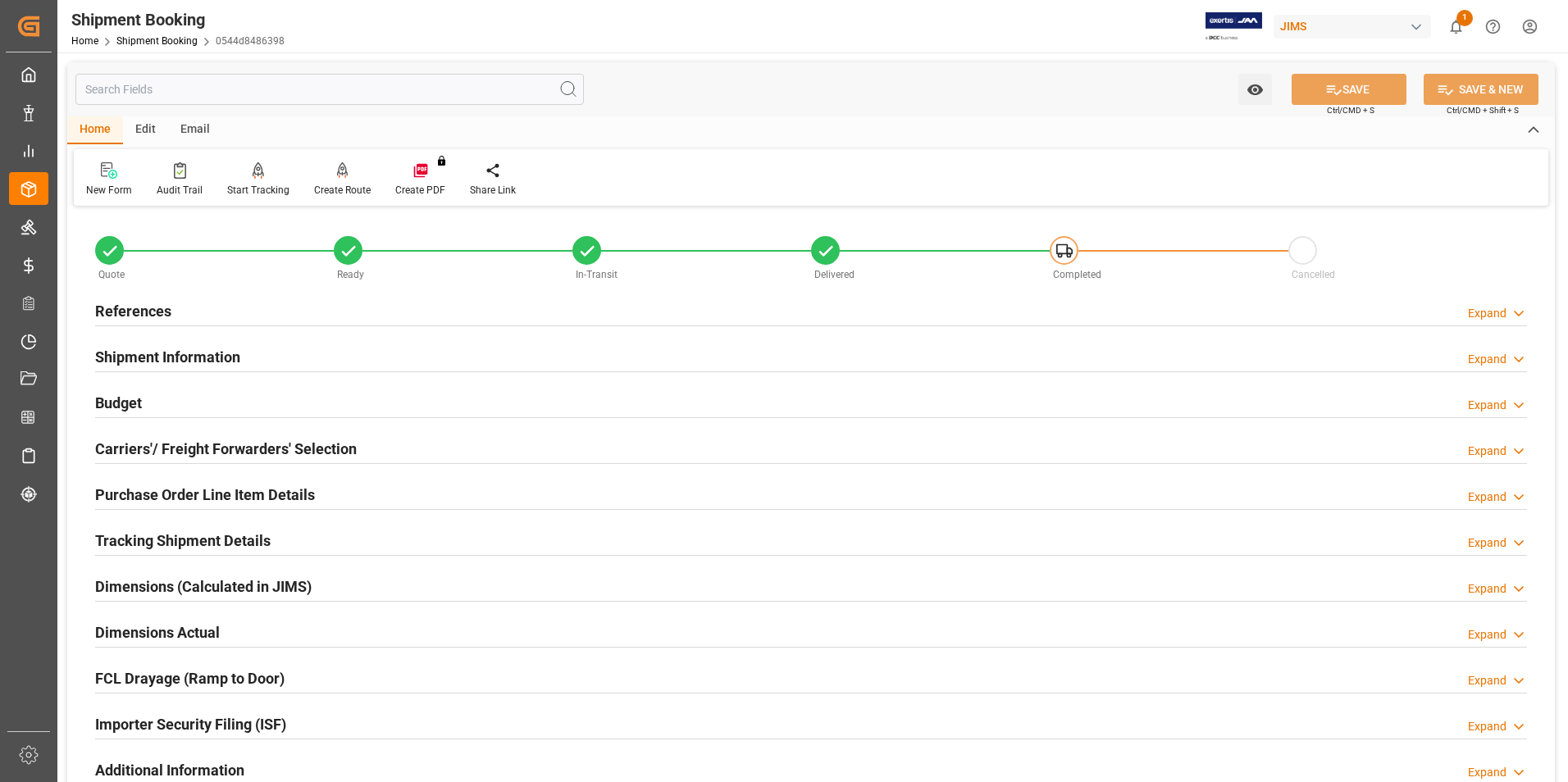
click at [177, 451] on h2 "Carriers'/ Freight Forwarders' Selection" at bounding box center [226, 448] width 261 height 22
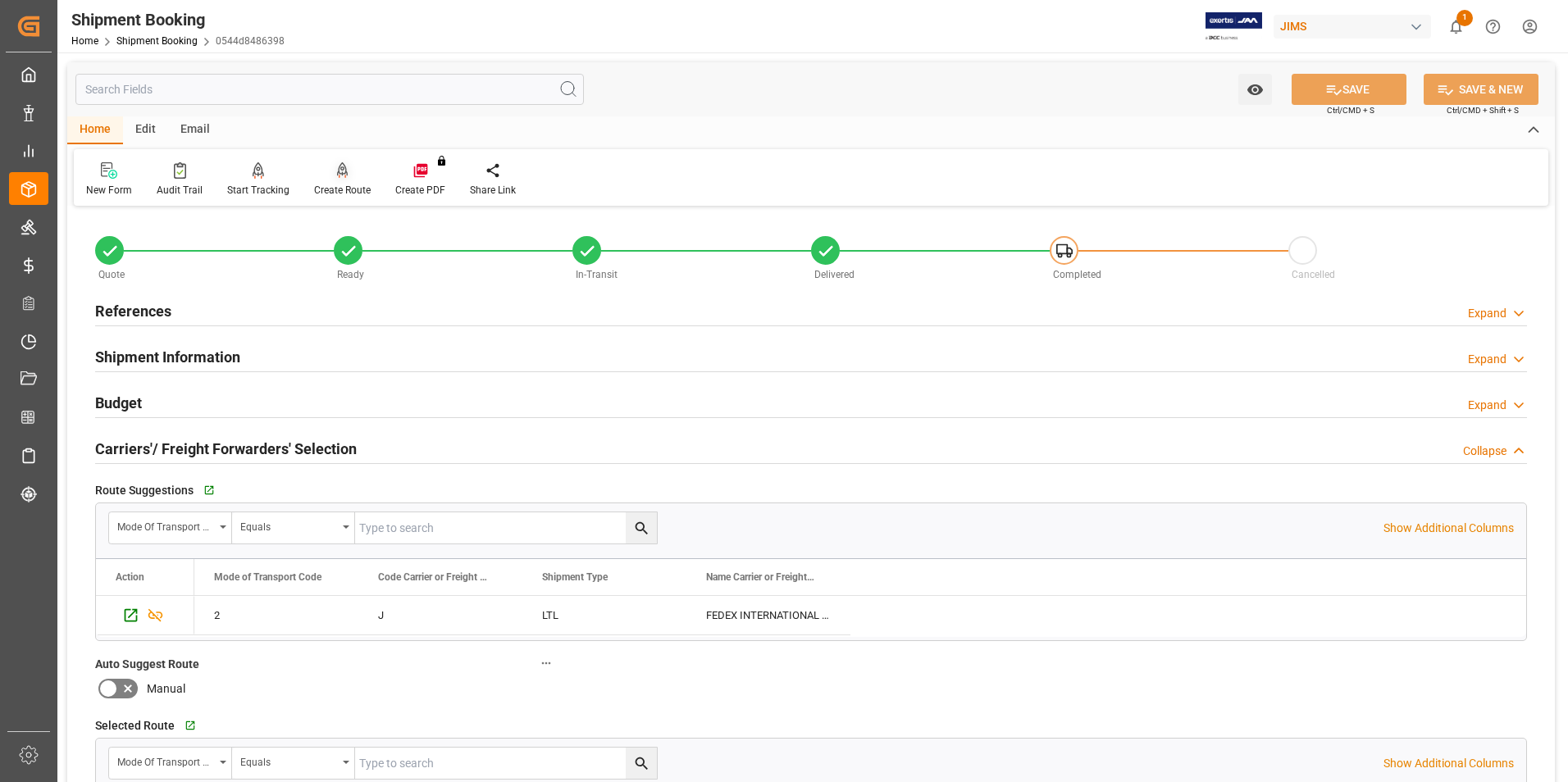
click at [347, 192] on div "Create Route" at bounding box center [342, 190] width 56 height 15
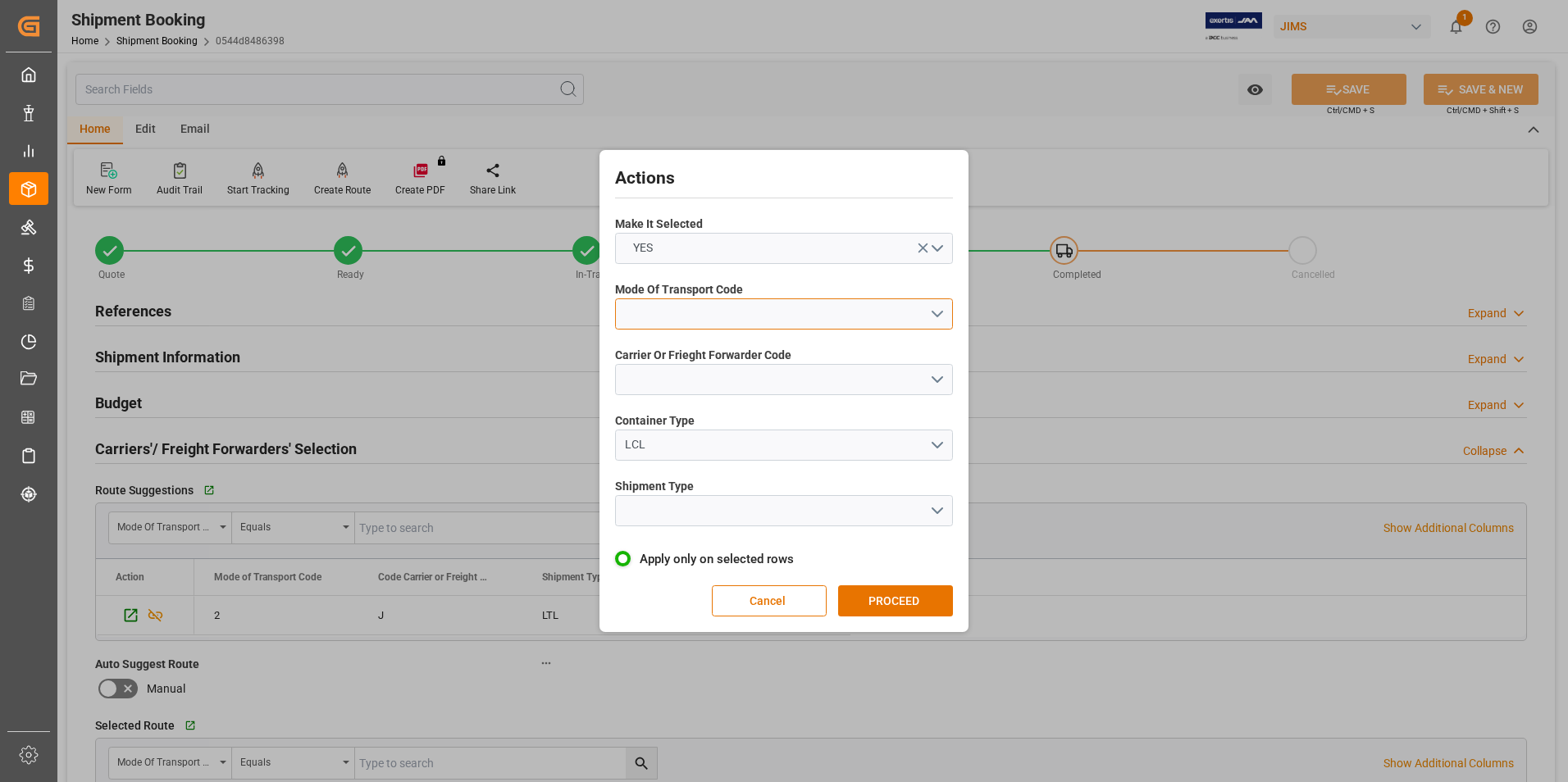
click at [700, 314] on button "open menu" at bounding box center [783, 314] width 338 height 31
click at [702, 345] on div "2- COURIER AIR" at bounding box center [783, 352] width 336 height 35
click at [709, 376] on button "open menu" at bounding box center [783, 379] width 338 height 31
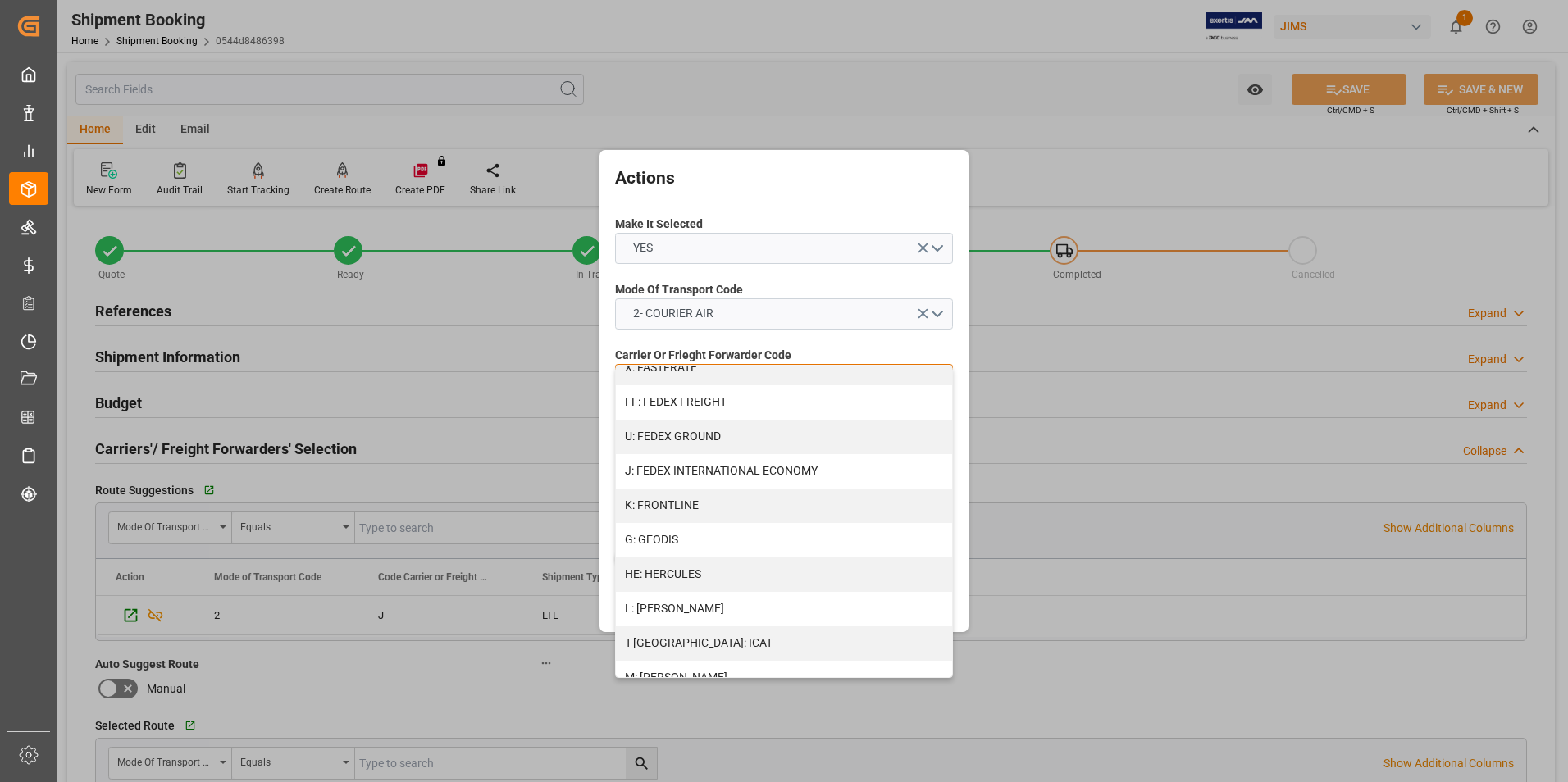
scroll to position [492, 0]
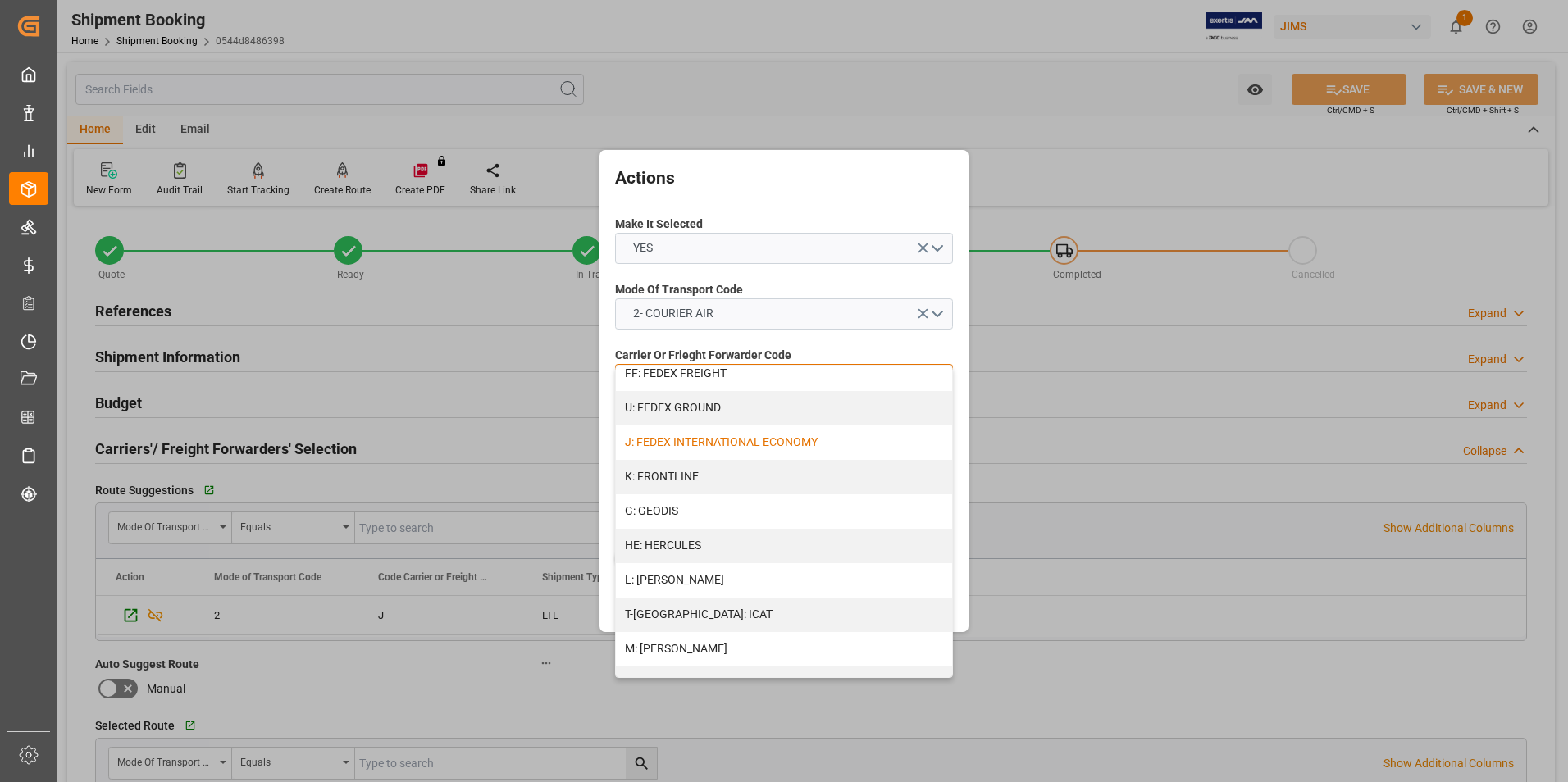
click at [726, 436] on div "J: FEDEX INTERNATIONAL ECONOMY" at bounding box center [783, 443] width 336 height 35
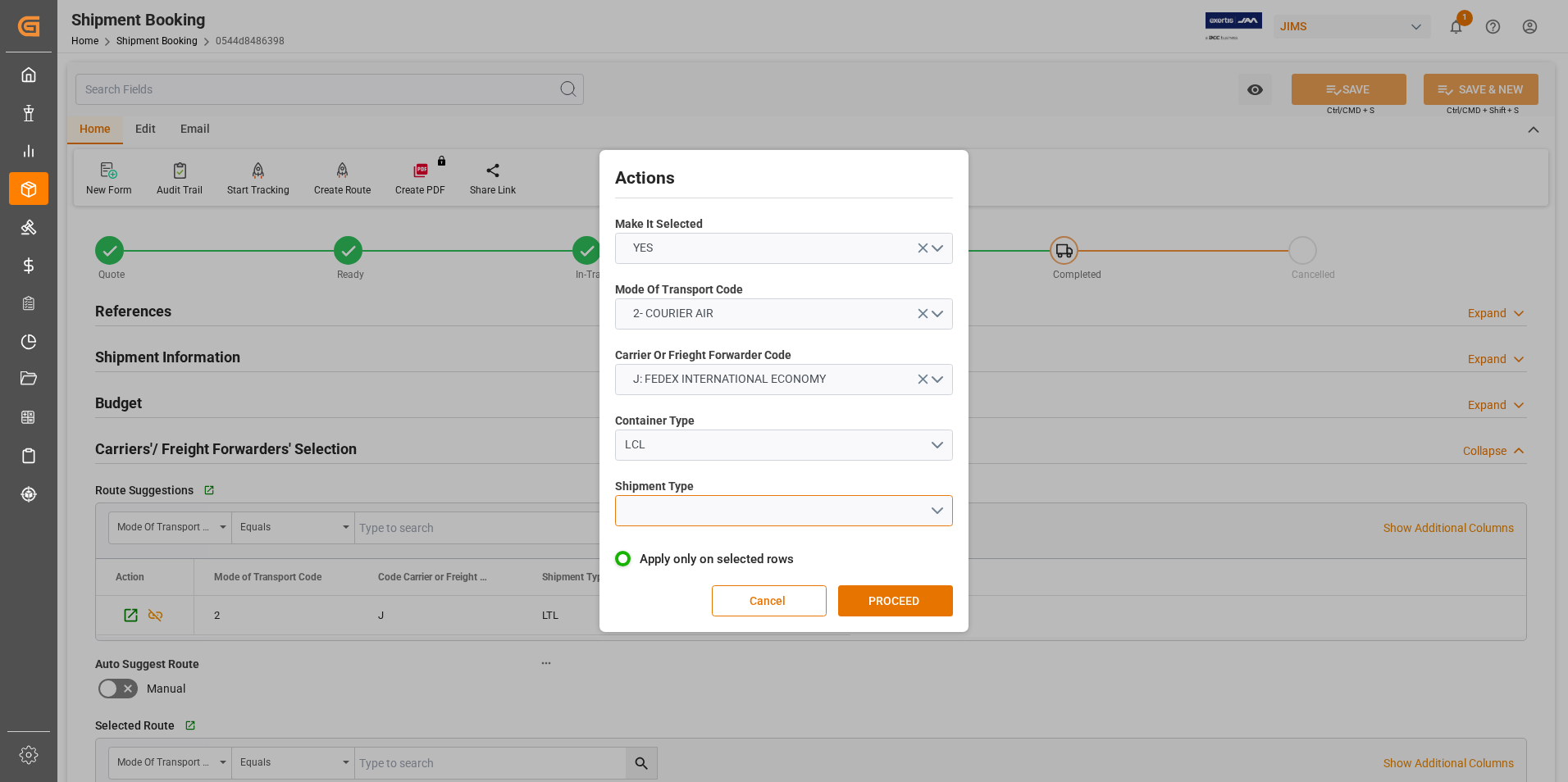
click at [733, 509] on button "open menu" at bounding box center [783, 511] width 338 height 31
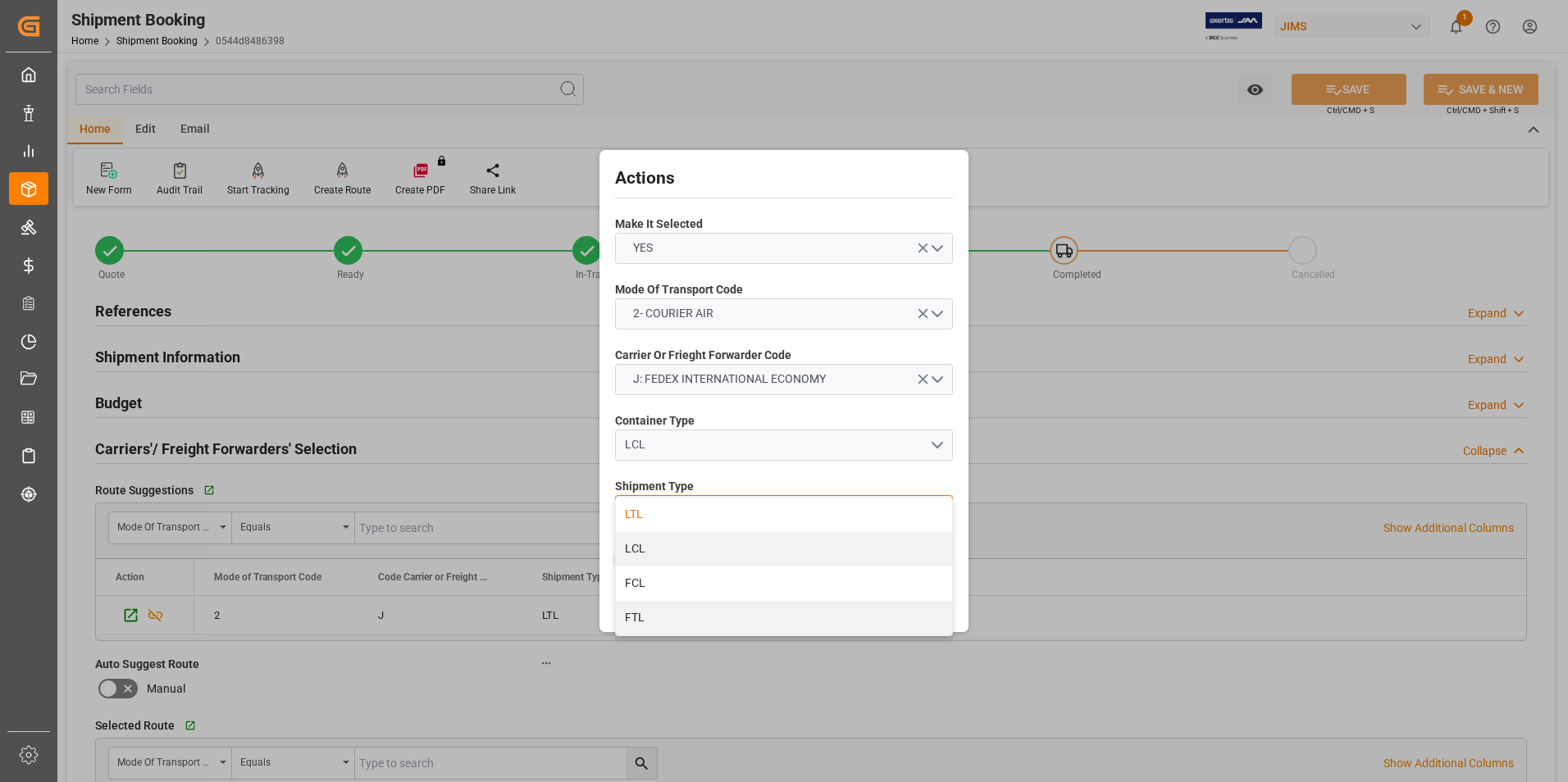
click at [733, 518] on div "LTL" at bounding box center [783, 515] width 336 height 35
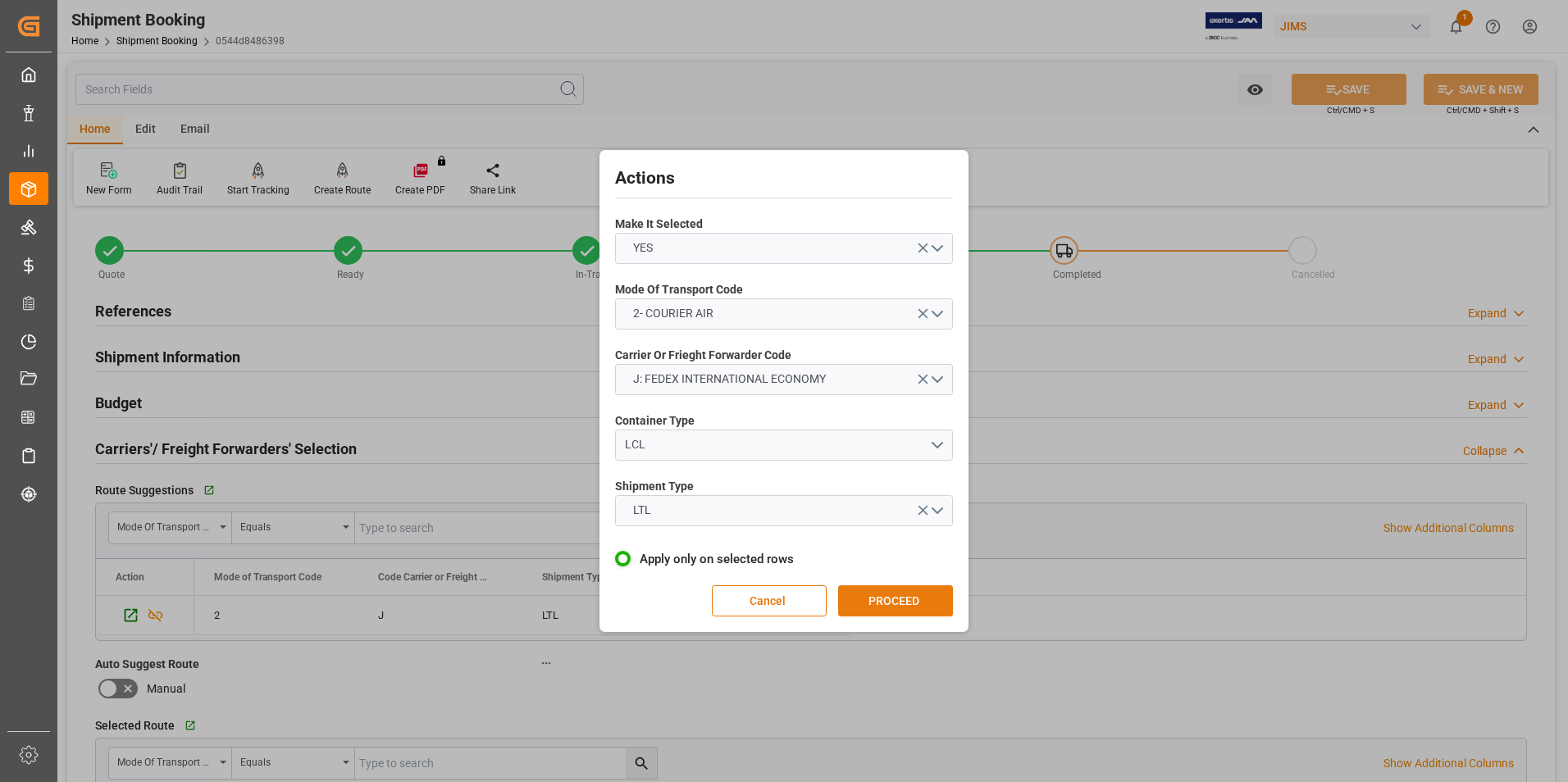
click at [877, 586] on button "PROCEED" at bounding box center [895, 601] width 115 height 31
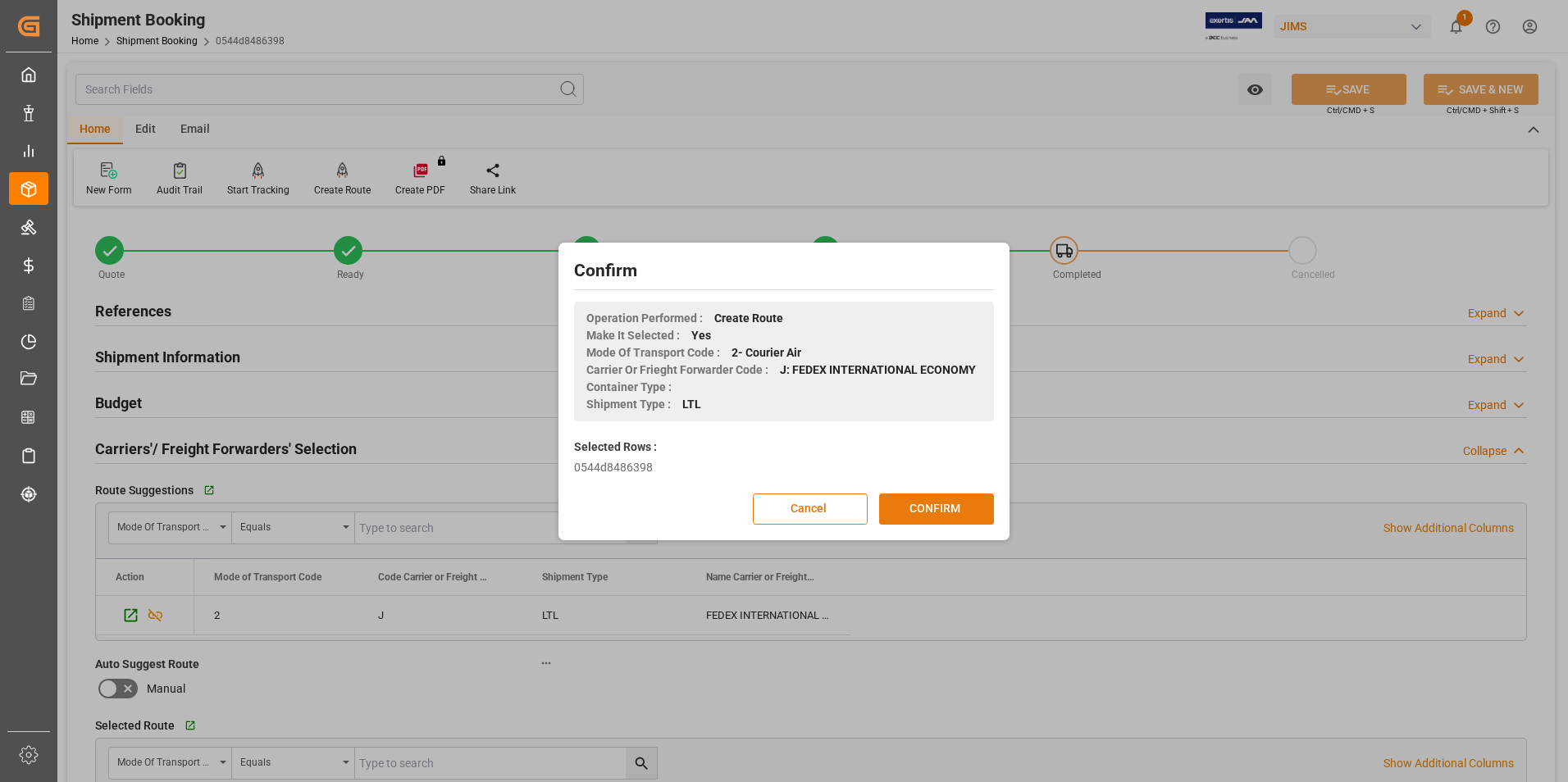
click at [942, 501] on button "CONFIRM" at bounding box center [936, 509] width 115 height 31
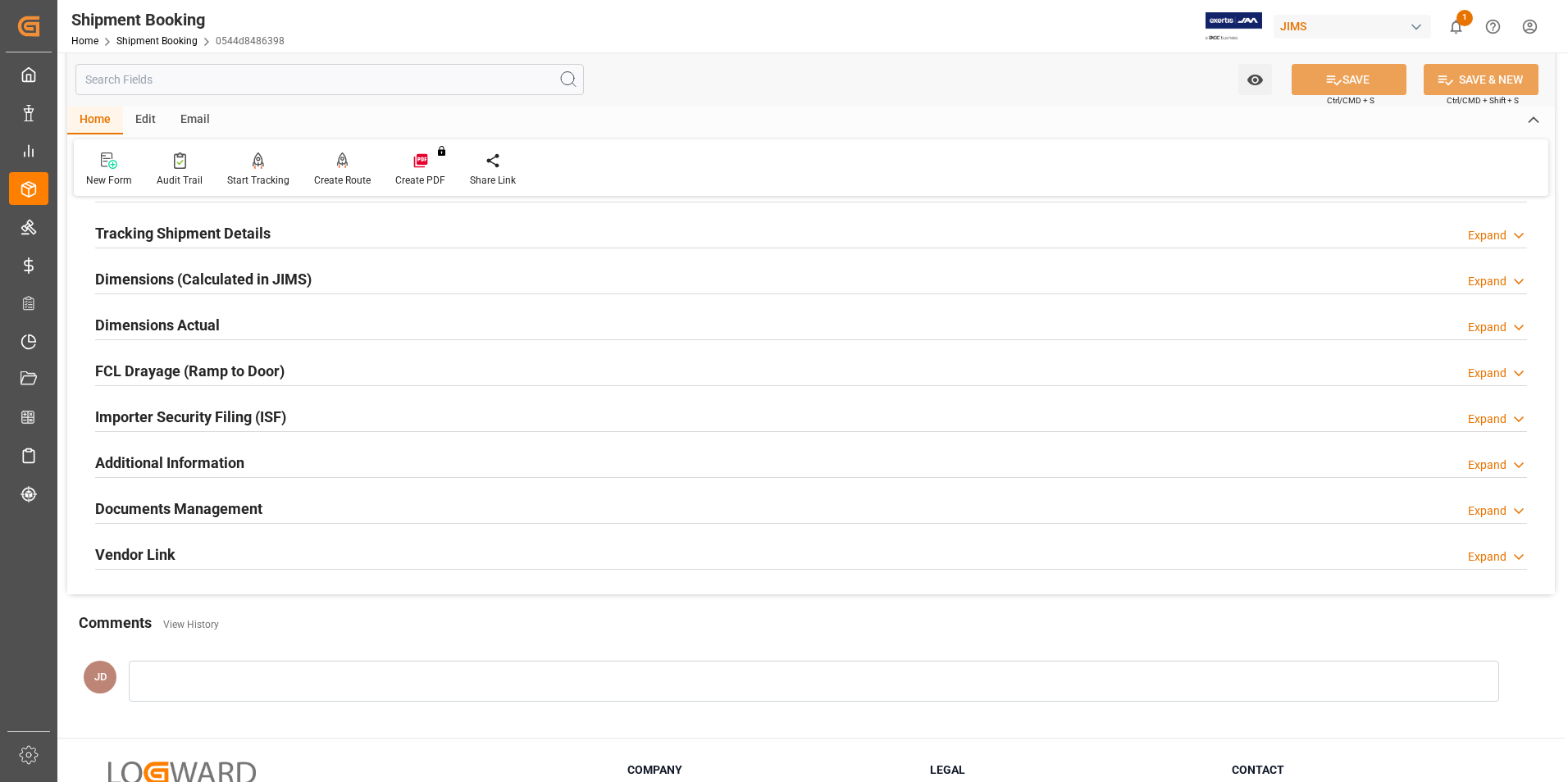
scroll to position [328, 0]
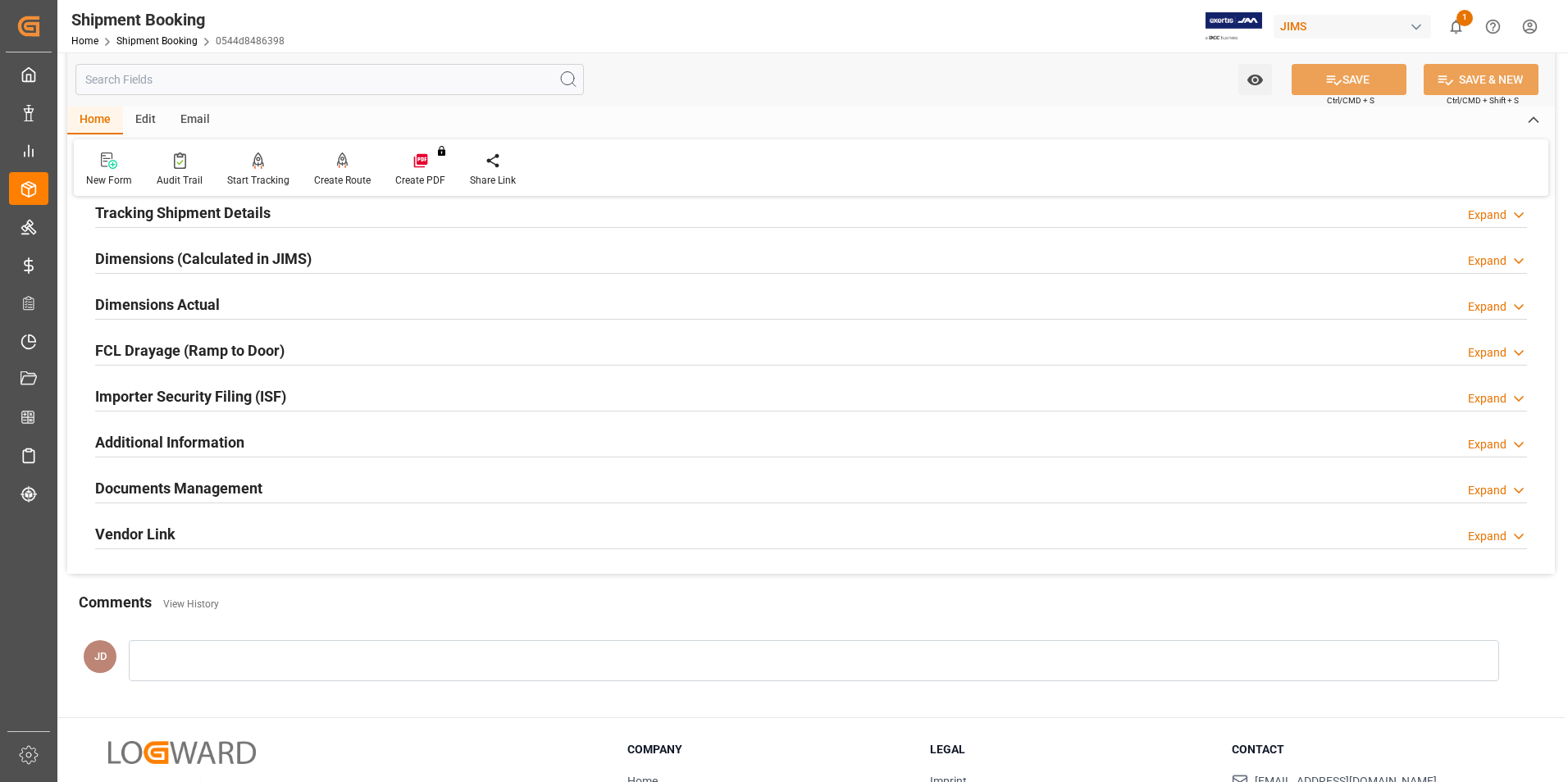
click at [153, 489] on h2 "Documents Management" at bounding box center [178, 488] width 167 height 22
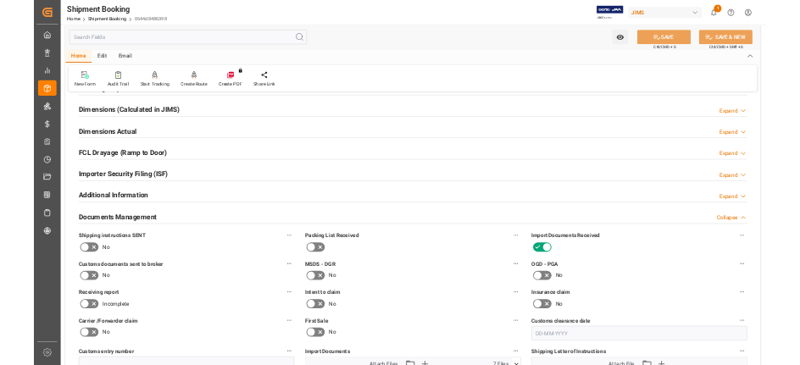
scroll to position [0, 0]
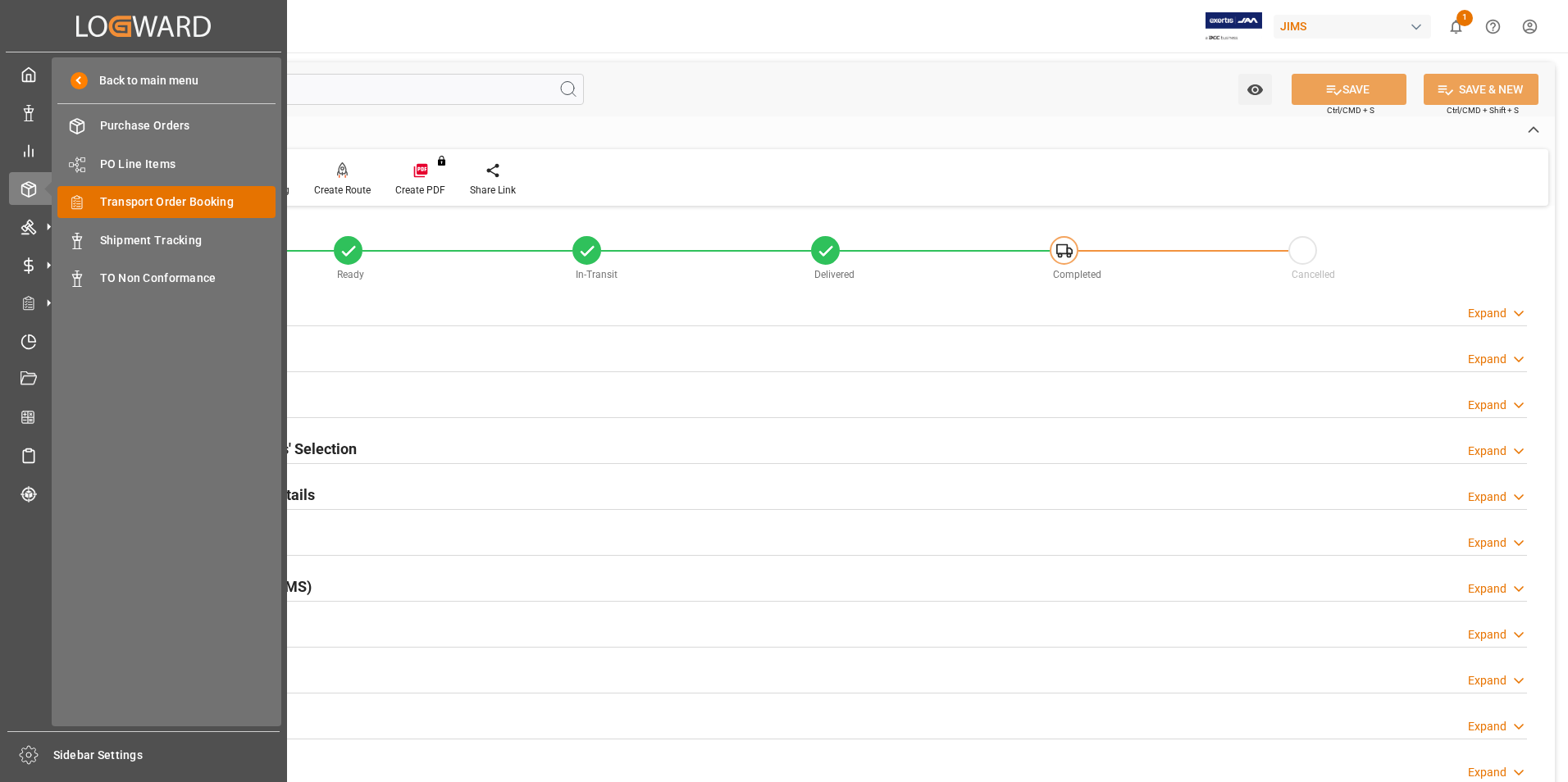
click at [202, 200] on span "Transport Order Booking" at bounding box center [188, 202] width 176 height 17
